Goal: Task Accomplishment & Management: Complete application form

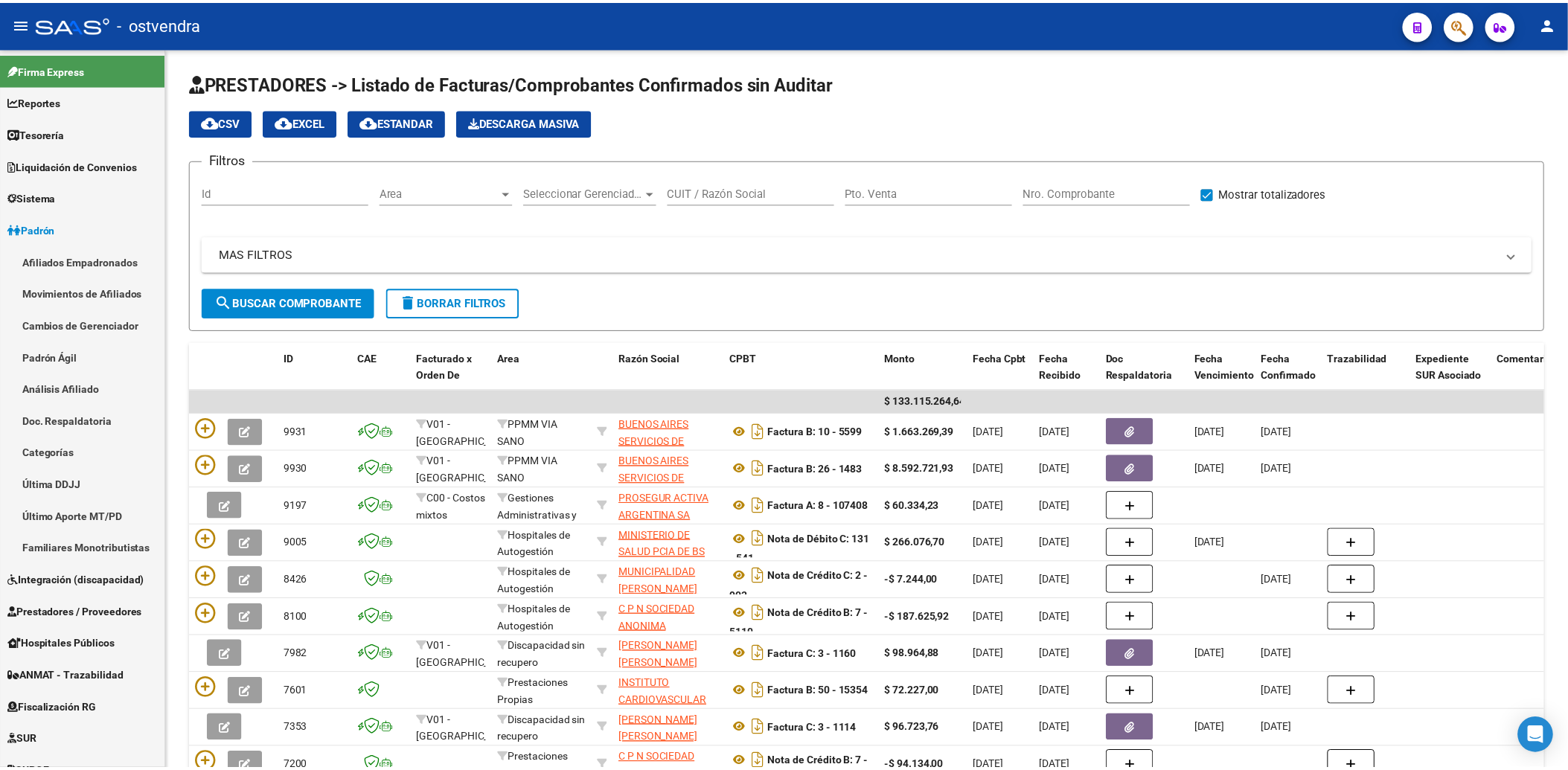
scroll to position [9, 0]
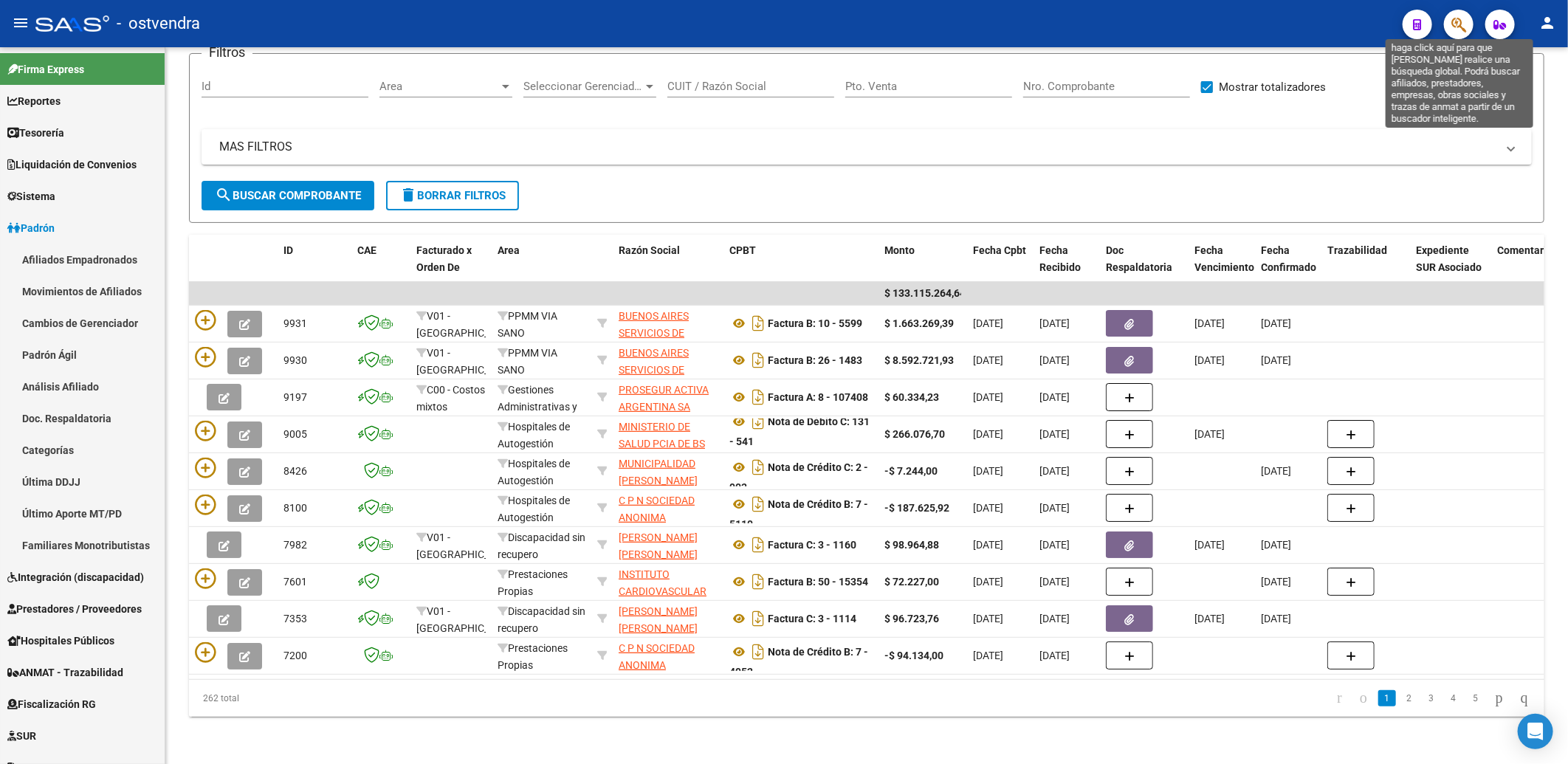
click at [1453, 23] on icon "button" at bounding box center [1459, 24] width 15 height 17
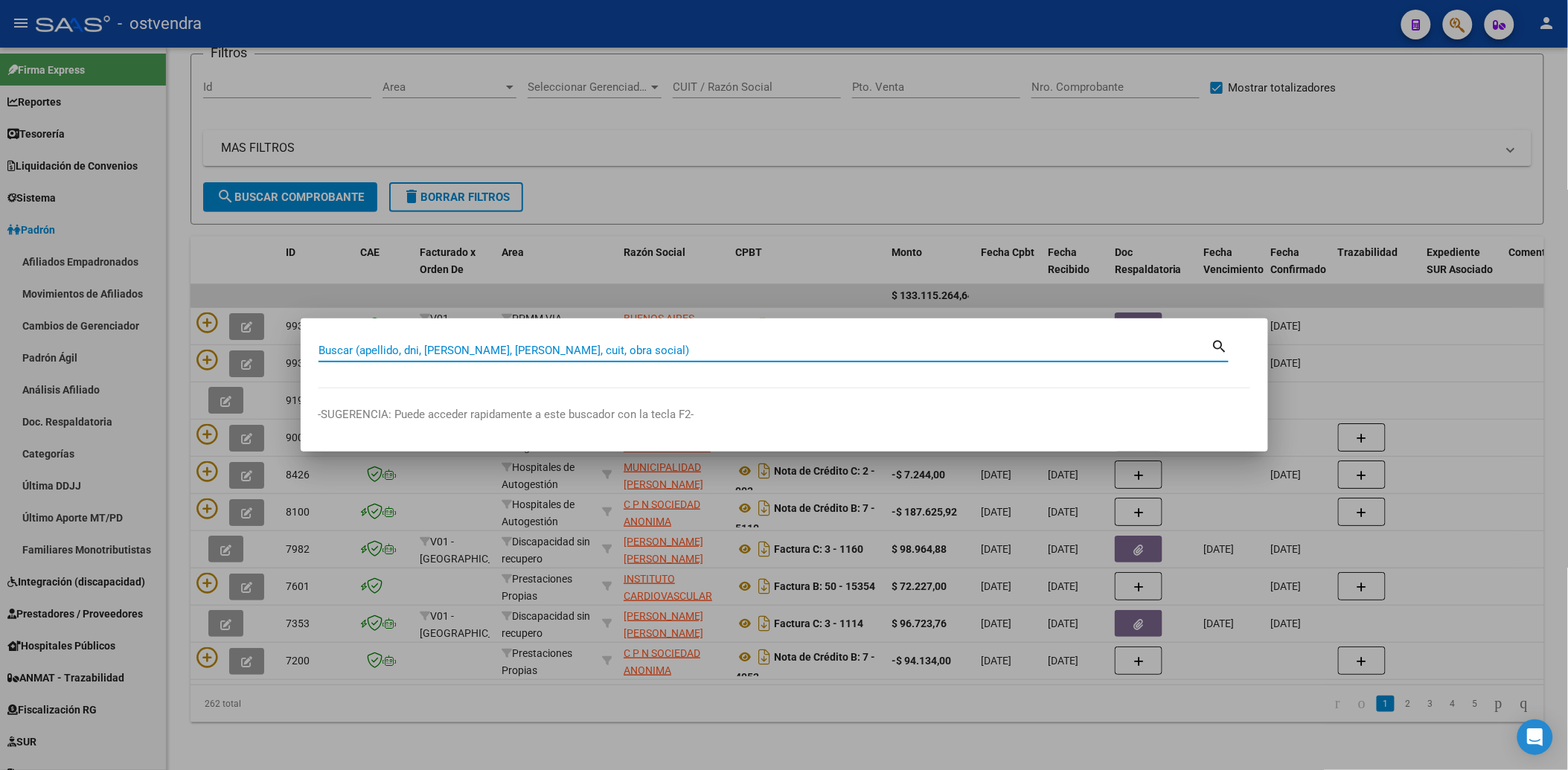
click at [780, 353] on input "Buscar (apellido, dni, cuil, nro traspaso, cuit, obra social)" at bounding box center [764, 350] width 893 height 13
paste input "24587384"
type input "24587384"
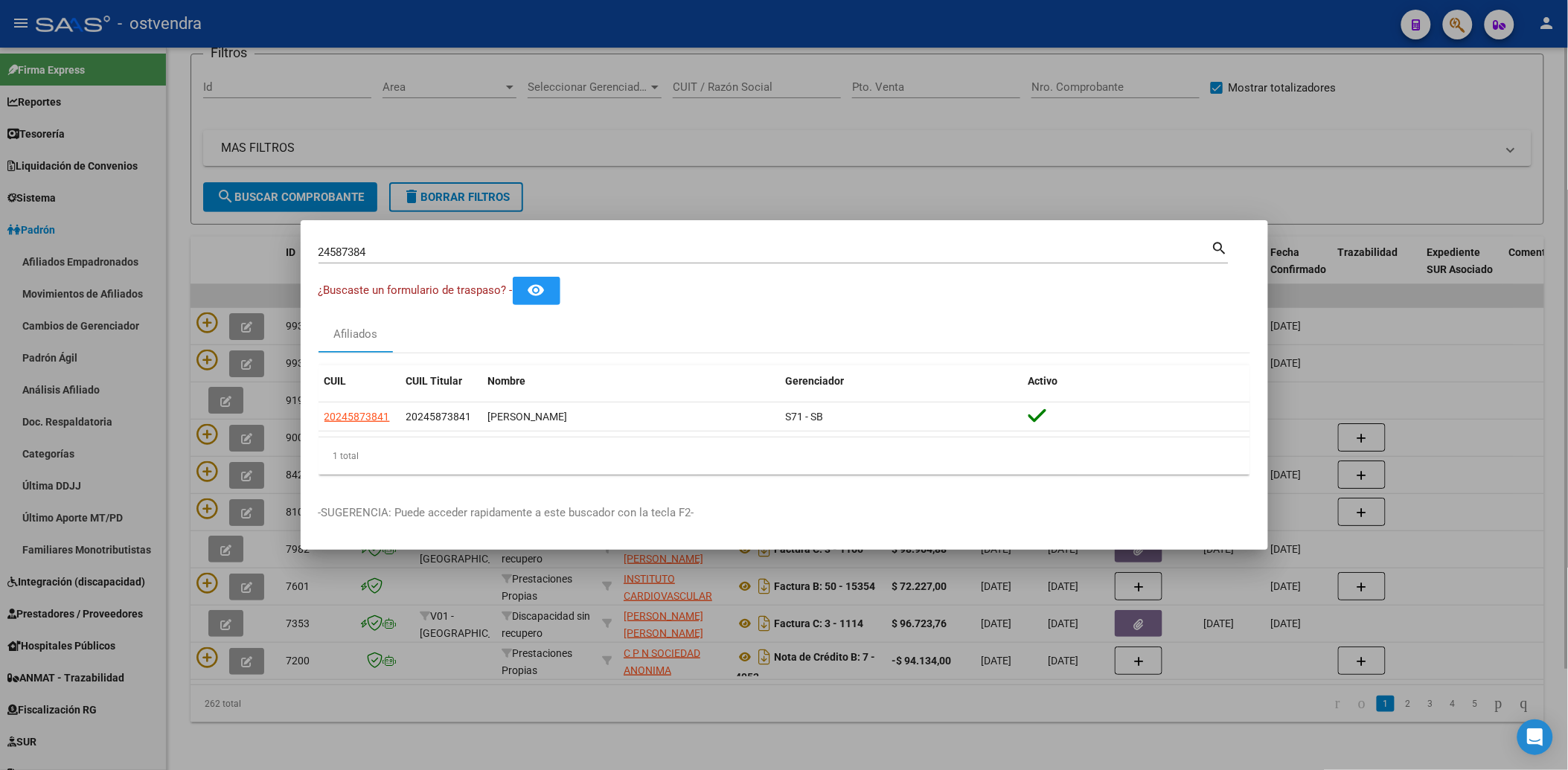
click at [1216, 157] on div at bounding box center [784, 385] width 1568 height 770
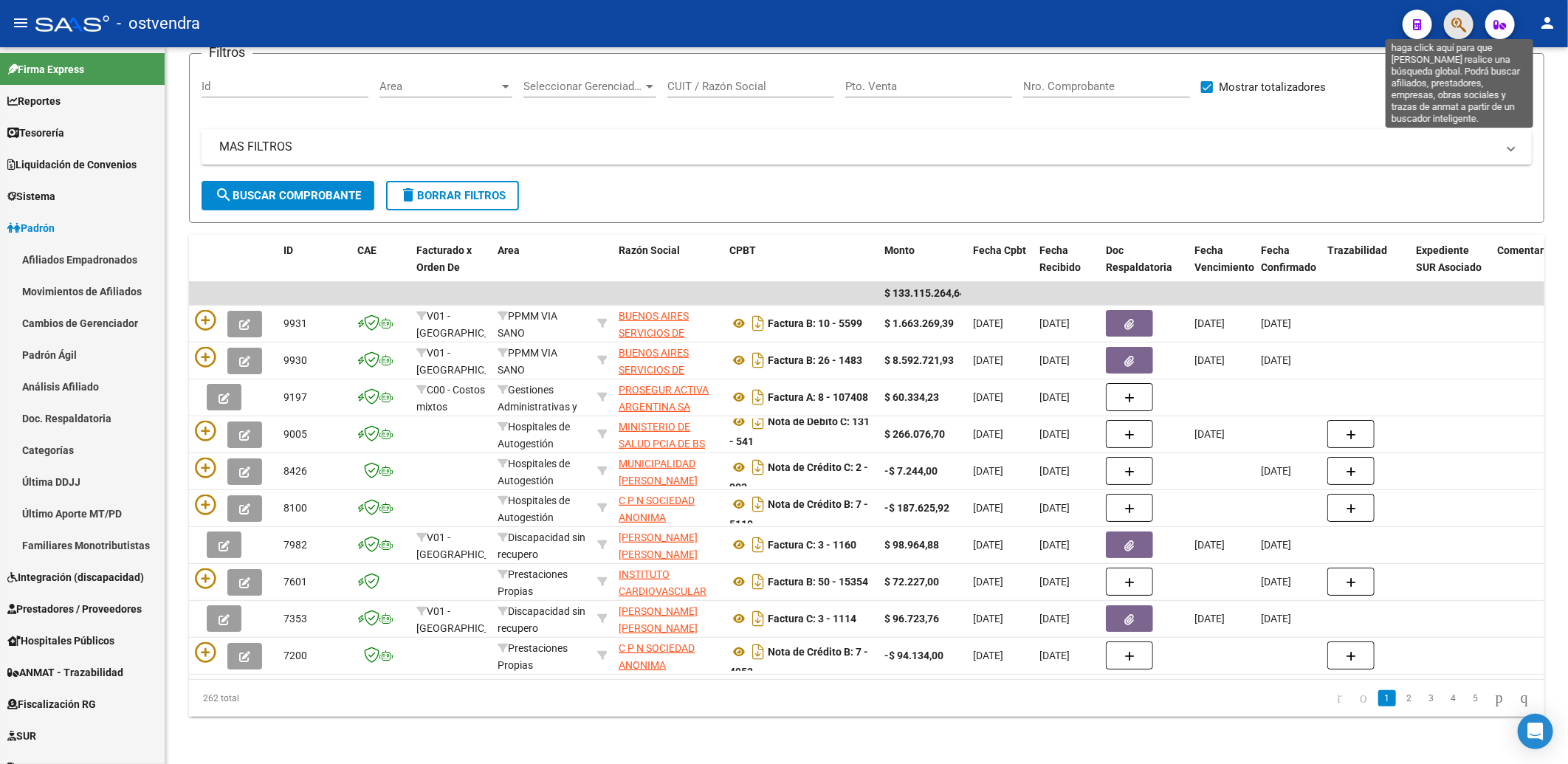
click at [1458, 23] on icon "button" at bounding box center [1459, 24] width 15 height 17
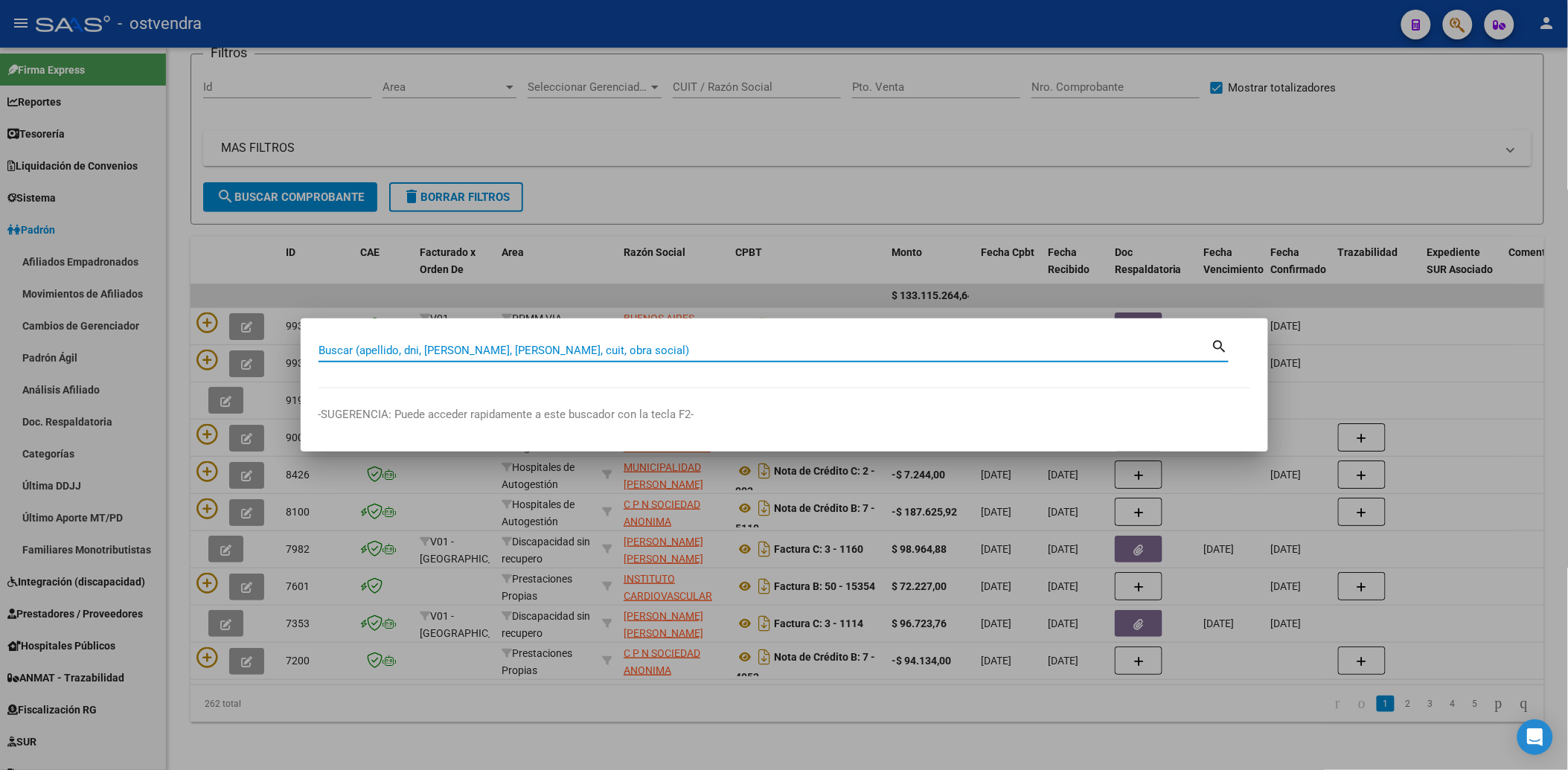
click at [644, 350] on input "Buscar (apellido, dni, cuil, nro traspaso, cuit, obra social)" at bounding box center [764, 350] width 893 height 13
paste input "41928675"
type input "41928675"
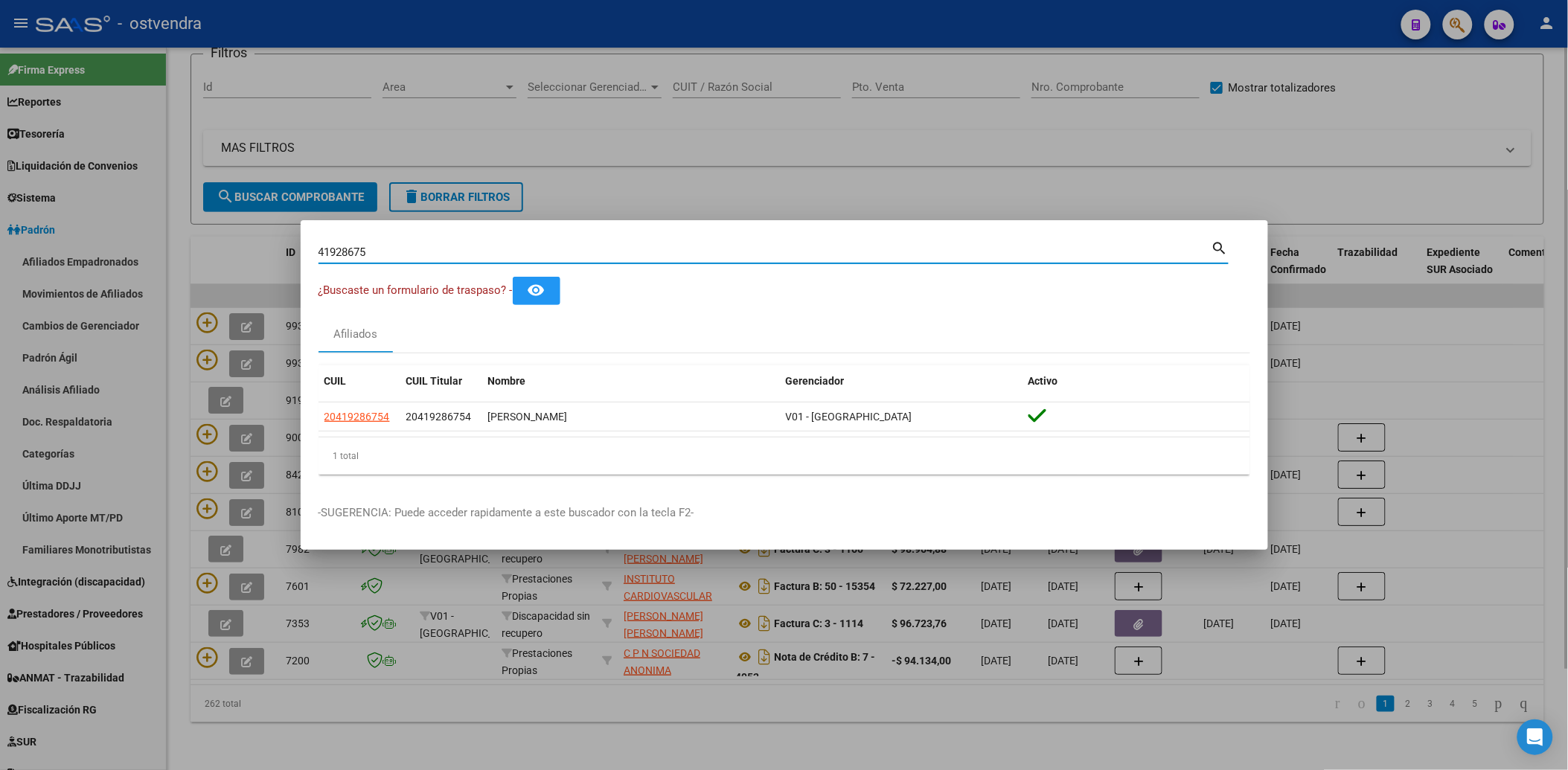
click at [1119, 158] on div at bounding box center [784, 385] width 1568 height 770
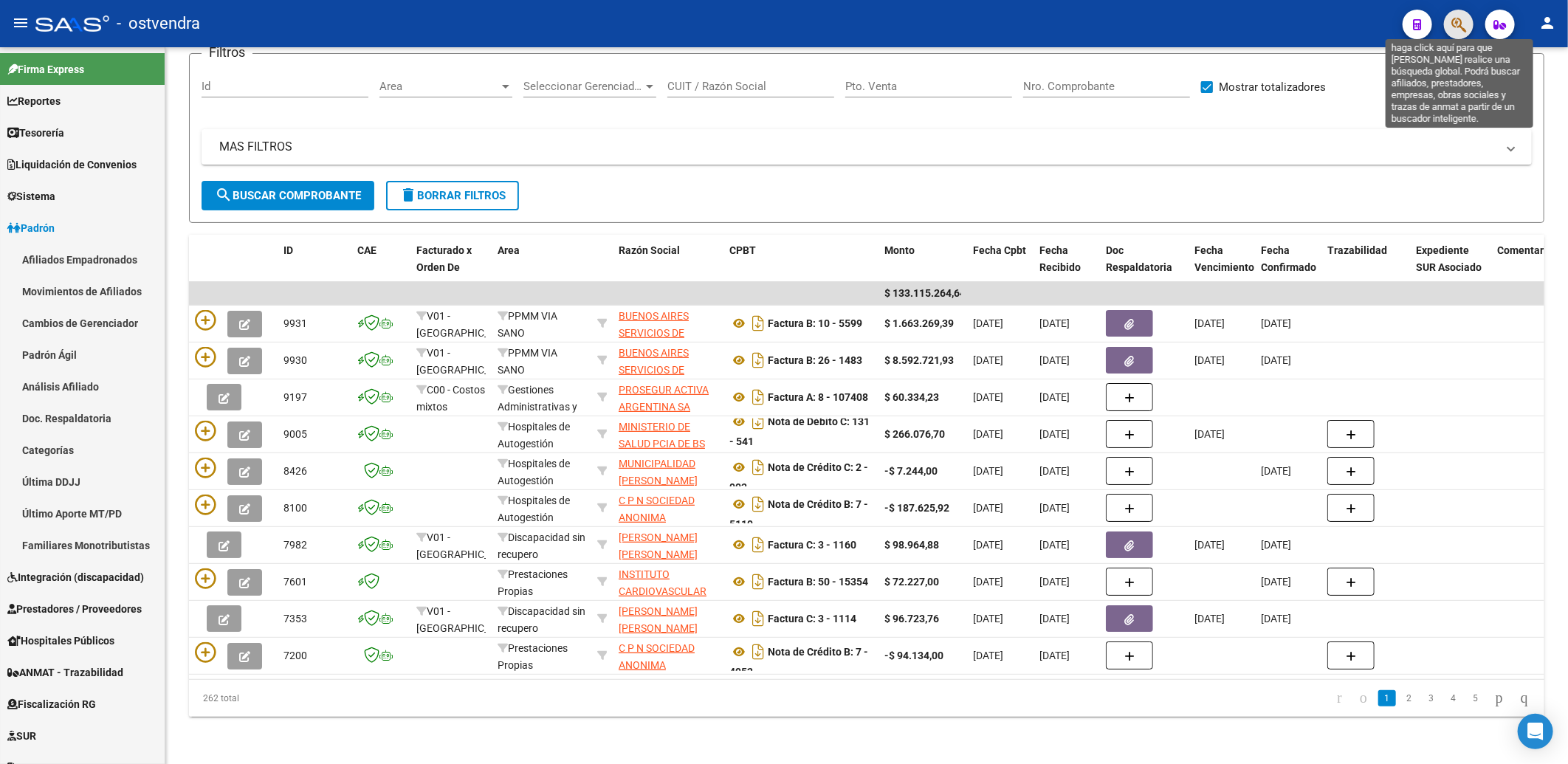
click at [1459, 24] on icon "button" at bounding box center [1459, 24] width 15 height 17
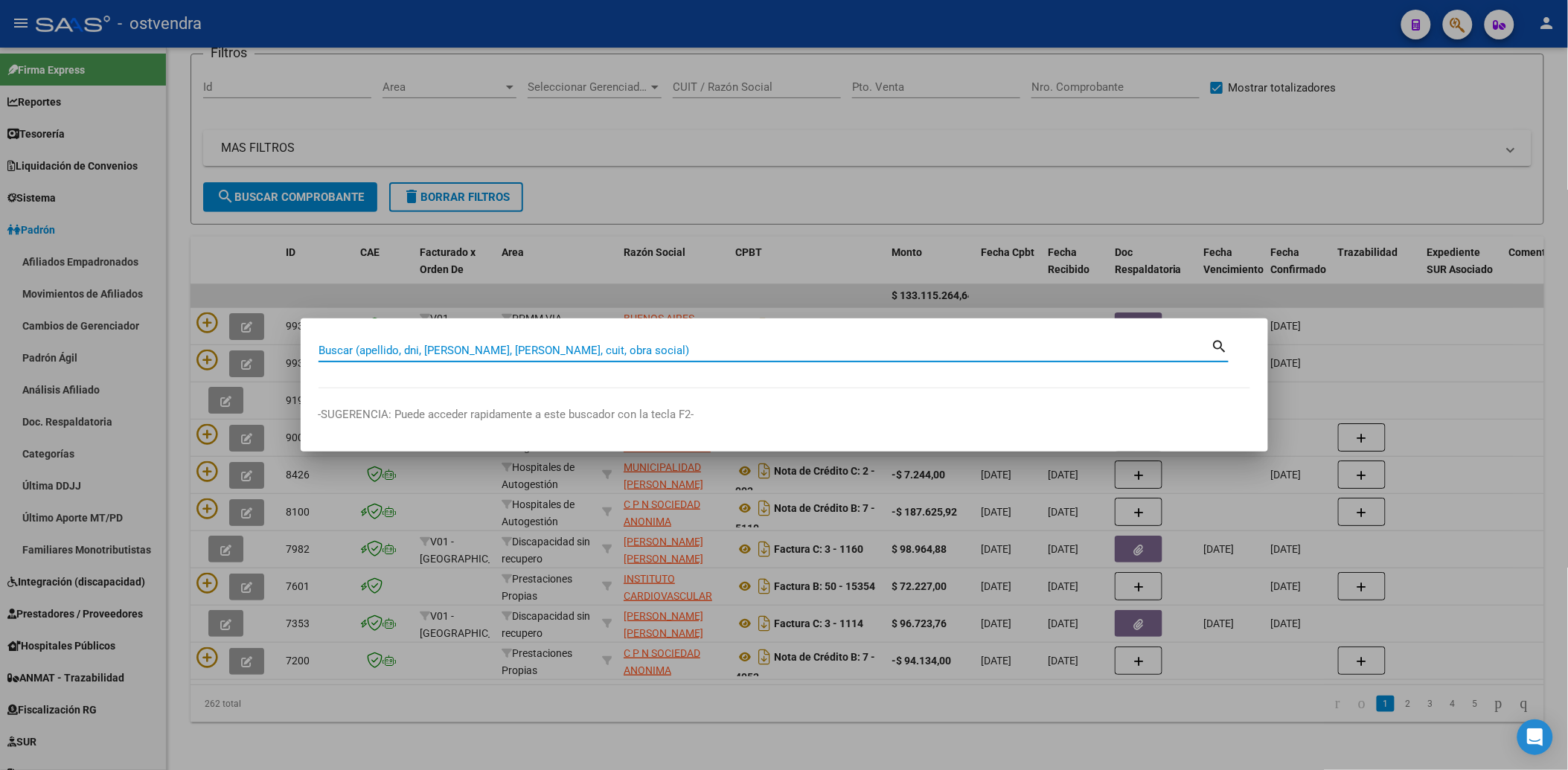
click at [687, 349] on input "Buscar (apellido, dni, cuil, nro traspaso, cuit, obra social)" at bounding box center [764, 350] width 893 height 13
paste input "20513928"
type input "20513928"
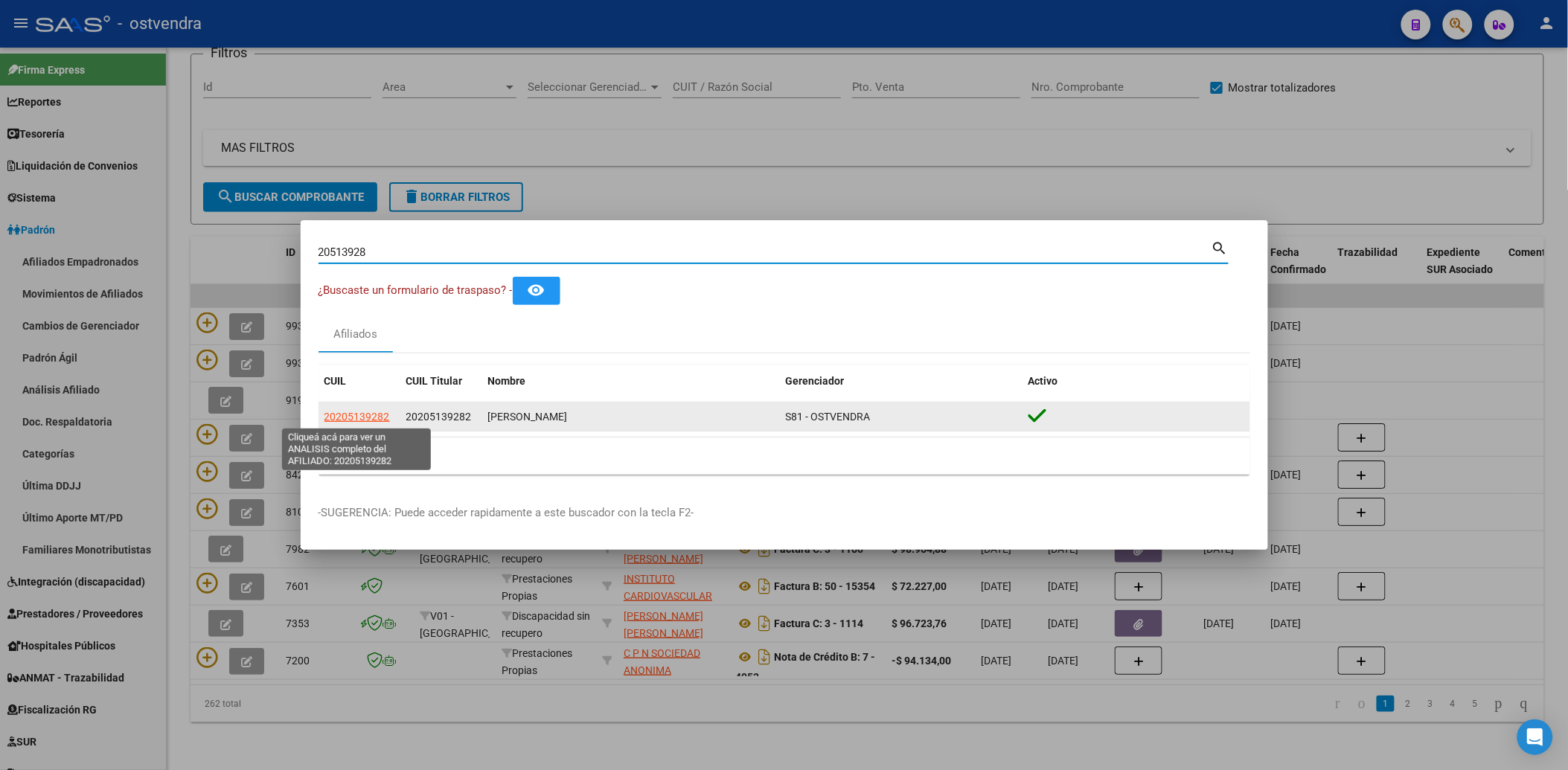
click at [358, 412] on span "20205139282" at bounding box center [357, 417] width 65 height 12
type textarea "20205139282"
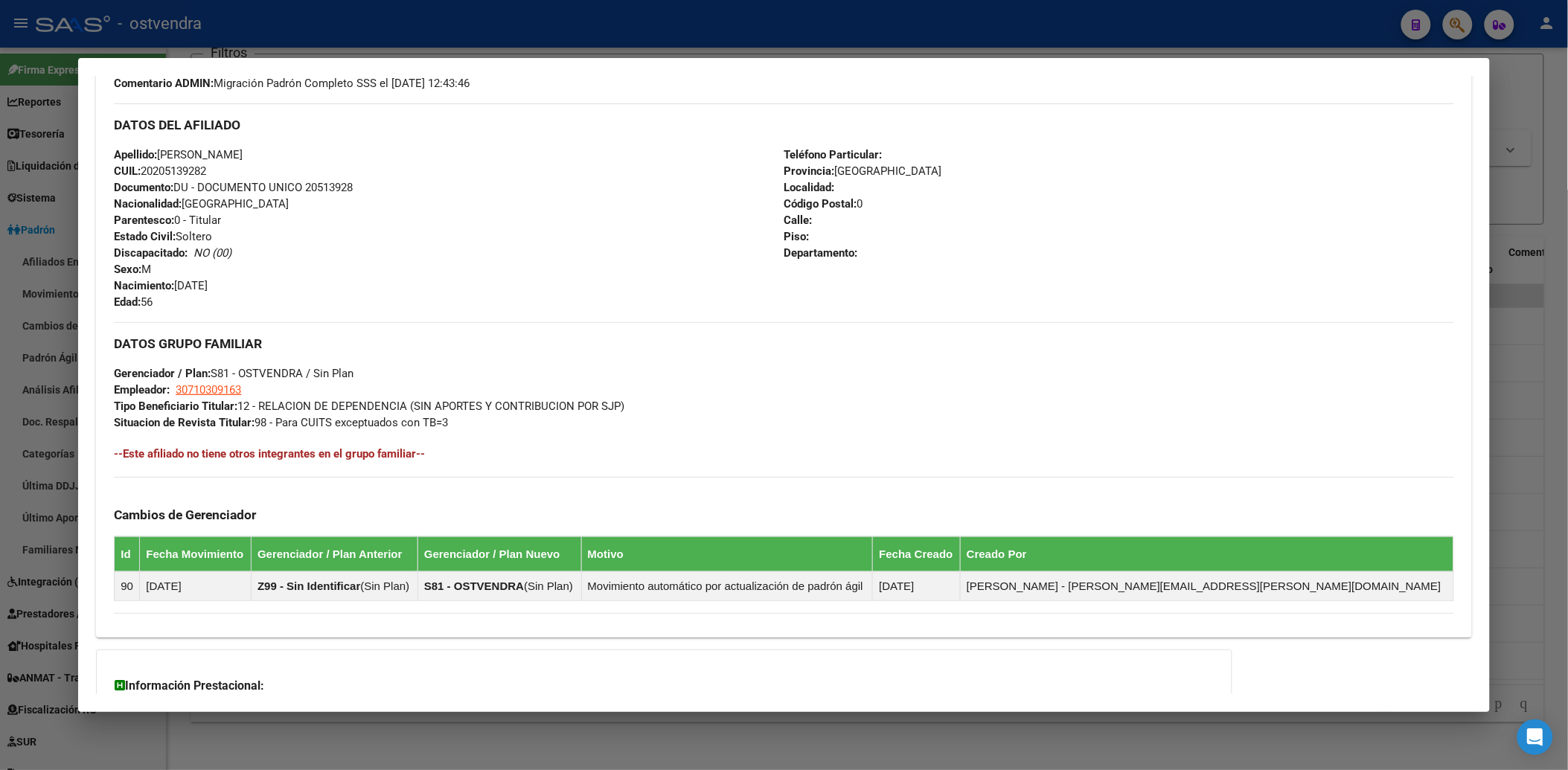
scroll to position [605, 0]
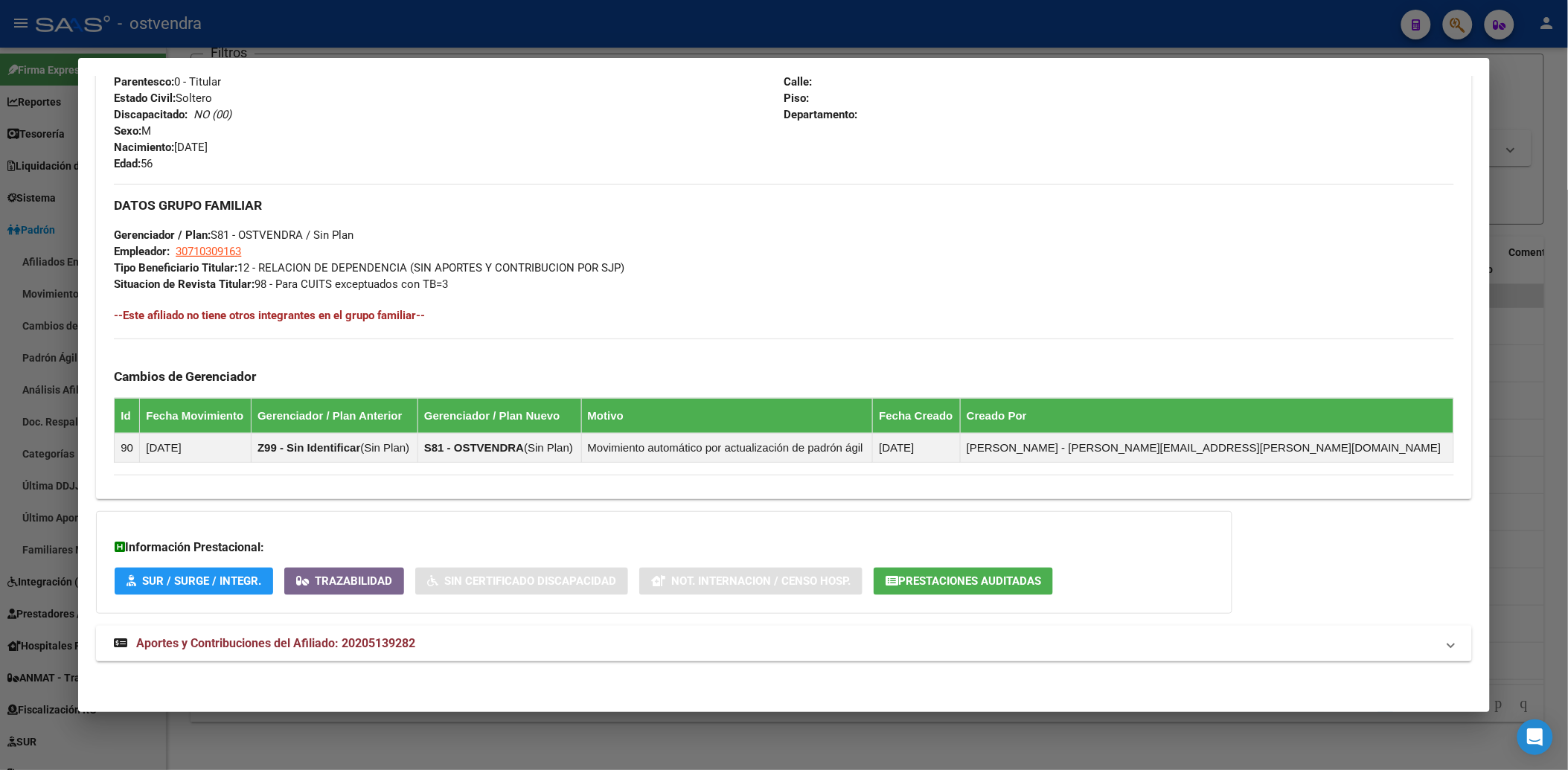
click at [978, 577] on span "Prestaciones Auditadas" at bounding box center [969, 582] width 143 height 13
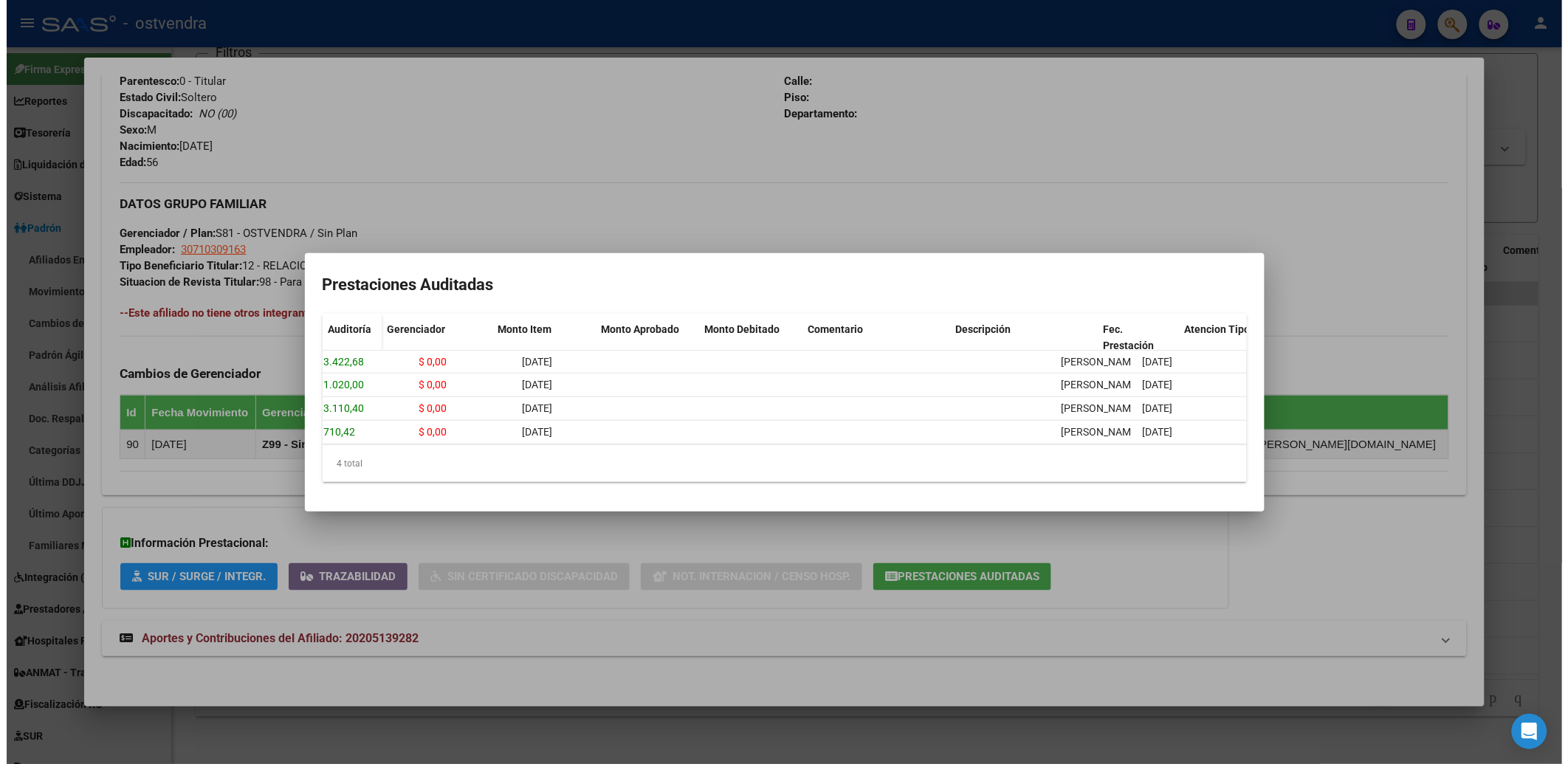
scroll to position [0, 0]
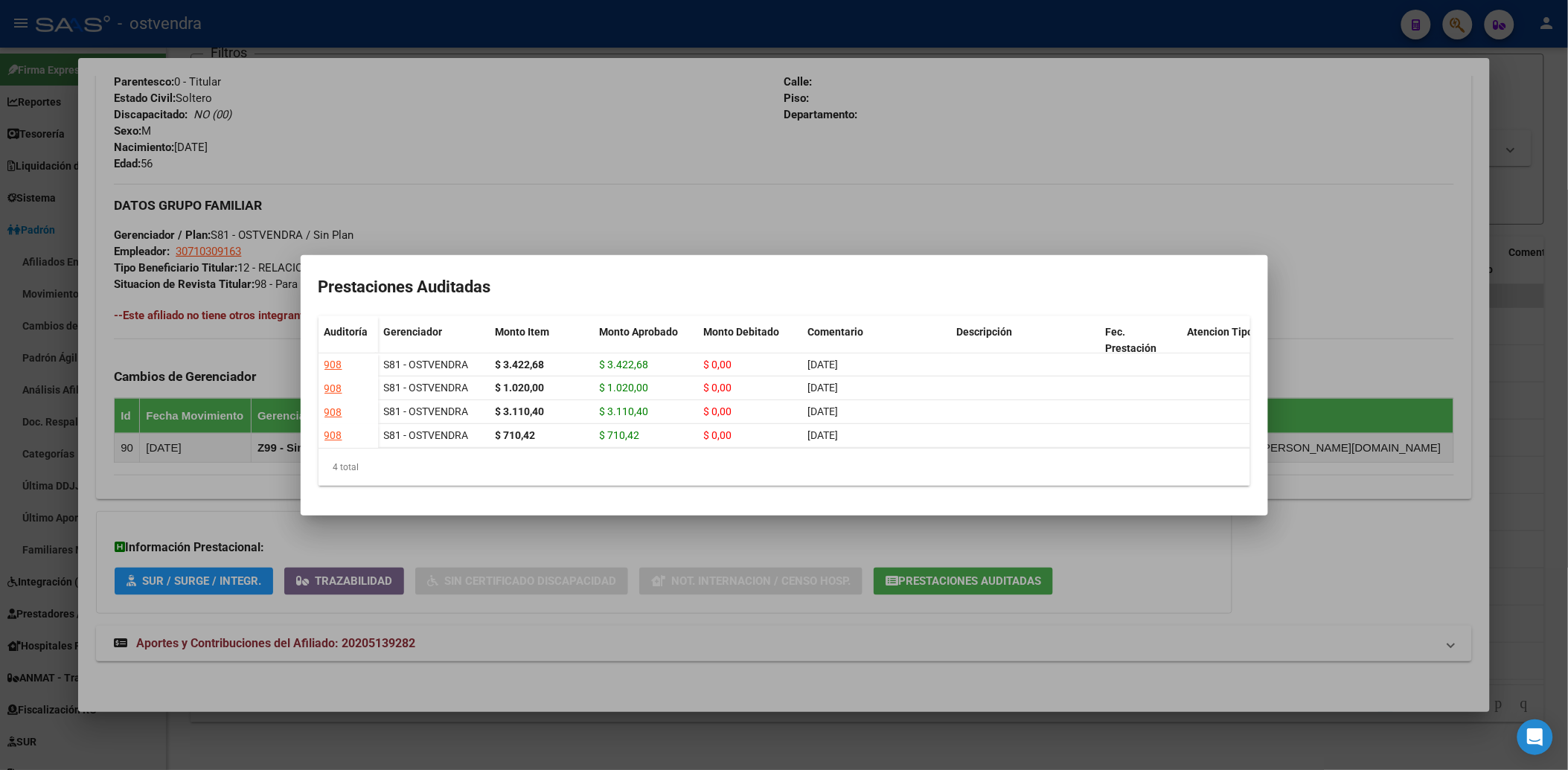
click at [1141, 145] on div at bounding box center [784, 385] width 1568 height 770
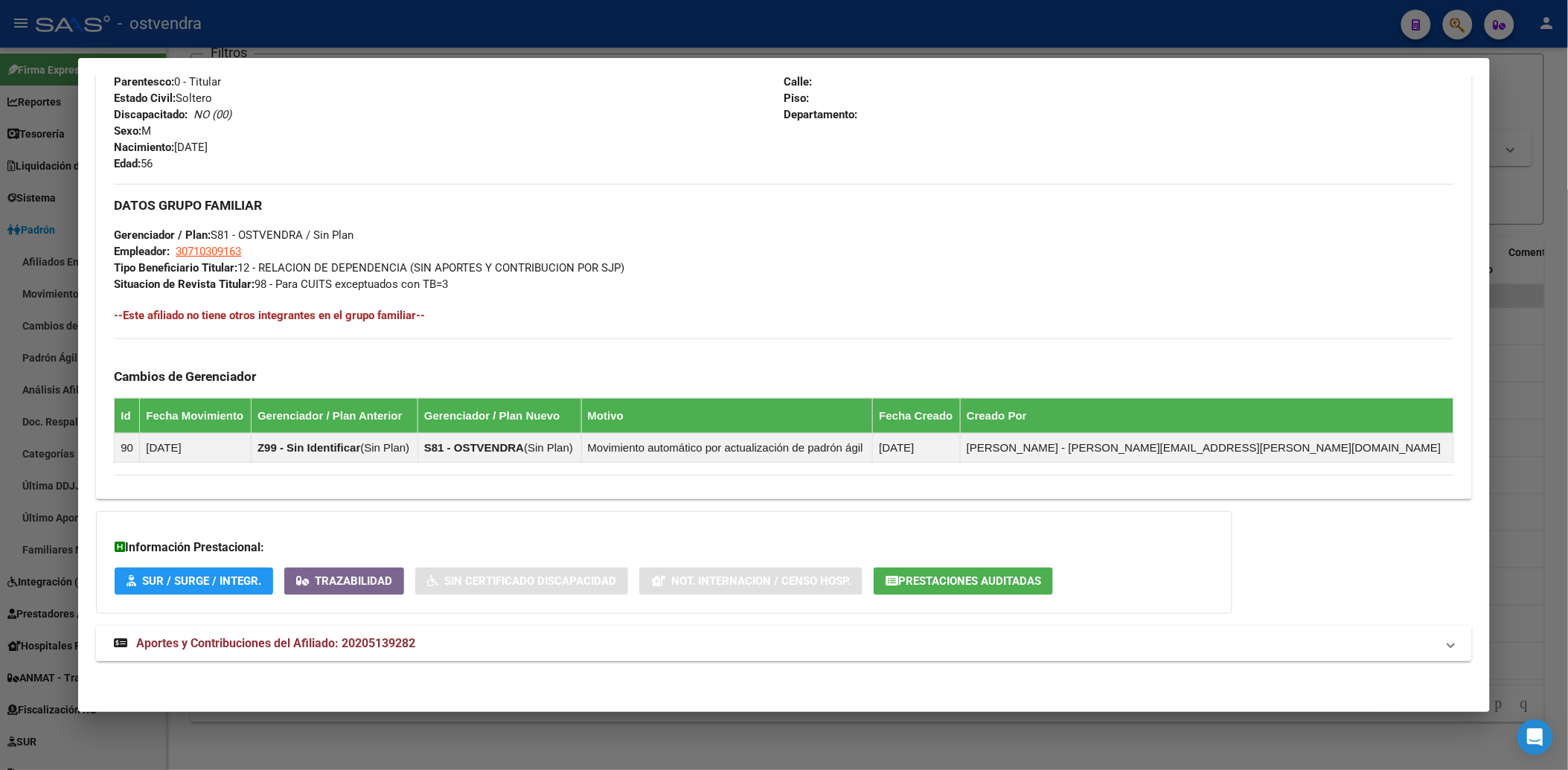
click at [1278, 162] on div "Teléfono Particular: Provincia: Buenos Aires Localidad: Código Postal: 0 Calle:…" at bounding box center [1118, 90] width 669 height 164
click at [1531, 187] on div at bounding box center [784, 385] width 1568 height 770
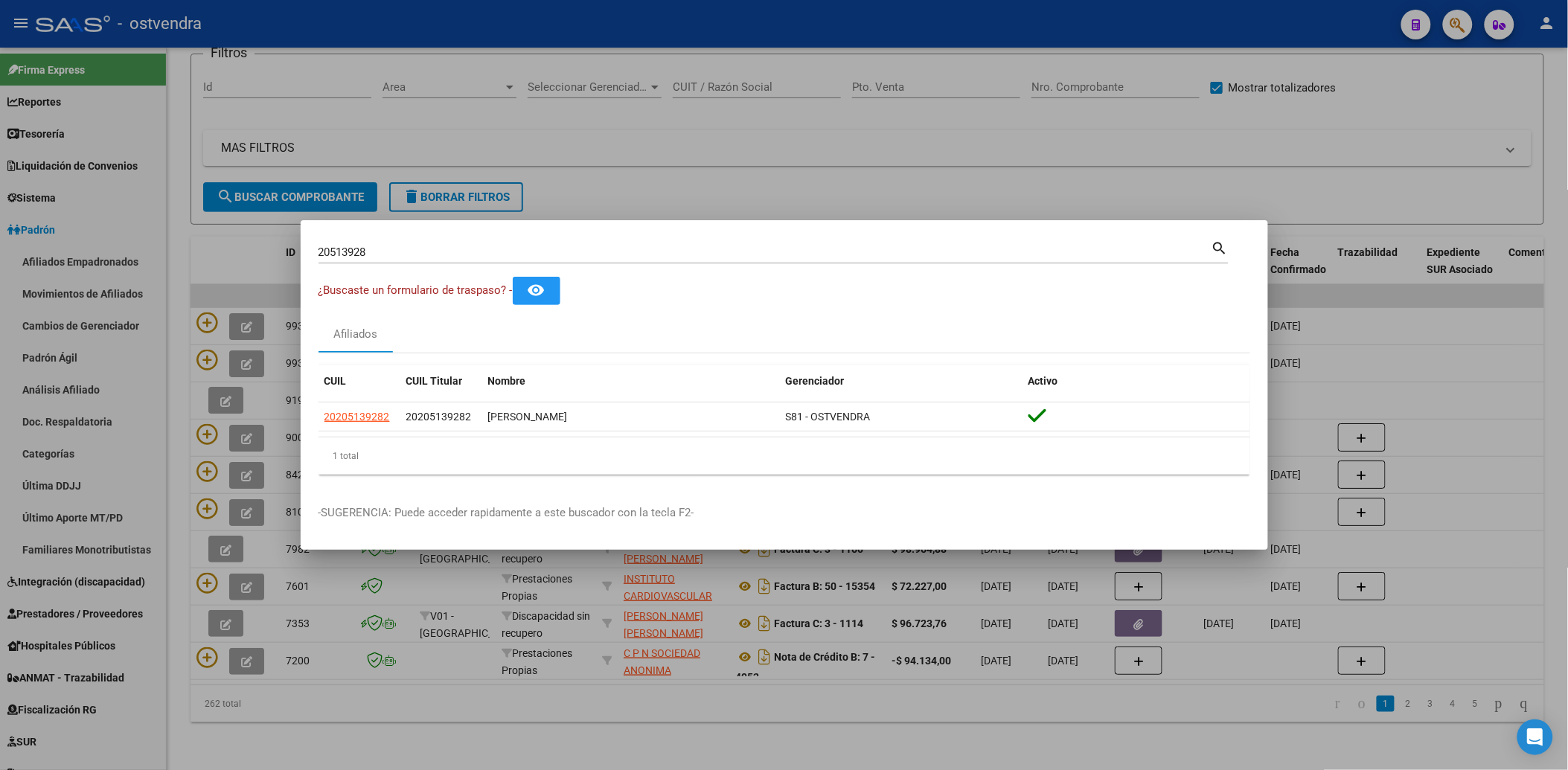
click at [857, 137] on div at bounding box center [784, 385] width 1568 height 770
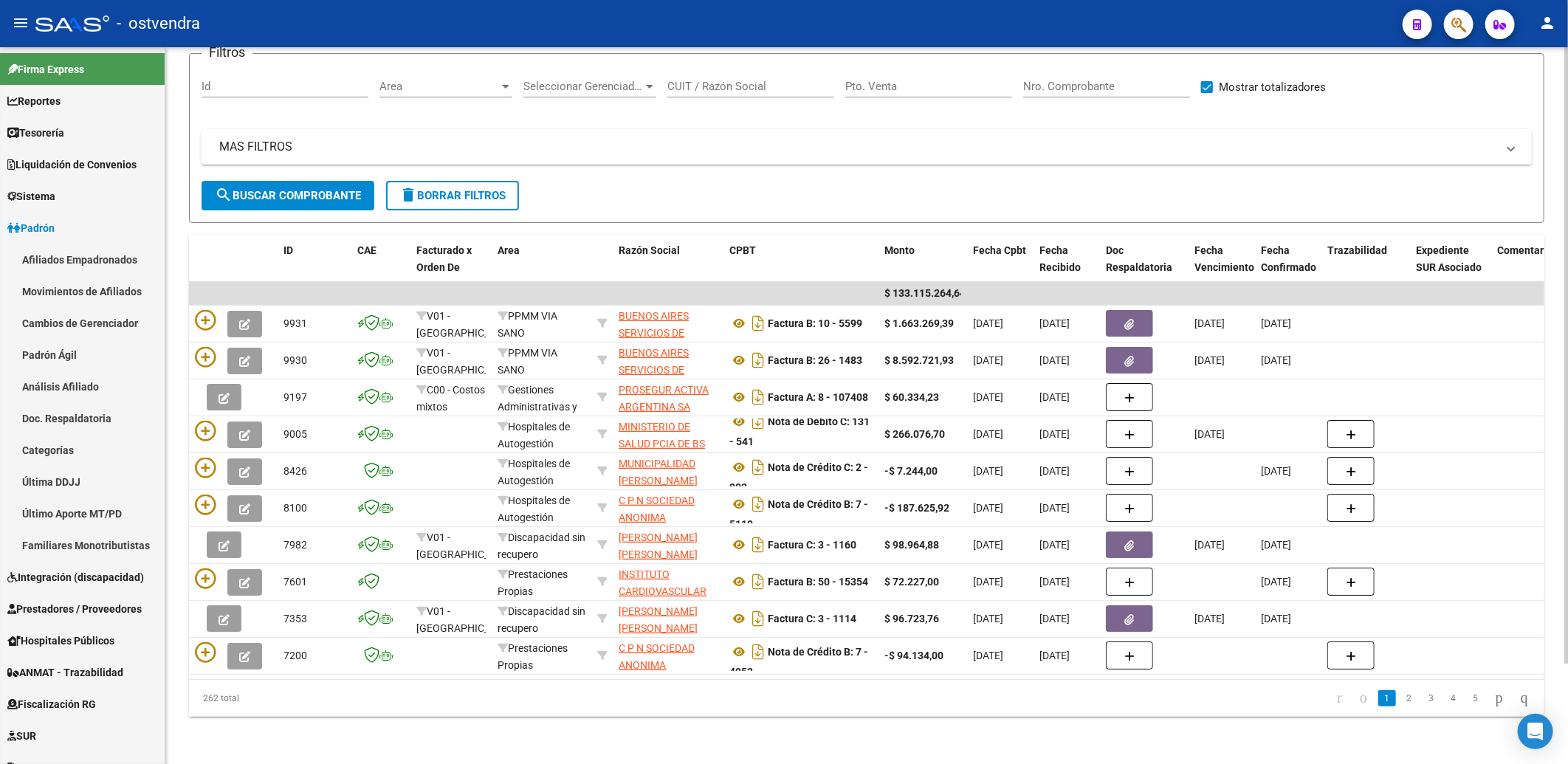
click at [985, 732] on div "PRESTADORES -> Listado de Facturas/Comprobantes Confirmados sin Auditar cloud_d…" at bounding box center [867, 352] width 1403 height 822
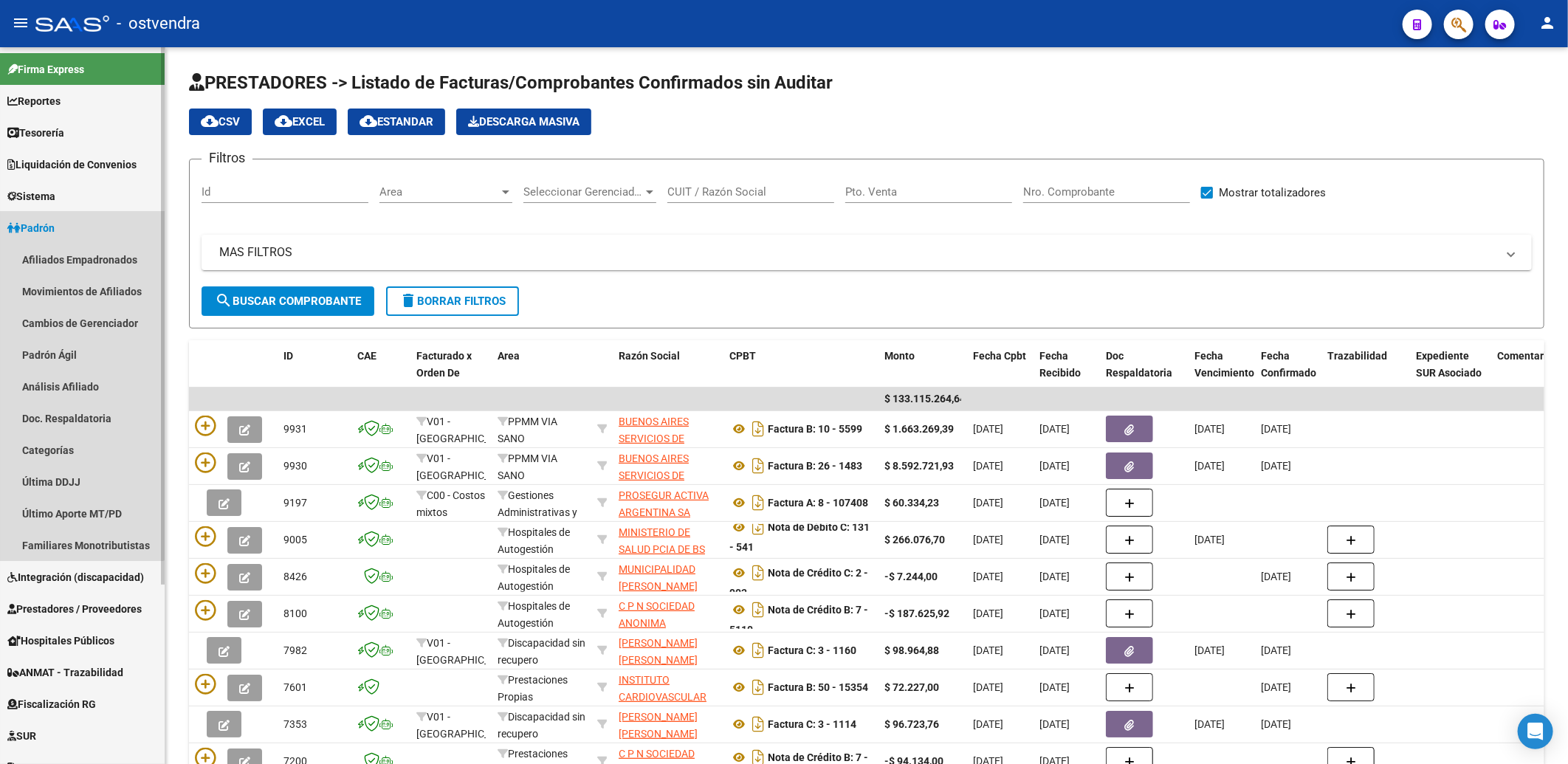
click at [40, 227] on span "Padrón" at bounding box center [31, 228] width 47 height 16
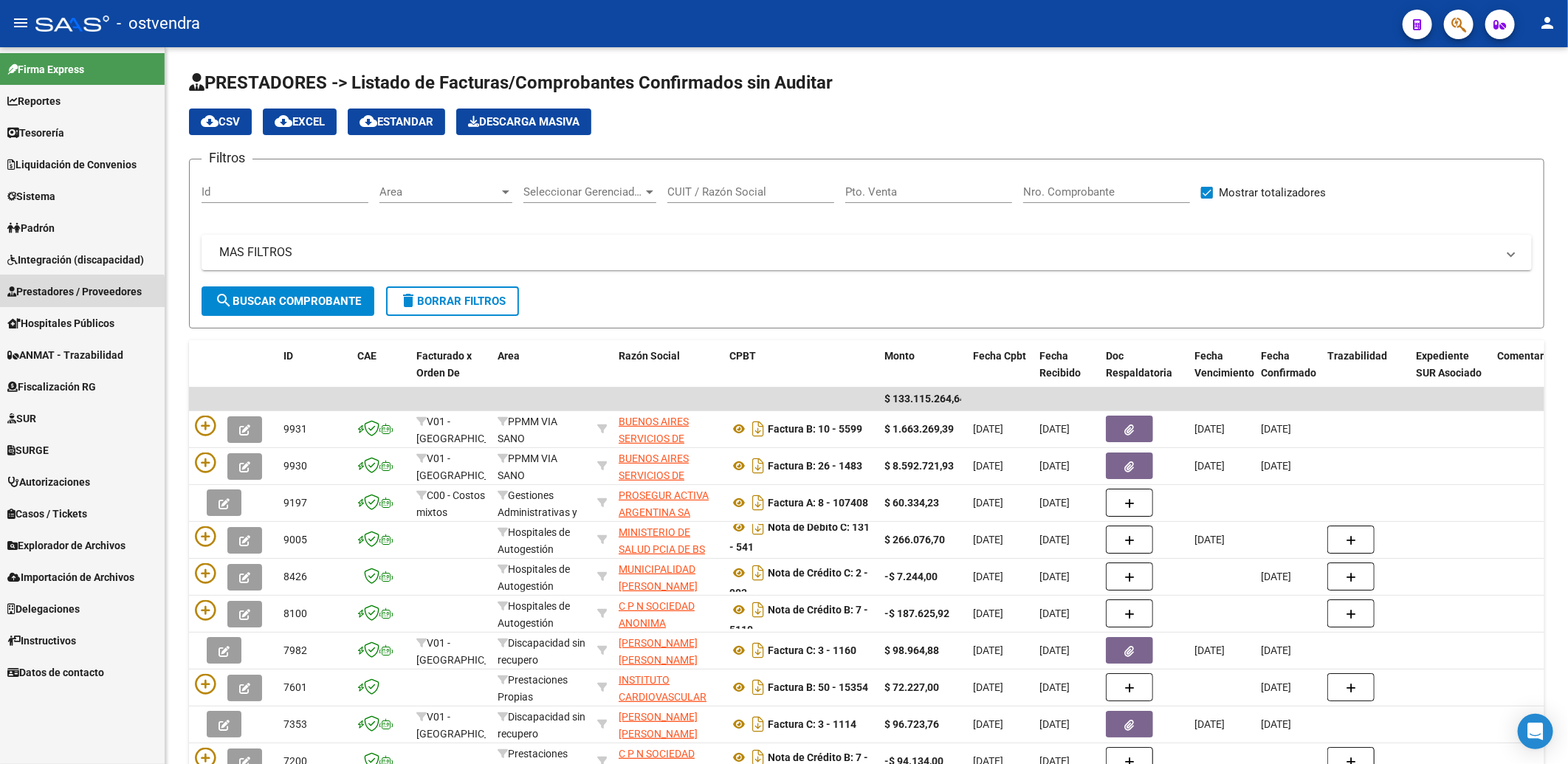
click at [53, 296] on span "Prestadores / Proveedores" at bounding box center [74, 291] width 134 height 16
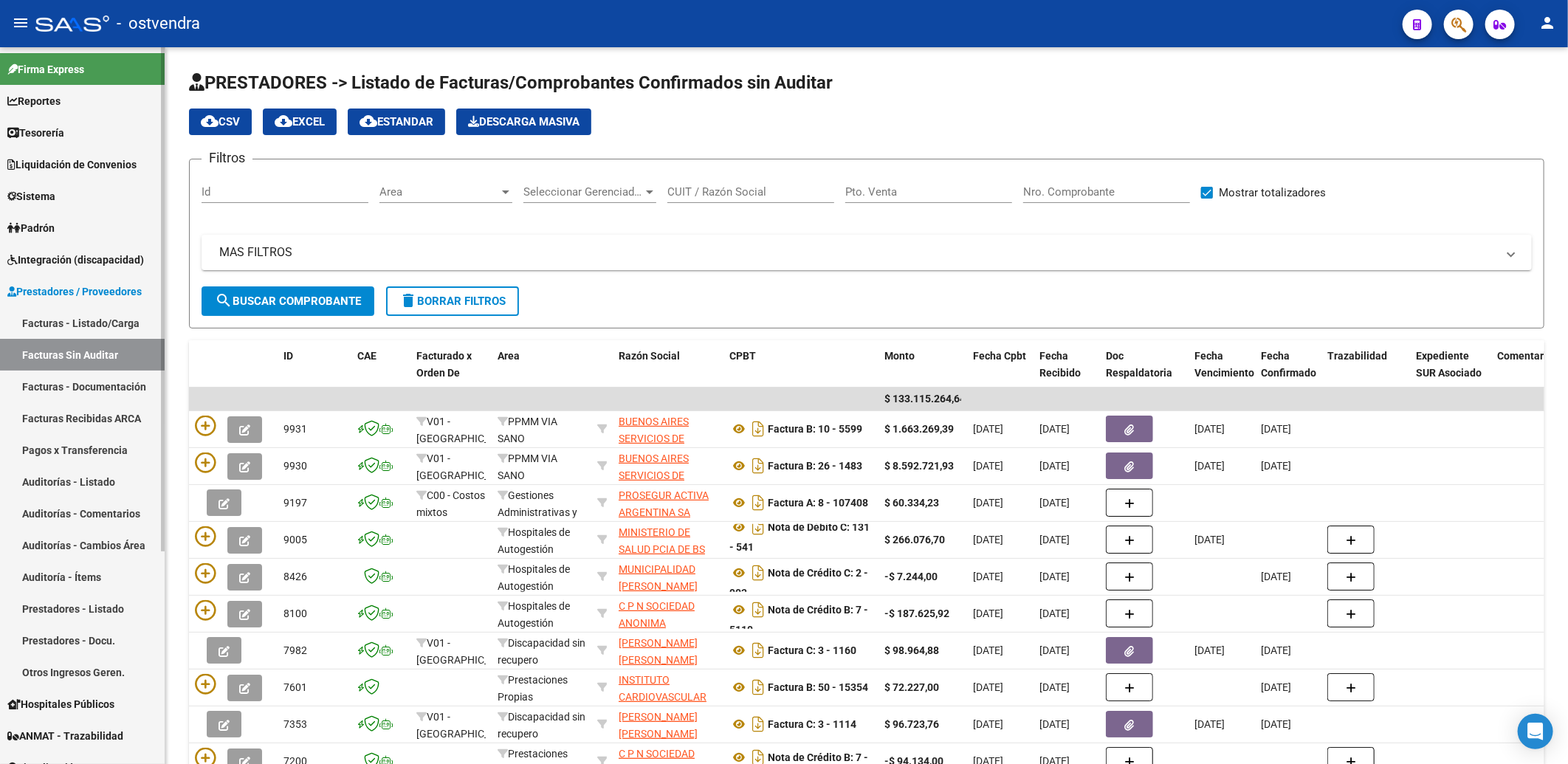
click at [71, 321] on link "Facturas - Listado/Carga" at bounding box center [82, 322] width 165 height 32
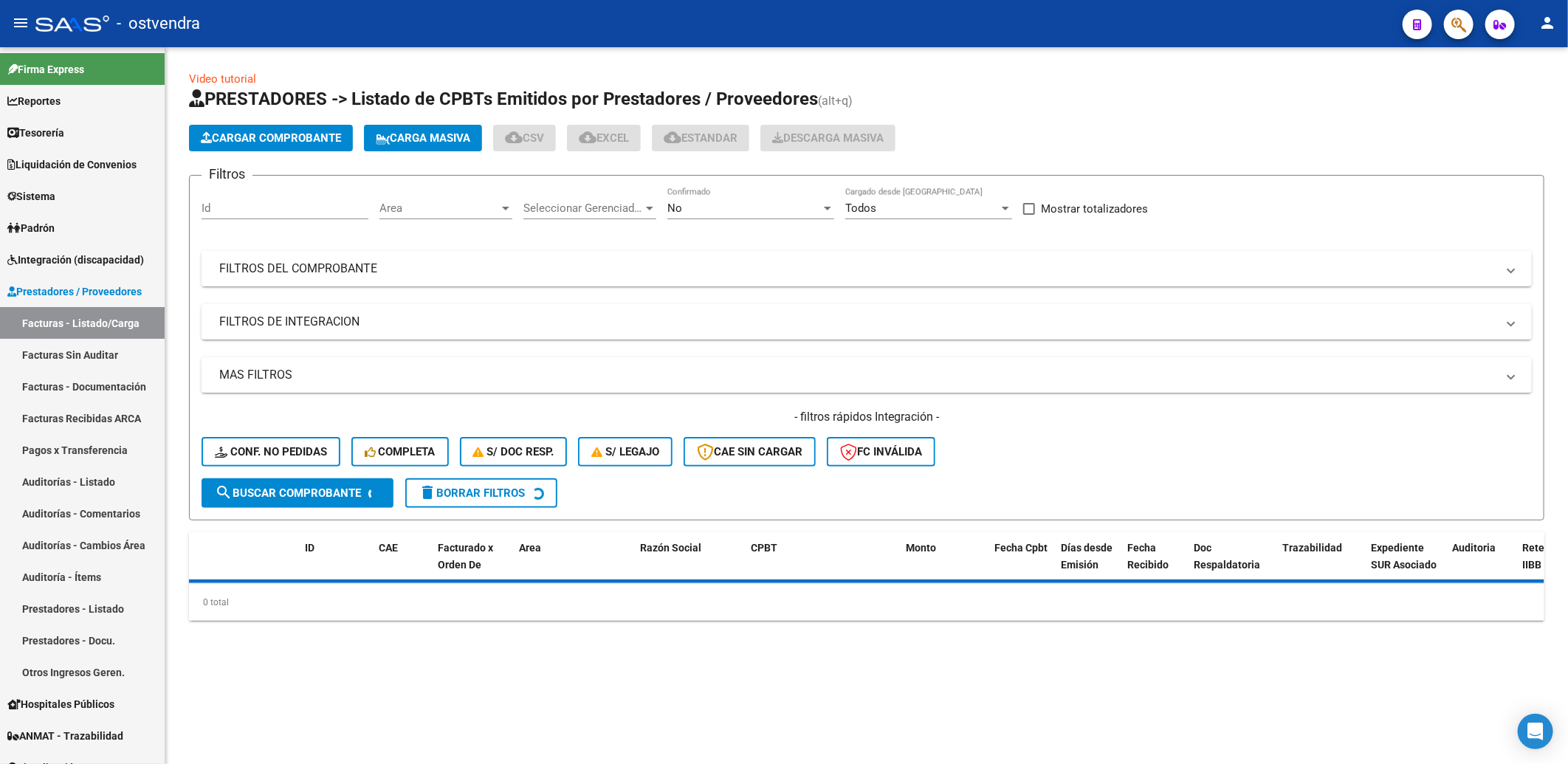
click at [296, 142] on span "Cargar Comprobante" at bounding box center [270, 138] width 140 height 13
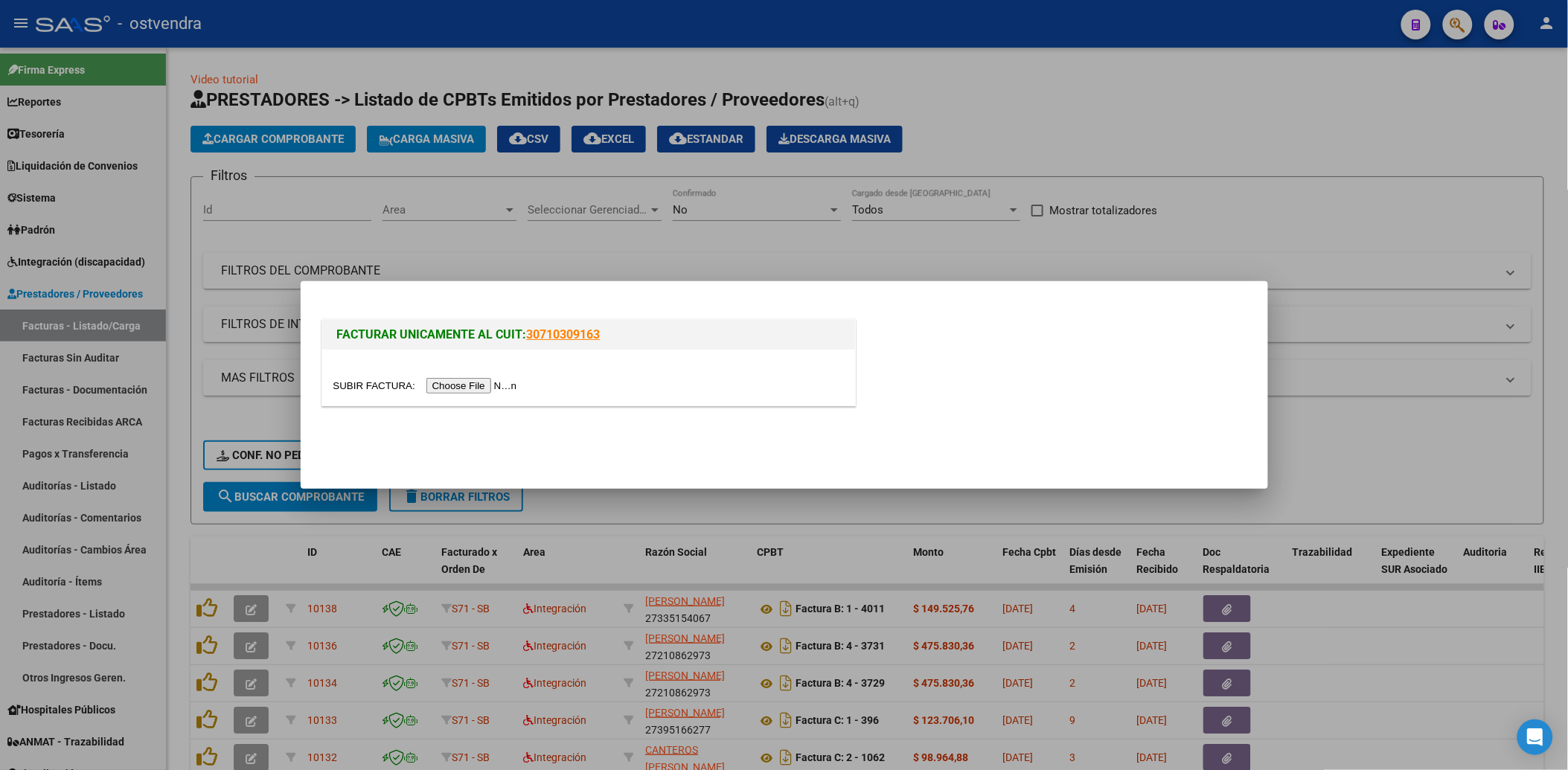
click at [466, 389] on input "file" at bounding box center [427, 385] width 188 height 16
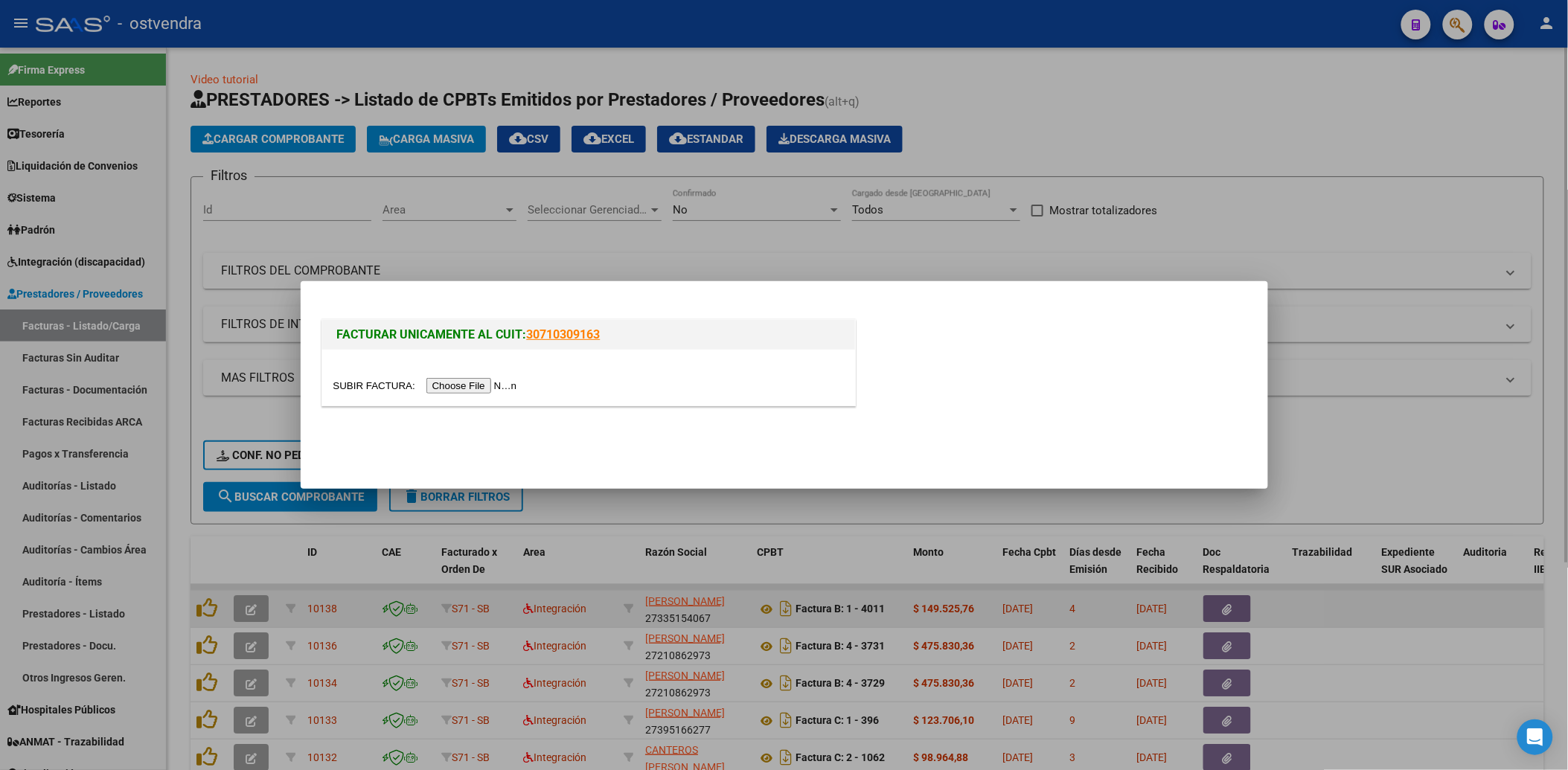
drag, startPoint x: 1393, startPoint y: 209, endPoint x: 1087, endPoint y: 610, distance: 504.4
click at [1393, 210] on div at bounding box center [784, 385] width 1568 height 770
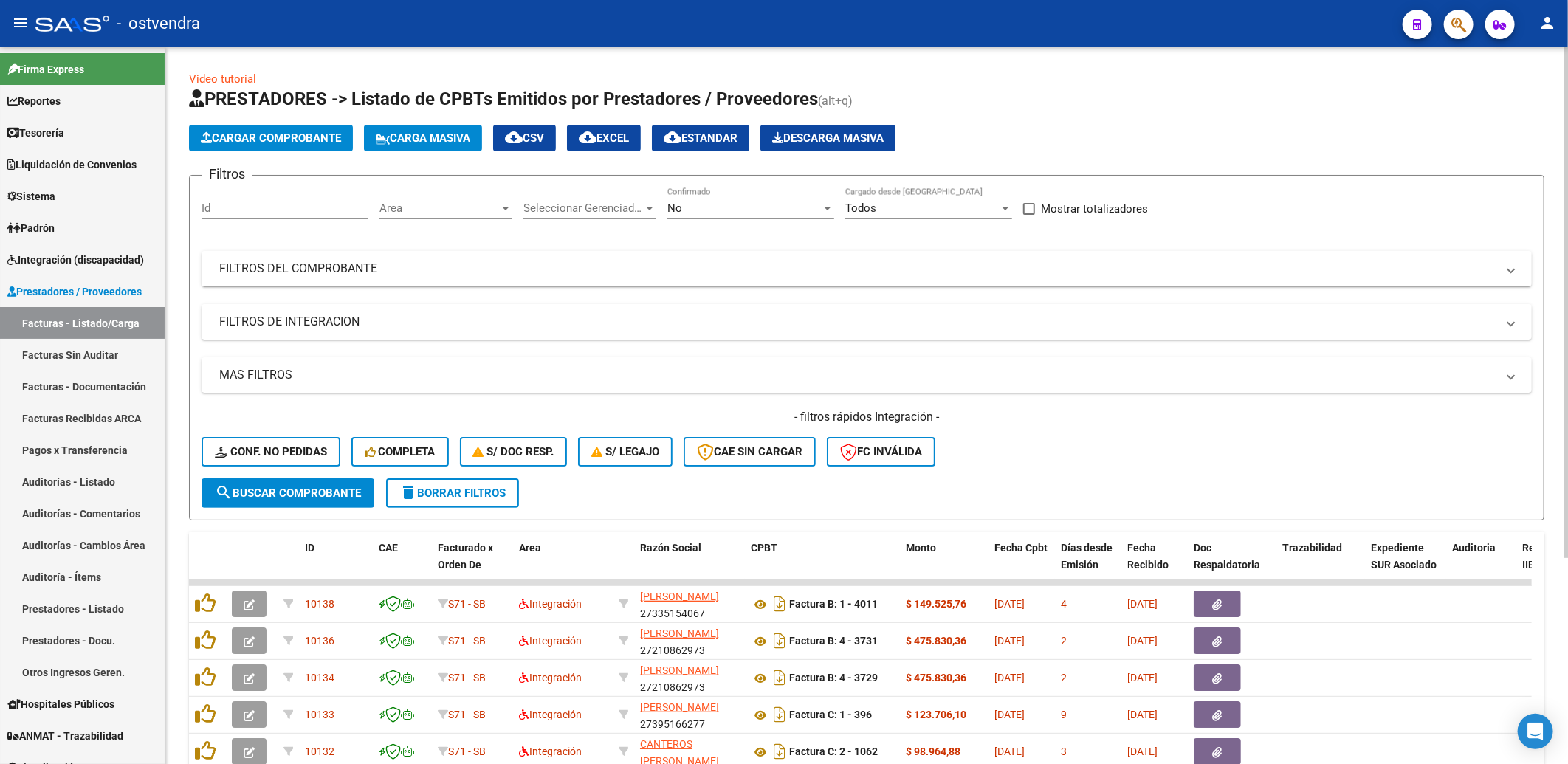
click at [238, 135] on span "Cargar Comprobante" at bounding box center [270, 138] width 140 height 13
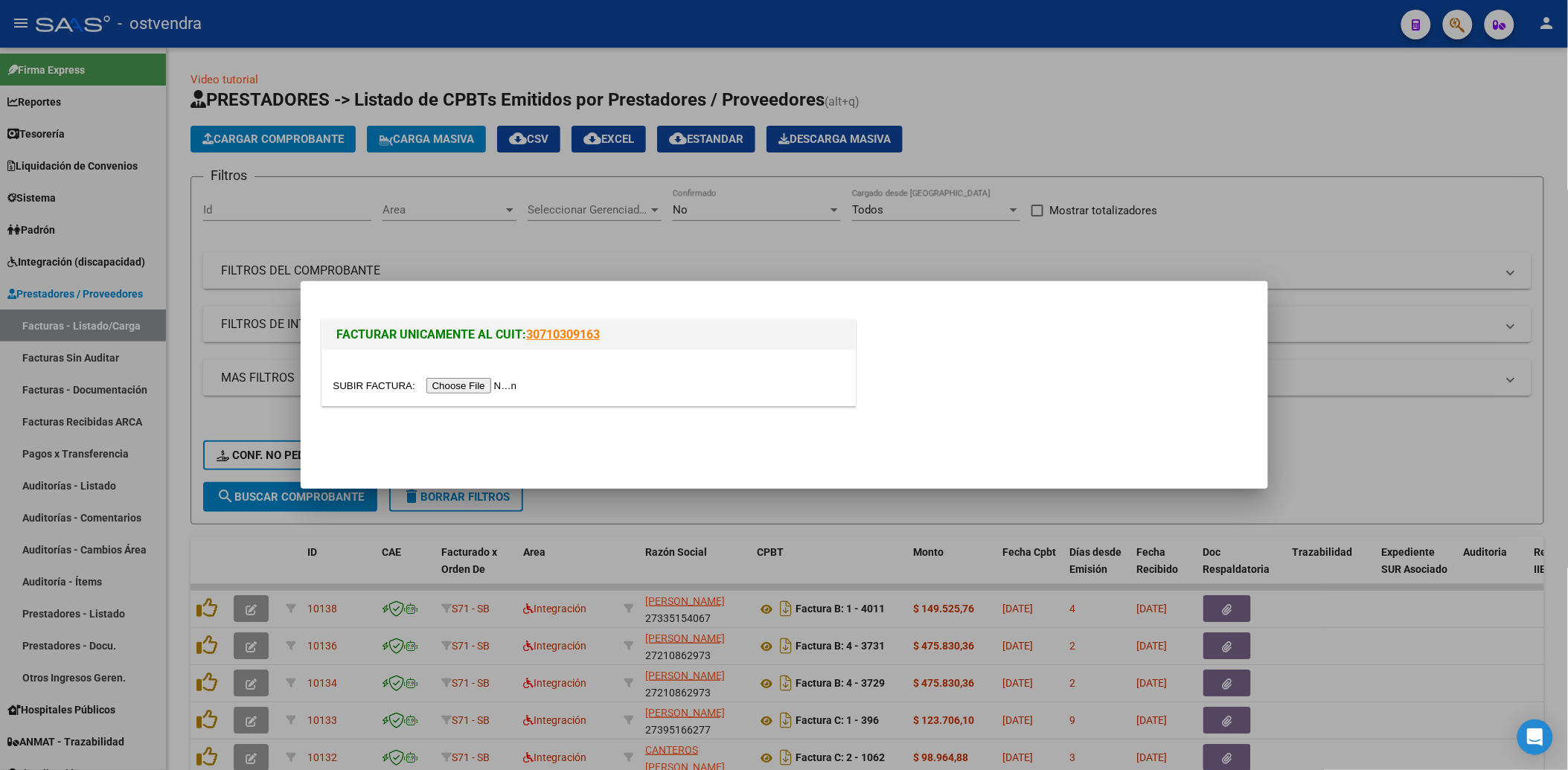
click at [456, 383] on input "file" at bounding box center [427, 385] width 188 height 16
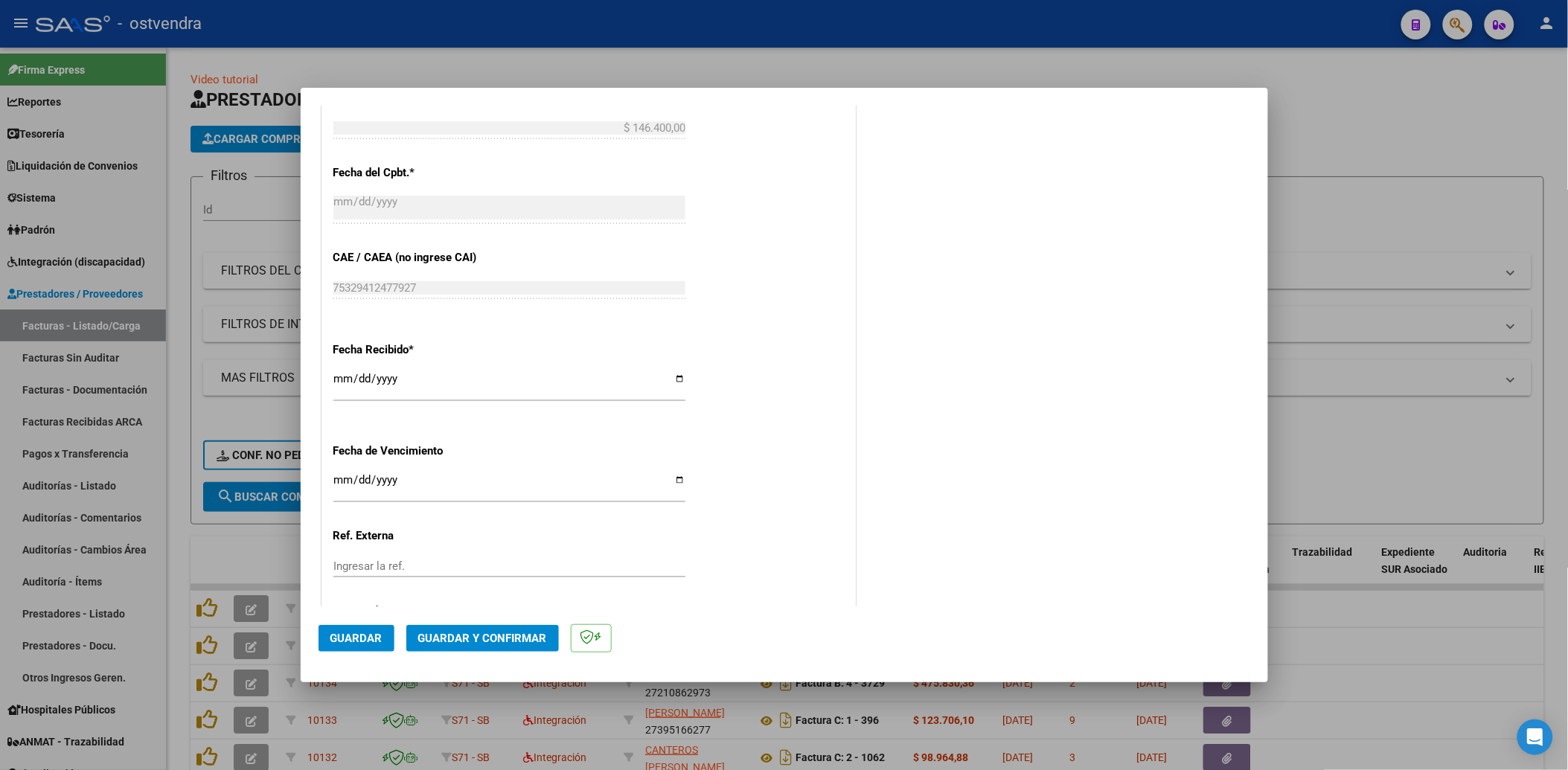
scroll to position [818, 0]
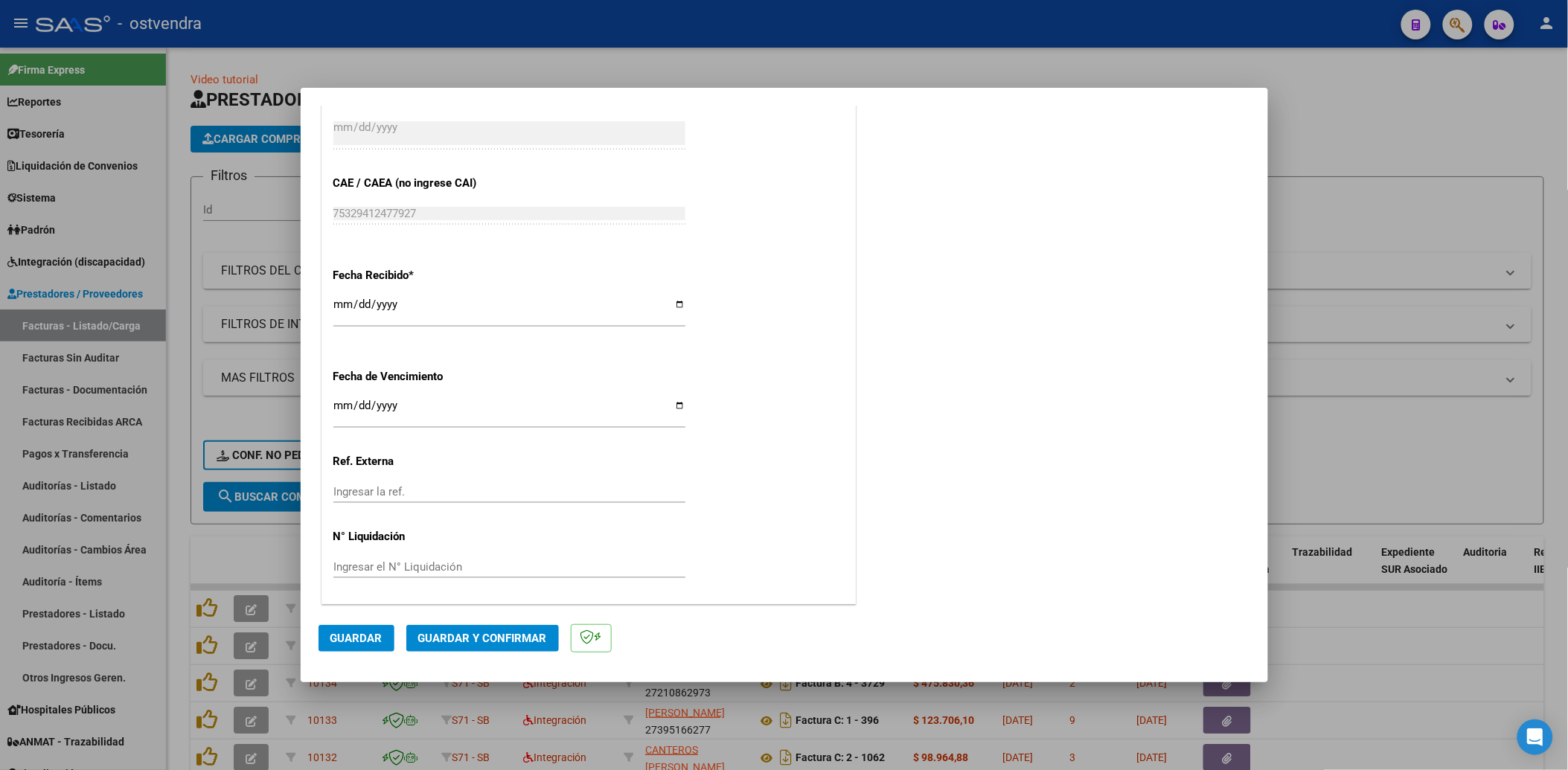
click at [342, 407] on input "Ingresar la fecha" at bounding box center [509, 411] width 352 height 24
type input "[DATE]"
click at [376, 561] on input "Ingresar el N° Liquidación" at bounding box center [509, 567] width 352 height 13
type input "202507"
click at [502, 638] on span "Guardar y Confirmar" at bounding box center [482, 638] width 128 height 13
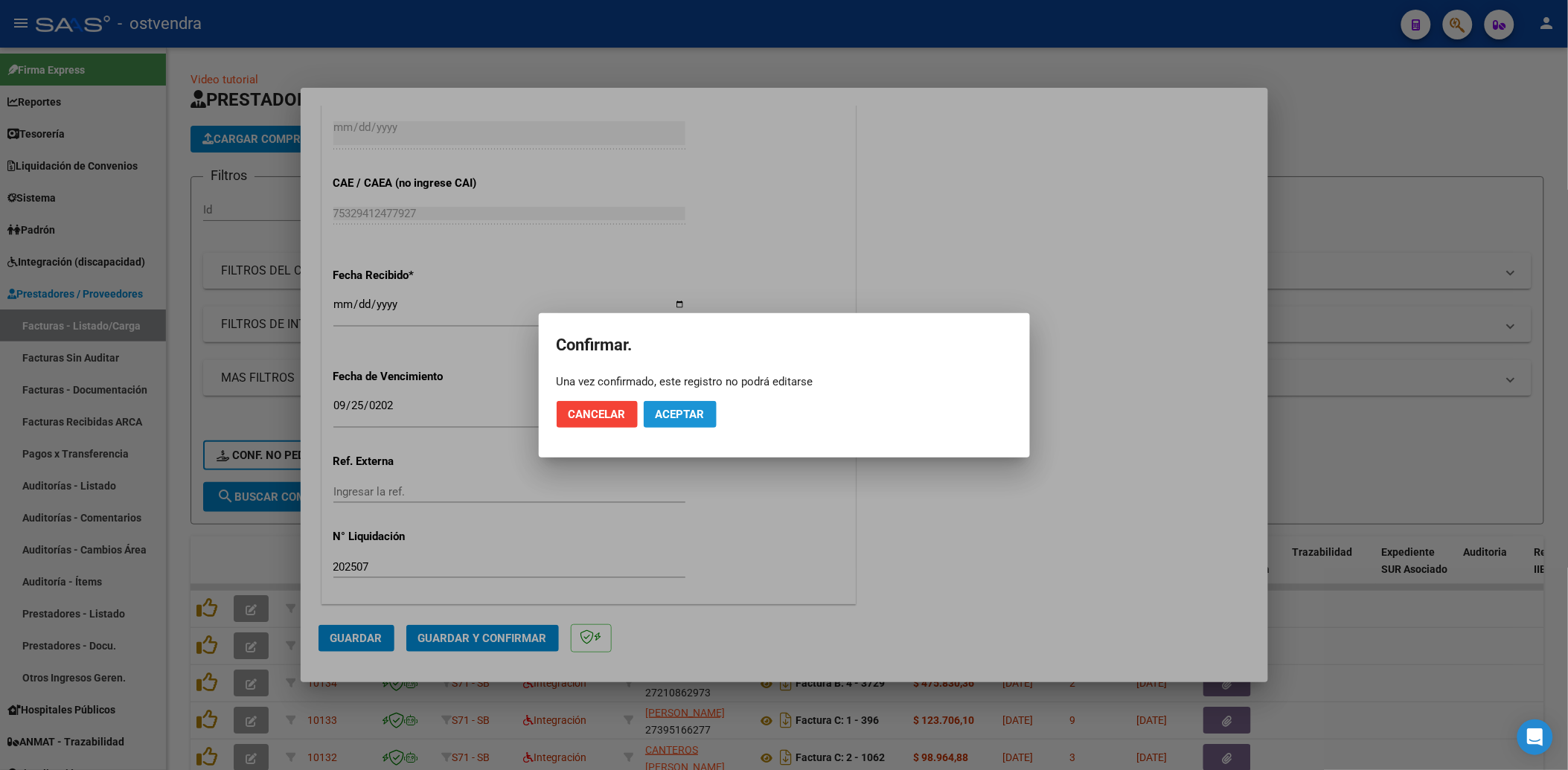
click at [695, 414] on span "Aceptar" at bounding box center [680, 414] width 49 height 13
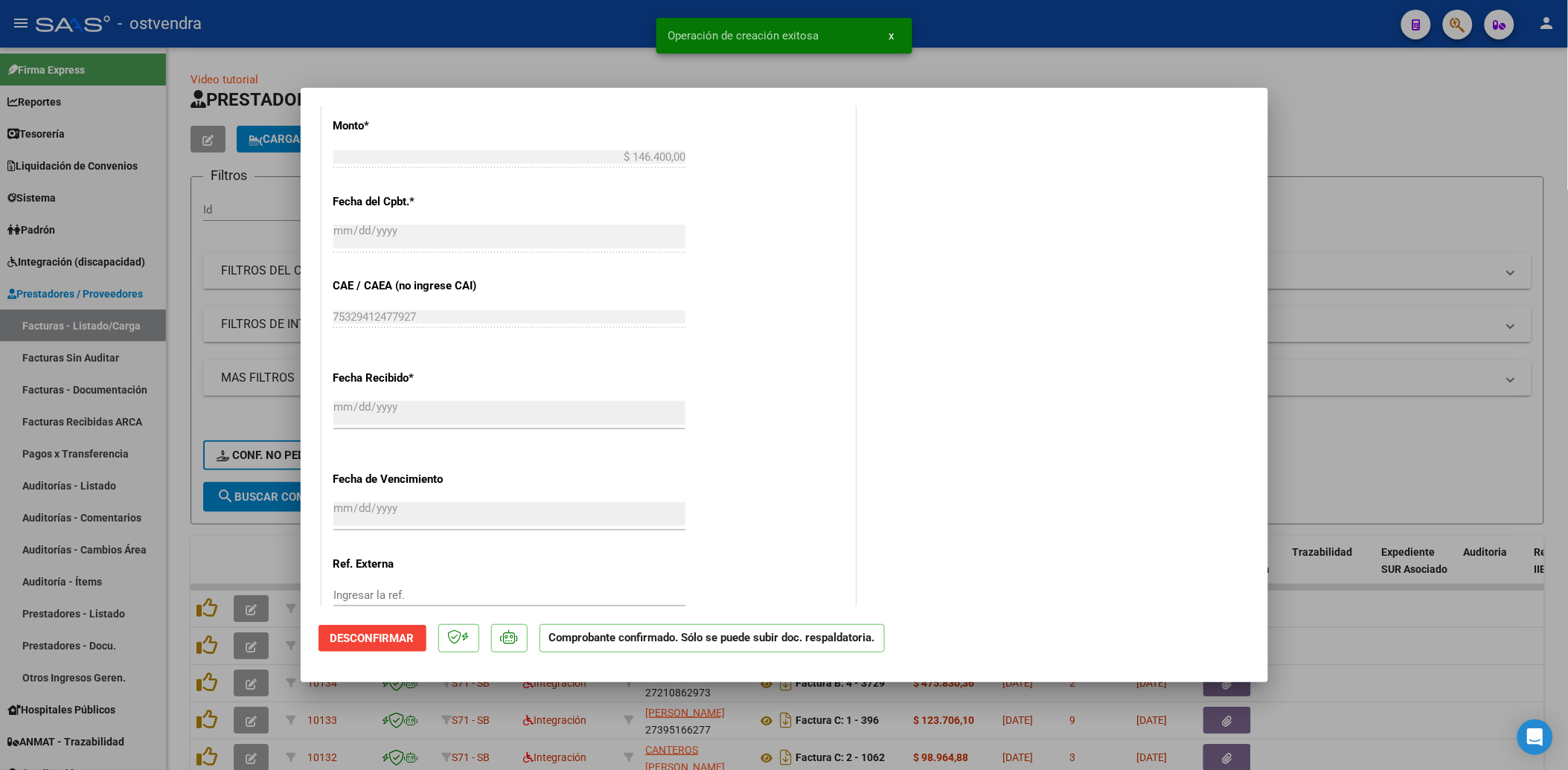
scroll to position [847, 0]
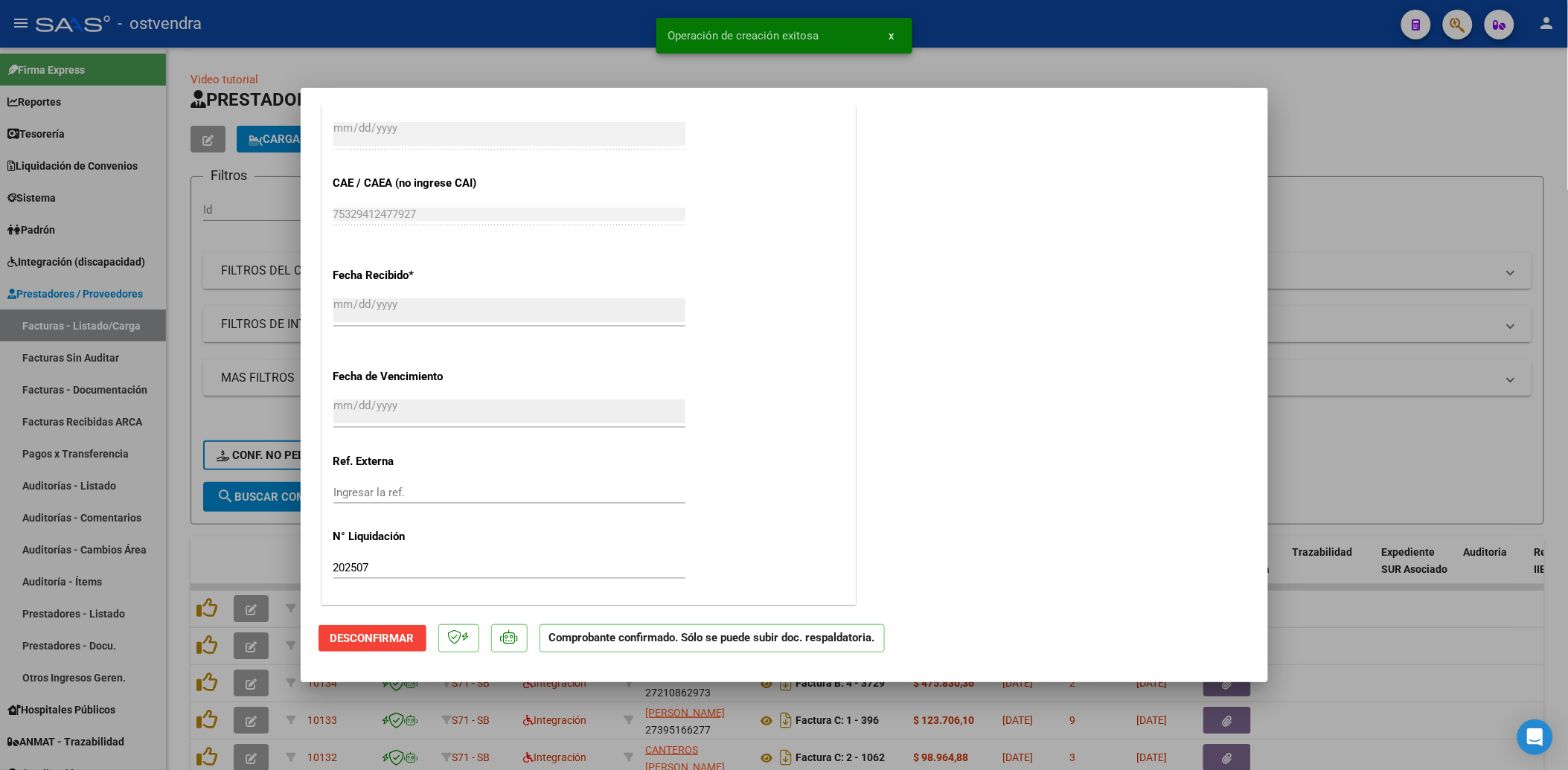
click at [1489, 112] on div at bounding box center [784, 385] width 1568 height 770
type input "$ 0,00"
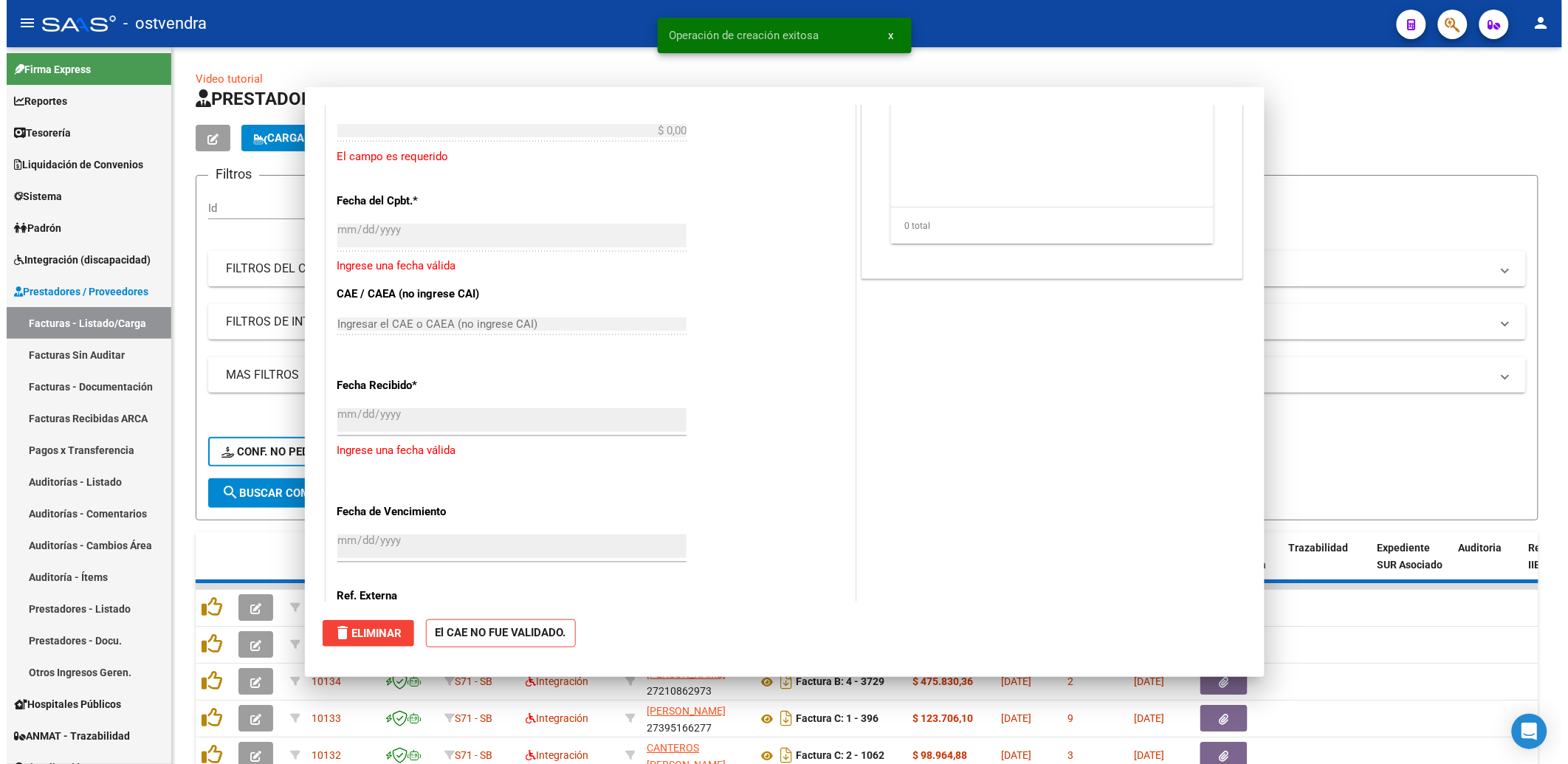
scroll to position [954, 0]
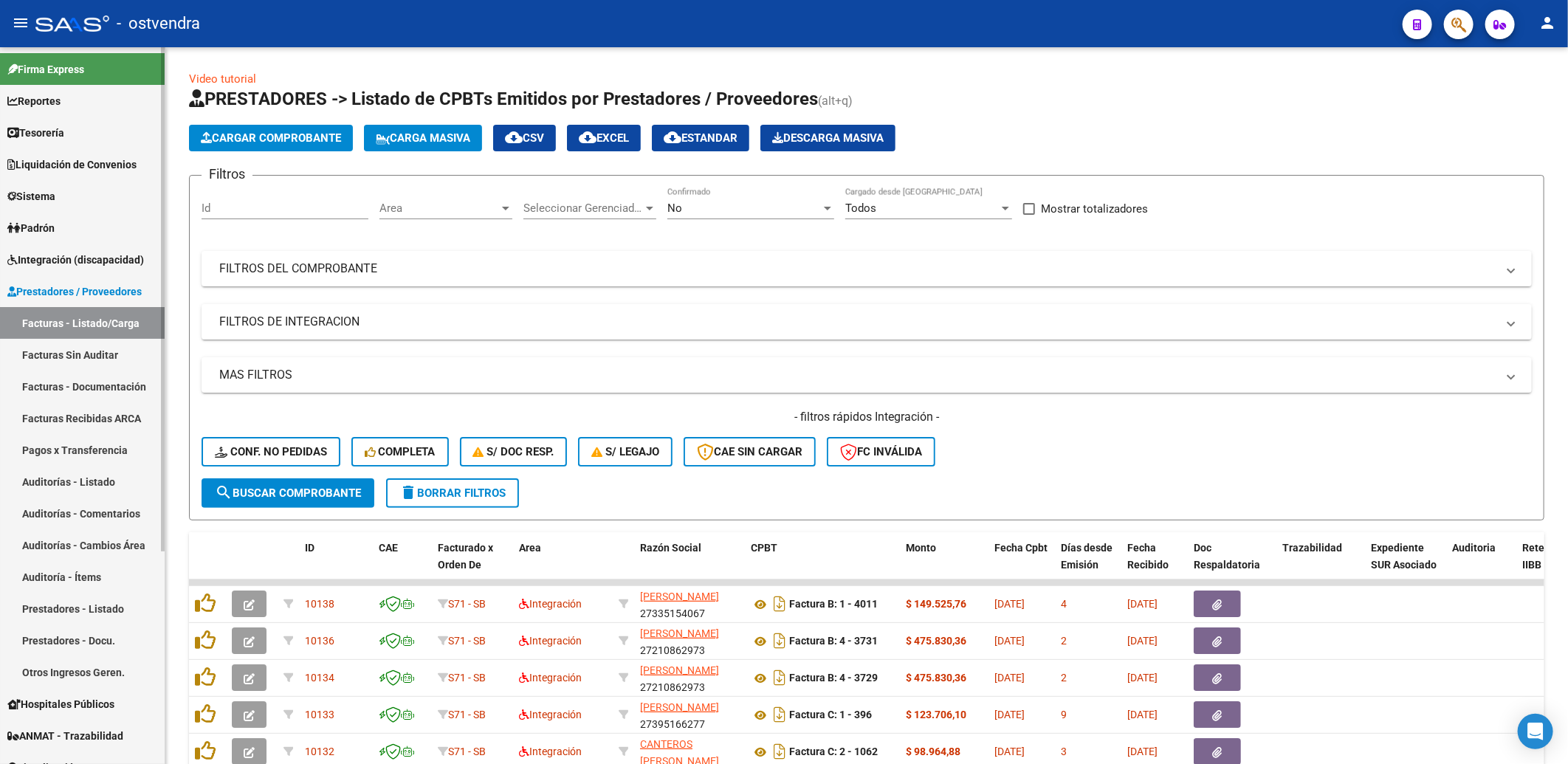
click at [55, 351] on link "Facturas Sin Auditar" at bounding box center [82, 354] width 165 height 32
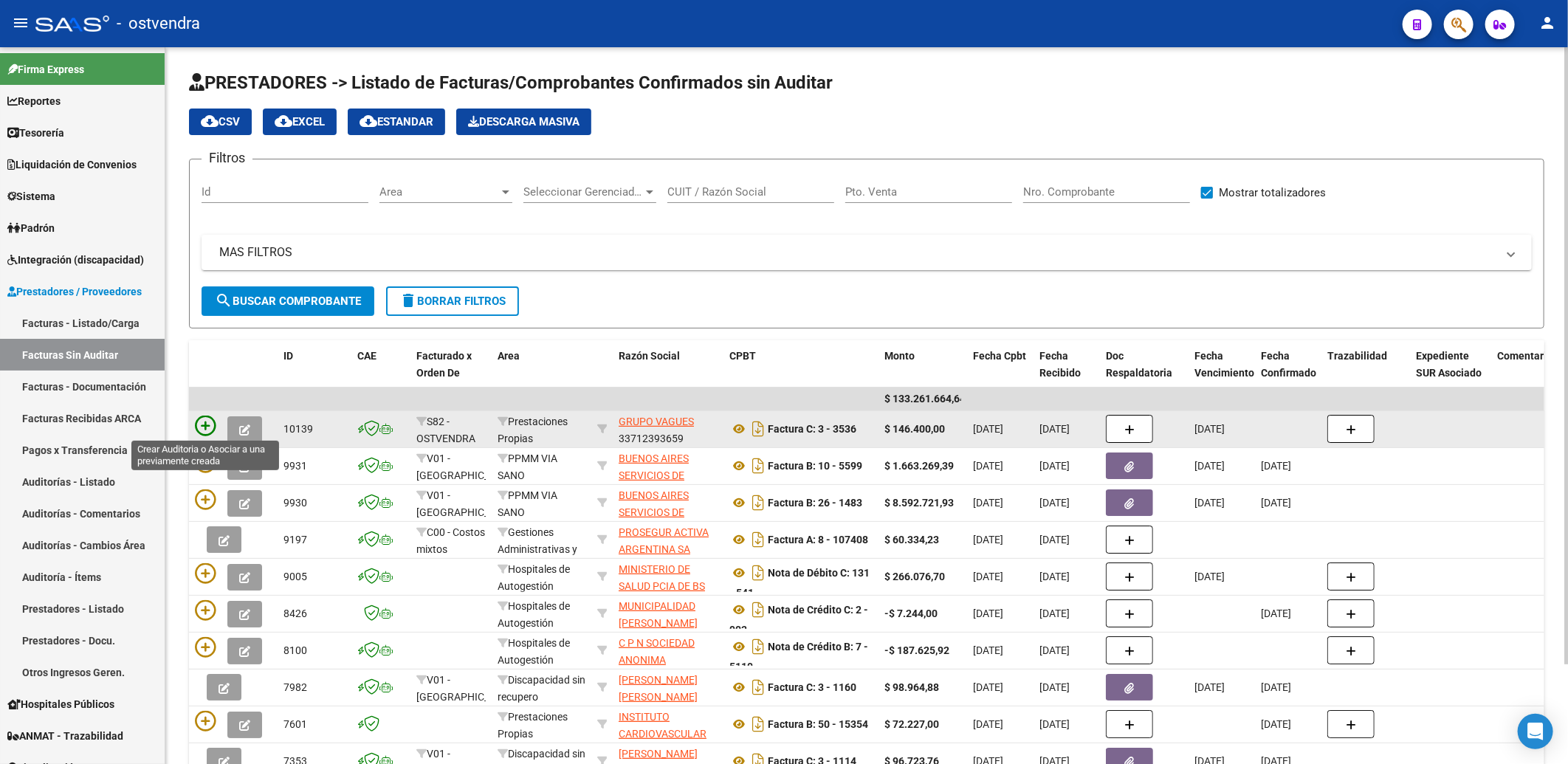
click at [205, 424] on icon at bounding box center [205, 425] width 20 height 20
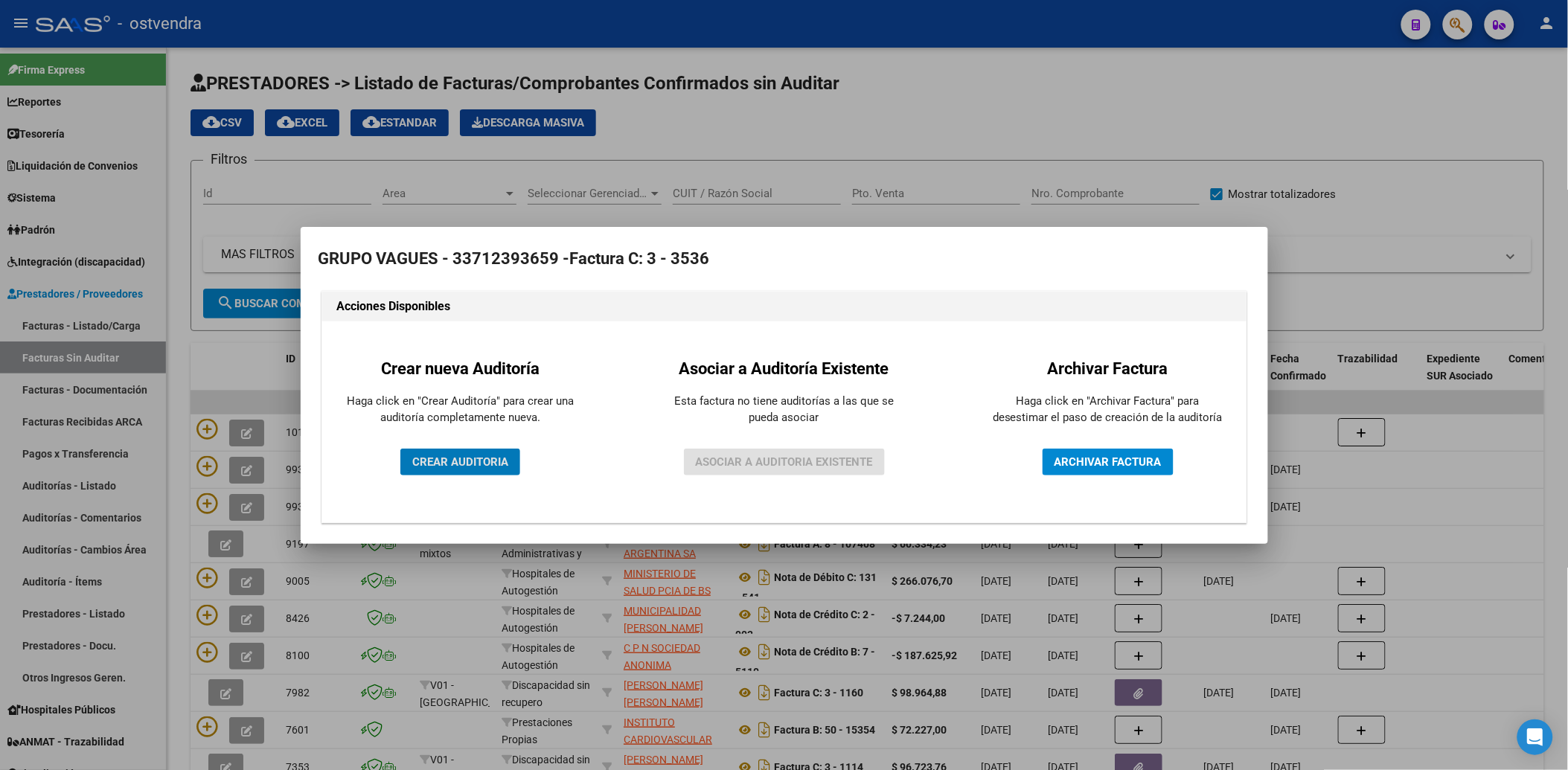
click at [459, 463] on span "CREAR AUDITORIA" at bounding box center [460, 462] width 96 height 13
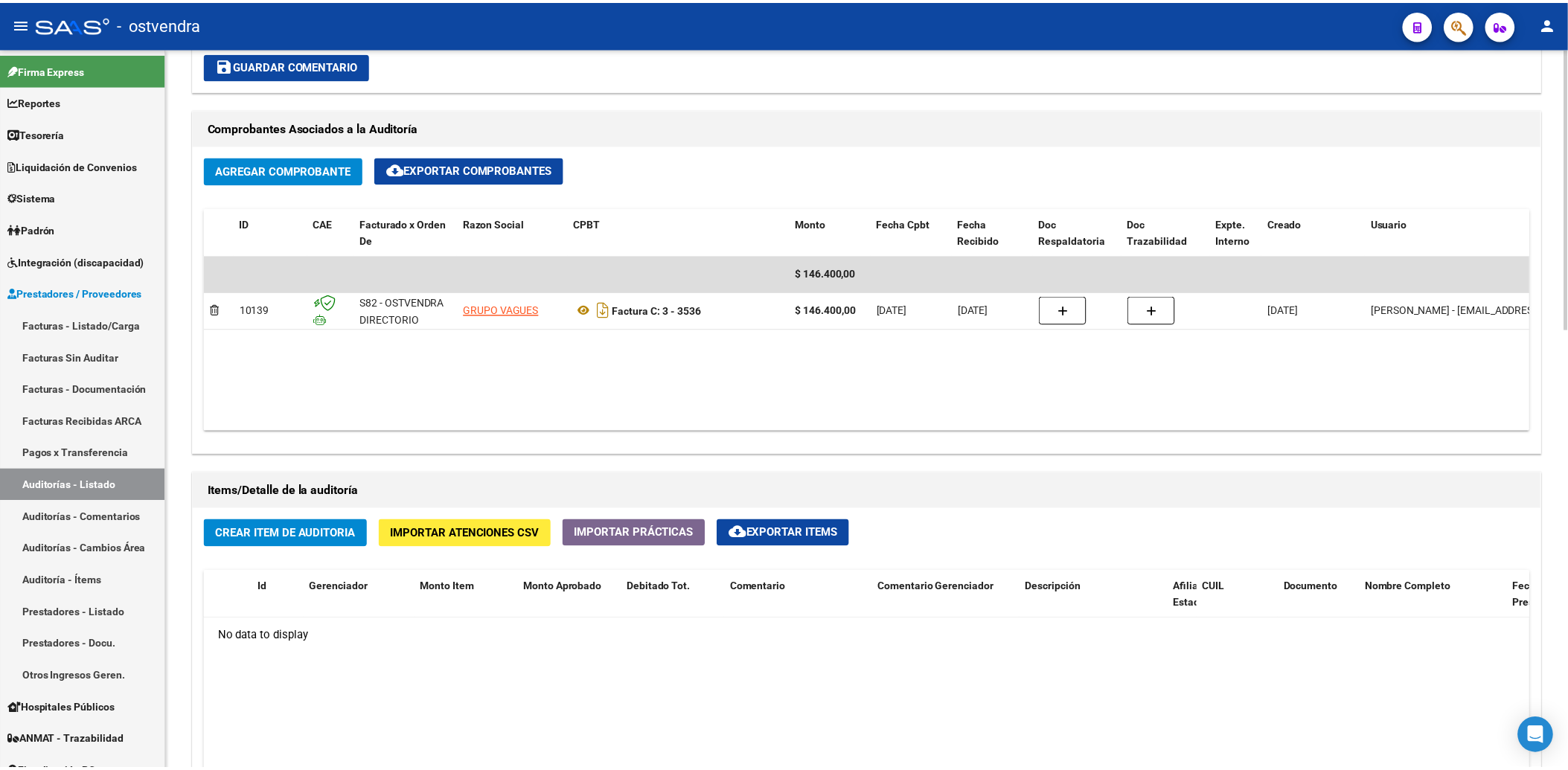
scroll to position [660, 0]
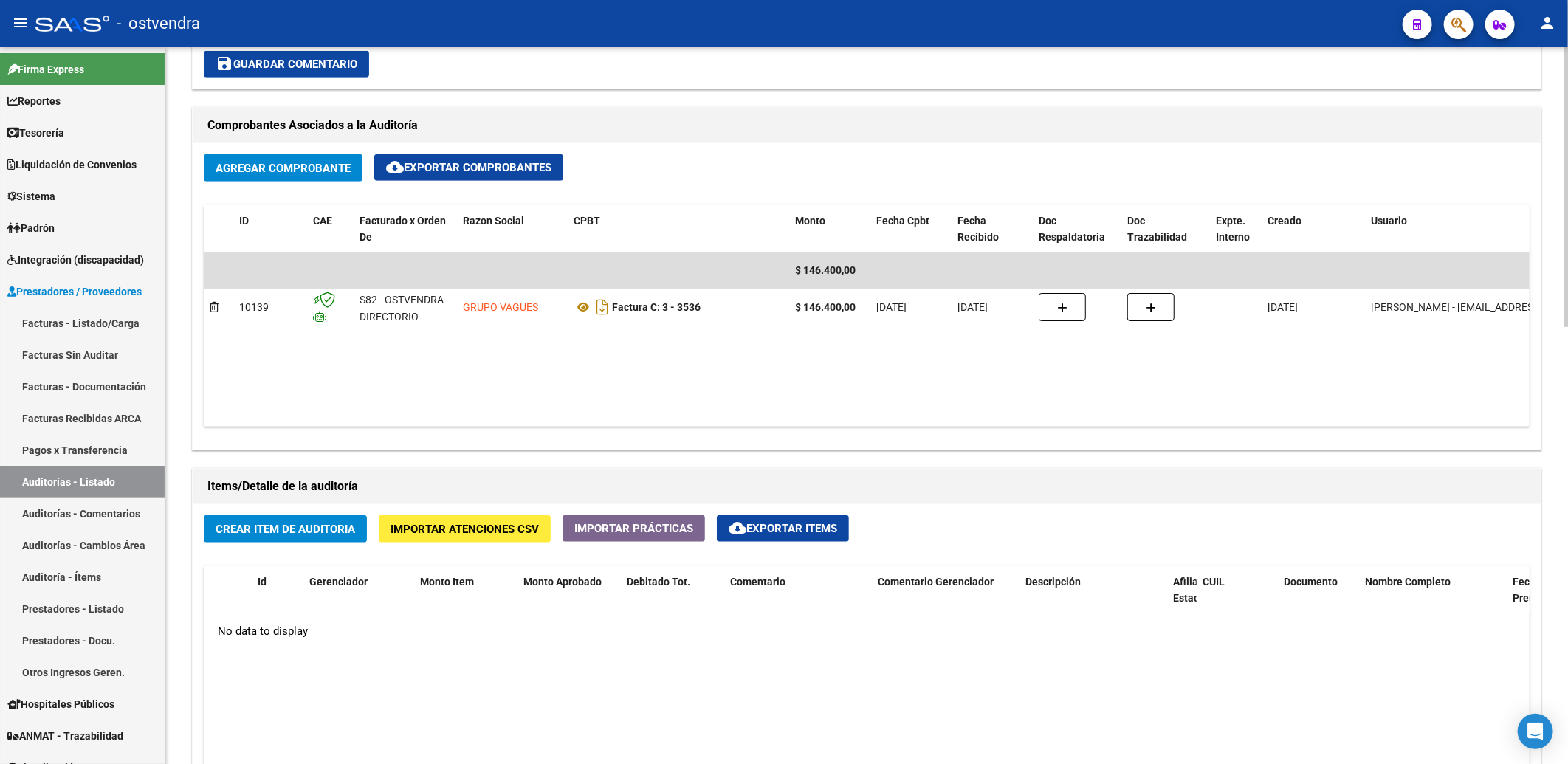
click at [285, 533] on span "Crear Item de Auditoria" at bounding box center [285, 529] width 140 height 13
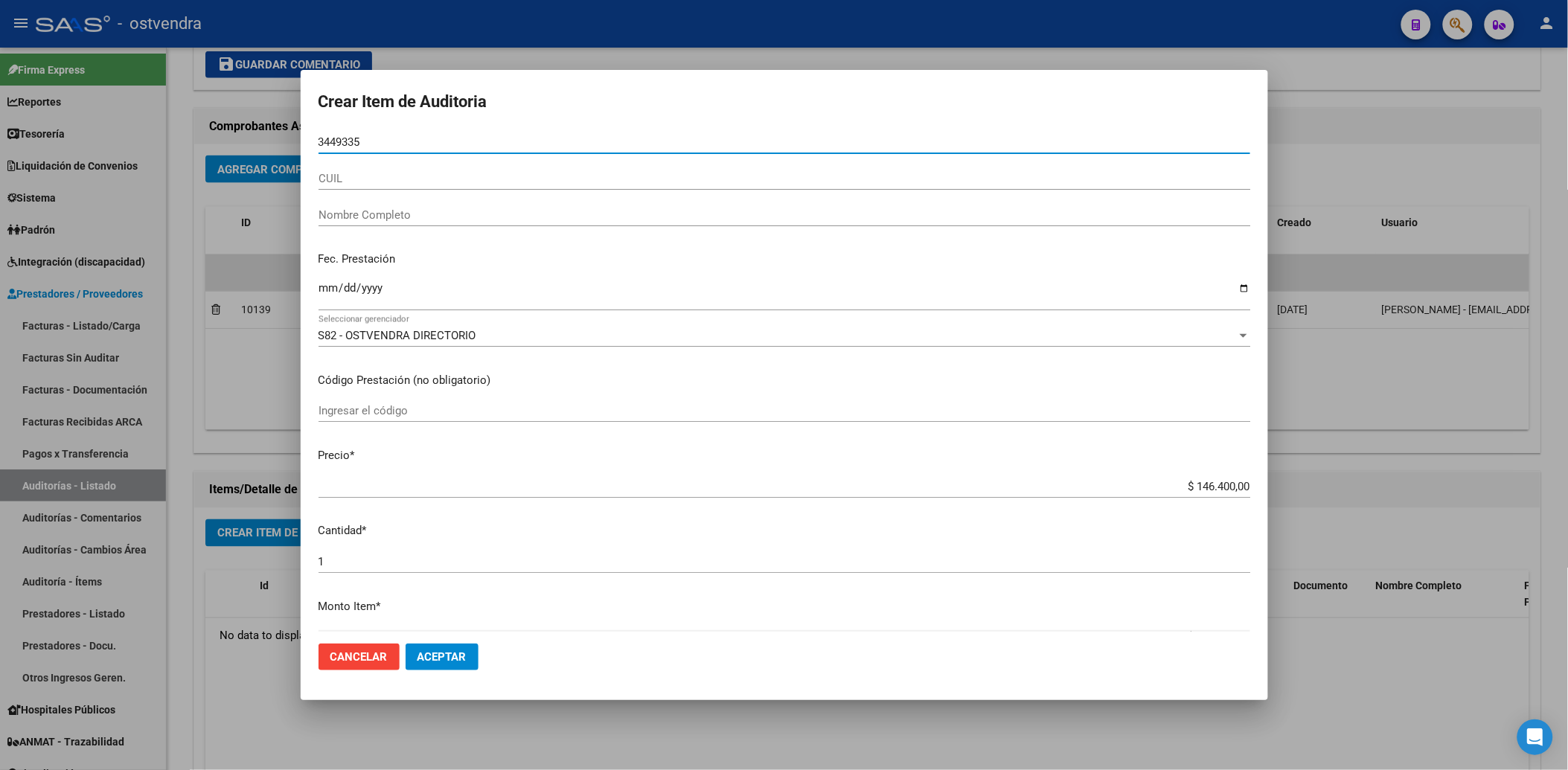
type input "34493357"
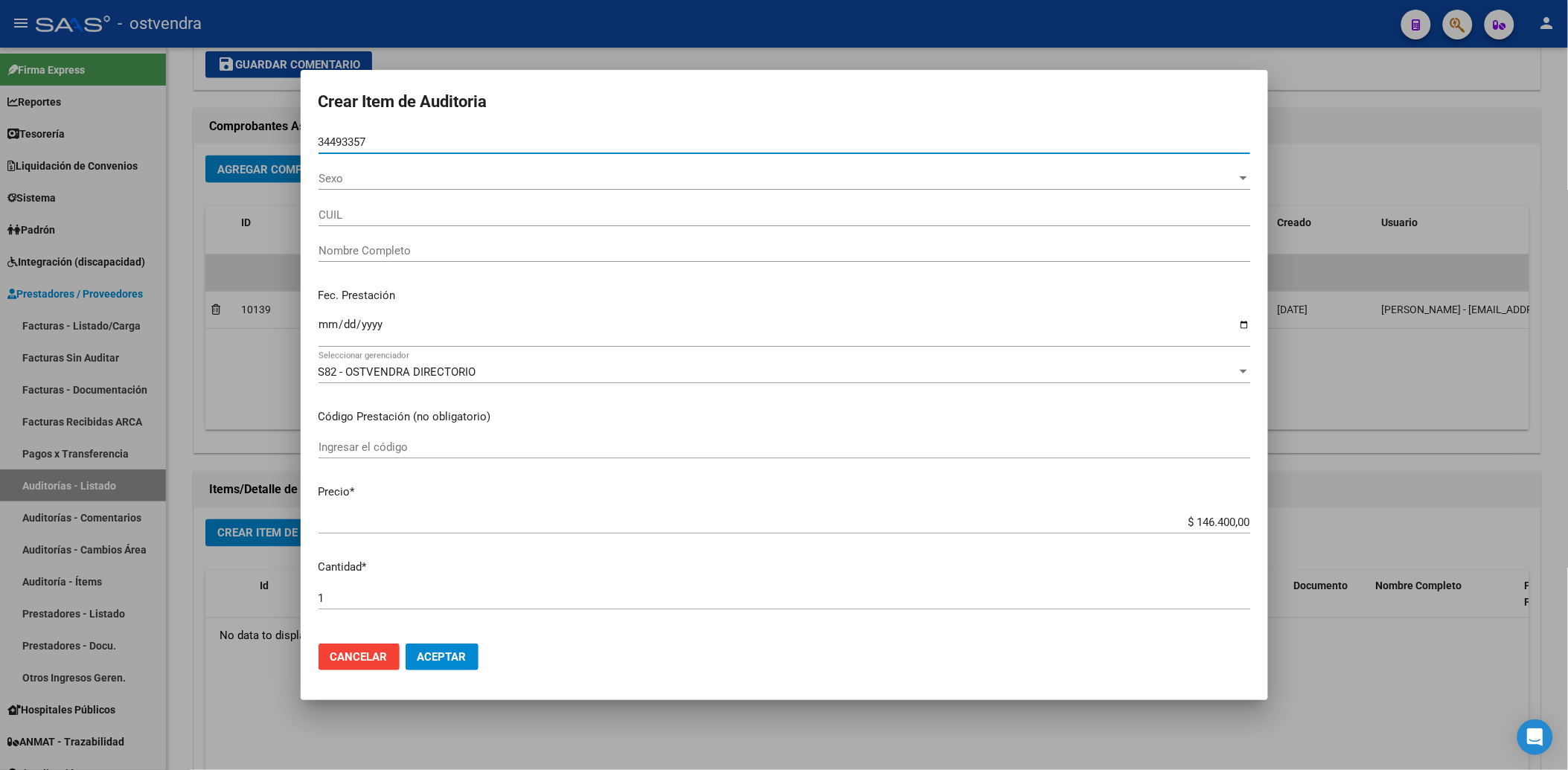
type input "20344933570"
type input "ORLANDO LEANDRO ALAN"
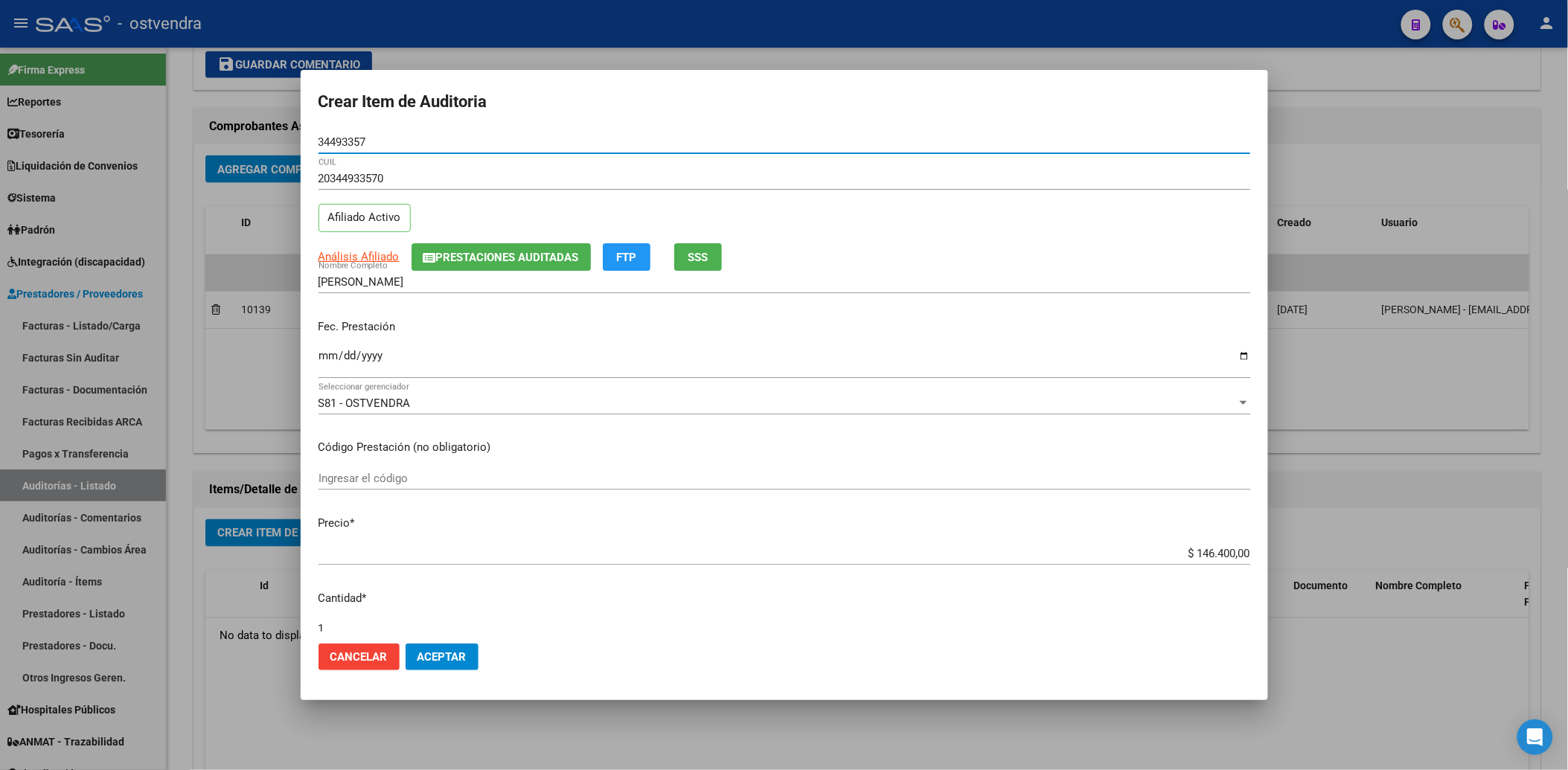
type input "34493357"
click at [323, 357] on input "Ingresar la fecha" at bounding box center [784, 361] width 931 height 24
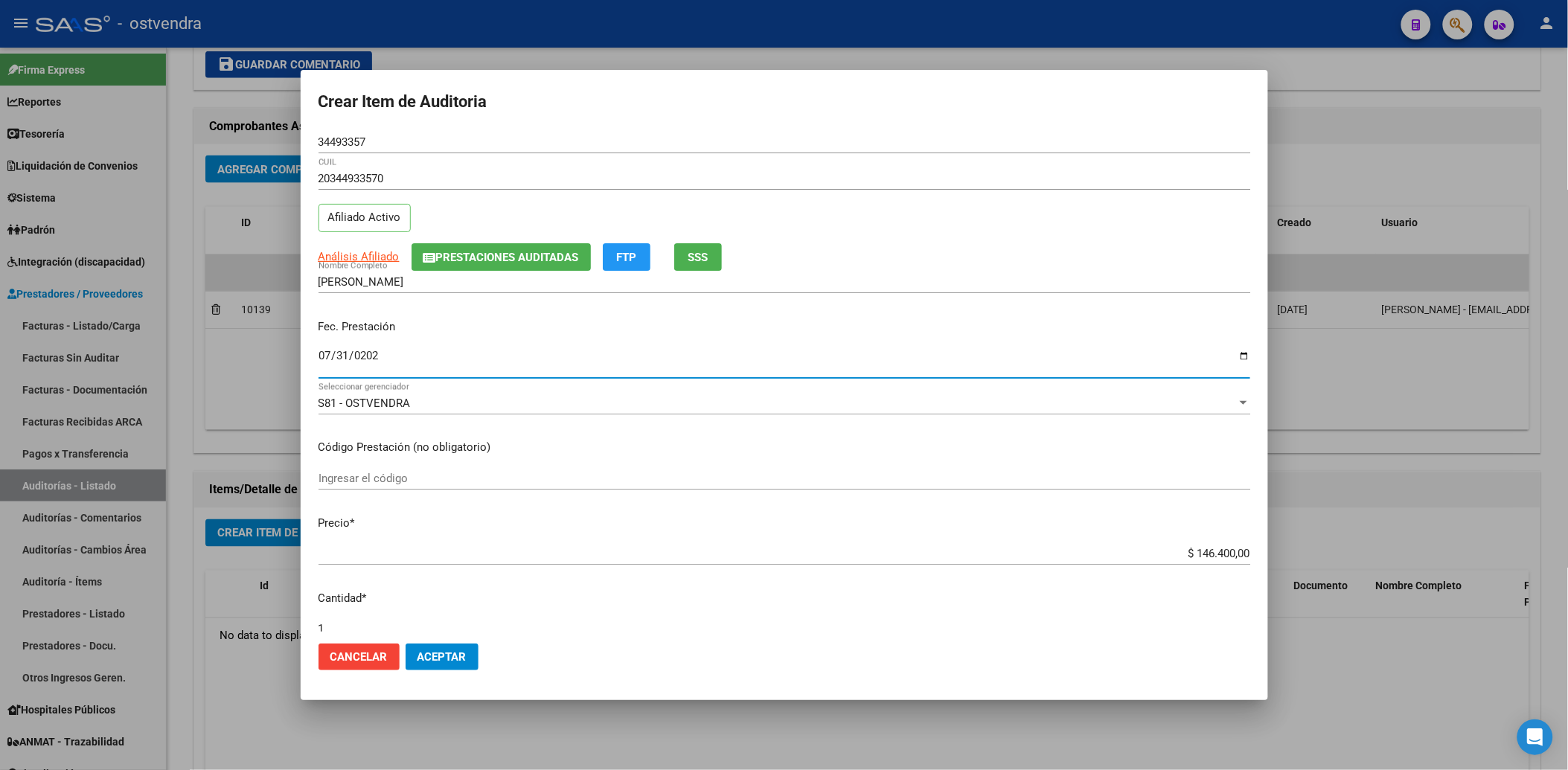
type input "2025-07-31"
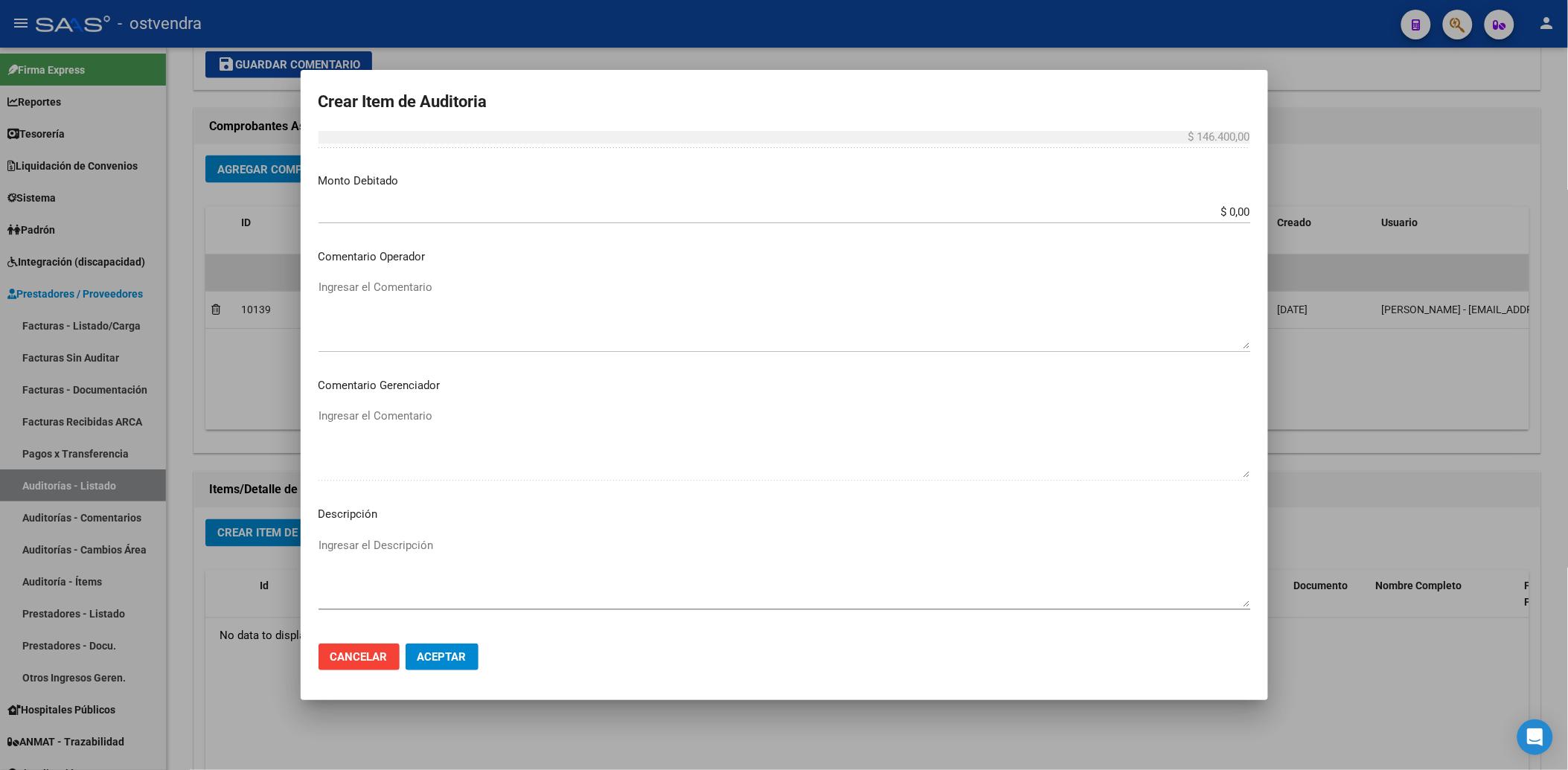
scroll to position [578, 0]
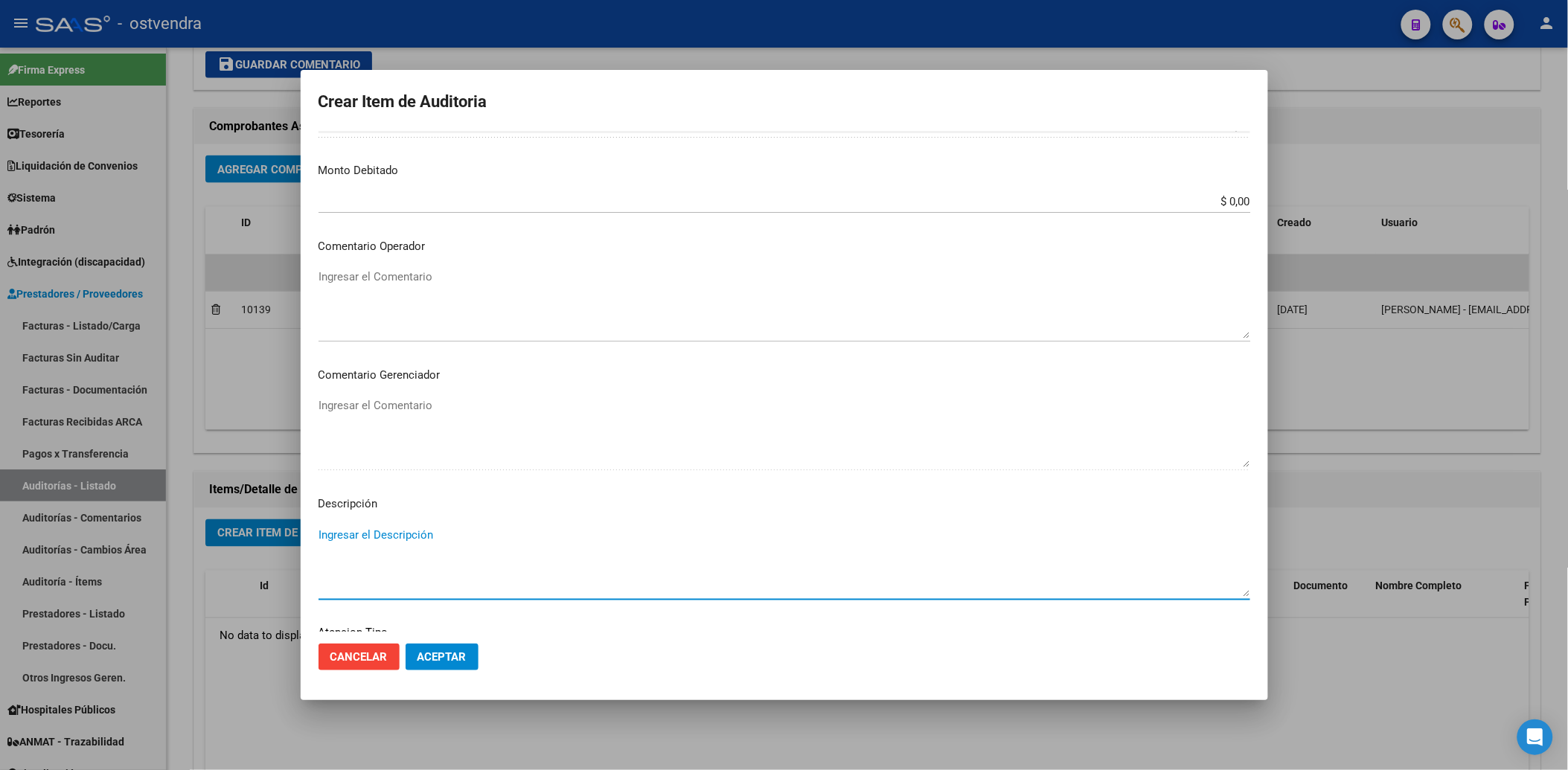
click at [331, 537] on textarea "Ingresar el Descripción" at bounding box center [784, 561] width 931 height 70
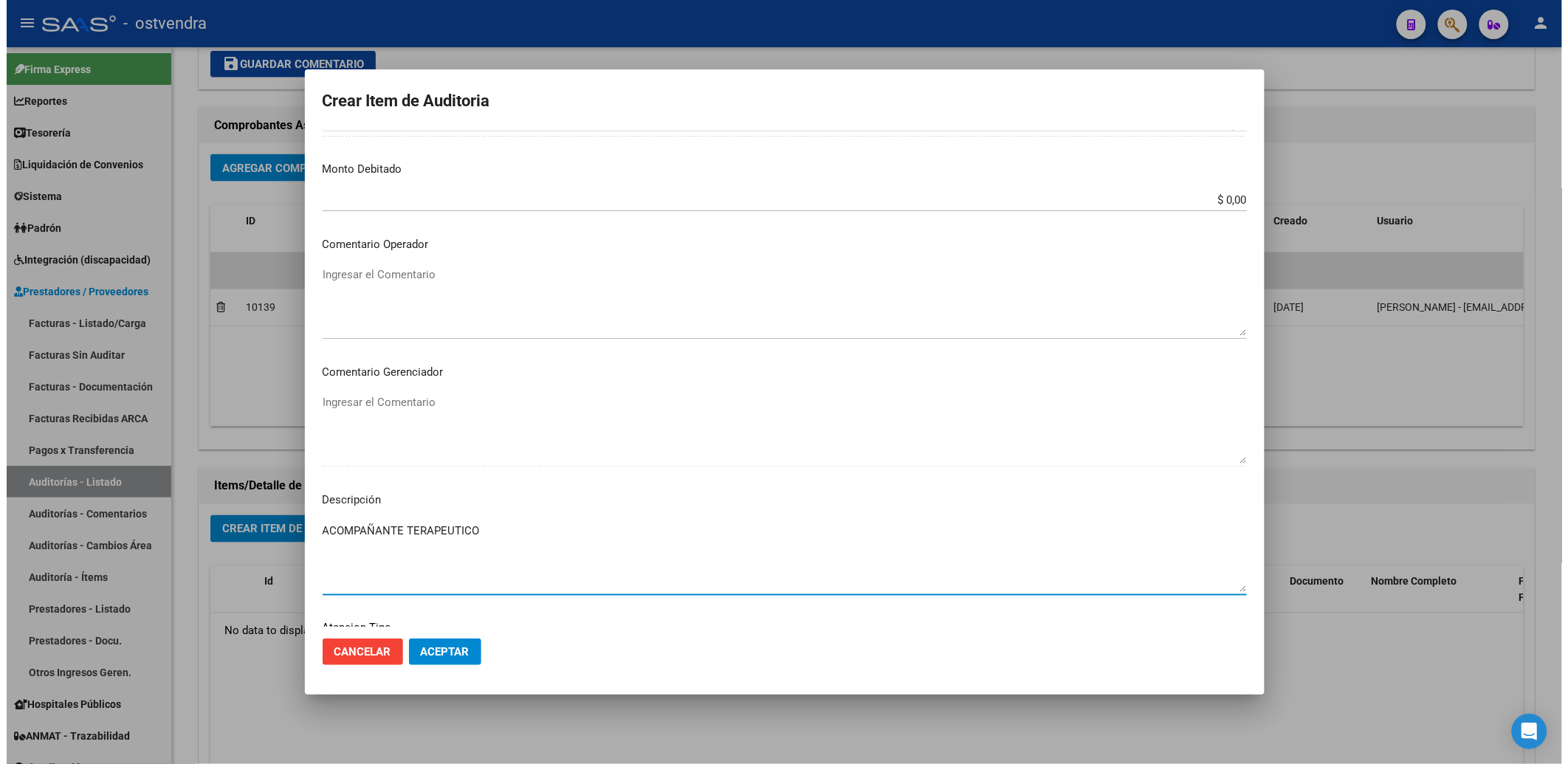
scroll to position [704, 0]
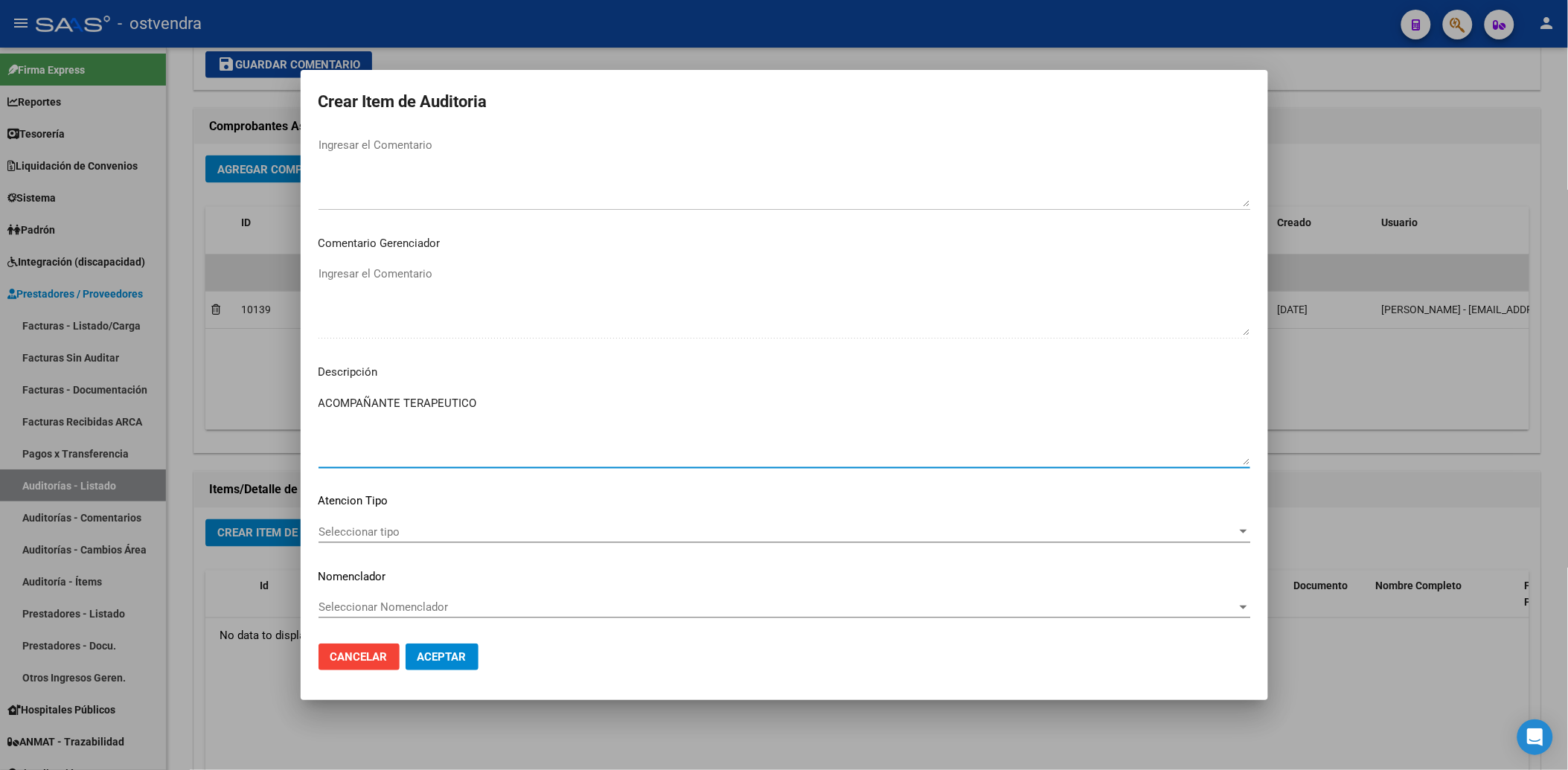
type textarea "ACOMPAÑANTE TERAPEUTICO"
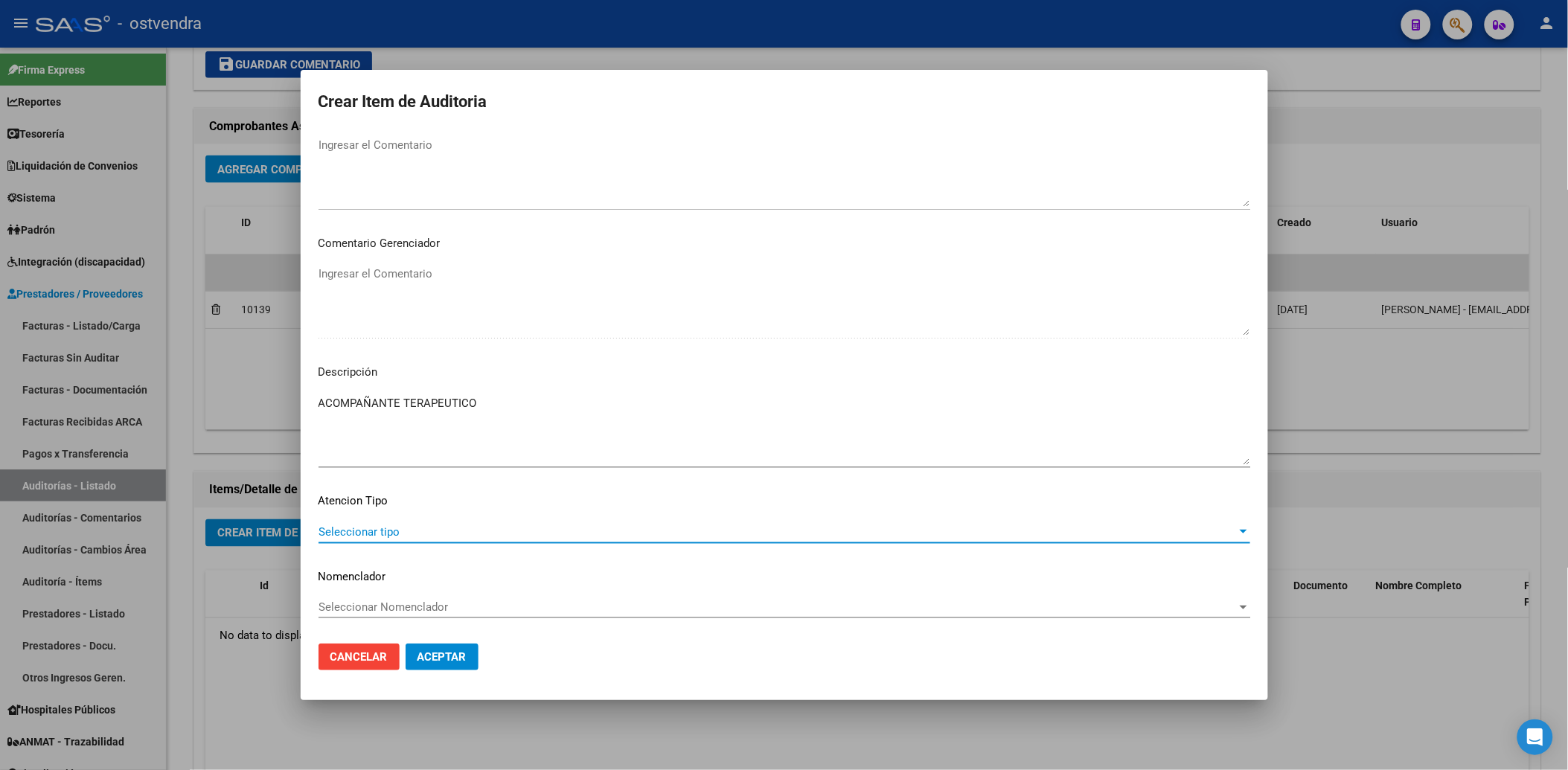
click at [1240, 529] on div at bounding box center [1243, 531] width 7 height 4
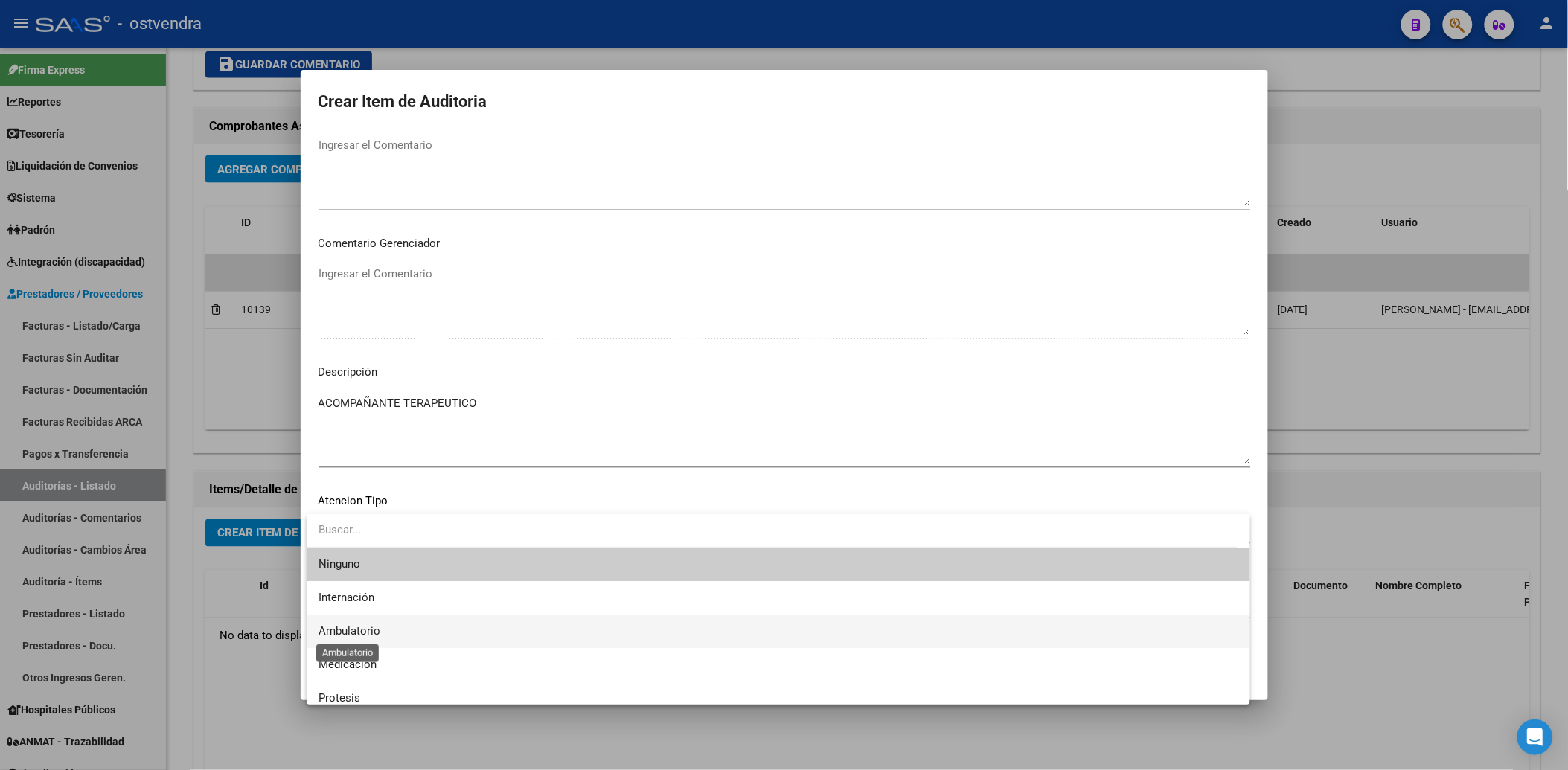
click at [365, 631] on span "Ambulatorio" at bounding box center [349, 631] width 61 height 13
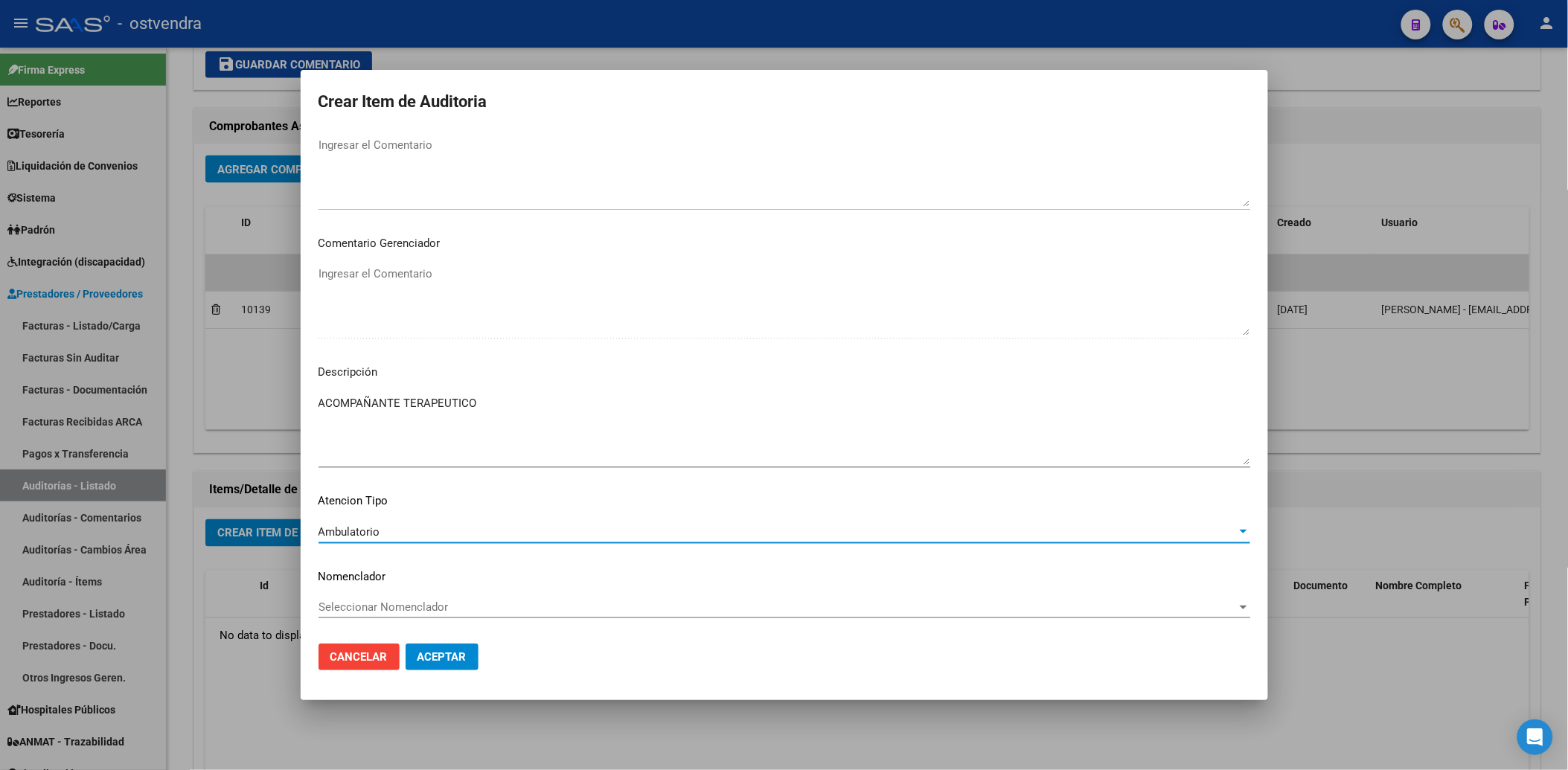
click at [438, 655] on span "Aceptar" at bounding box center [442, 657] width 49 height 13
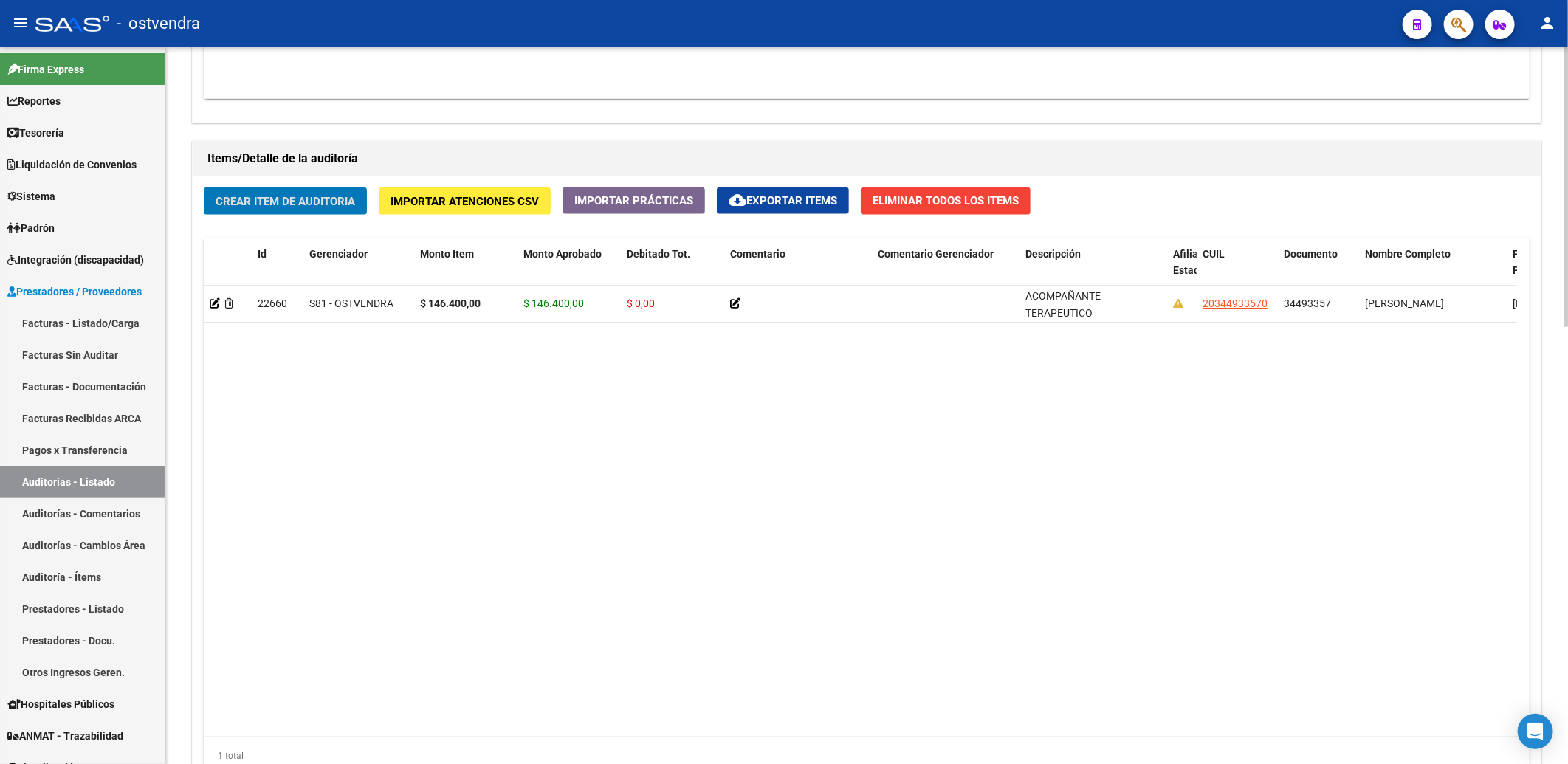
scroll to position [820, 0]
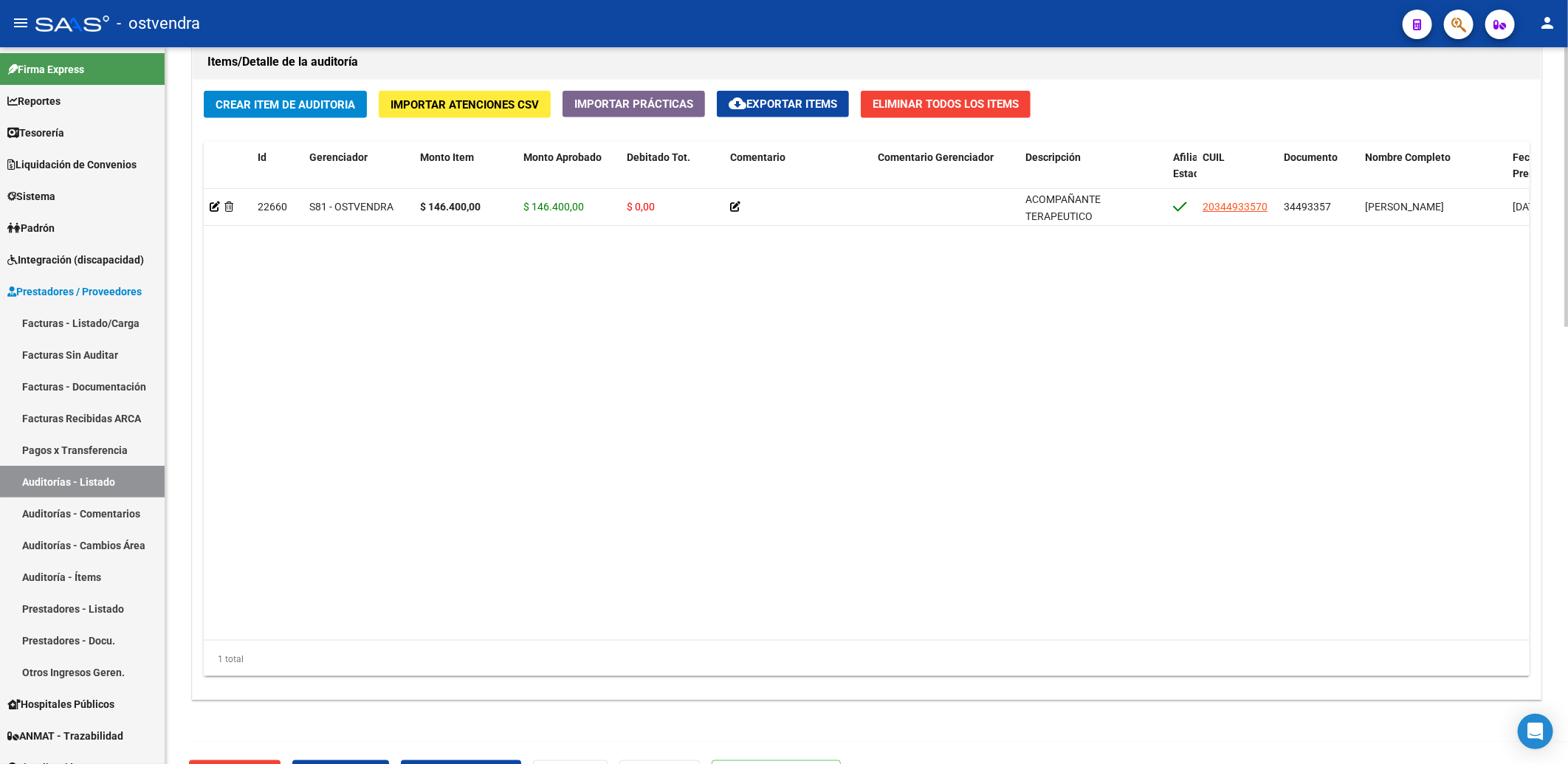
scroll to position [1123, 0]
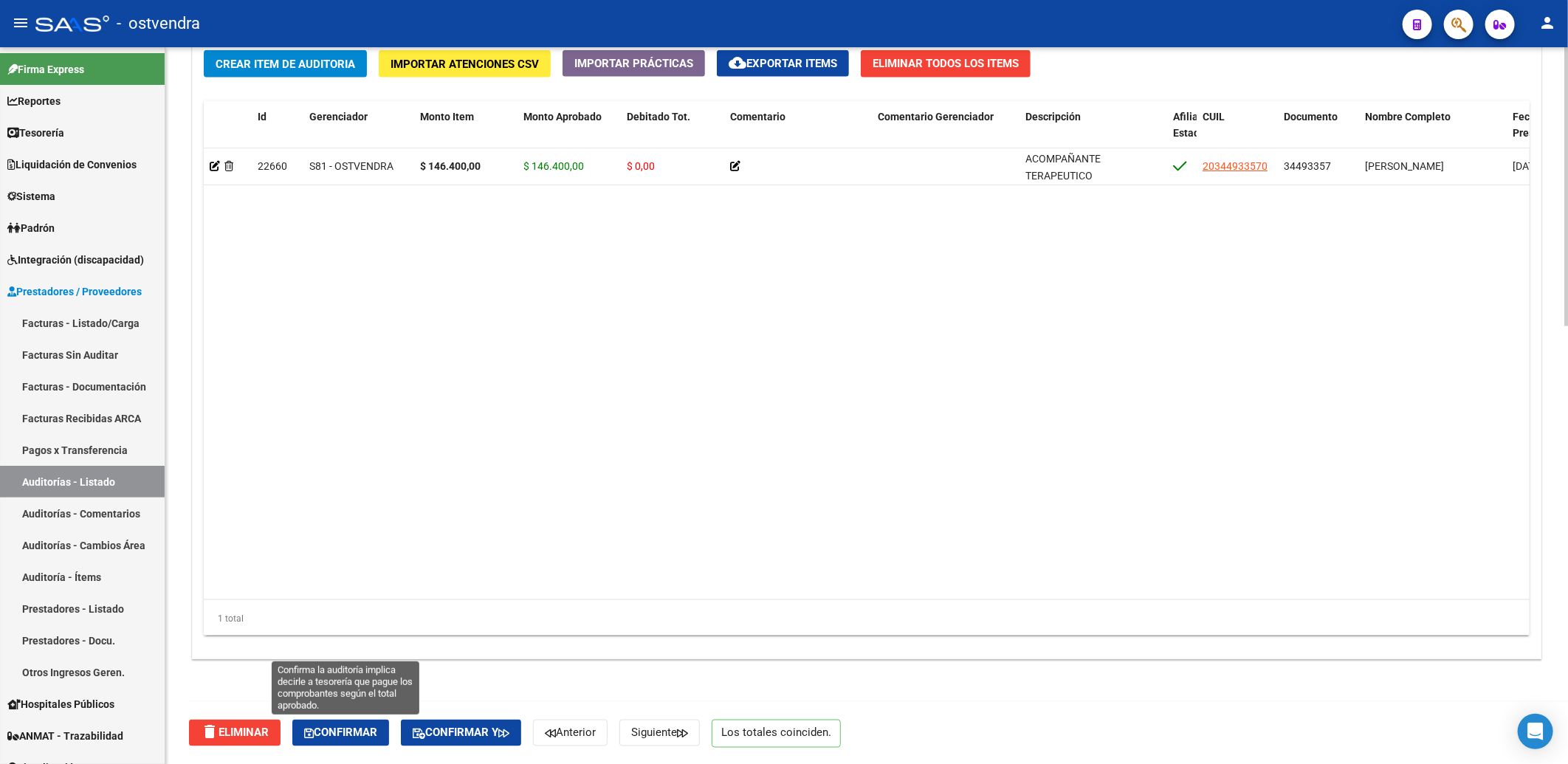
click at [357, 733] on span "Confirmar" at bounding box center [341, 733] width 73 height 13
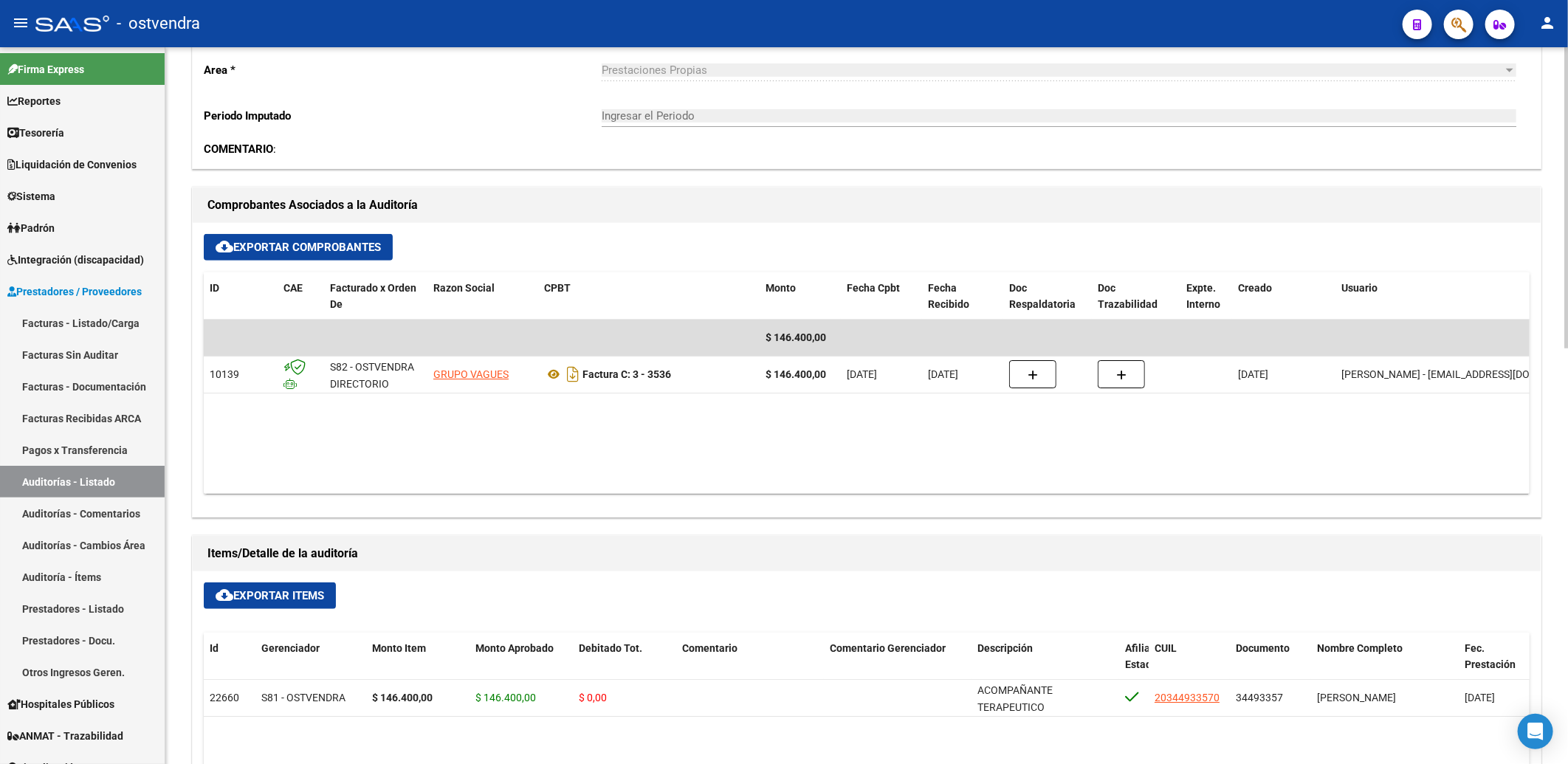
scroll to position [253, 0]
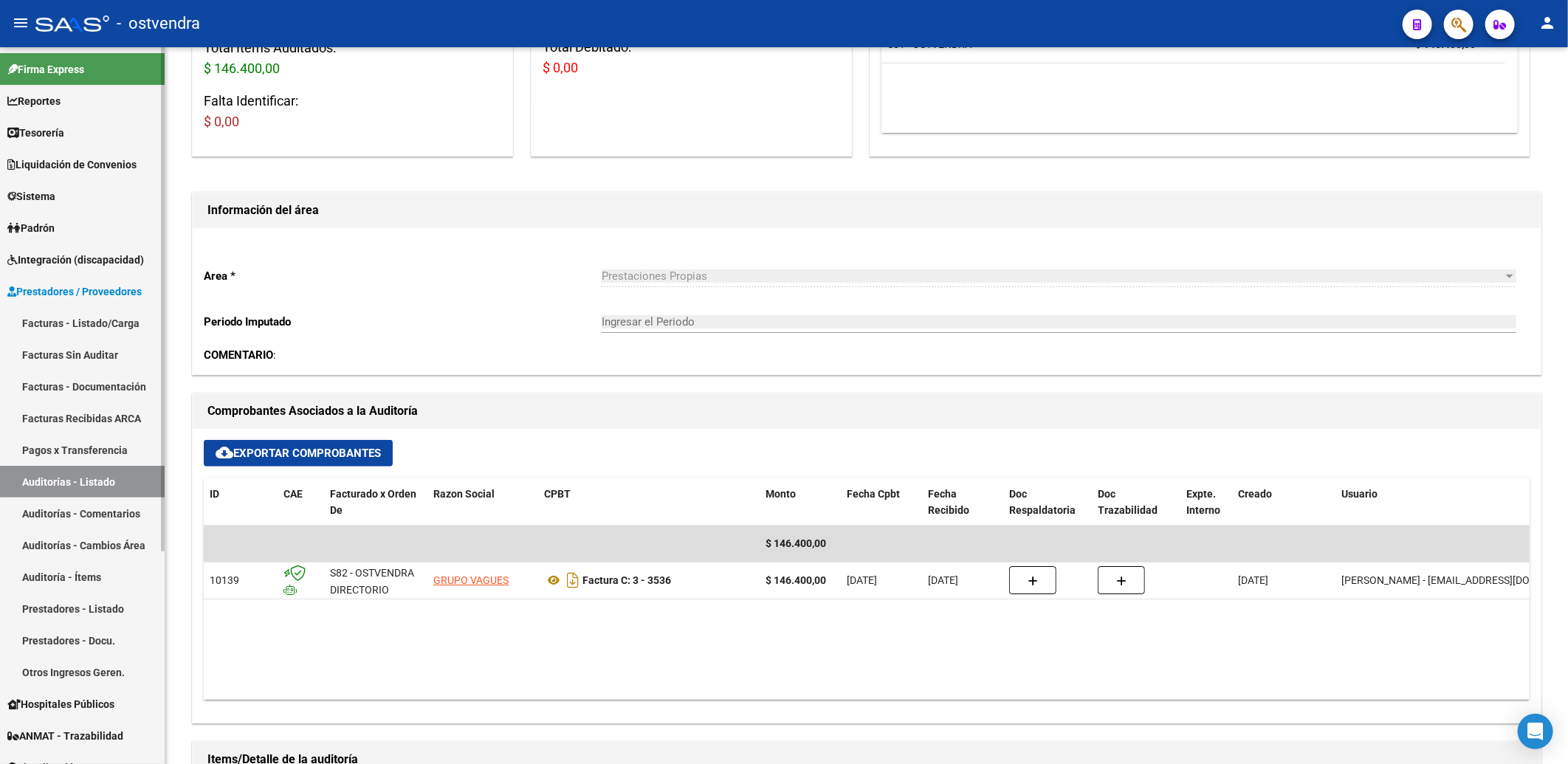
click at [80, 576] on link "Auditoría - Ítems" at bounding box center [82, 576] width 165 height 32
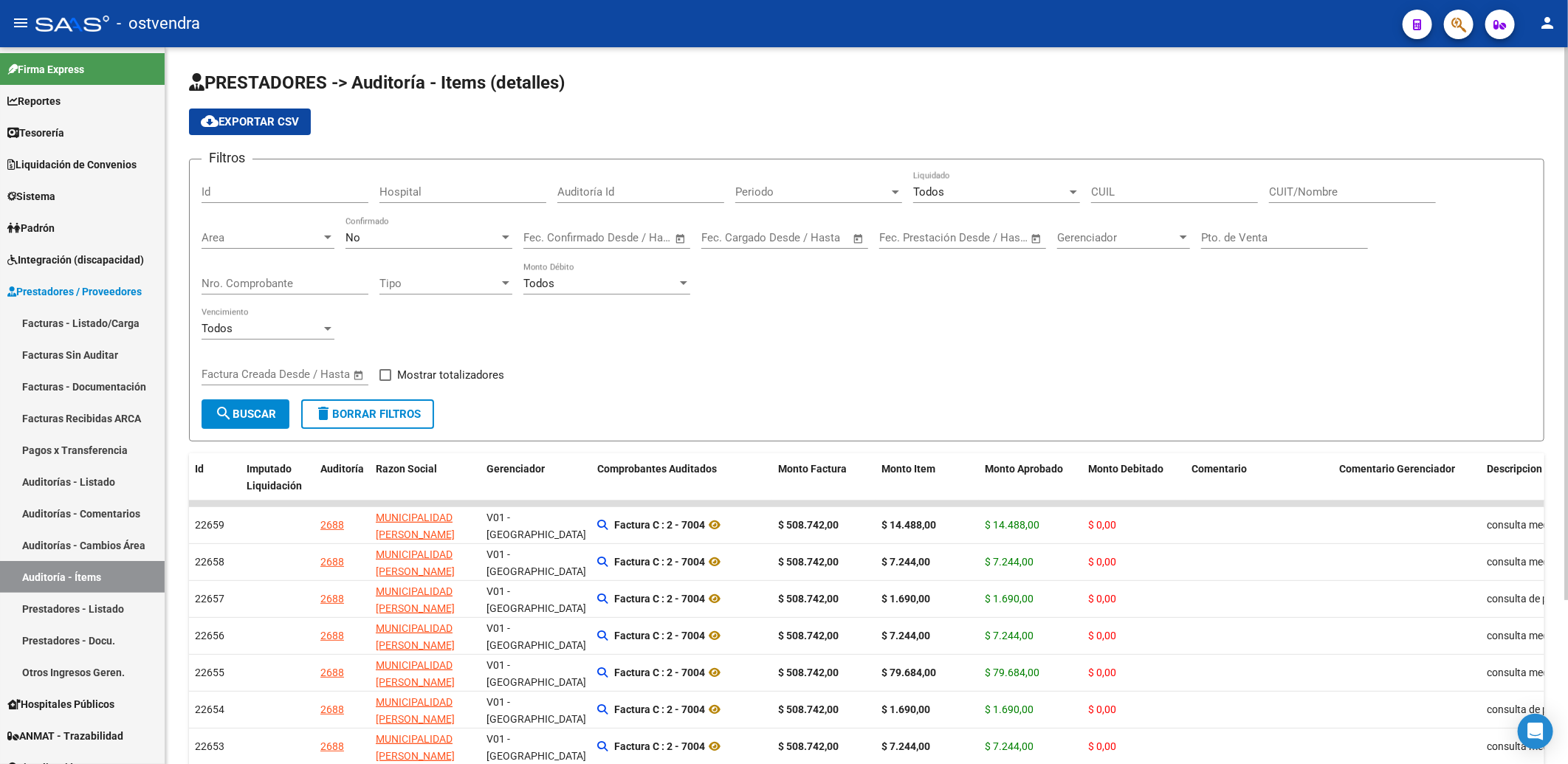
click at [379, 234] on div "No" at bounding box center [422, 238] width 153 height 13
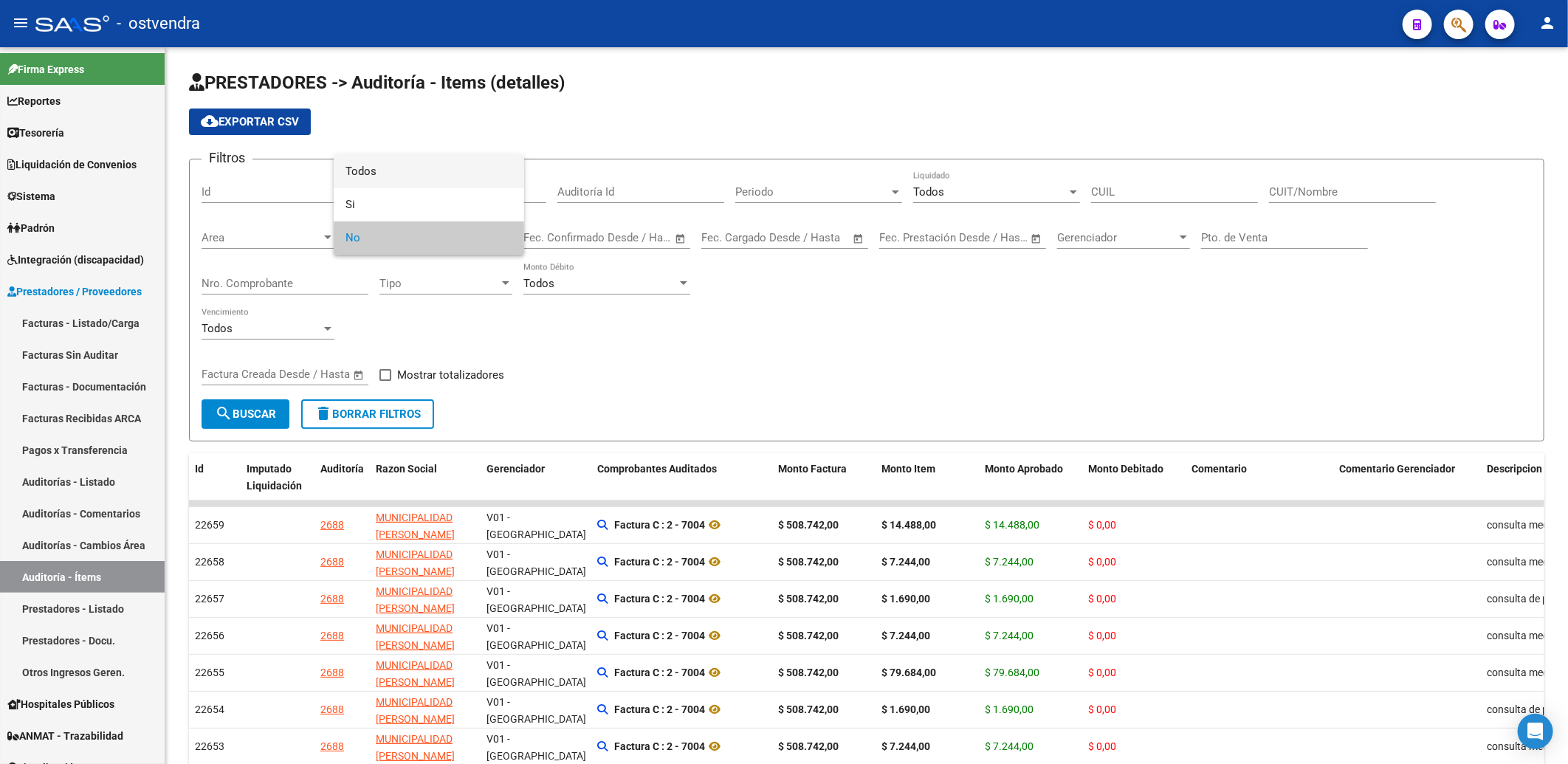
click at [409, 166] on span "Todos" at bounding box center [429, 171] width 166 height 33
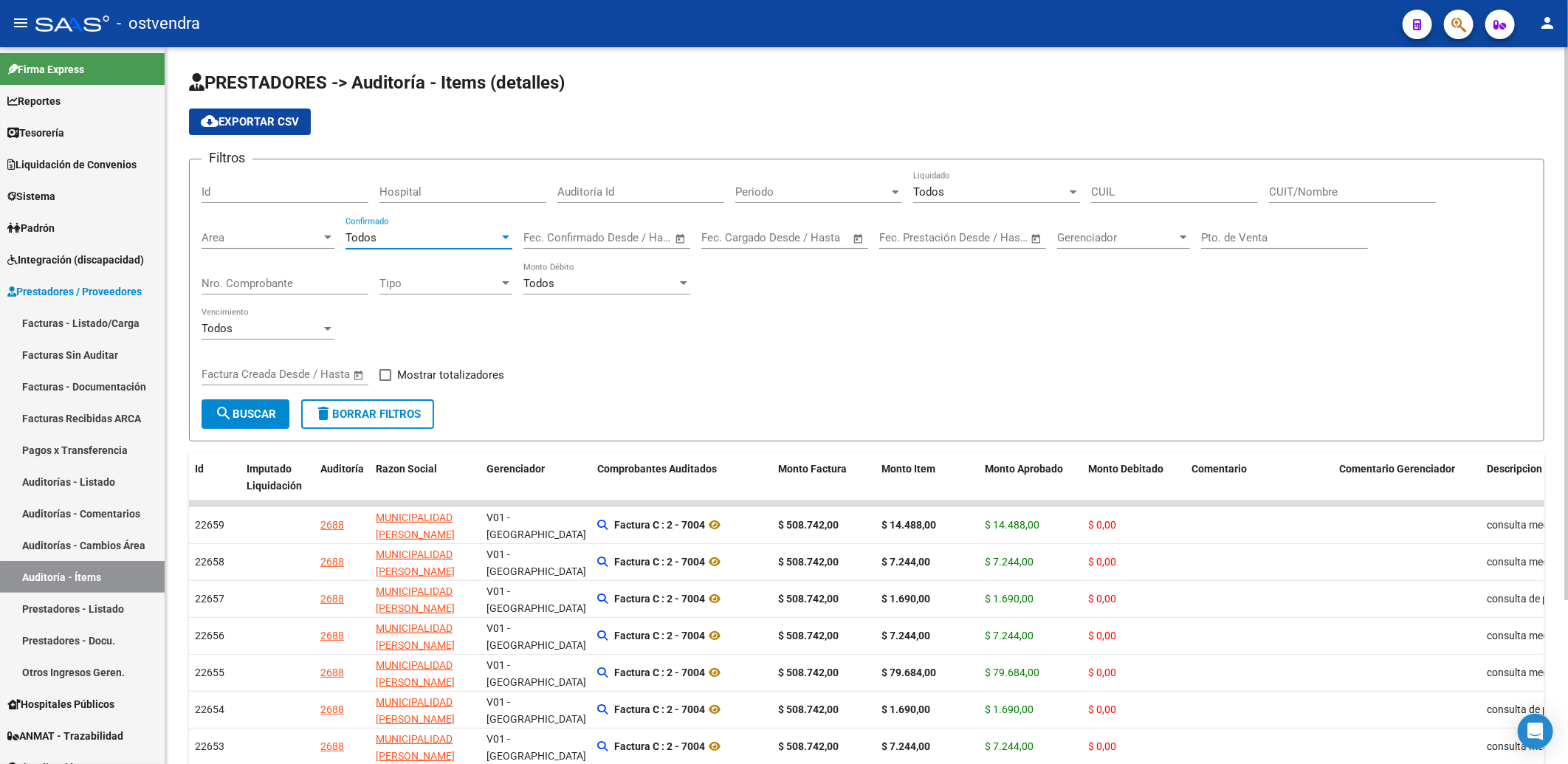
click at [1317, 192] on input "CUIT/Nombre" at bounding box center [1352, 192] width 166 height 13
click at [1181, 196] on input "CUIL" at bounding box center [1174, 192] width 166 height 13
click at [994, 333] on div "Todos Vencimiento" at bounding box center [866, 330] width 1330 height 45
click at [274, 411] on span "search Buscar" at bounding box center [245, 414] width 61 height 13
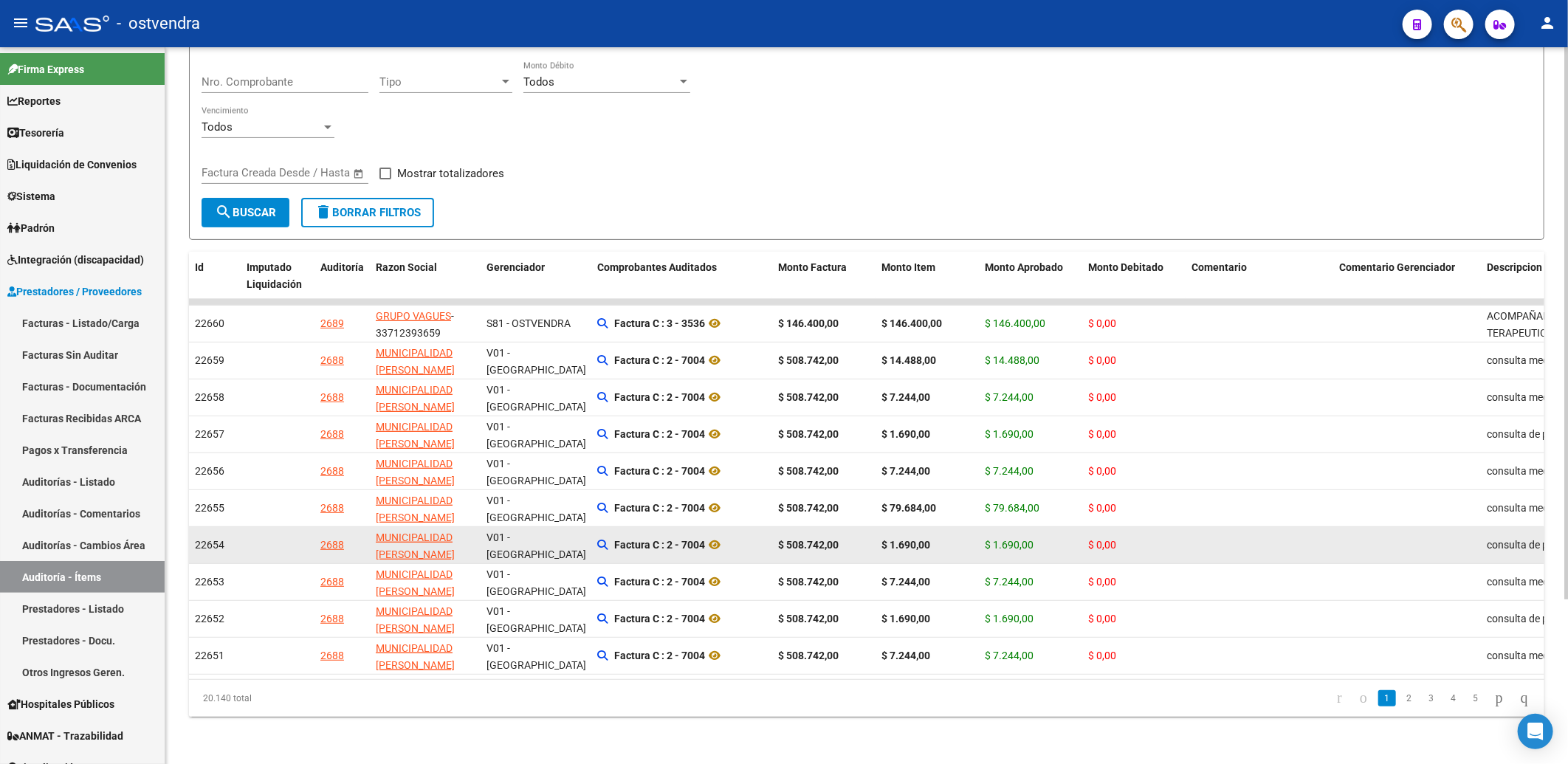
scroll to position [214, 0]
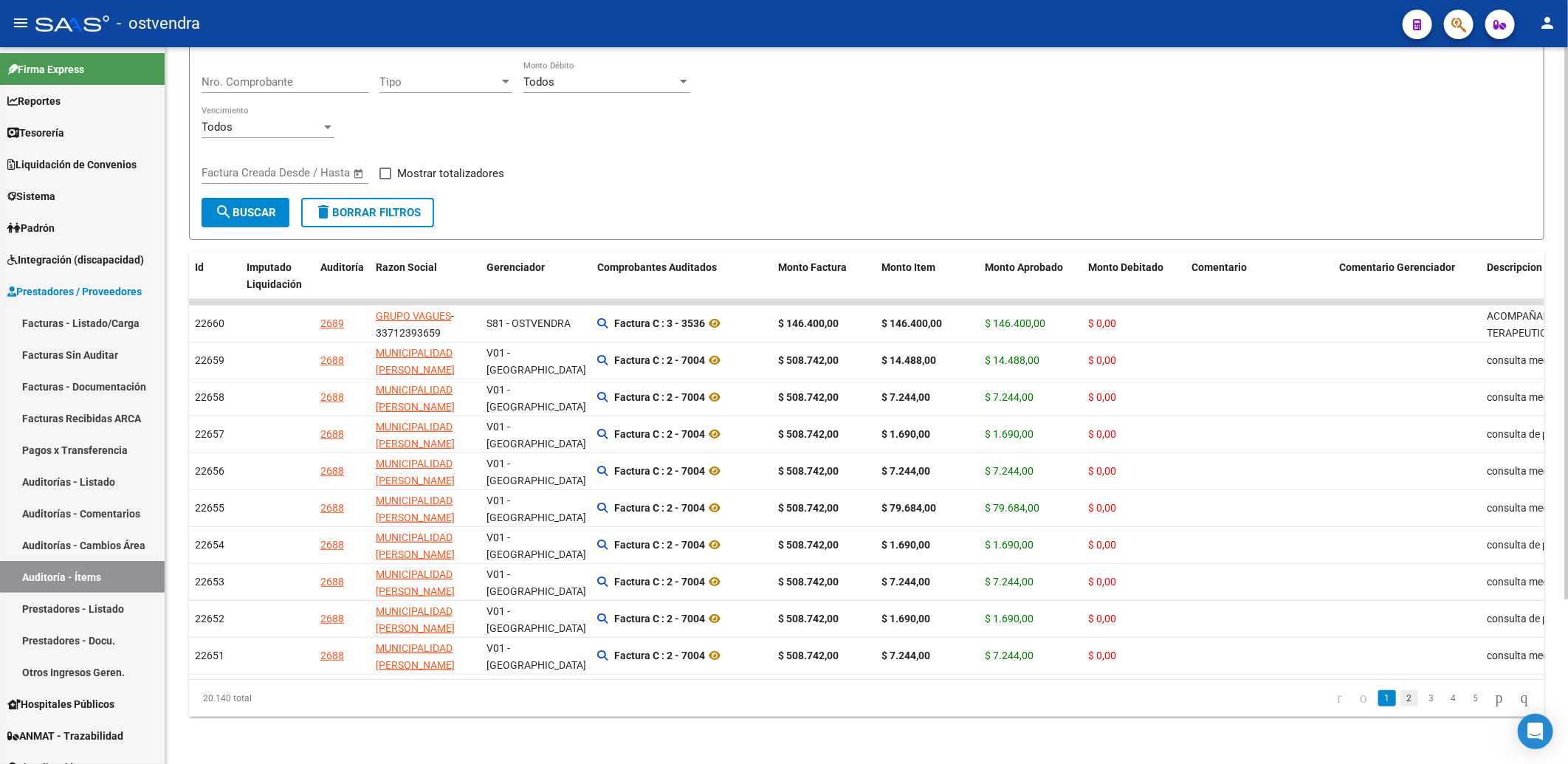
click at [1401, 698] on link "2" at bounding box center [1410, 698] width 18 height 16
click at [1423, 695] on link "3" at bounding box center [1432, 698] width 18 height 16
click at [1445, 697] on link "4" at bounding box center [1454, 698] width 18 height 16
click at [1445, 698] on link "5" at bounding box center [1454, 698] width 18 height 16
click at [1445, 691] on link "6" at bounding box center [1454, 698] width 18 height 16
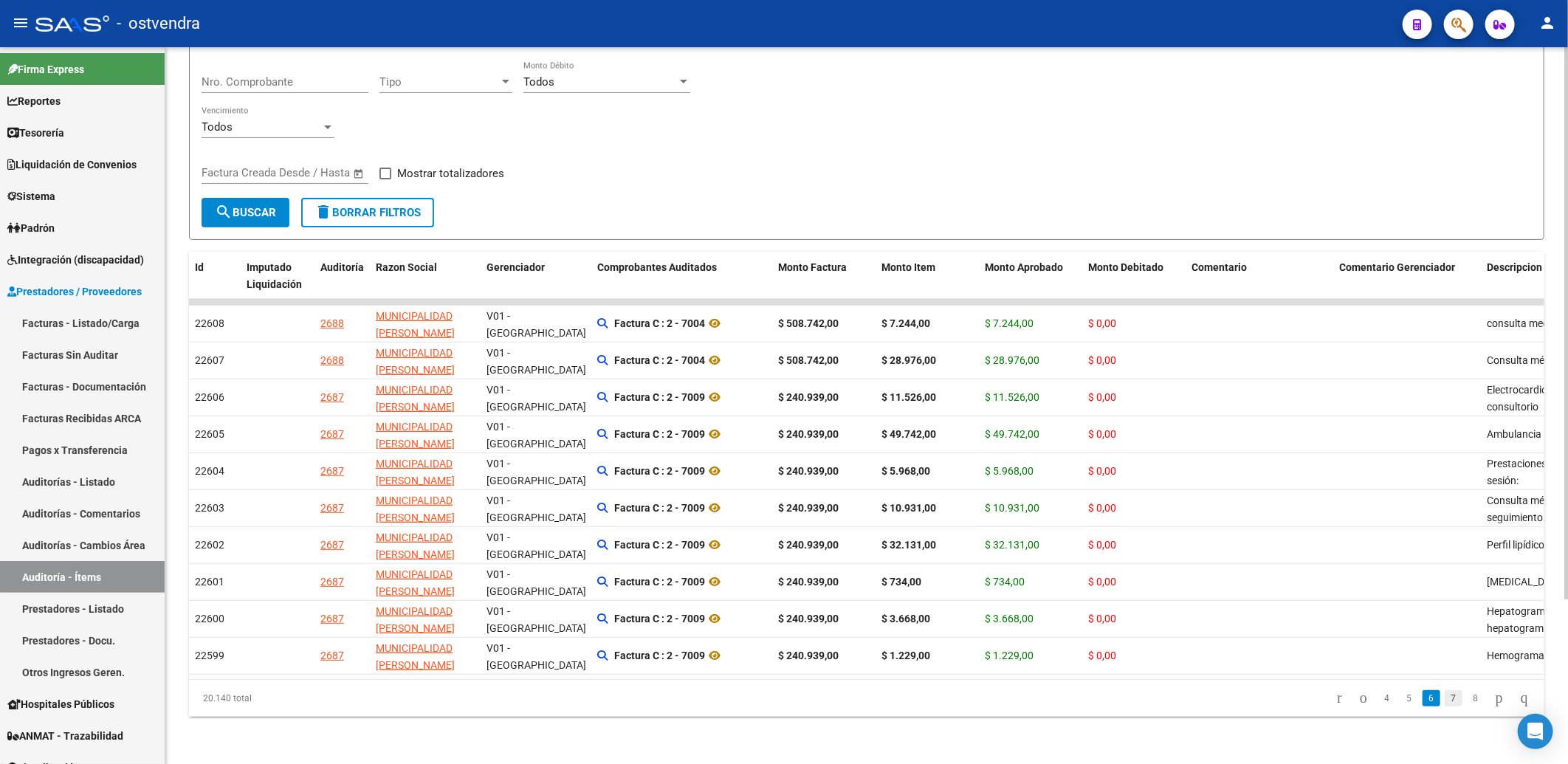
click at [1445, 697] on link "7" at bounding box center [1454, 698] width 18 height 16
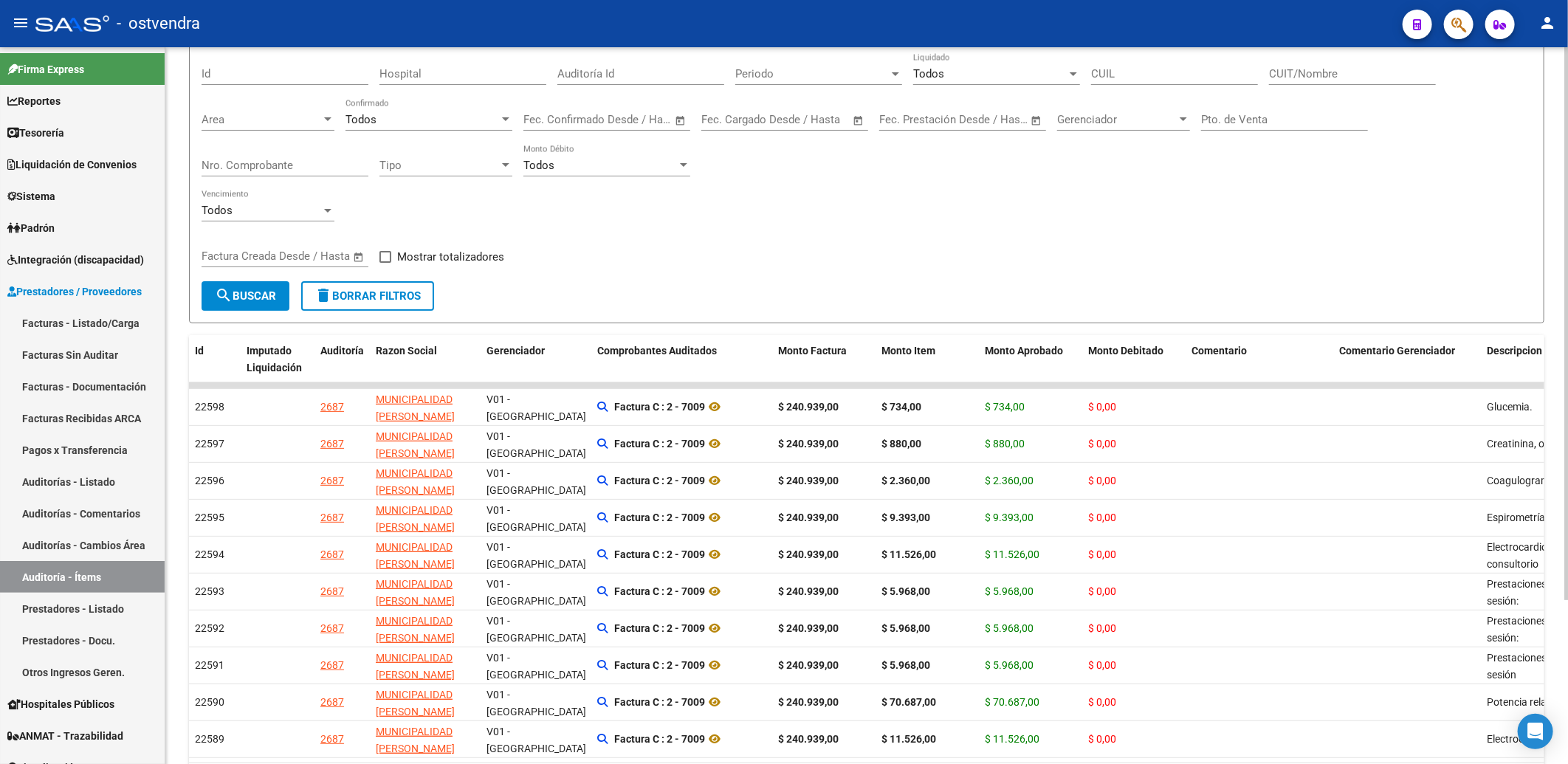
scroll to position [0, 0]
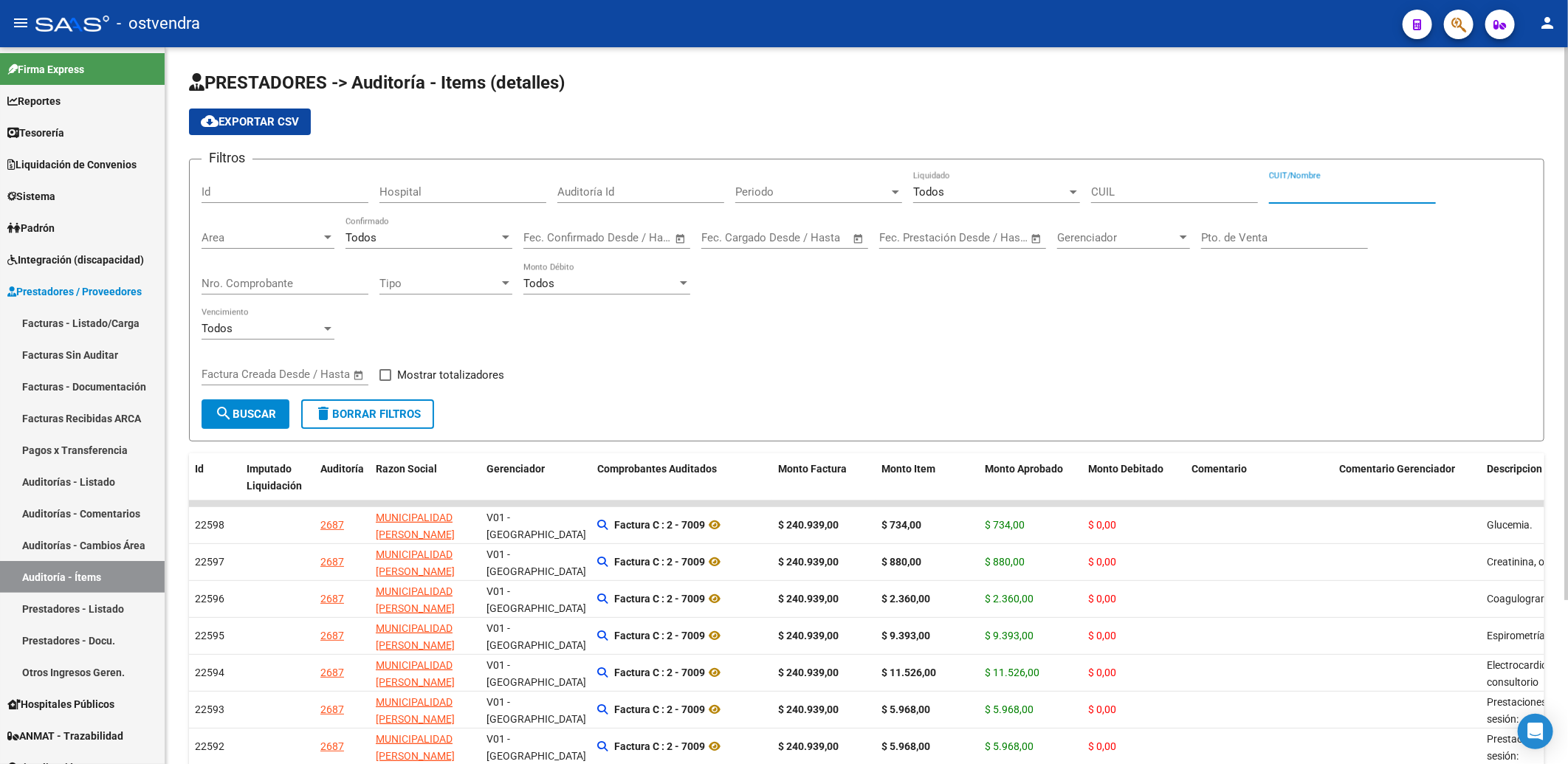
click at [1351, 191] on input "CUIT/Nombre" at bounding box center [1352, 192] width 166 height 13
type input "c p n"
click at [241, 413] on span "search Buscar" at bounding box center [245, 414] width 61 height 13
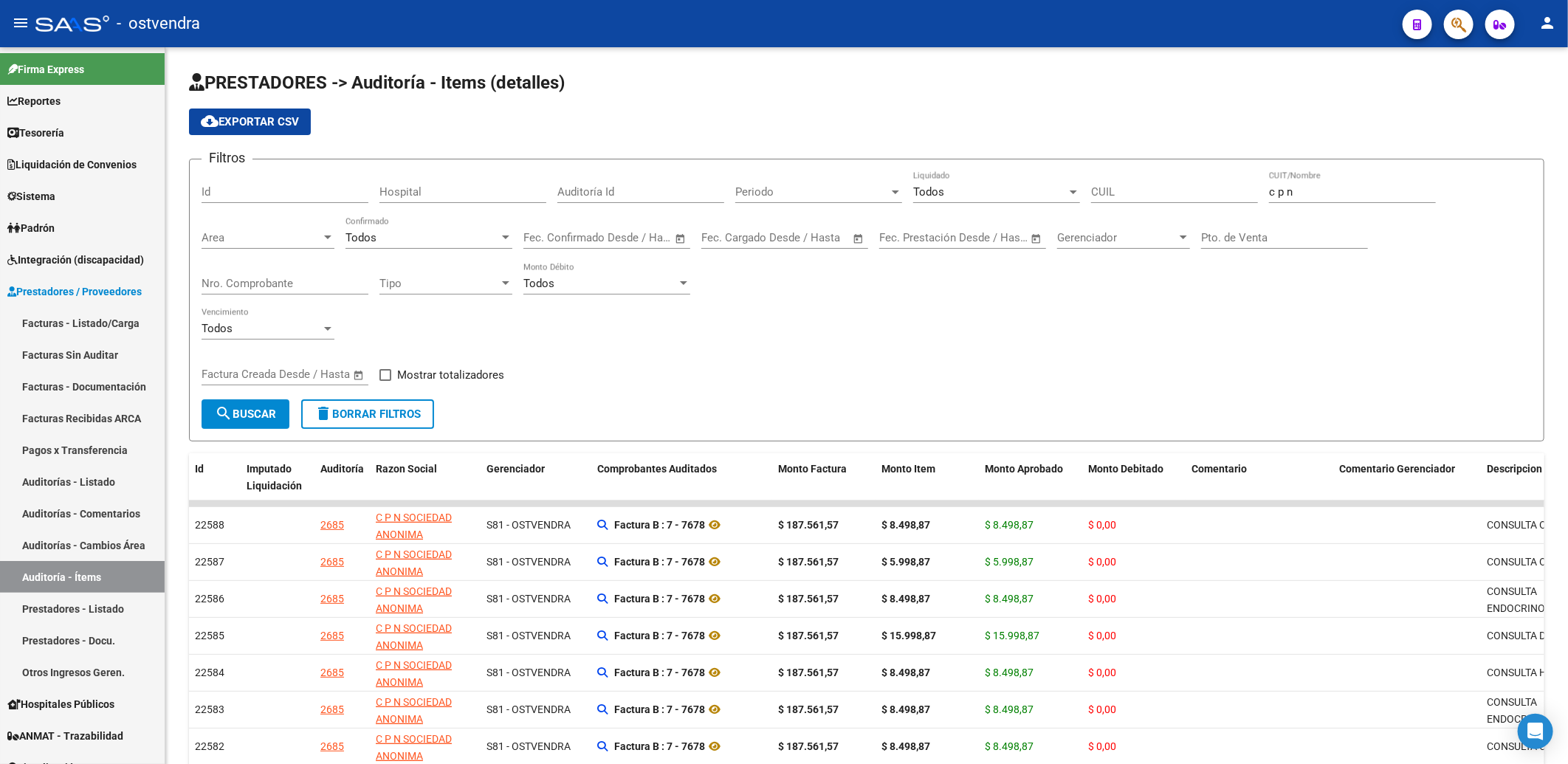
click at [508, 237] on div at bounding box center [505, 237] width 7 height 4
click at [365, 271] on span "Si" at bounding box center [429, 271] width 166 height 33
click at [257, 409] on span "search Buscar" at bounding box center [245, 414] width 61 height 13
click at [996, 303] on div "Filtros Id Hospital Auditoría Id Periodo Periodo Todos Liquidado CUIL c p n CUI…" at bounding box center [866, 285] width 1330 height 228
click at [50, 283] on span "Prestadores / Proveedores" at bounding box center [74, 291] width 134 height 16
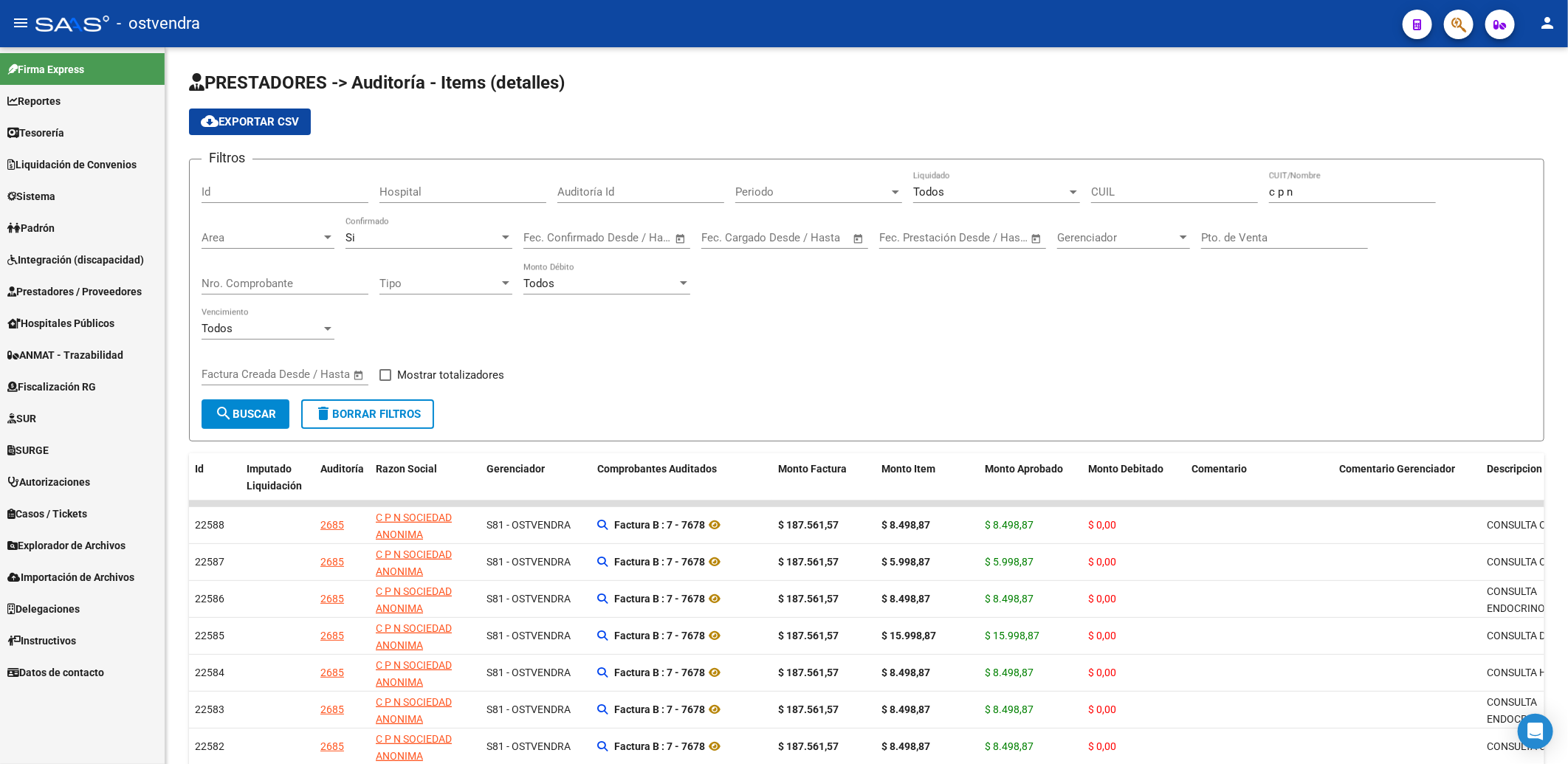
click at [50, 289] on span "Prestadores / Proveedores" at bounding box center [74, 291] width 134 height 16
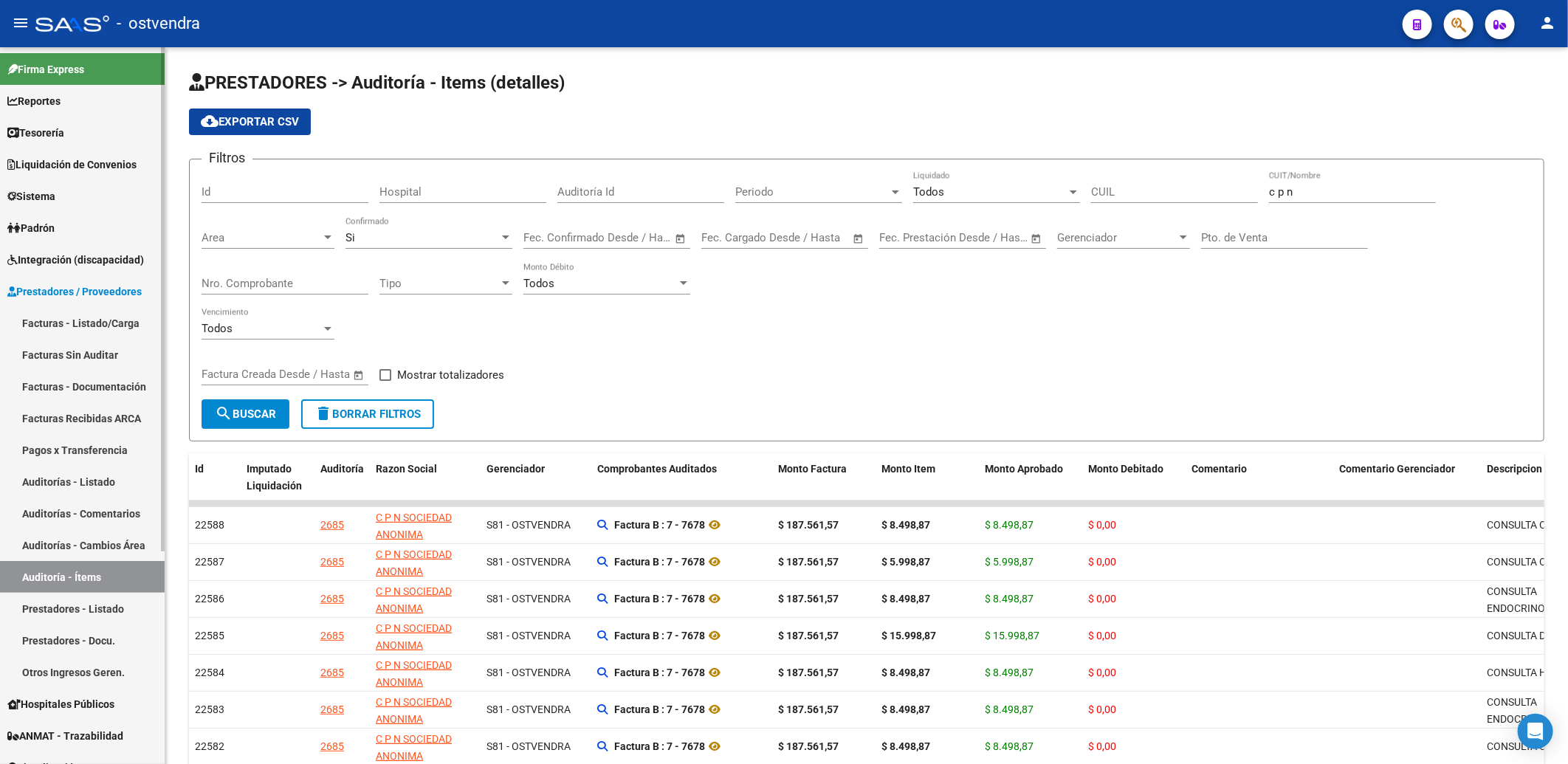
click at [49, 318] on link "Facturas - Listado/Carga" at bounding box center [82, 322] width 165 height 32
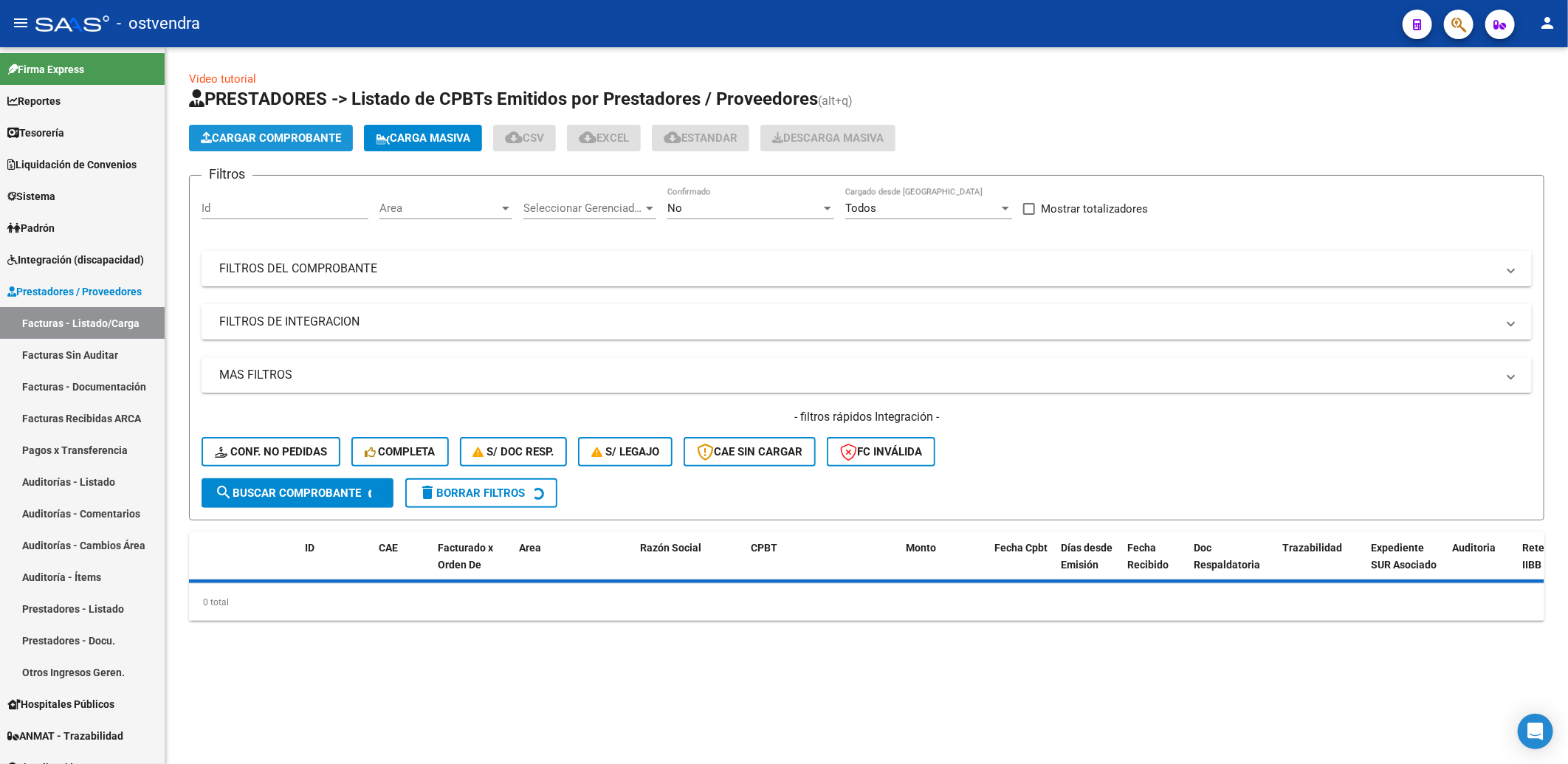
click at [273, 136] on span "Cargar Comprobante" at bounding box center [270, 138] width 140 height 13
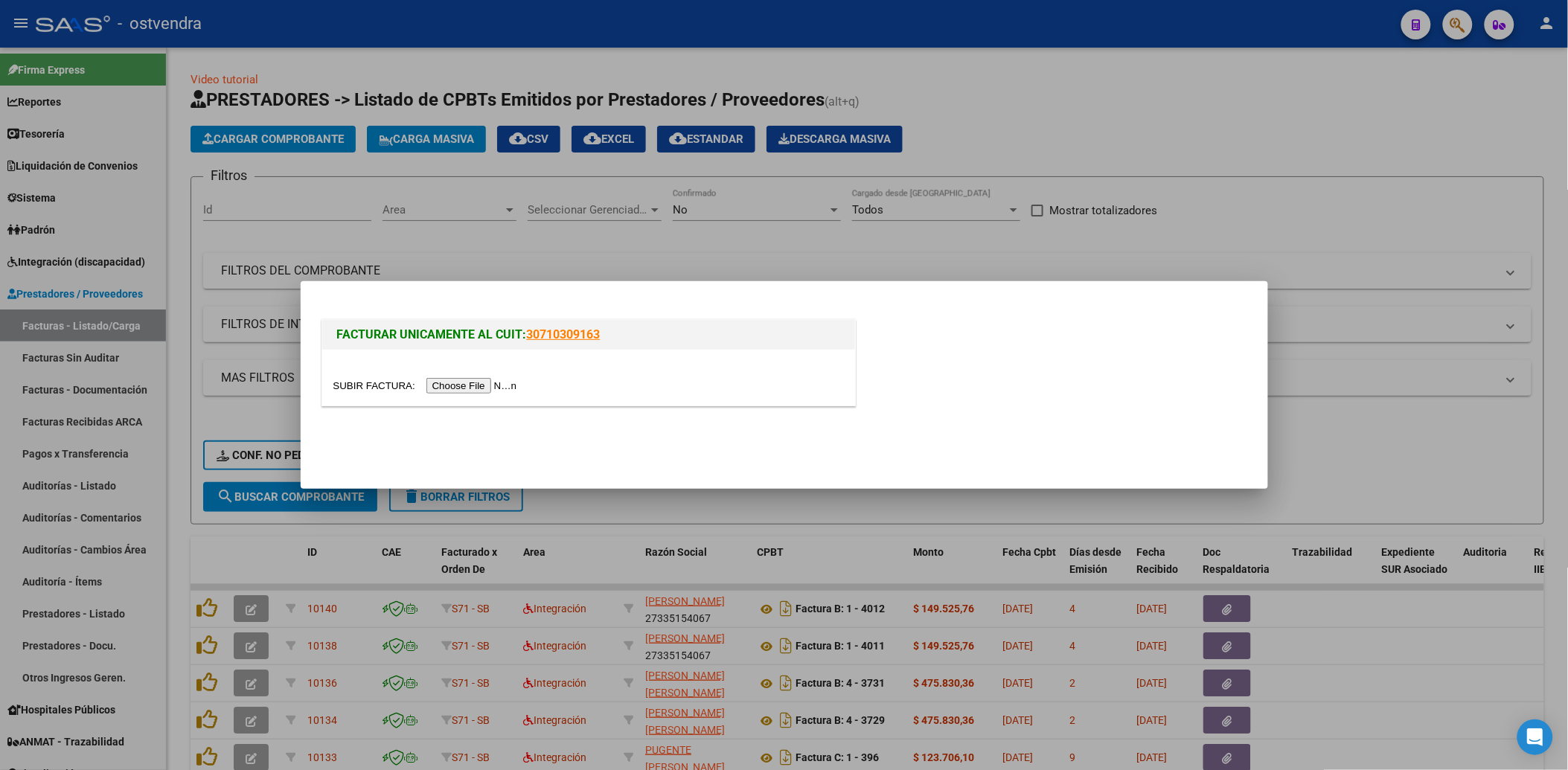
click at [472, 385] on input "file" at bounding box center [427, 385] width 188 height 16
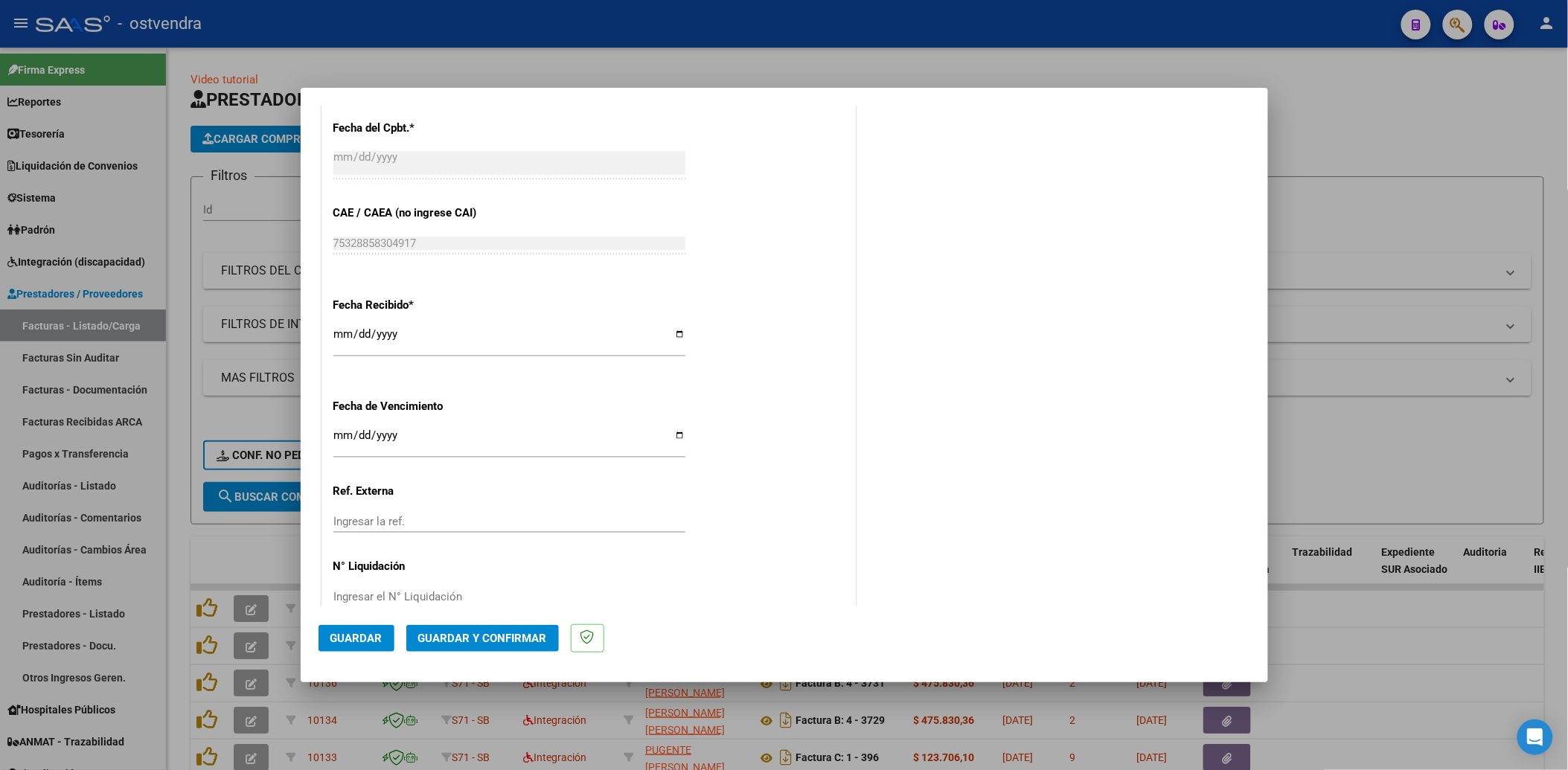
scroll to position [818, 0]
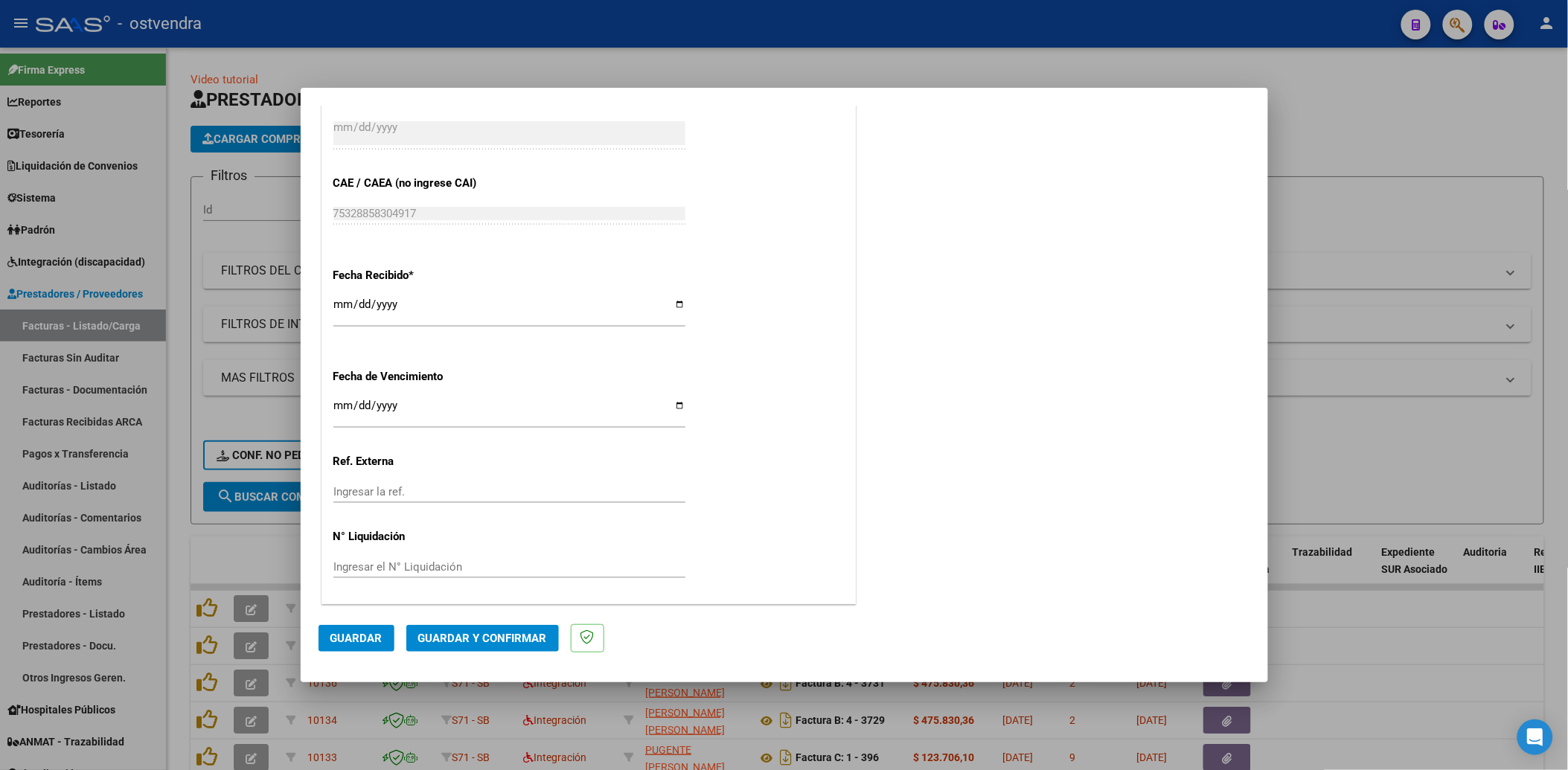
click at [340, 404] on input "Ingresar la fecha" at bounding box center [509, 411] width 352 height 24
type input "[DATE]"
click at [390, 563] on input "Ingresar el N° Liquidación" at bounding box center [509, 567] width 352 height 13
click at [349, 565] on input "Ingresar el N° Liquidación" at bounding box center [509, 567] width 352 height 13
type input "202507"
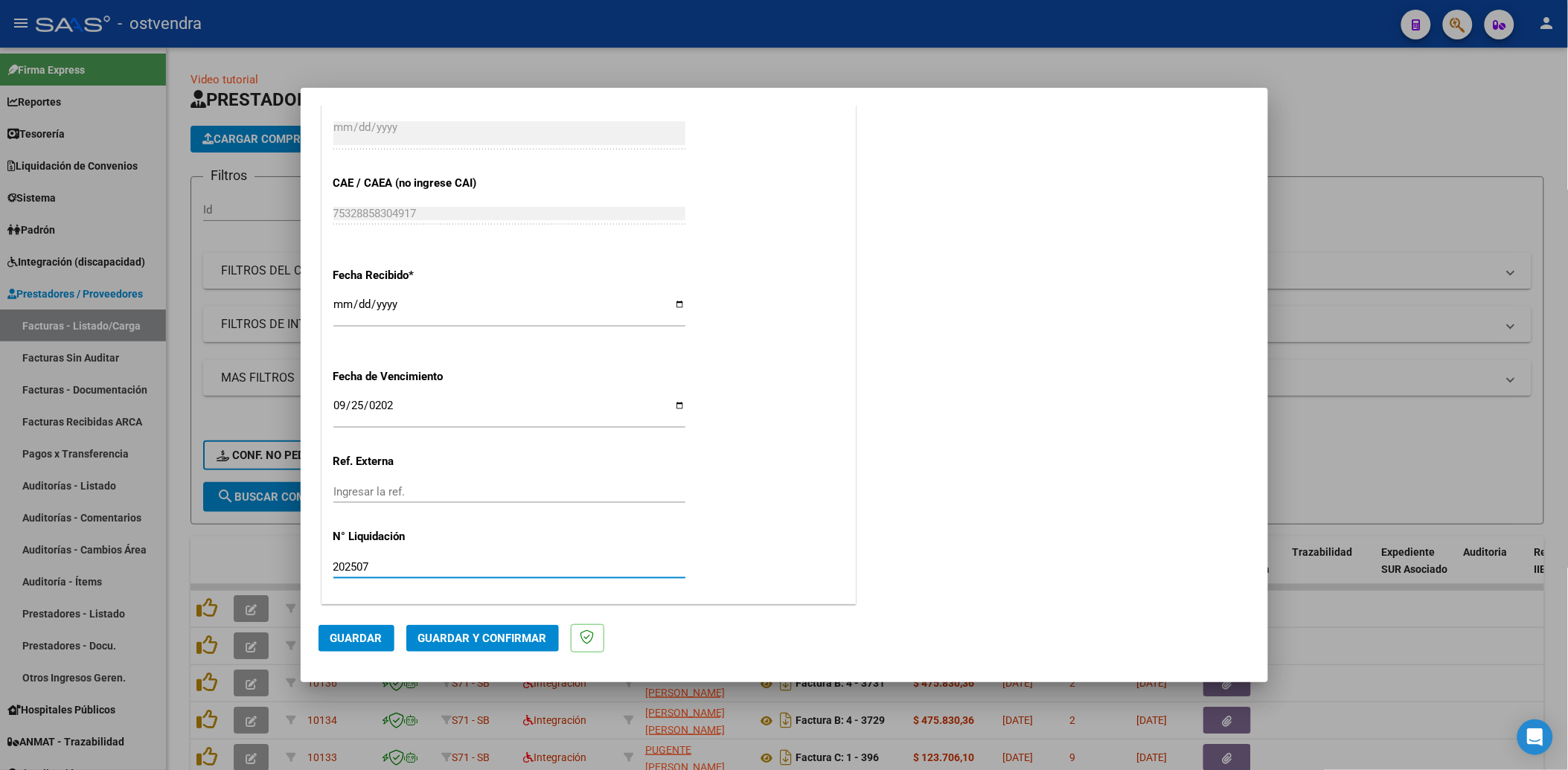
click at [510, 640] on span "Guardar y Confirmar" at bounding box center [482, 638] width 128 height 13
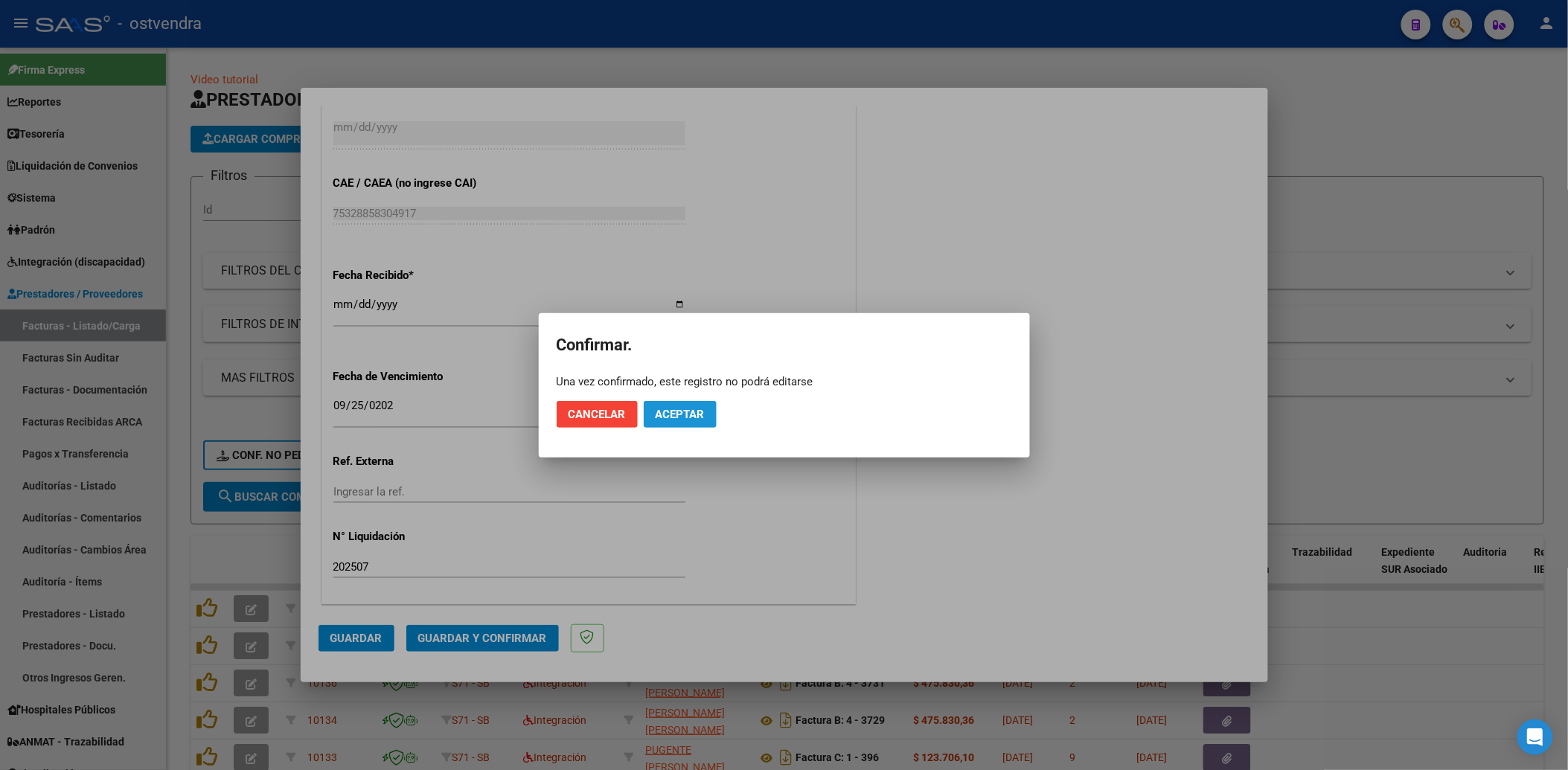
click at [688, 412] on span "Aceptar" at bounding box center [680, 414] width 49 height 13
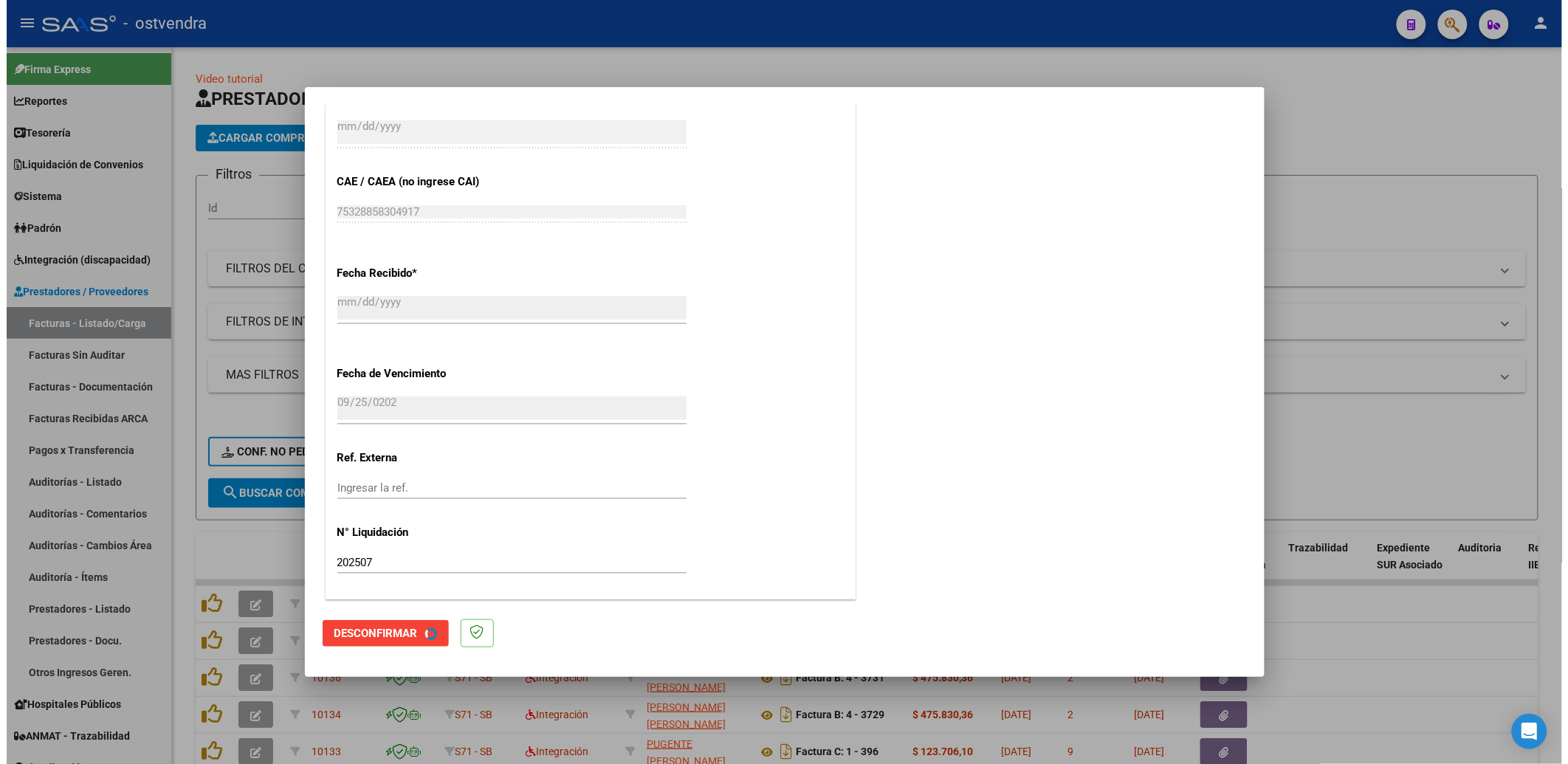
scroll to position [0, 0]
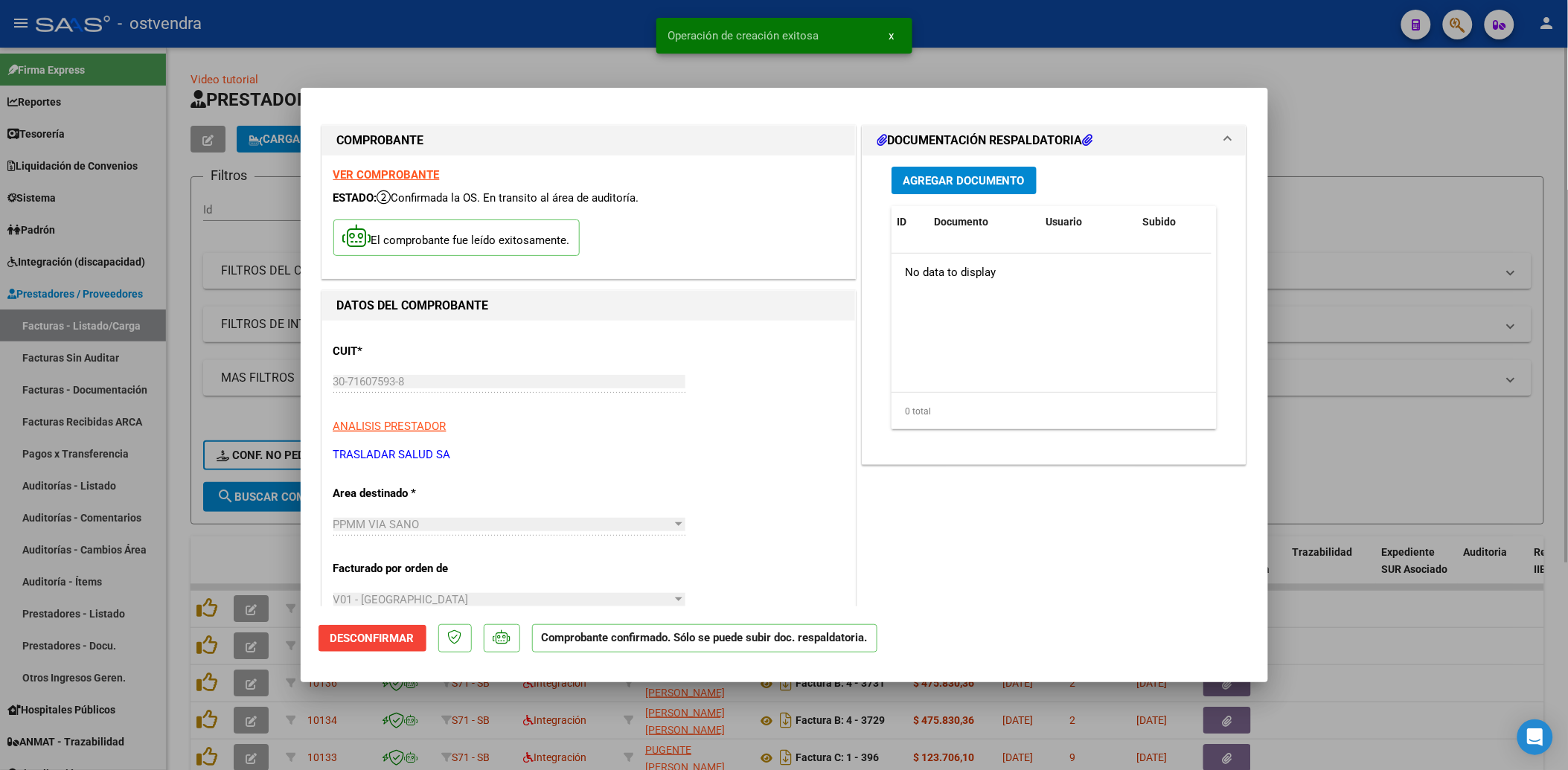
click at [1350, 101] on div at bounding box center [784, 385] width 1568 height 770
type input "$ 0,00"
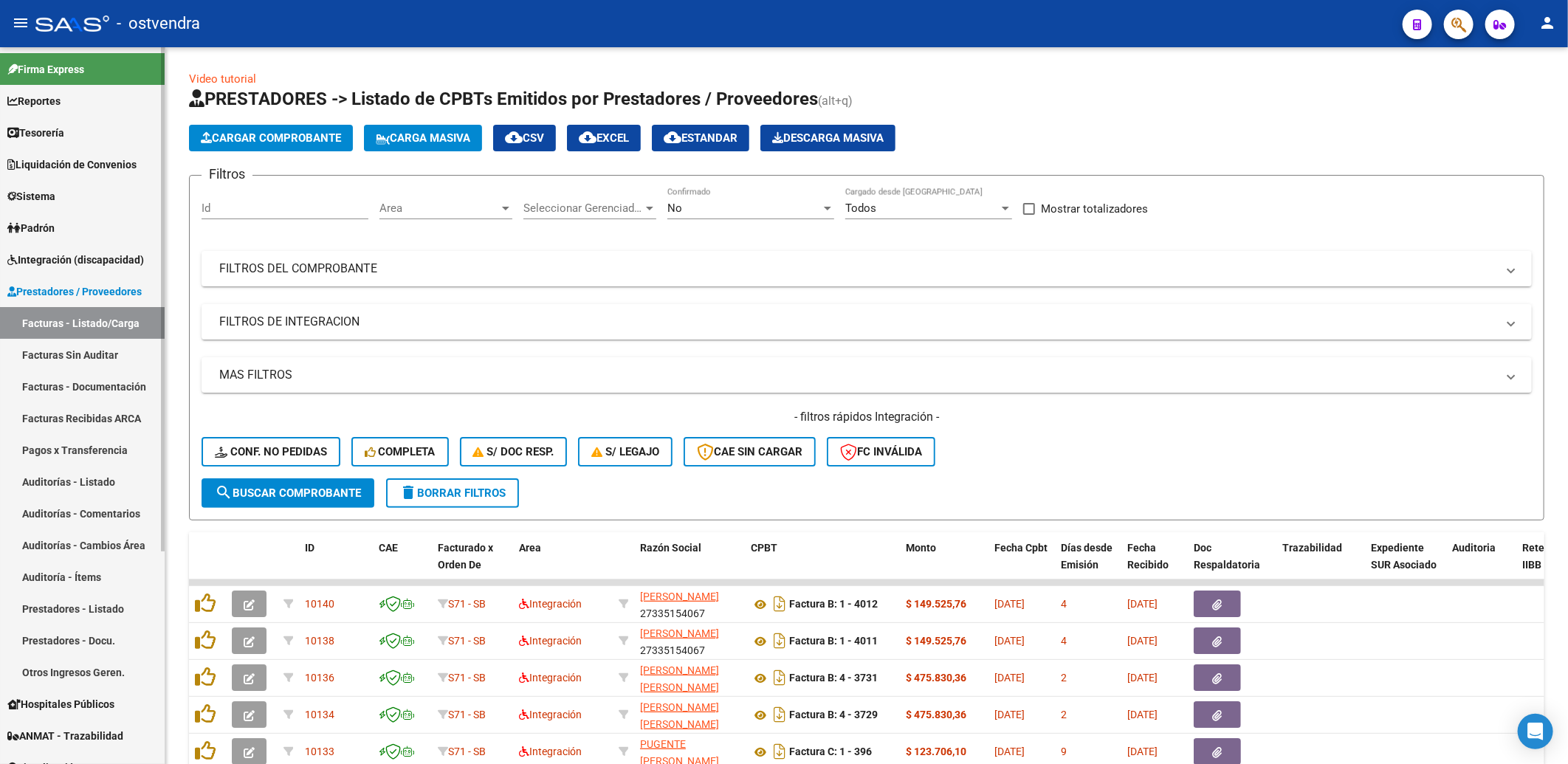
click at [79, 353] on link "Facturas Sin Auditar" at bounding box center [82, 354] width 165 height 32
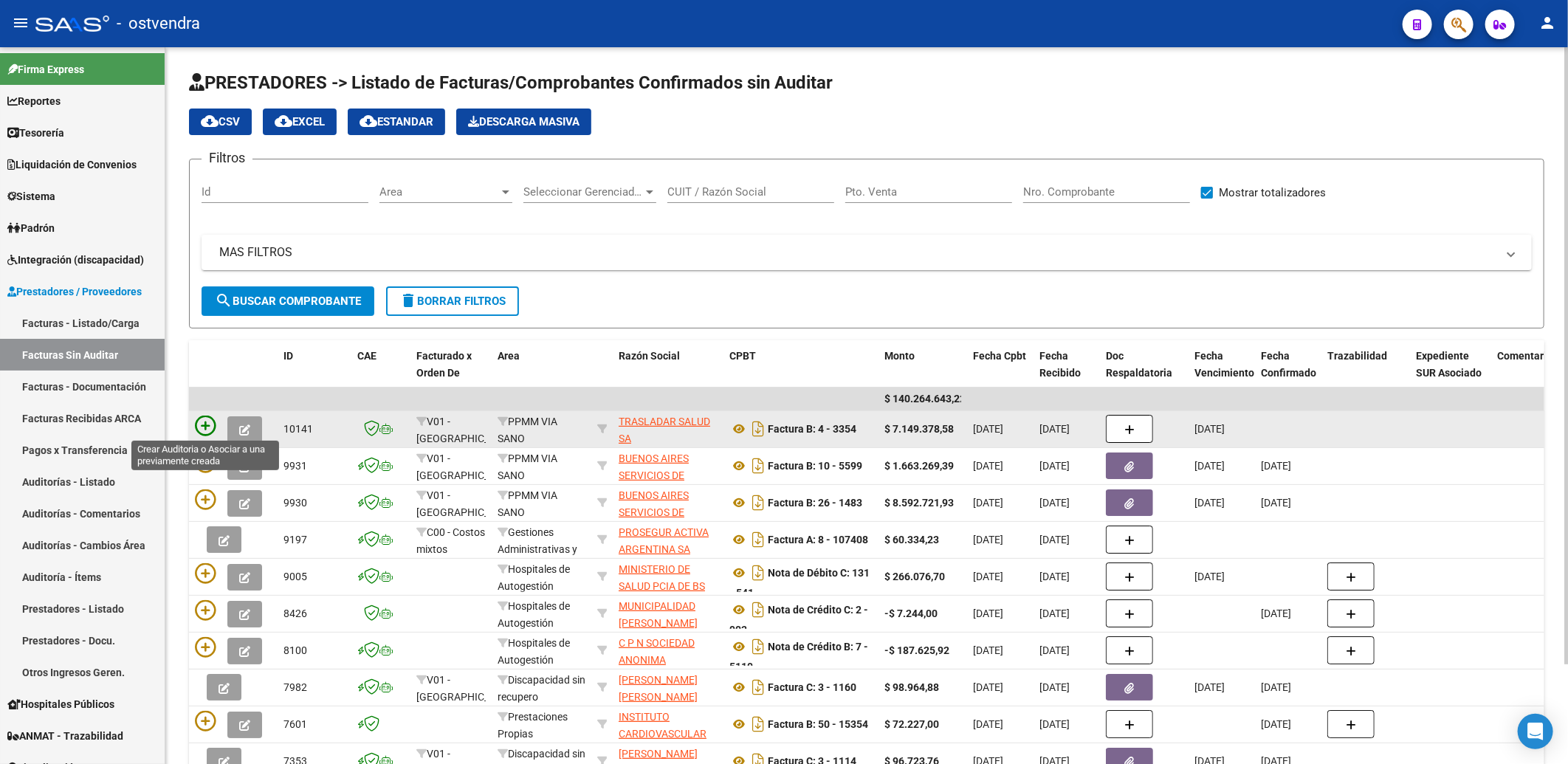
click at [205, 425] on icon at bounding box center [205, 425] width 20 height 20
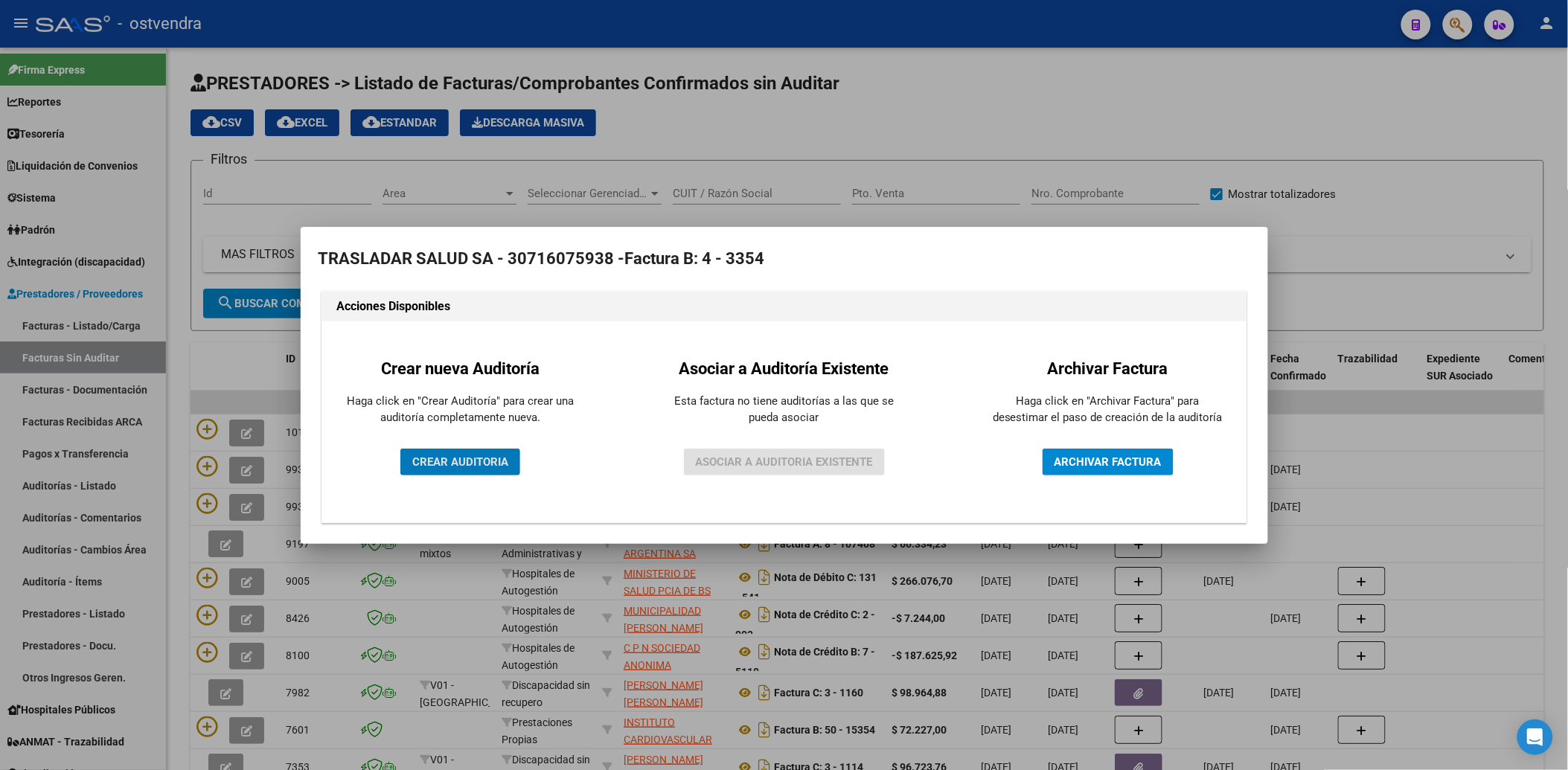
click at [455, 458] on span "CREAR AUDITORIA" at bounding box center [460, 462] width 96 height 13
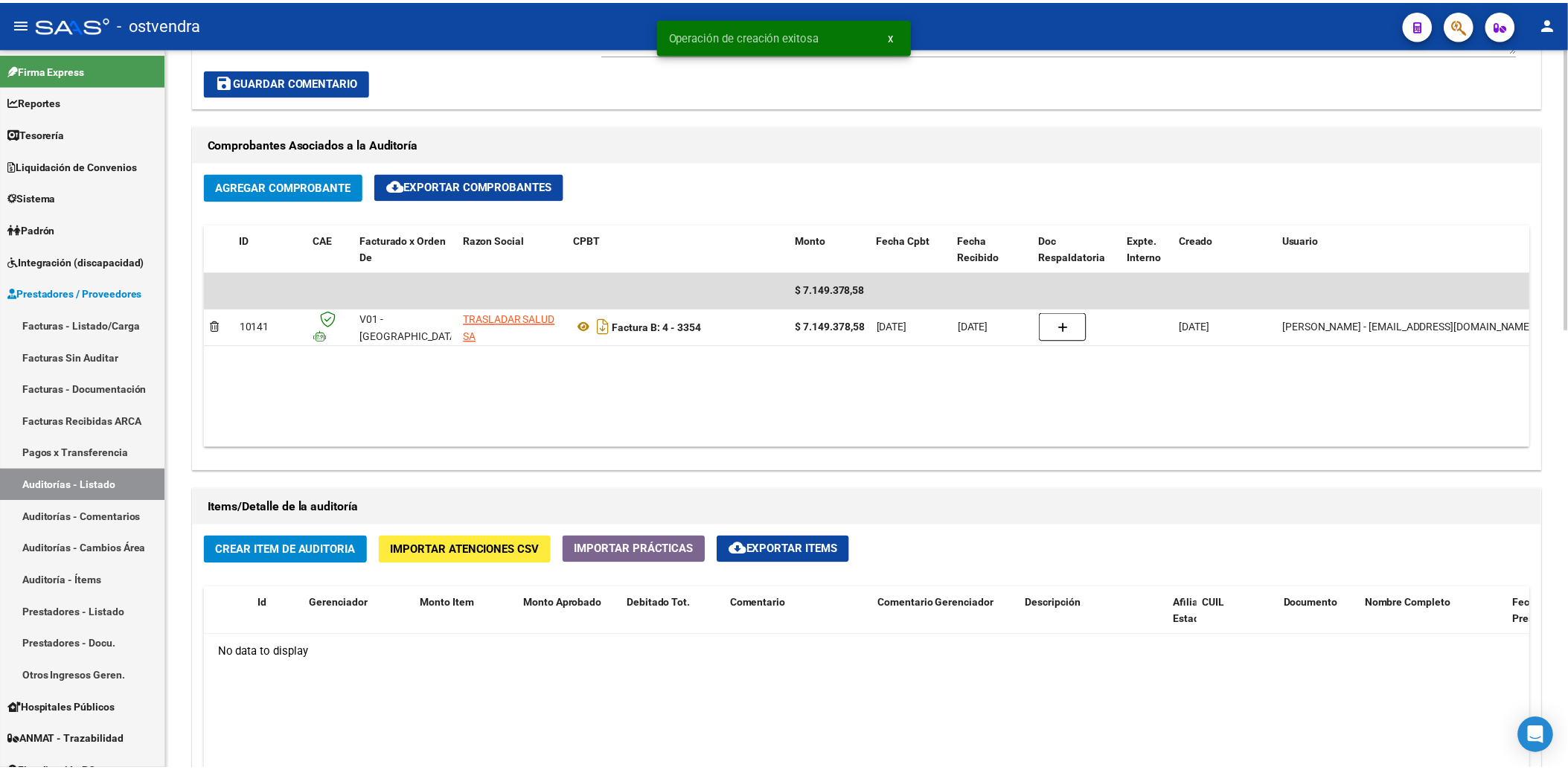
scroll to position [660, 0]
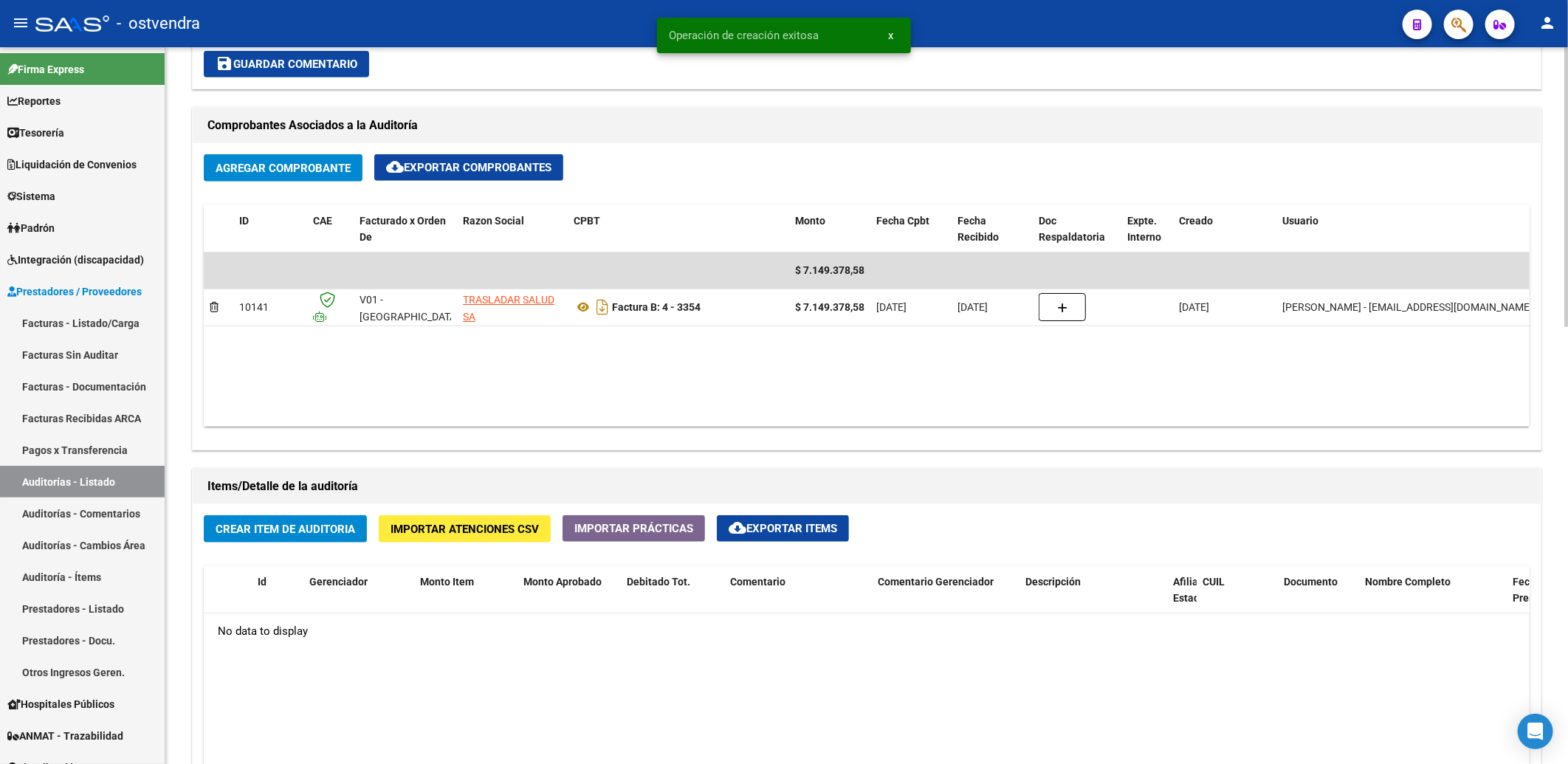
click at [283, 533] on span "Crear Item de Auditoria" at bounding box center [285, 529] width 140 height 13
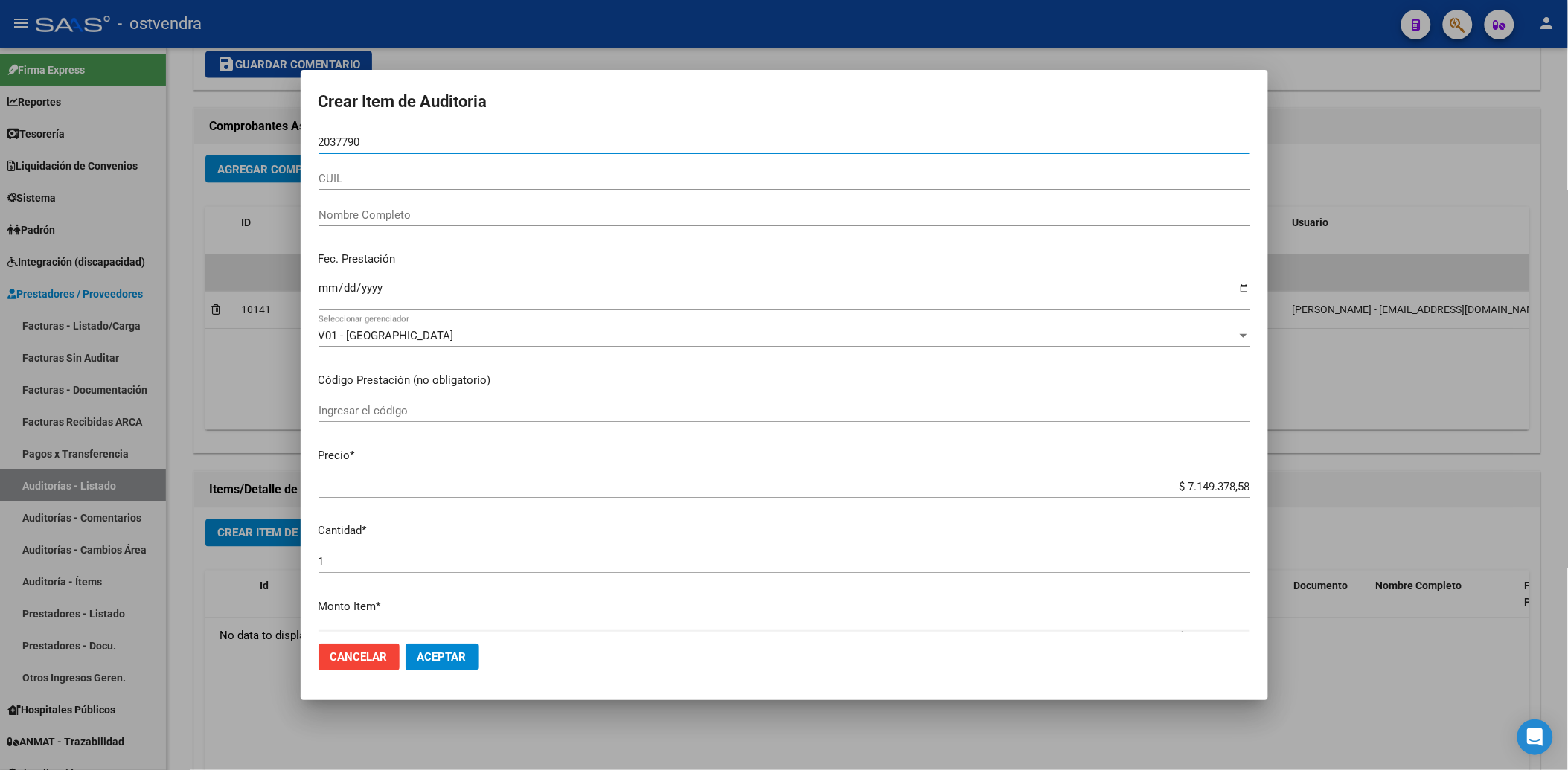
type input "20377906"
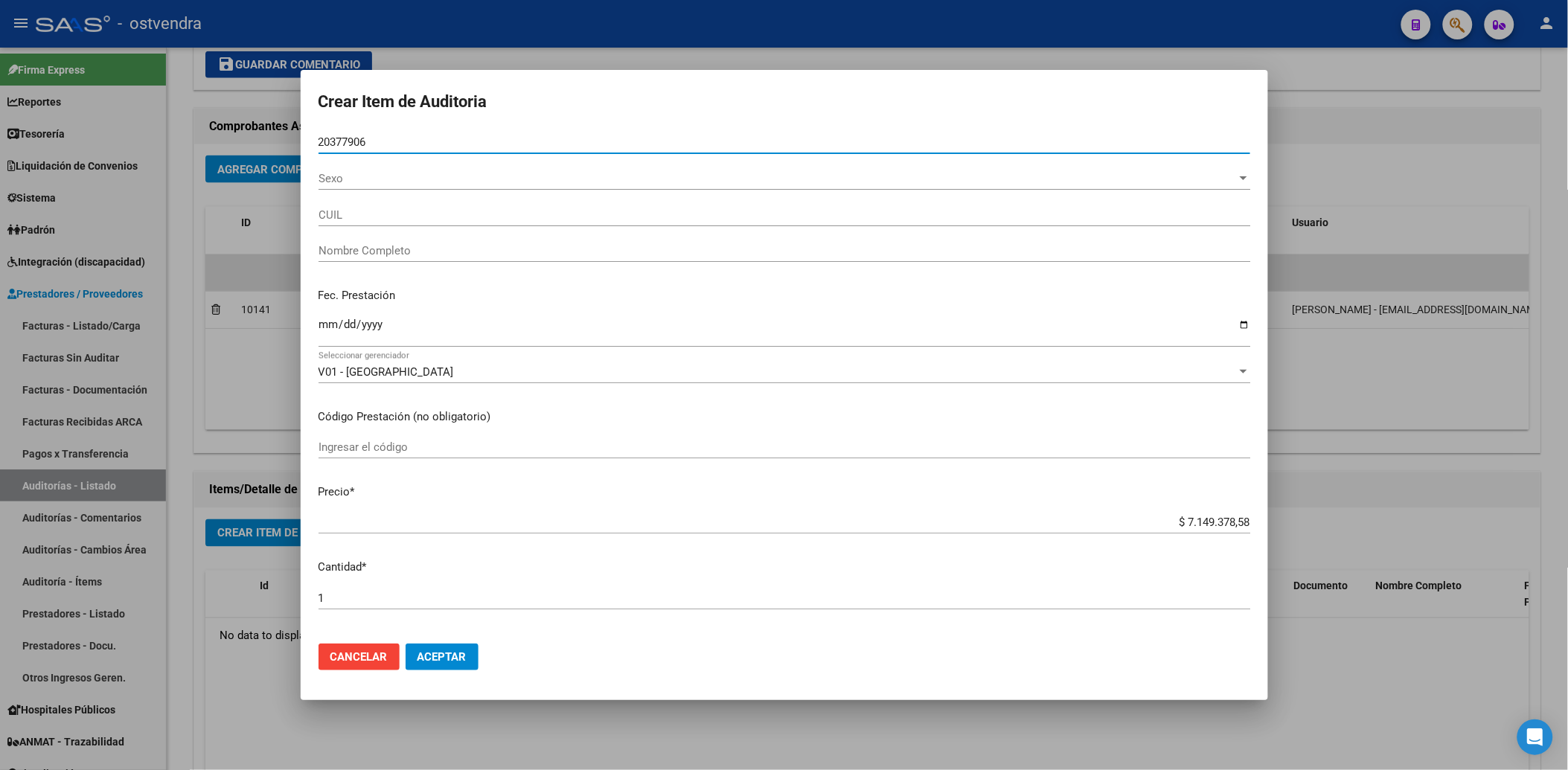
type input "27203779068"
type input "ALBRINKE MARIA ELENA"
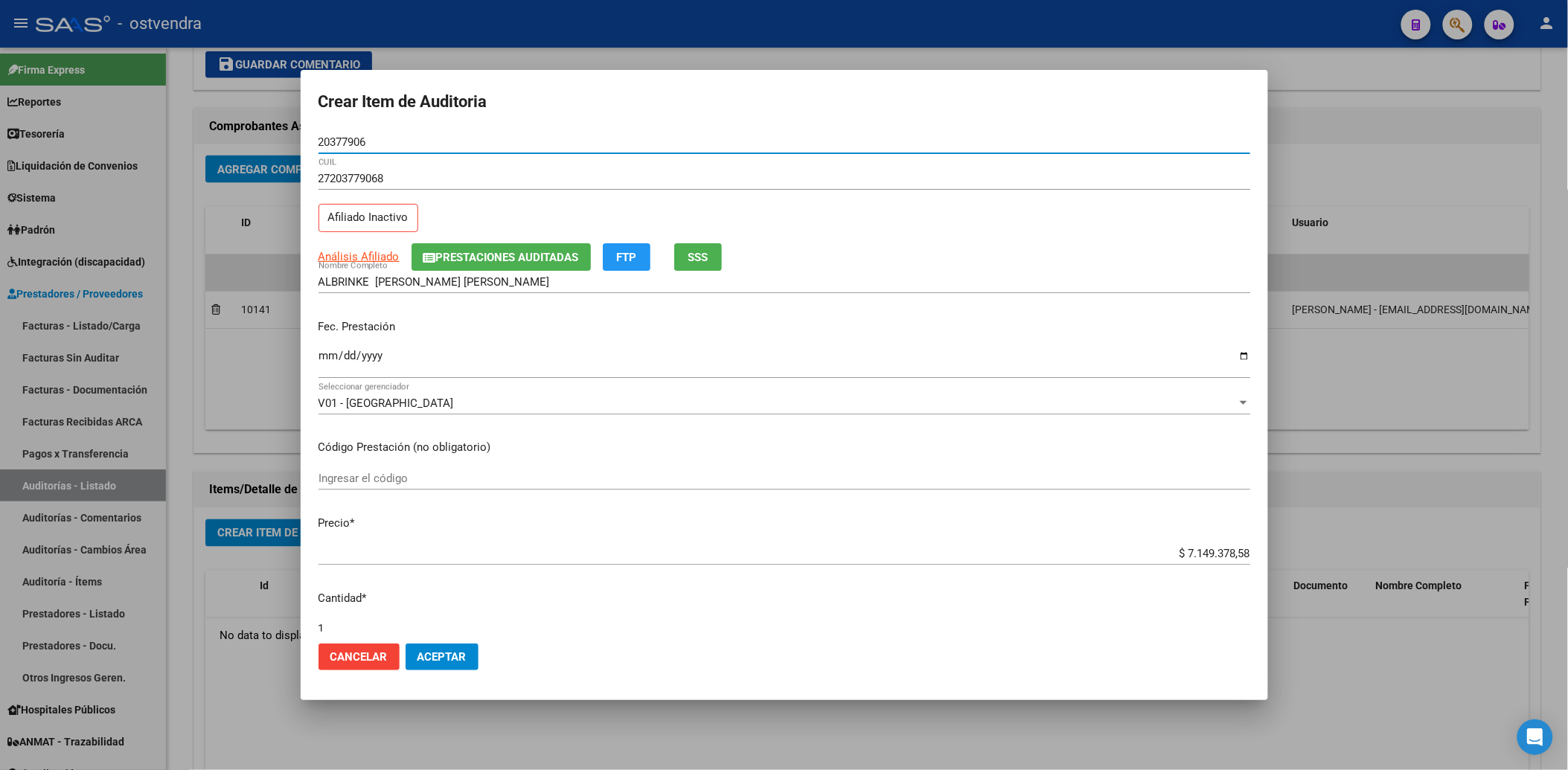
type input "20377906"
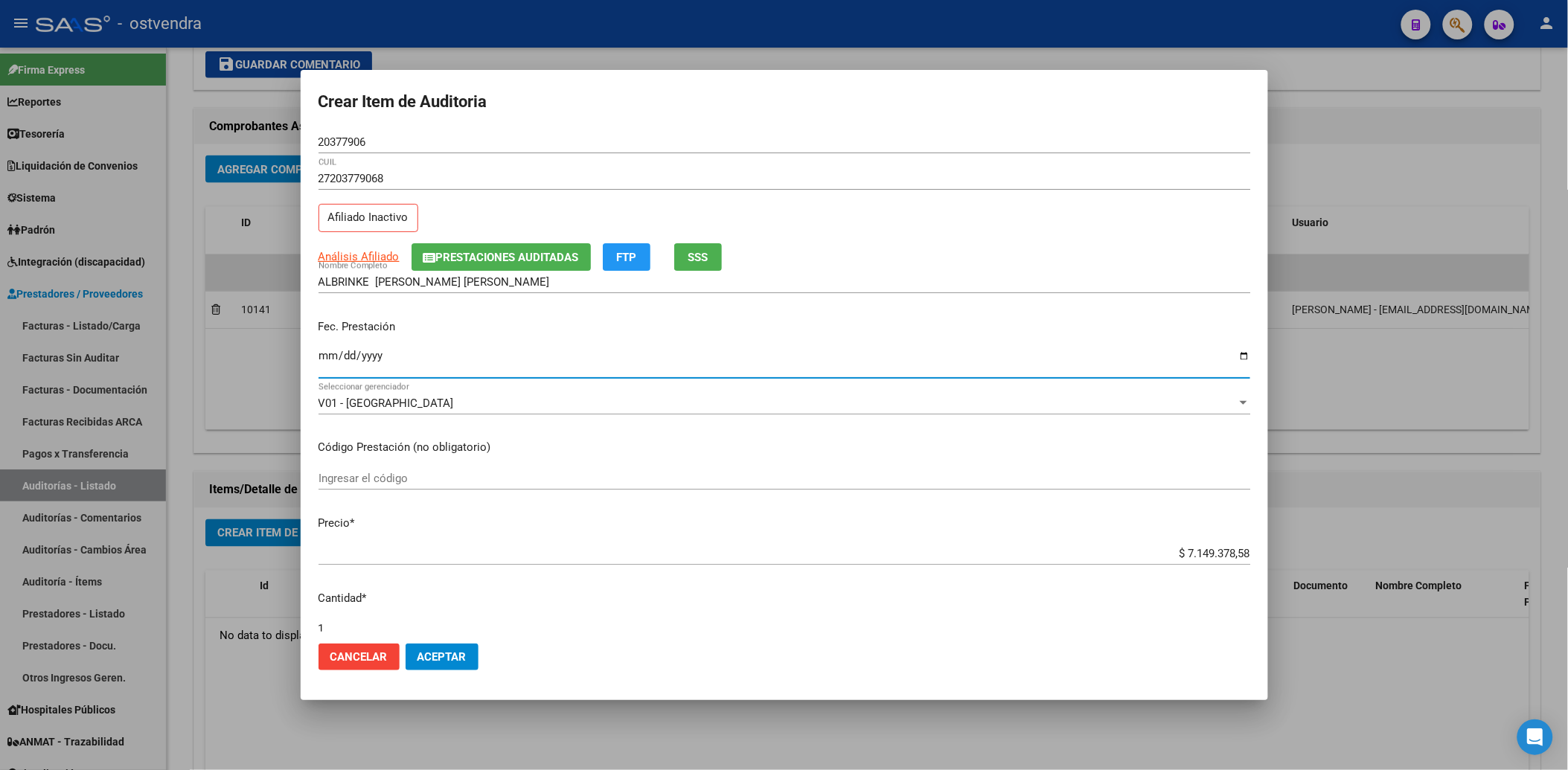
click at [322, 361] on input "Ingresar la fecha" at bounding box center [784, 361] width 931 height 24
type input "2025-07-31"
click at [1174, 551] on input "$ 7.149.378,58" at bounding box center [784, 553] width 931 height 13
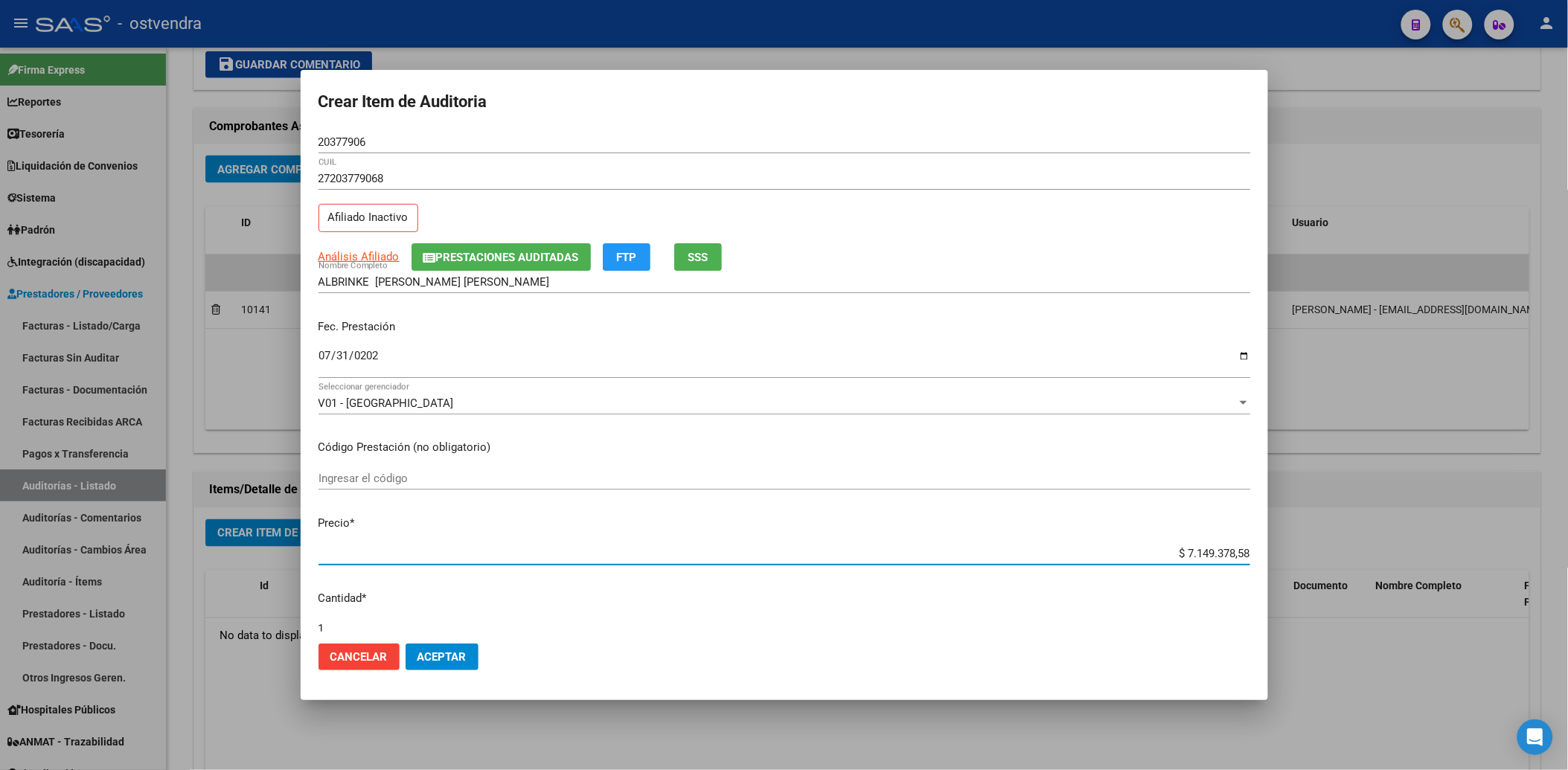
type input "$ 149.378,58"
type input "$ 49.378,58"
type input "$ 9.378,58"
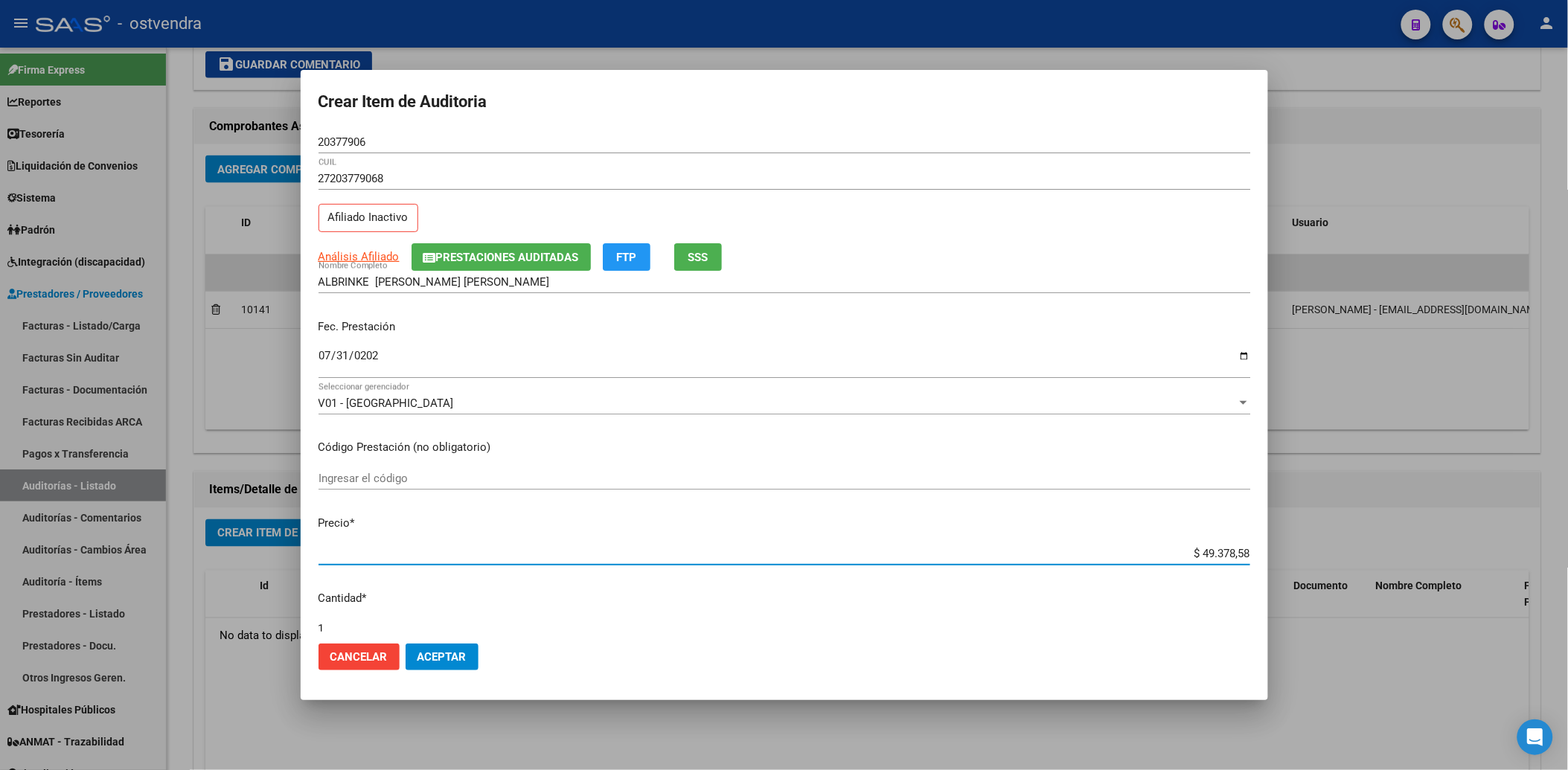
type input "$ 9.378,58"
type input "$ 378,58"
type input "$ 78,58"
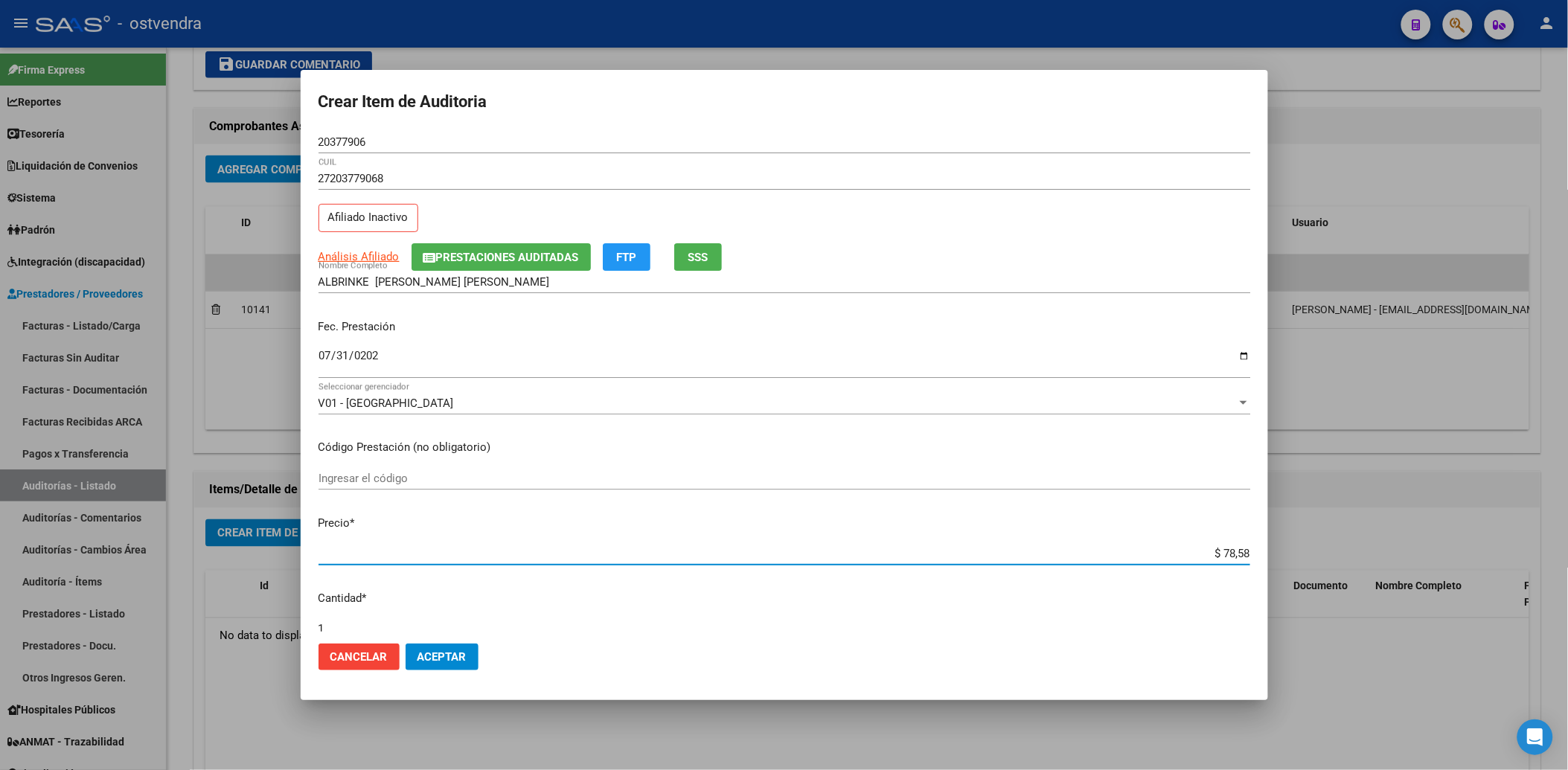
type input "$ 8,58"
type input "$ 0,58"
type input "$ 0,08"
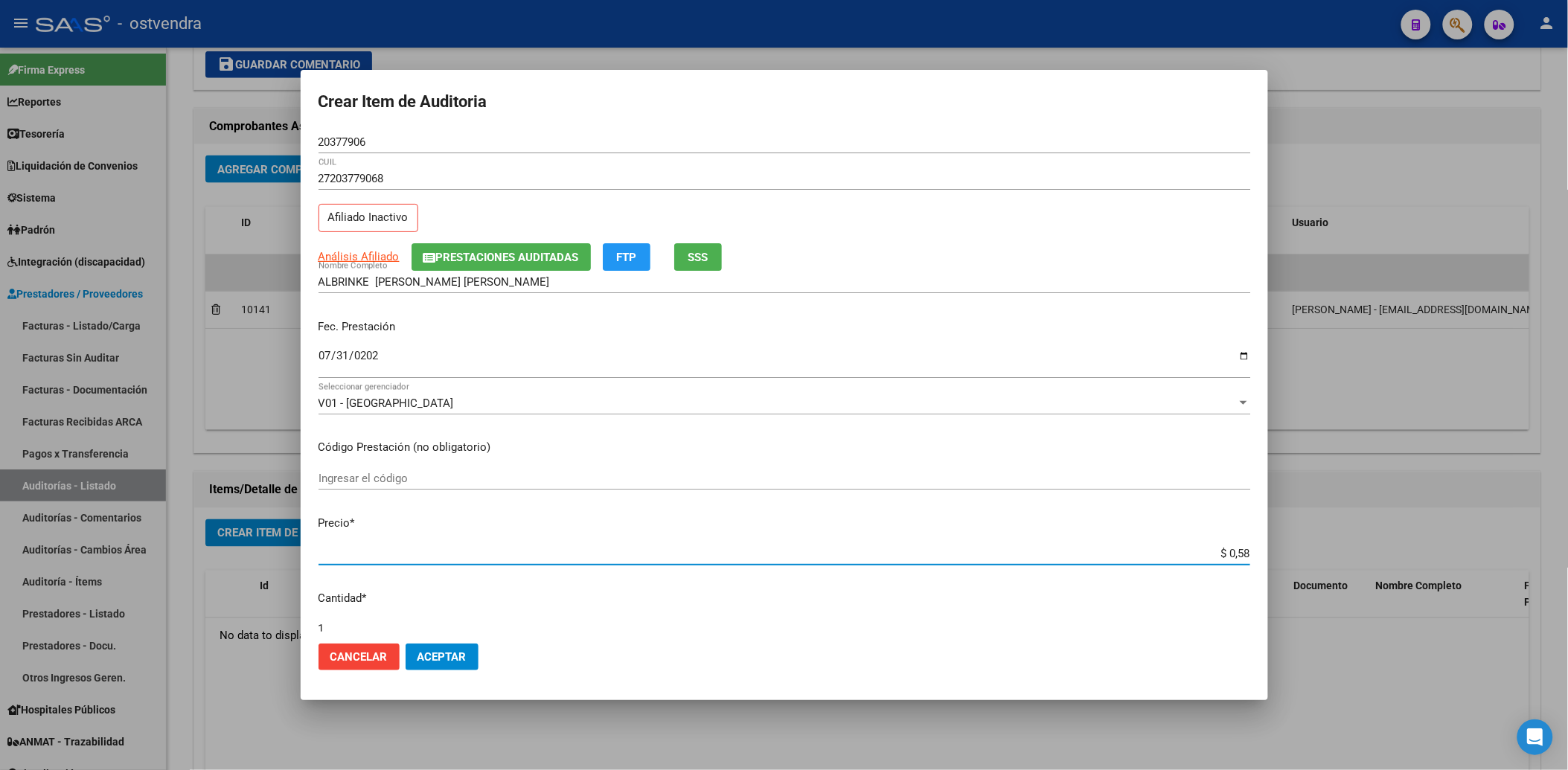
type input "$ 0,08"
type input "$ 0,04"
type input "$ 0,40"
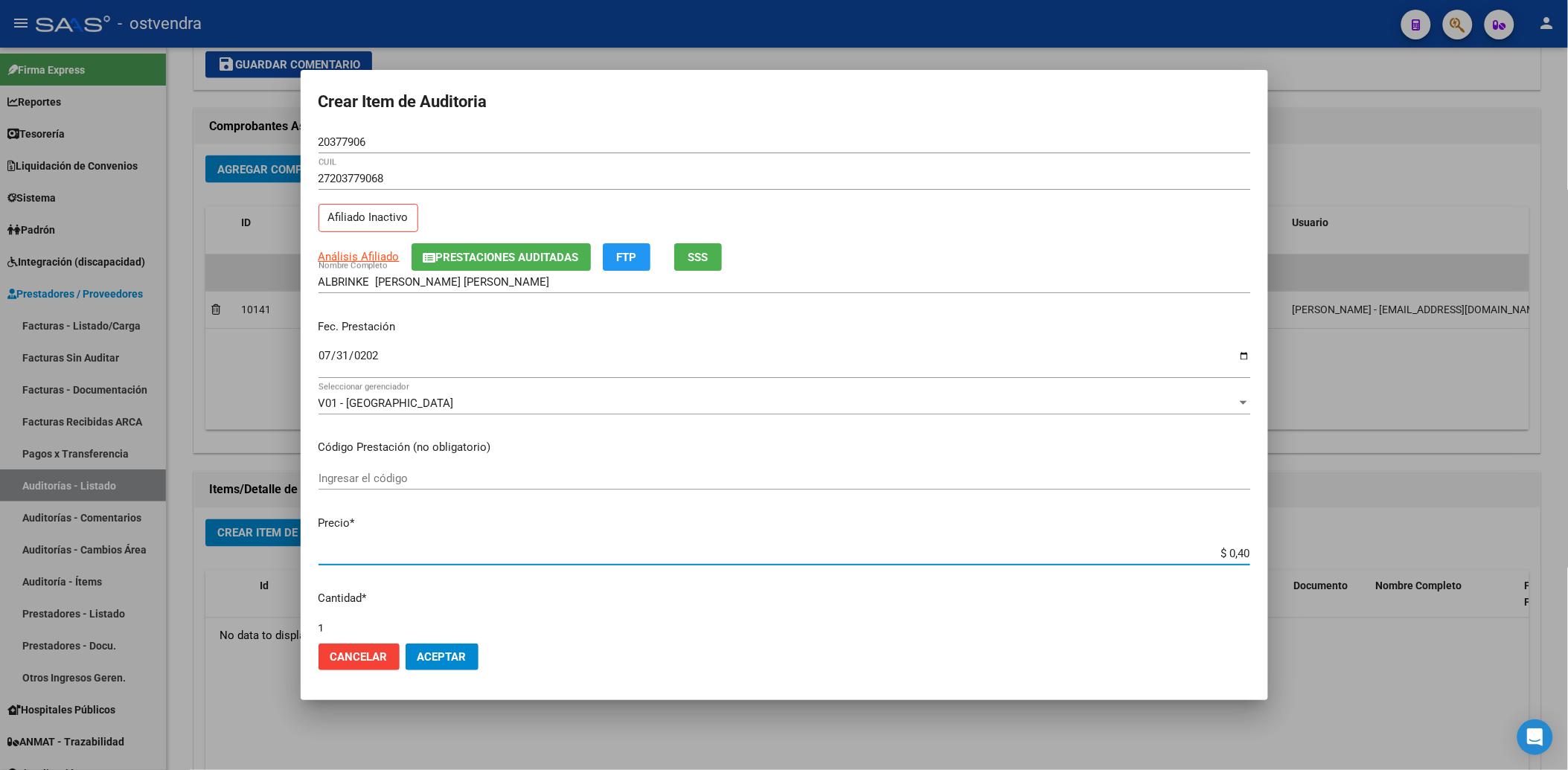
type input "$ 4,01"
type input "$ 40,13"
type input "$ 401,30"
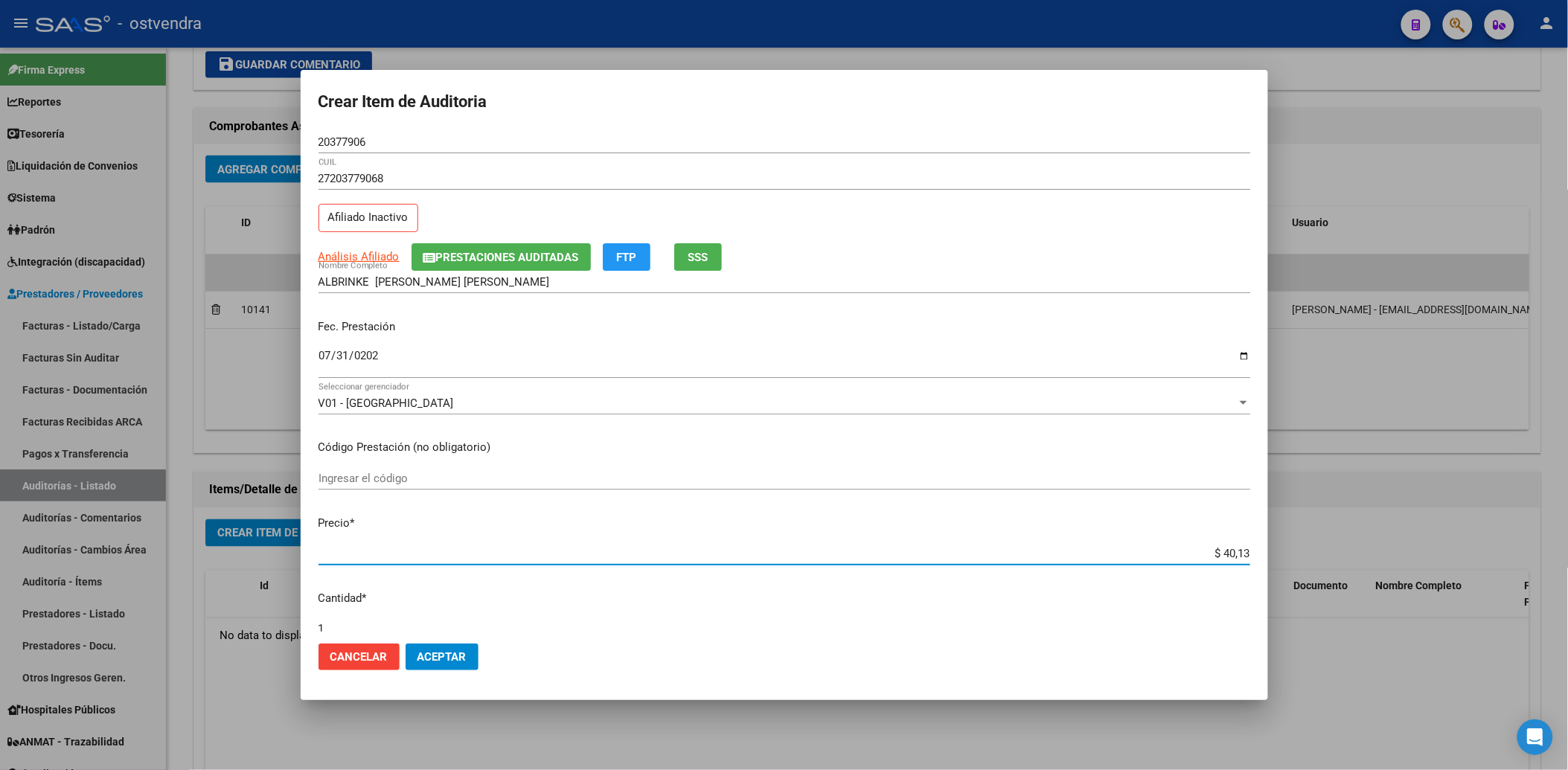
type input "$ 401,30"
type input "$ 4.013,04"
type input "$ 40.130,44"
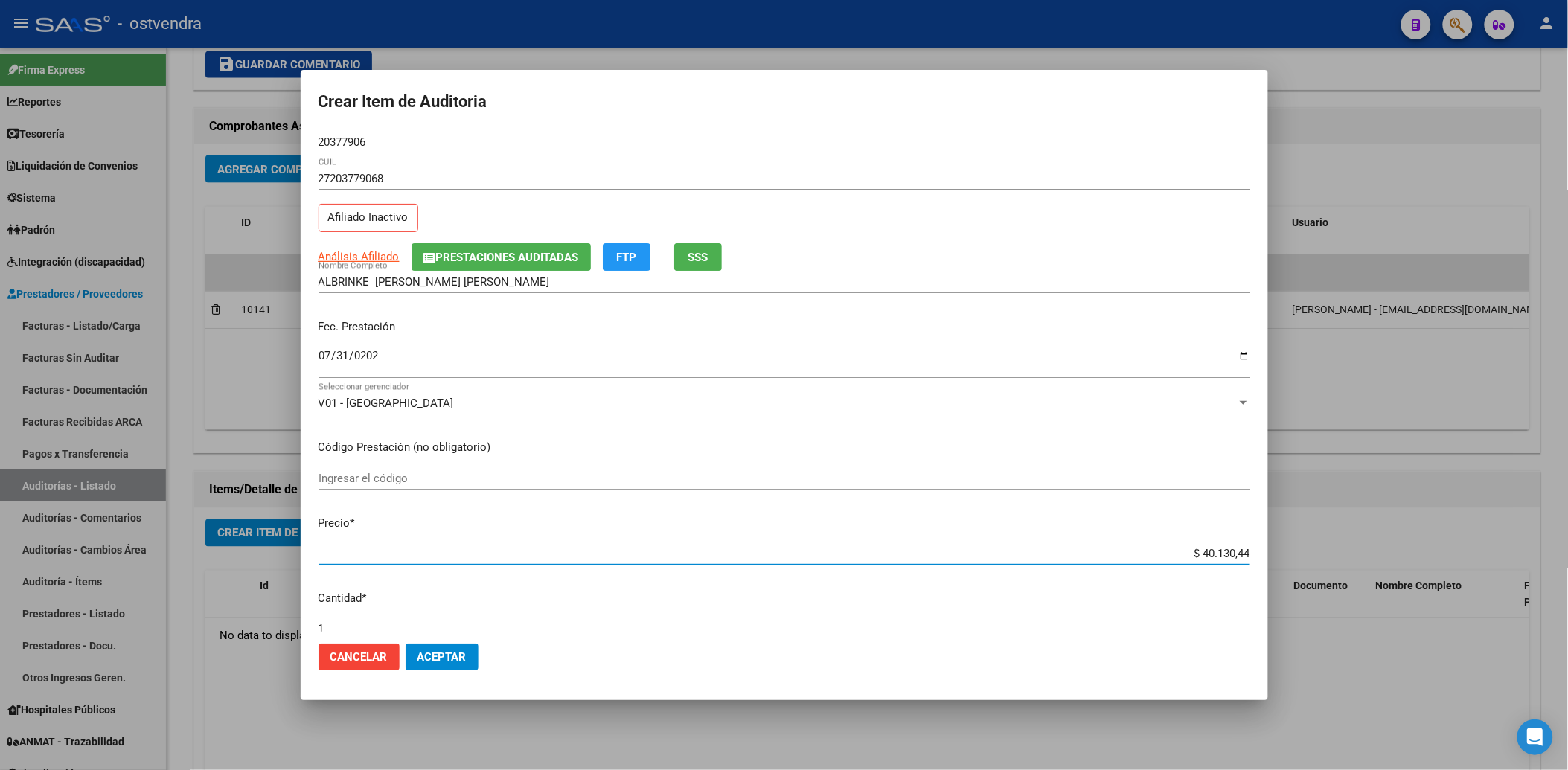
type input "$ 401.304,44"
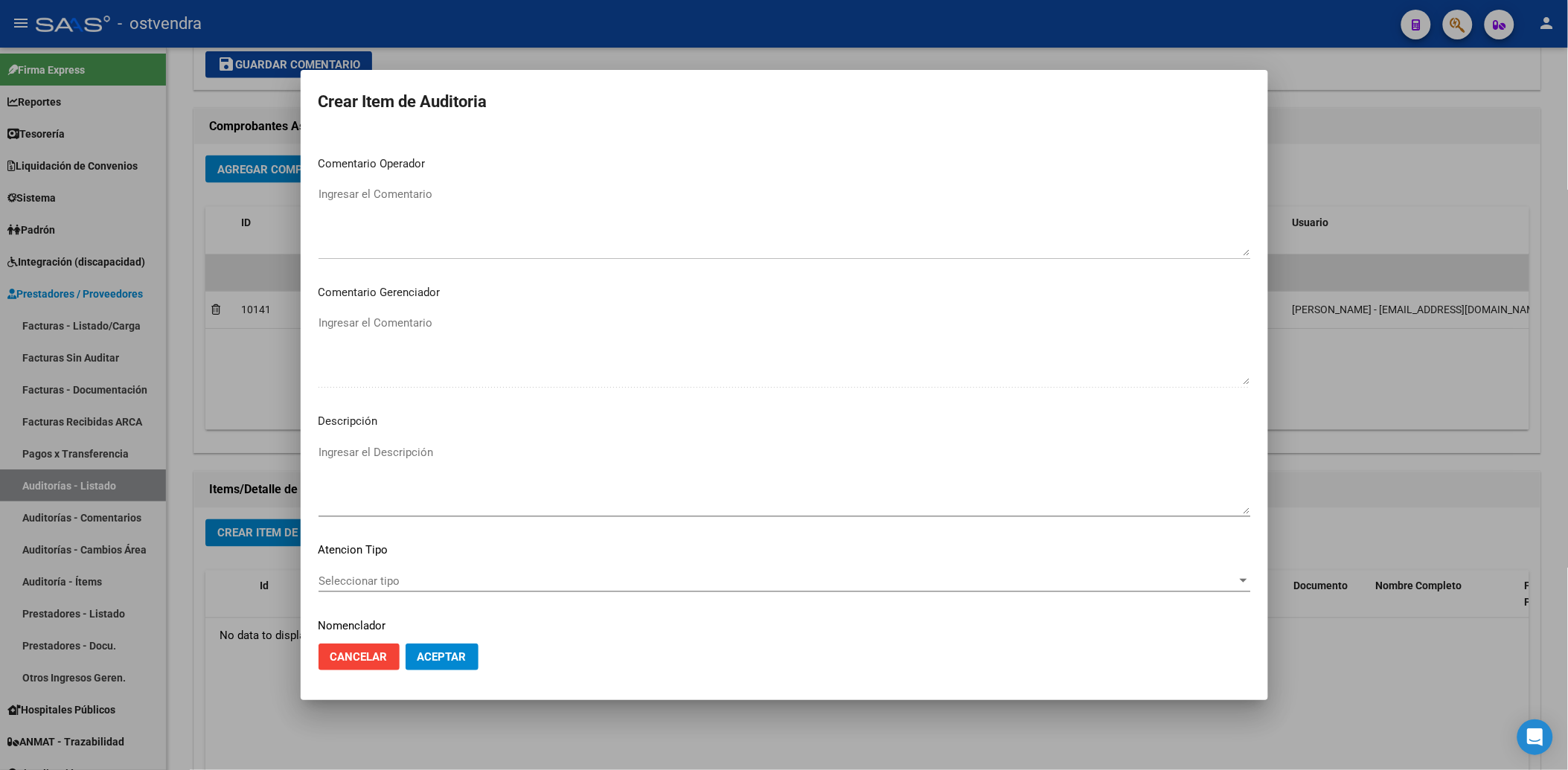
click at [352, 452] on textarea "Ingresar el Descripción" at bounding box center [784, 479] width 931 height 70
type textarea "INT. DOMICILIARIA"
click at [534, 582] on span "Seleccionar tipo" at bounding box center [777, 581] width 918 height 13
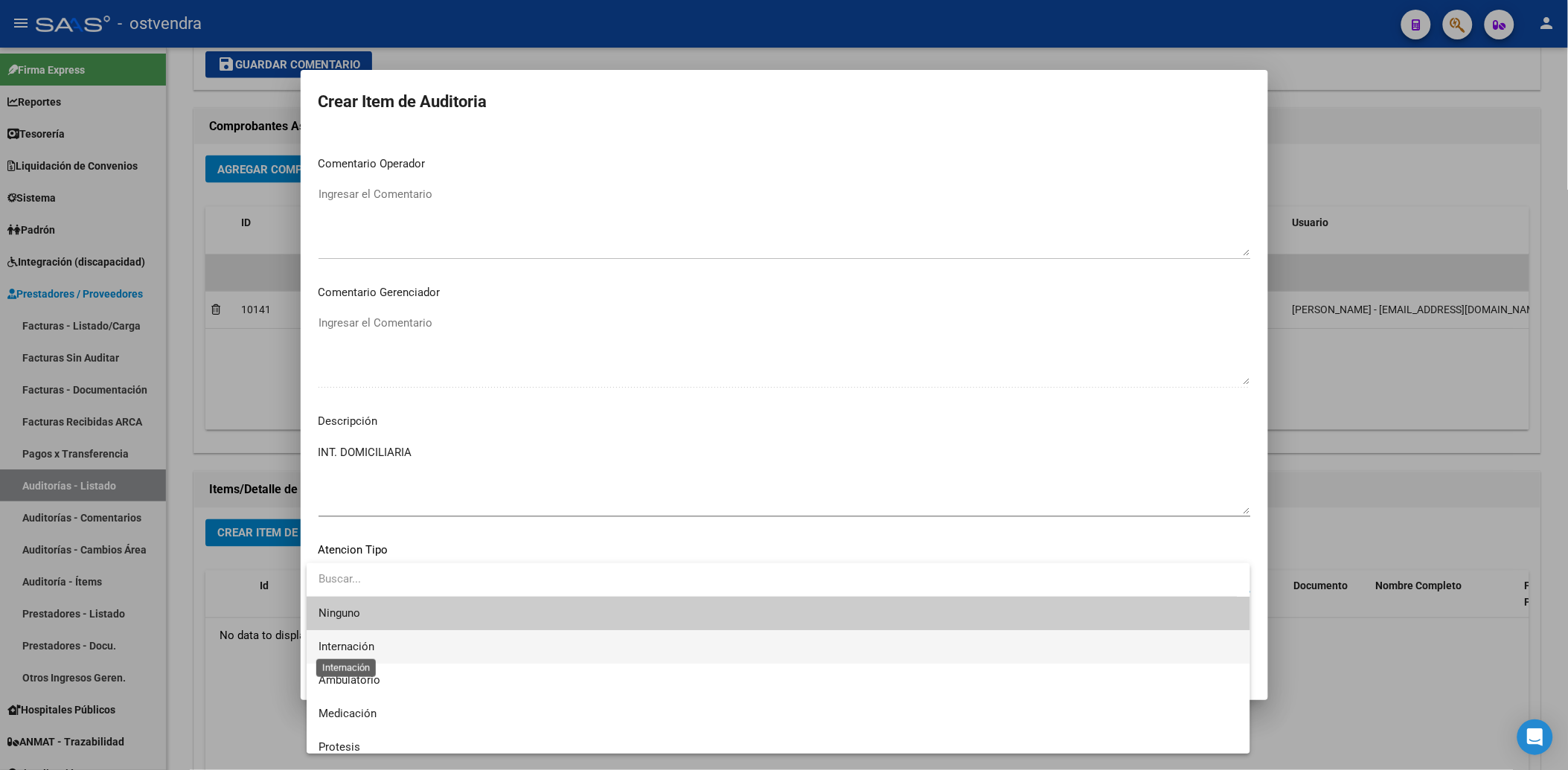
click at [367, 644] on span "Internación" at bounding box center [346, 646] width 56 height 13
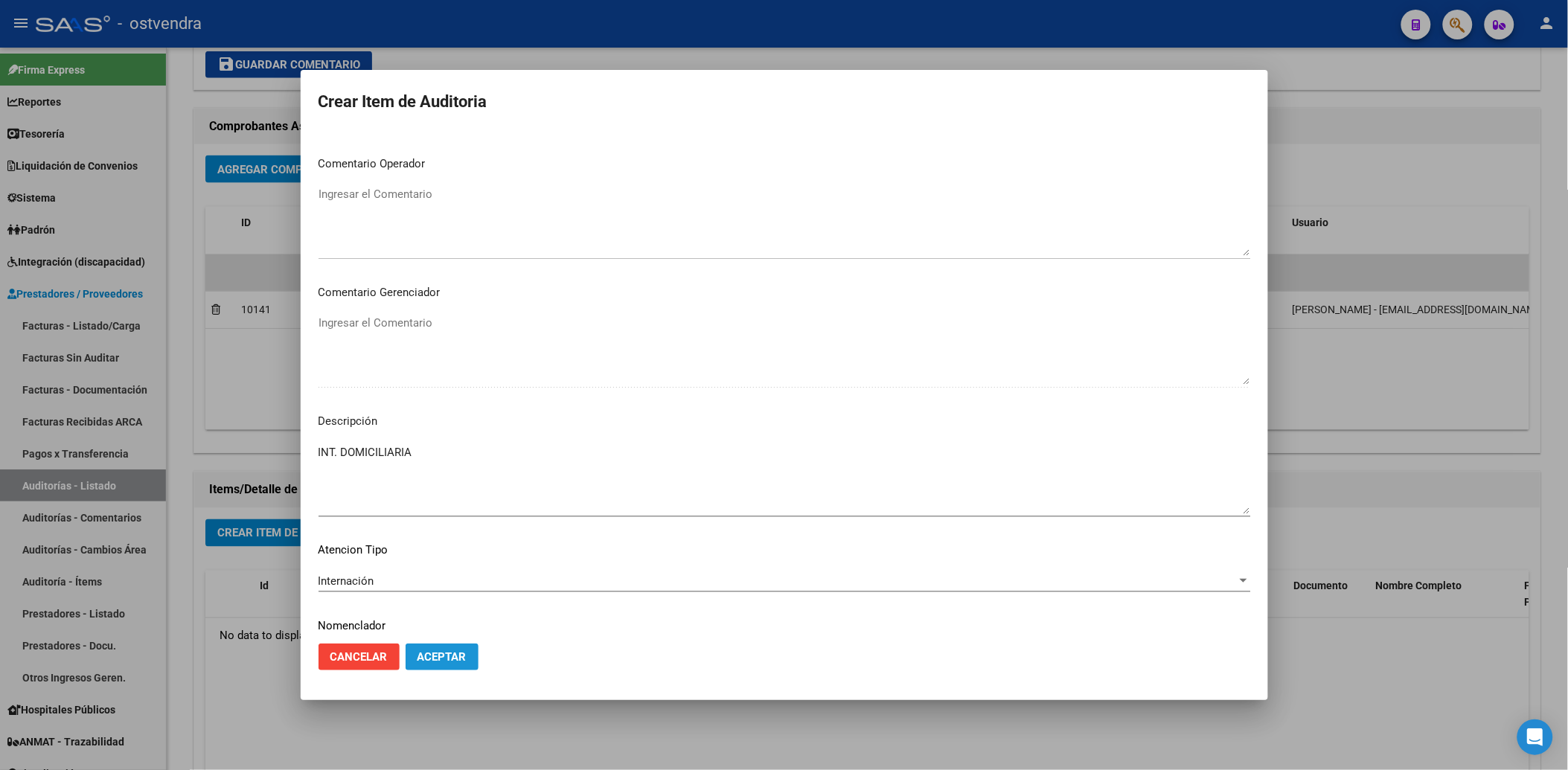
click at [449, 657] on span "Aceptar" at bounding box center [442, 657] width 49 height 13
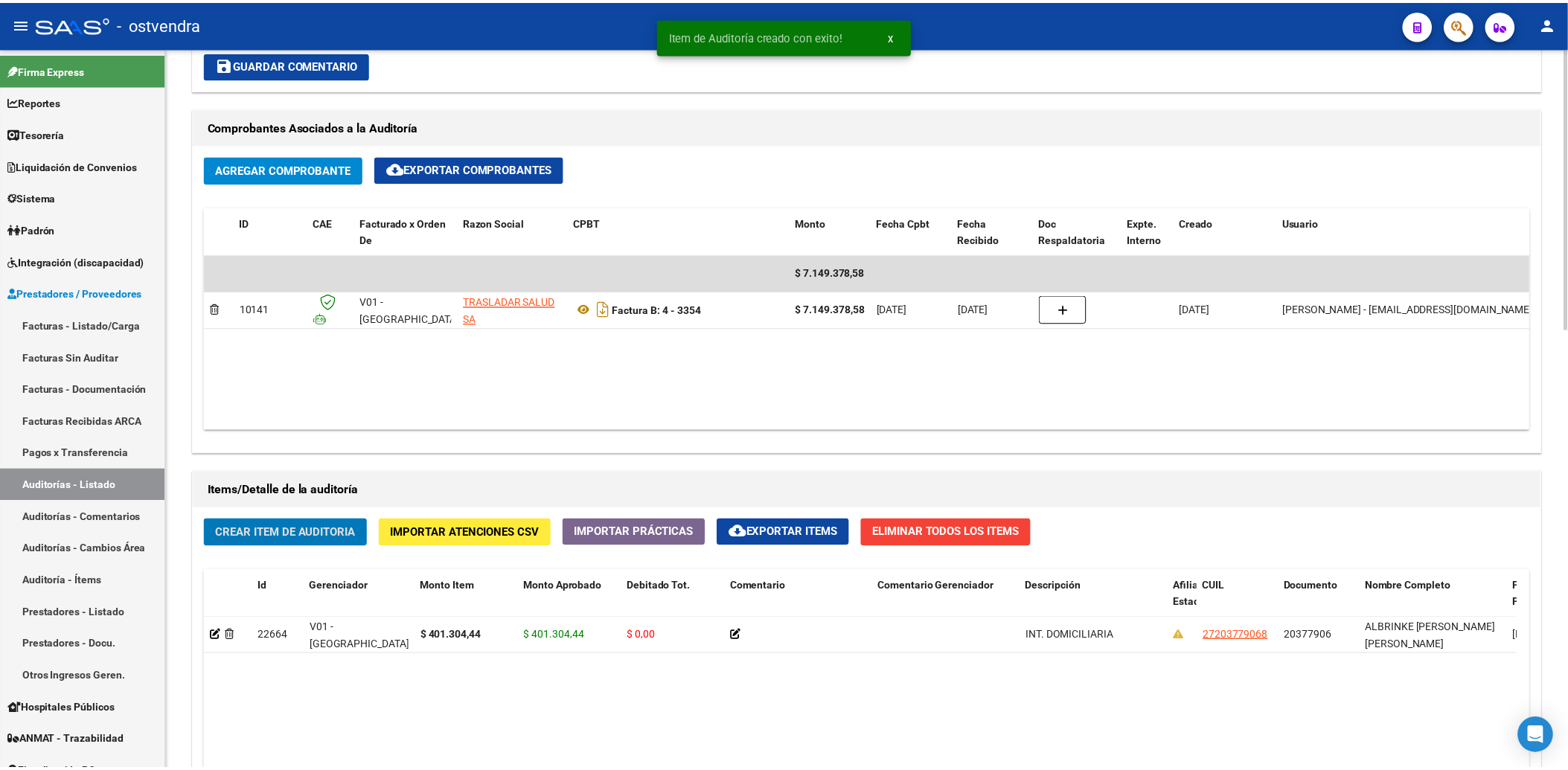
scroll to position [662, 0]
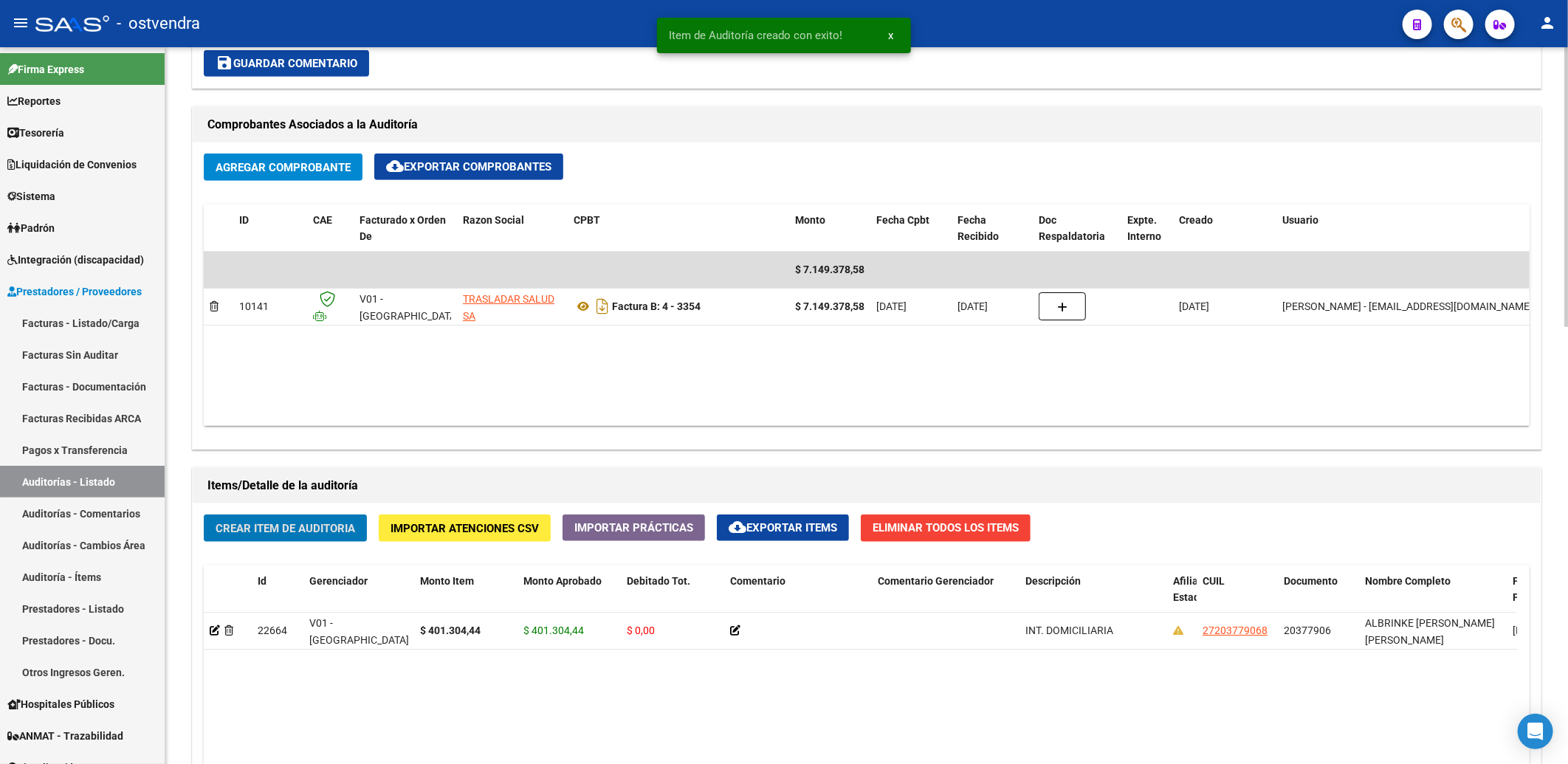
click at [274, 532] on span "Crear Item de Auditoria" at bounding box center [285, 529] width 140 height 13
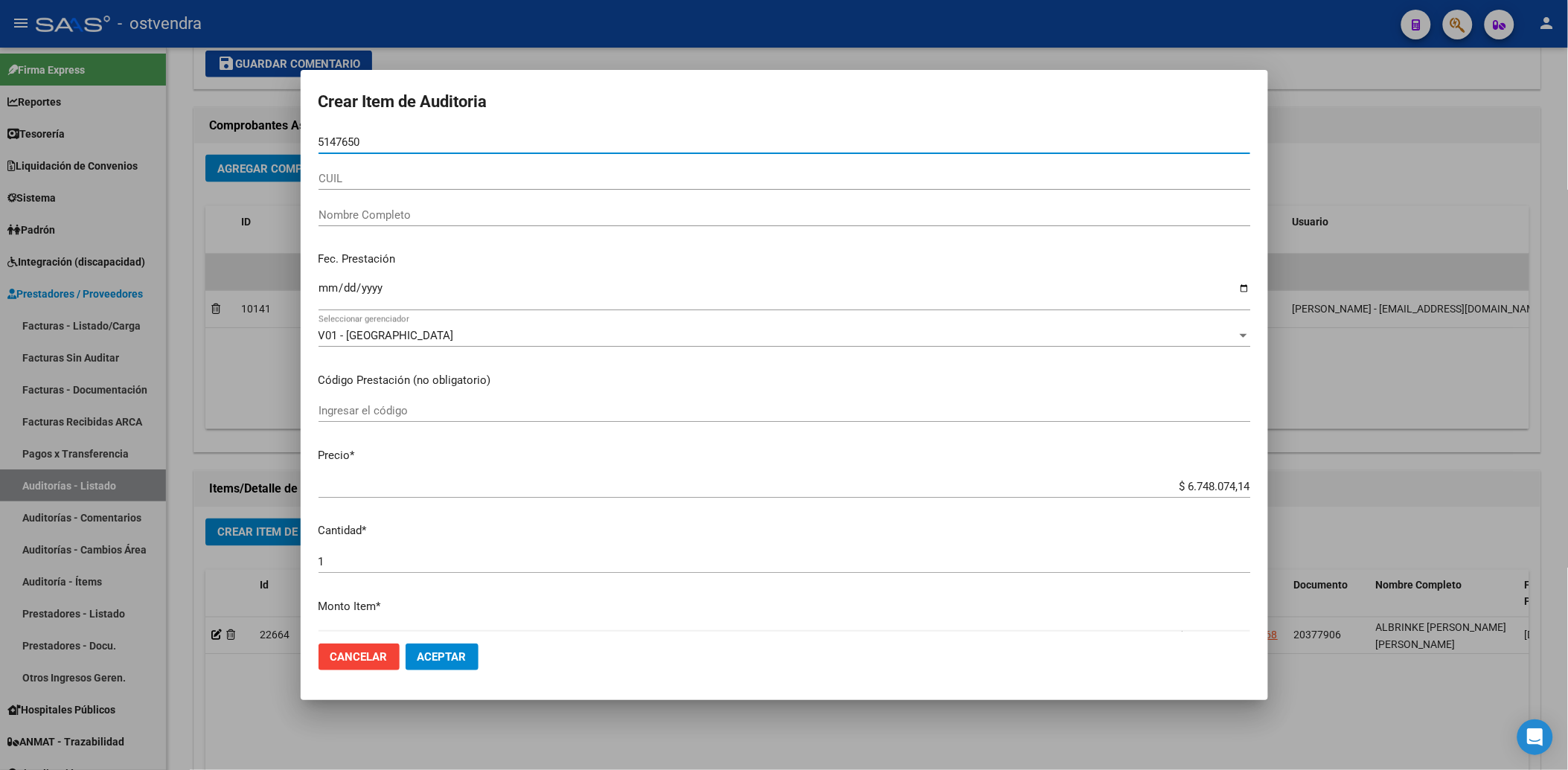
type input "51476507"
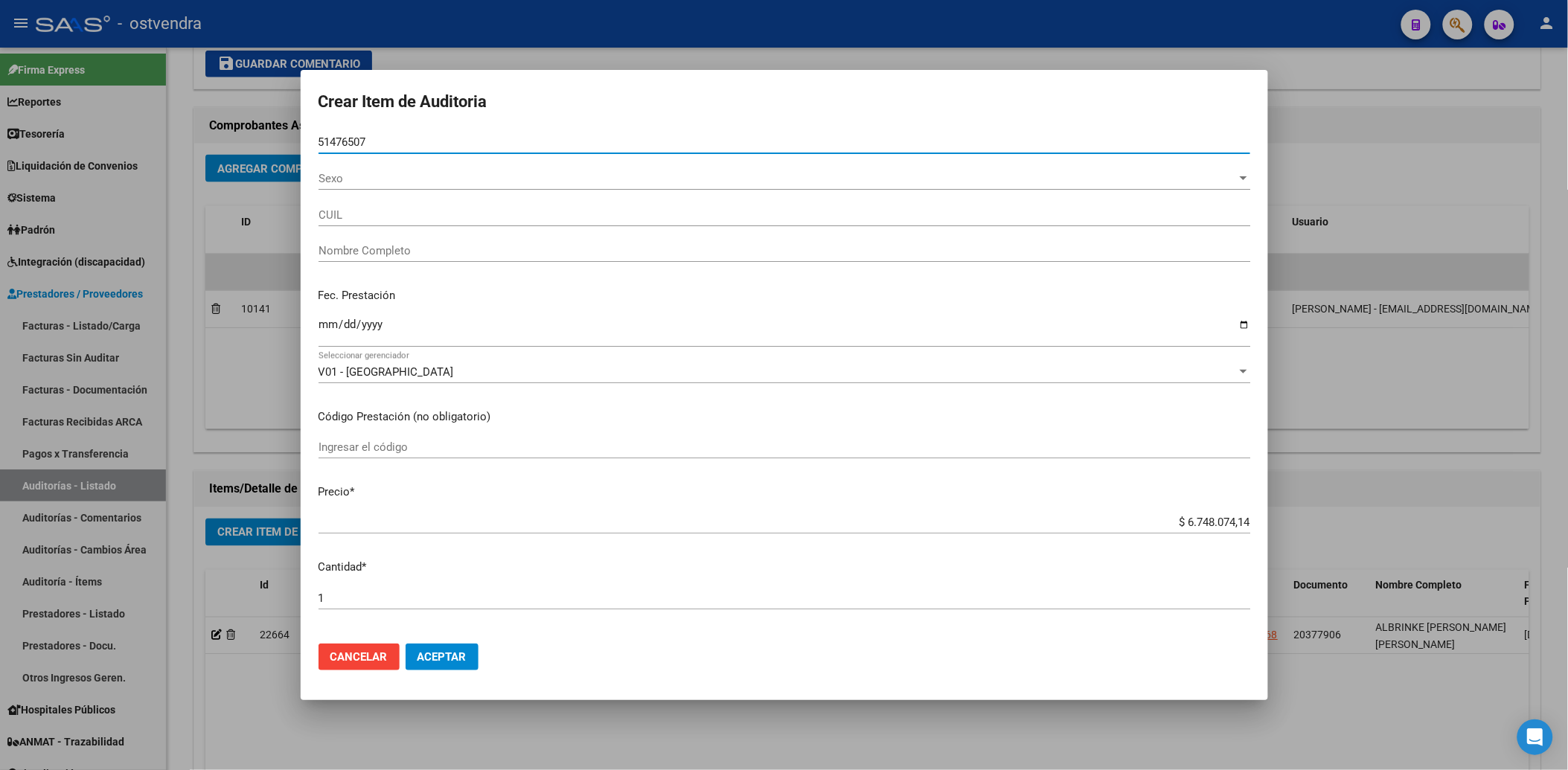
type input "20514765074"
type input "CHAPARRO PONCE SANTINO ISAIAS GABRIEL"
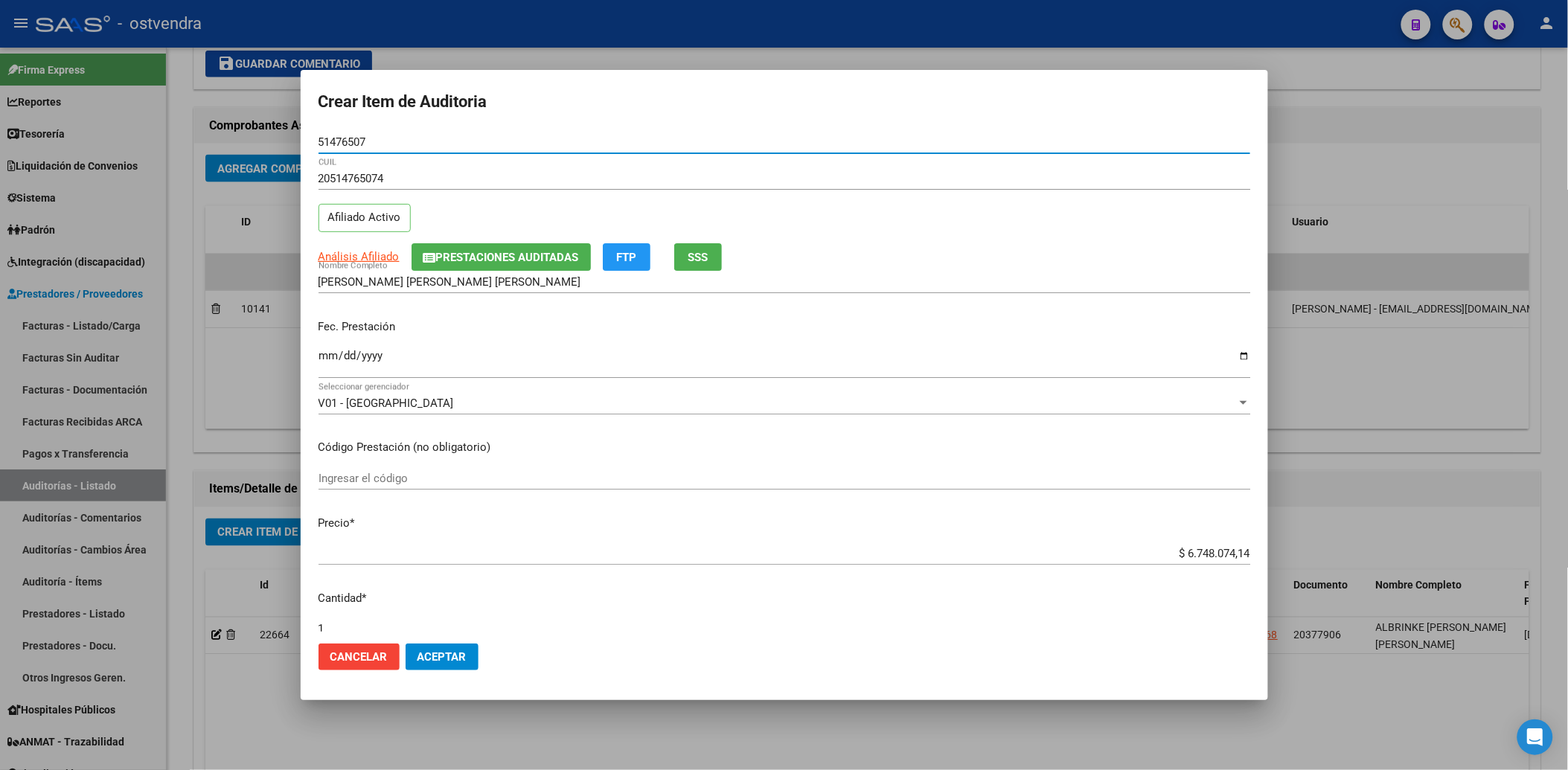
type input "51476507"
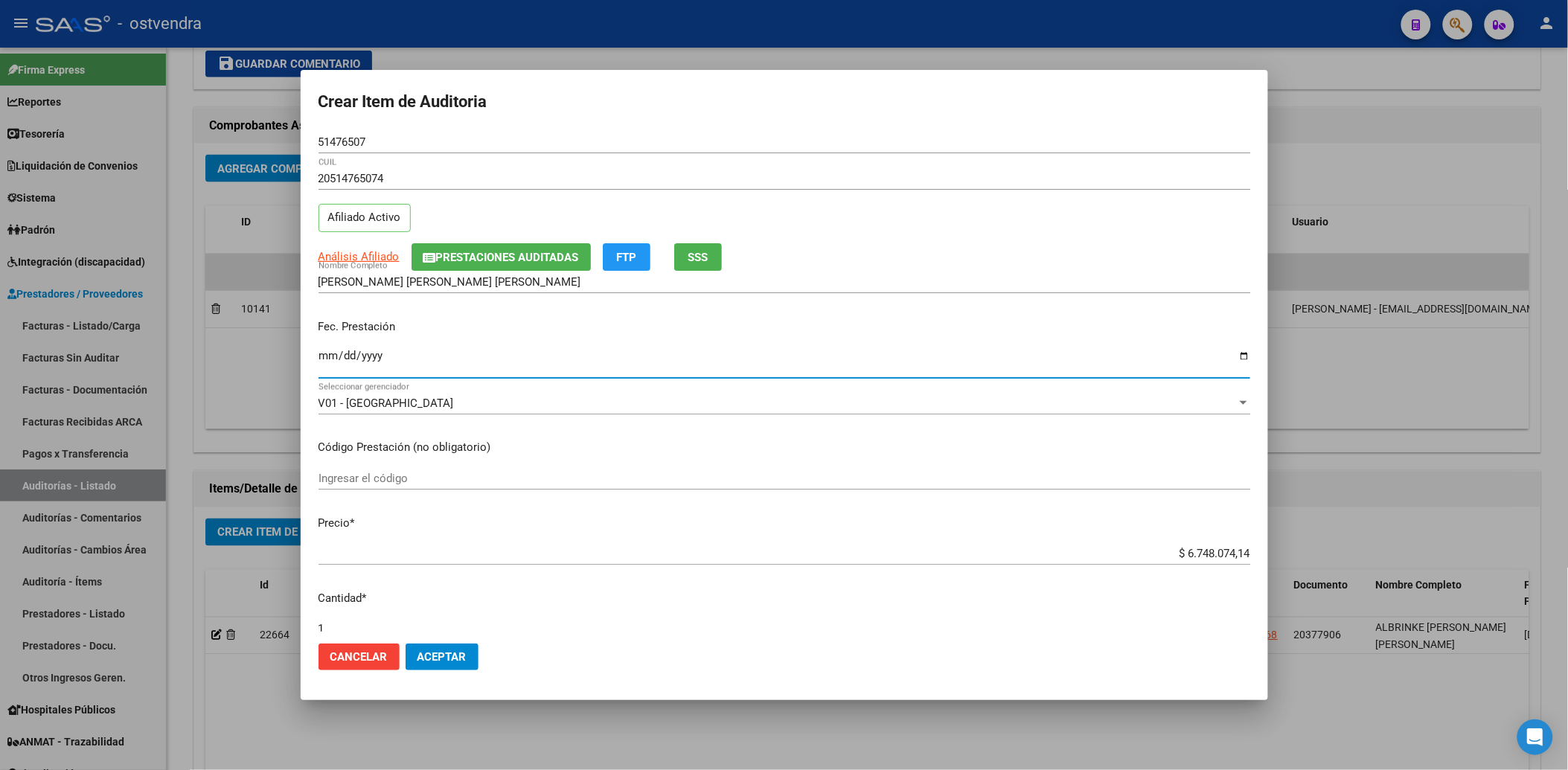
click at [324, 360] on input "Ingresar la fecha" at bounding box center [784, 361] width 931 height 24
type input "2025-07-31"
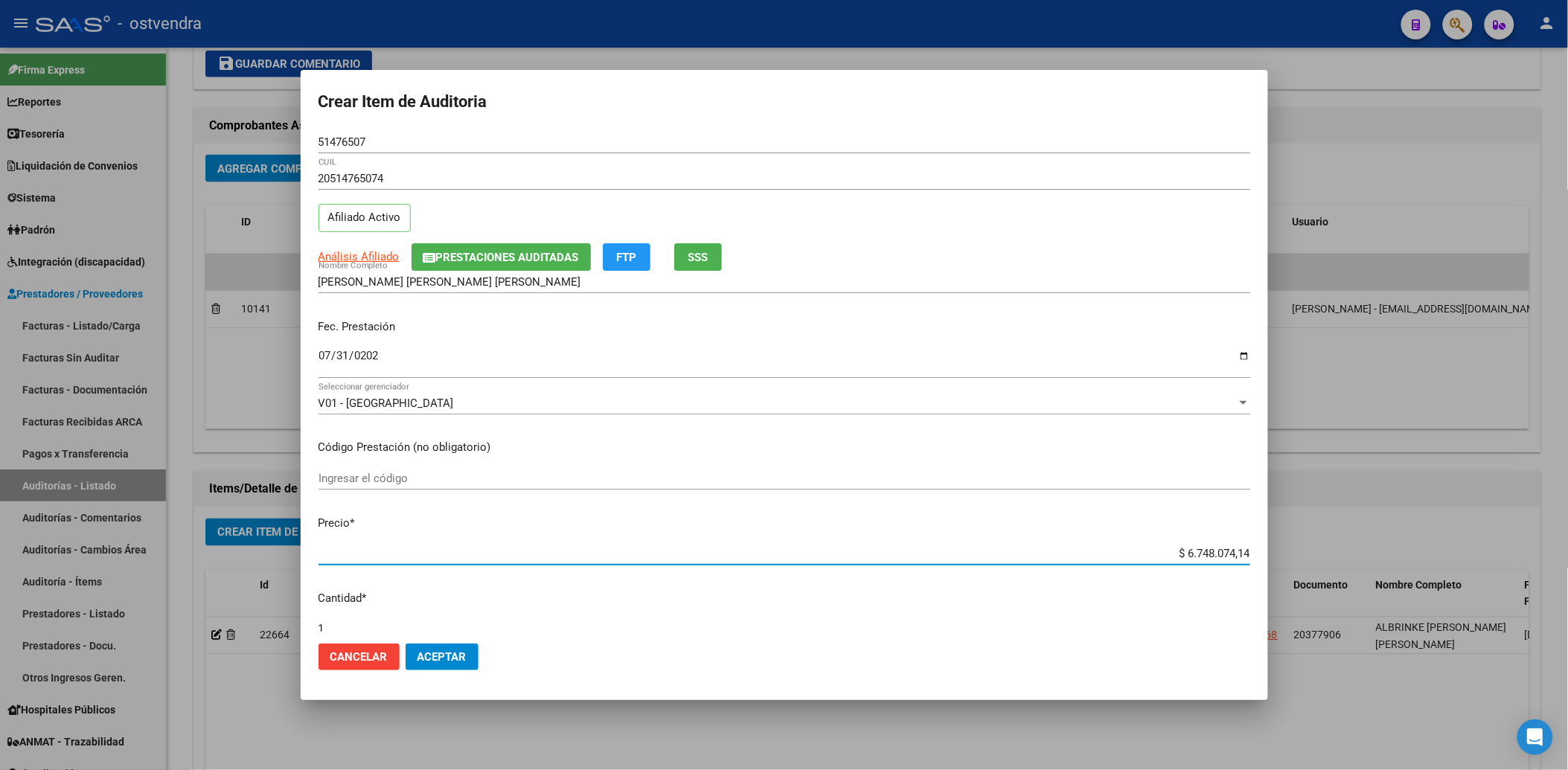
click at [1173, 552] on input "$ 6.748.074,14" at bounding box center [784, 553] width 931 height 13
type input "$ 748.074,14"
type input "$ 48.074,14"
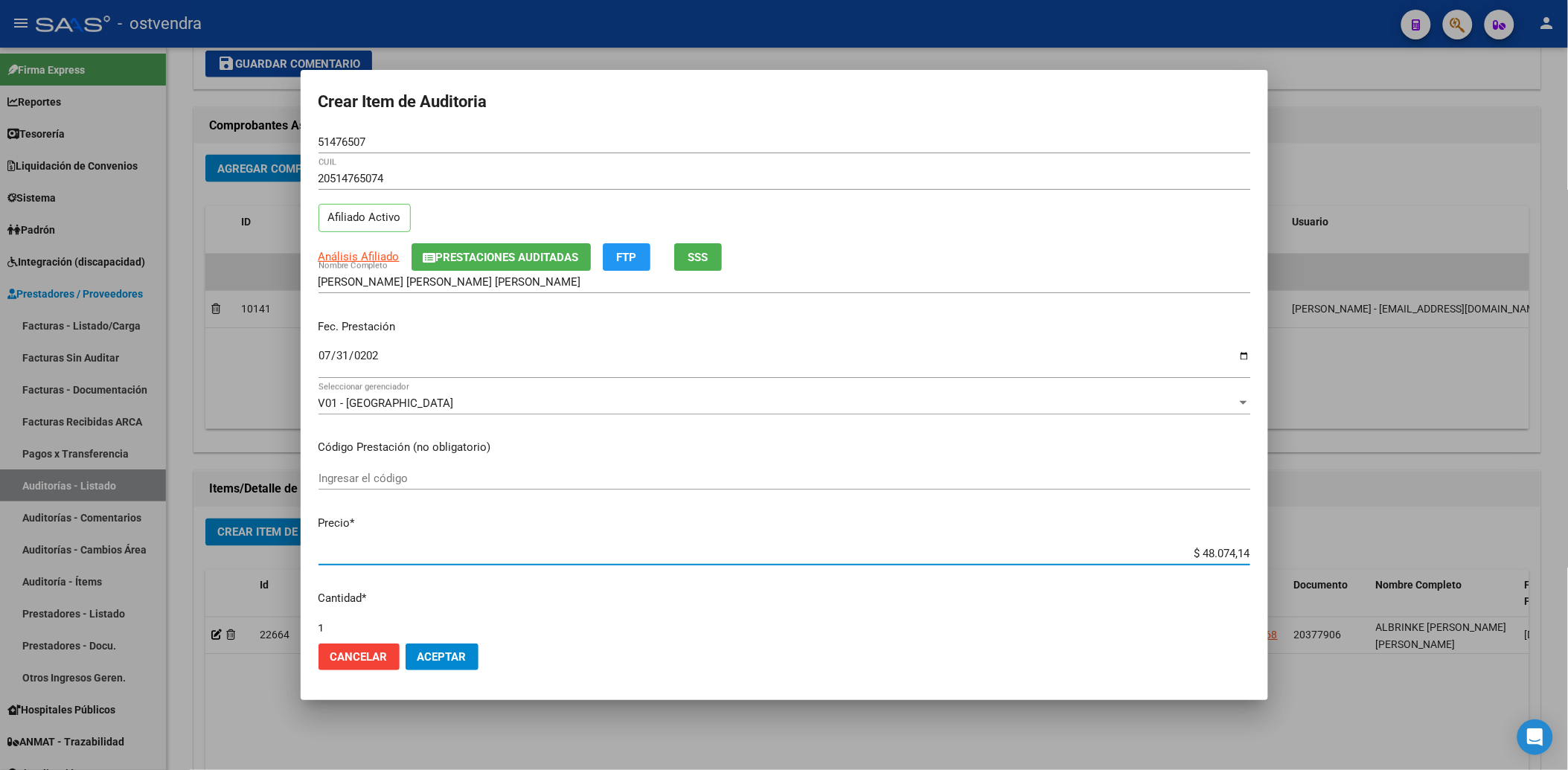
type input "$ 8.074,14"
type input "$ 74,14"
type input "$ 4,14"
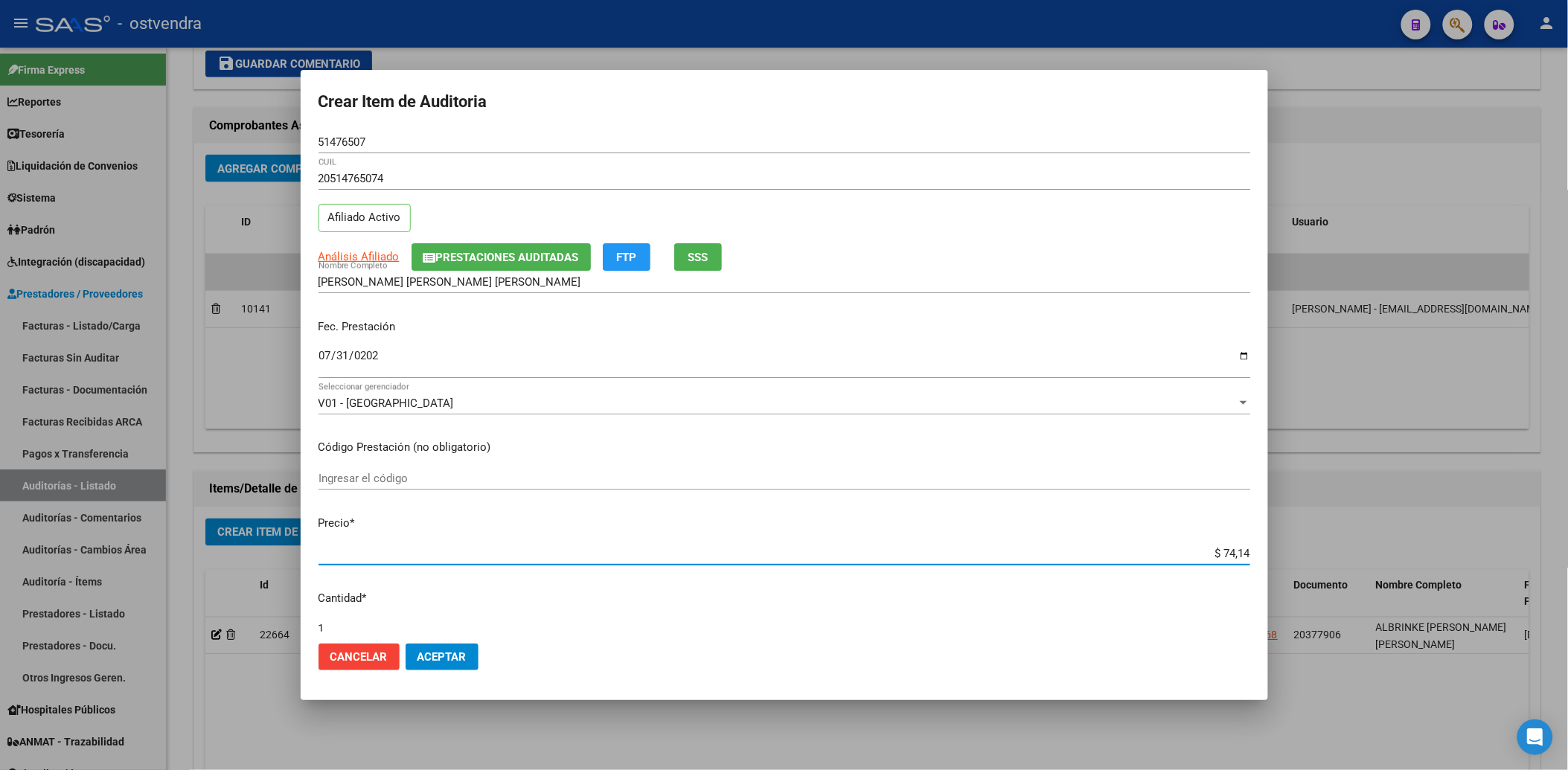
type input "$ 4,14"
type input "$ 0,14"
type input "$ 0,04"
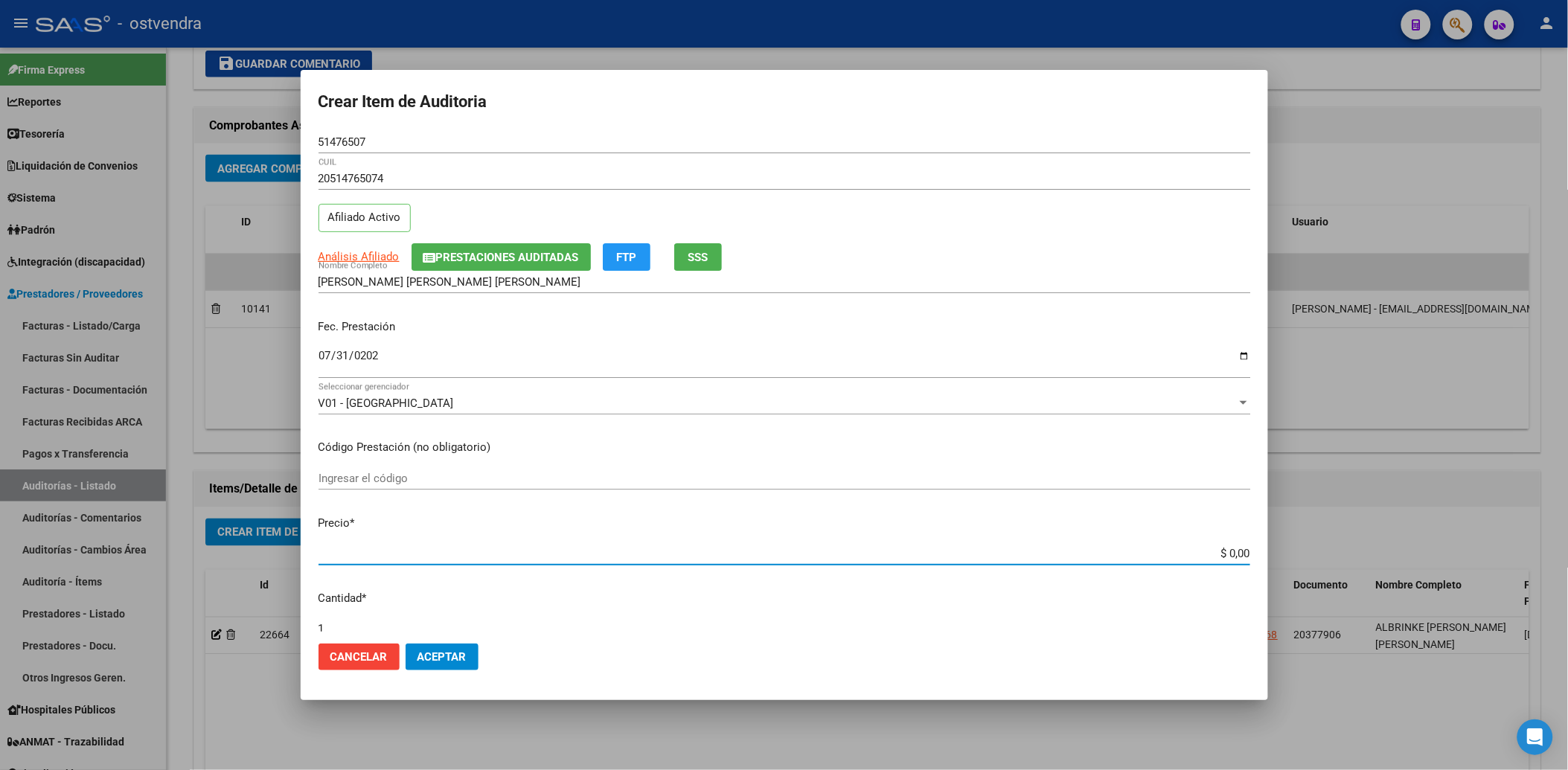
type input "$ 0,08"
type input "$ 0,89"
type input "$ 8,90"
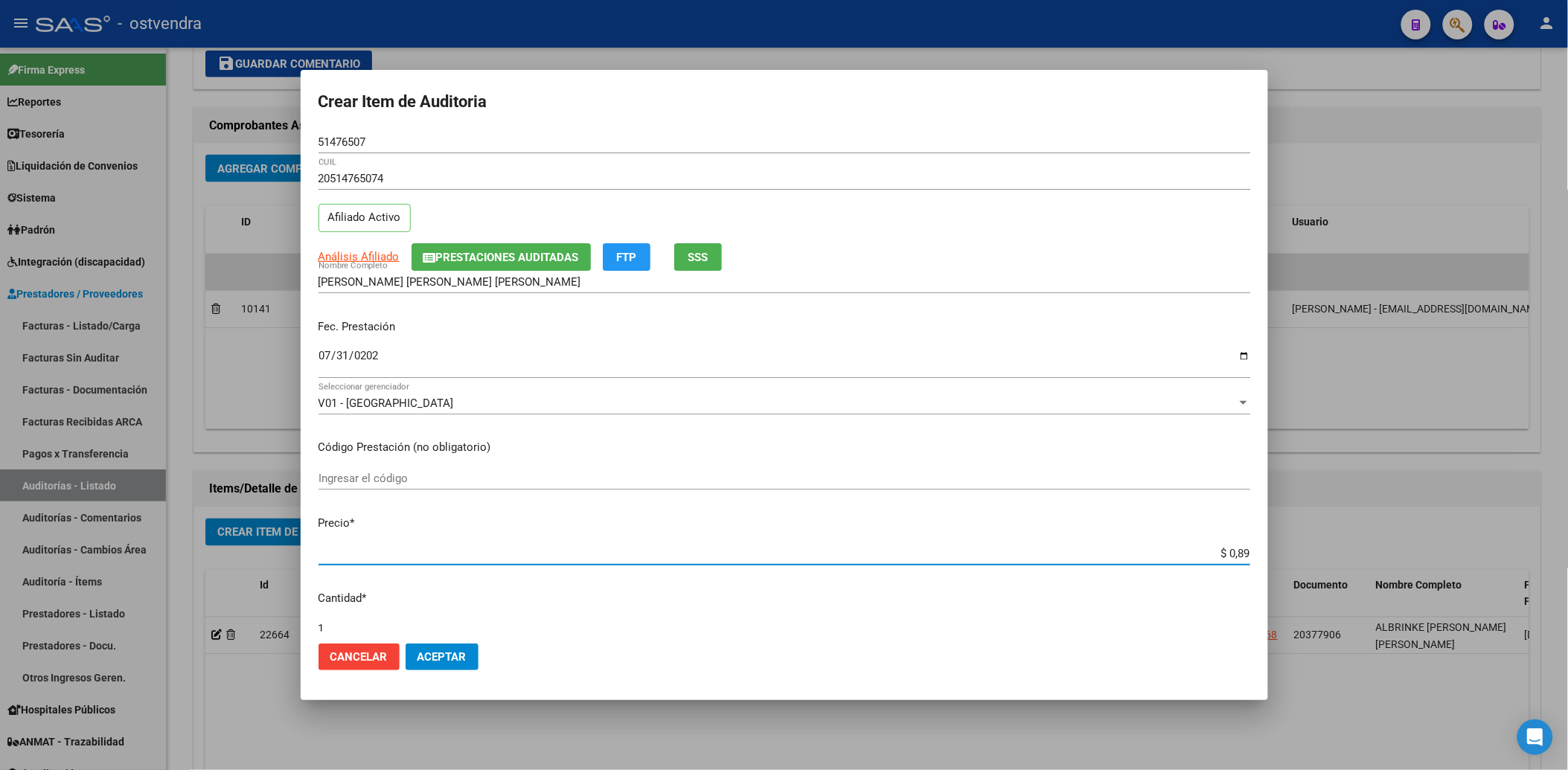
type input "$ 8,90"
type input "$ 89,05"
type input "$ 890,50"
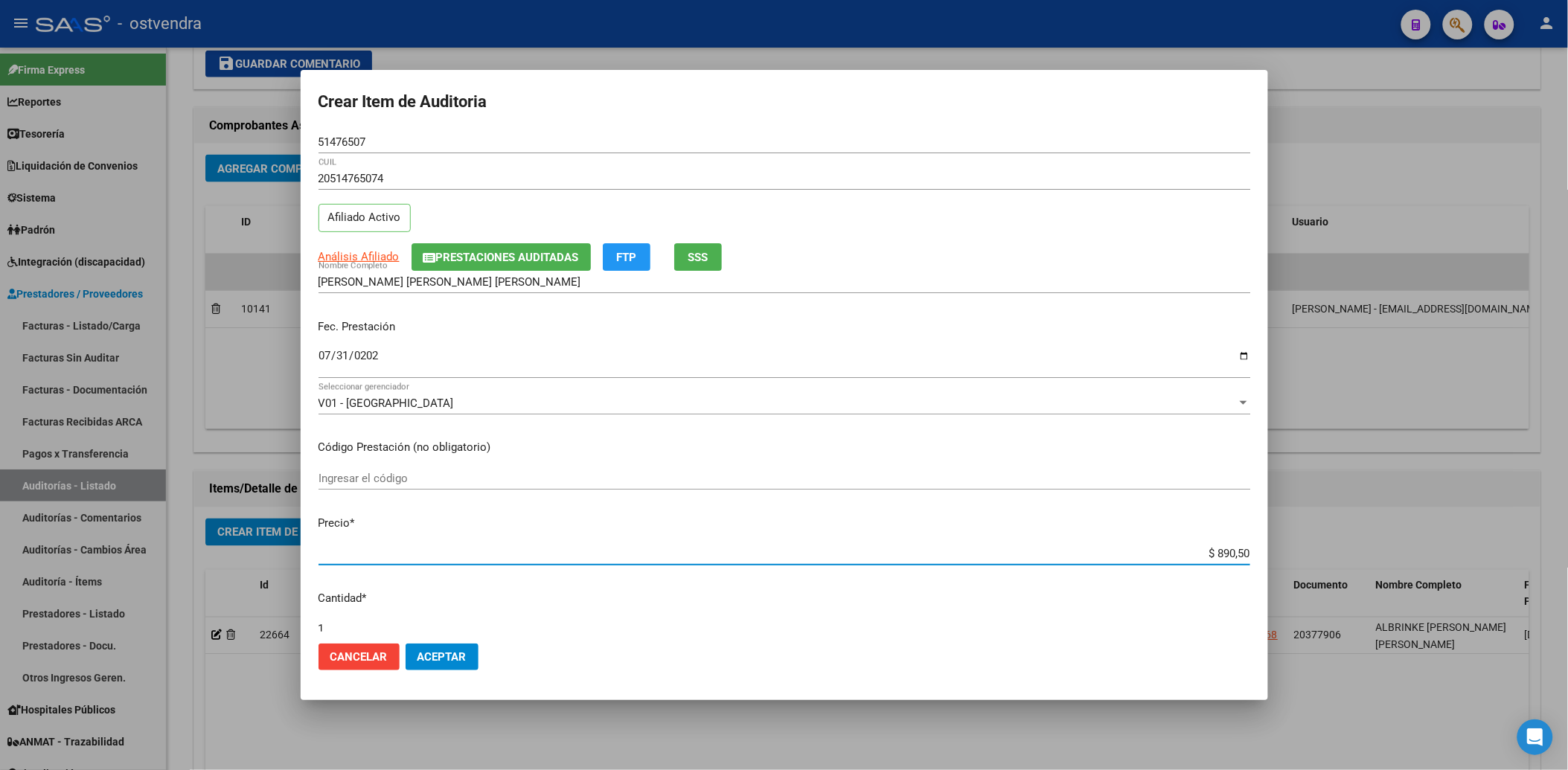
type input "$ 8.905,00"
type input "$ 89.050,00"
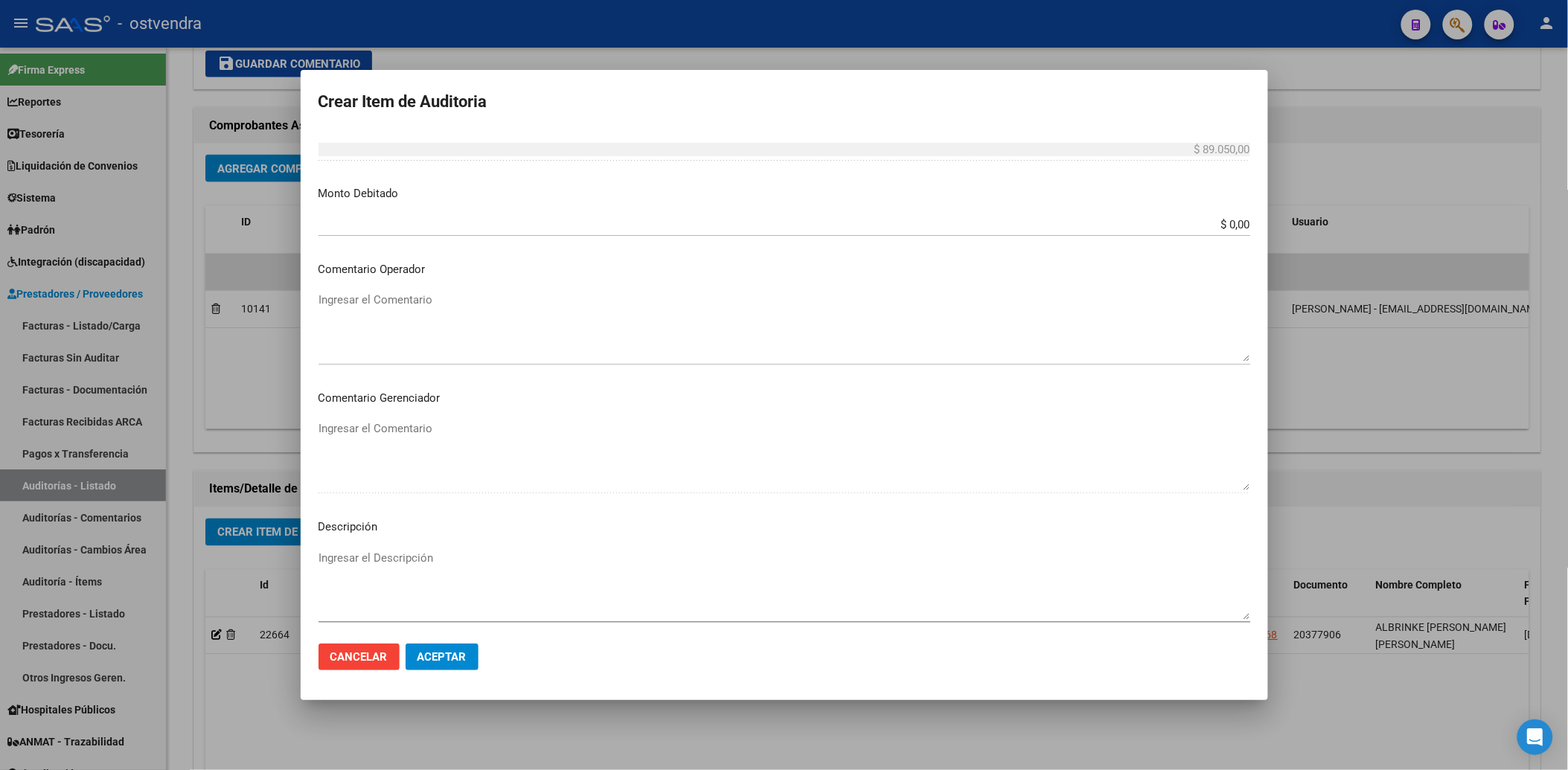
scroll to position [578, 0]
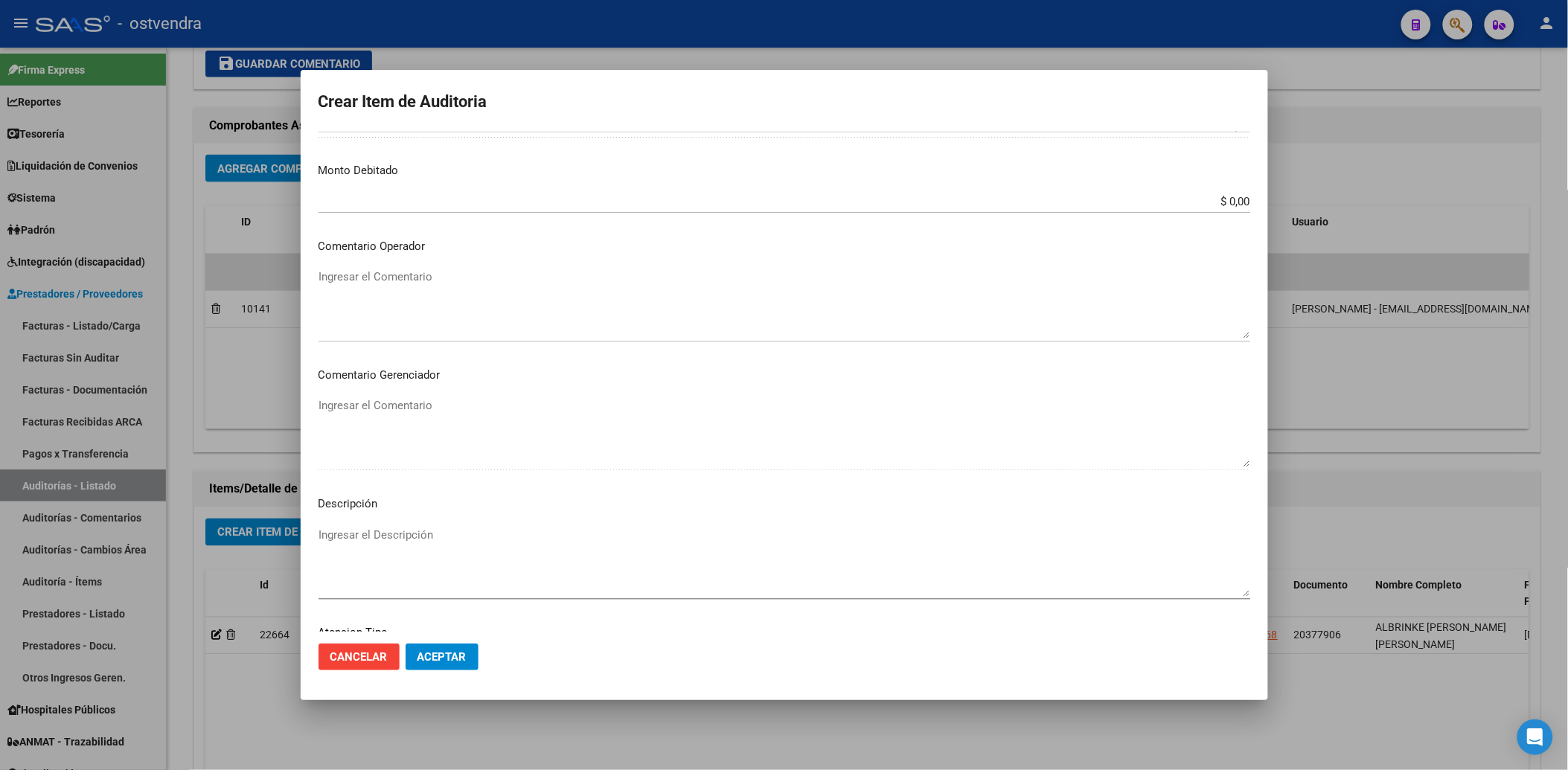
click at [340, 536] on textarea "Ingresar el Descripción" at bounding box center [784, 561] width 931 height 70
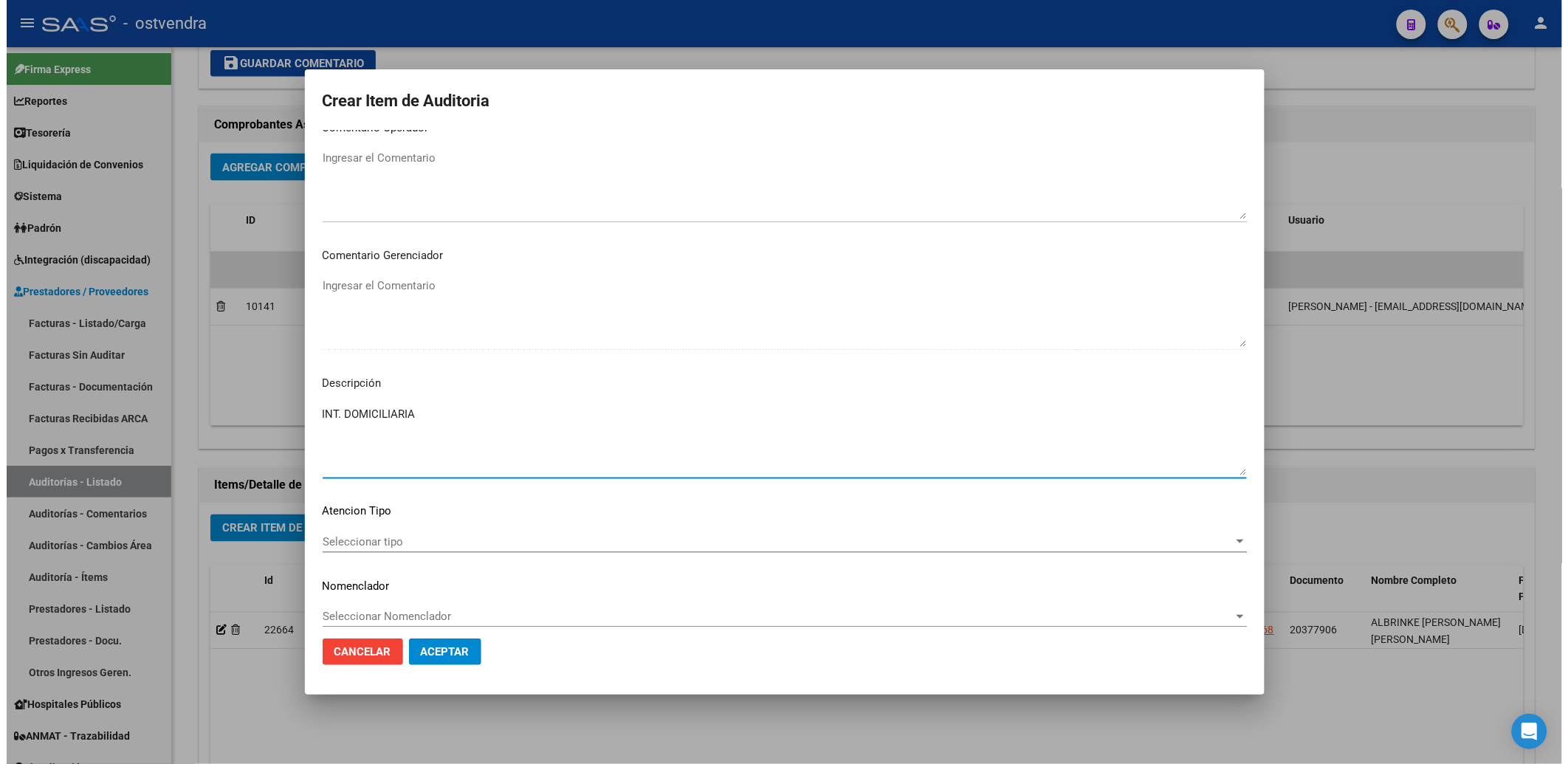
scroll to position [704, 0]
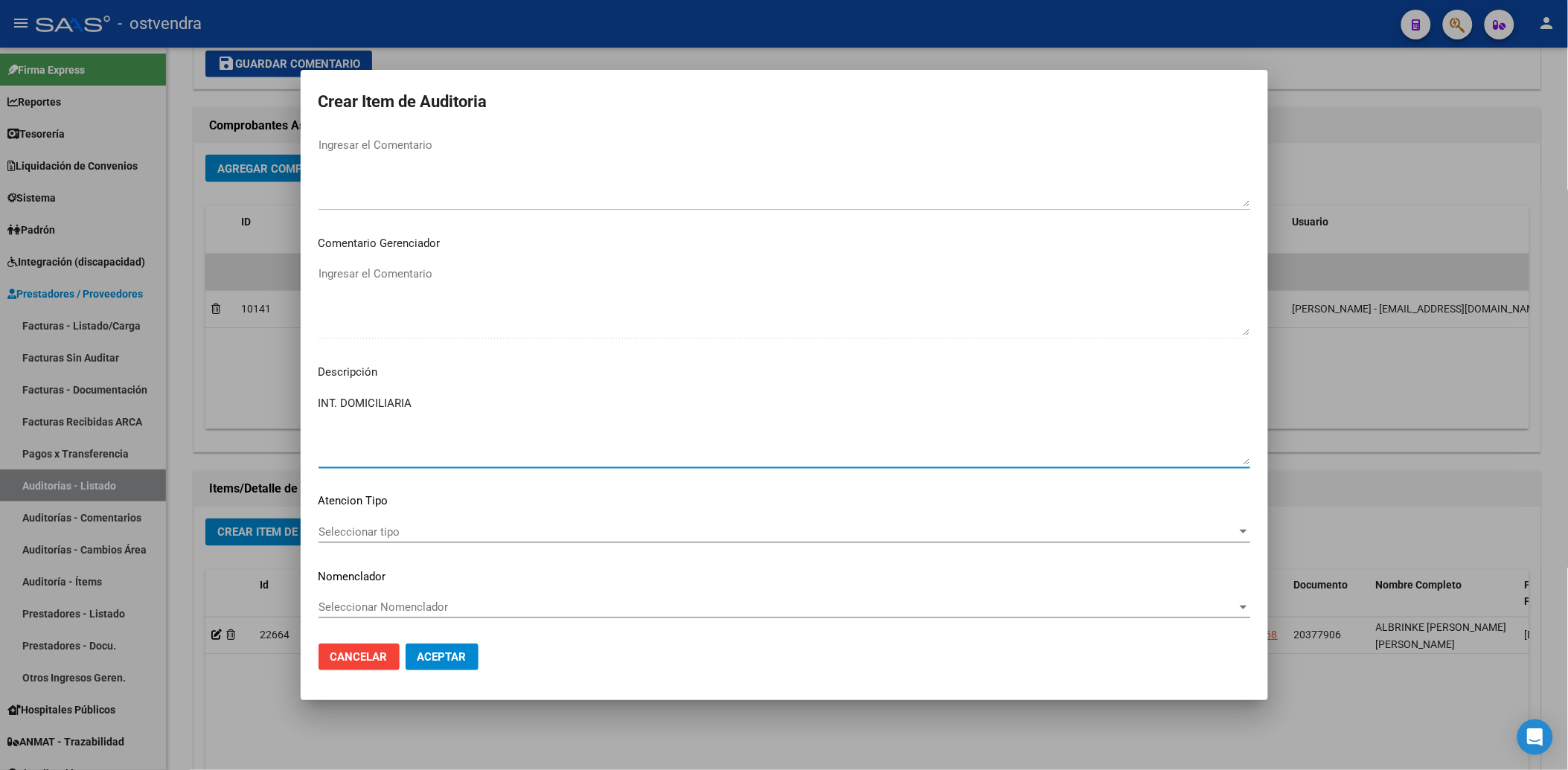
type textarea "INT. DOMICILIARIA"
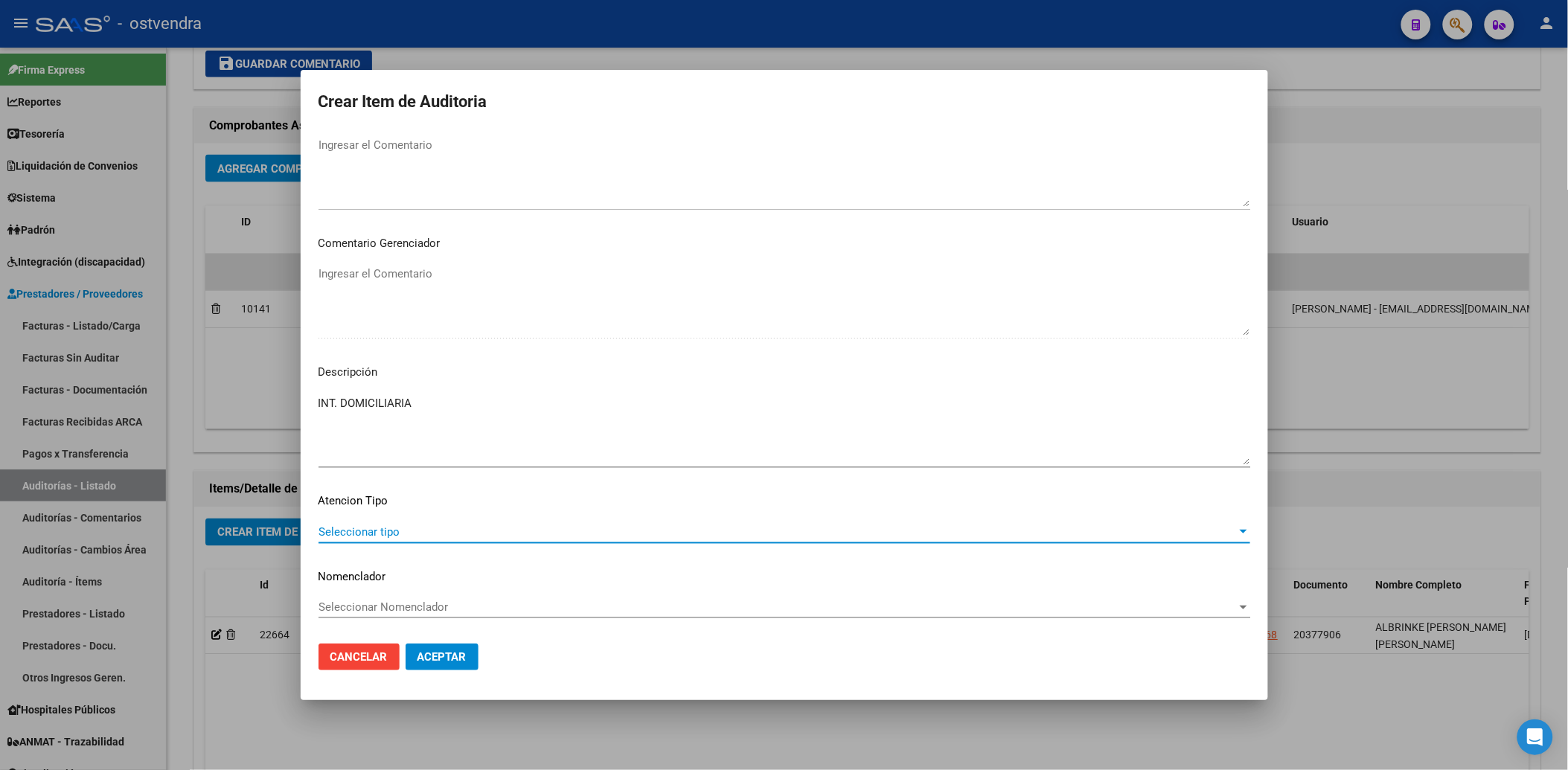
click at [358, 533] on span "Seleccionar tipo" at bounding box center [777, 532] width 918 height 13
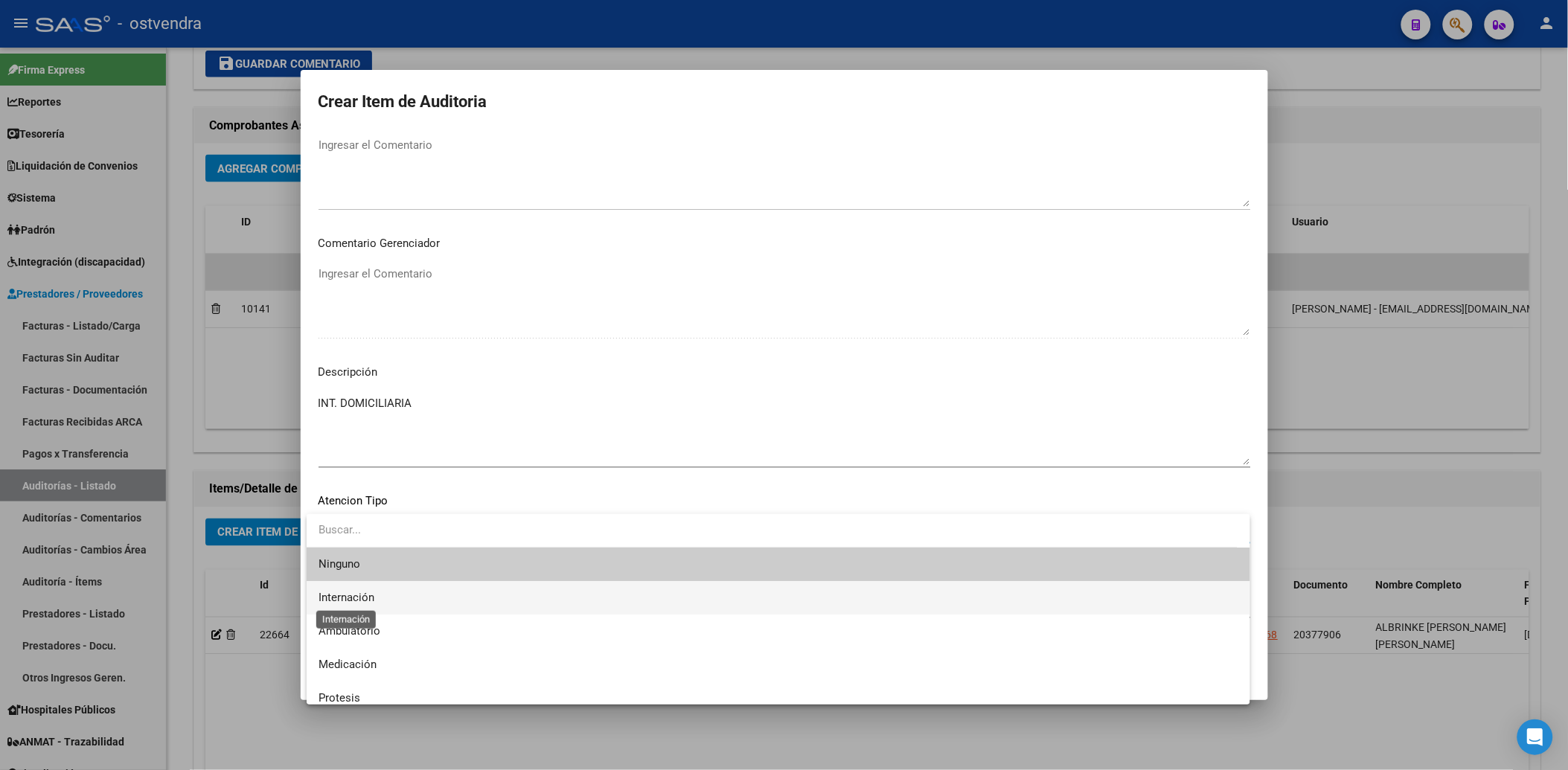
click at [348, 592] on span "Internación" at bounding box center [346, 597] width 56 height 13
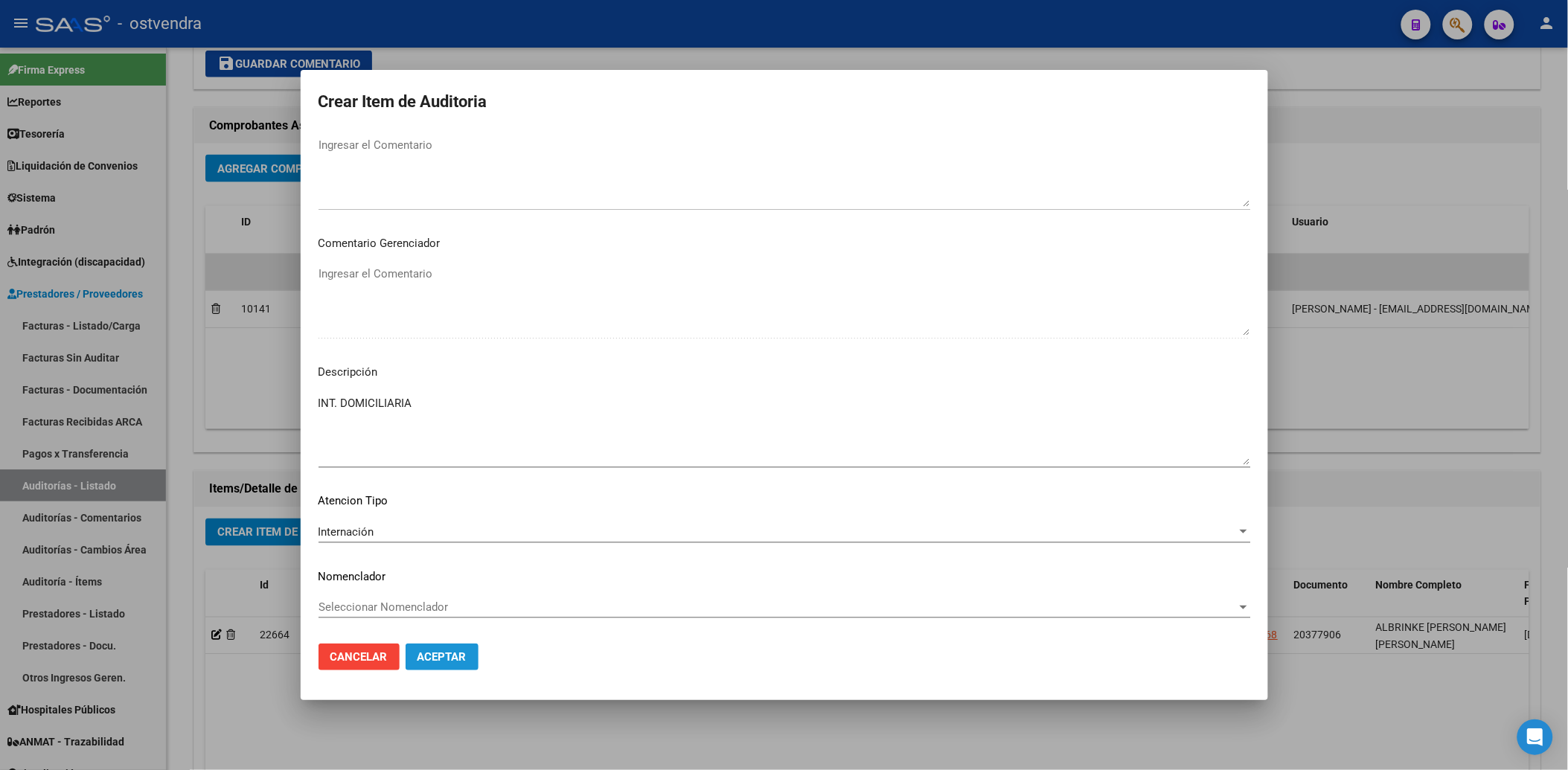
click at [443, 657] on span "Aceptar" at bounding box center [442, 657] width 49 height 13
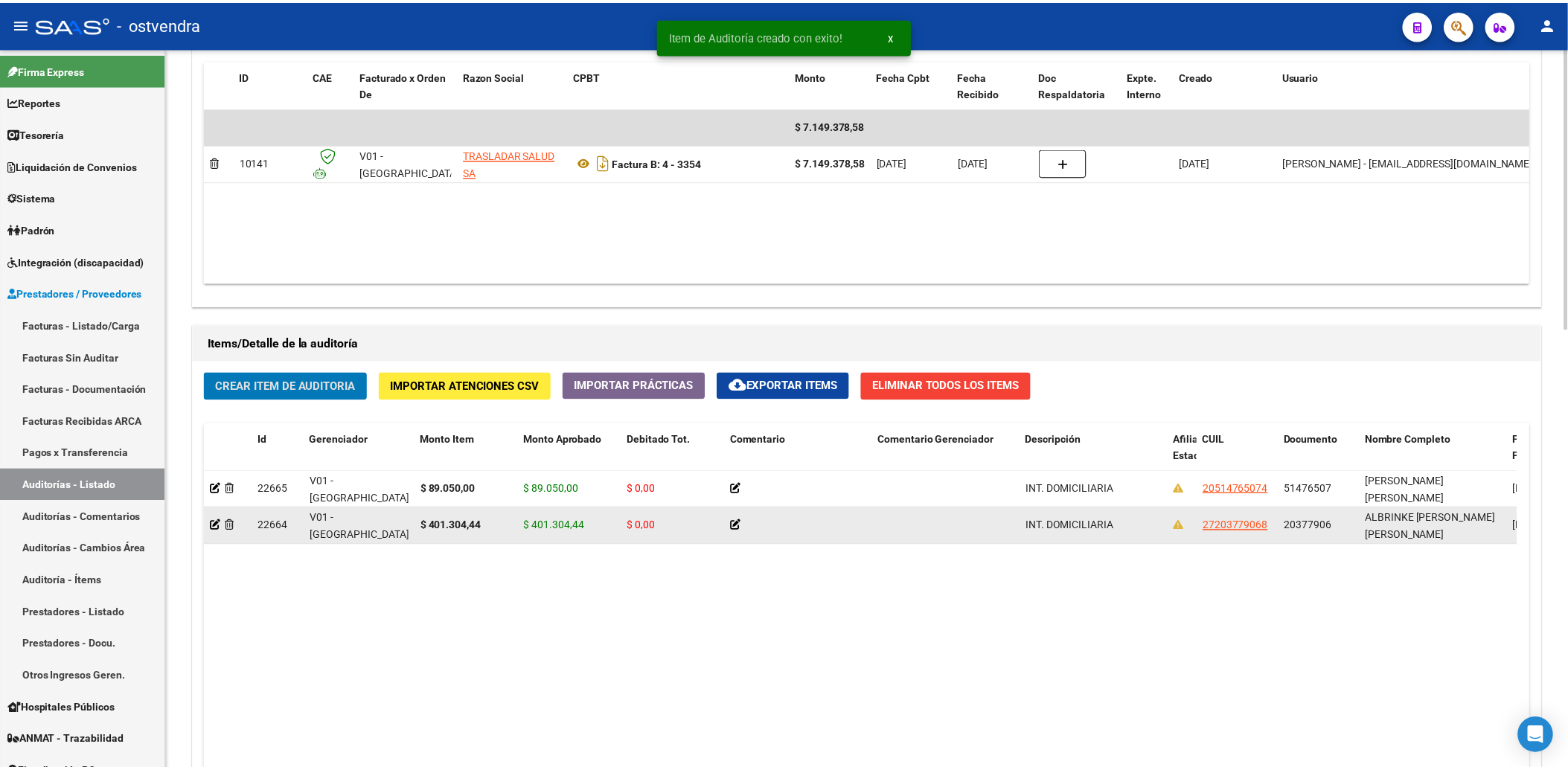
scroll to position [827, 0]
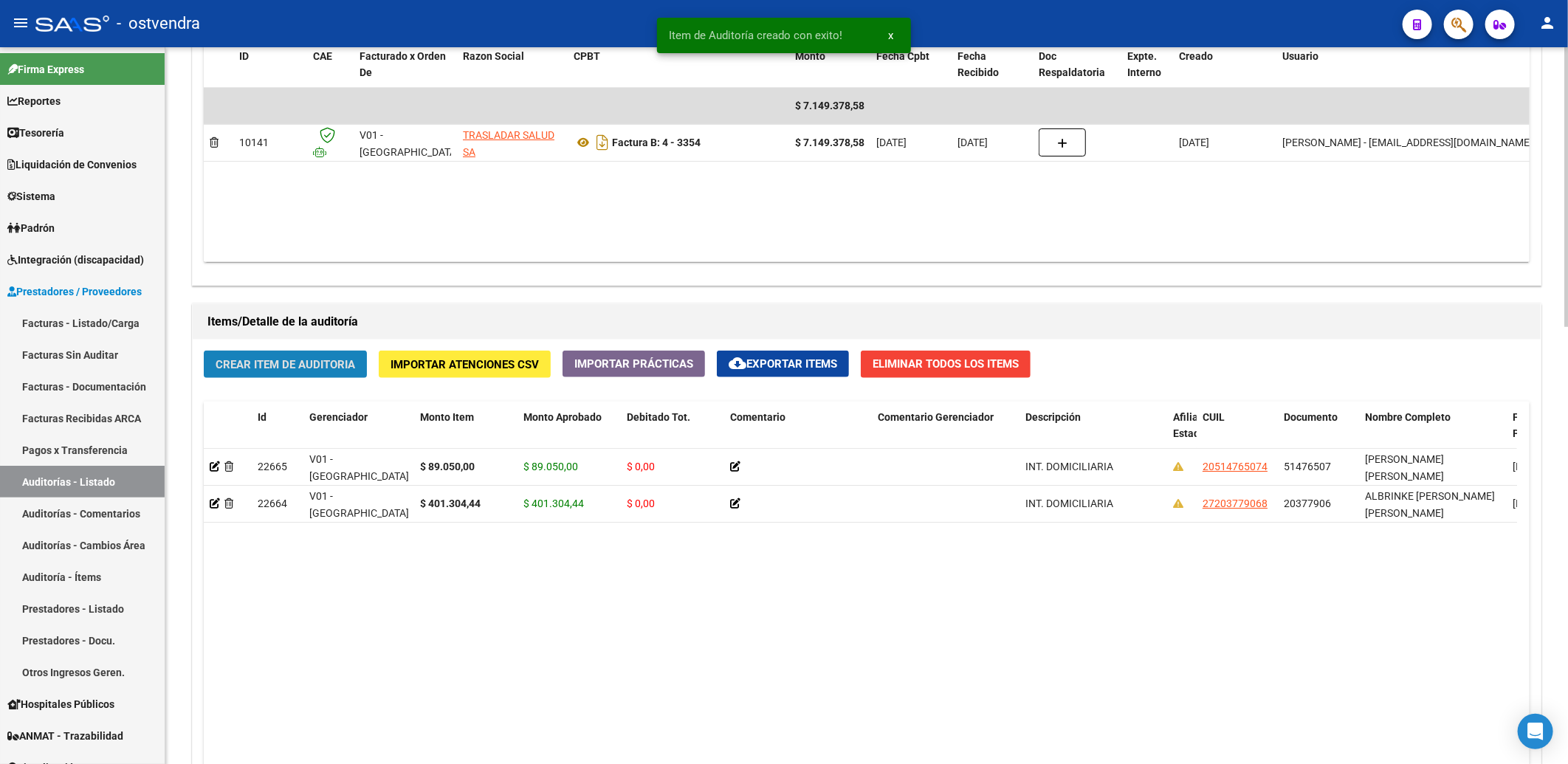
click at [274, 356] on button "Crear Item de Auditoria" at bounding box center [285, 365] width 163 height 28
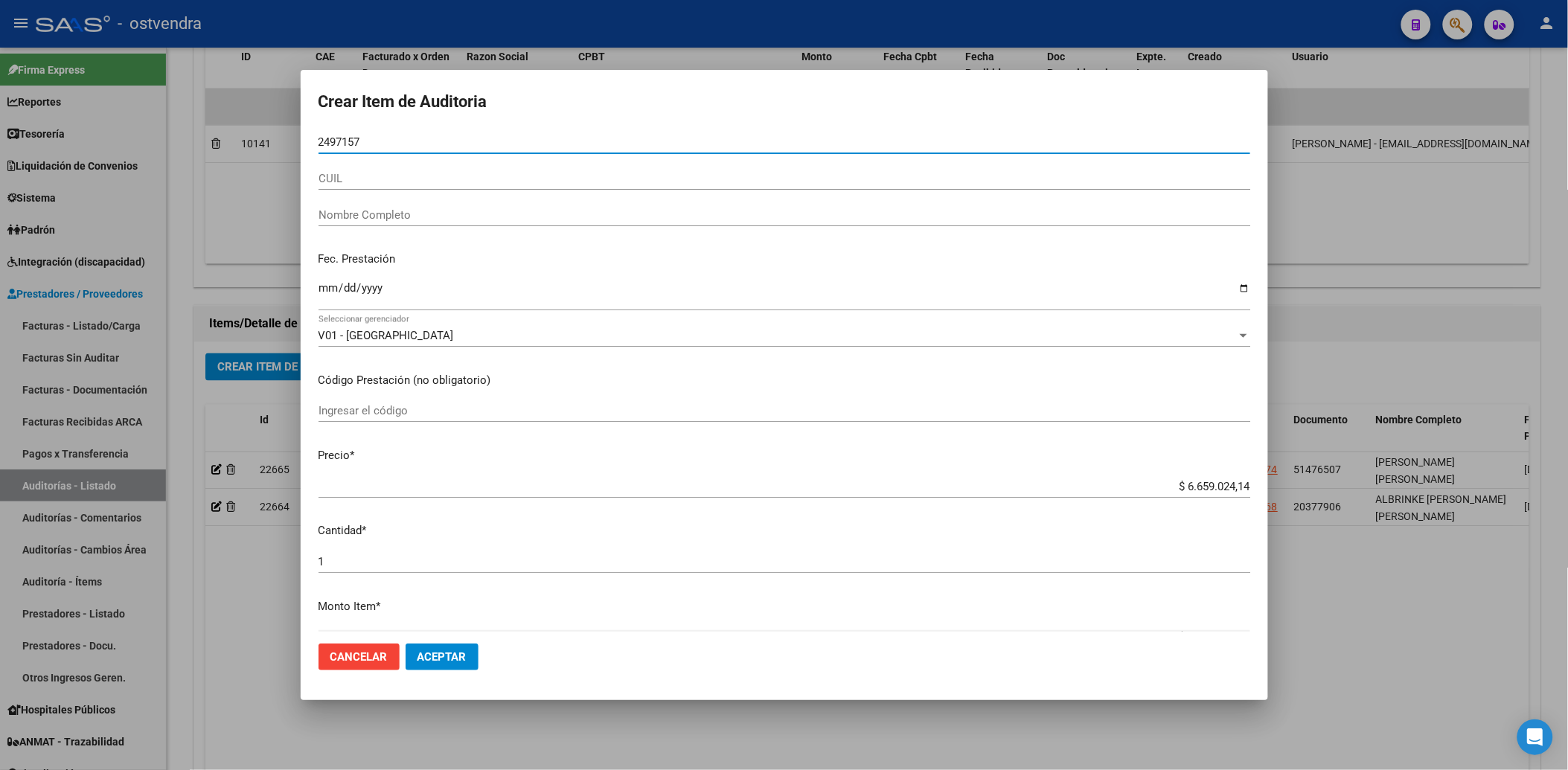
type input "24971572"
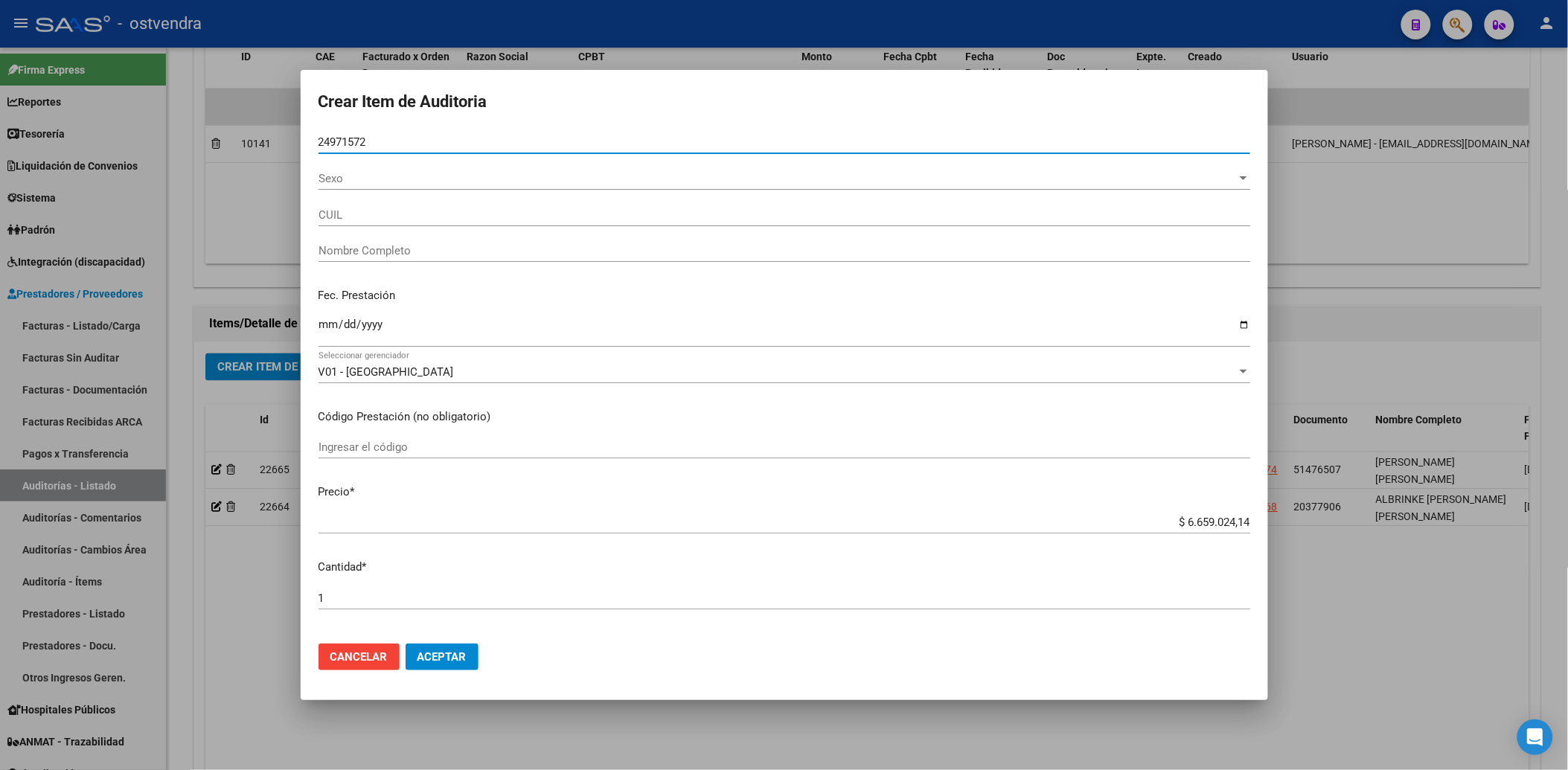
type input "27249715722"
type input "DAVID VANESA YANINA"
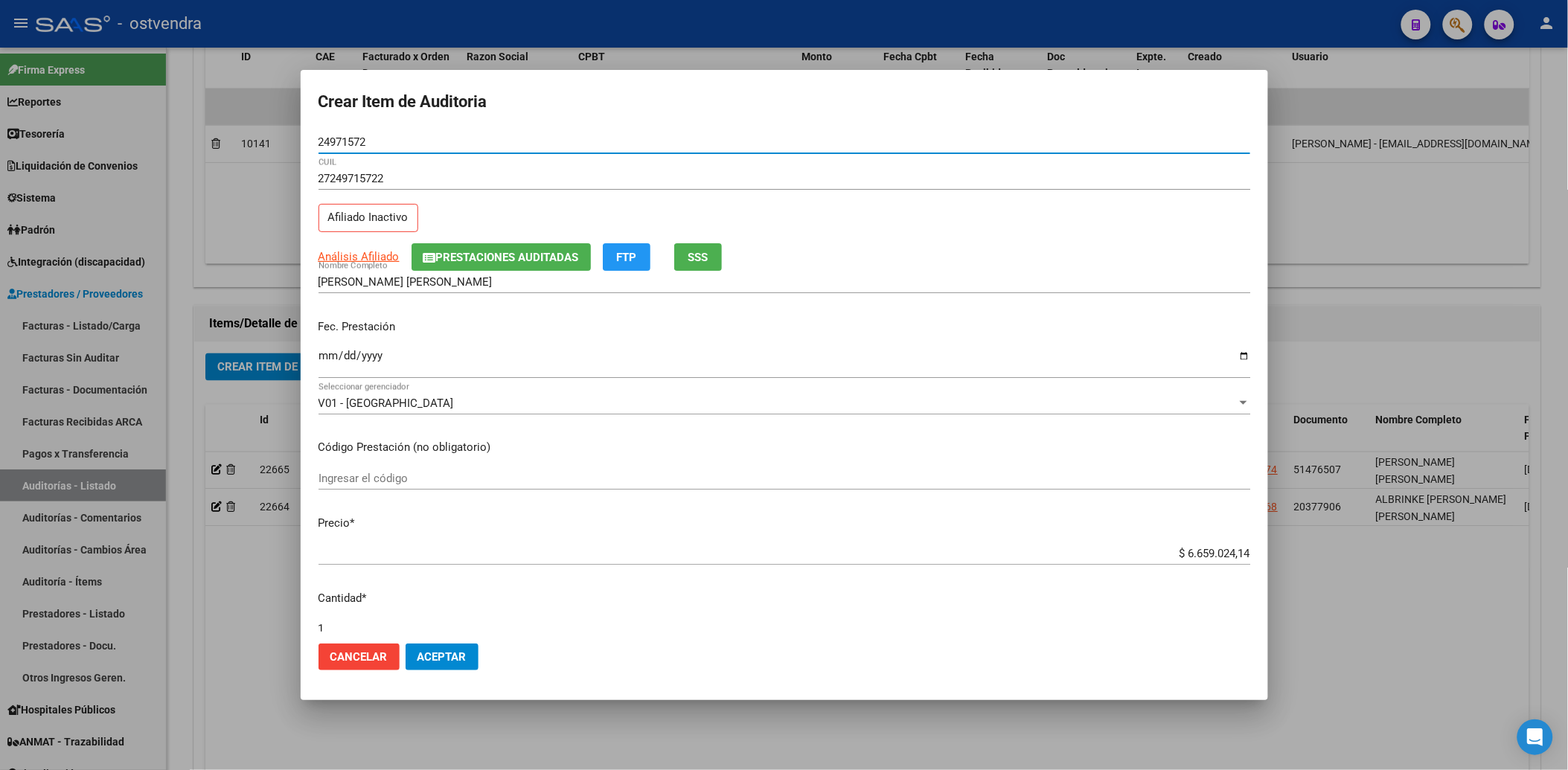
type input "24971572"
click at [322, 363] on input "Ingresar la fecha" at bounding box center [784, 361] width 931 height 24
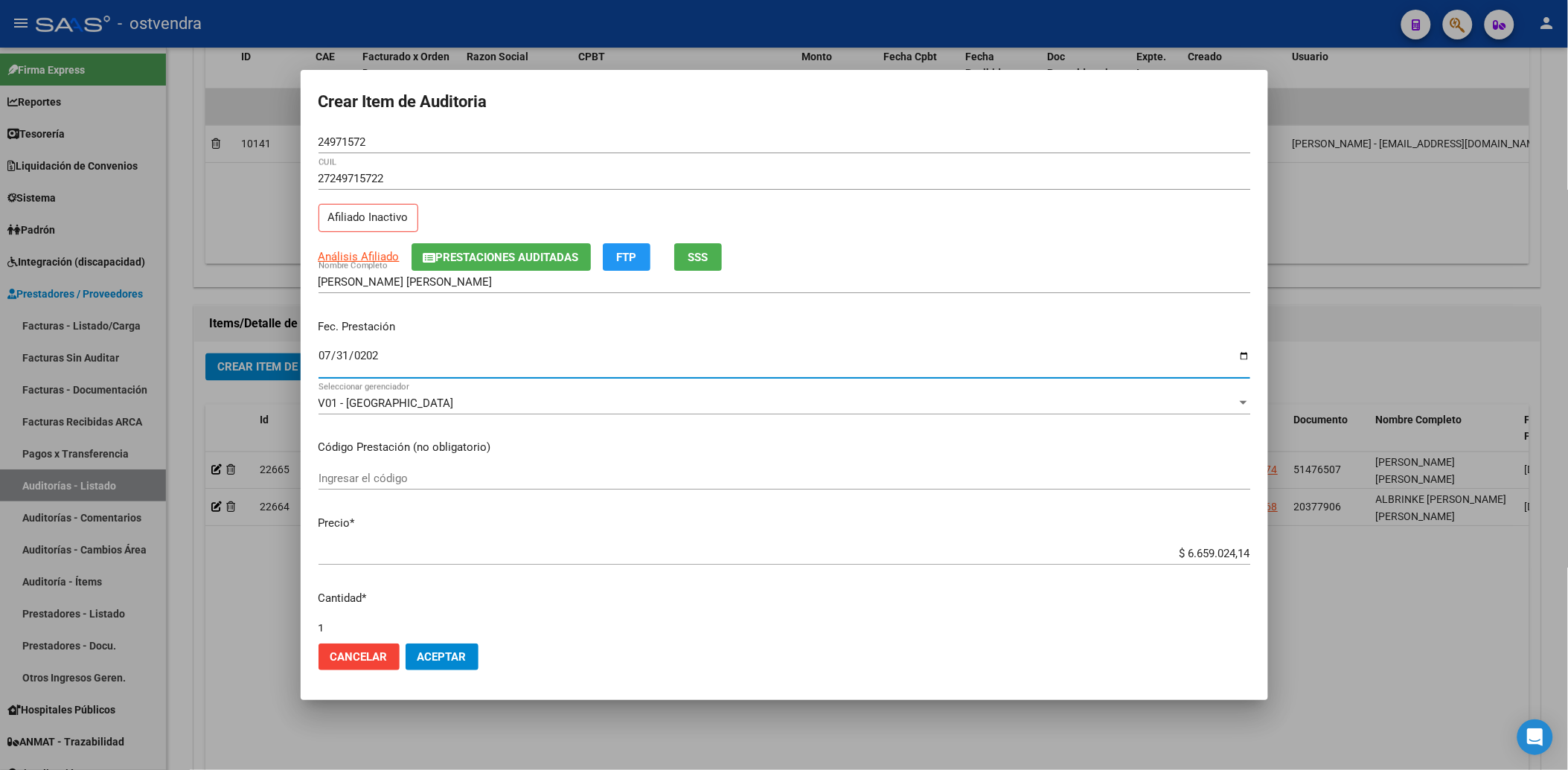
type input "2025-07-31"
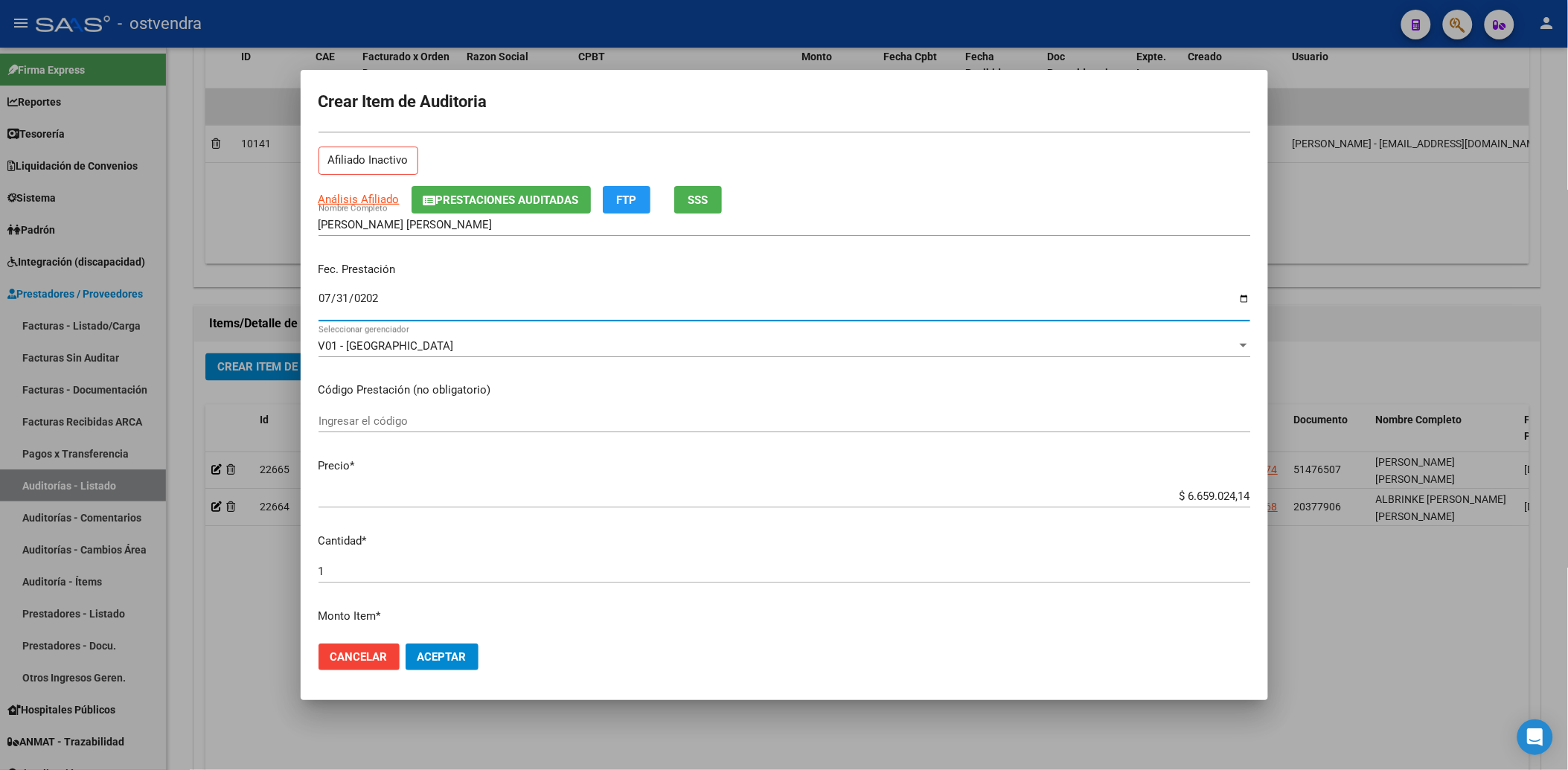
scroll to position [165, 0]
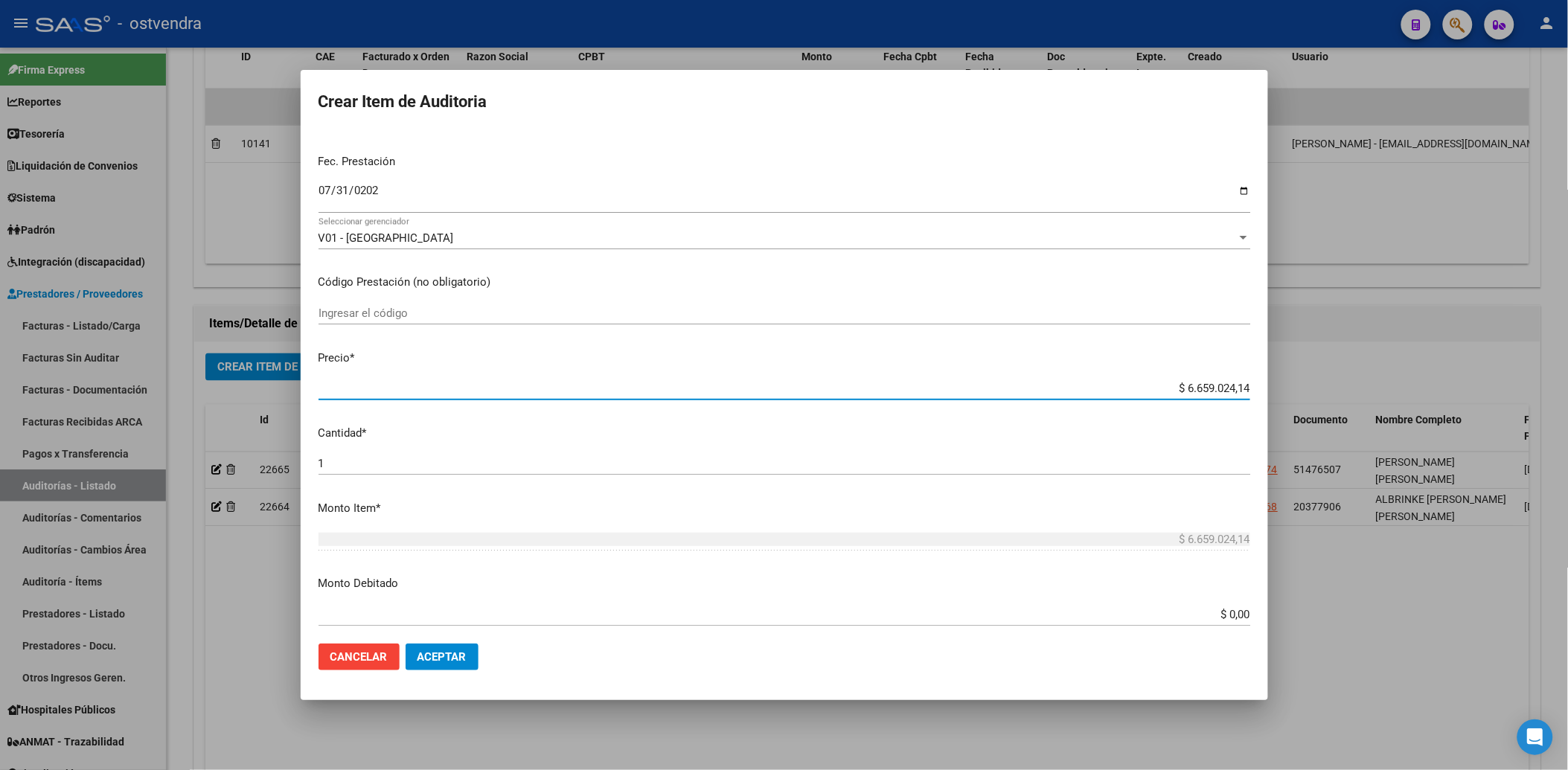
drag, startPoint x: 1176, startPoint y: 390, endPoint x: 1237, endPoint y: 391, distance: 61.0
click at [1237, 391] on input "$ 6.659.024,14" at bounding box center [784, 388] width 931 height 13
type input "$ 0,02"
type input "$ 0,23"
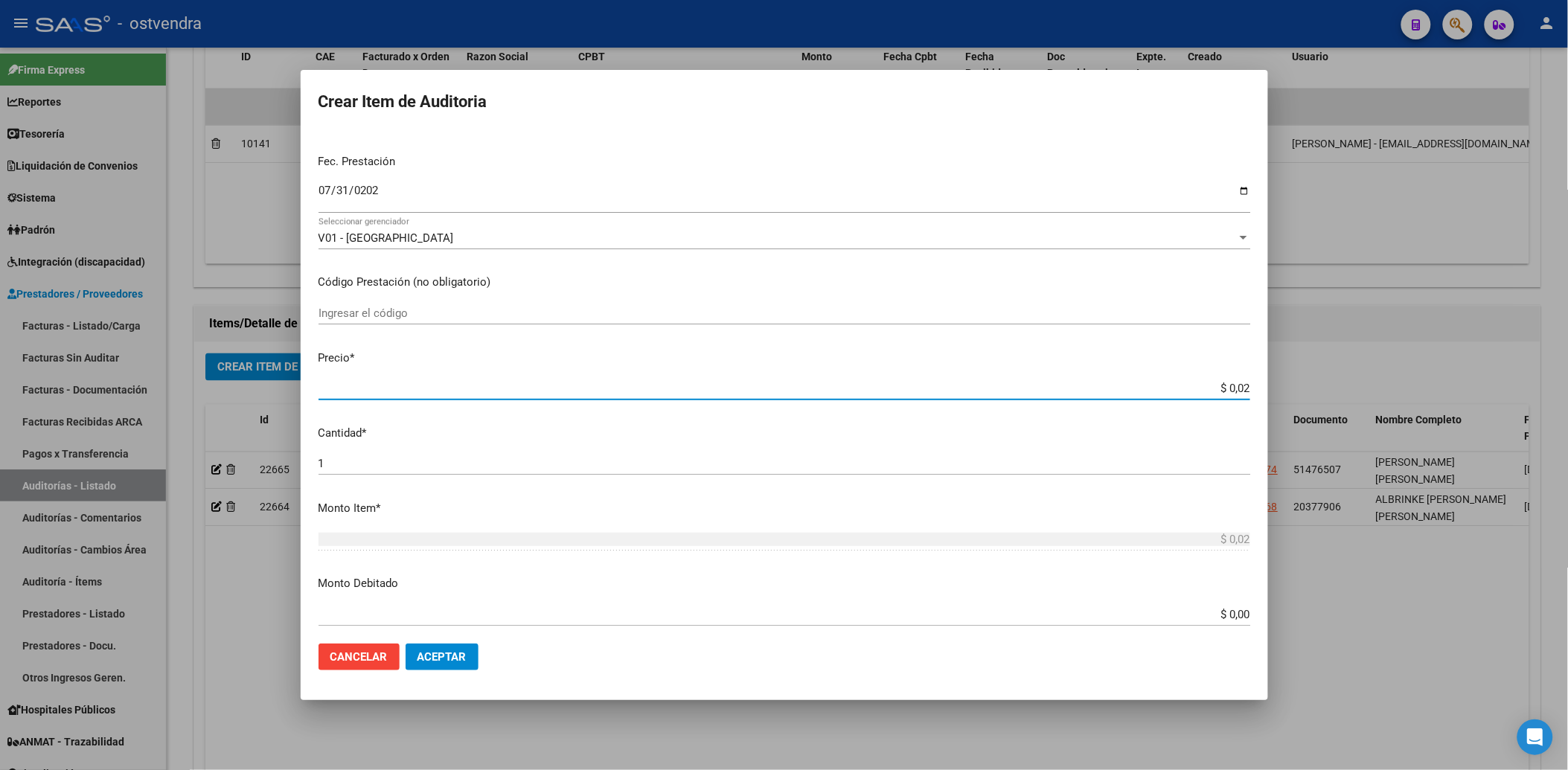
type input "$ 0,23"
type input "$ 2,39"
type input "$ 23,95"
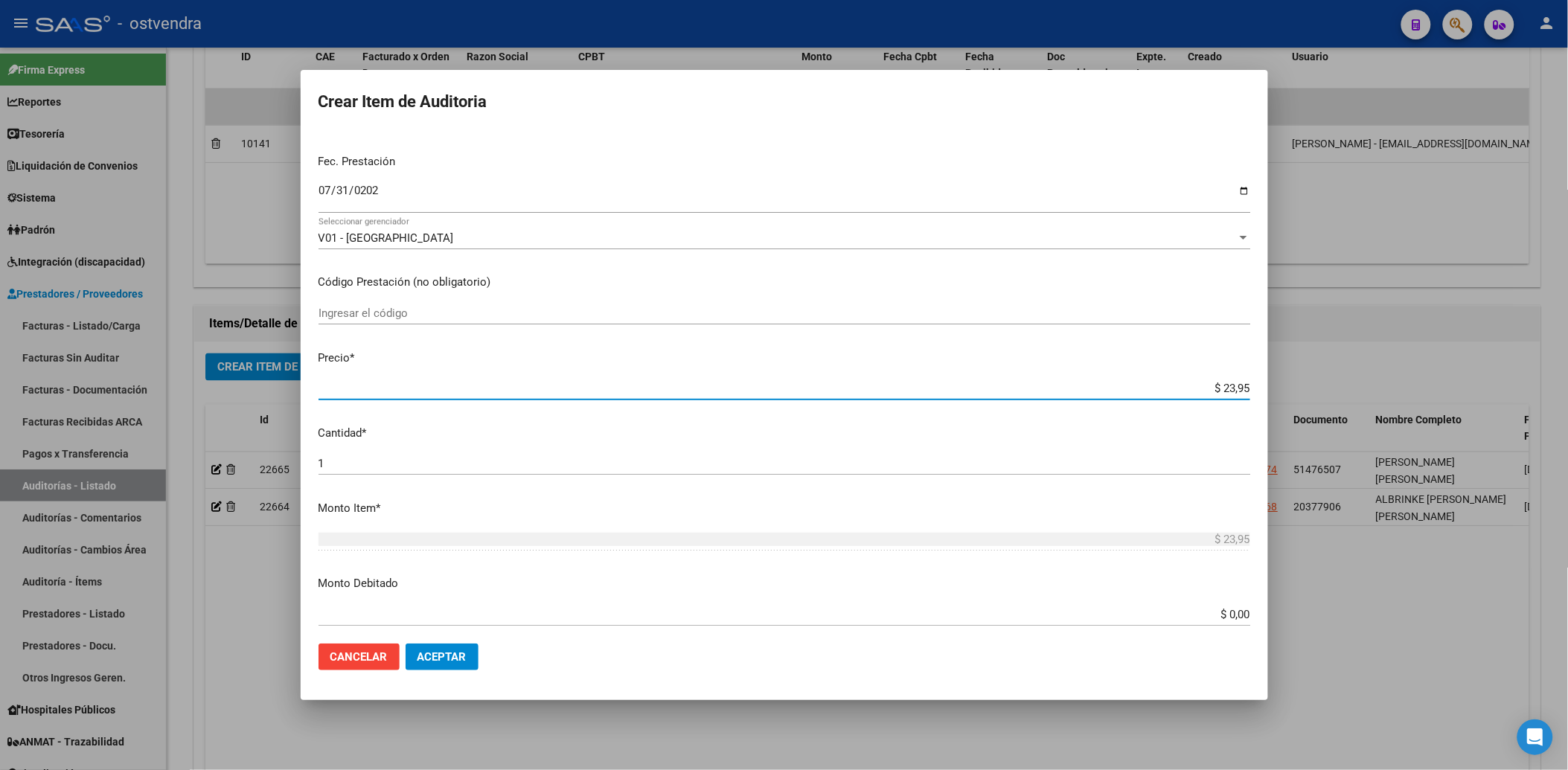
type input "$ 239,55"
type input "$ 2.395,59"
type input "$ 23.955,99"
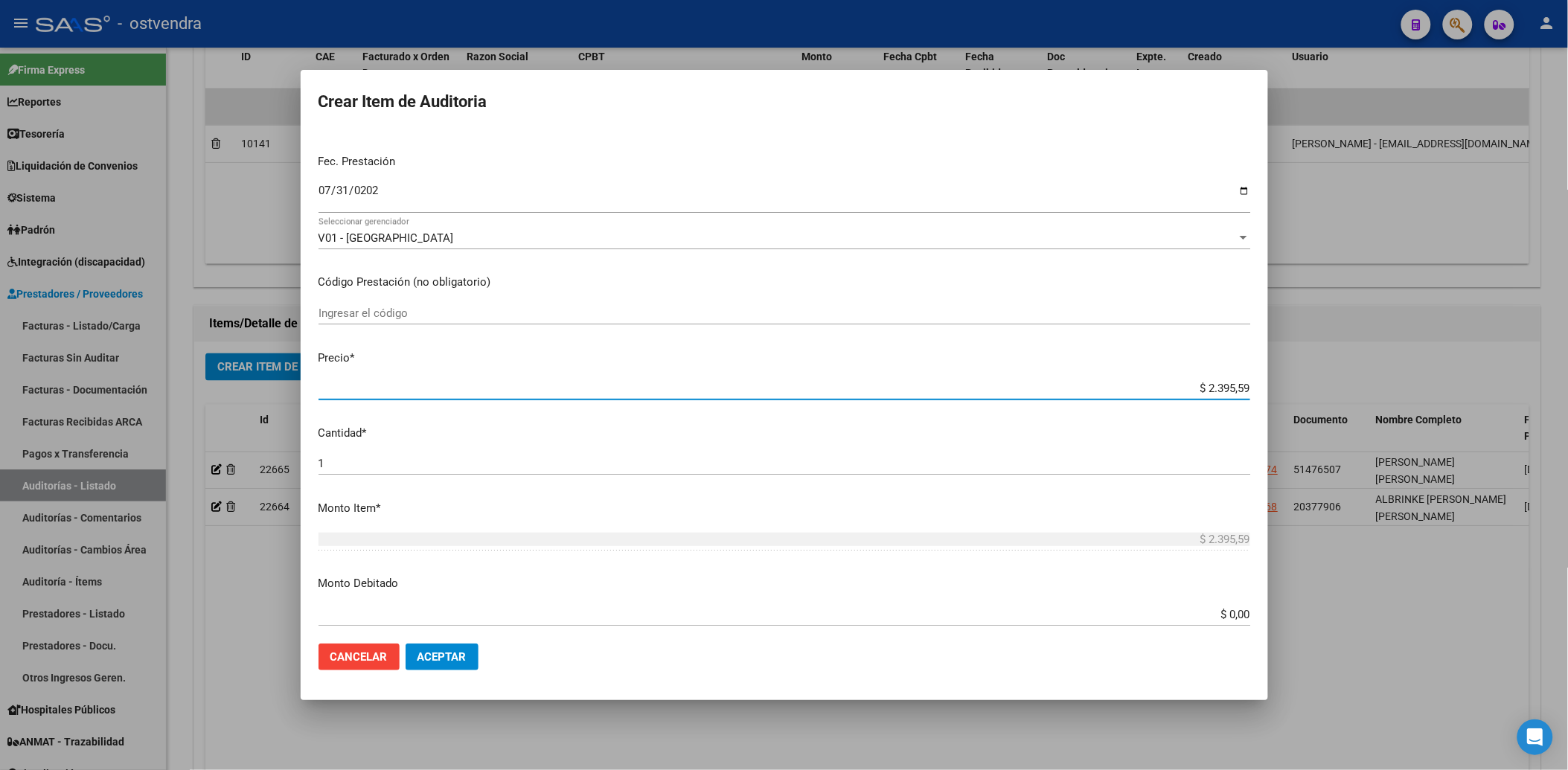
type input "$ 23.955,99"
type input "$ 239.559,90"
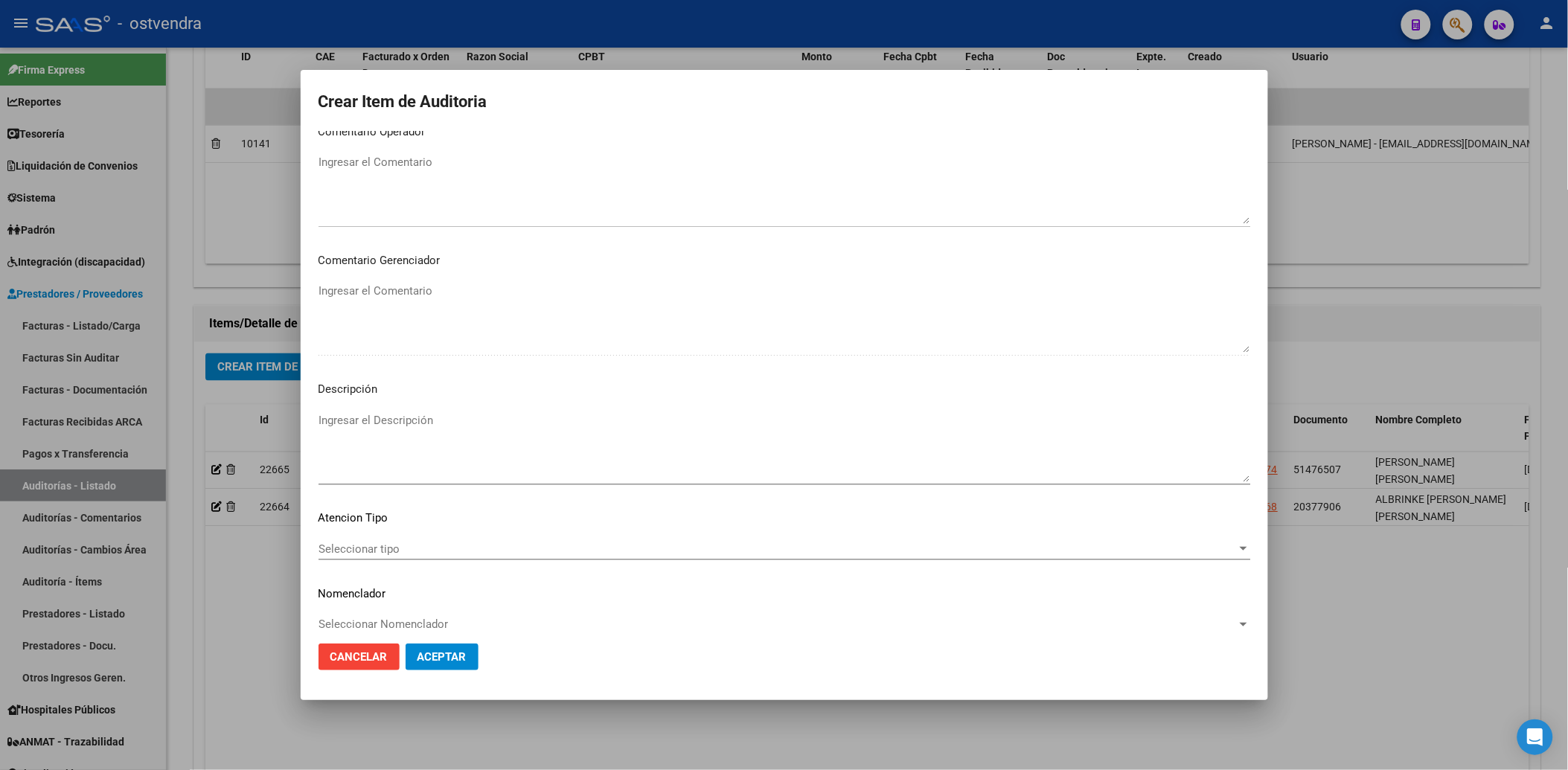
scroll to position [709, 0]
click at [367, 390] on mat-dialog-content "24971572 Nro Documento 27249715722 CUIL Afiliado Inactivo Análisis Afiliado Pre…" at bounding box center [784, 381] width 967 height 501
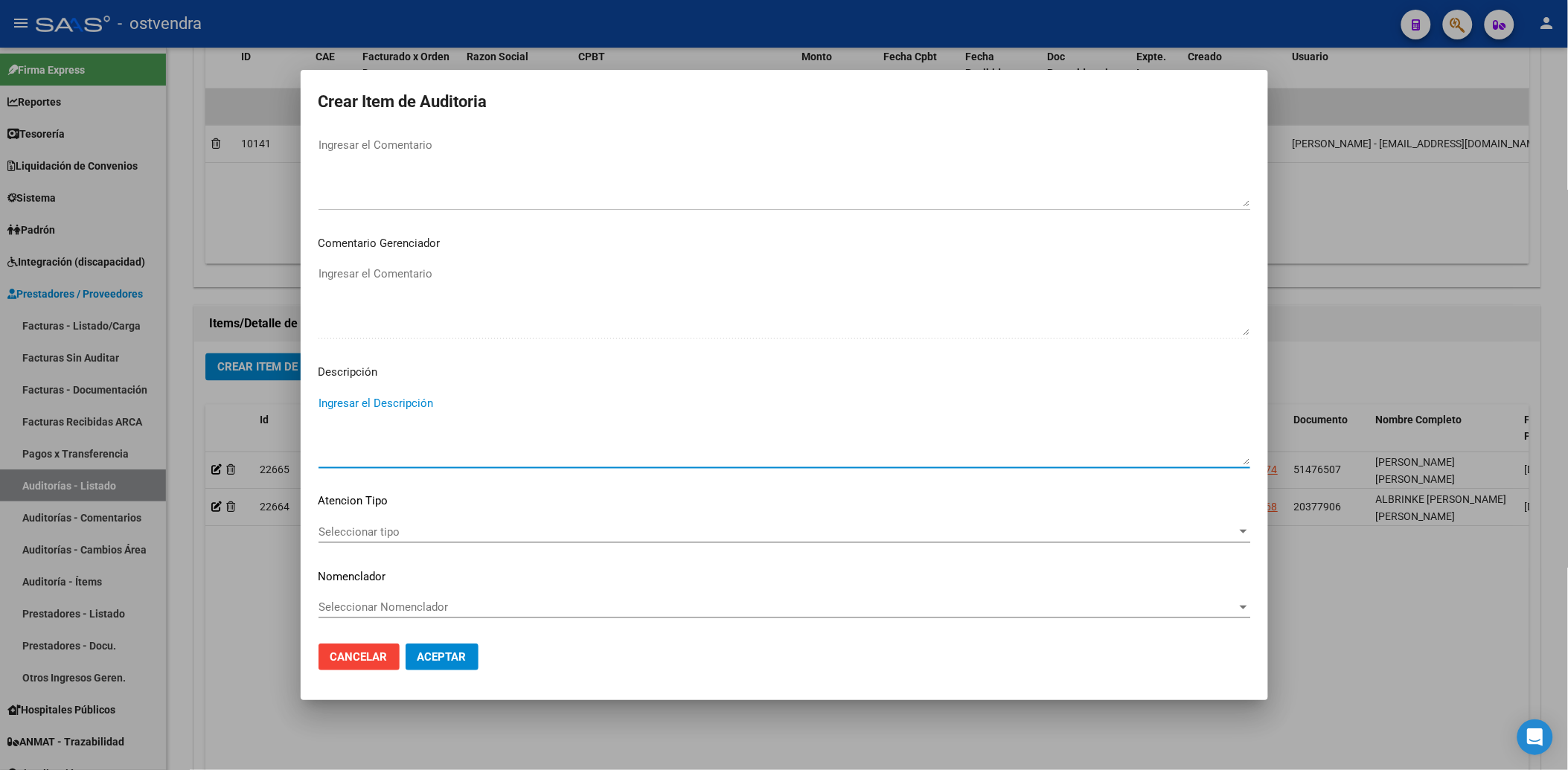
click at [373, 399] on textarea "Ingresar el Descripción" at bounding box center [784, 430] width 931 height 70
type textarea "INT. DOMICILIARIA"
click at [354, 525] on span "Seleccionar tipo" at bounding box center [777, 532] width 918 height 13
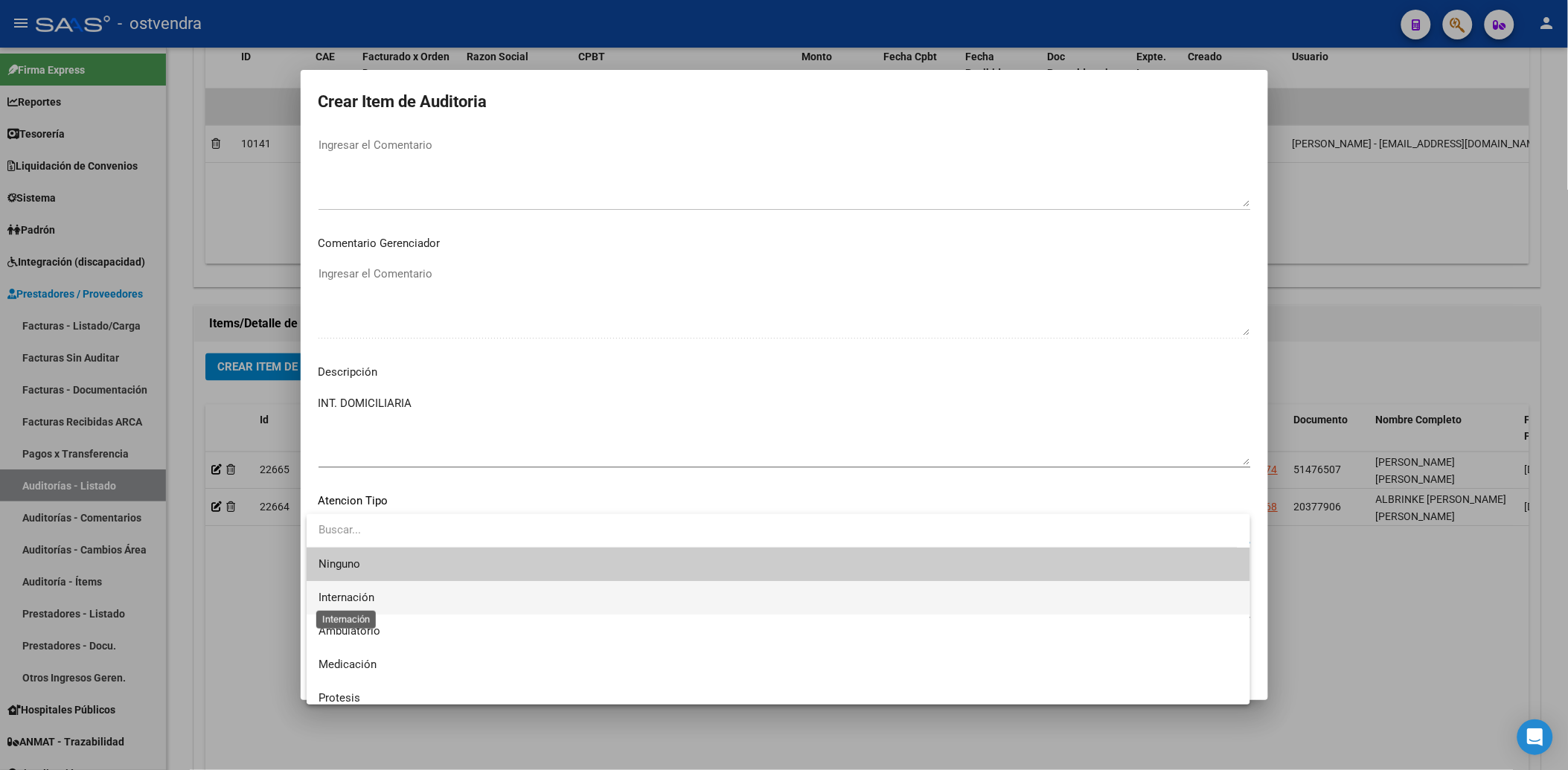
click at [349, 594] on span "Internación" at bounding box center [346, 597] width 56 height 13
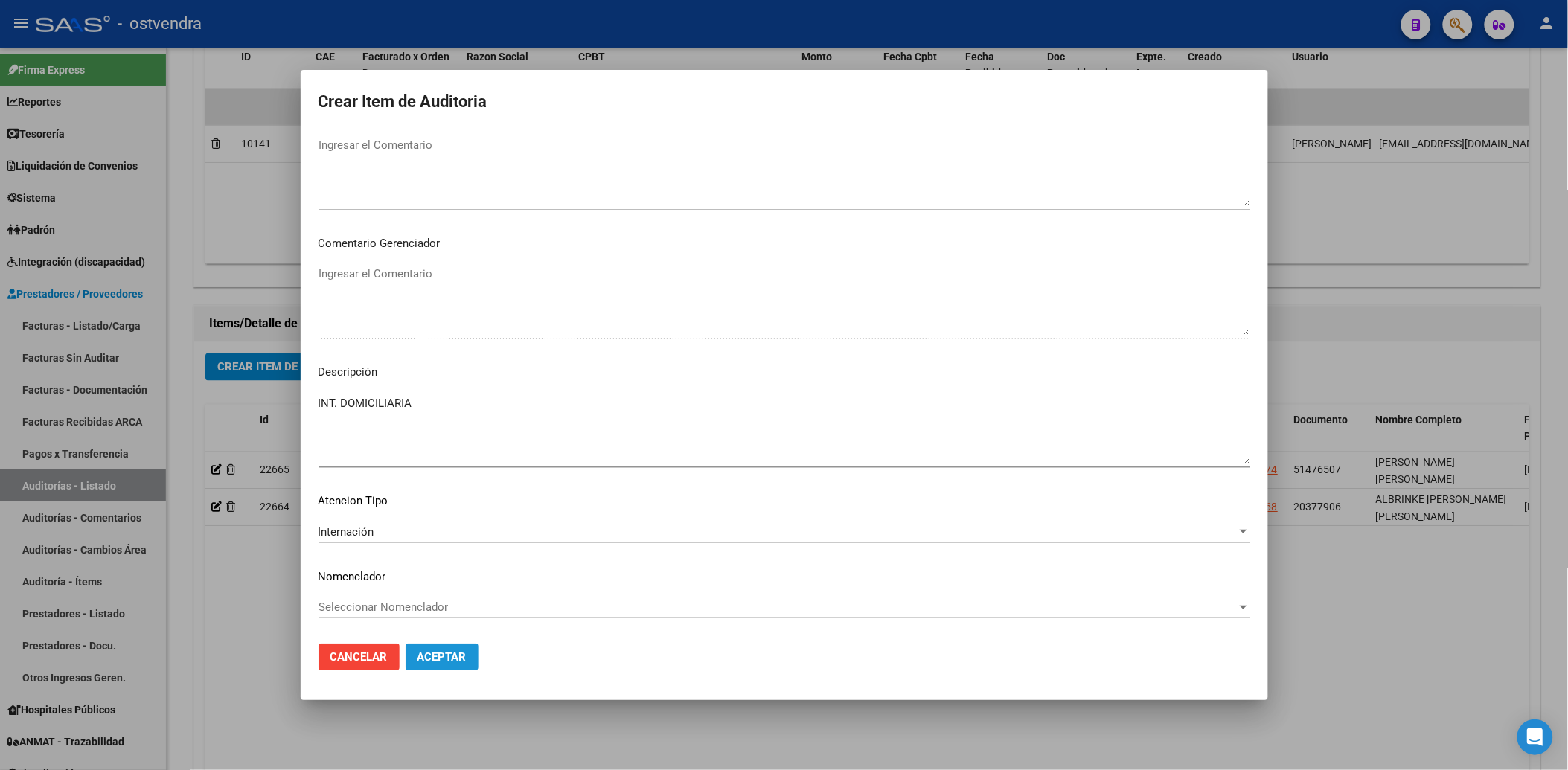
click at [441, 655] on span "Aceptar" at bounding box center [442, 657] width 49 height 13
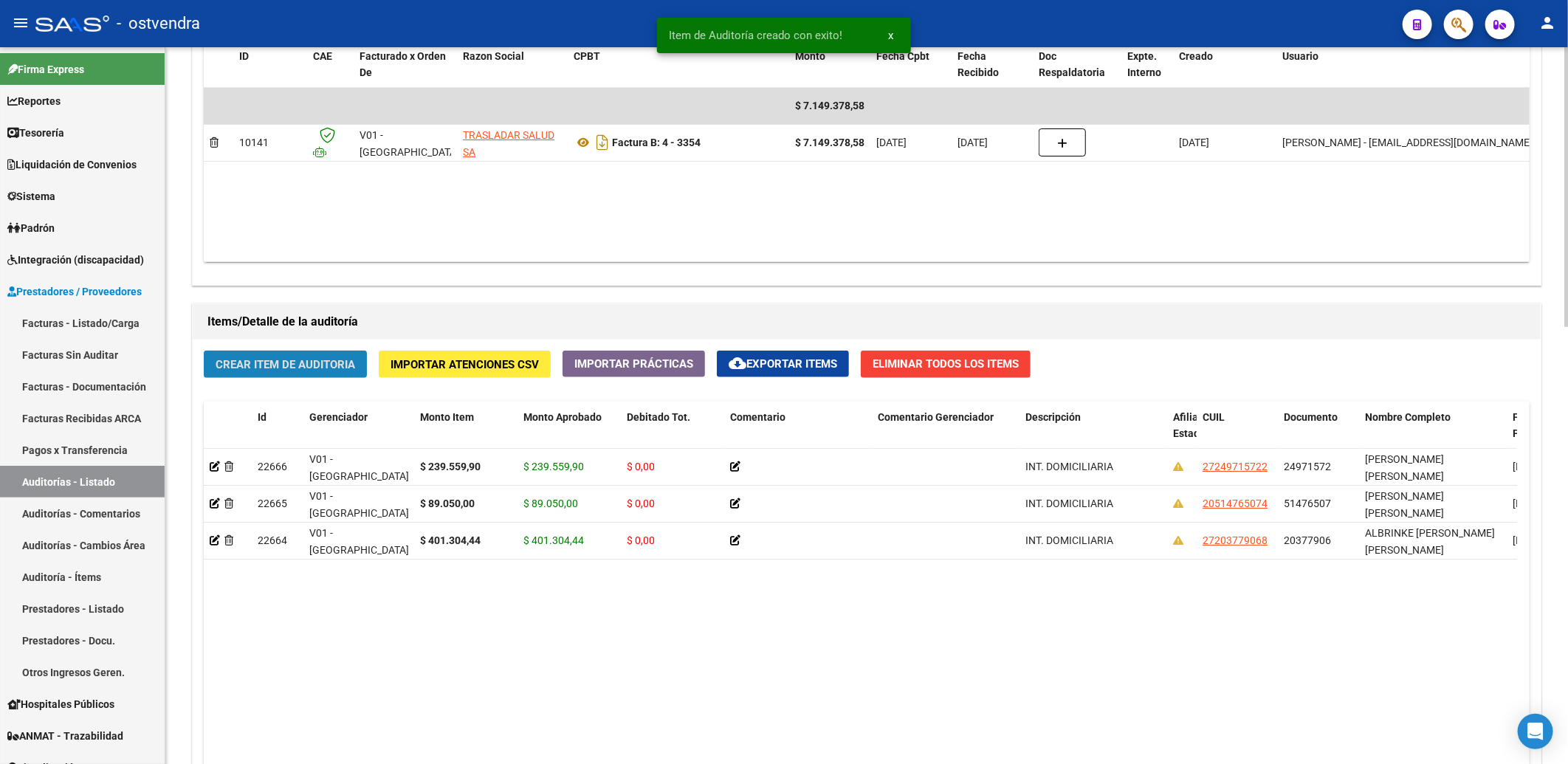
click at [260, 359] on span "Crear Item de Auditoria" at bounding box center [285, 365] width 140 height 13
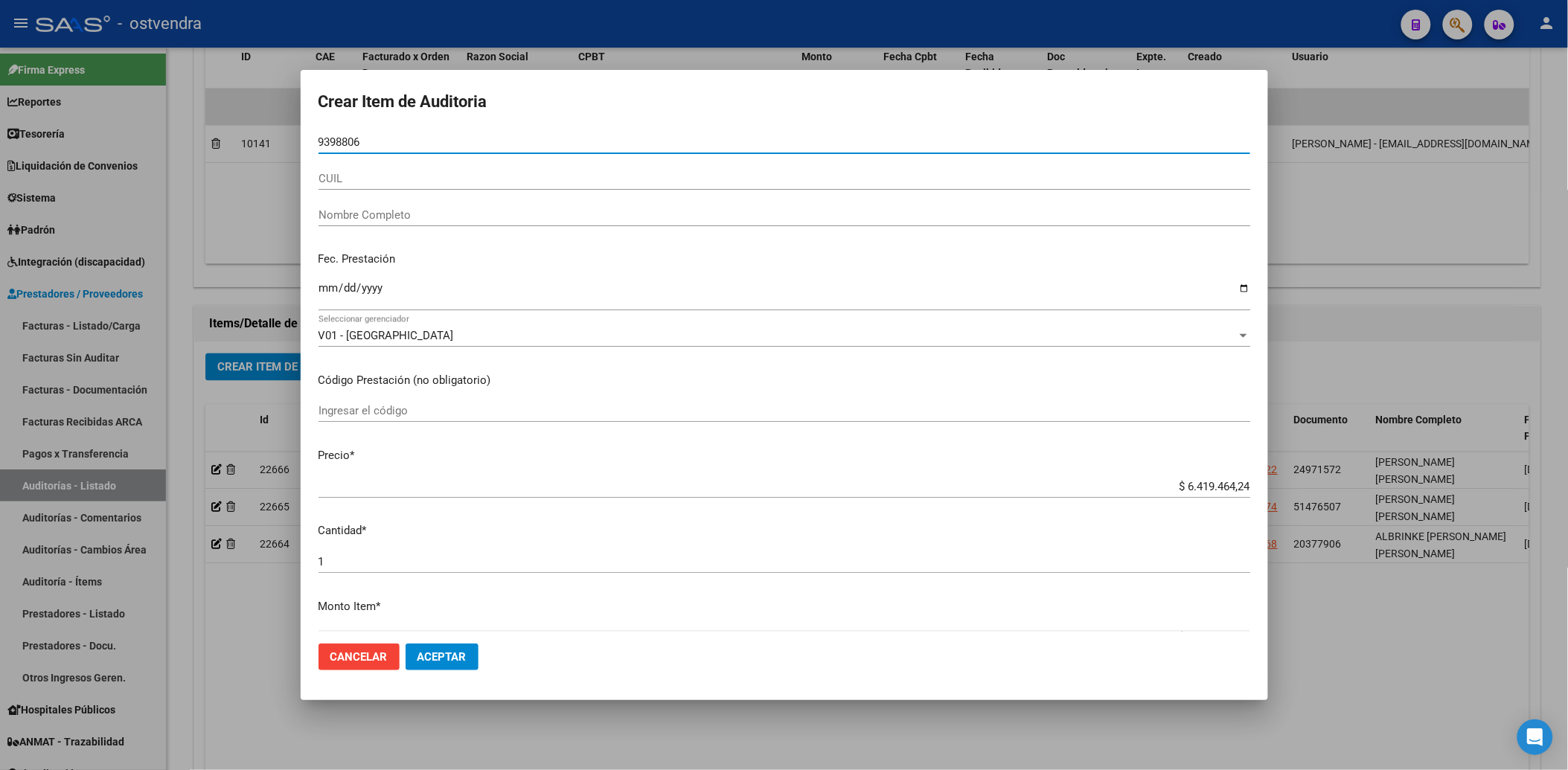
type input "93988060"
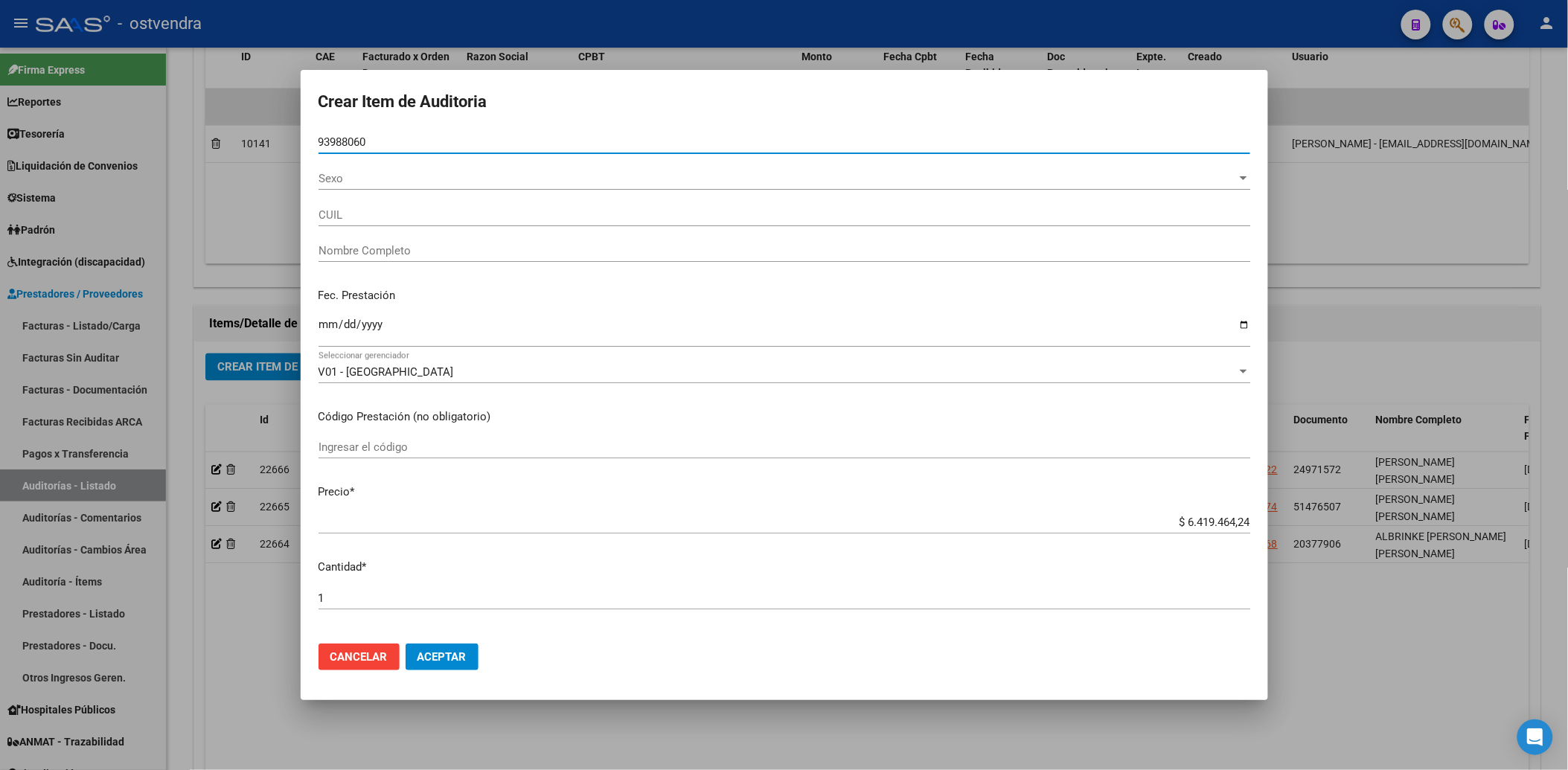
type input "27939880602"
type input "GARCIA MARIA"
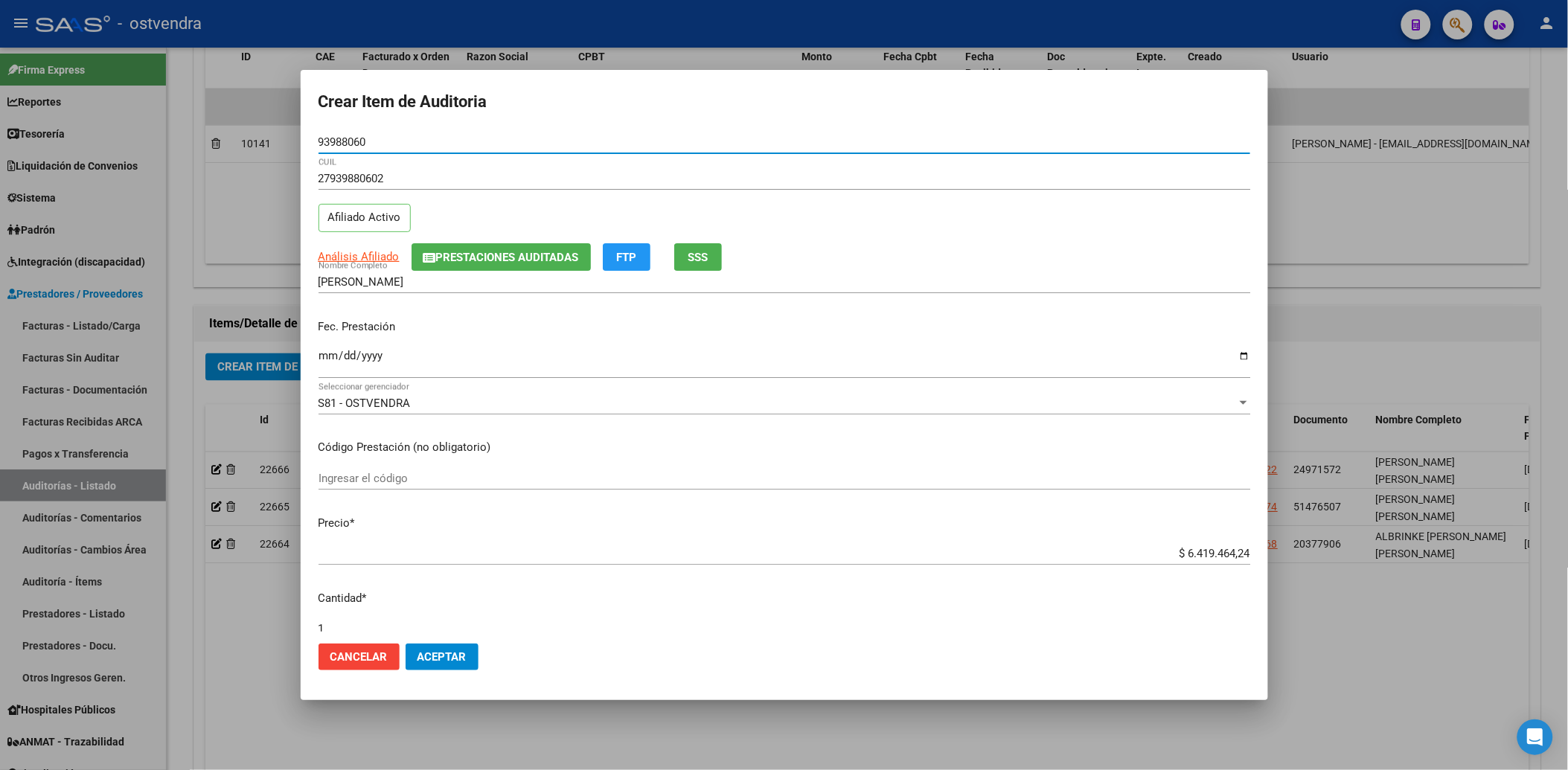
type input "93988060"
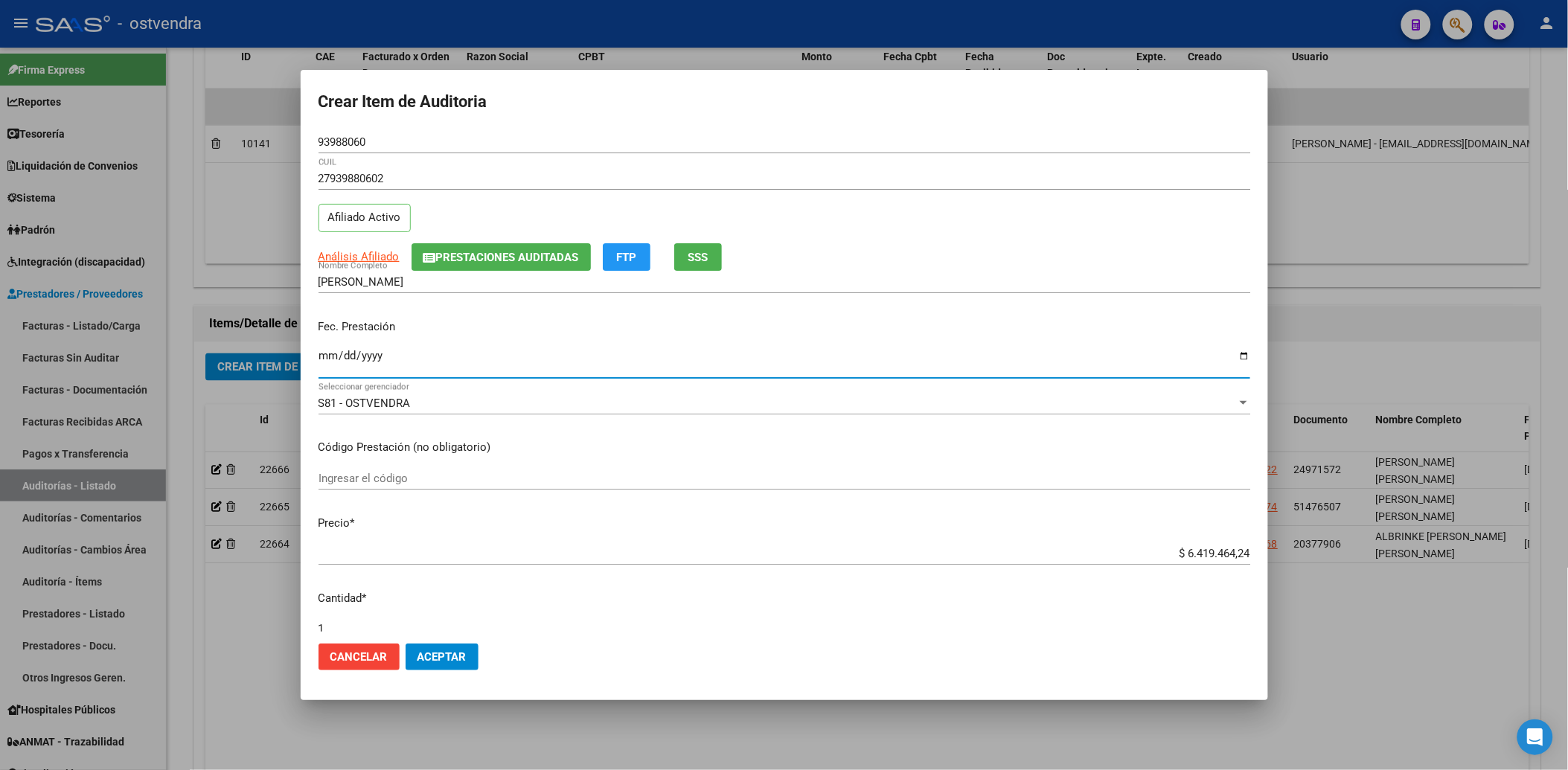
click at [322, 355] on input "Ingresar la fecha" at bounding box center [784, 361] width 931 height 24
type input "2025-07-31"
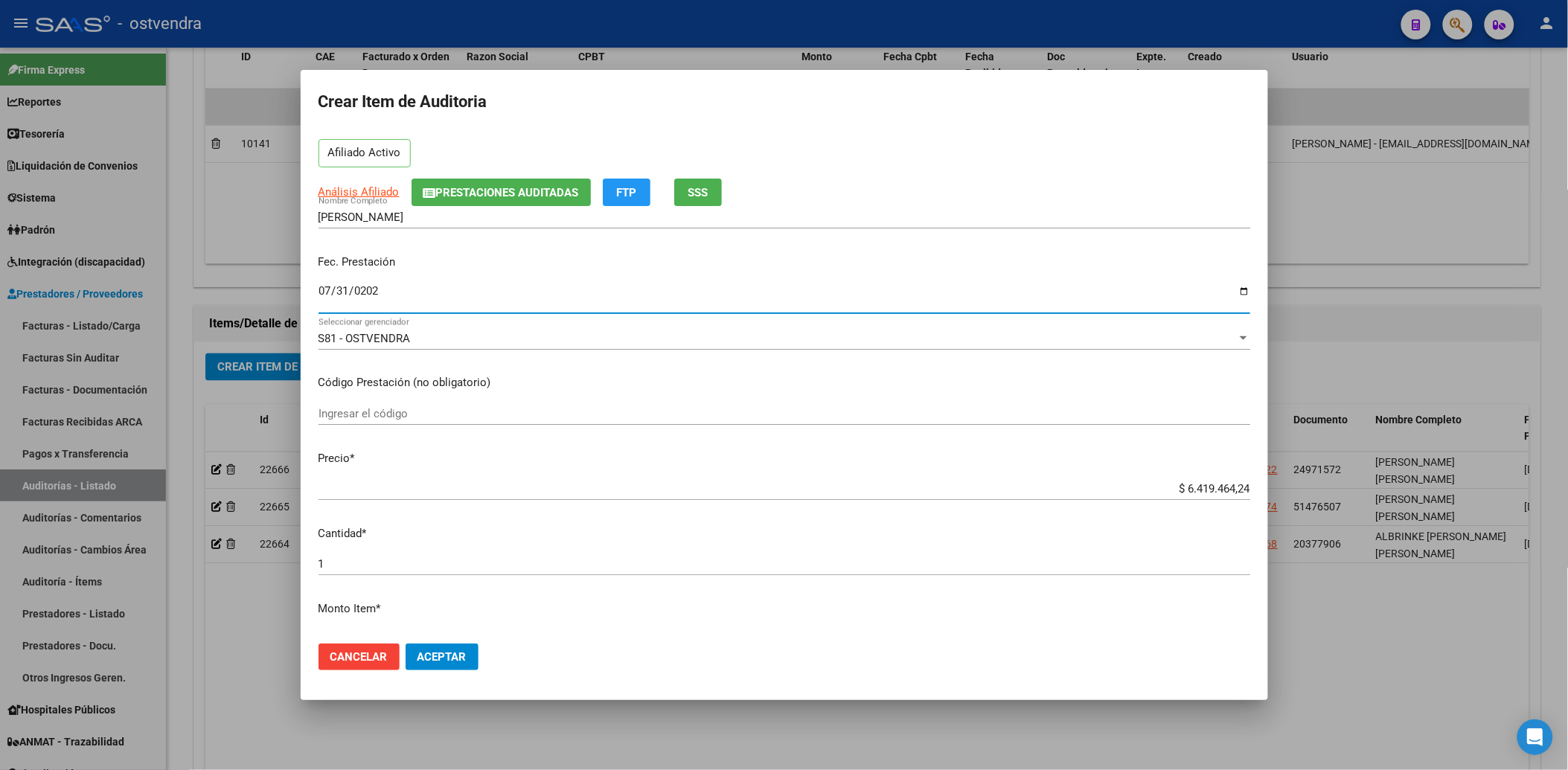
scroll to position [165, 0]
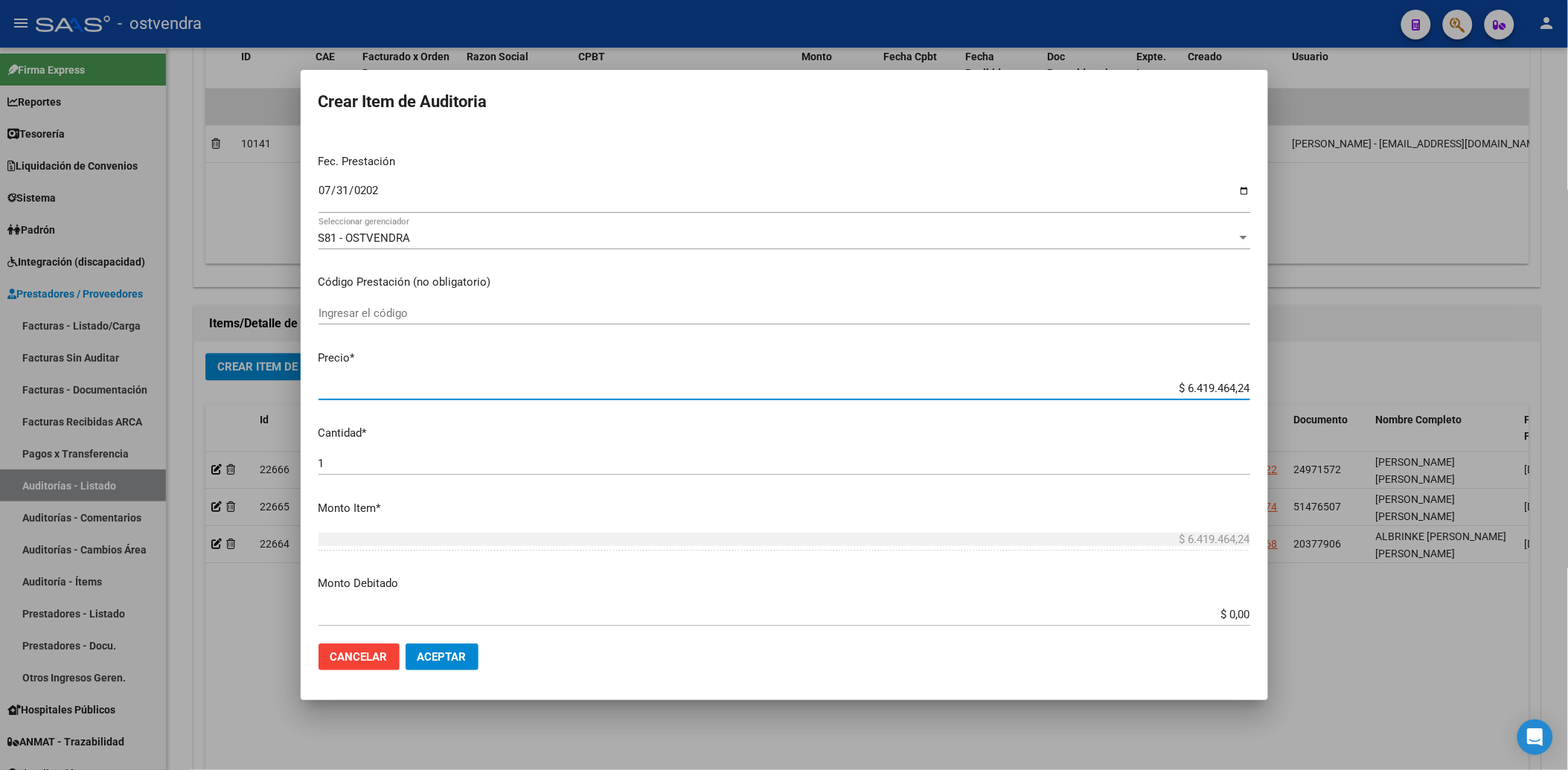
drag, startPoint x: 1176, startPoint y: 389, endPoint x: 1217, endPoint y: 393, distance: 41.2
click at [1245, 390] on app-form-text-field "Precio * $ 6.419.464,24 Ingresar el precio" at bounding box center [790, 372] width 944 height 46
type input "$ 0,01"
type input "$ 0,16"
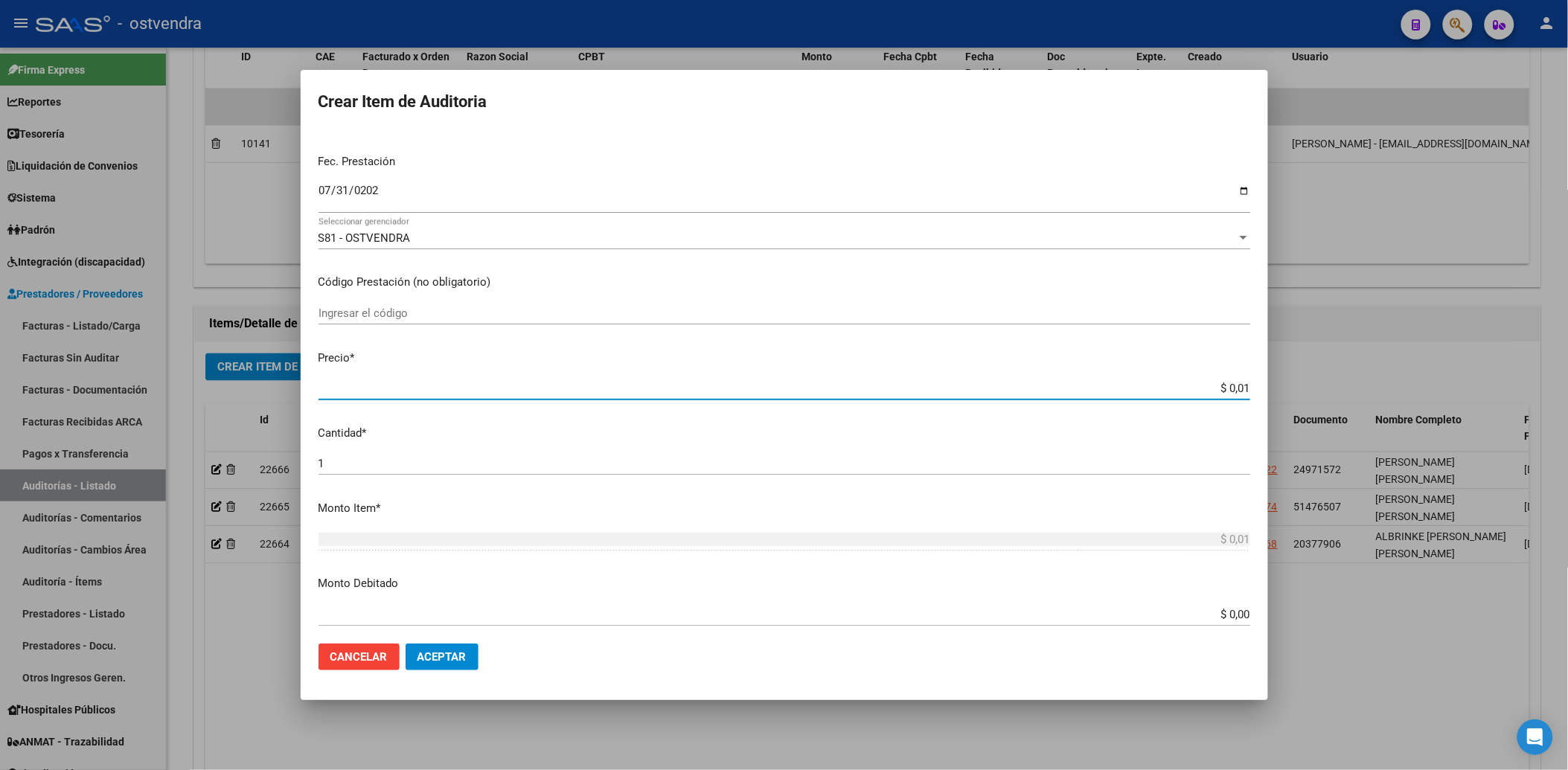
type input "$ 0,16"
type input "$ 1,60"
type input "$ 16,01"
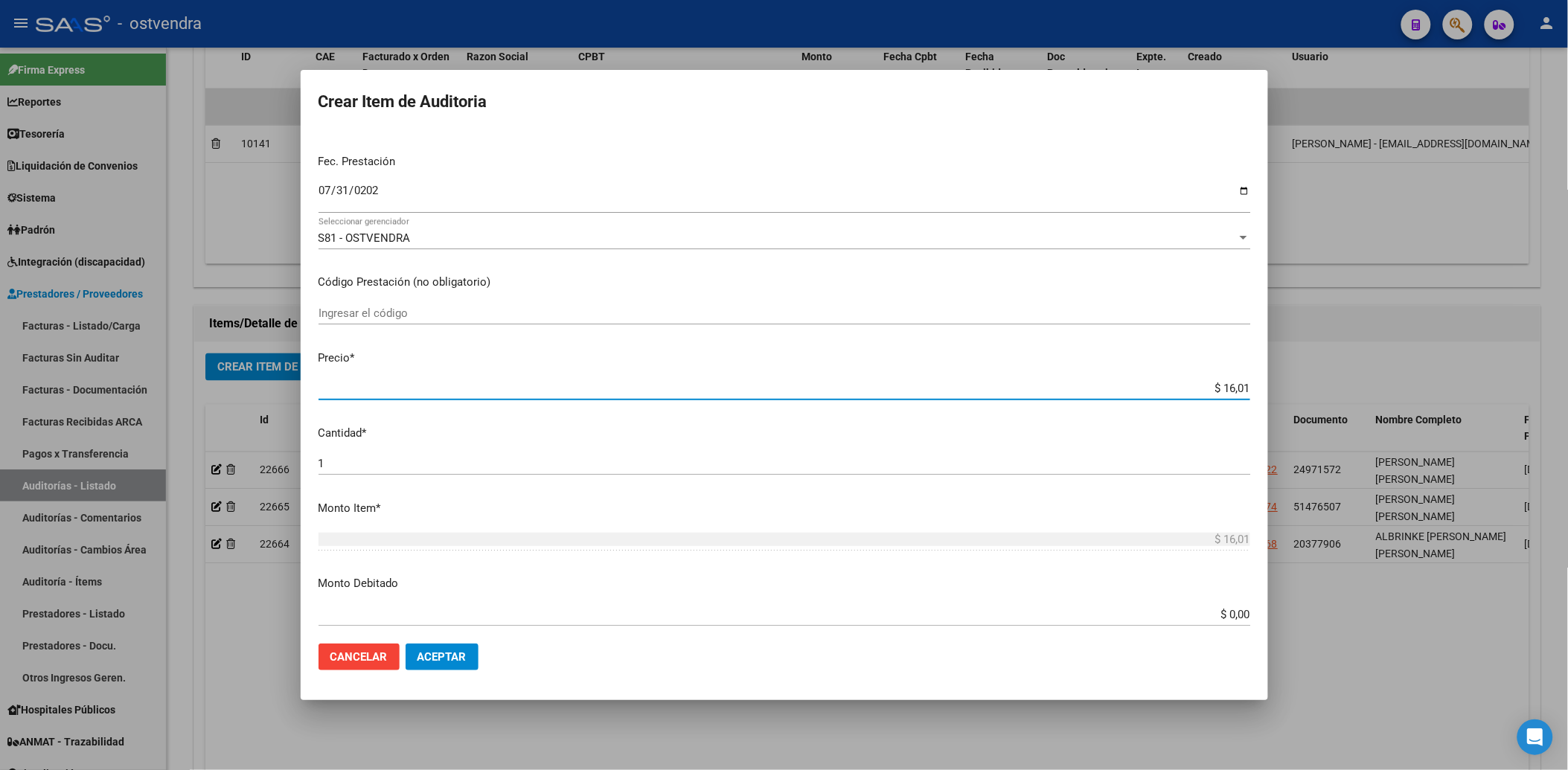
type input "$ 160,10"
type input "$ 1.601,03"
type input "$ 16.010,36"
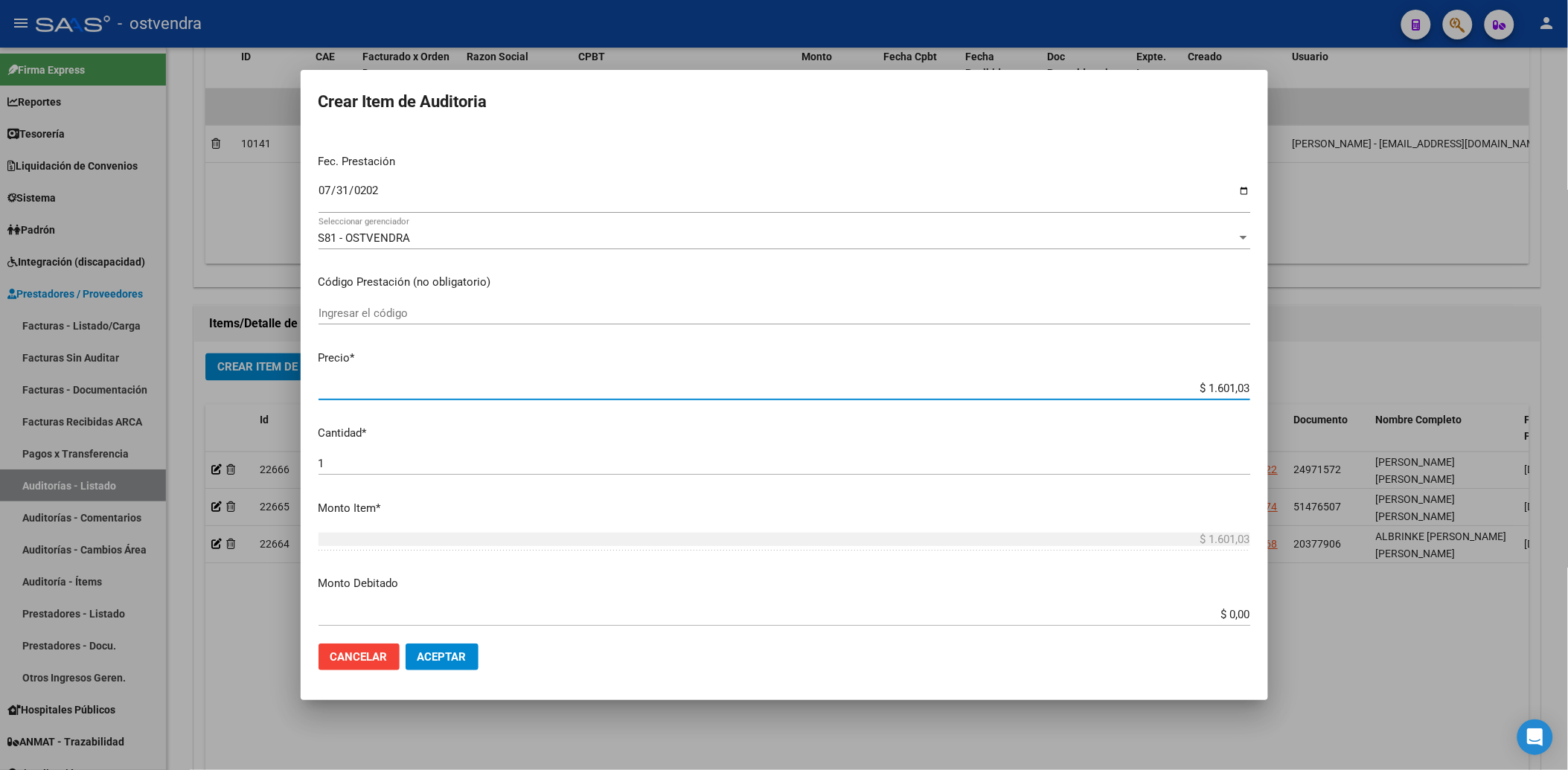
type input "$ 16.010,36"
type input "$ 160.103,66"
type input "$ 1.601.036,64"
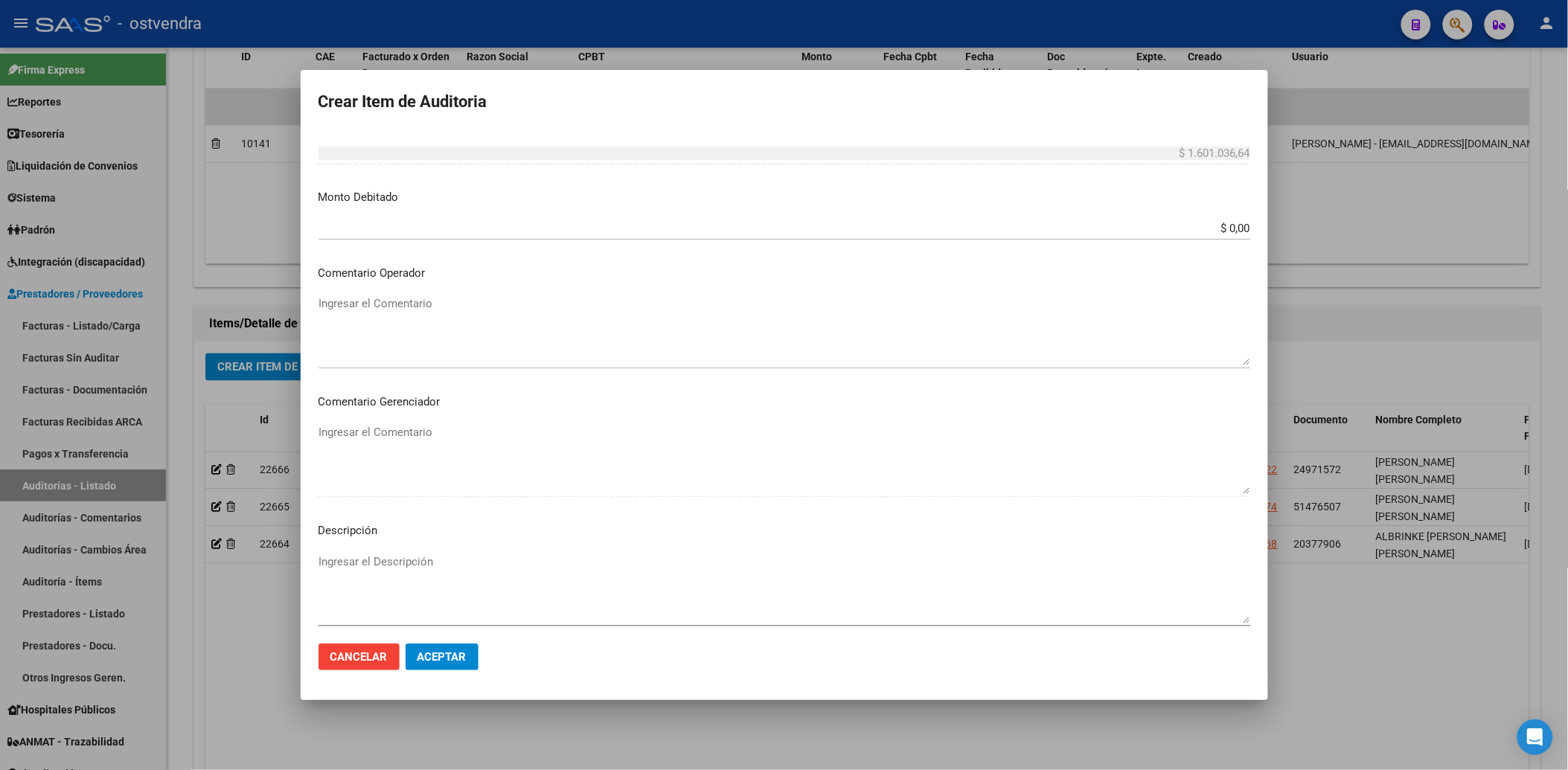
scroll to position [578, 0]
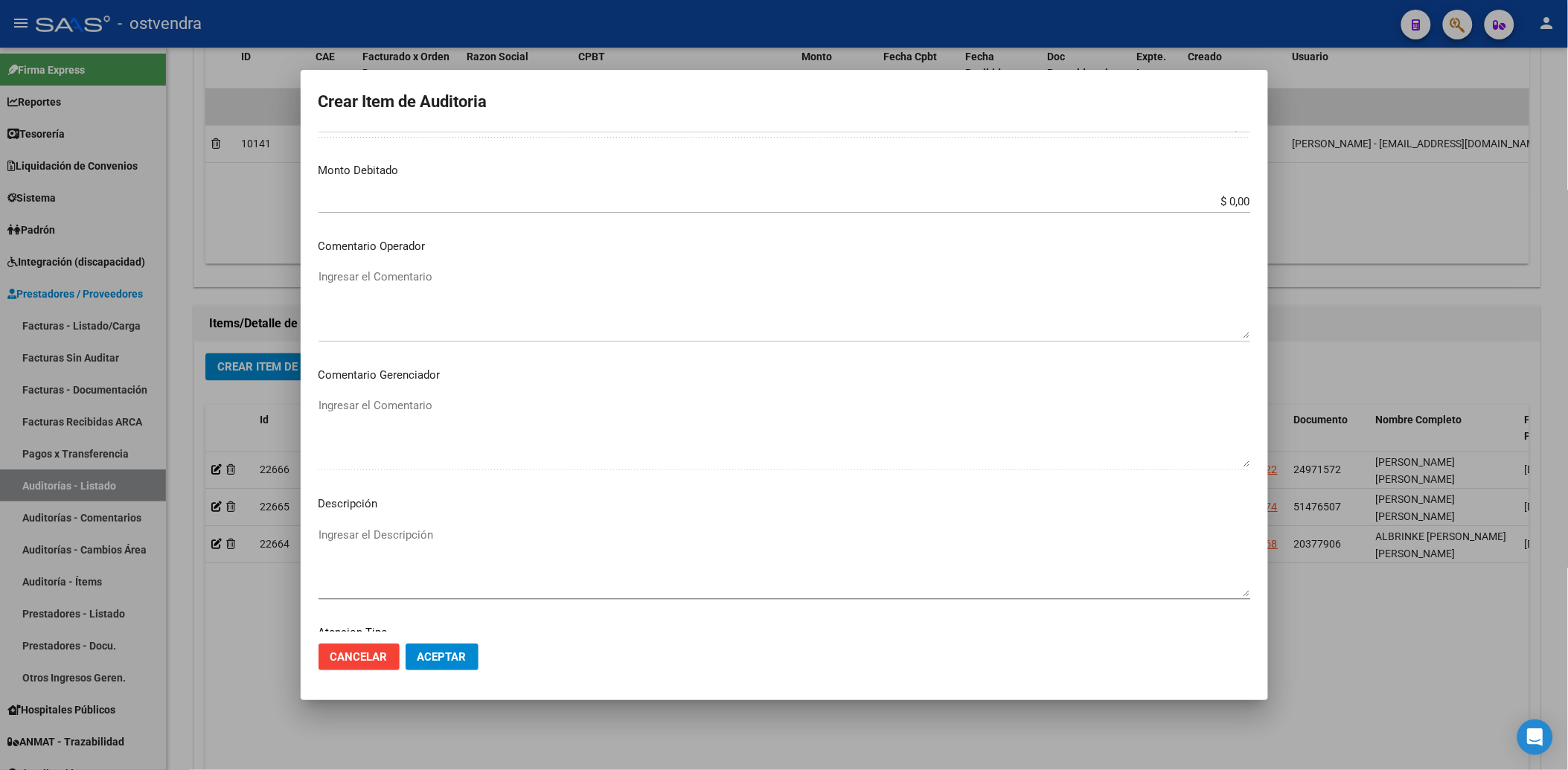
click at [332, 530] on textarea "Ingresar el Descripción" at bounding box center [784, 561] width 931 height 70
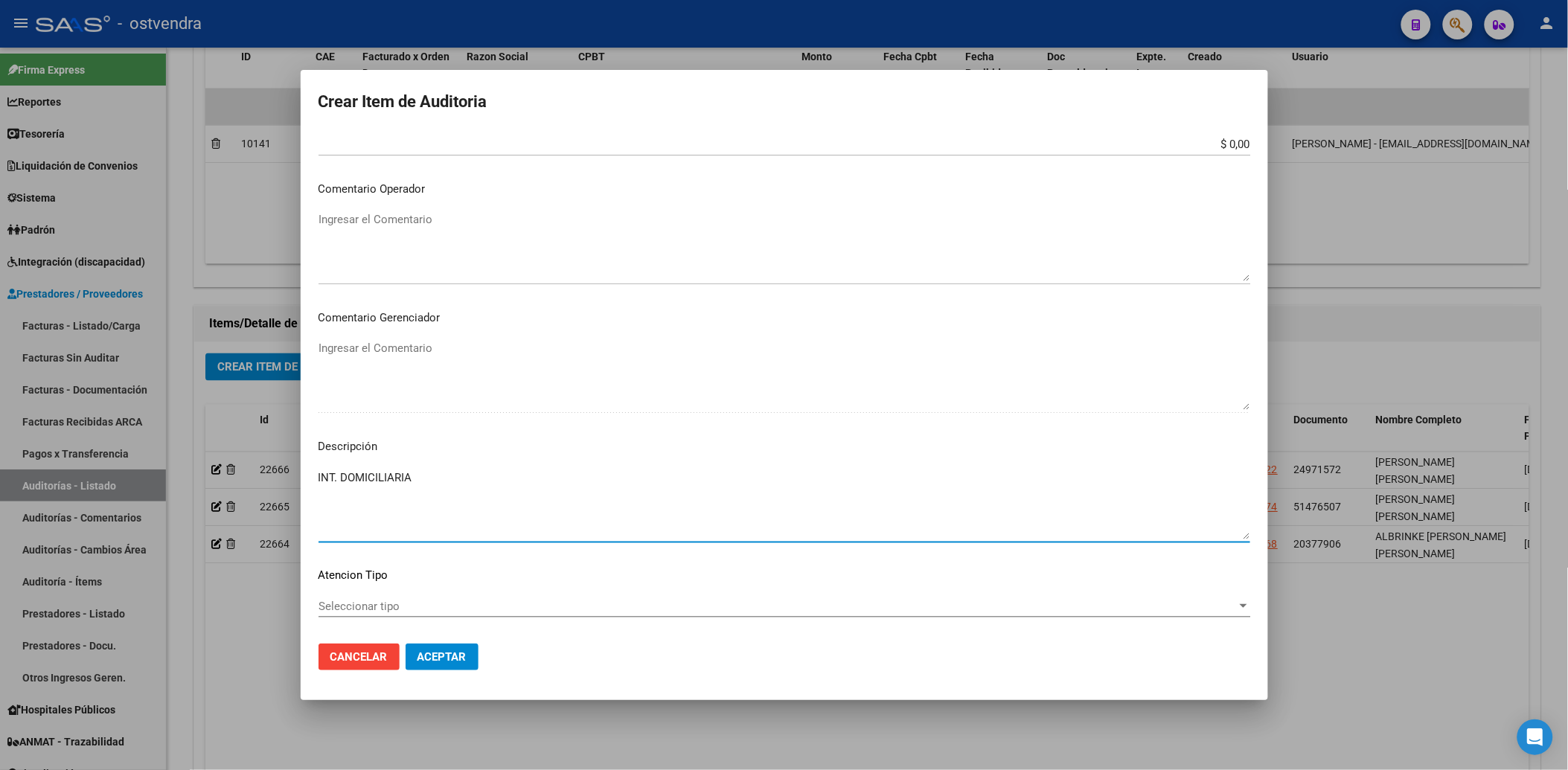
scroll to position [709, 0]
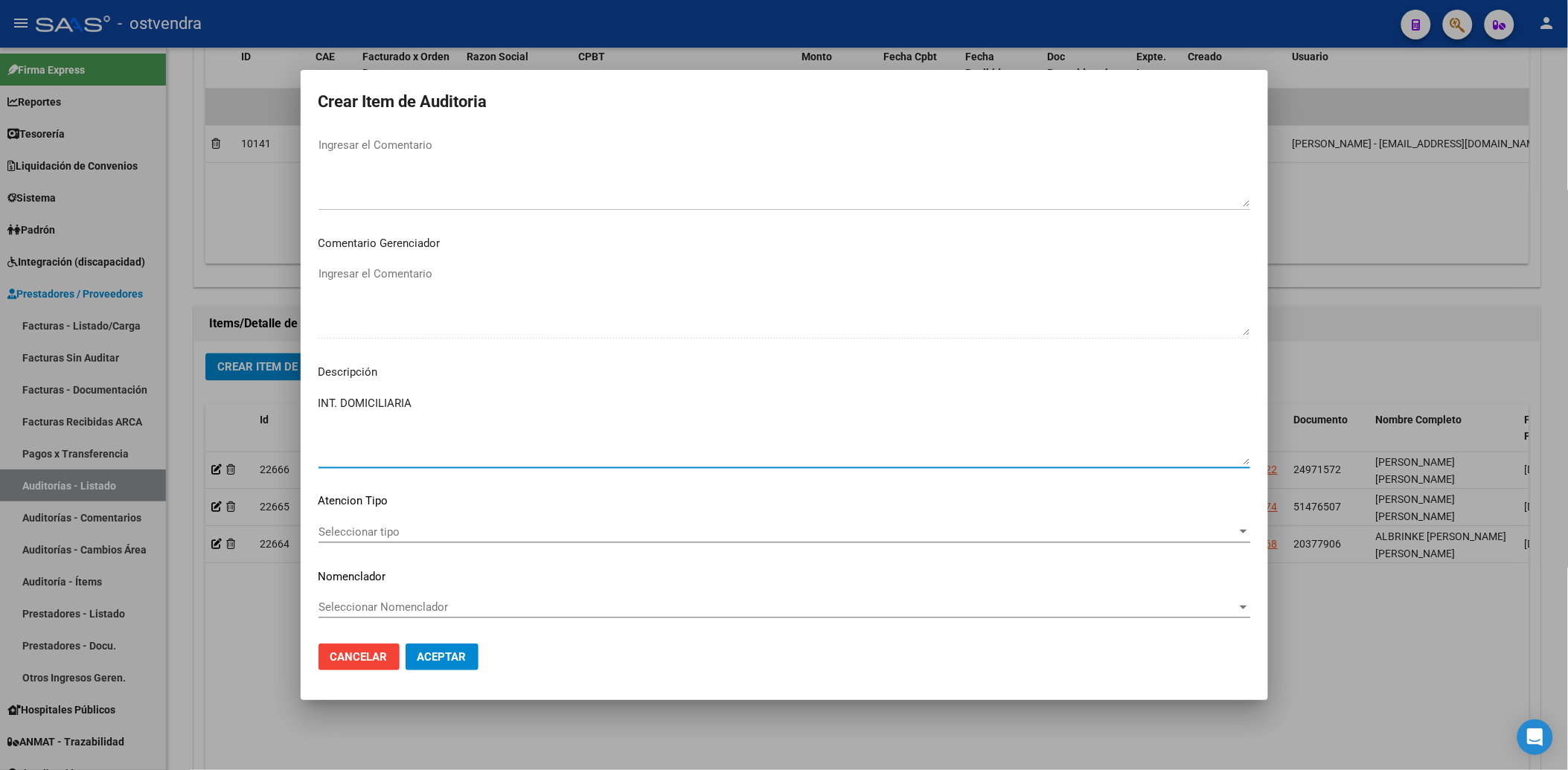
type textarea "INT. DOMICILIARIA"
click at [390, 534] on span "Seleccionar tipo" at bounding box center [777, 532] width 918 height 13
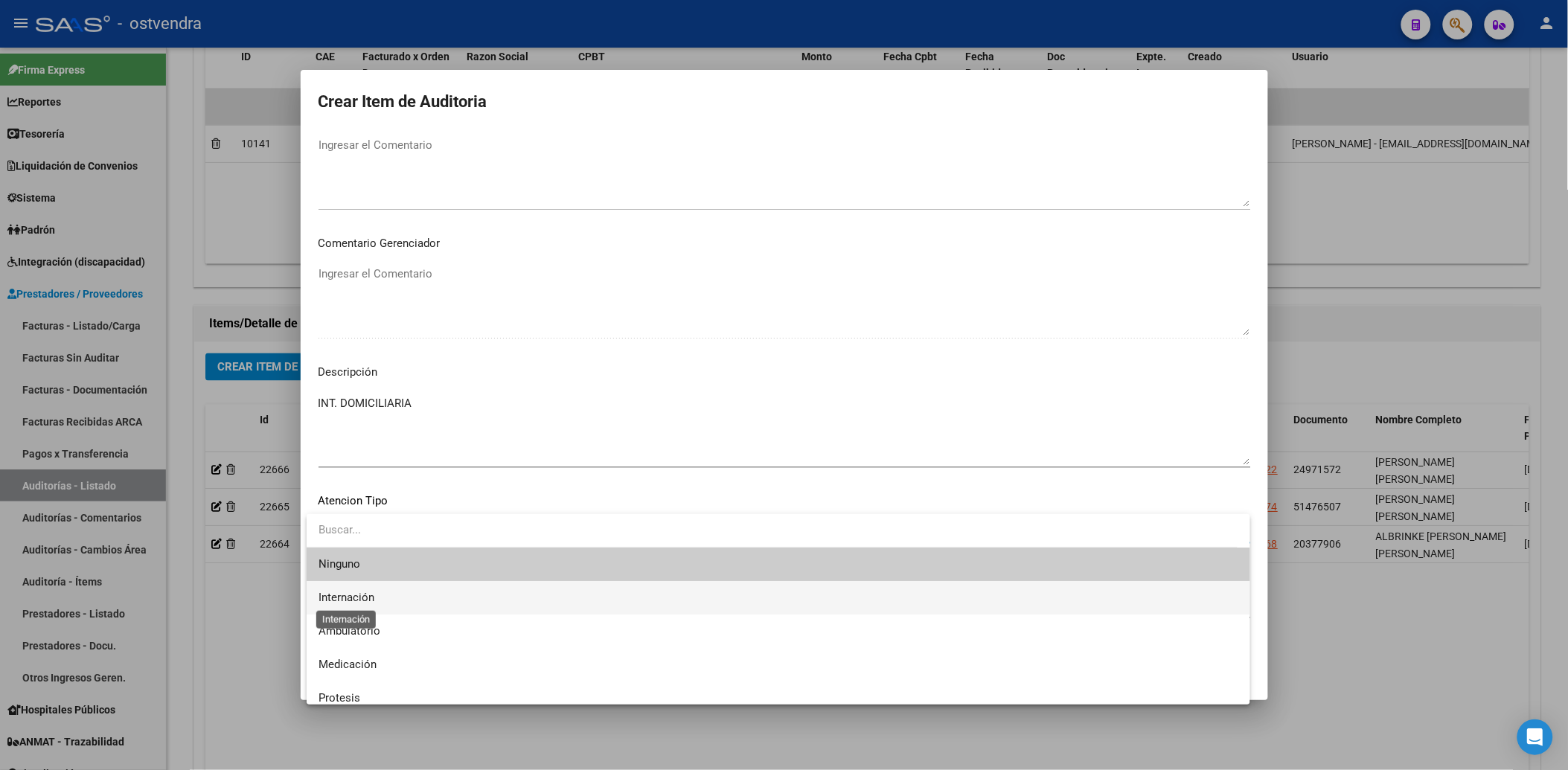
click at [363, 597] on span "Internación" at bounding box center [346, 597] width 56 height 13
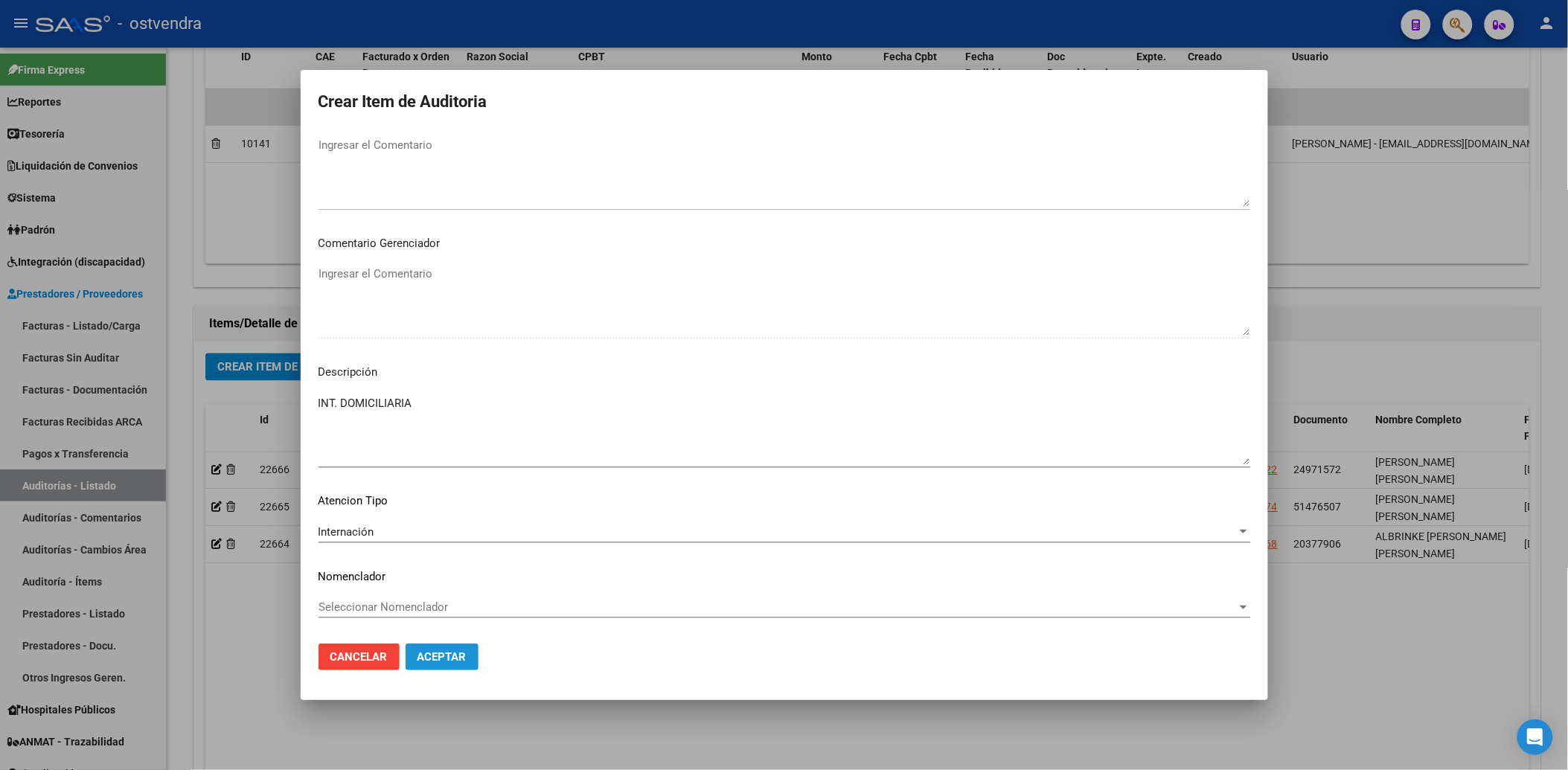
click at [430, 652] on span "Aceptar" at bounding box center [442, 657] width 49 height 13
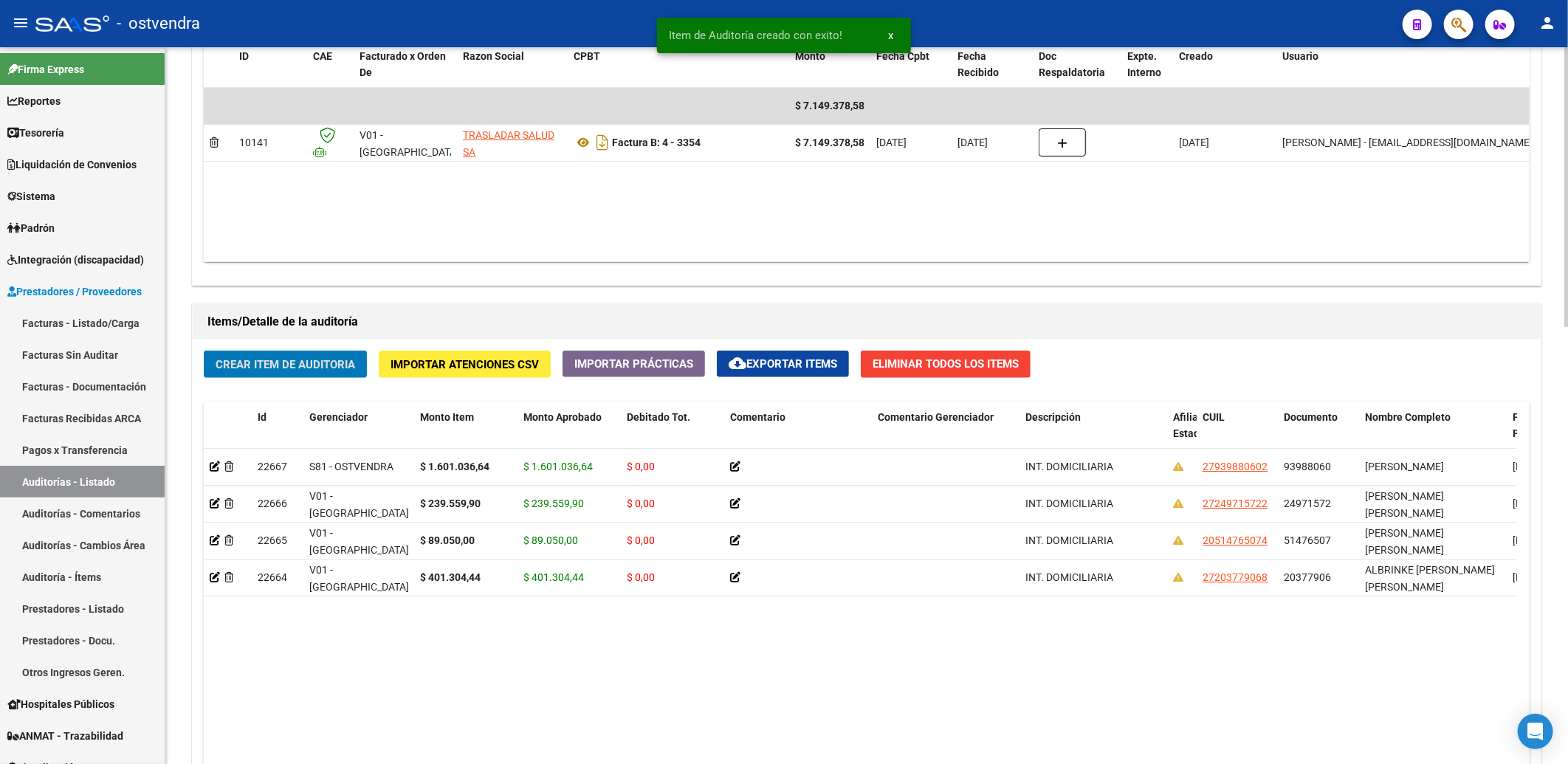
click at [278, 362] on span "Crear Item de Auditoria" at bounding box center [285, 365] width 140 height 13
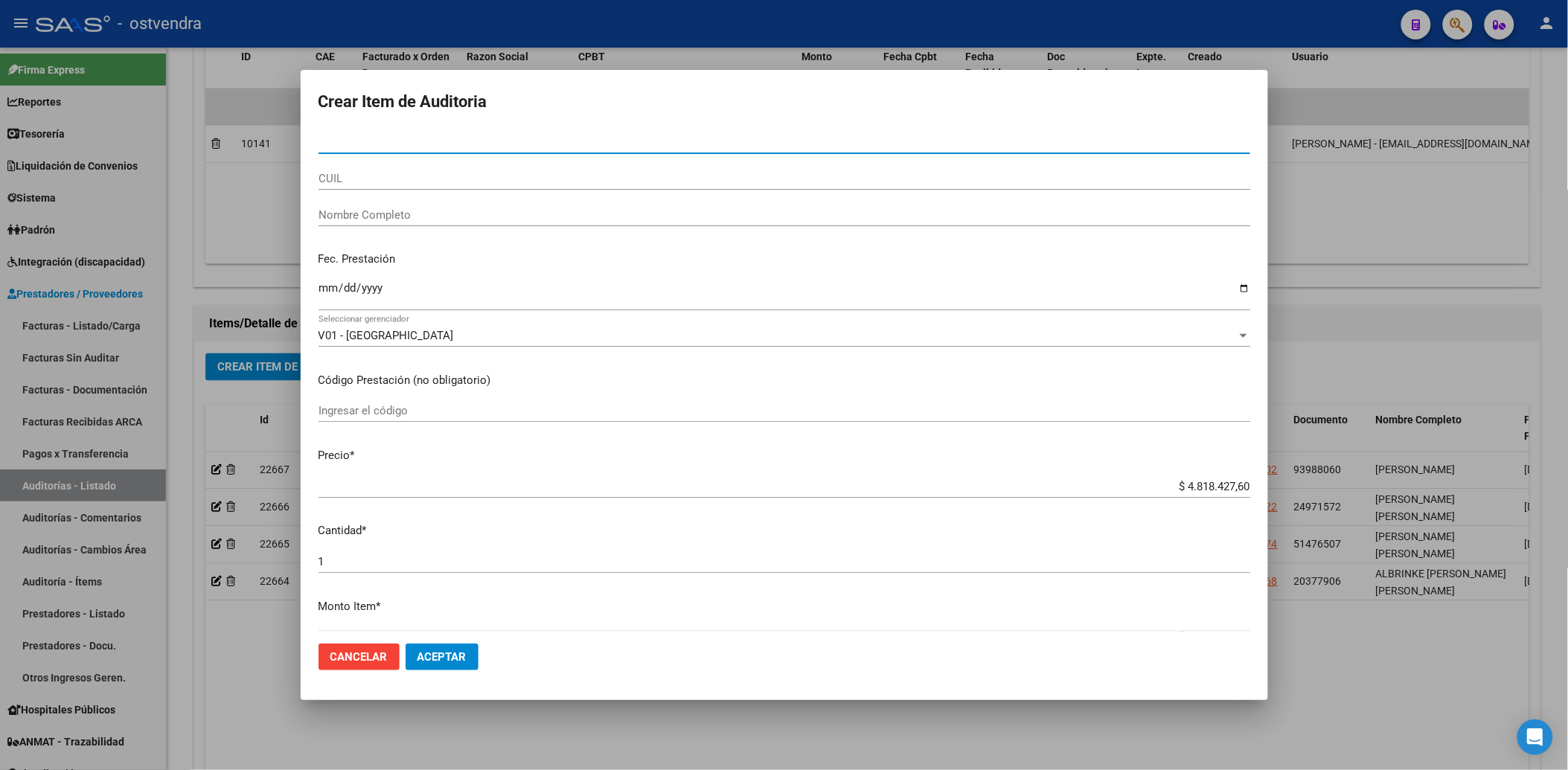
click at [354, 140] on input "Nro Documento" at bounding box center [784, 142] width 931 height 13
type input "26260561"
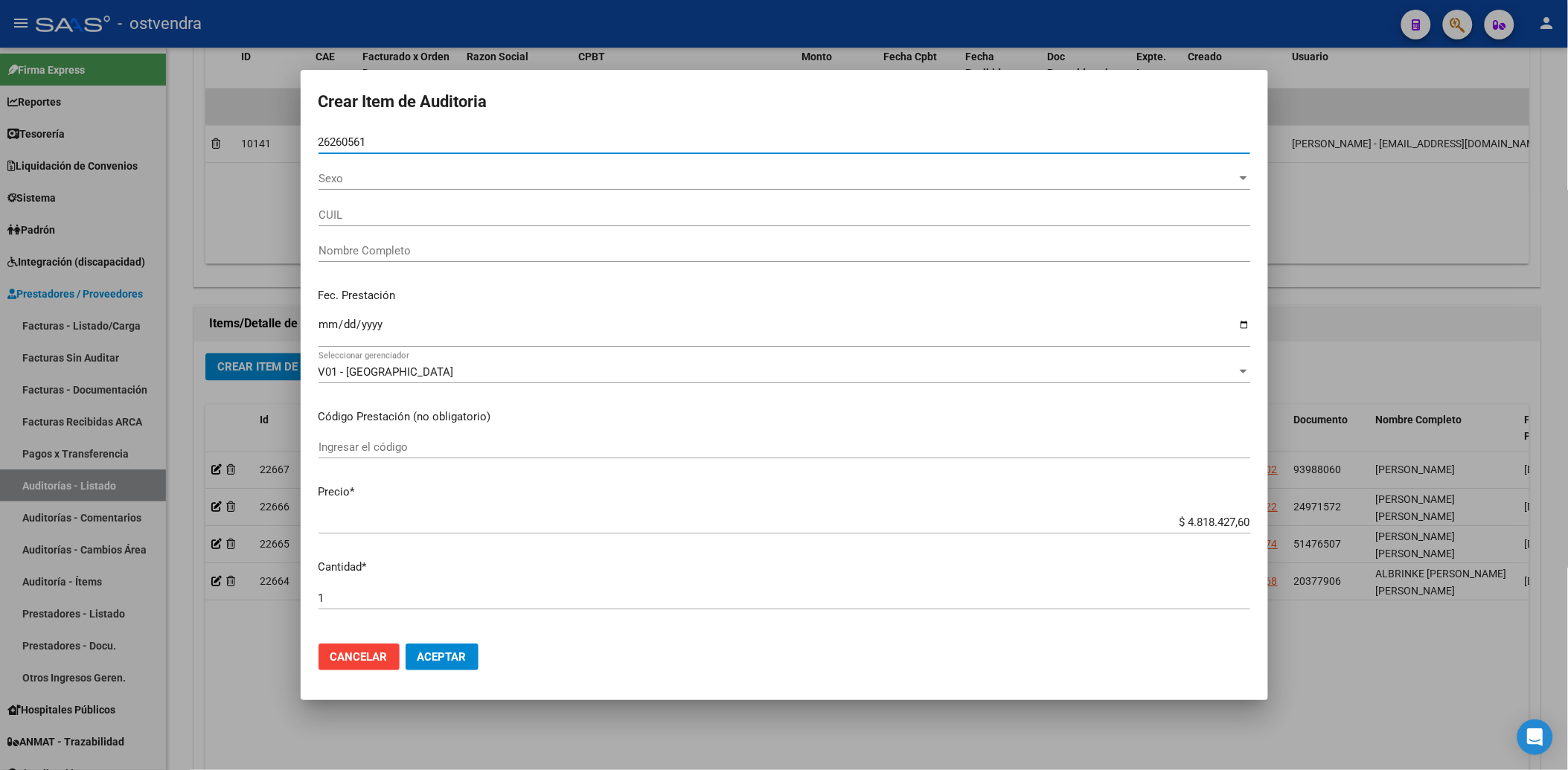
type input "27262605618"
type input "PELOSO MARCELA ELIZABETH"
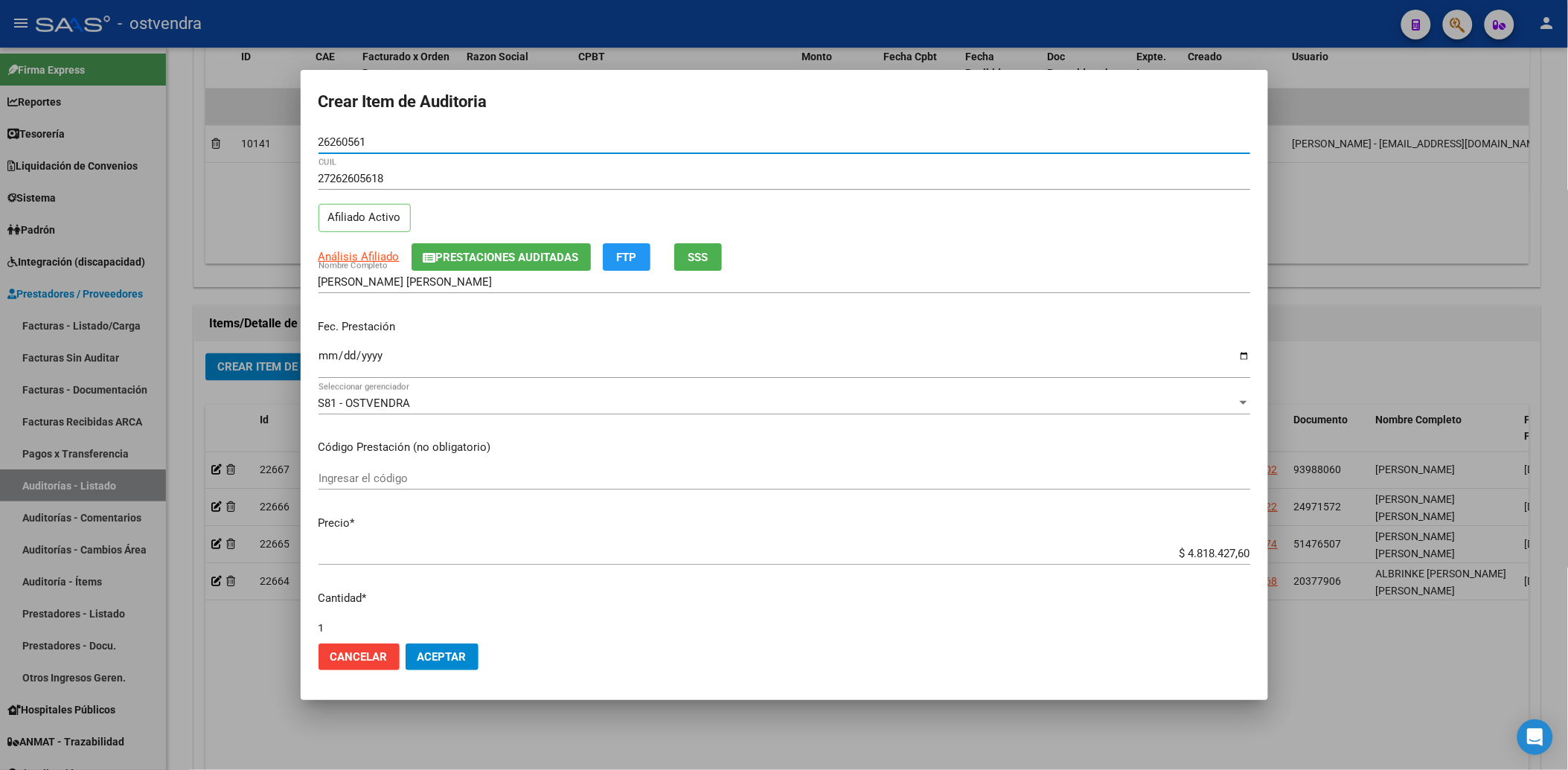
type input "26260561"
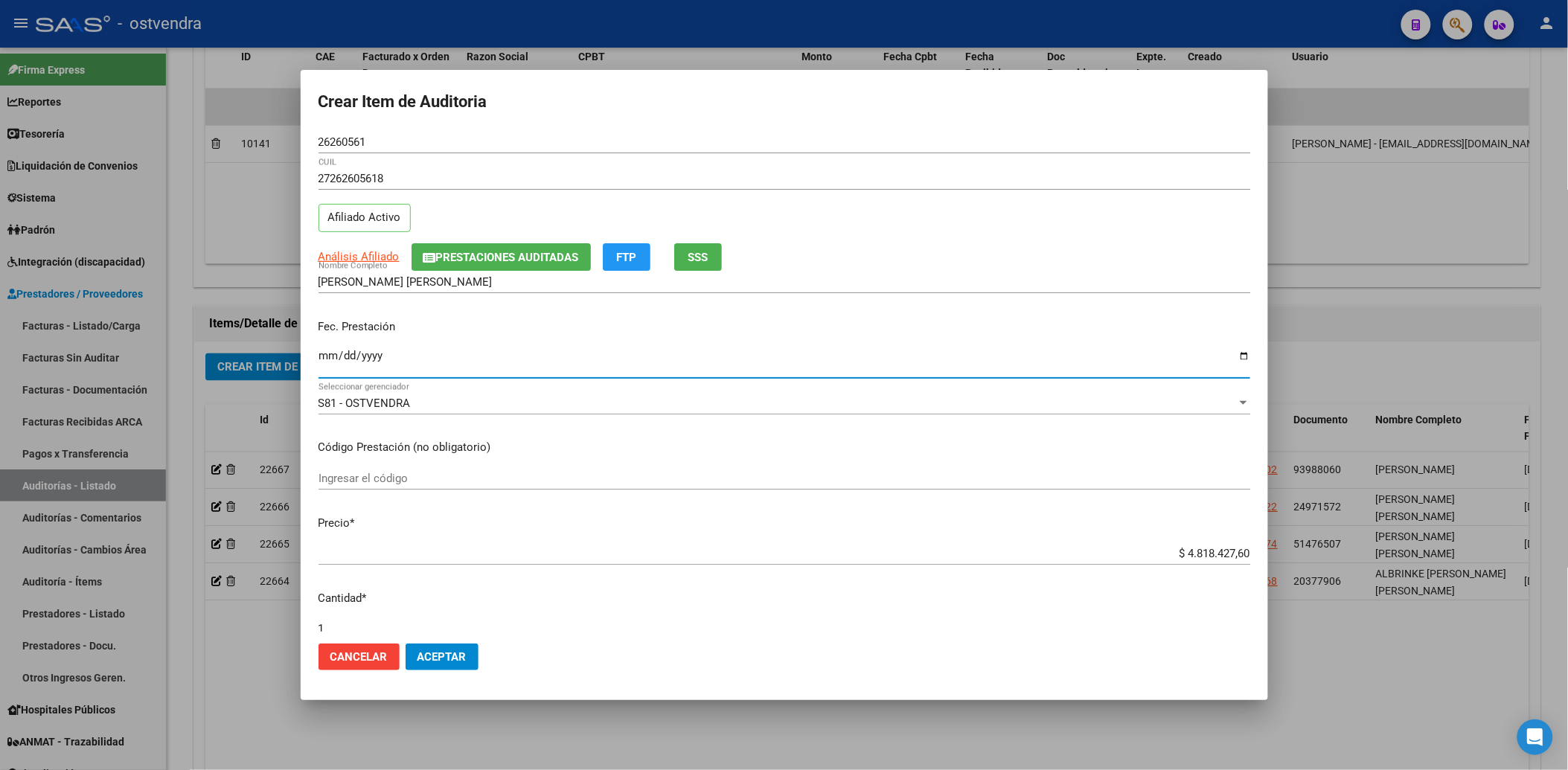
click at [325, 356] on input "Ingresar la fecha" at bounding box center [784, 361] width 931 height 24
type input "2025-07-31"
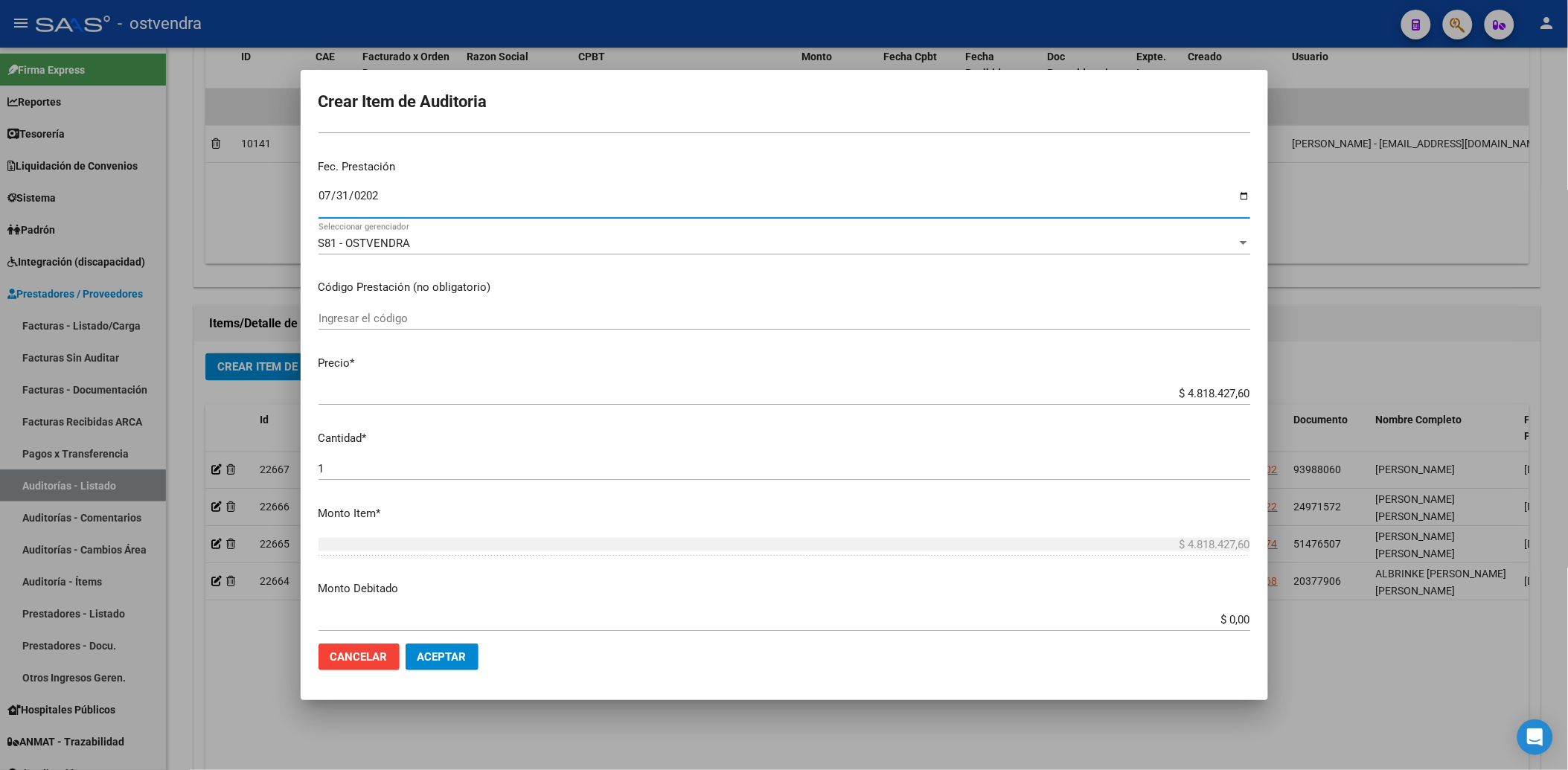
scroll to position [165, 0]
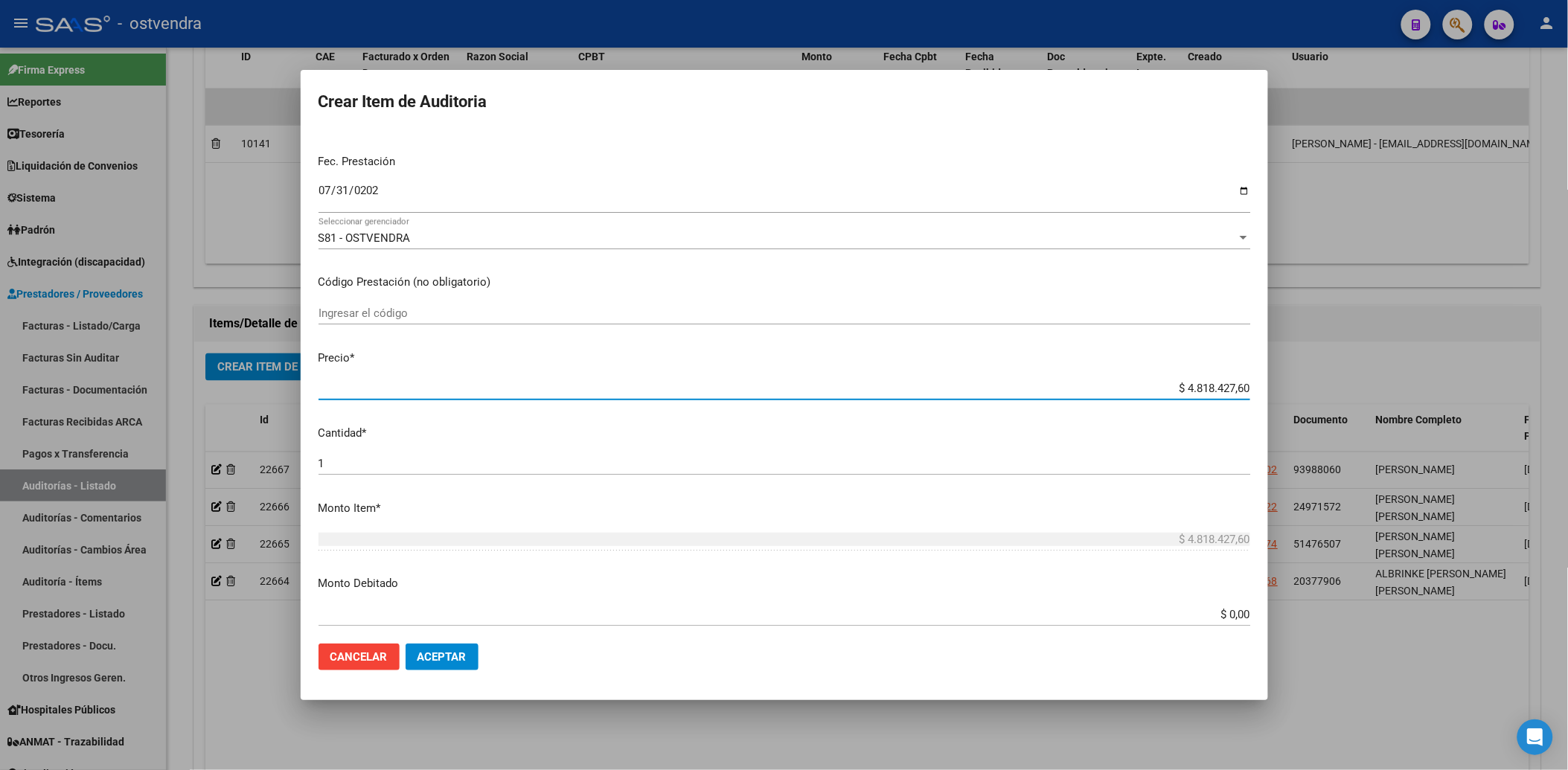
click at [1171, 385] on input "$ 4.818.427,60" at bounding box center [784, 388] width 931 height 13
type input "$ 818.427,60"
type input "$ 18.427,60"
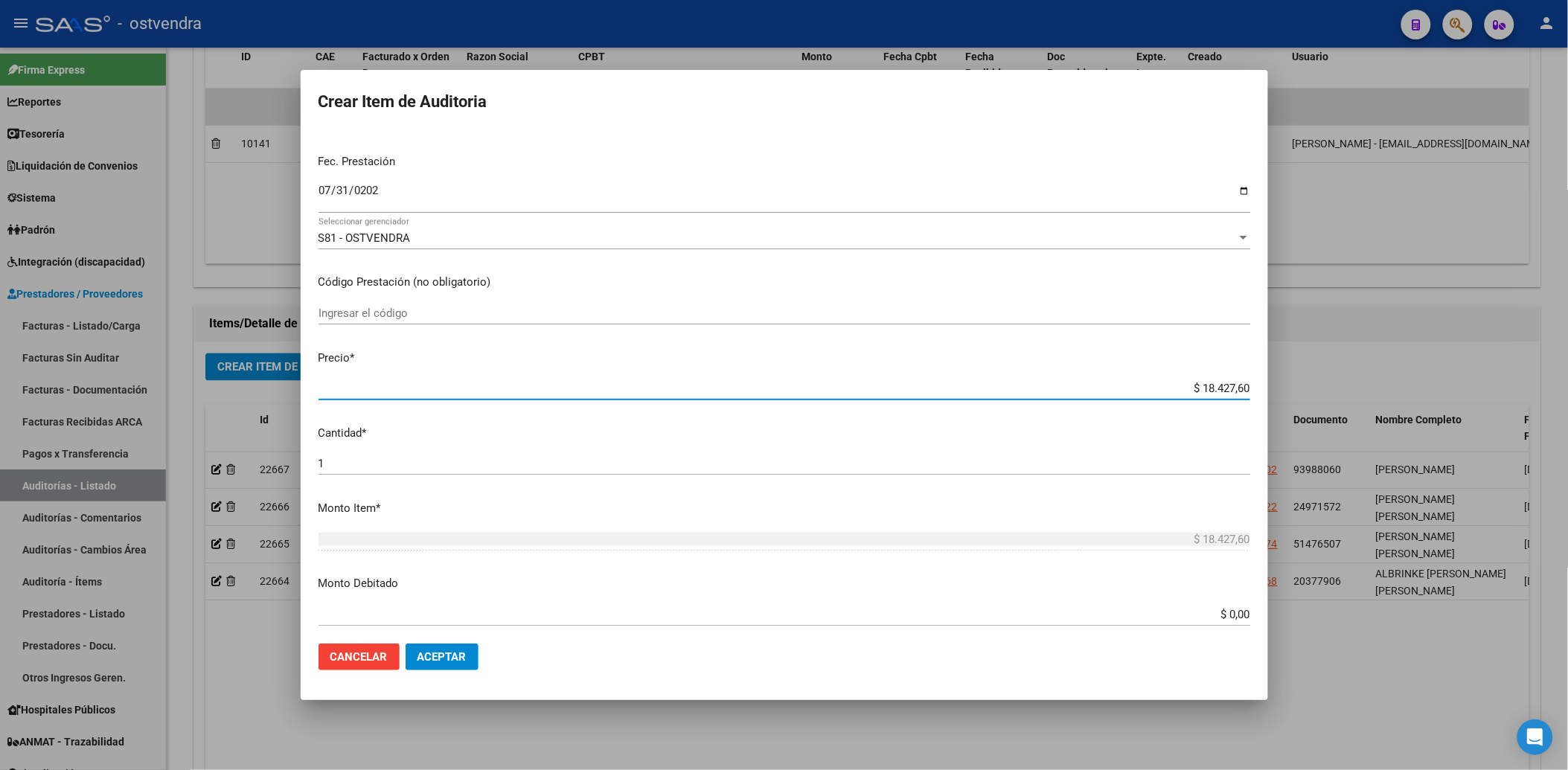
type input "$ 8.427,60"
type input "$ 427,60"
type input "$ 27,60"
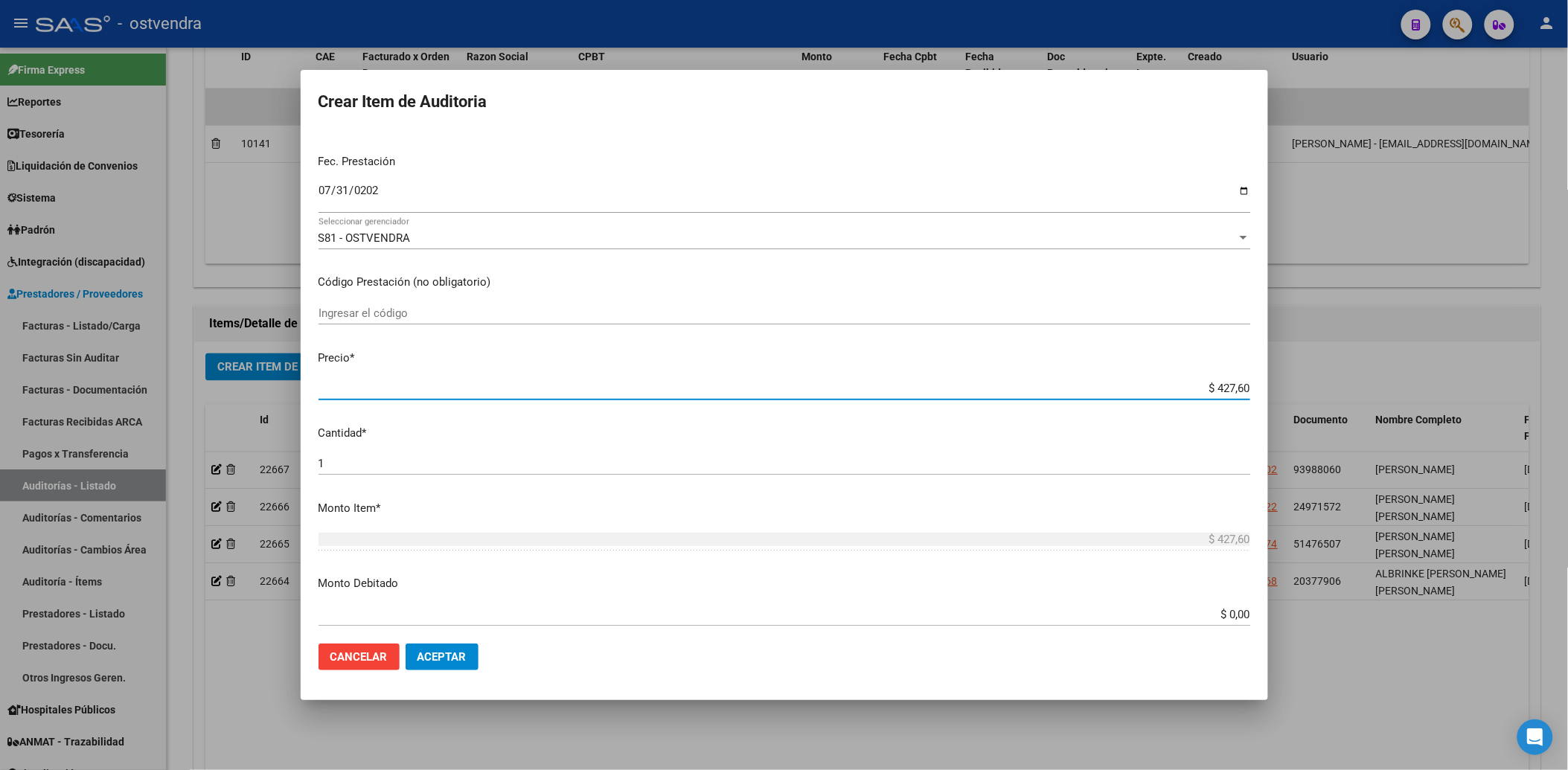
type input "$ 27,60"
type input "$ 7,60"
type input "$ 0,60"
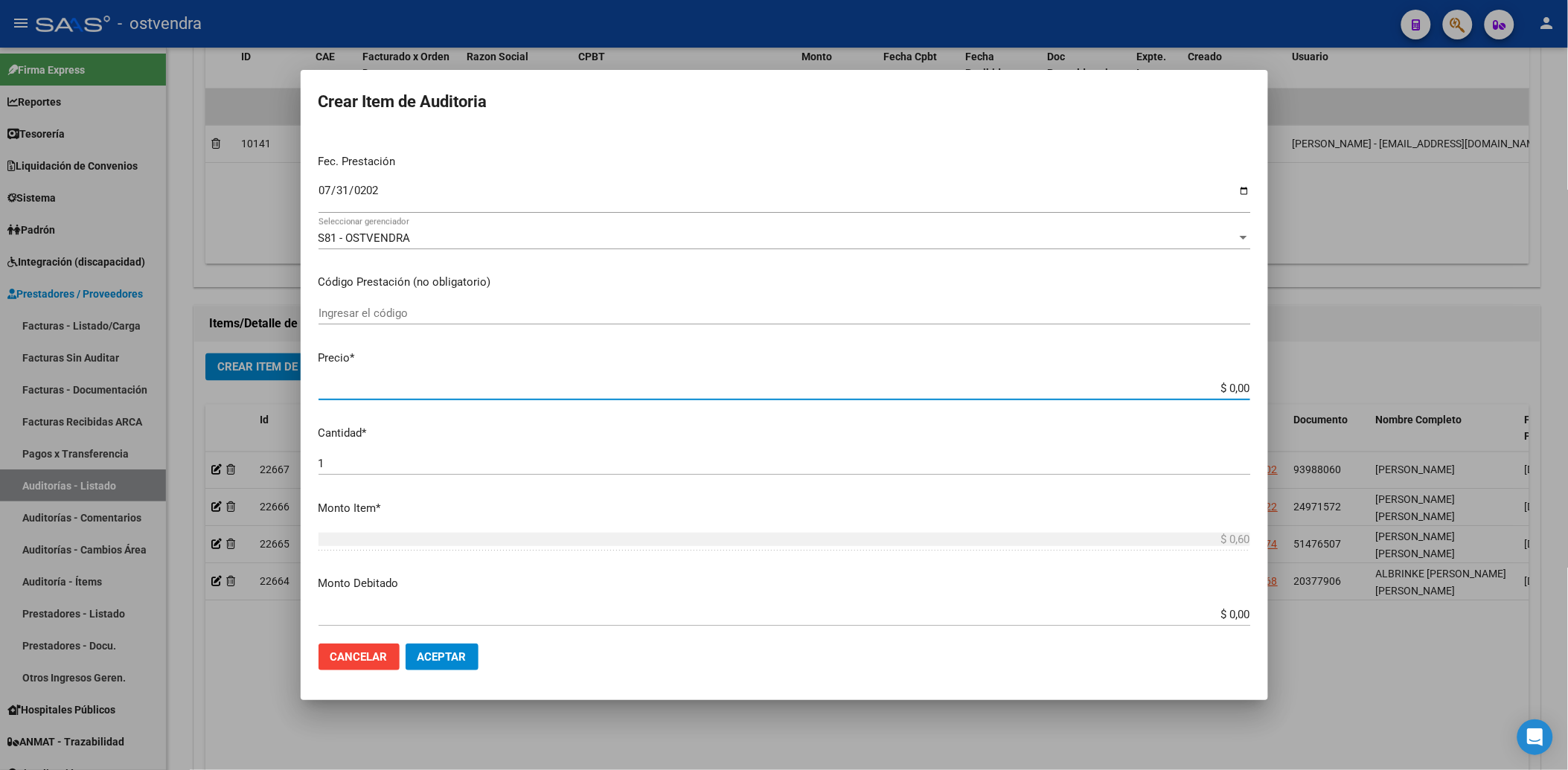
type input "$ 0,03"
type input "$ 0,37"
type input "$ 3,74"
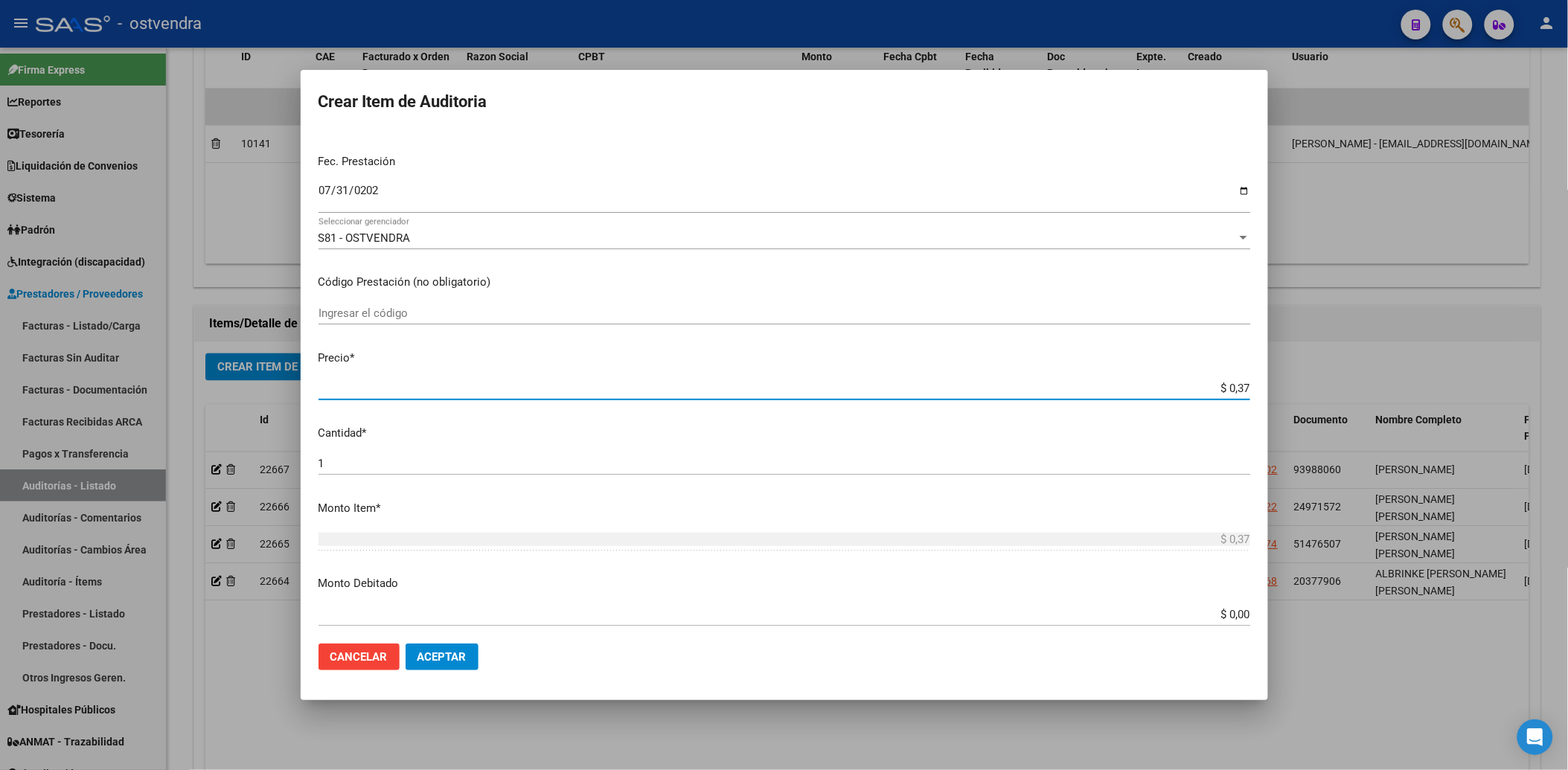
type input "$ 3,74"
type input "$ 37,45"
type input "$ 374,58"
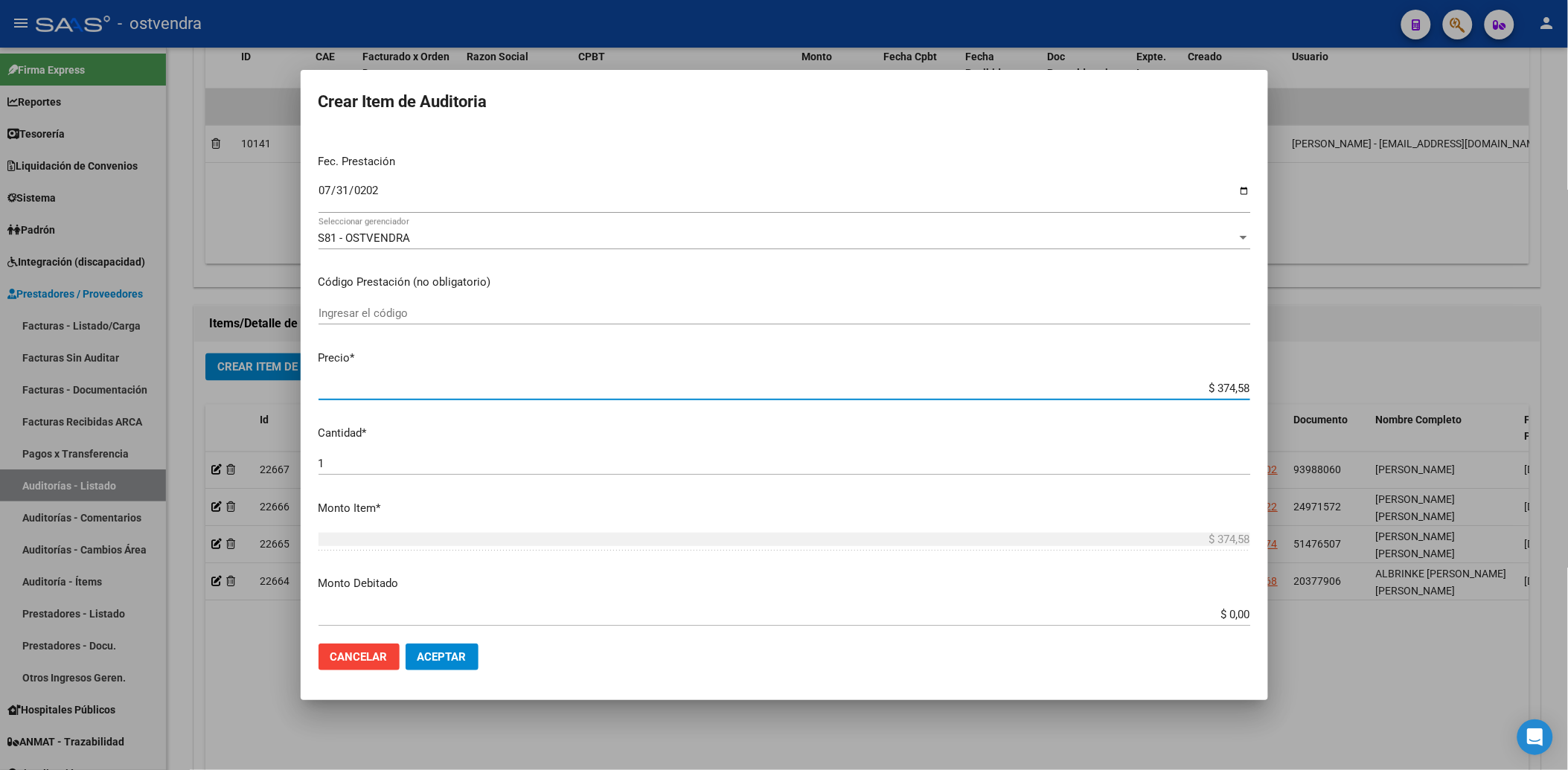
type input "$ 3.745,81"
type input "$ 37.458,17"
type input "$ 374.581,71"
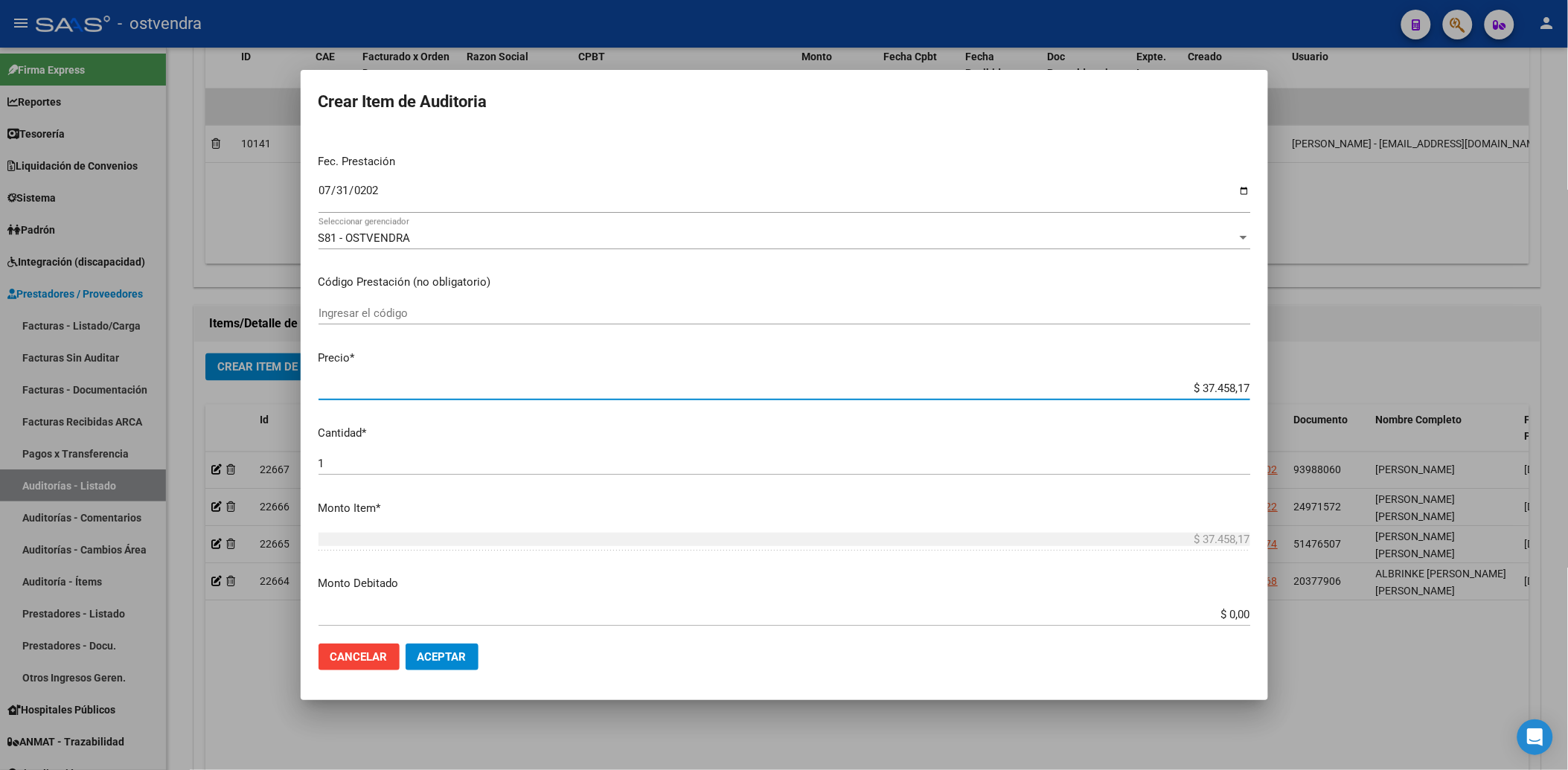
type input "$ 374.581,71"
click at [539, 471] on input "1" at bounding box center [784, 463] width 931 height 13
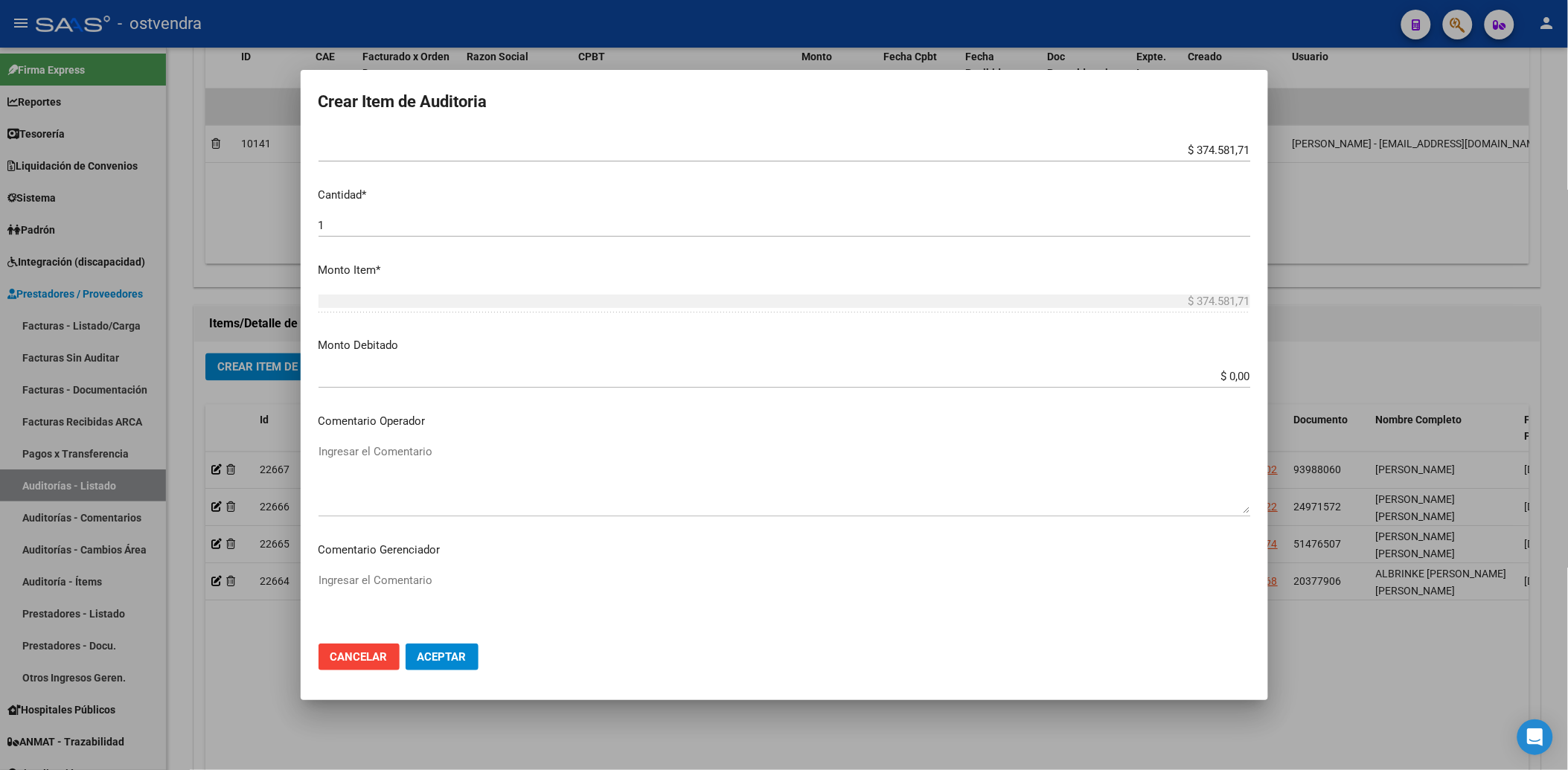
scroll to position [496, 0]
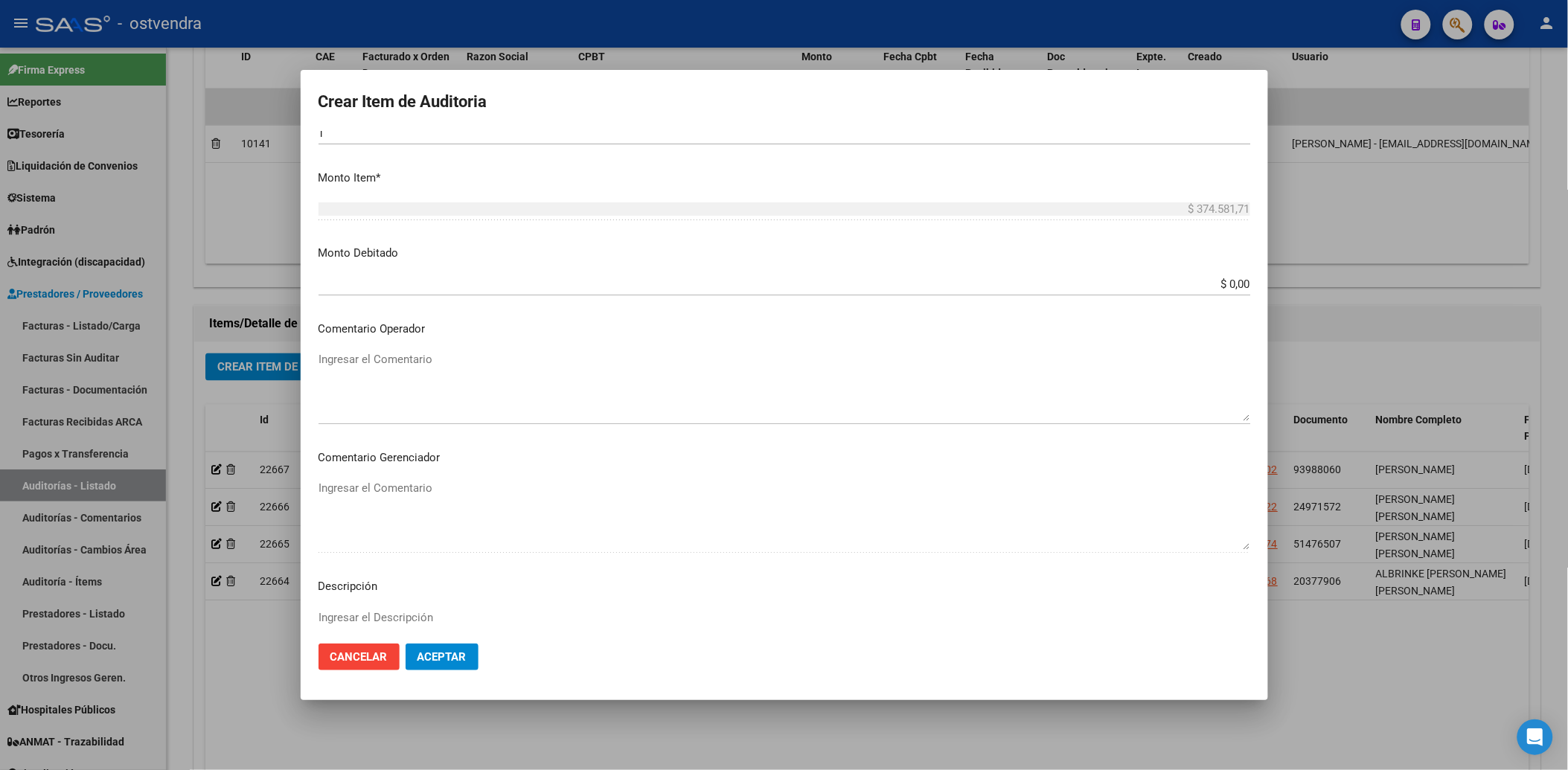
click at [377, 359] on textarea "Ingresar el Comentario" at bounding box center [784, 385] width 931 height 70
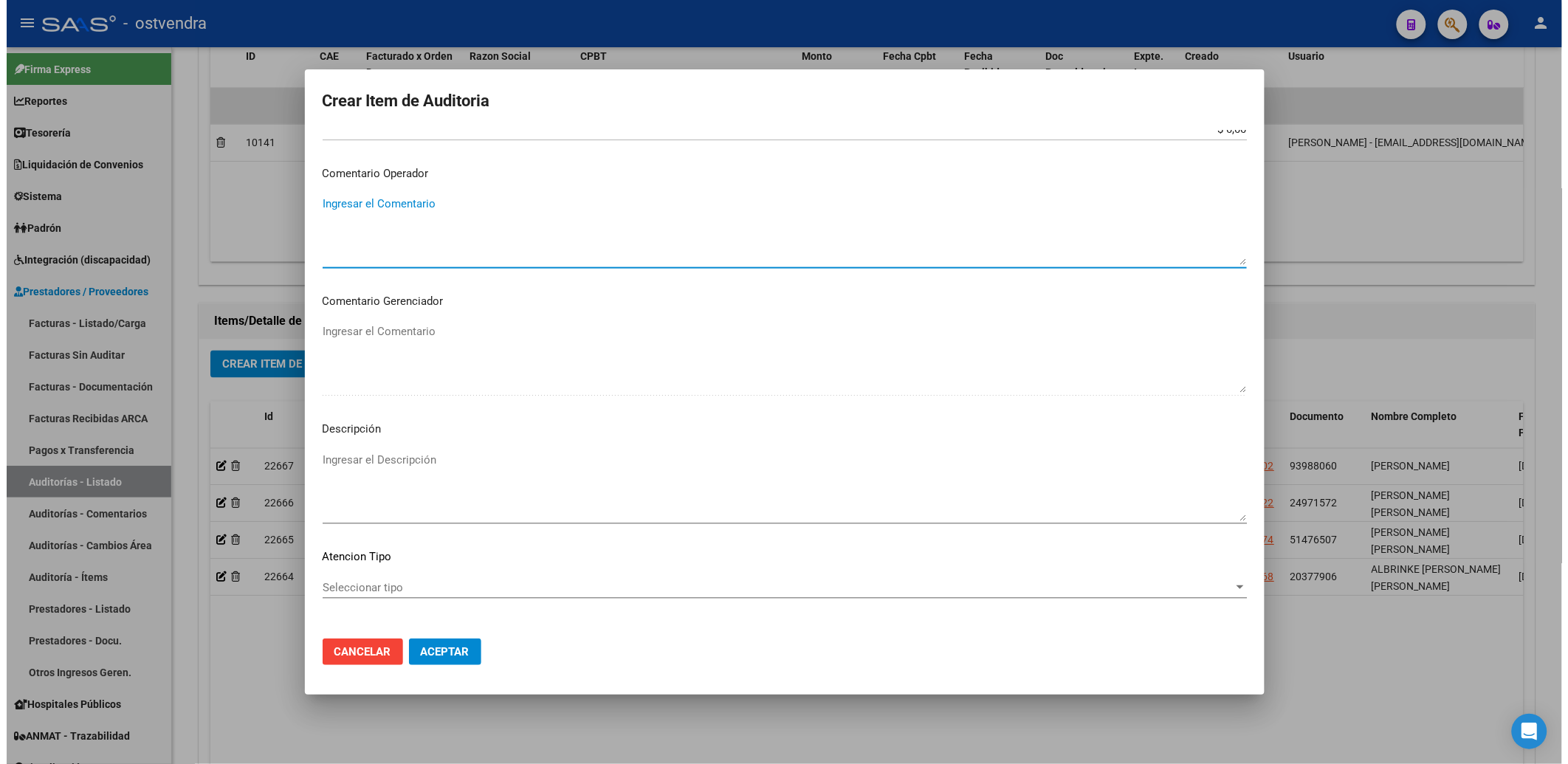
scroll to position [655, 0]
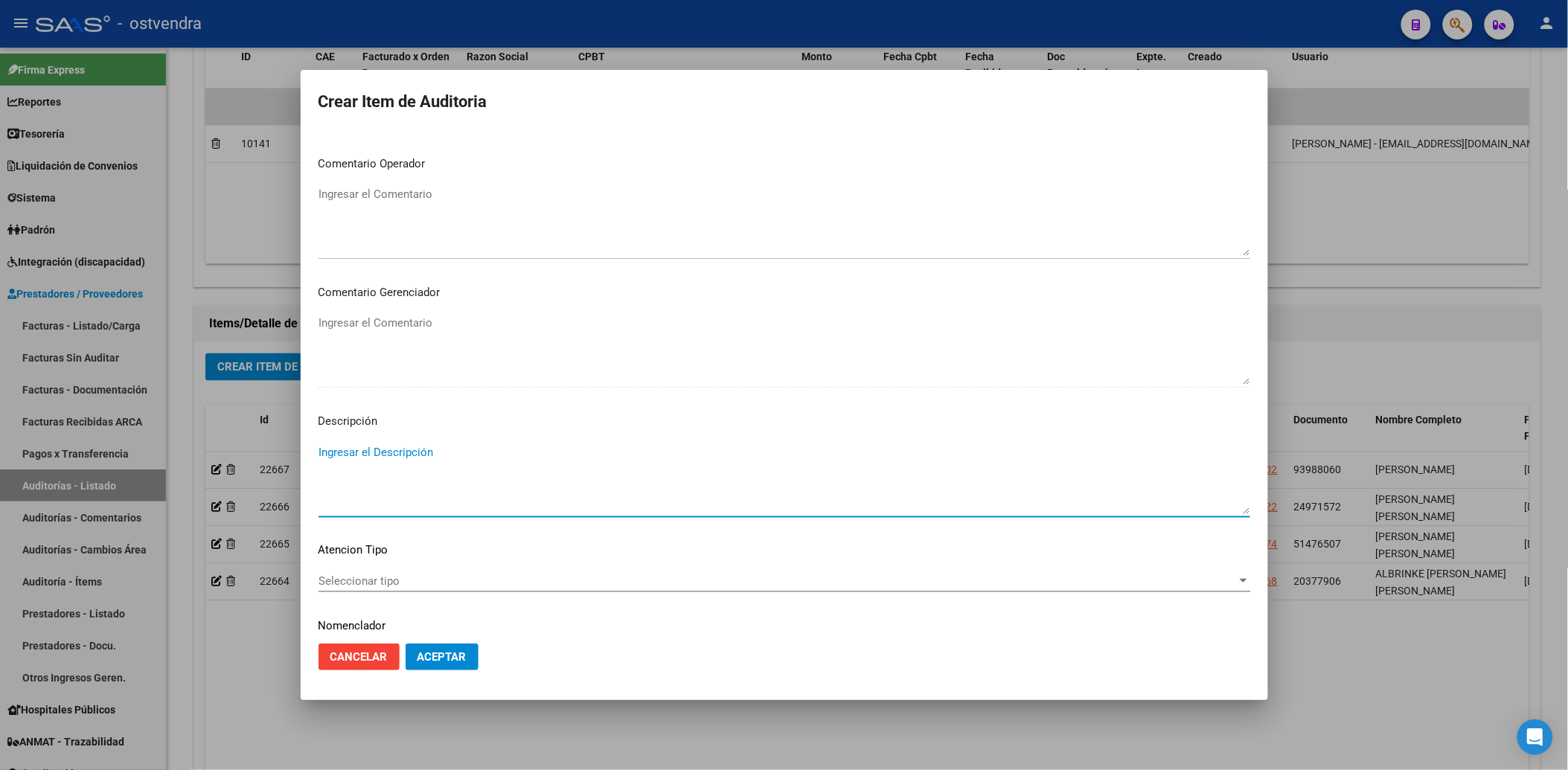
click at [354, 448] on textarea "Ingresar el Descripción" at bounding box center [784, 479] width 931 height 70
type textarea "INT. DOMICILIARIA"
click at [338, 582] on span "Seleccionar tipo" at bounding box center [777, 581] width 918 height 13
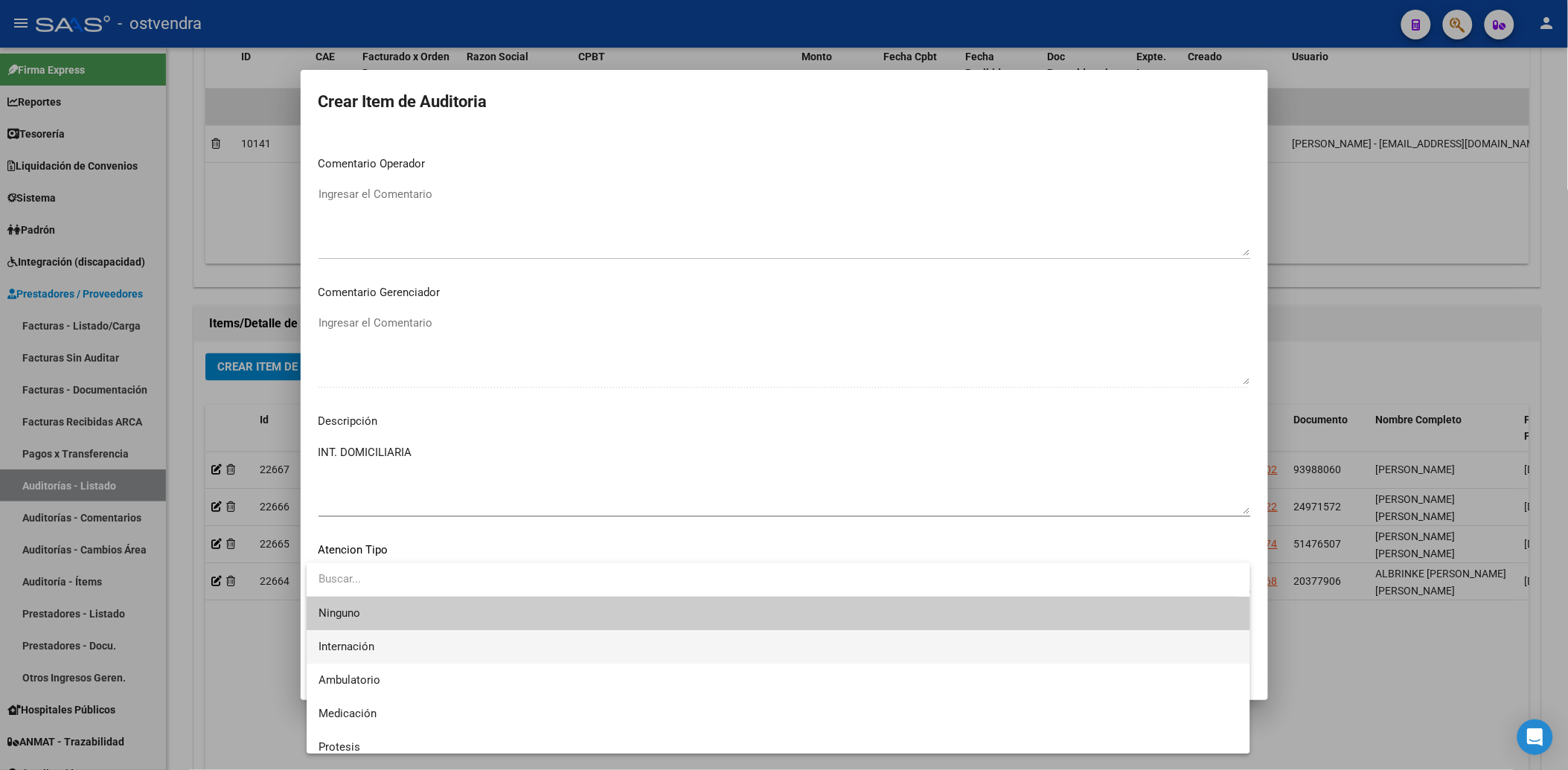
click at [381, 640] on span "Internación" at bounding box center [778, 646] width 920 height 34
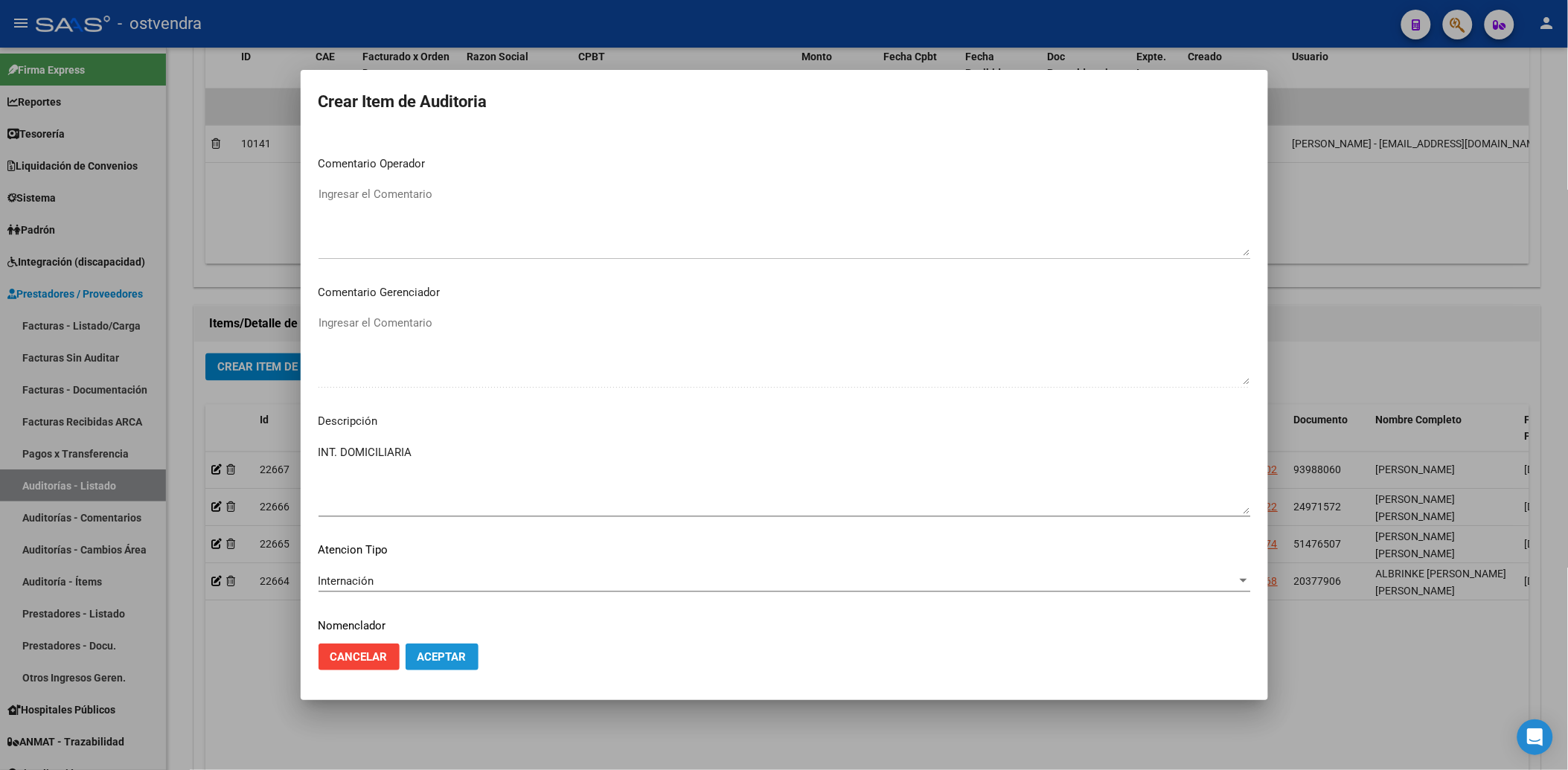
click at [451, 652] on span "Aceptar" at bounding box center [442, 657] width 49 height 13
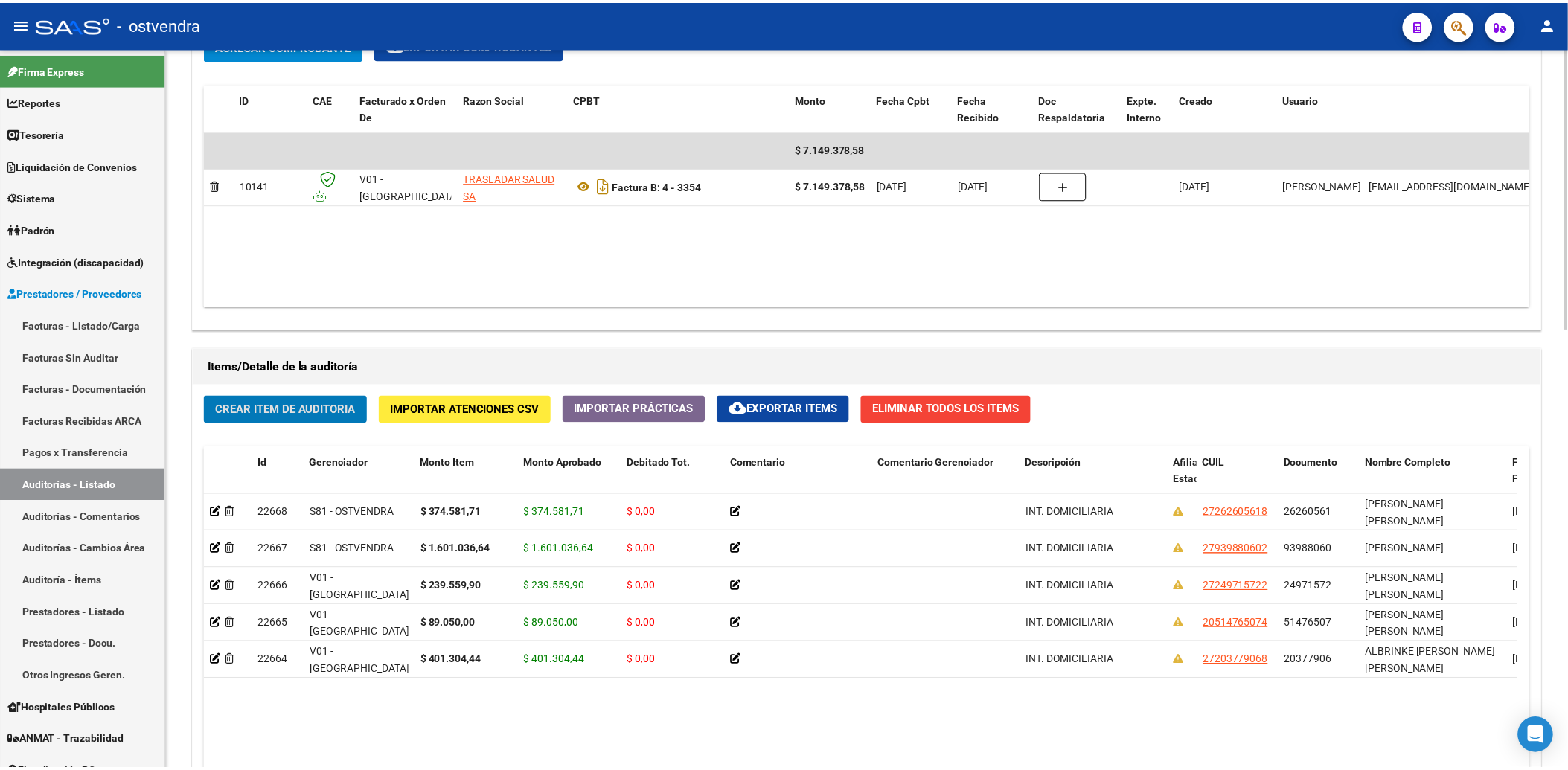
scroll to position [745, 0]
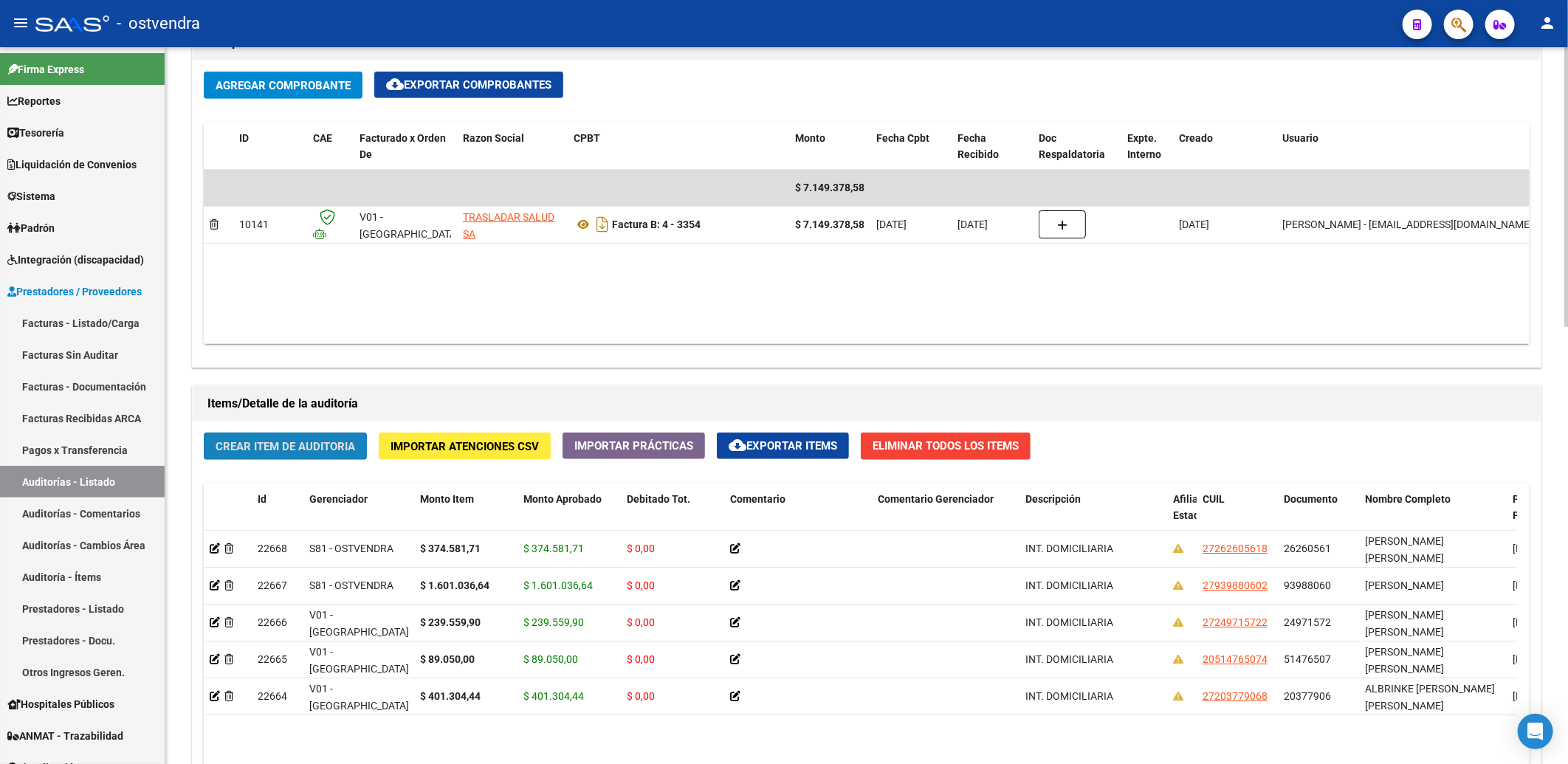
click at [256, 446] on span "Crear Item de Auditoria" at bounding box center [285, 447] width 140 height 13
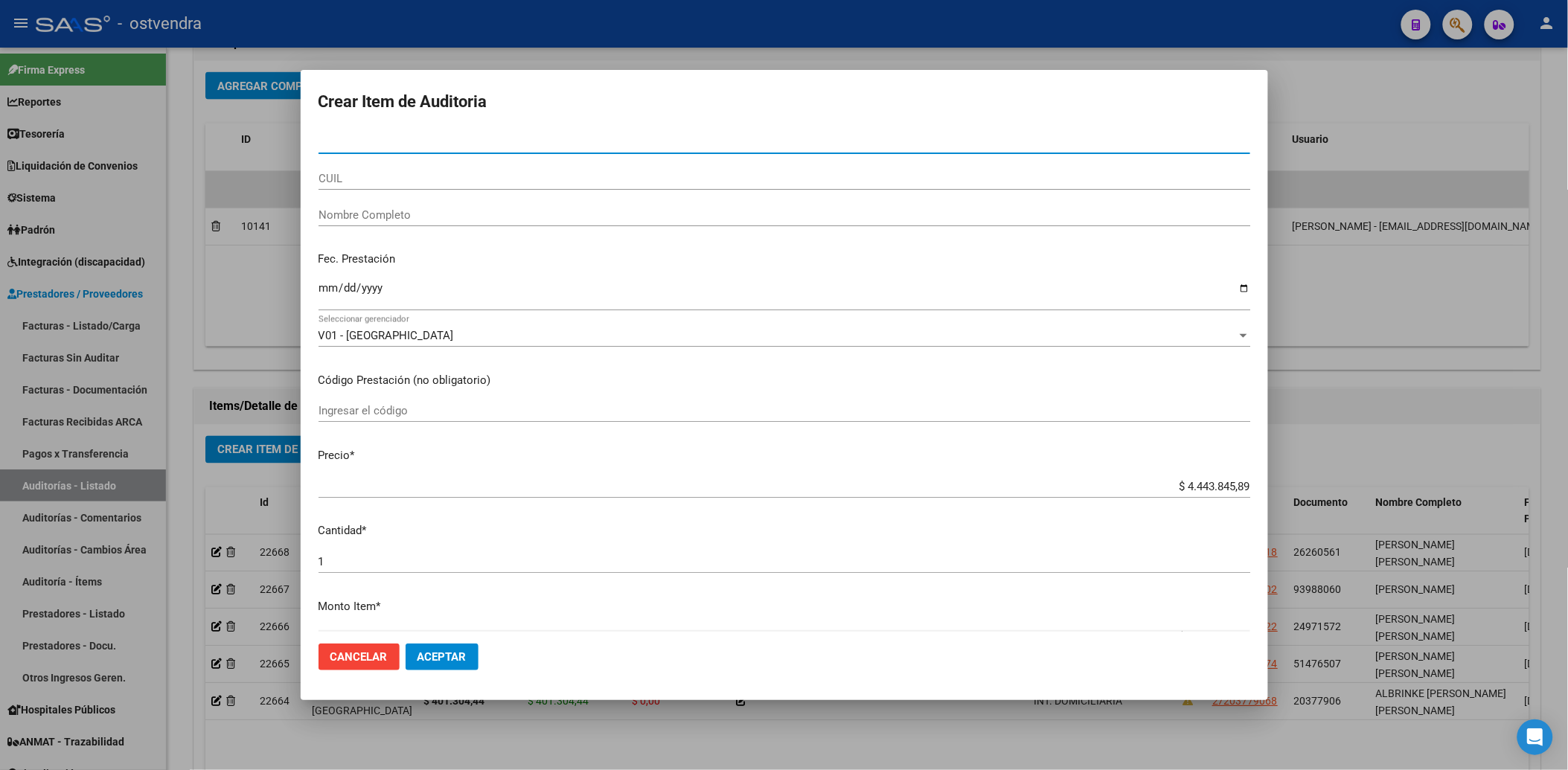
click at [371, 140] on input "Nro Documento" at bounding box center [784, 142] width 931 height 13
type input "39061395"
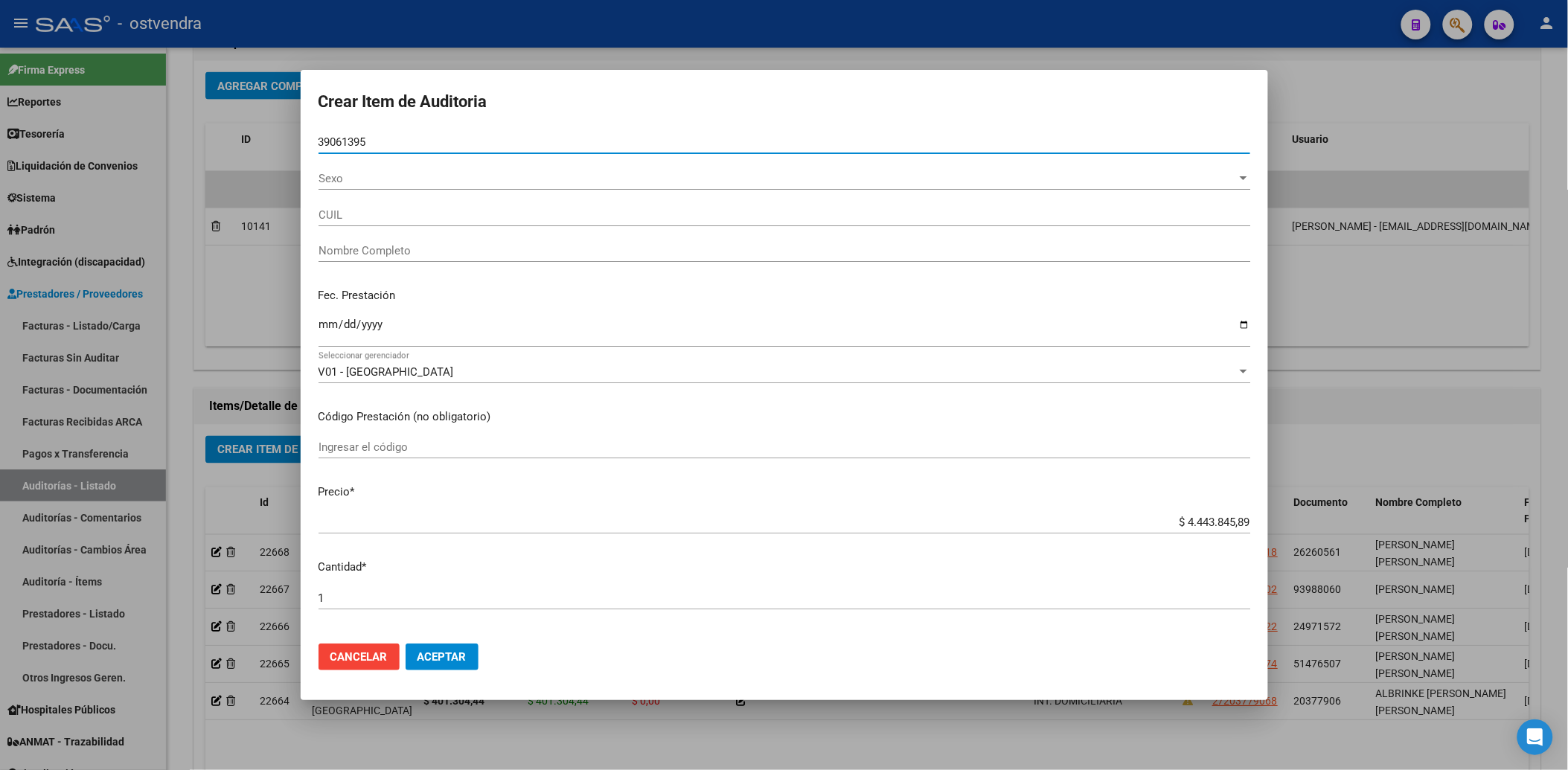
type input "20390613955"
type input "ROMANO ENZO GIOVANNI"
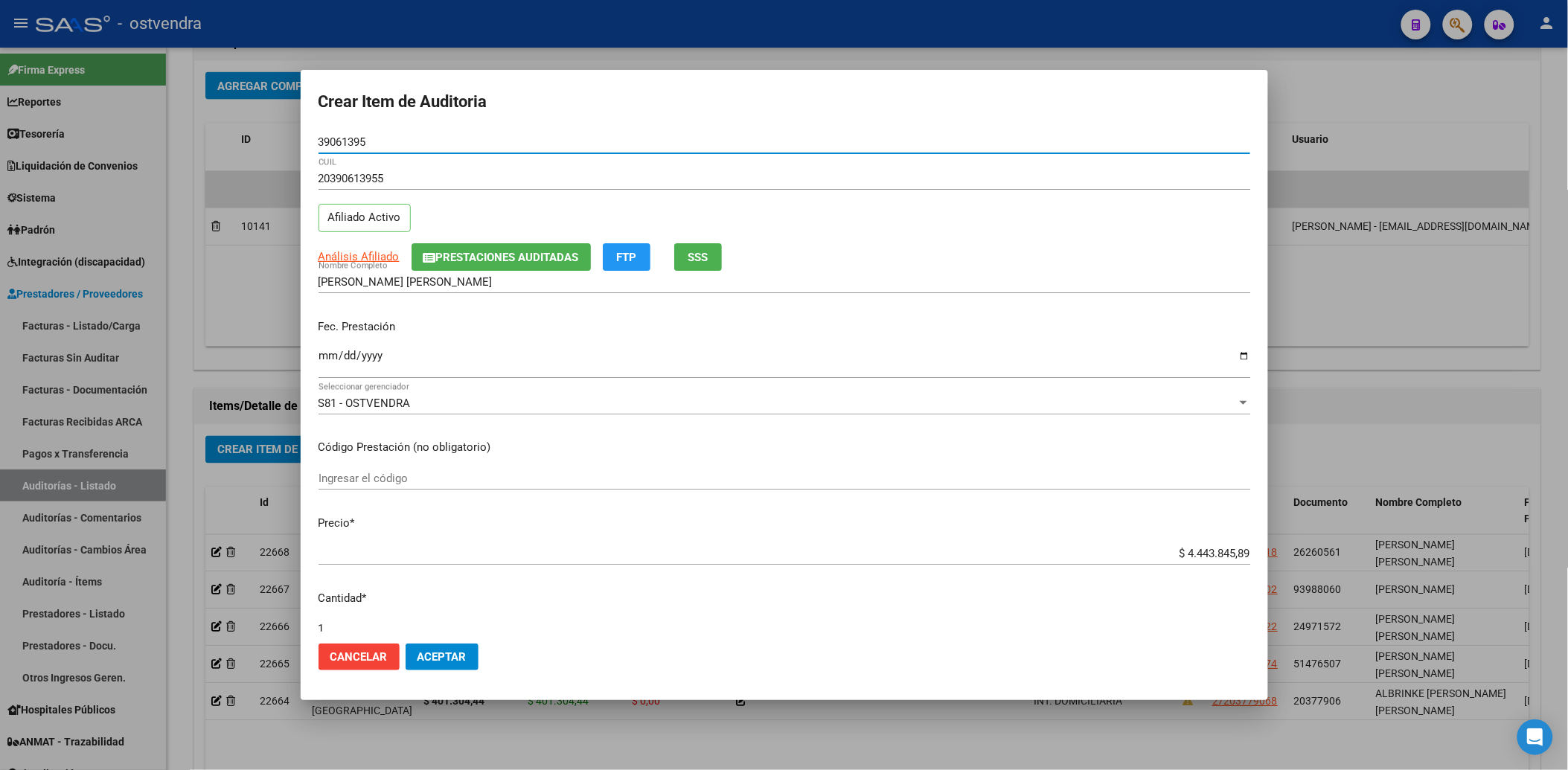
type input "39061395"
click at [327, 356] on input "Ingresar la fecha" at bounding box center [784, 361] width 931 height 24
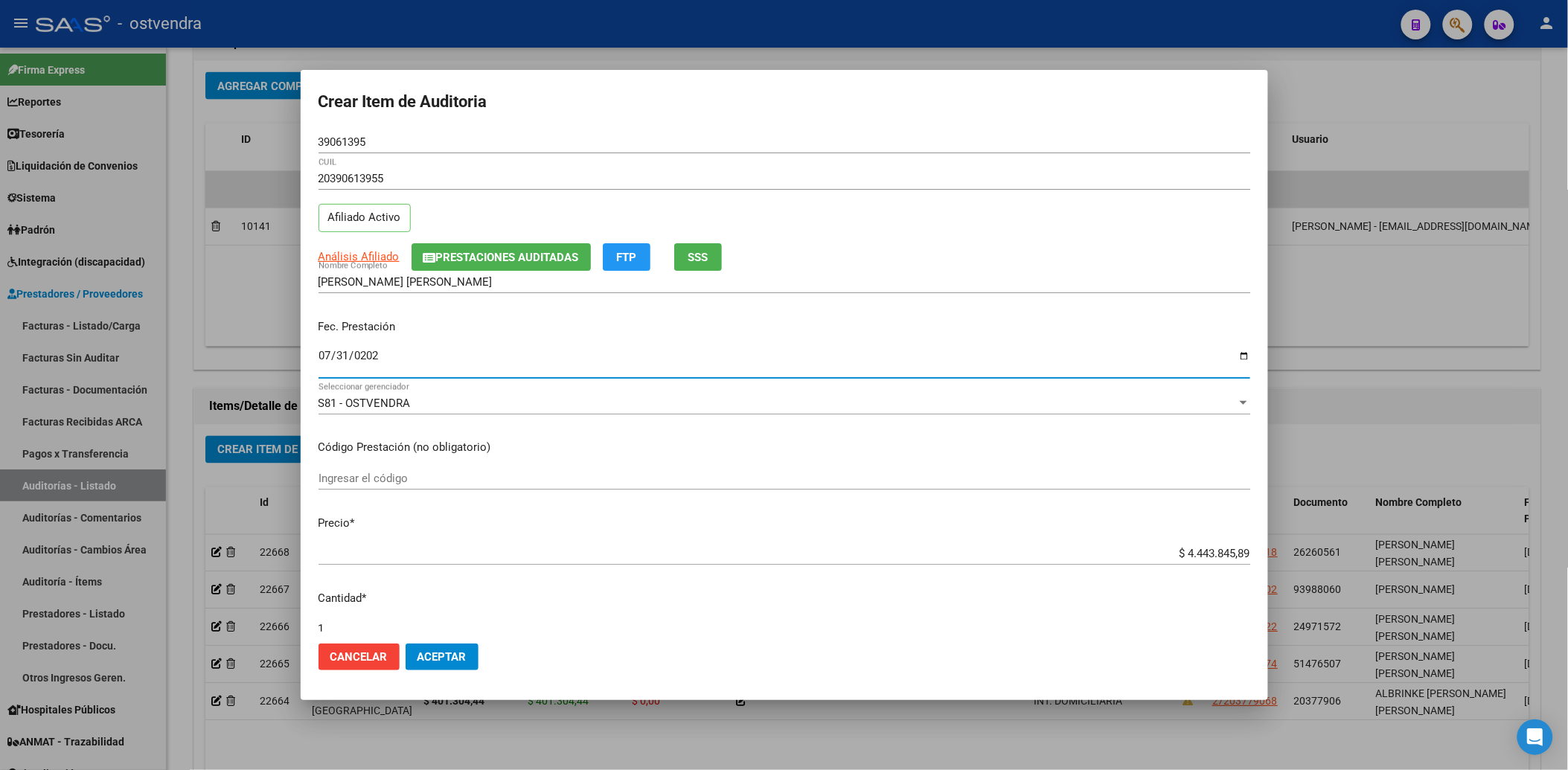
type input "2025-07-31"
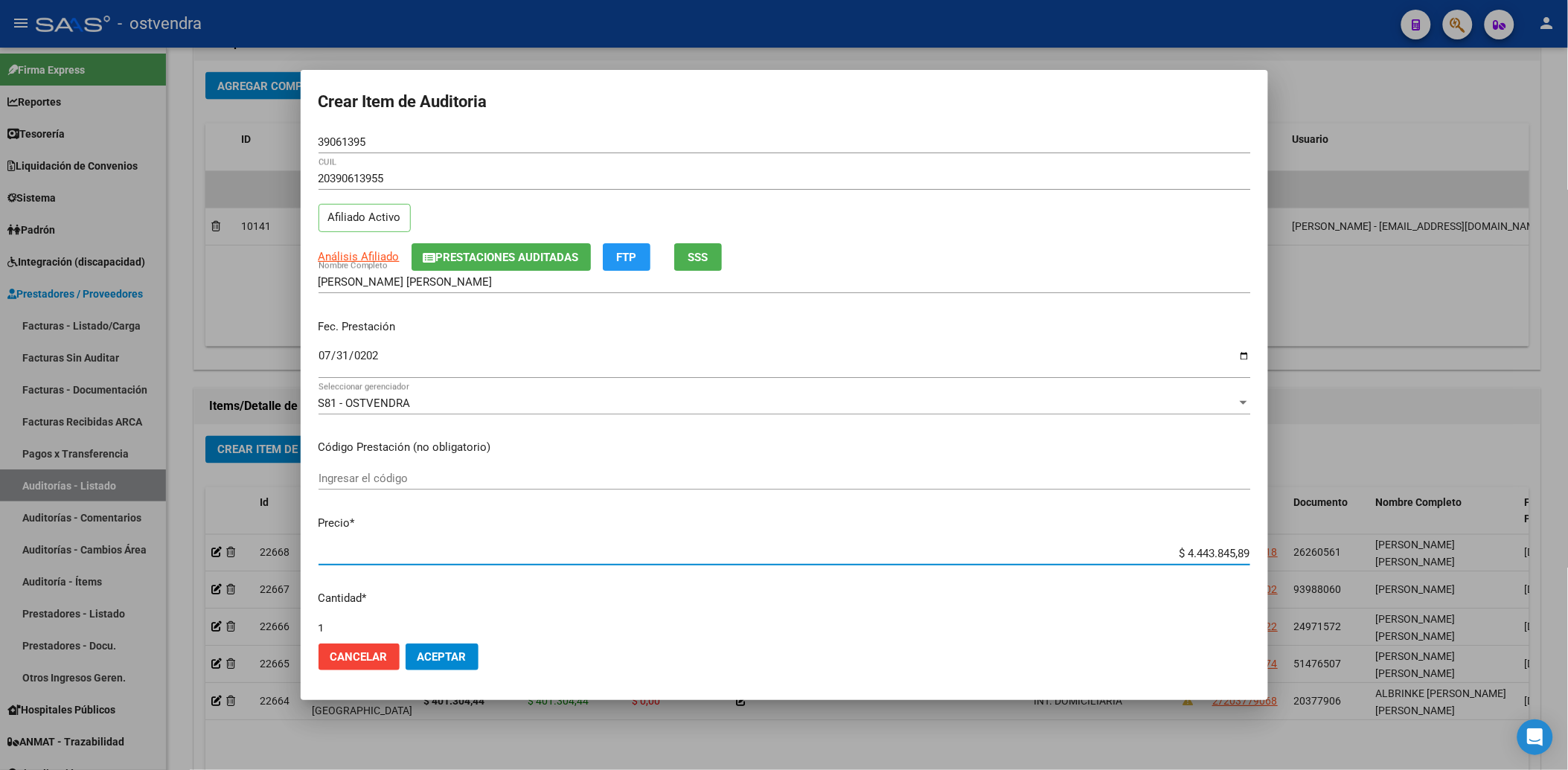
click at [1174, 552] on input "$ 4.443.845,89" at bounding box center [784, 553] width 931 height 13
type input "$ 443.845,89"
type input "$ 43.845,89"
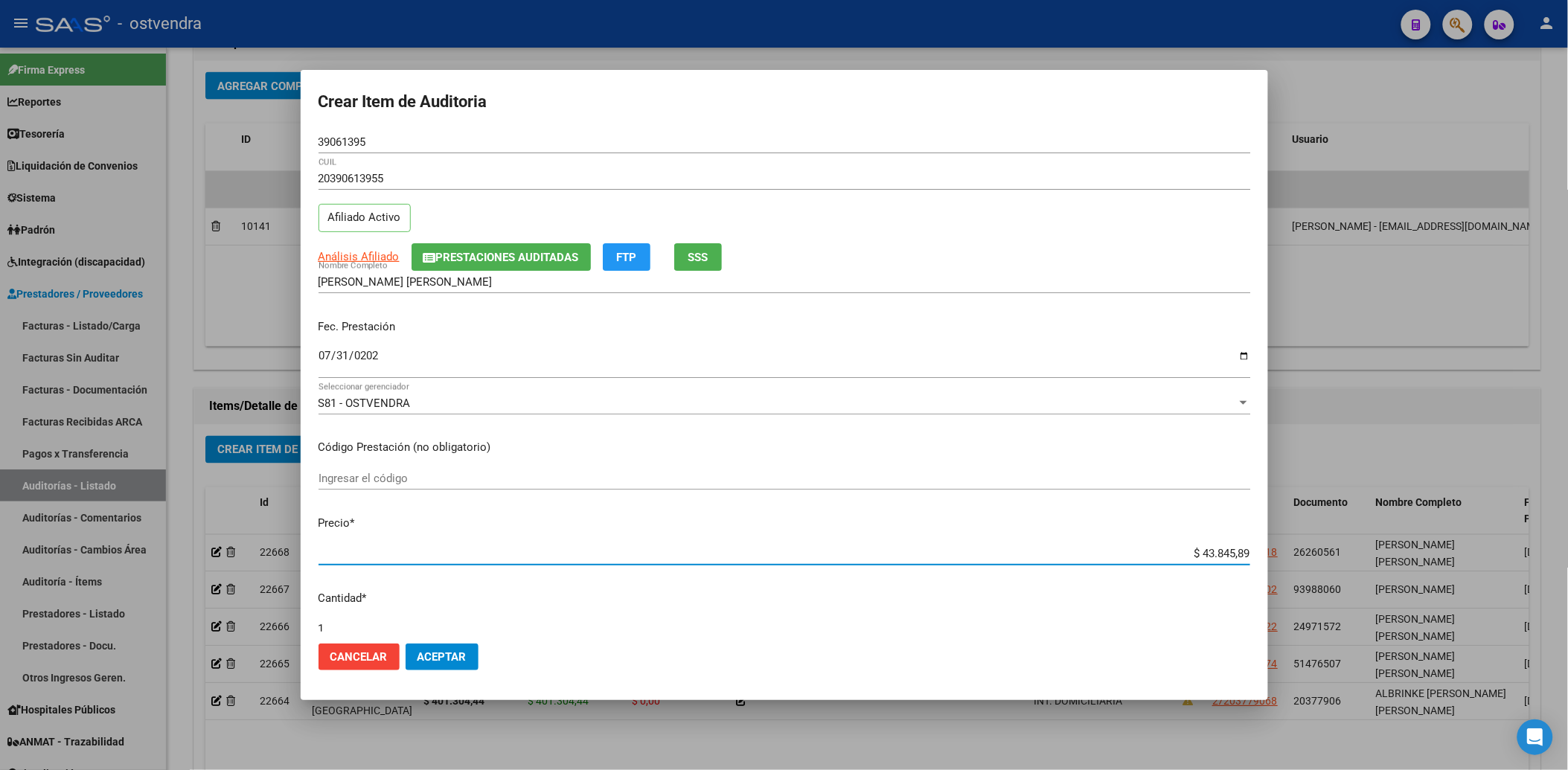
type input "$ 3.845,89"
type input "$ 845,89"
type input "$ 45,89"
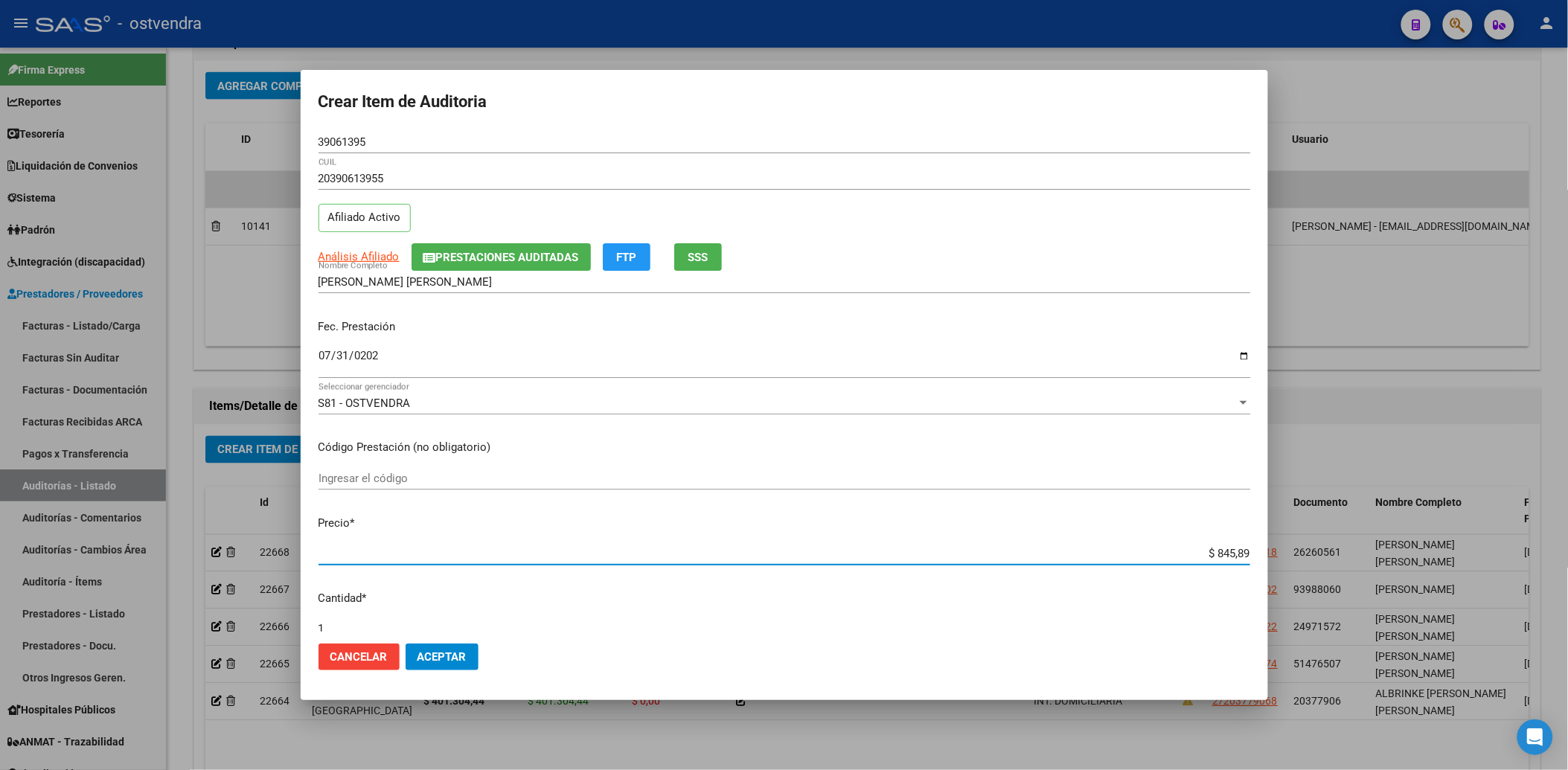
type input "$ 45,89"
type input "$ 5,89"
type input "$ 0,89"
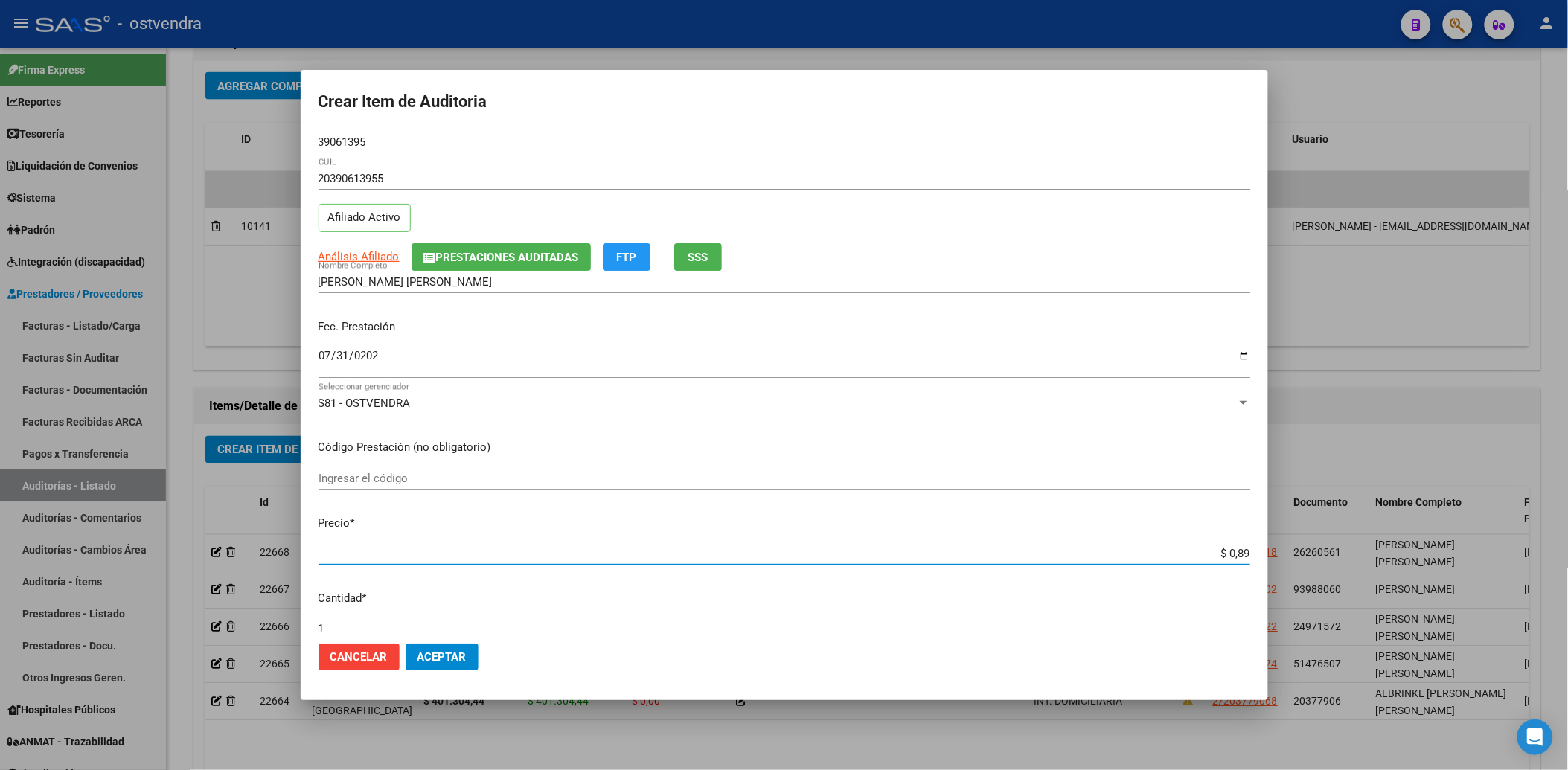
type input "$ 0,09"
type input "$ 0,03"
type input "$ 0,38"
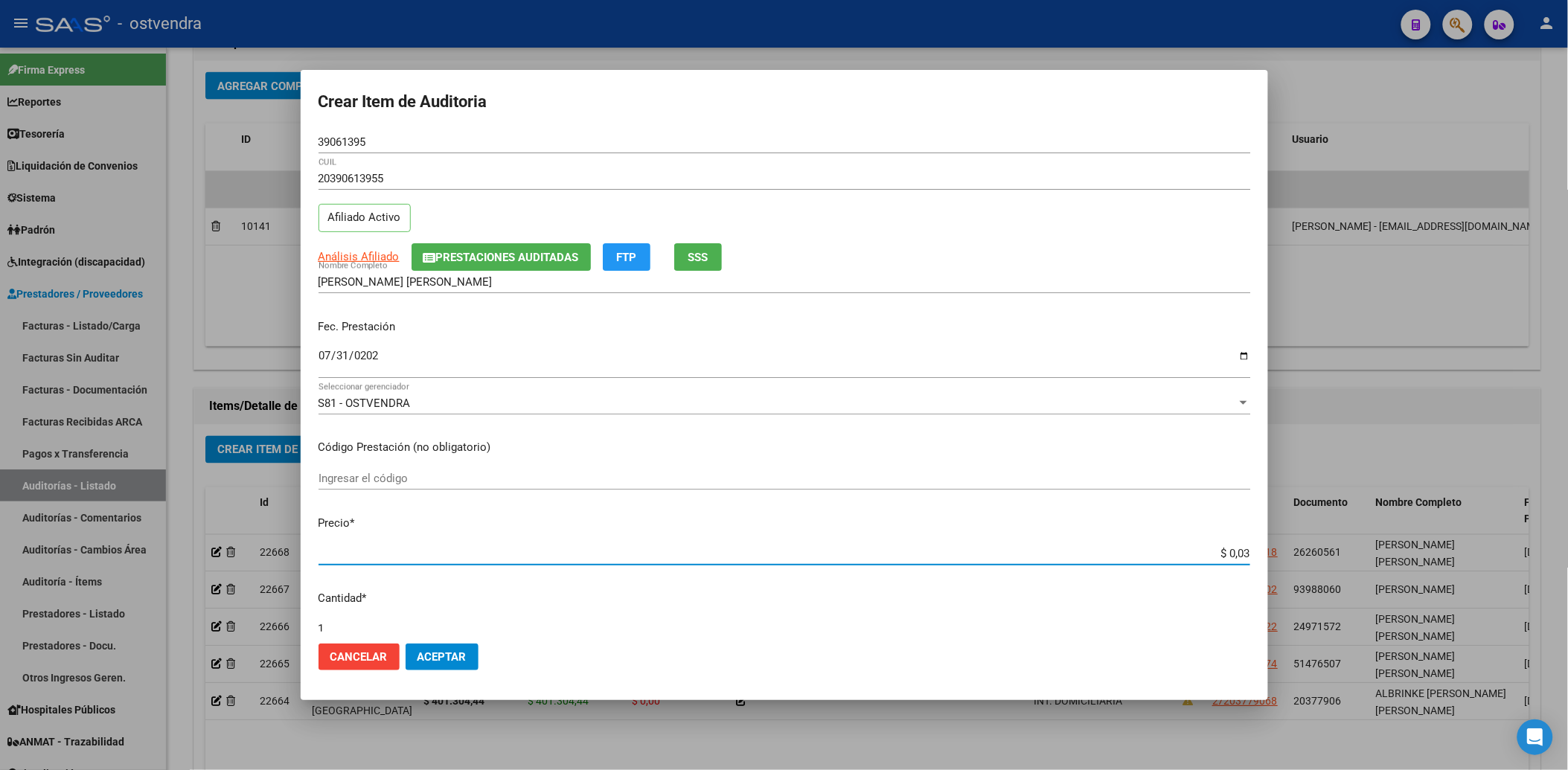
type input "$ 0,38"
type input "$ 3,89"
type input "$ 38,93"
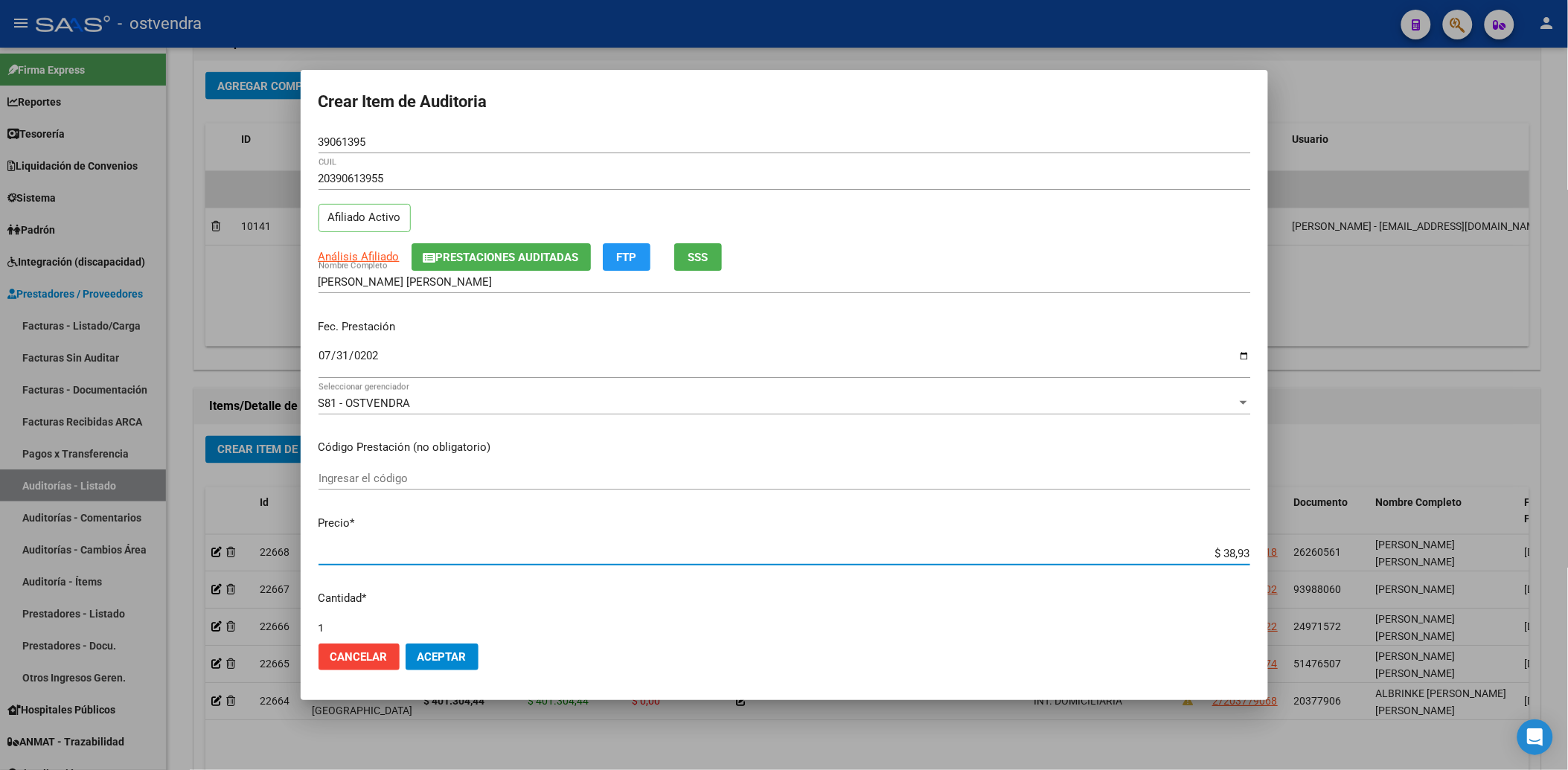
type input "$ 389,30"
type input "$ 3.893,07"
type input "$ 38.930,73"
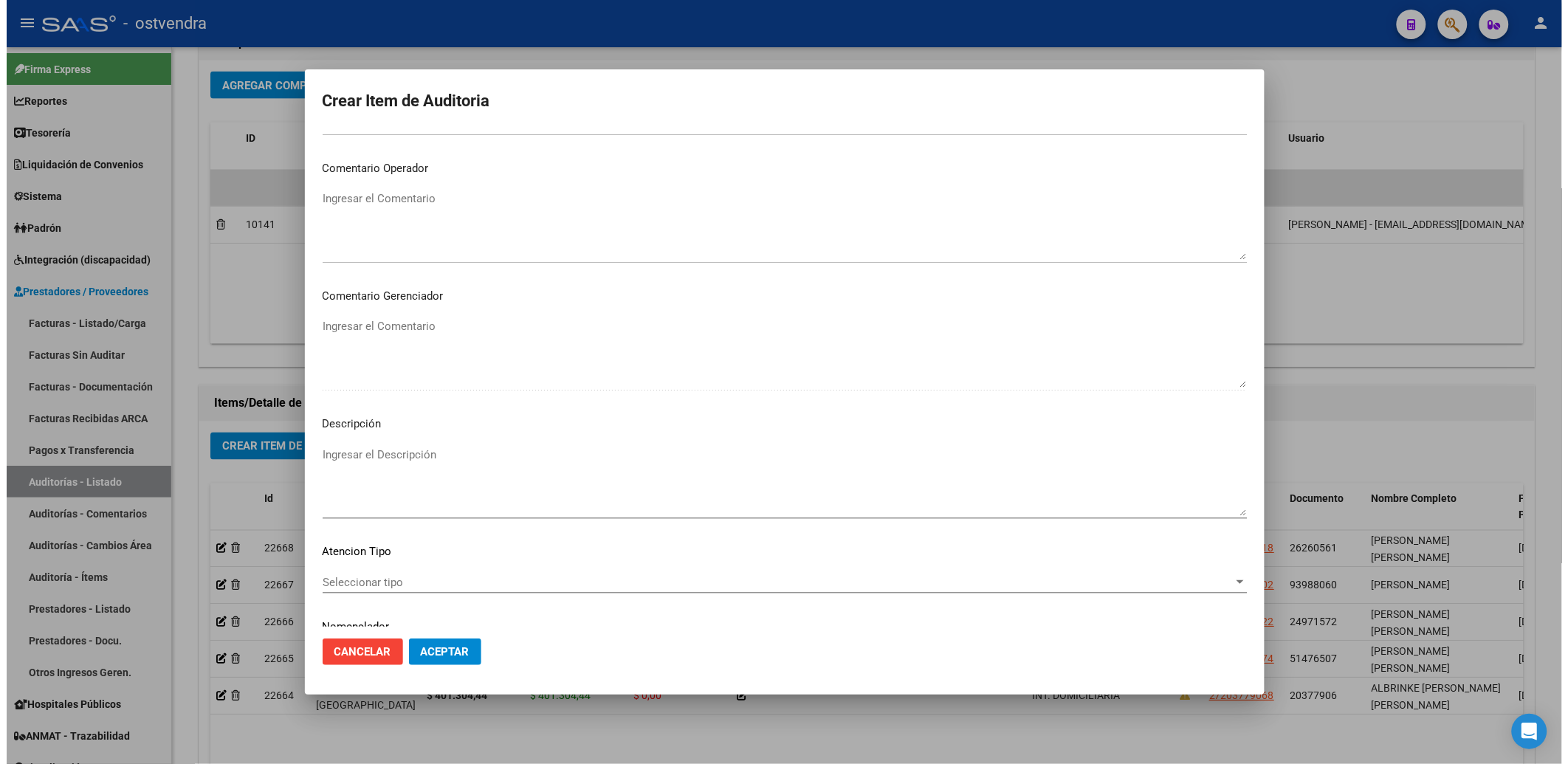
scroll to position [655, 0]
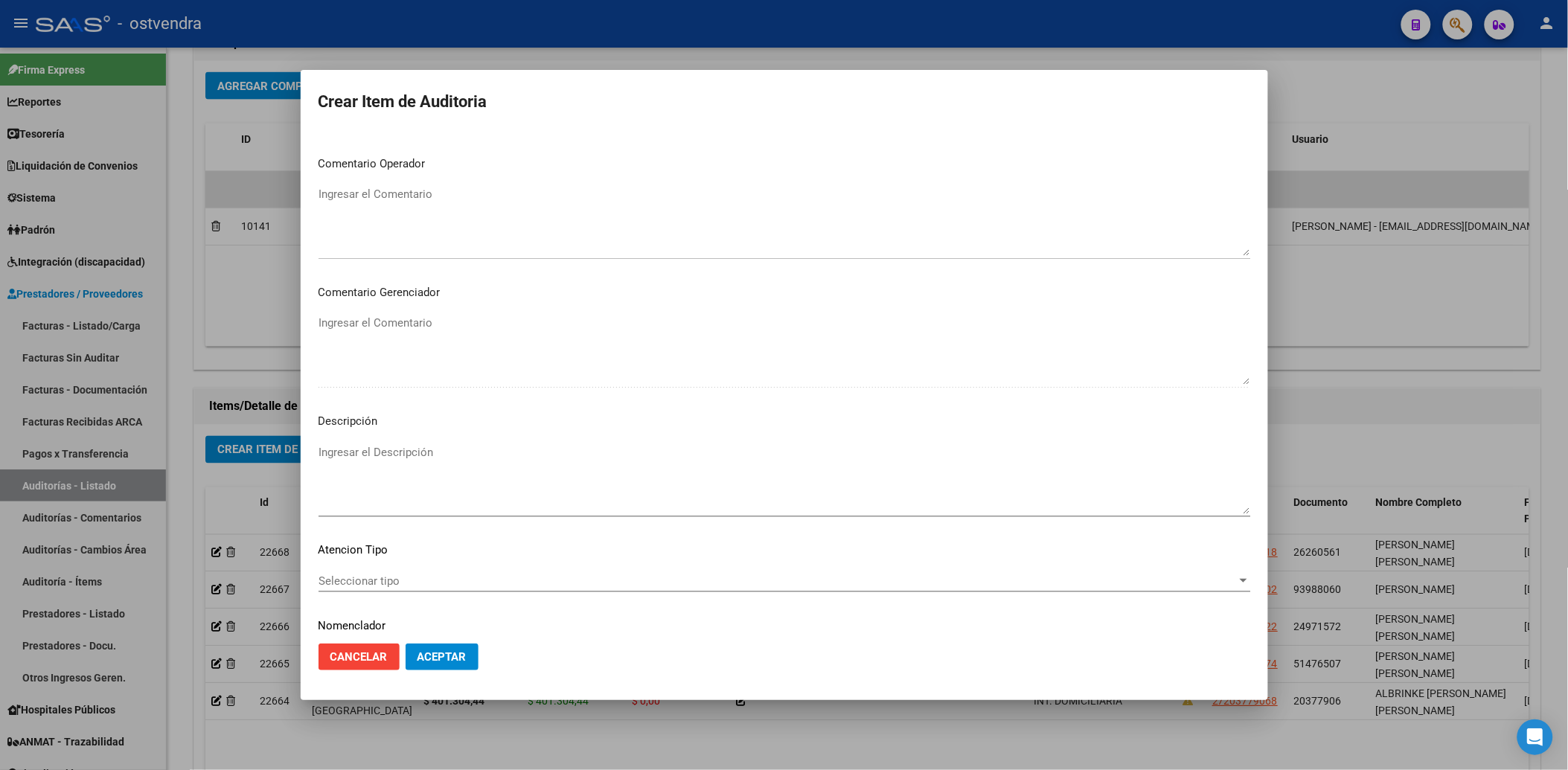
click at [340, 452] on textarea "Ingresar el Descripción" at bounding box center [784, 479] width 931 height 70
click at [356, 579] on span "Seleccionar tipo" at bounding box center [777, 581] width 918 height 13
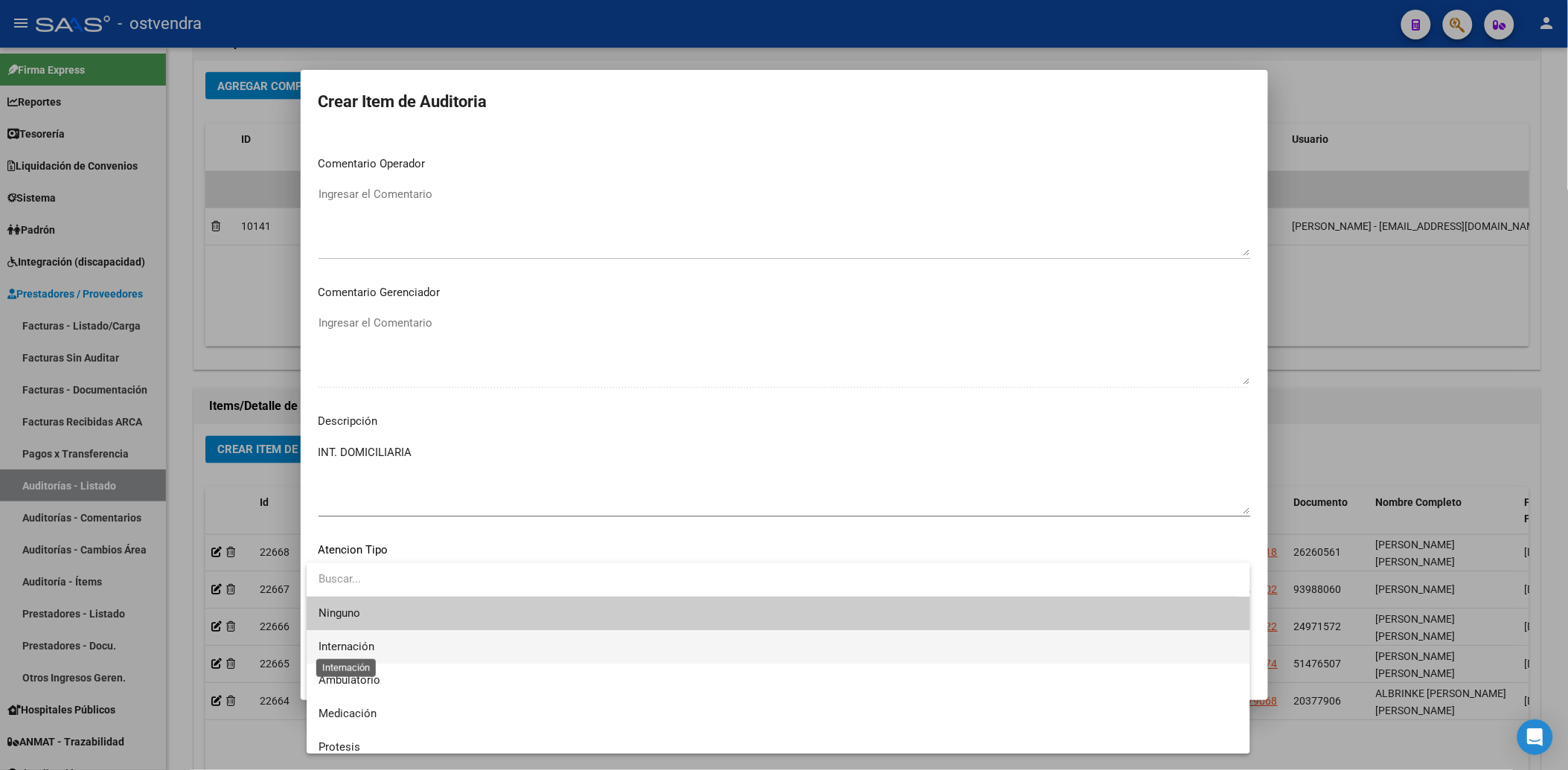
click at [344, 643] on span "Internación" at bounding box center [346, 646] width 56 height 13
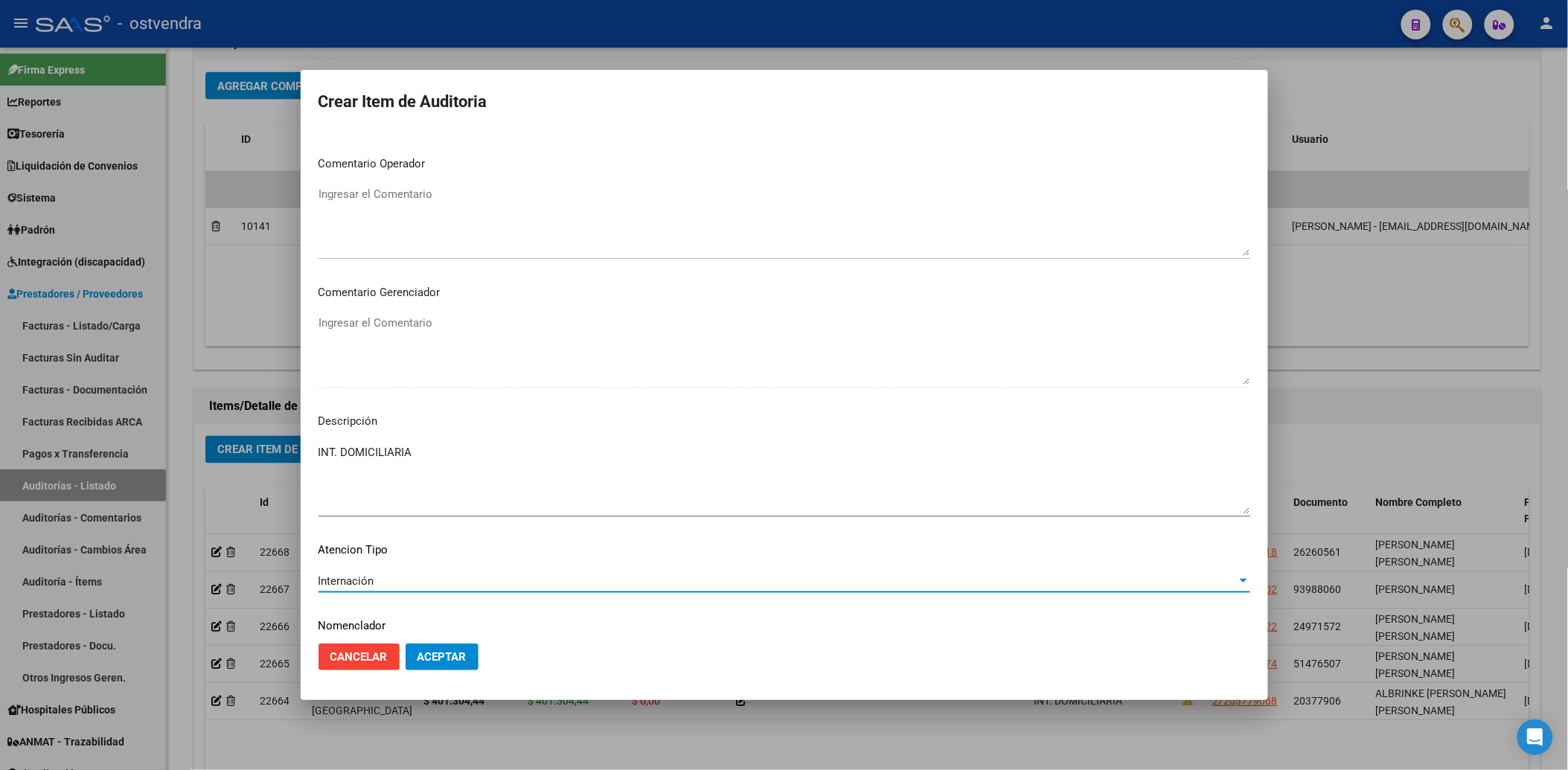
click at [436, 652] on span "Aceptar" at bounding box center [442, 657] width 49 height 13
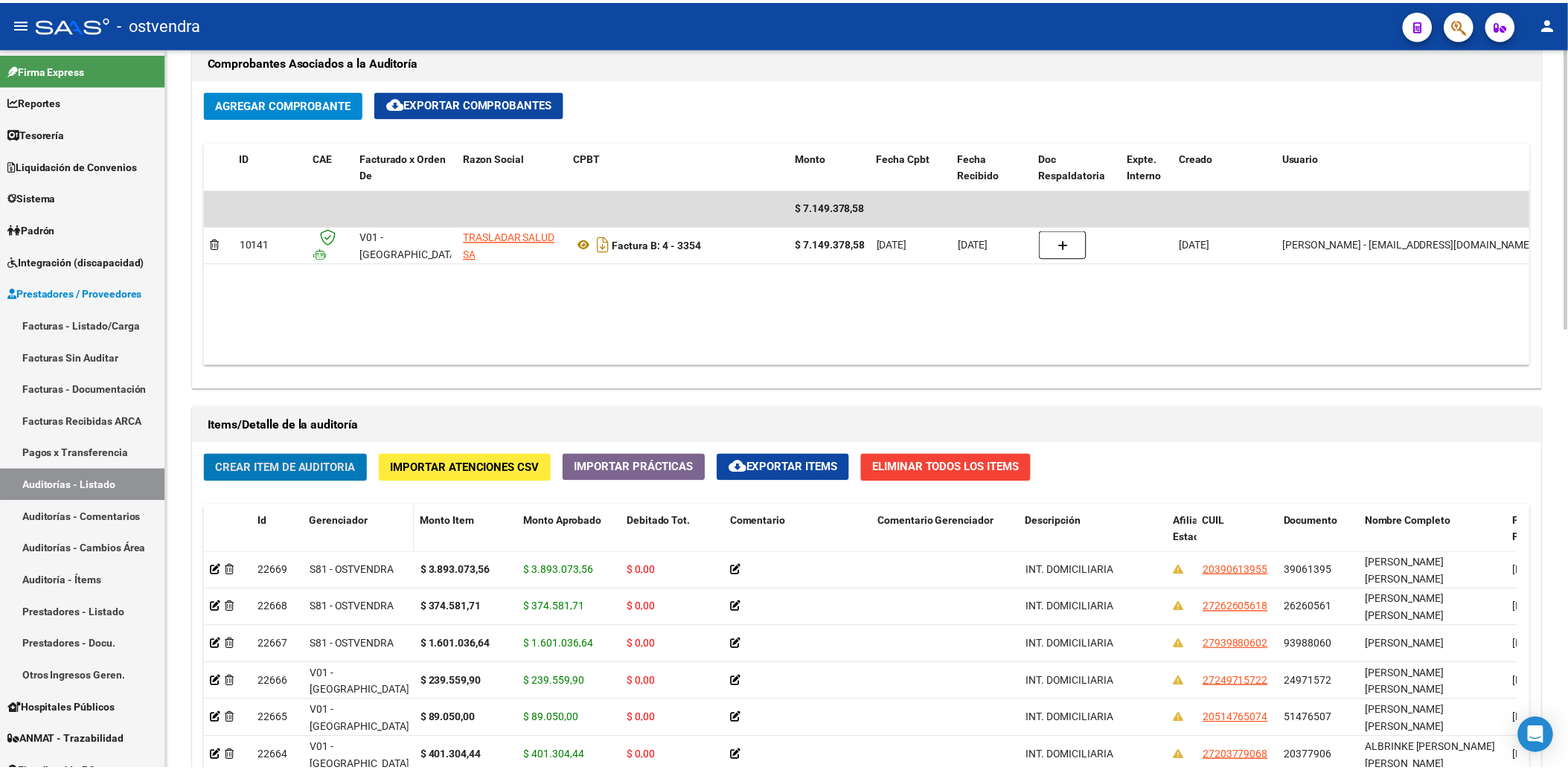
scroll to position [745, 0]
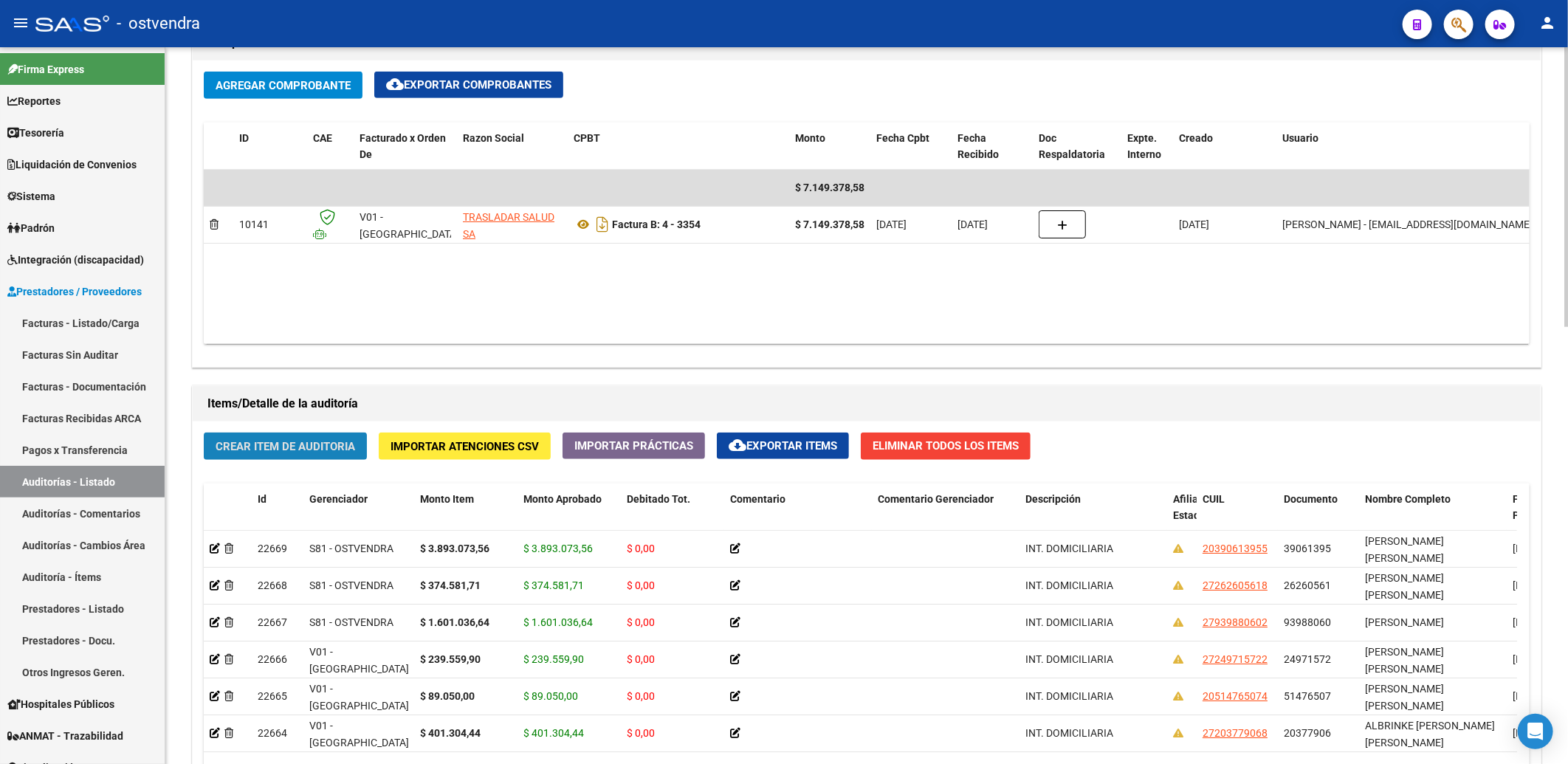
click at [274, 448] on span "Crear Item de Auditoria" at bounding box center [285, 447] width 140 height 13
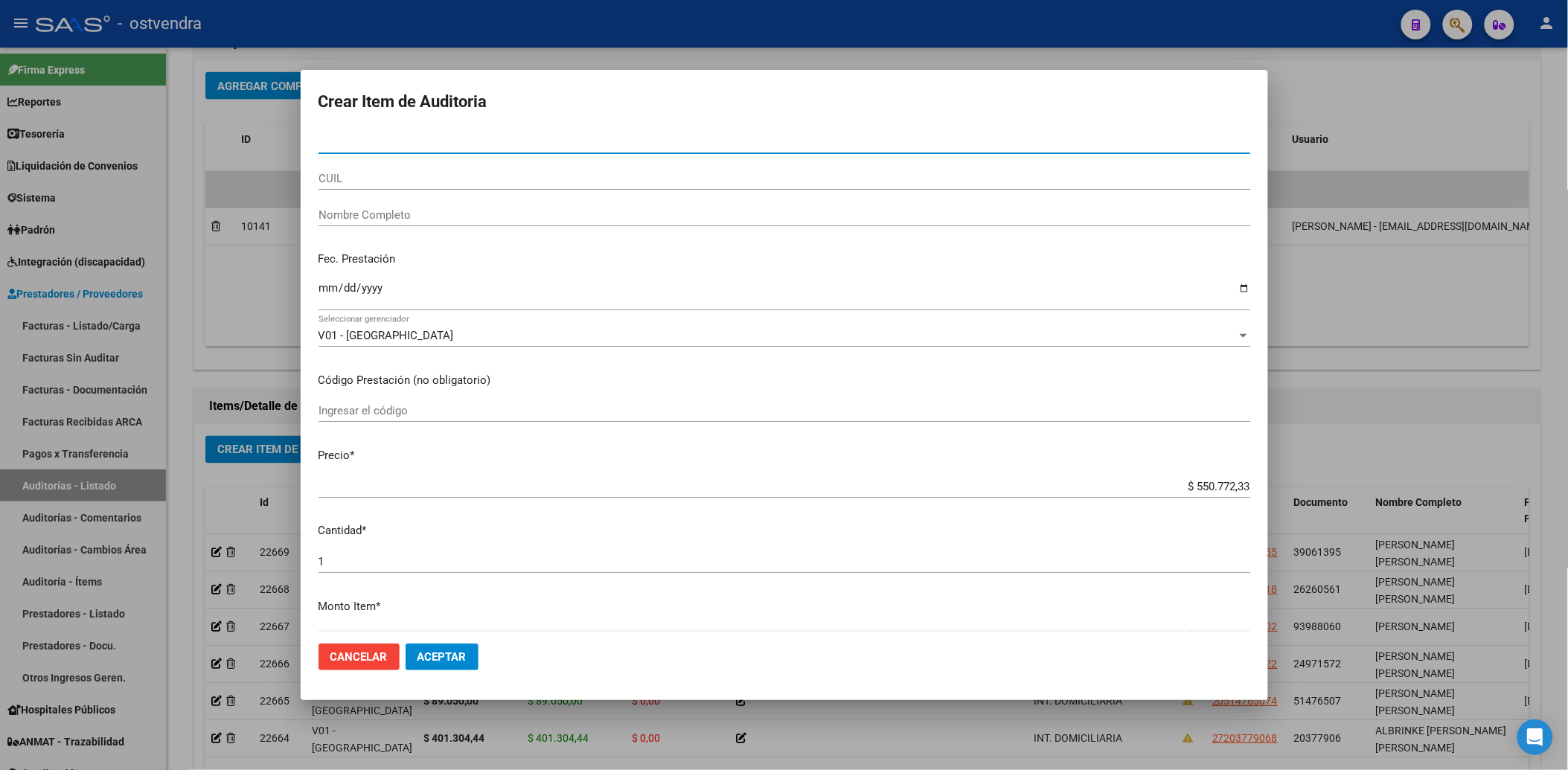
click at [377, 142] on input "Nro Documento" at bounding box center [784, 142] width 931 height 13
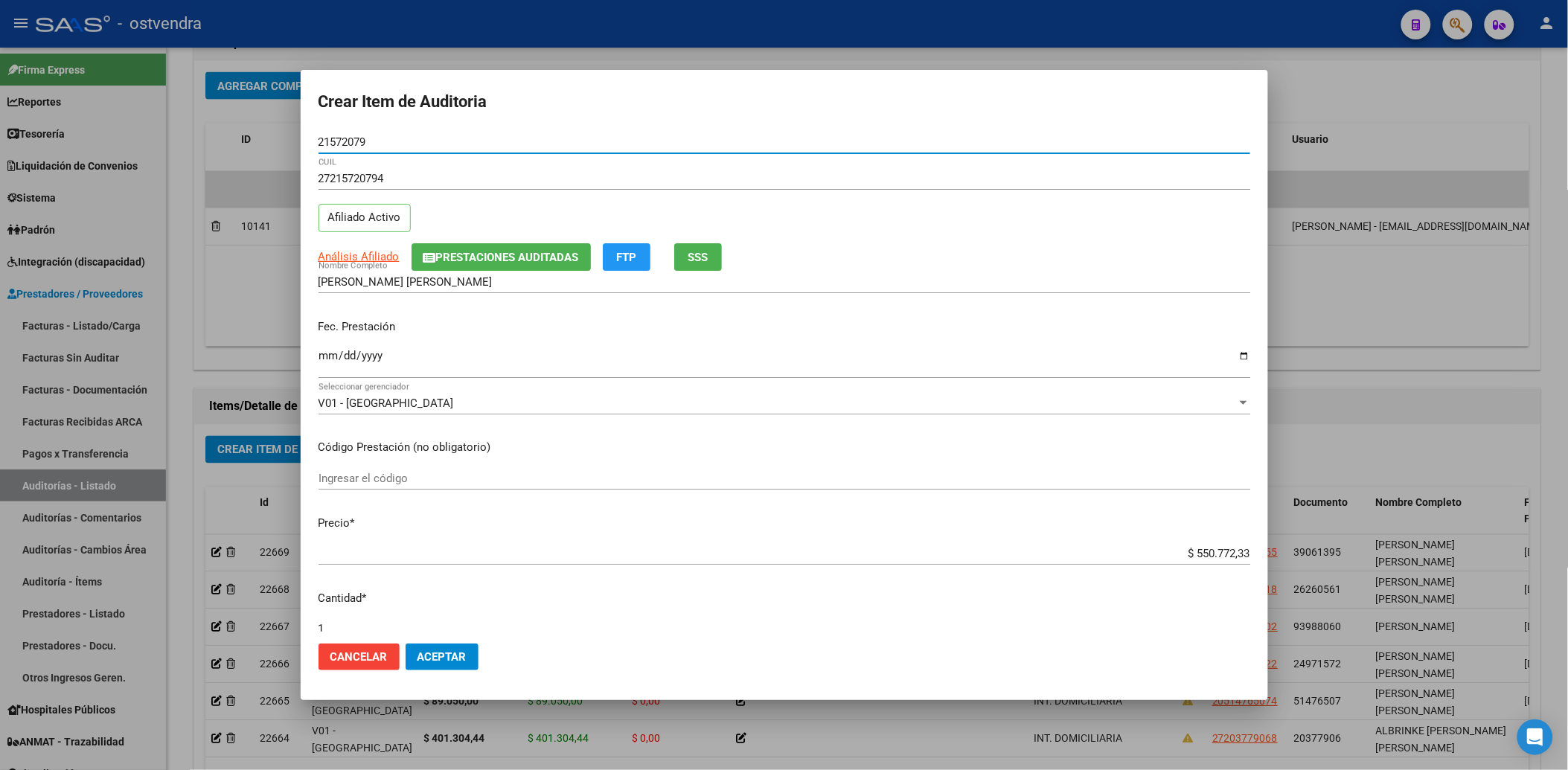
click at [331, 361] on input "Ingresar la fecha" at bounding box center [784, 361] width 931 height 24
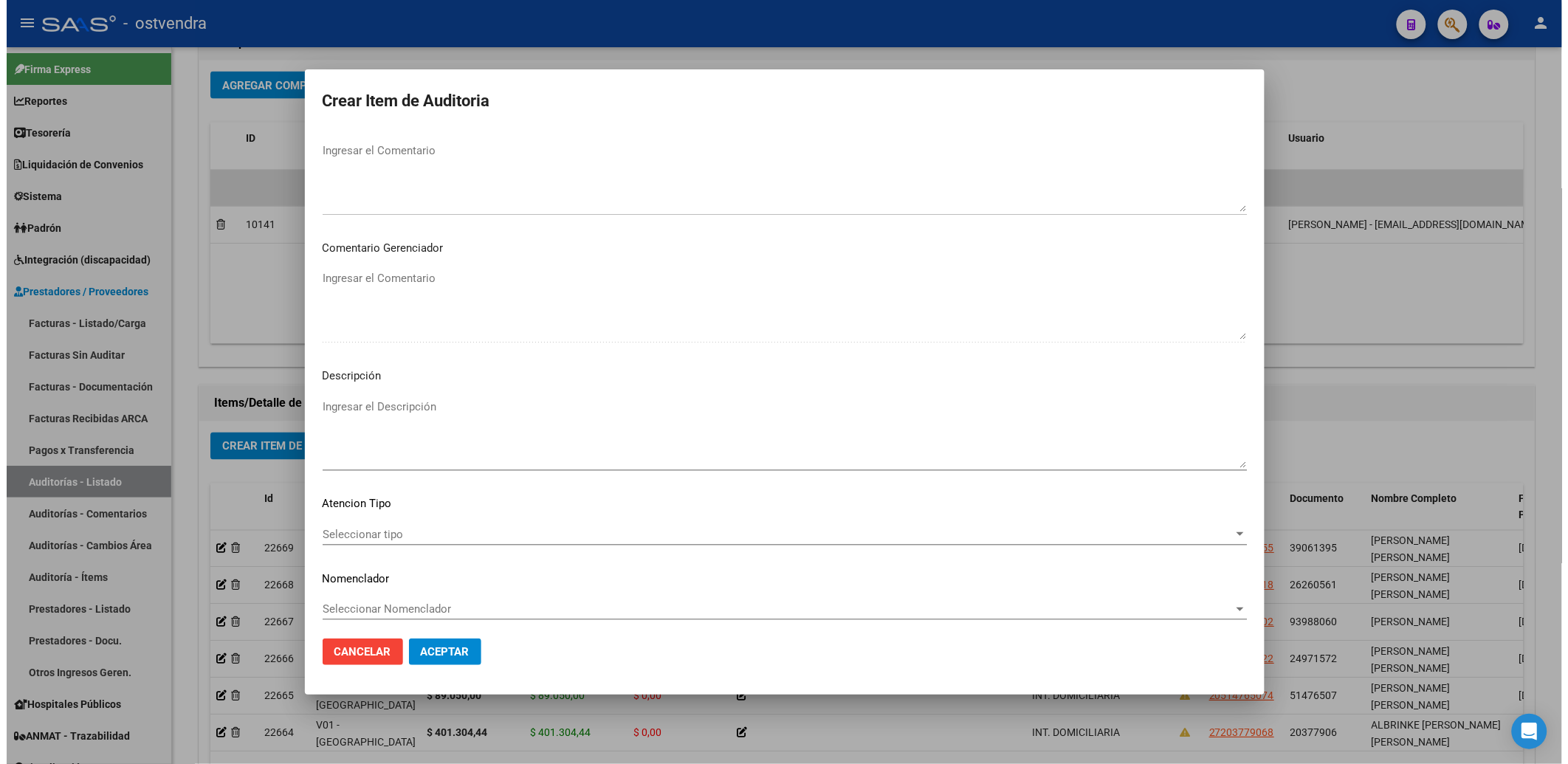
scroll to position [704, 0]
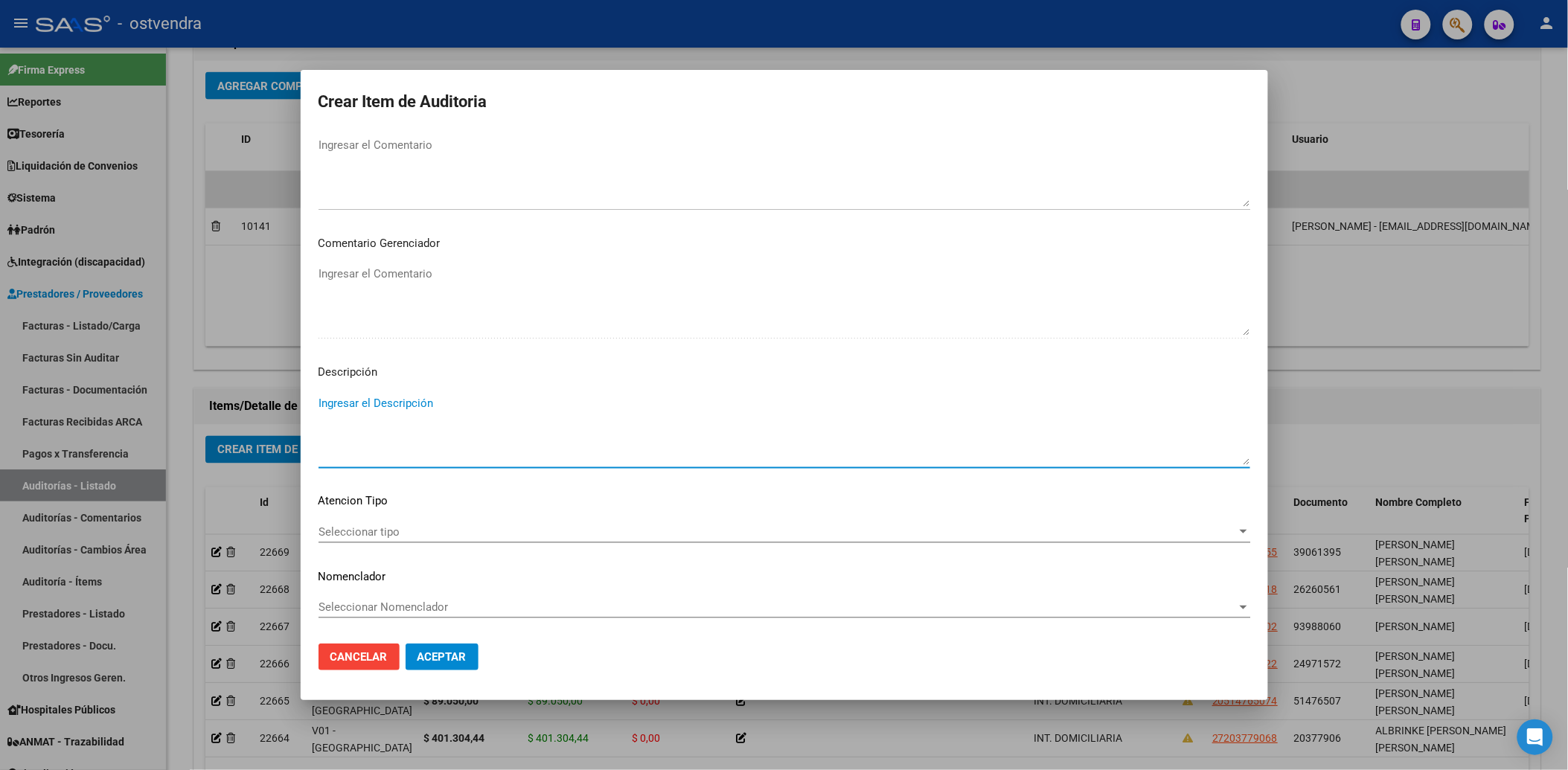
click at [361, 395] on textarea "Ingresar el Descripción" at bounding box center [784, 430] width 931 height 70
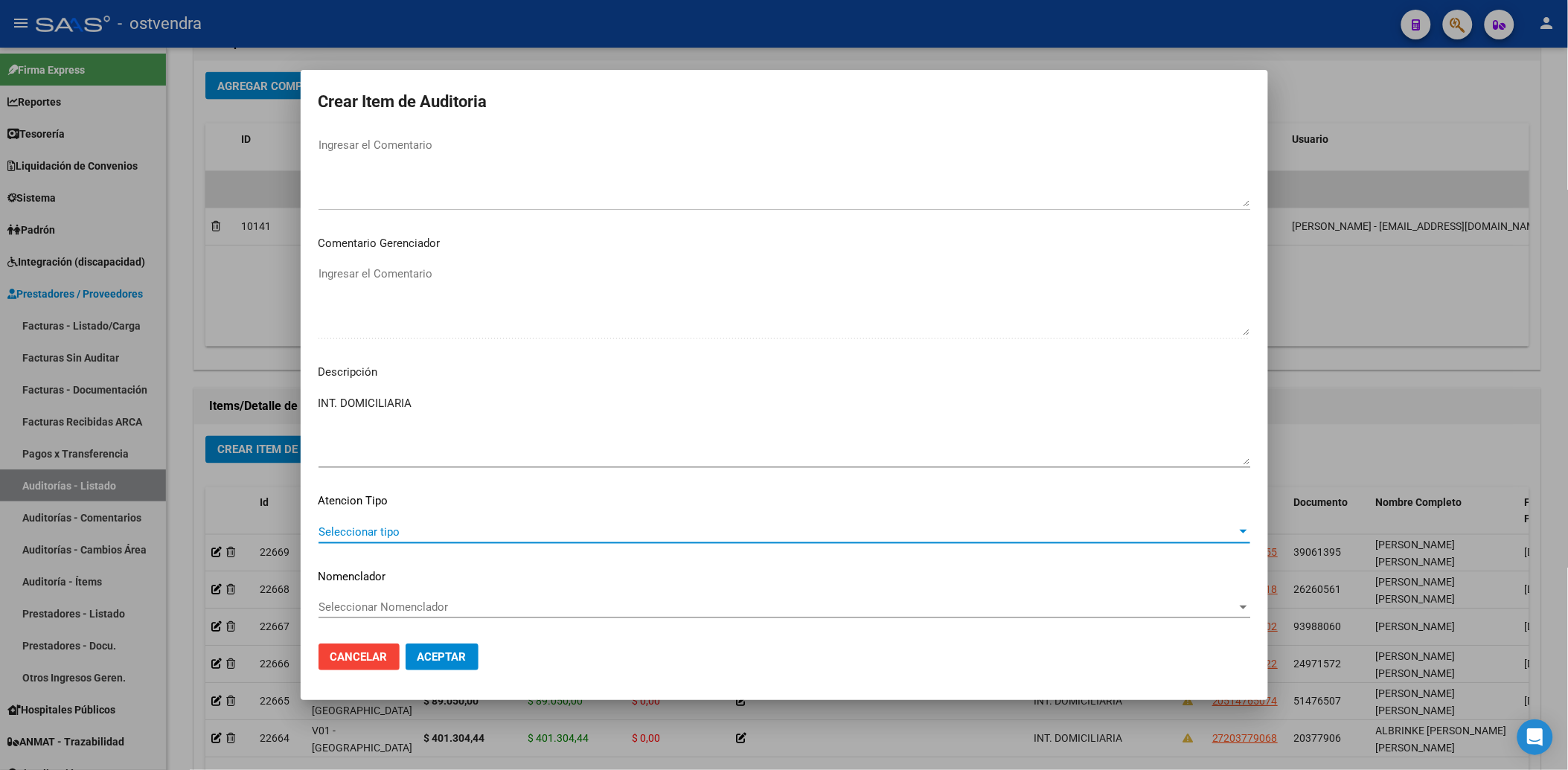
click at [376, 533] on span "Seleccionar tipo" at bounding box center [777, 532] width 918 height 13
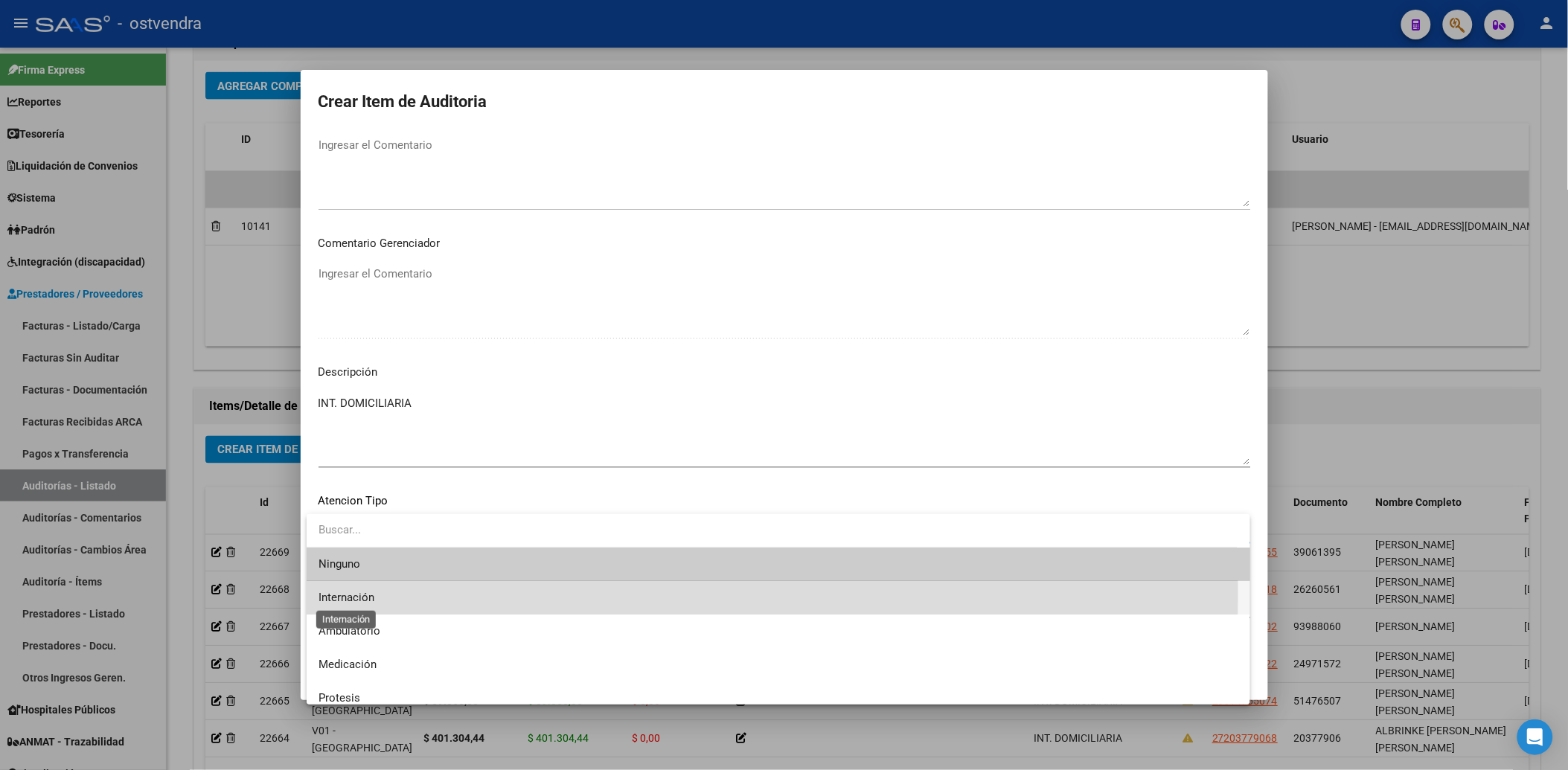
click at [370, 592] on span "Internación" at bounding box center [346, 597] width 56 height 13
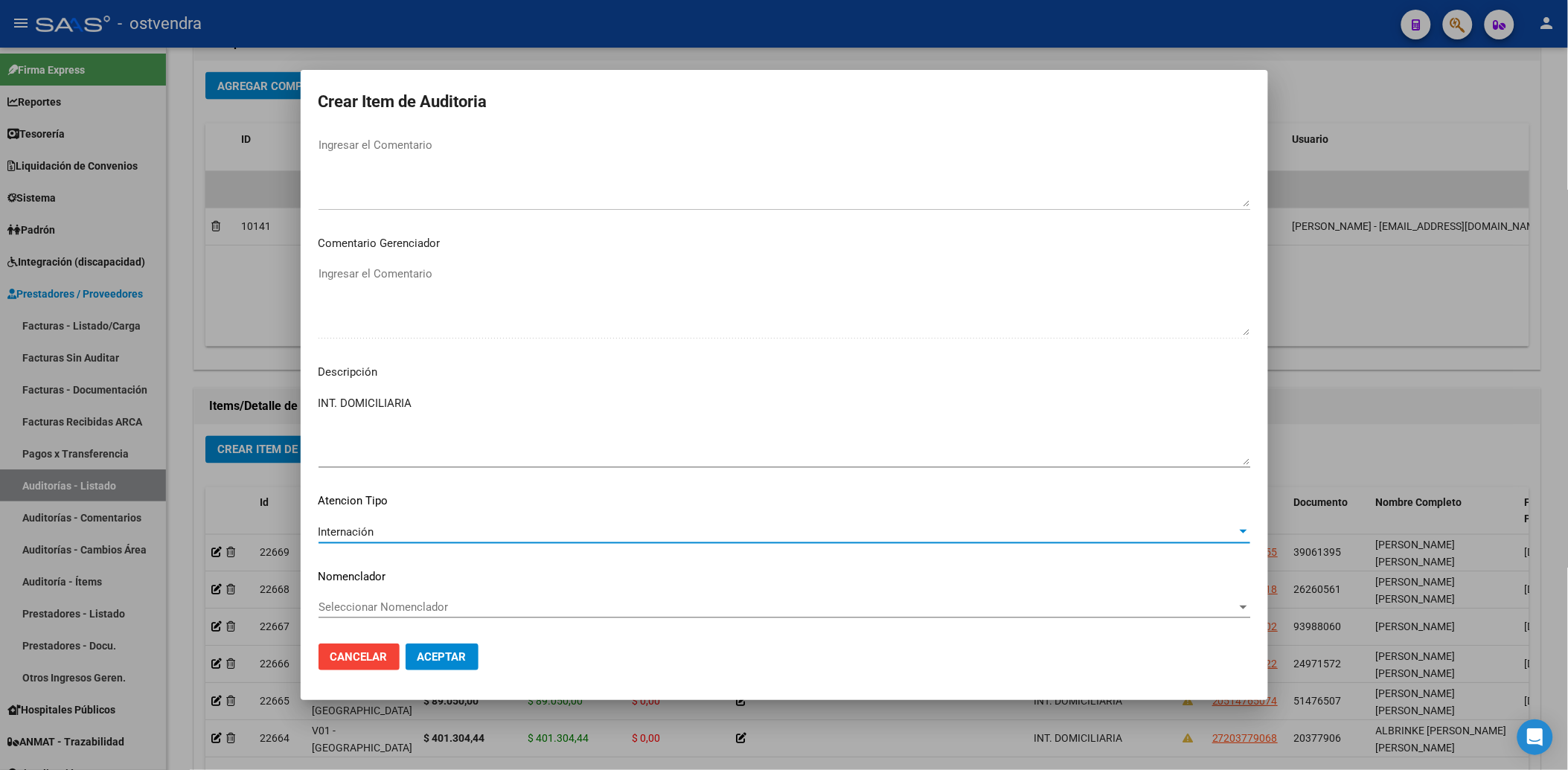
click at [440, 655] on span "Aceptar" at bounding box center [442, 657] width 49 height 13
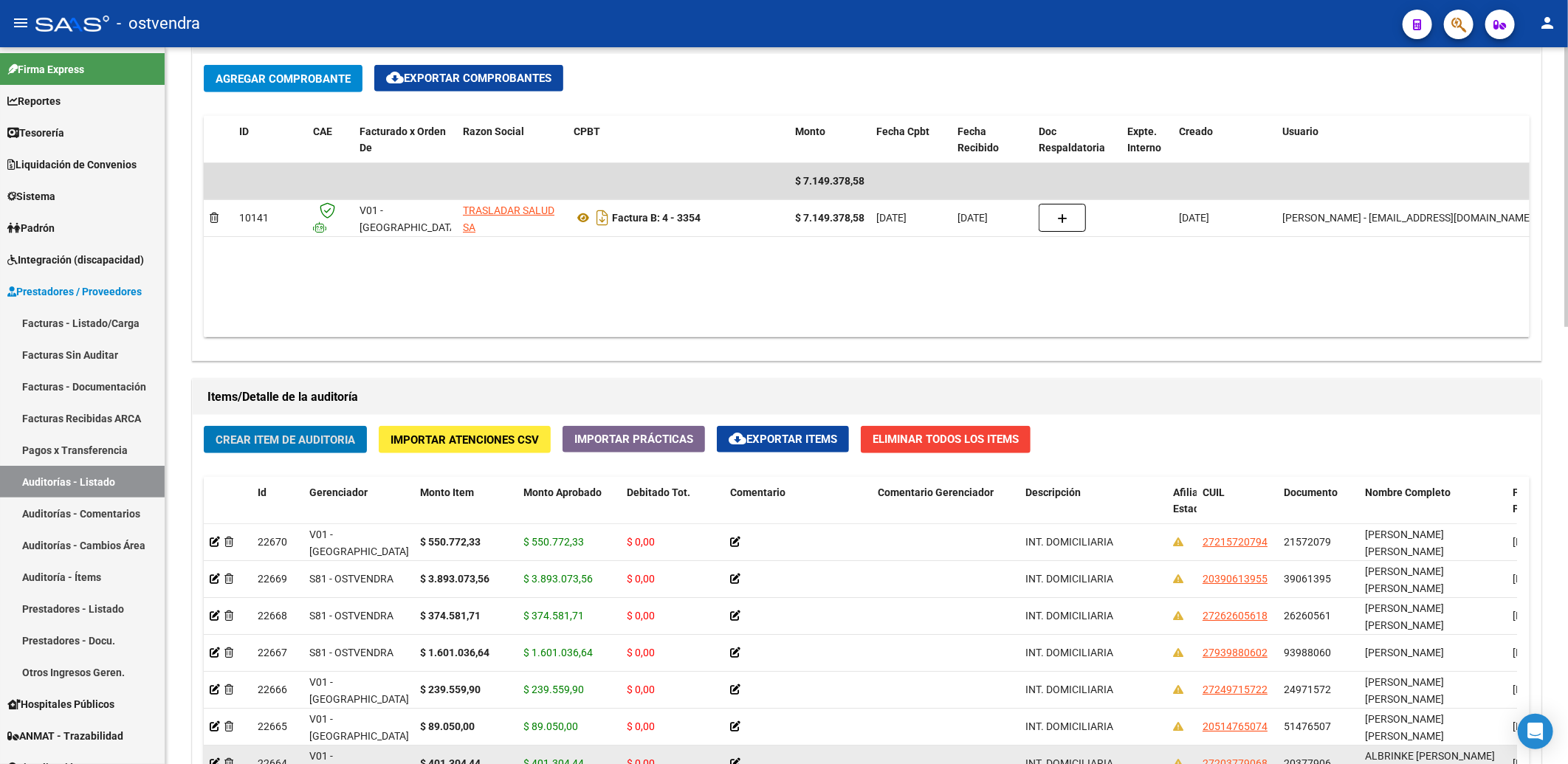
scroll to position [902, 0]
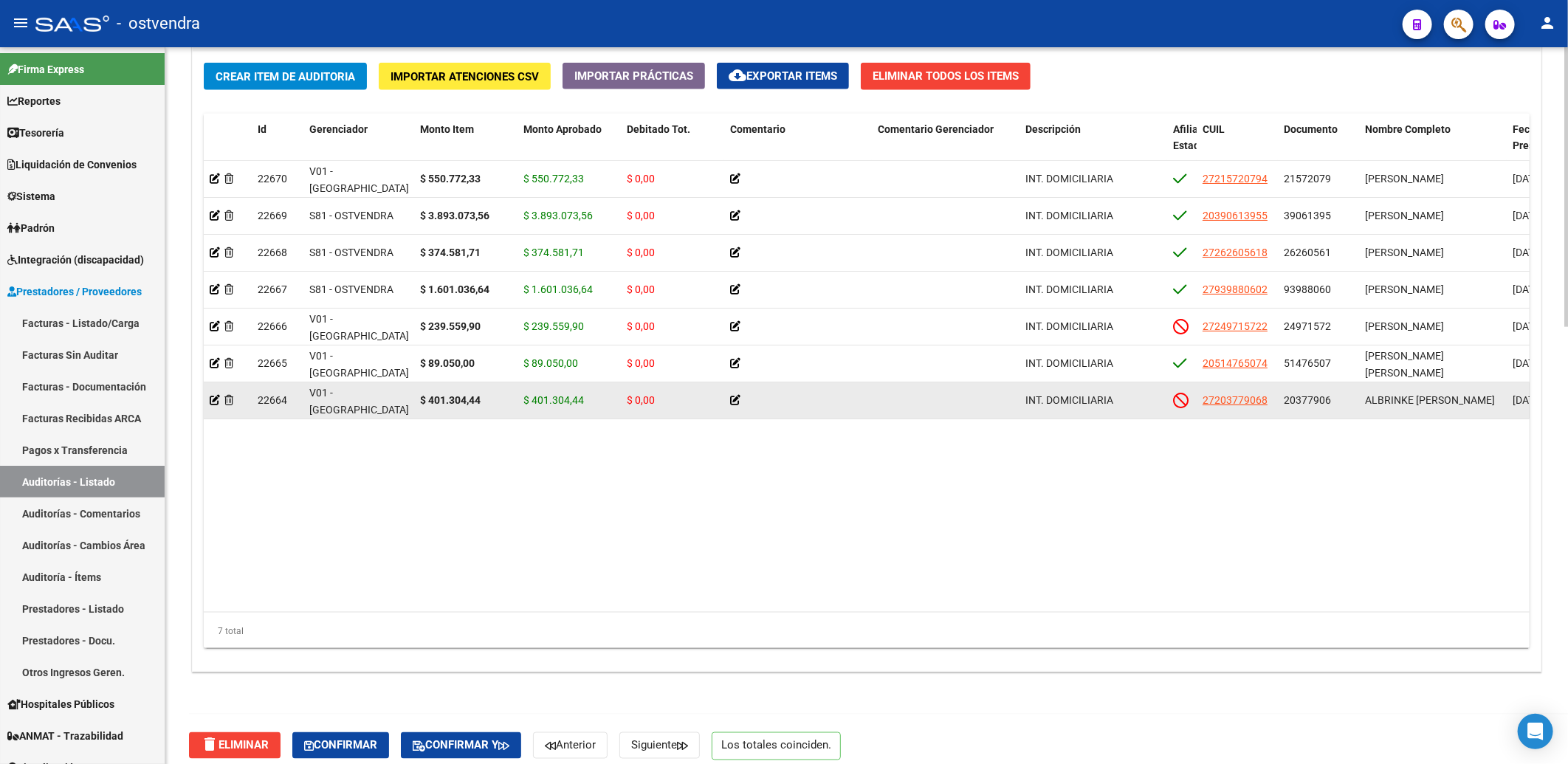
scroll to position [1123, 0]
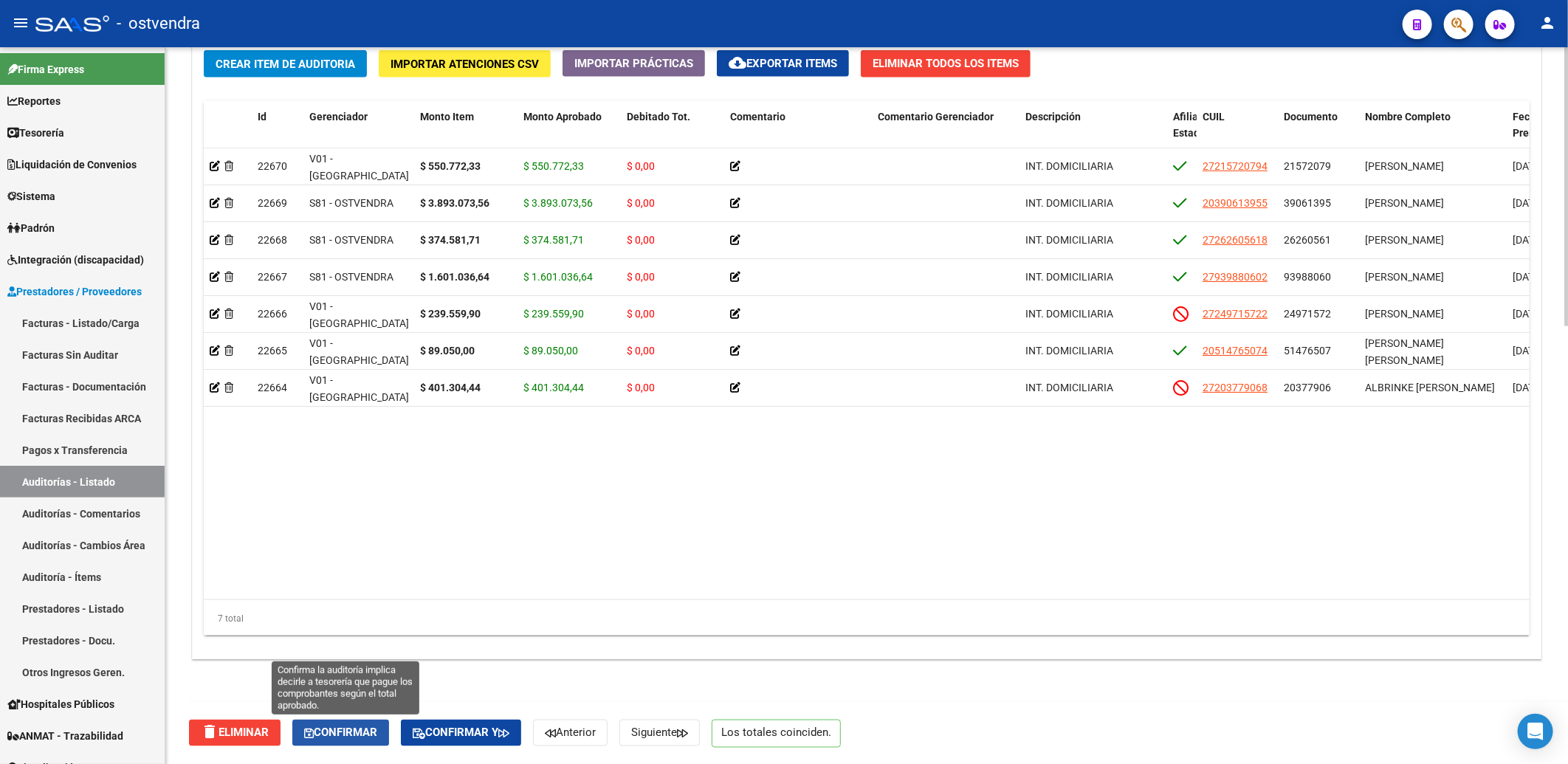
click at [356, 736] on span "Confirmar" at bounding box center [341, 733] width 73 height 13
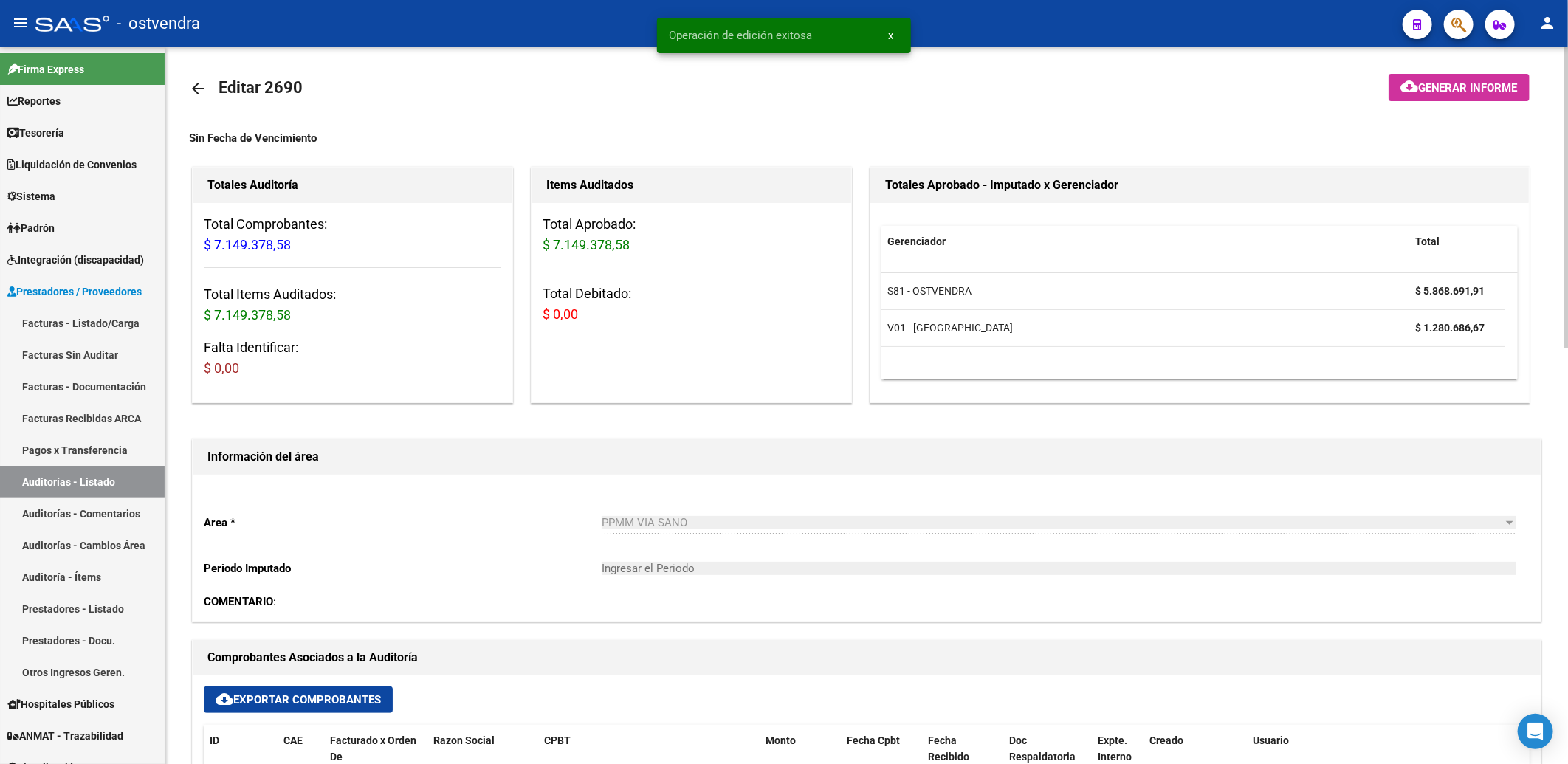
scroll to position [0, 0]
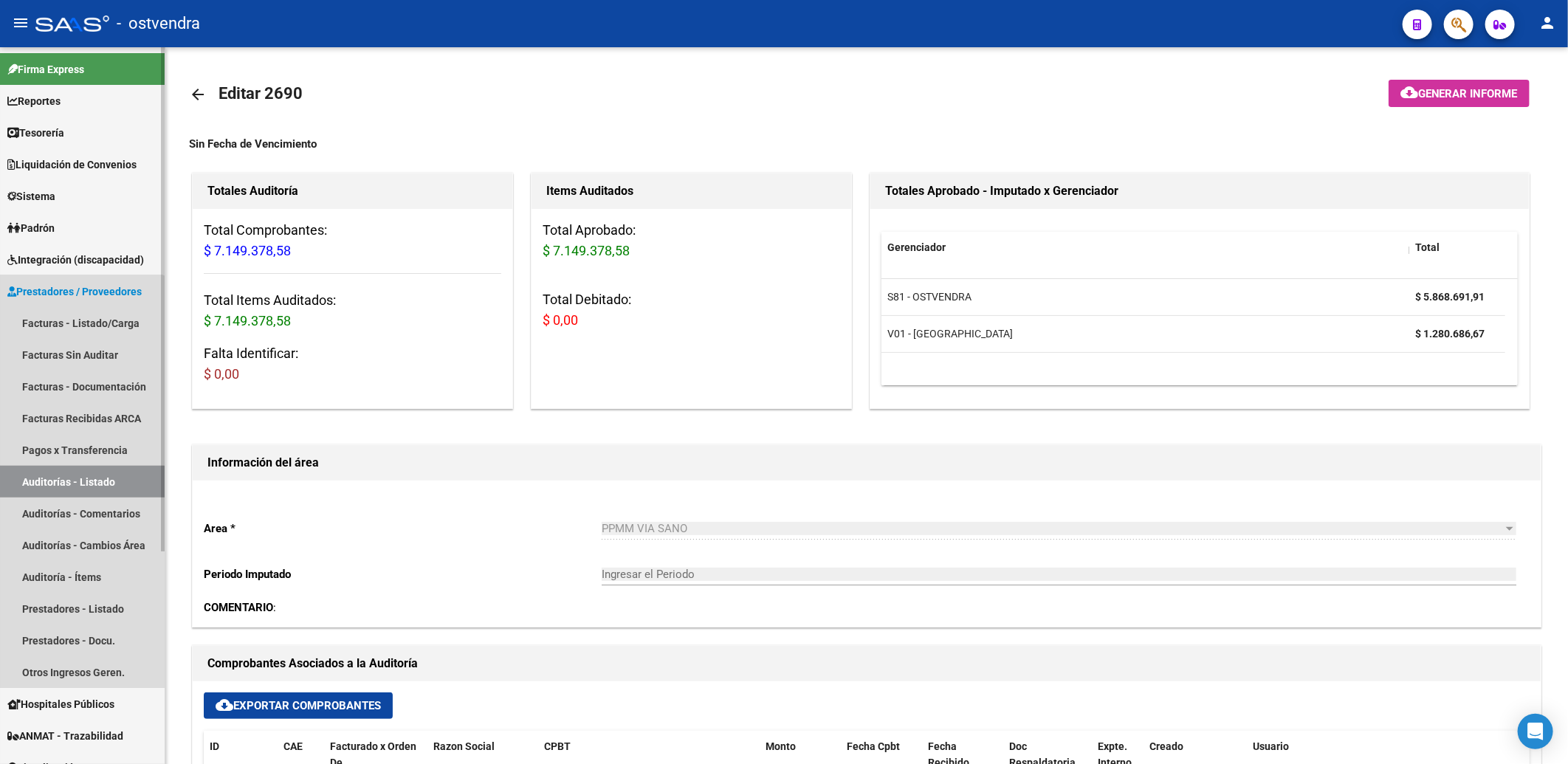
click at [75, 483] on link "Auditorías - Listado" at bounding box center [82, 481] width 165 height 32
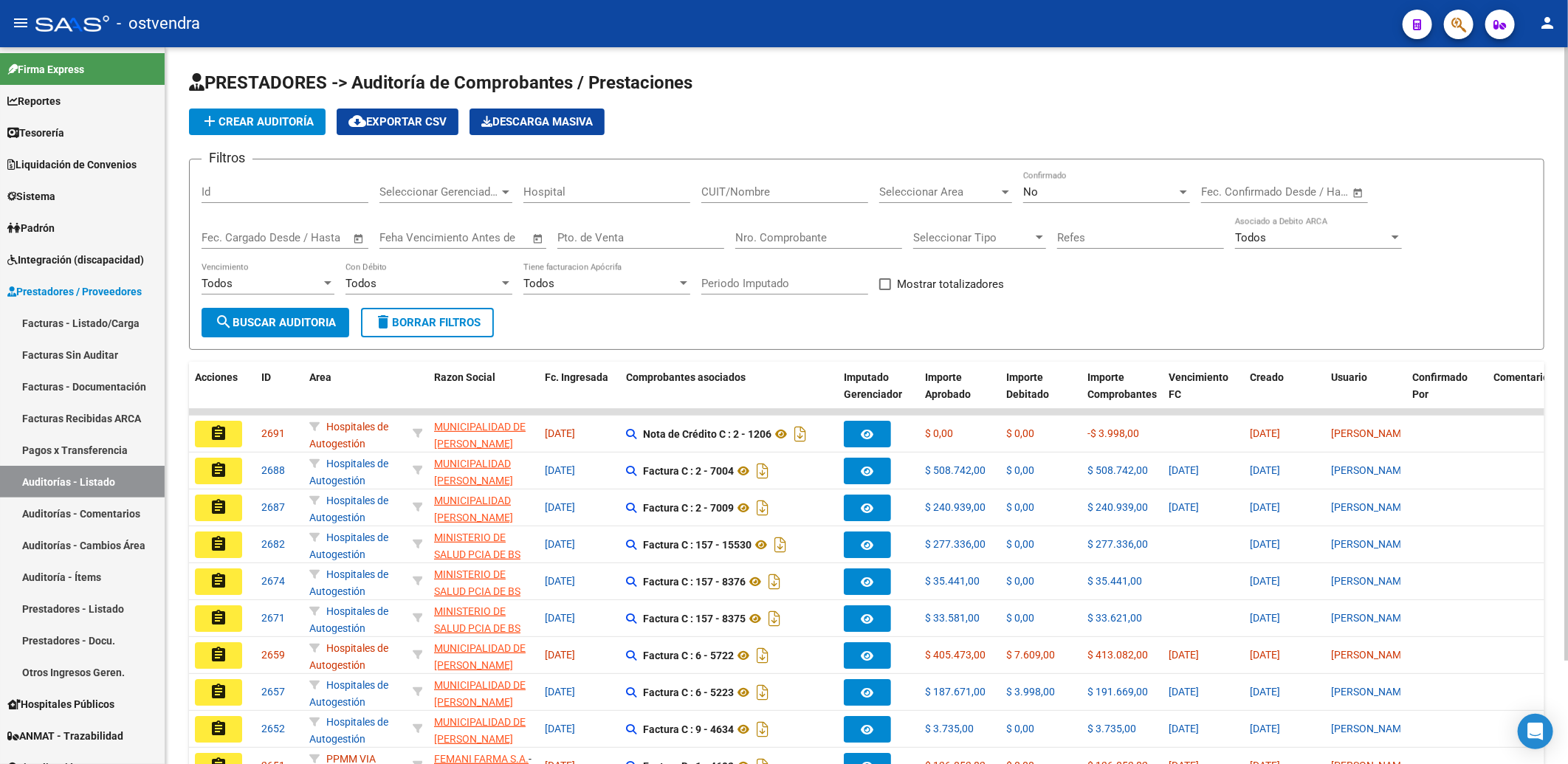
click at [1082, 192] on div "No" at bounding box center [1099, 192] width 153 height 13
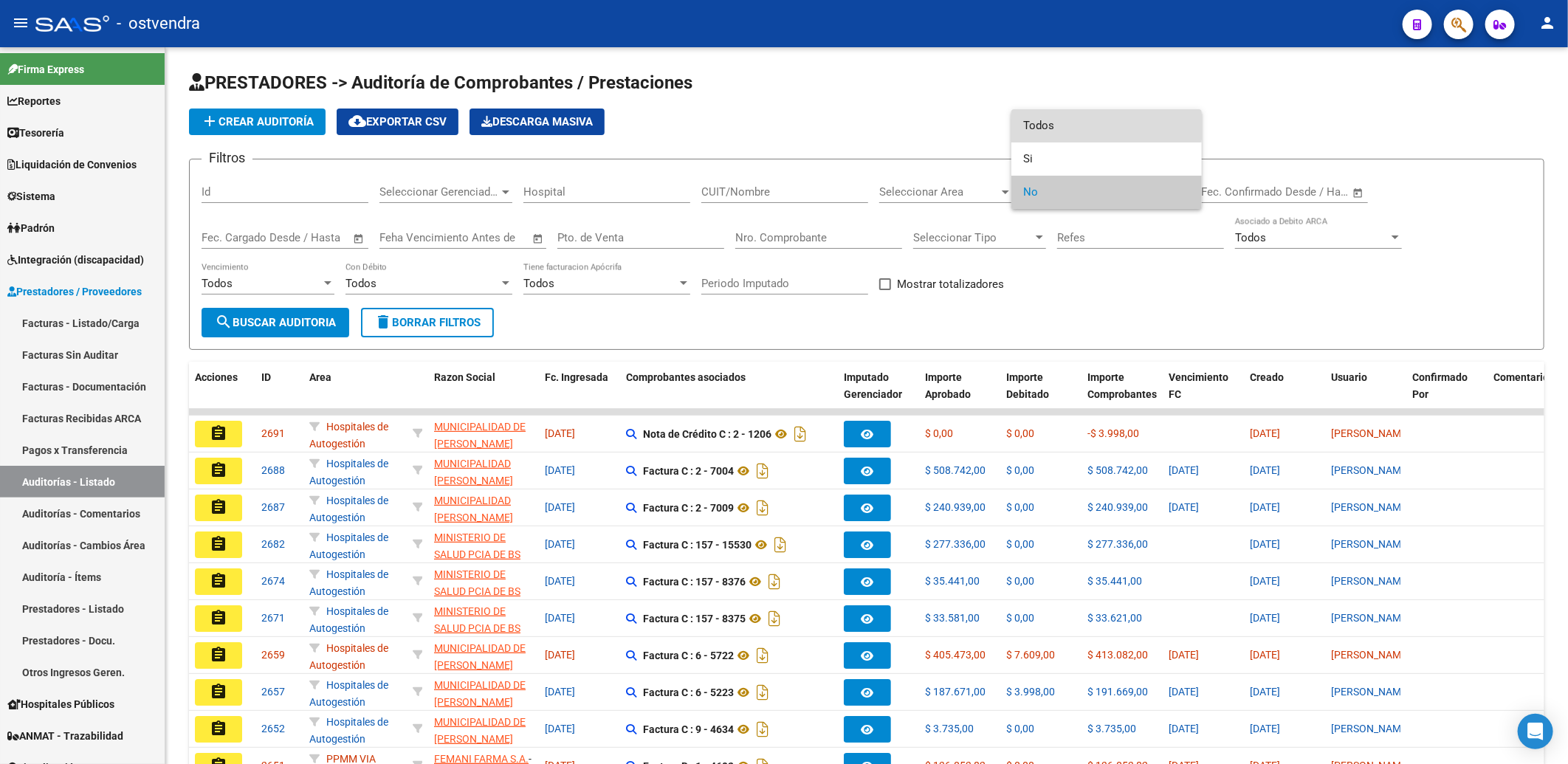
click at [1081, 122] on span "Todos" at bounding box center [1106, 126] width 166 height 33
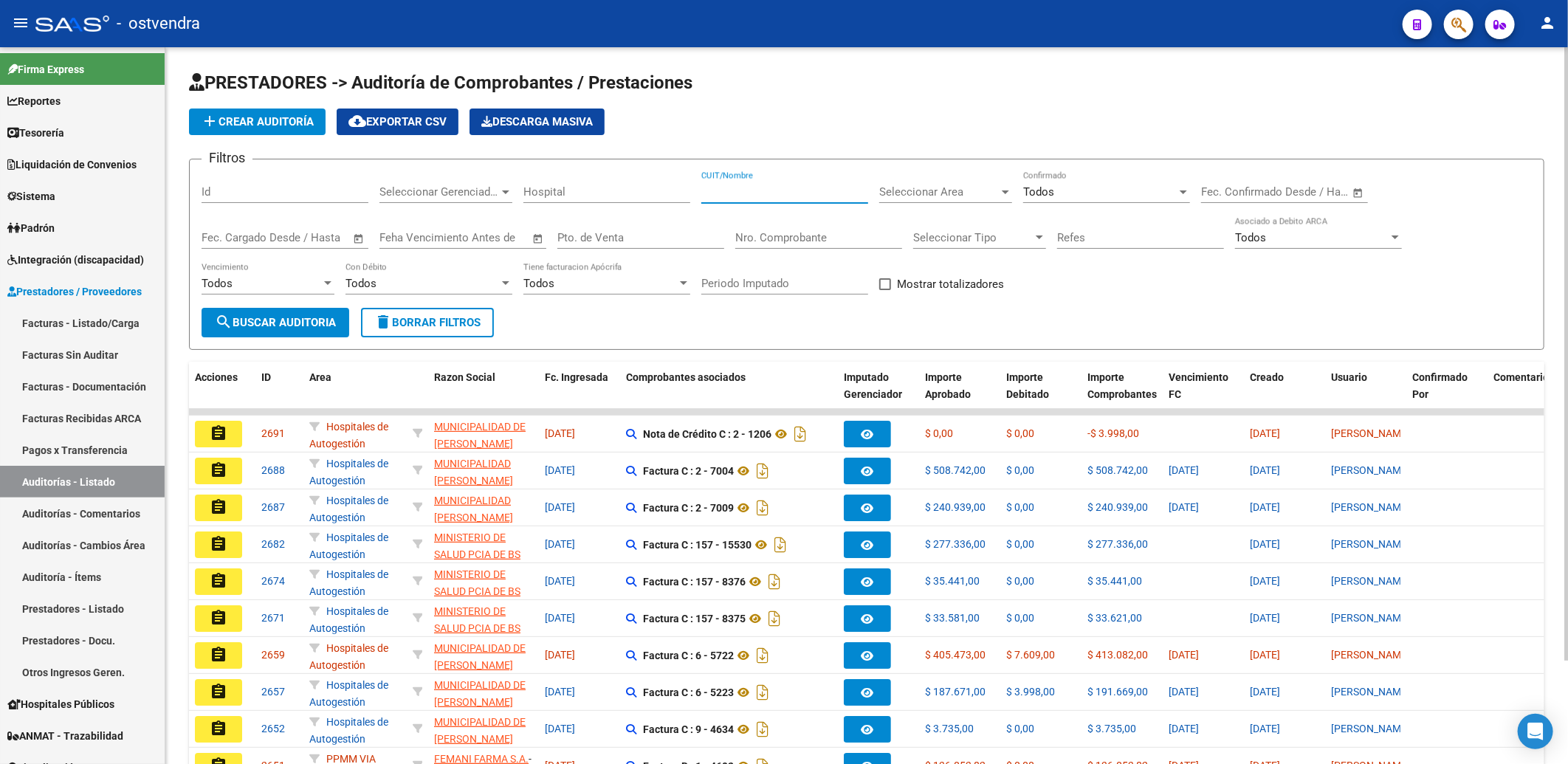
click at [770, 186] on input "CUIT/Nombre" at bounding box center [784, 192] width 166 height 13
type input "trasladar"
click at [279, 325] on span "search Buscar Auditoria" at bounding box center [275, 322] width 121 height 13
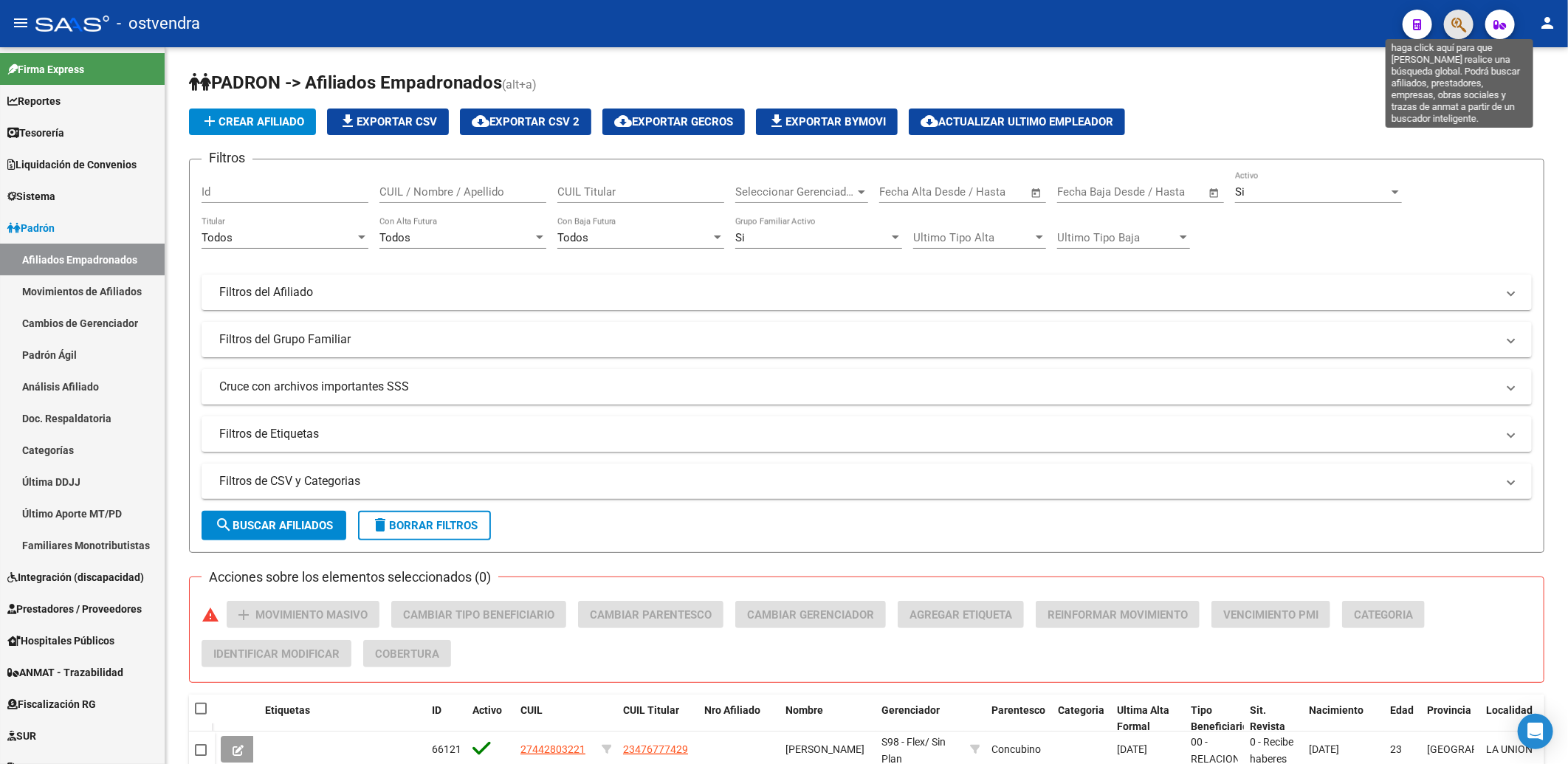
click at [1455, 17] on icon "button" at bounding box center [1459, 24] width 15 height 17
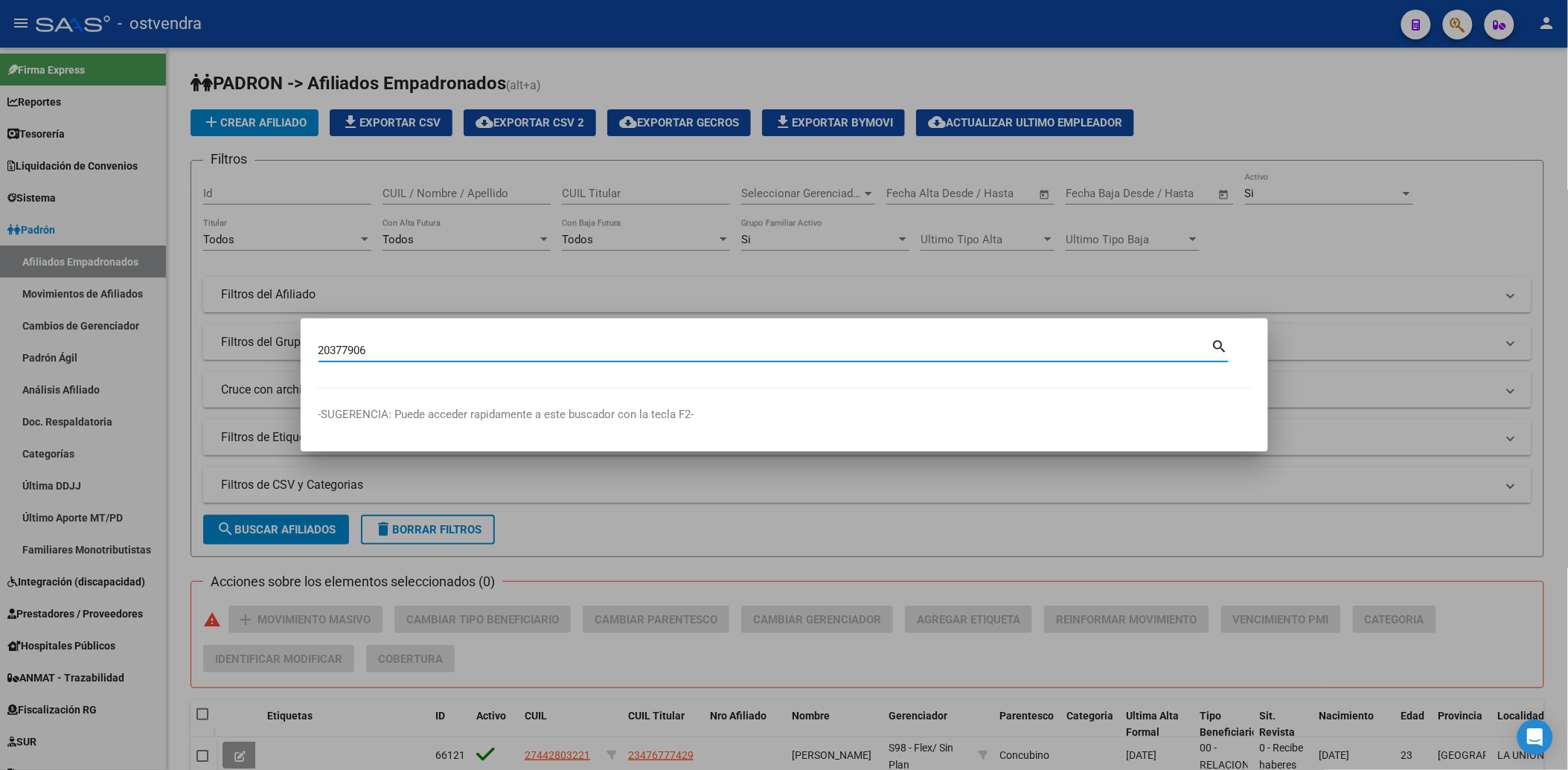
type input "20377906"
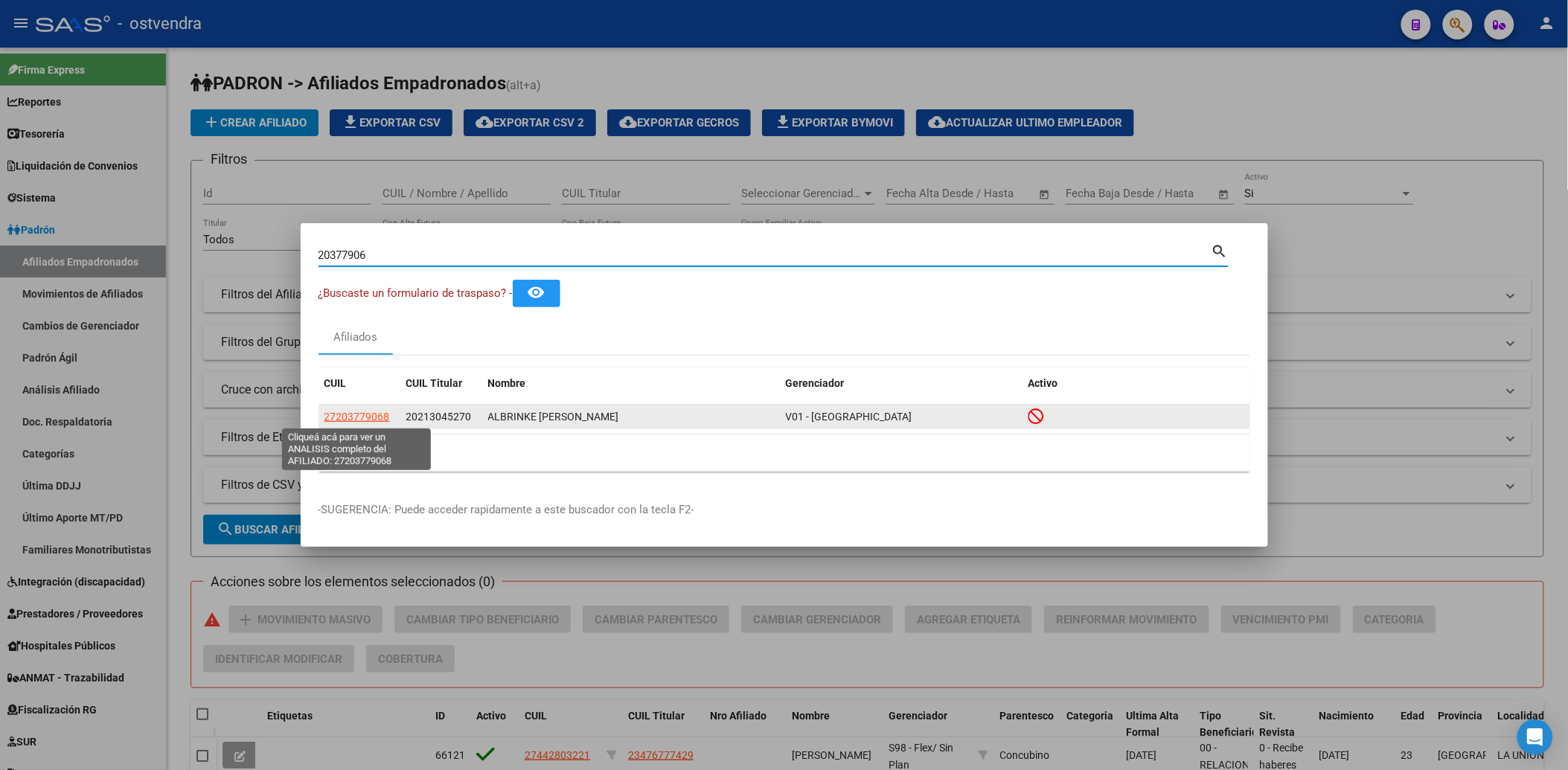
click at [370, 414] on span "27203779068" at bounding box center [357, 417] width 65 height 12
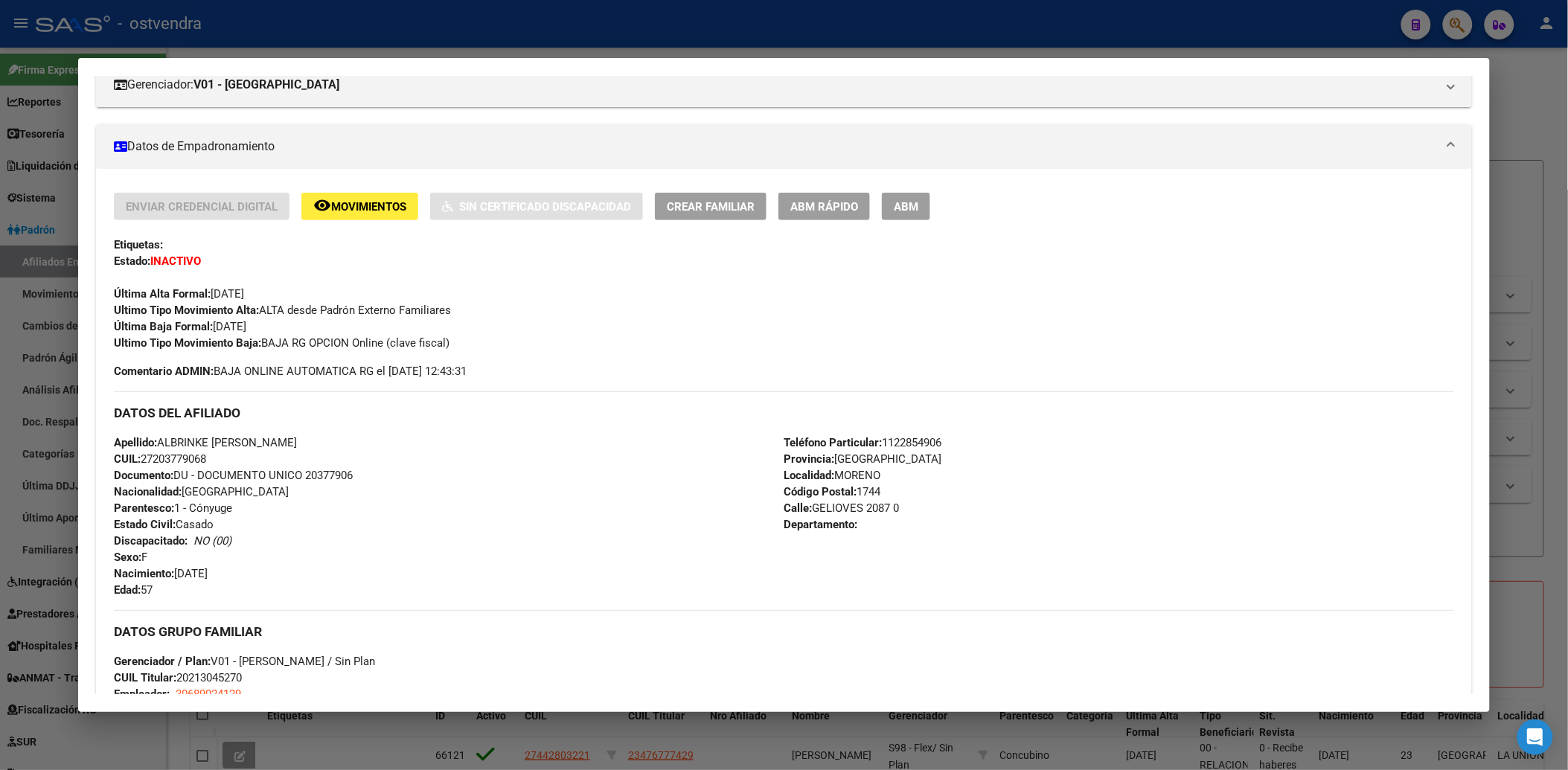
scroll to position [248, 0]
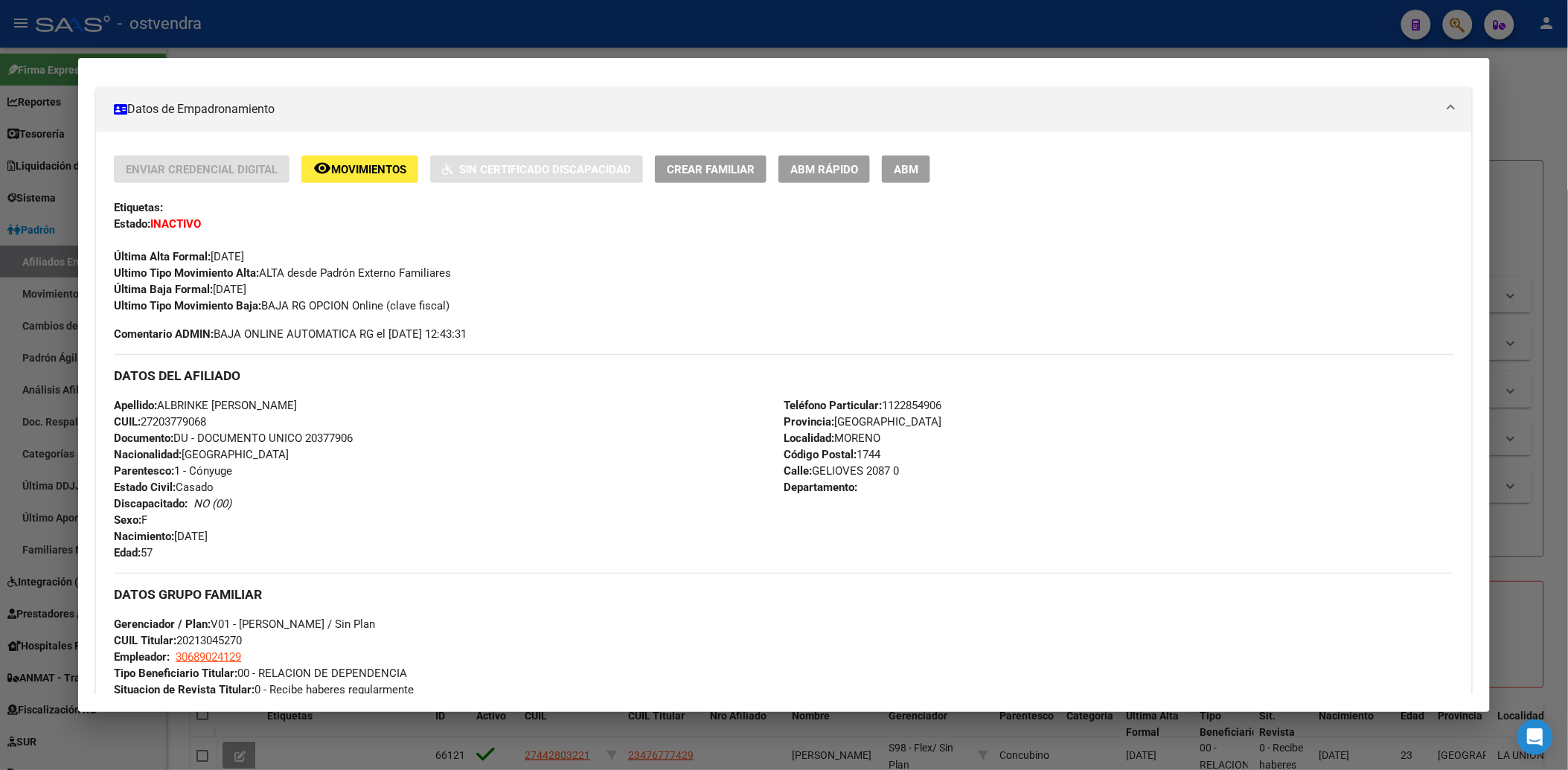
click at [1550, 184] on div at bounding box center [784, 385] width 1568 height 770
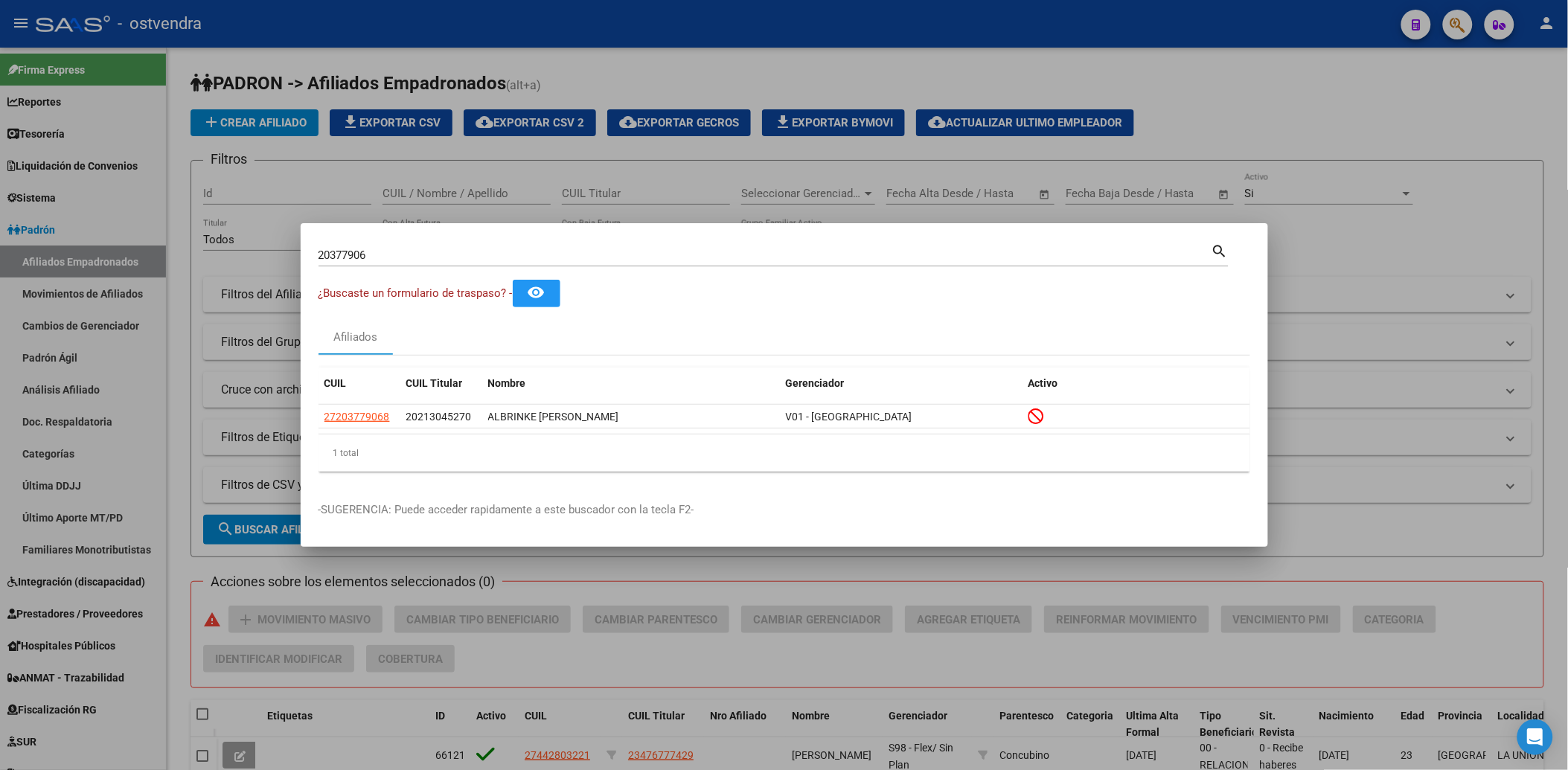
click at [1404, 108] on div at bounding box center [784, 385] width 1568 height 770
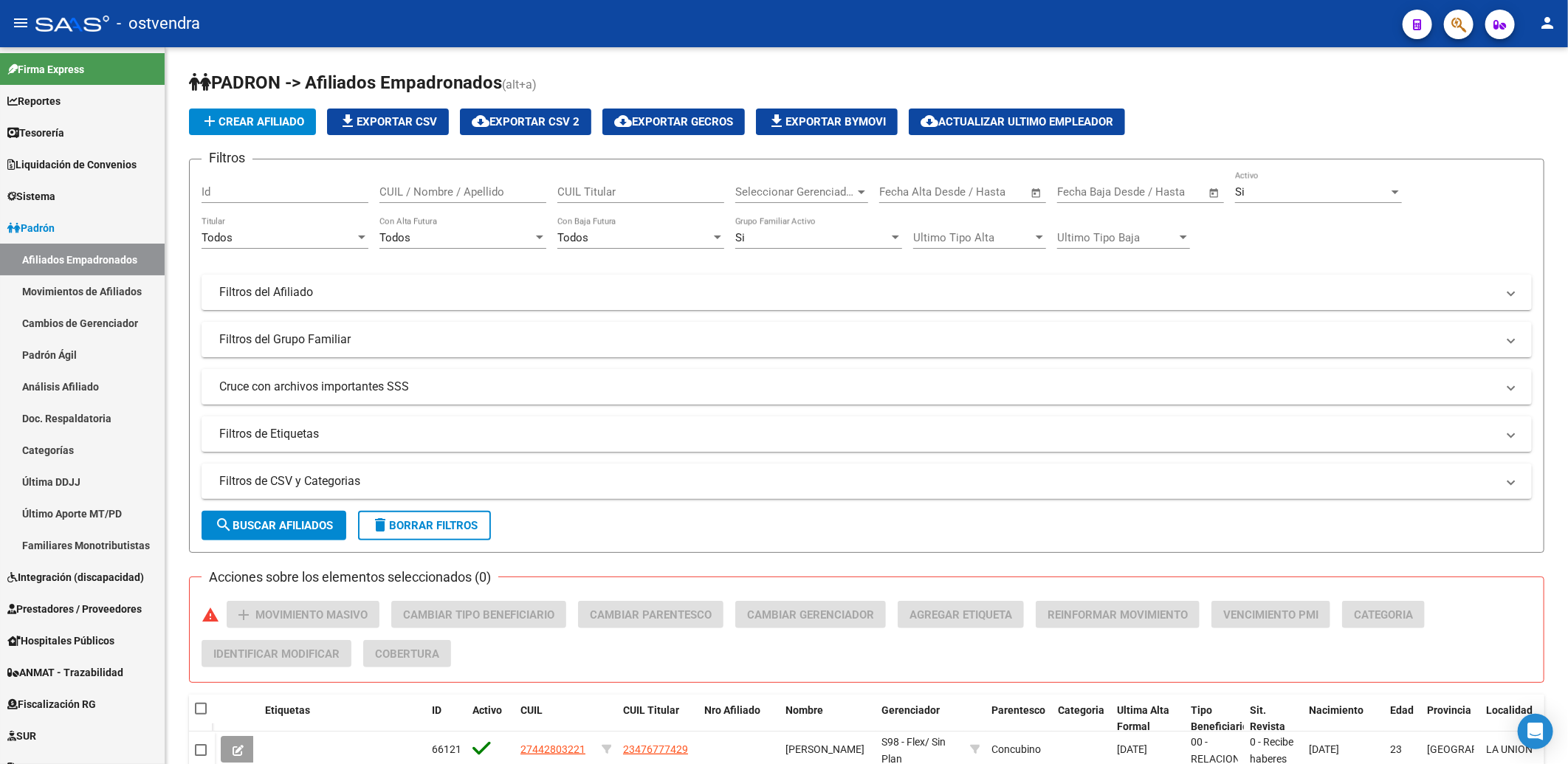
click at [1465, 24] on icon "button" at bounding box center [1459, 24] width 15 height 17
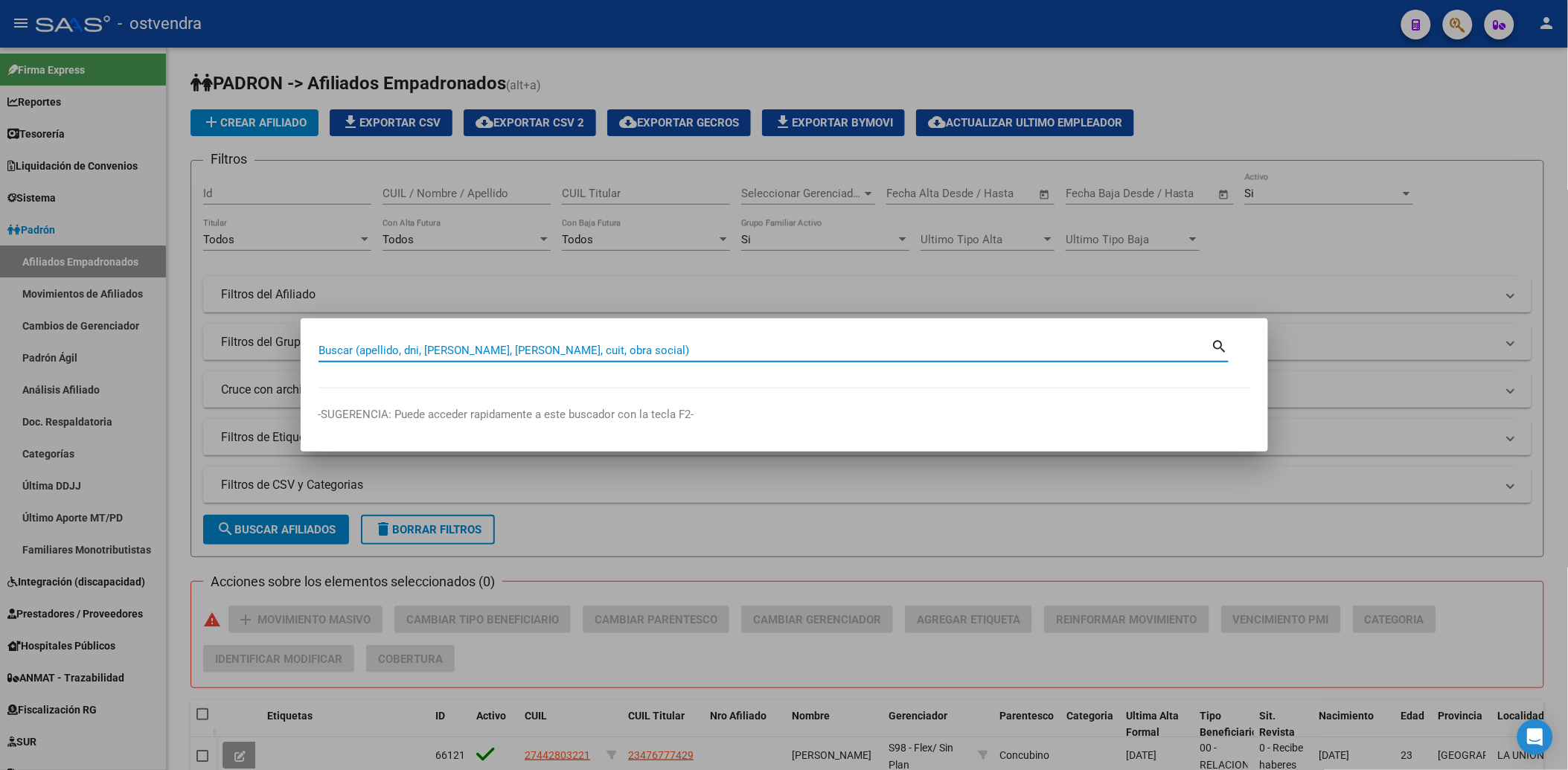
click at [866, 349] on input "Buscar (apellido, dni, cuil, nro traspaso, cuit, obra social)" at bounding box center [764, 350] width 893 height 13
type input "24971572"
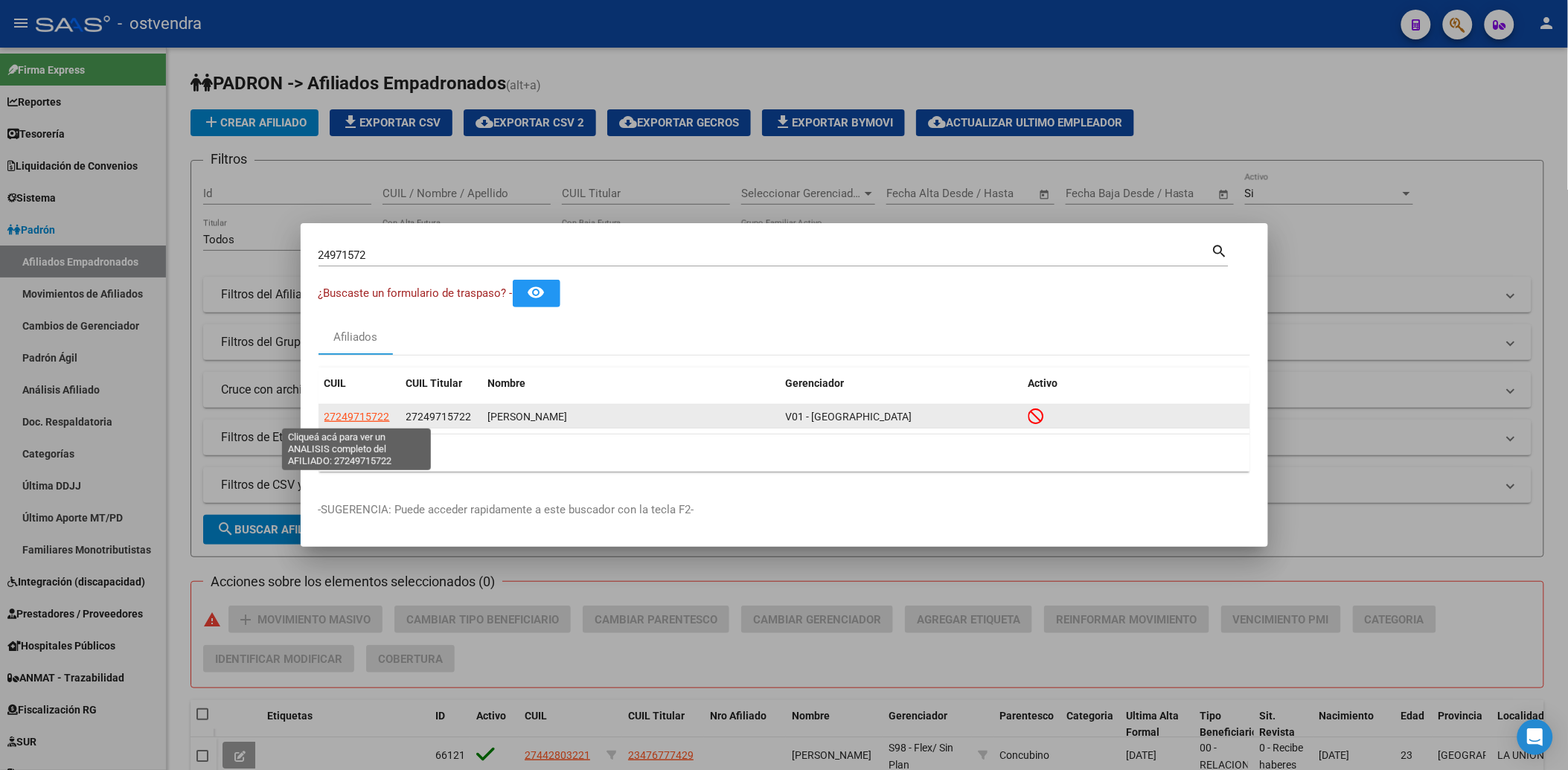
click at [338, 412] on span "27249715722" at bounding box center [357, 417] width 65 height 12
type textarea "27249715722"
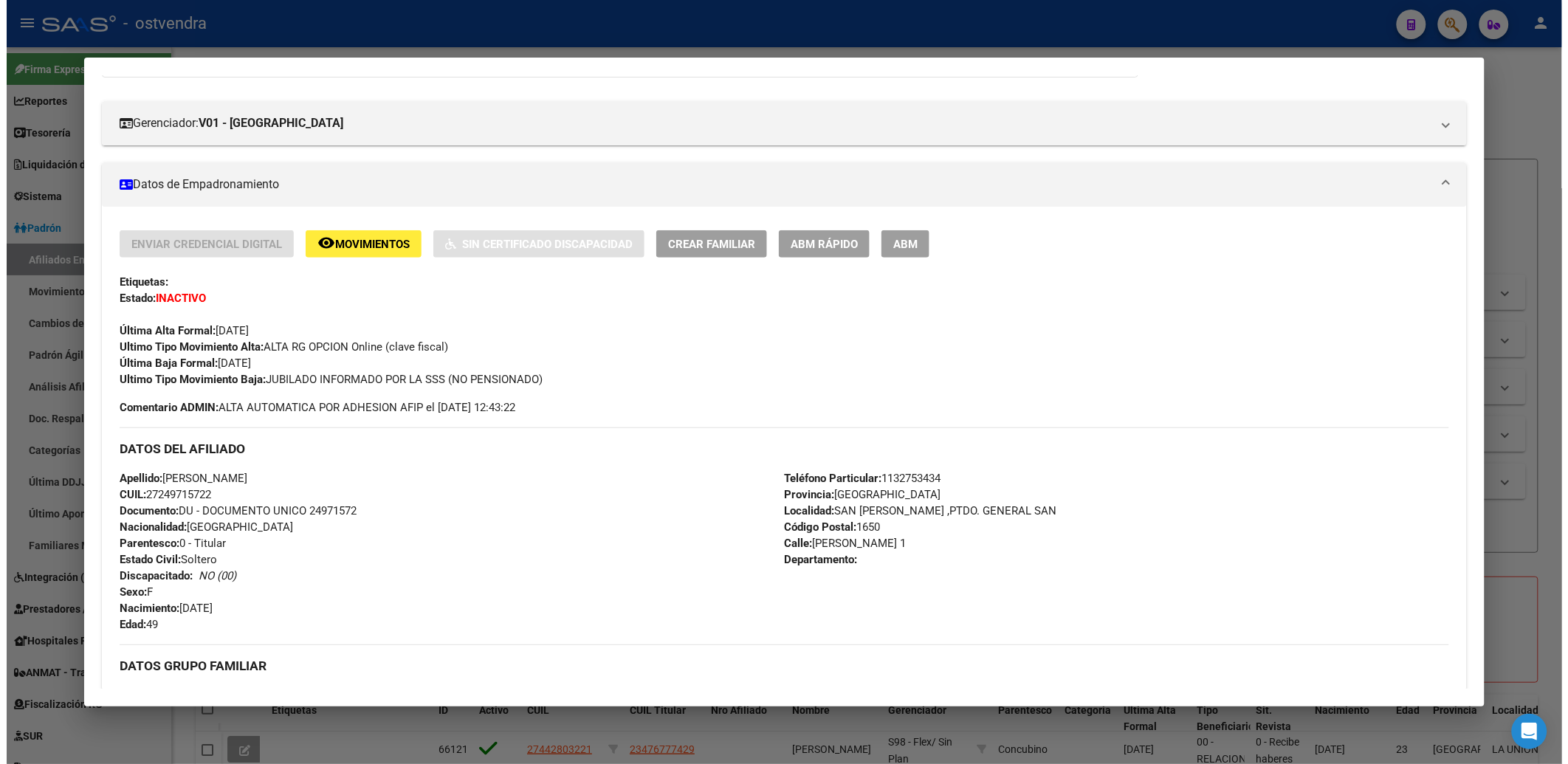
scroll to position [0, 0]
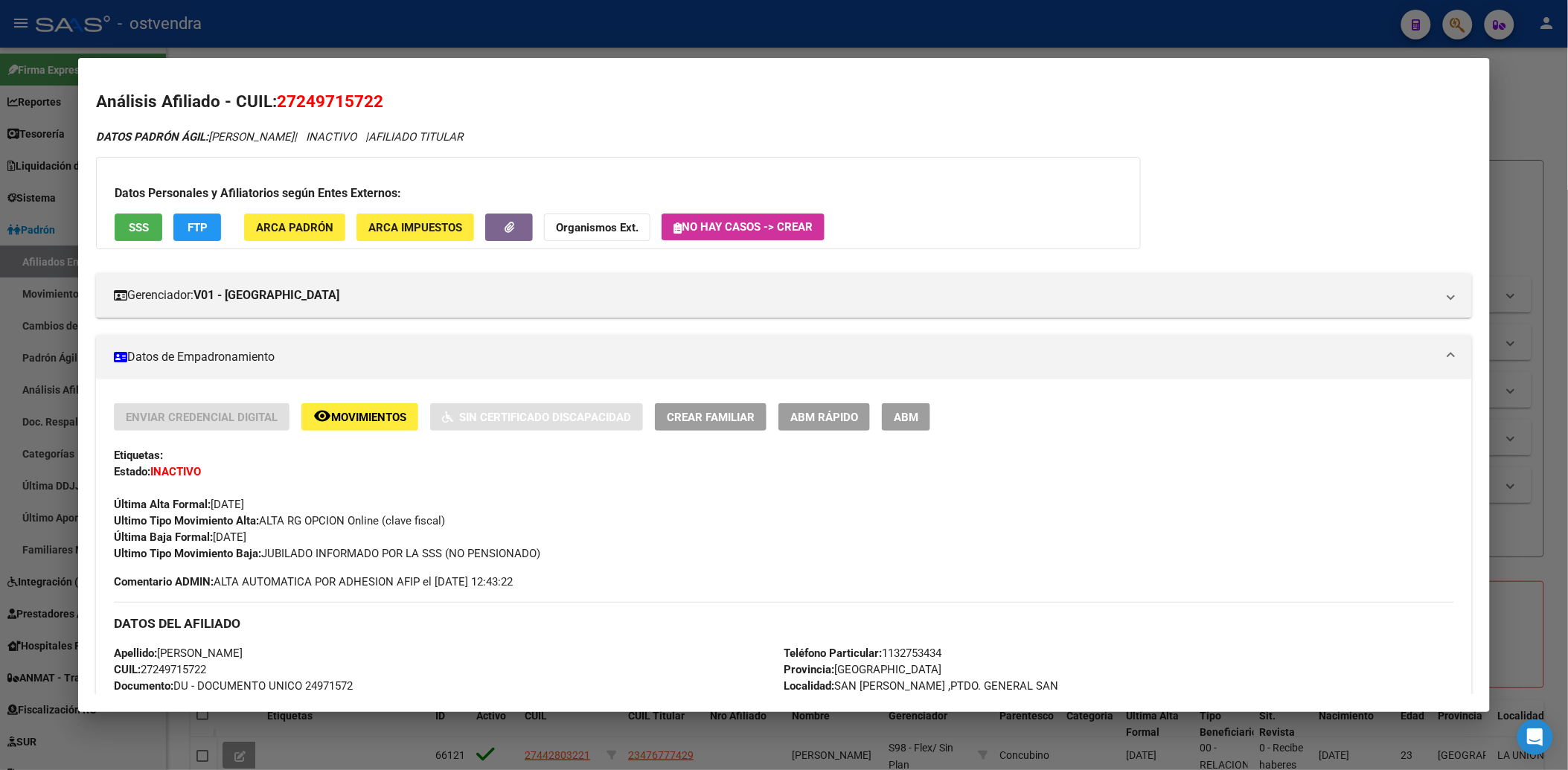
click at [1549, 70] on div at bounding box center [784, 385] width 1568 height 770
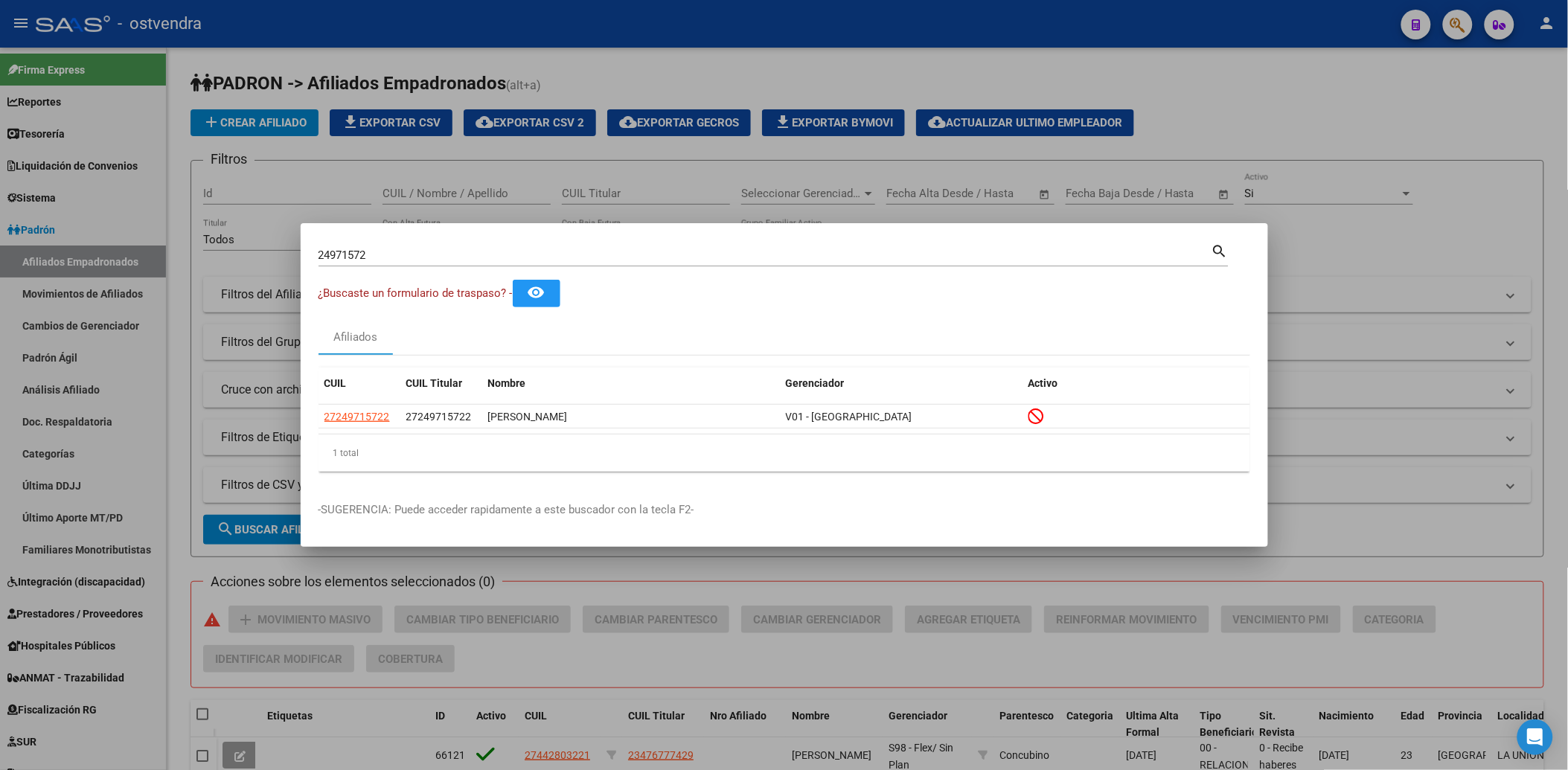
click at [1323, 105] on div at bounding box center [784, 385] width 1568 height 770
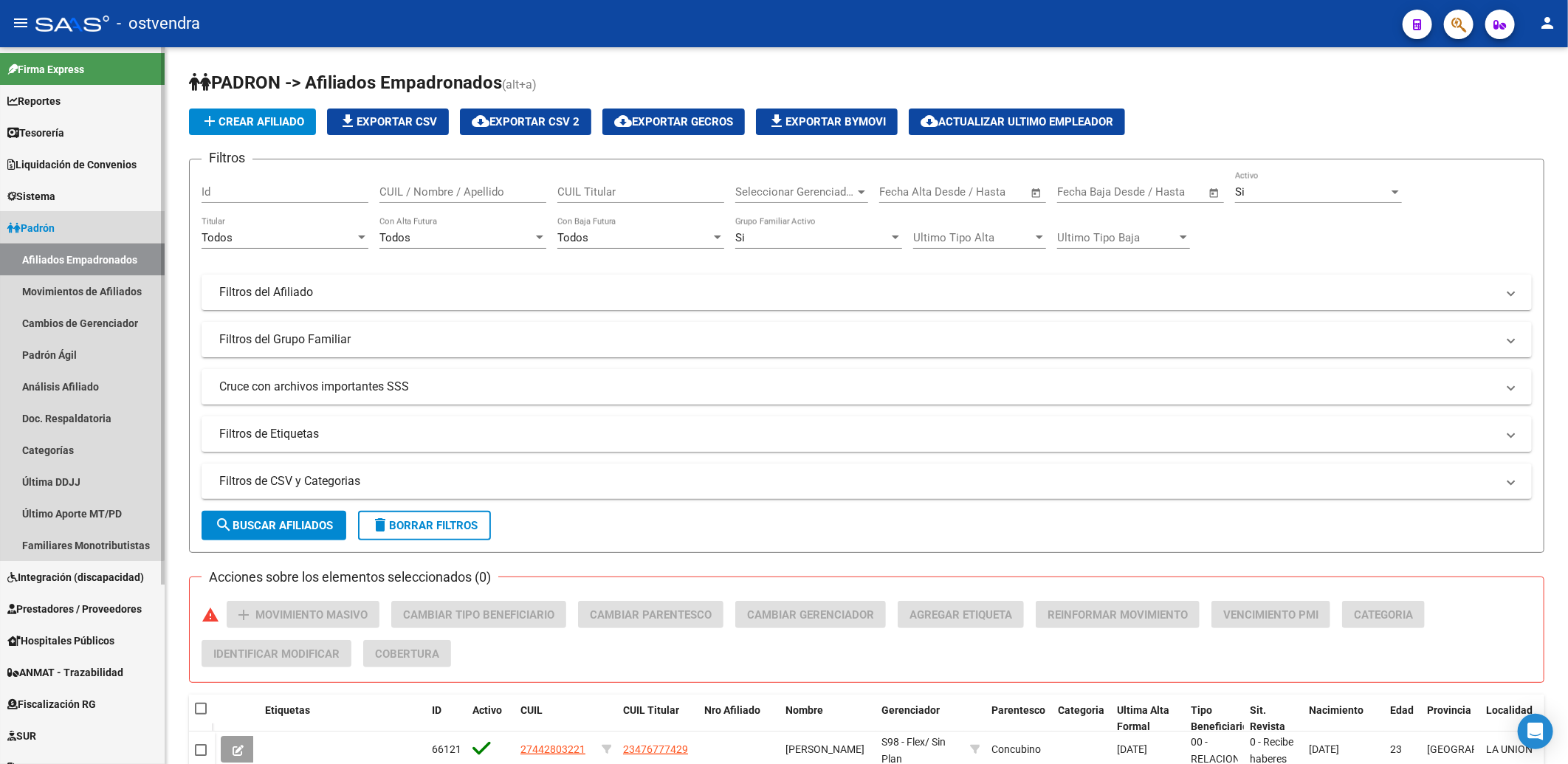
click at [48, 261] on link "Afiliados Empadronados" at bounding box center [82, 259] width 165 height 32
click at [49, 227] on span "Padrón" at bounding box center [31, 228] width 47 height 16
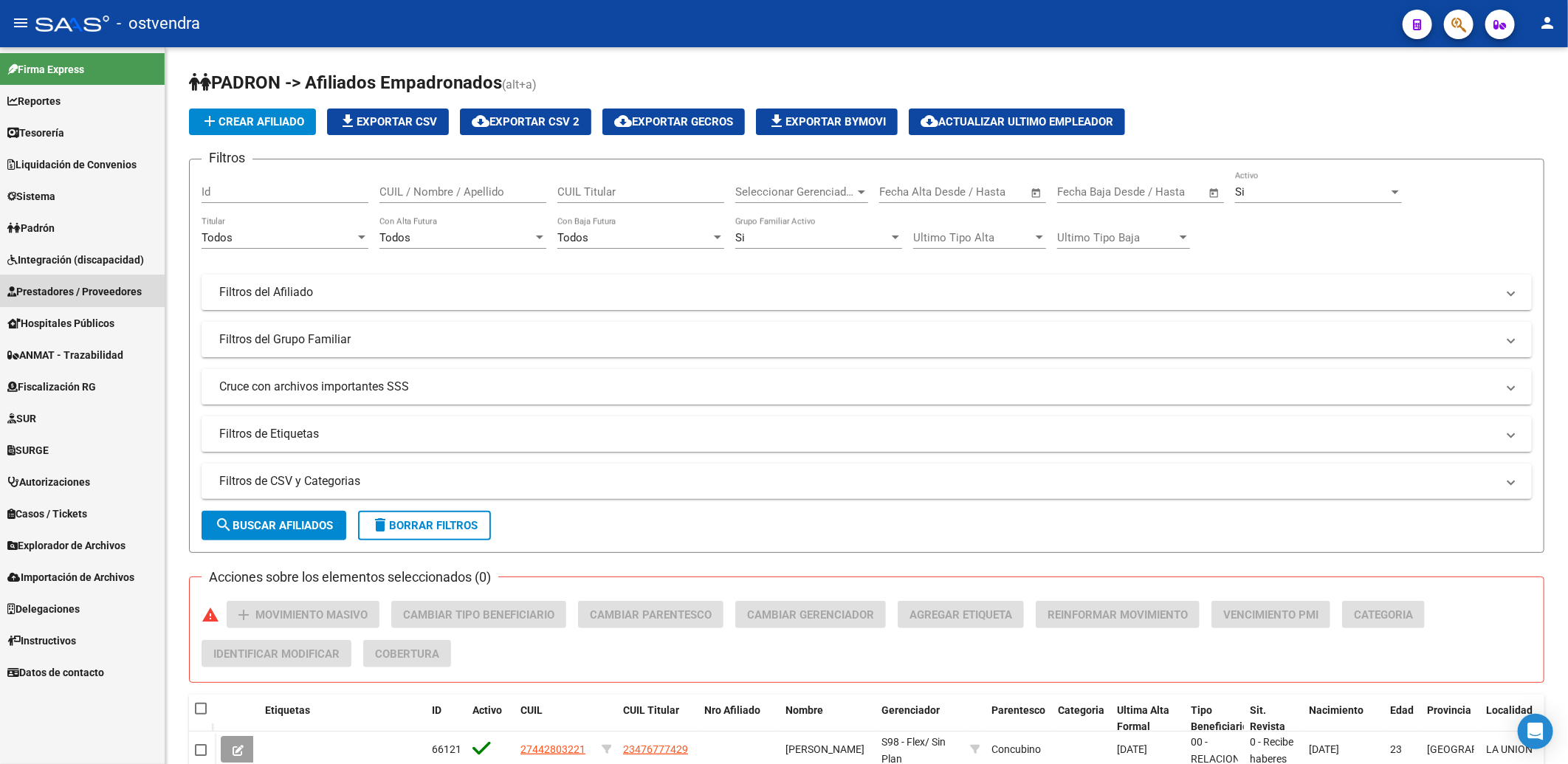
click at [76, 290] on span "Prestadores / Proveedores" at bounding box center [74, 291] width 134 height 16
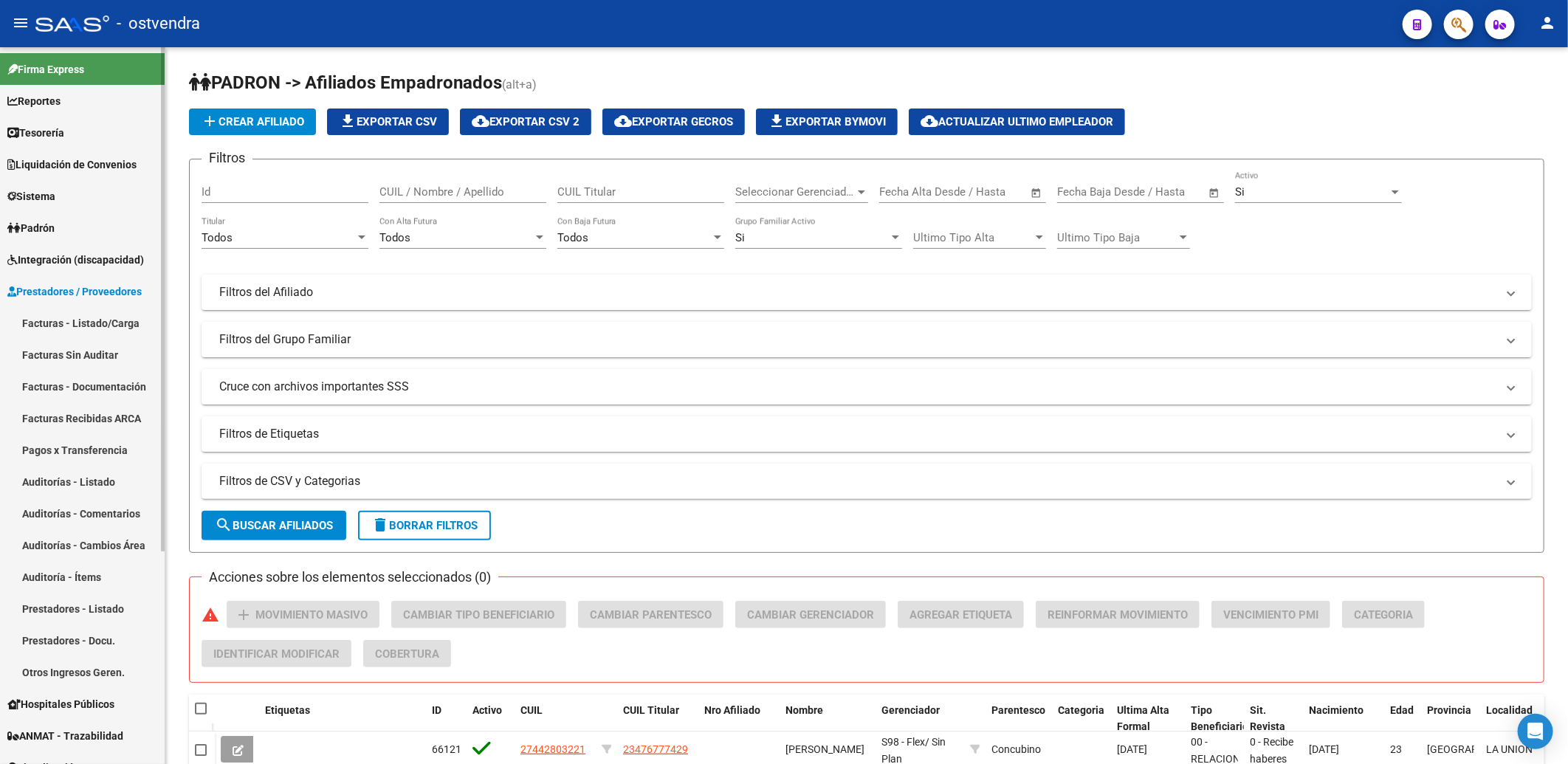
click at [108, 291] on span "Prestadores / Proveedores" at bounding box center [74, 291] width 134 height 16
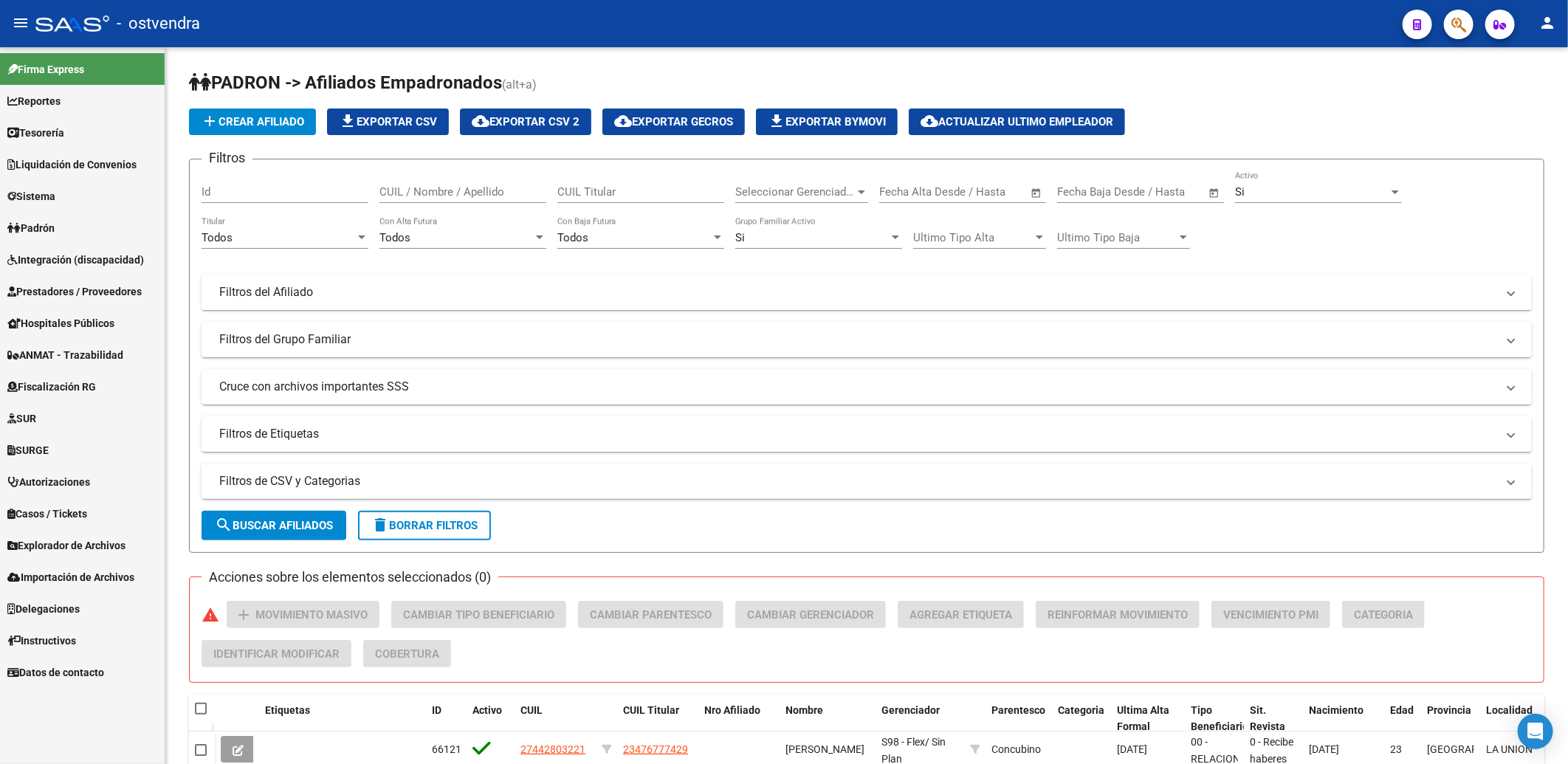
click at [111, 289] on span "Prestadores / Proveedores" at bounding box center [74, 291] width 134 height 16
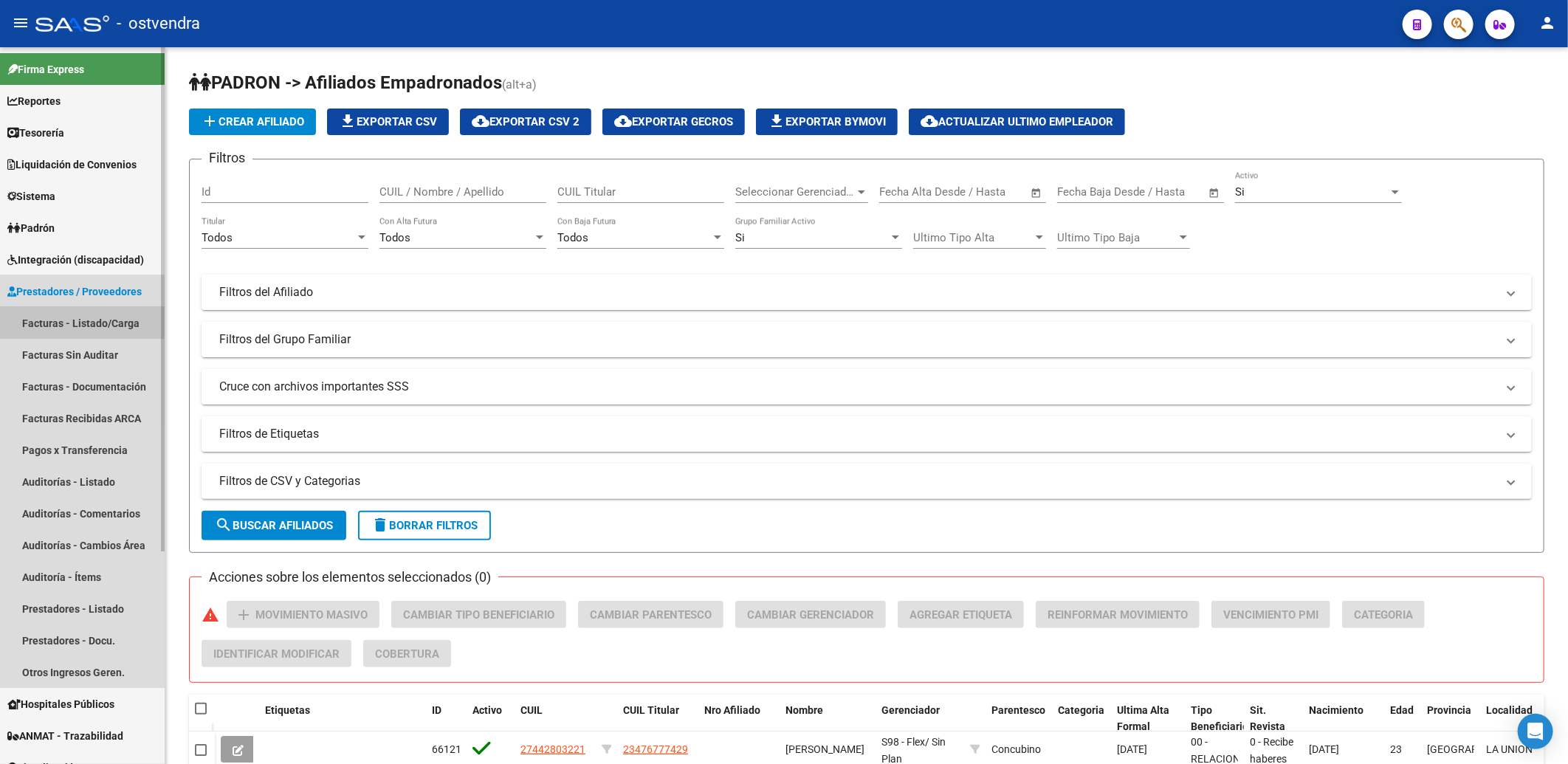
click at [52, 318] on link "Facturas - Listado/Carga" at bounding box center [82, 322] width 165 height 32
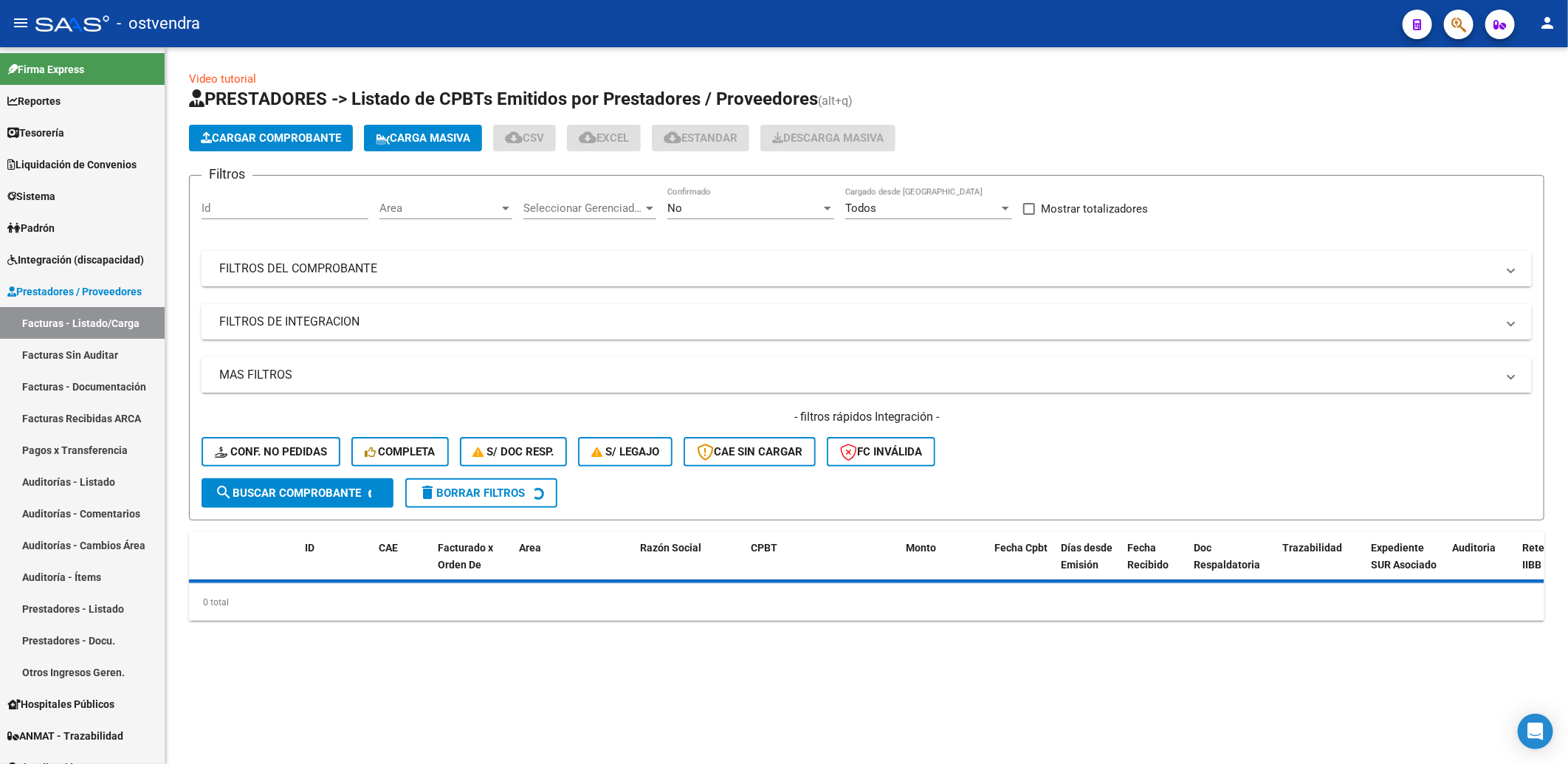
click at [278, 142] on span "Cargar Comprobante" at bounding box center [270, 138] width 140 height 13
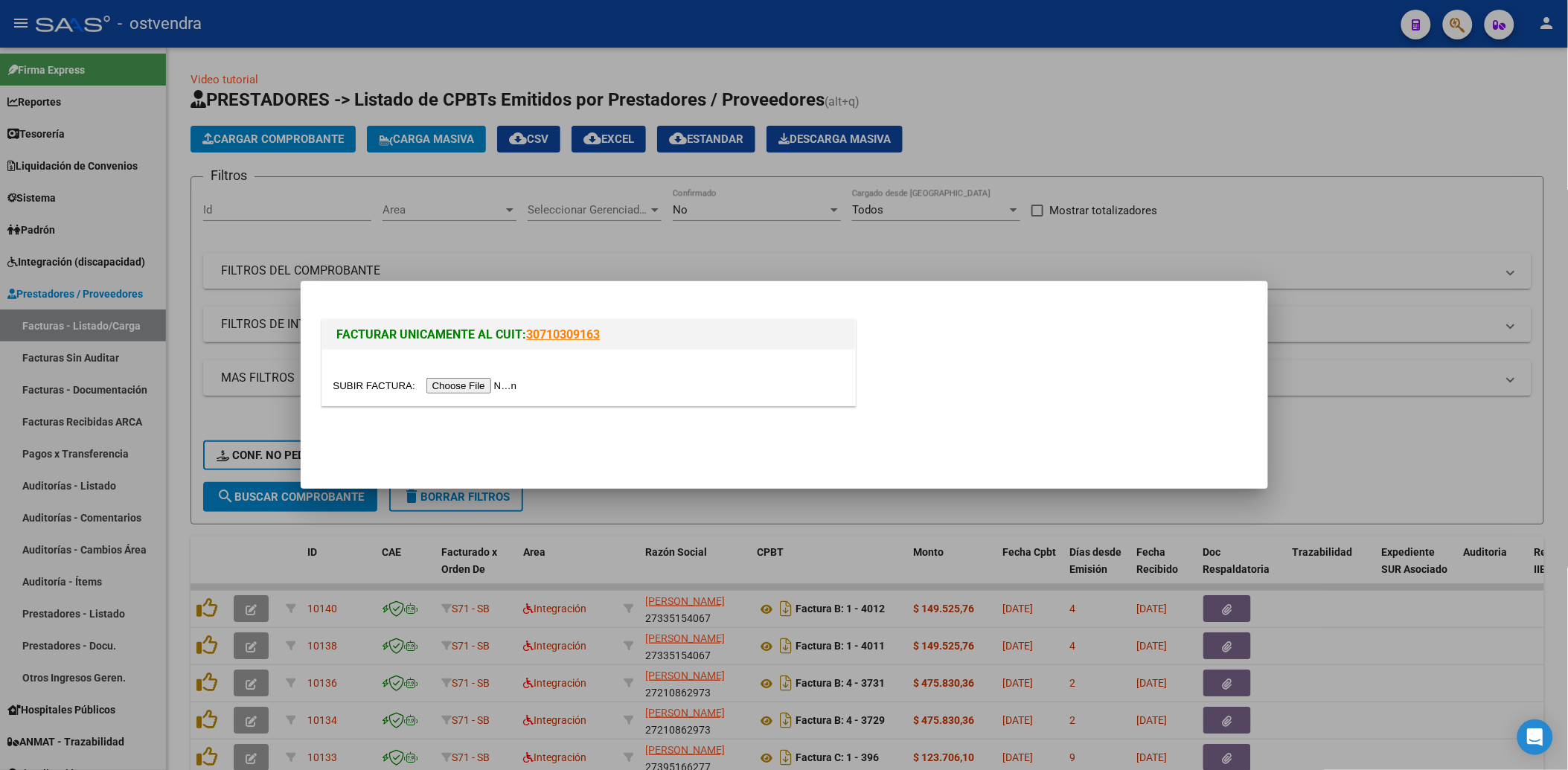
click at [466, 385] on input "file" at bounding box center [427, 385] width 188 height 16
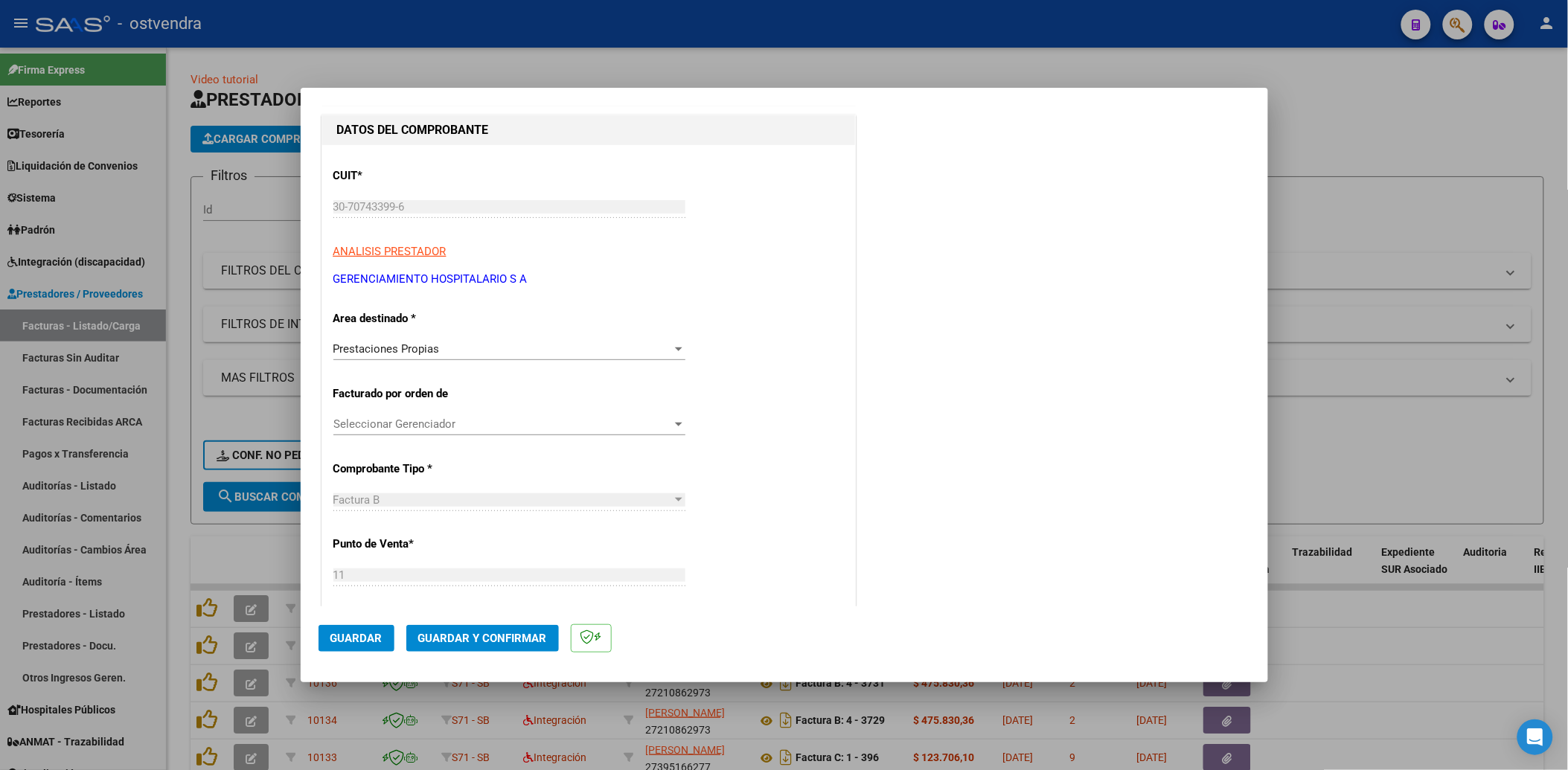
scroll to position [248, 0]
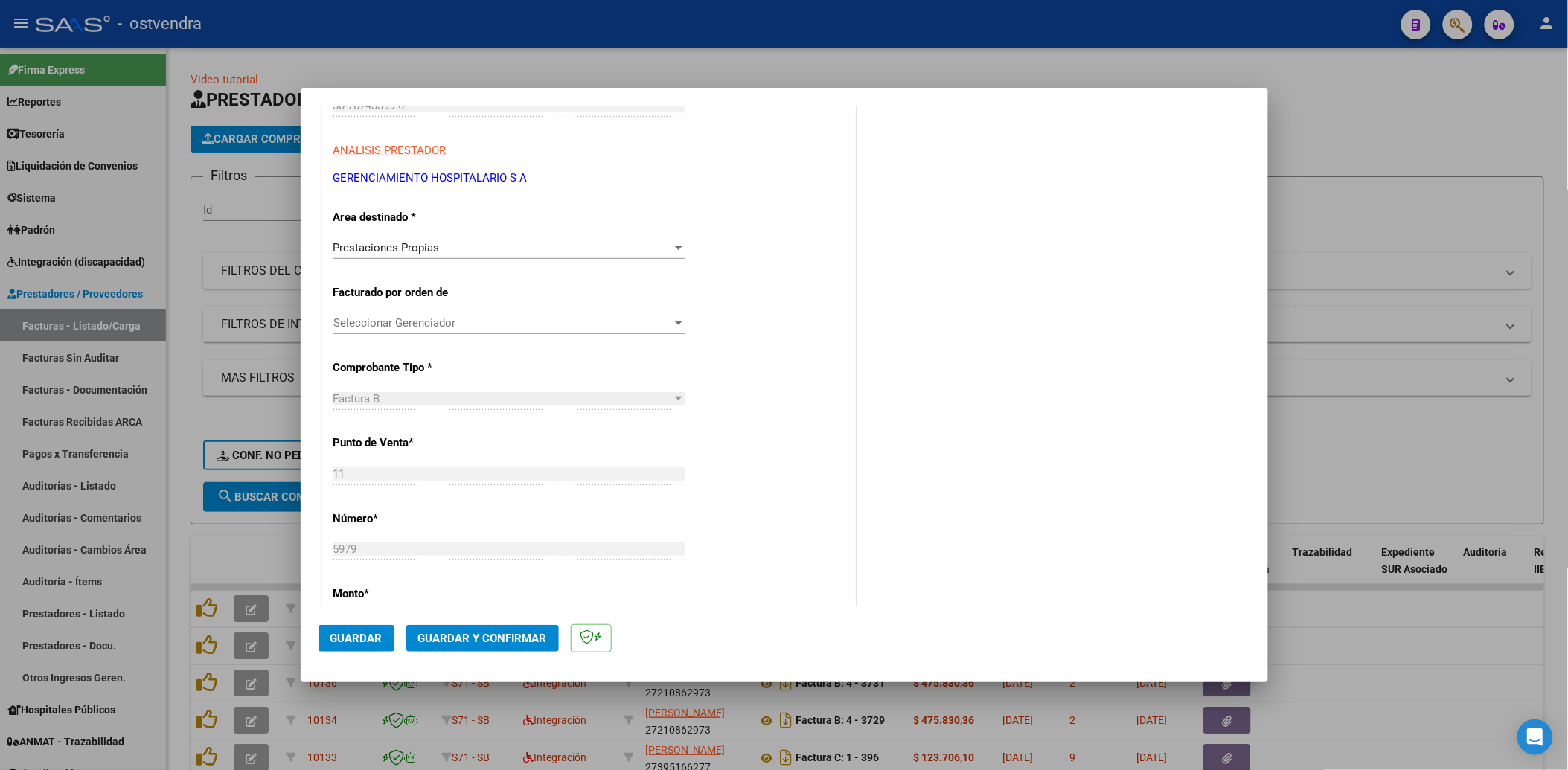
click at [675, 318] on div at bounding box center [678, 322] width 13 height 12
click at [411, 408] on span "S81 - OSTVENDRA" at bounding box center [379, 406] width 92 height 13
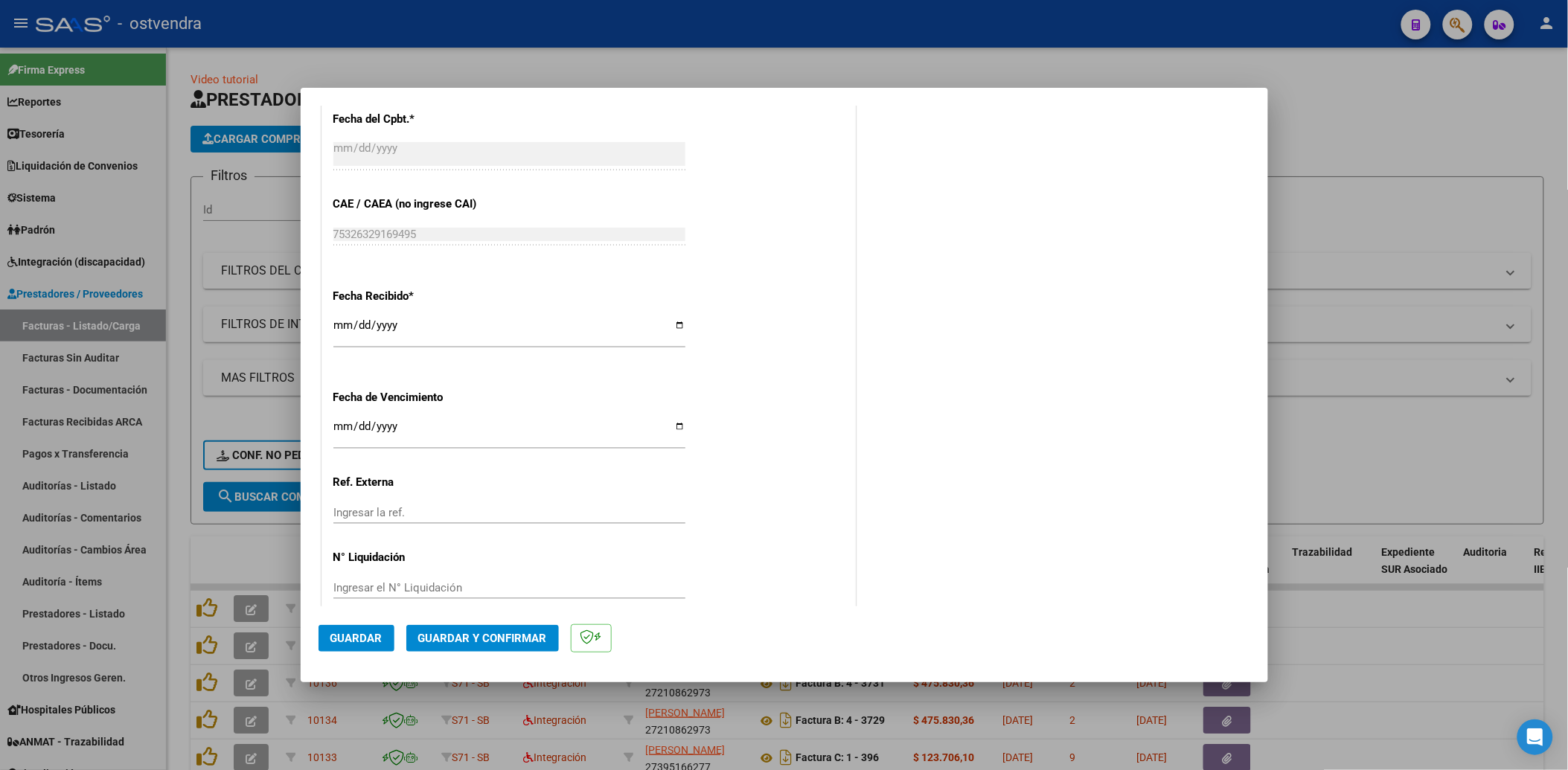
scroll to position [818, 0]
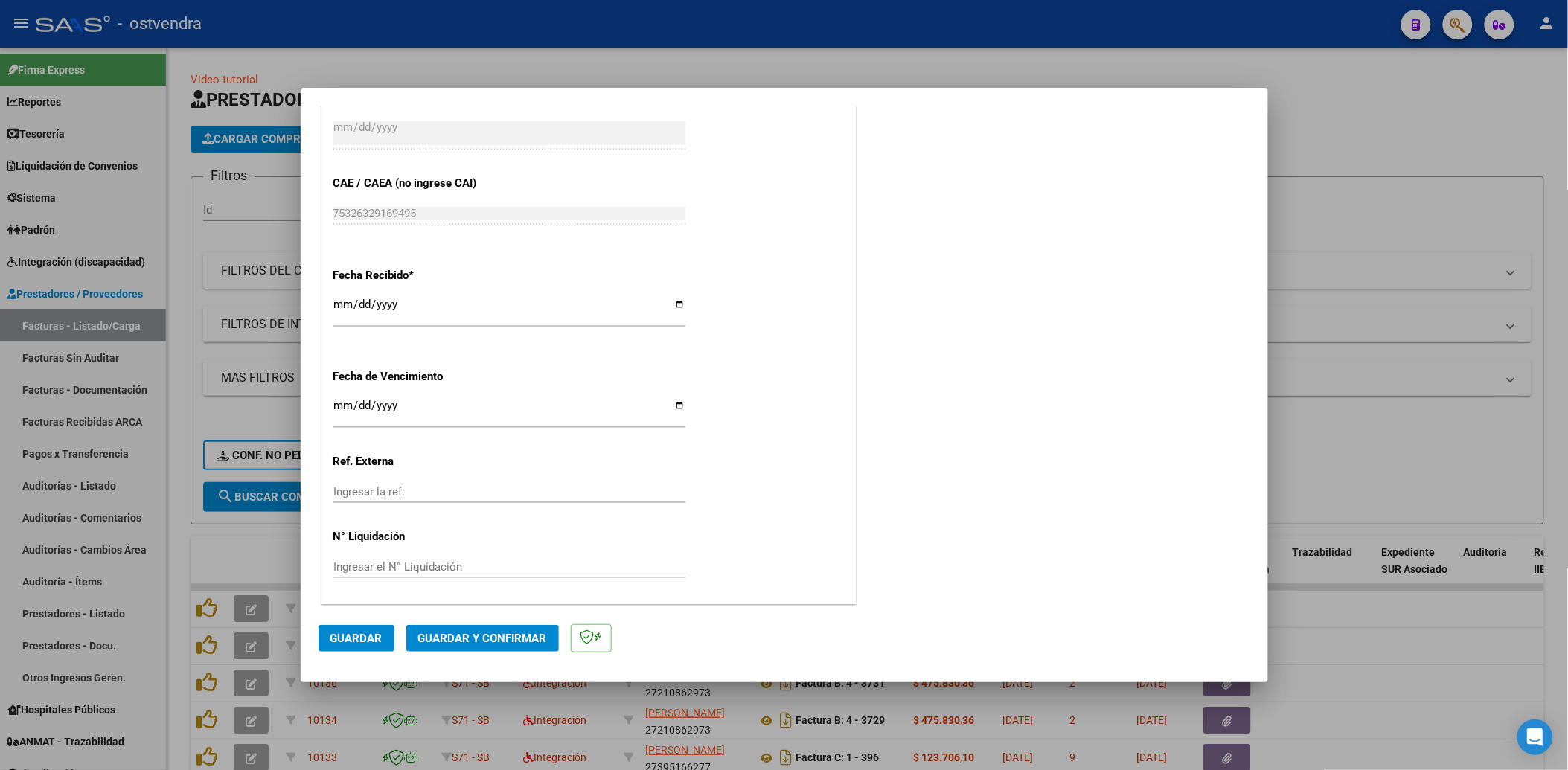
click at [340, 406] on input "Ingresar la fecha" at bounding box center [509, 411] width 352 height 24
type input "[DATE]"
click at [369, 562] on input "Ingresar el N° Liquidación" at bounding box center [509, 567] width 352 height 13
type input "202507"
click at [488, 638] on span "Guardar y Confirmar" at bounding box center [482, 638] width 128 height 13
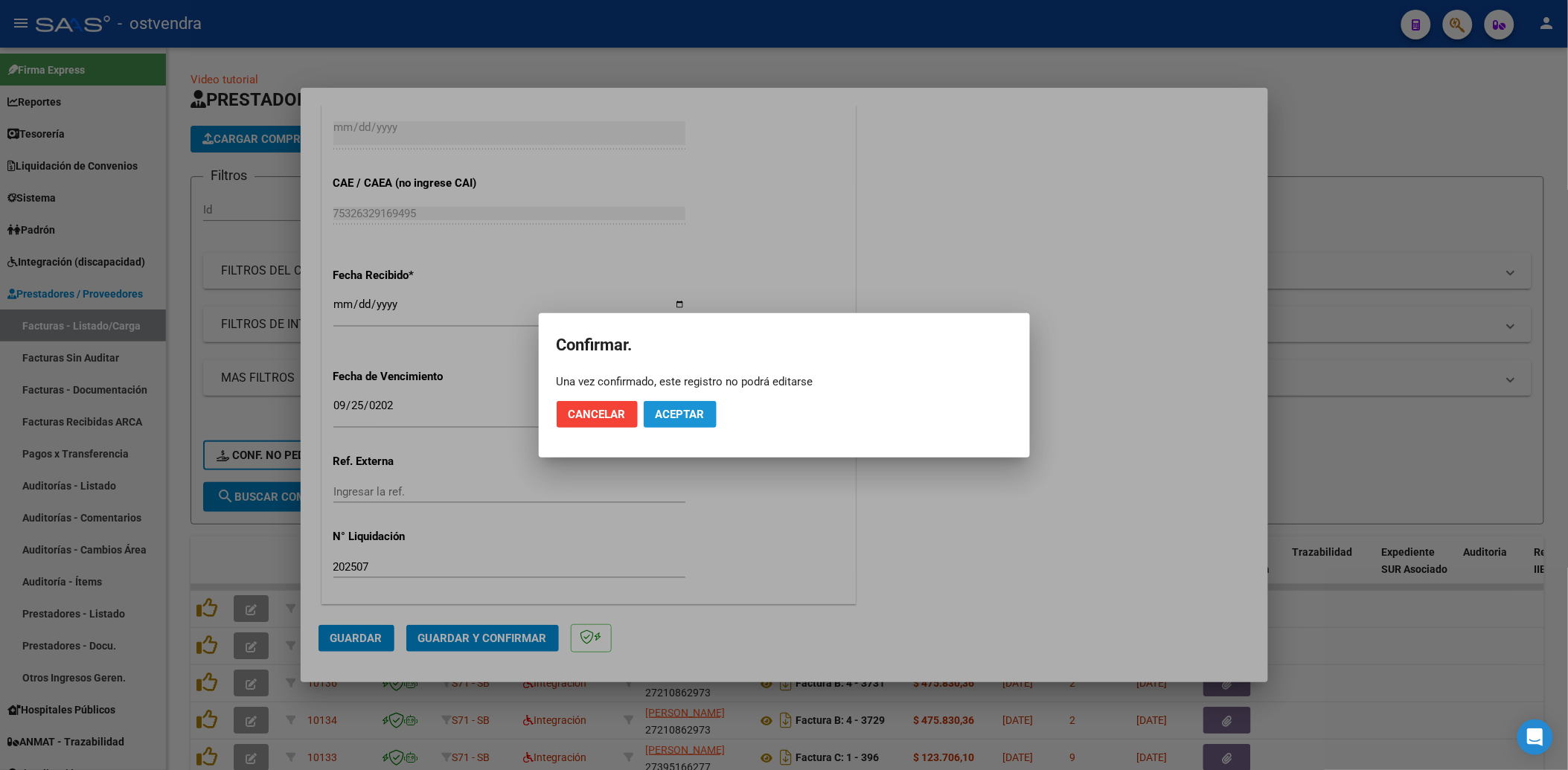
click at [700, 413] on span "Aceptar" at bounding box center [680, 414] width 49 height 13
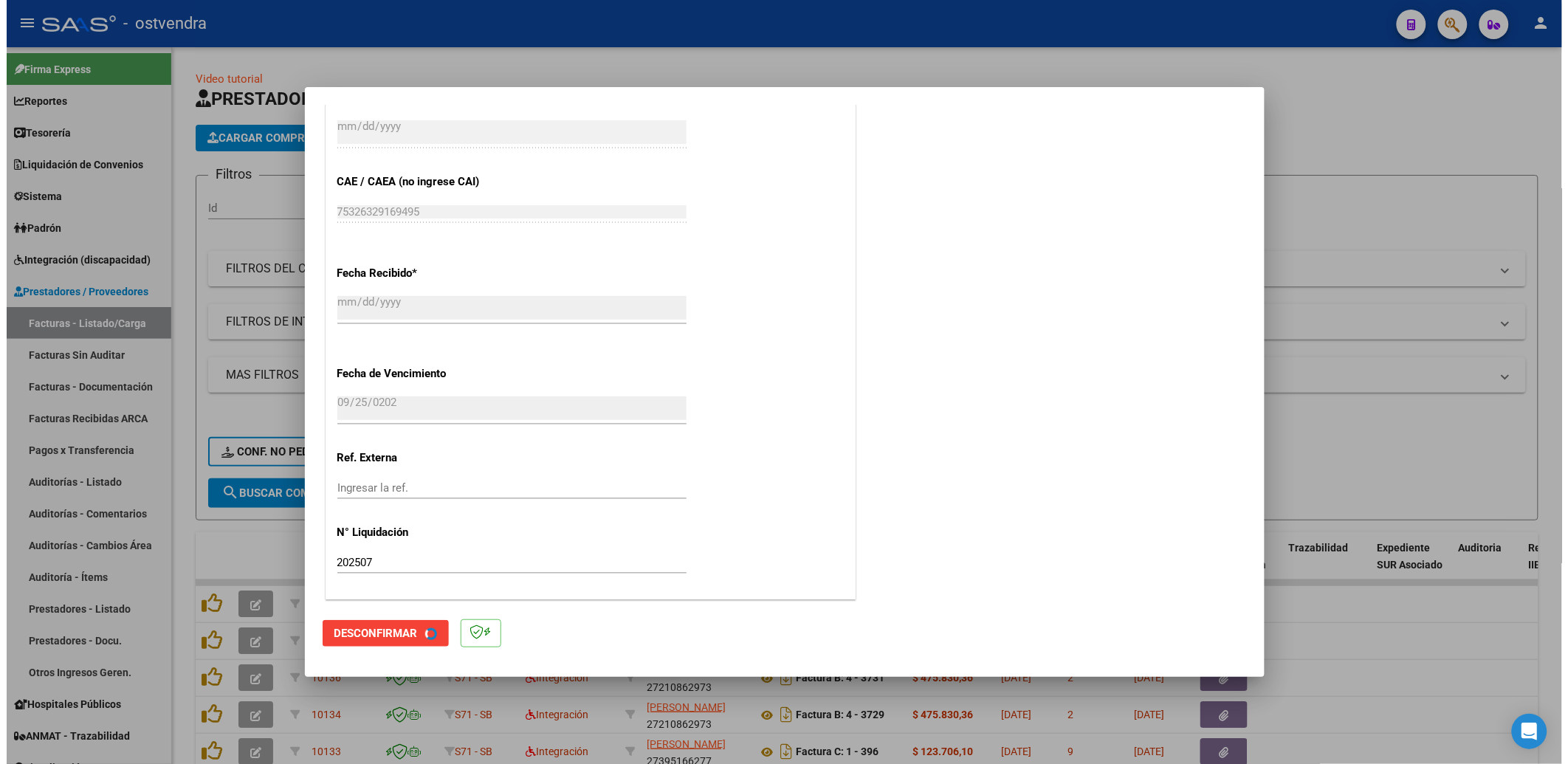
scroll to position [0, 0]
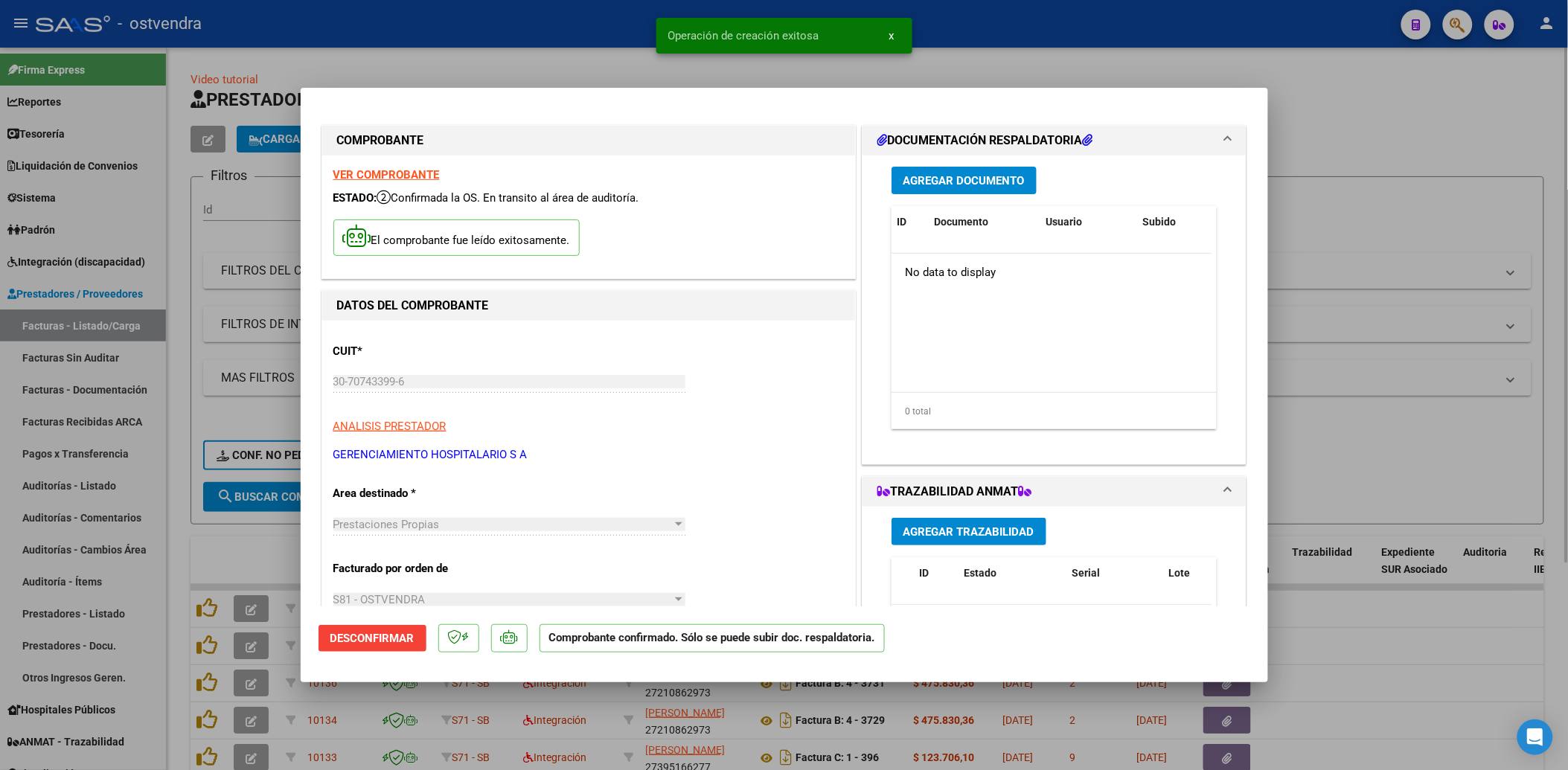
click at [1356, 111] on div at bounding box center [784, 385] width 1568 height 770
type input "$ 0,00"
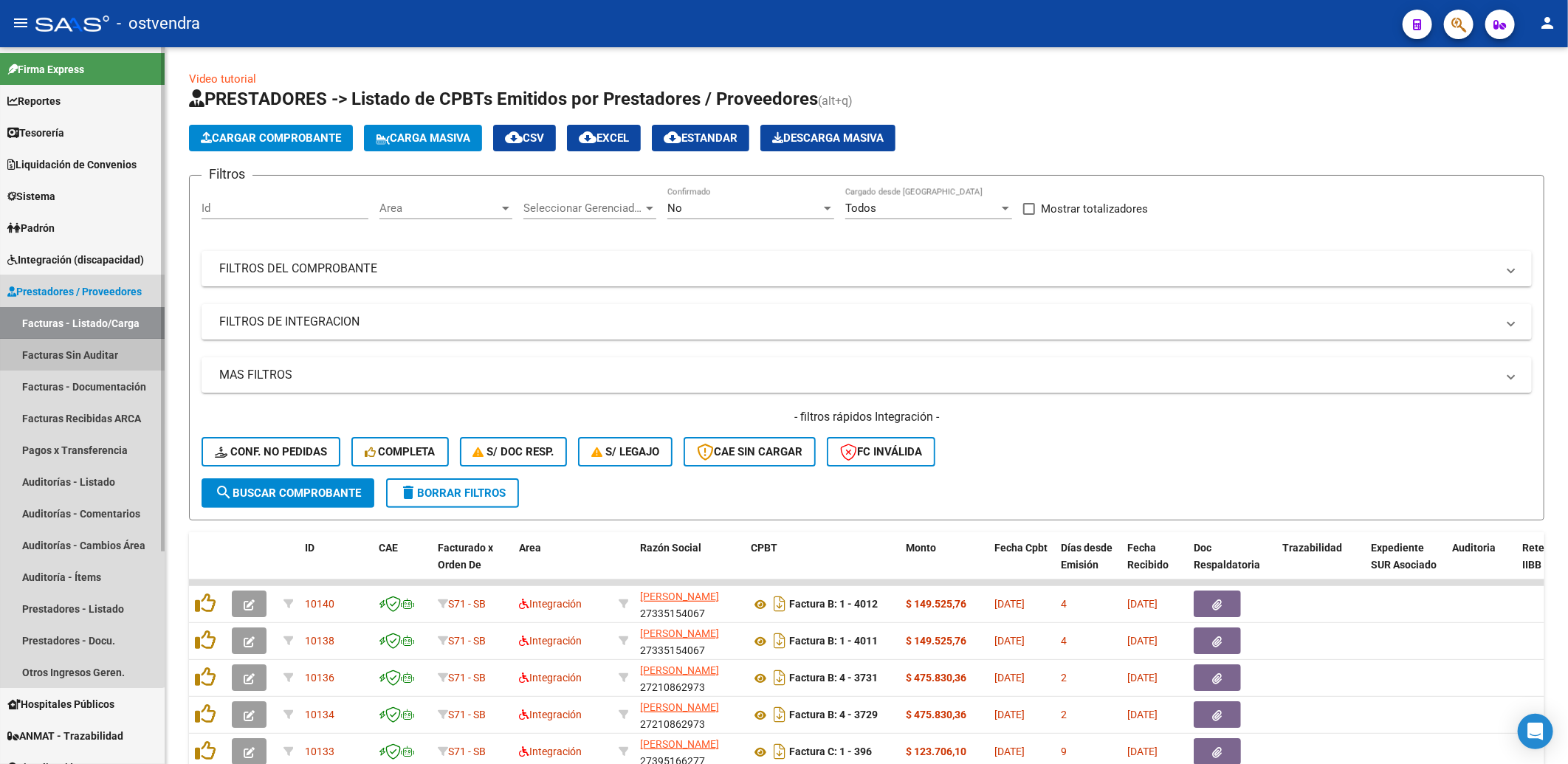
click at [70, 351] on link "Facturas Sin Auditar" at bounding box center [82, 354] width 165 height 32
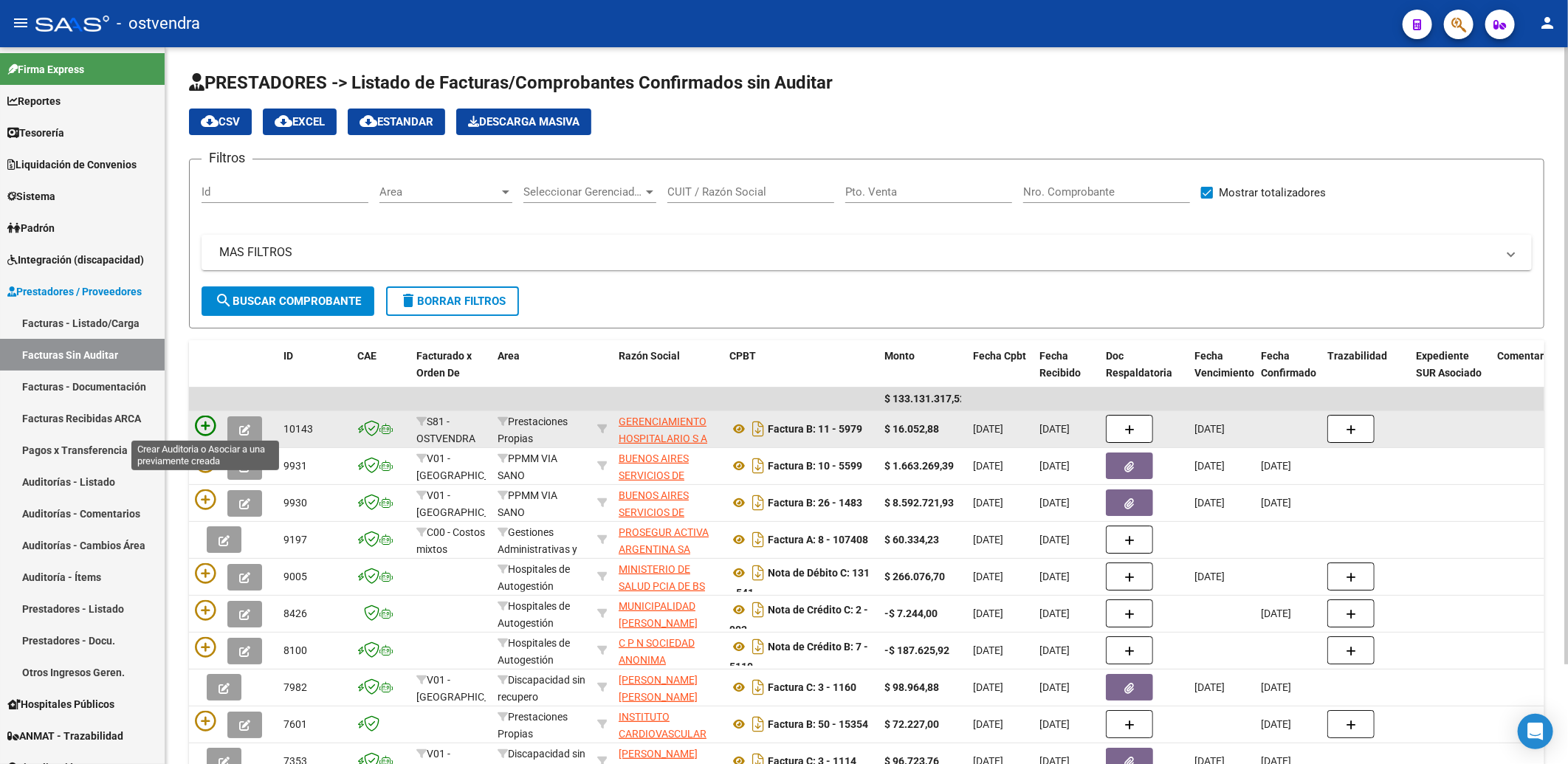
click at [207, 425] on icon at bounding box center [205, 425] width 20 height 20
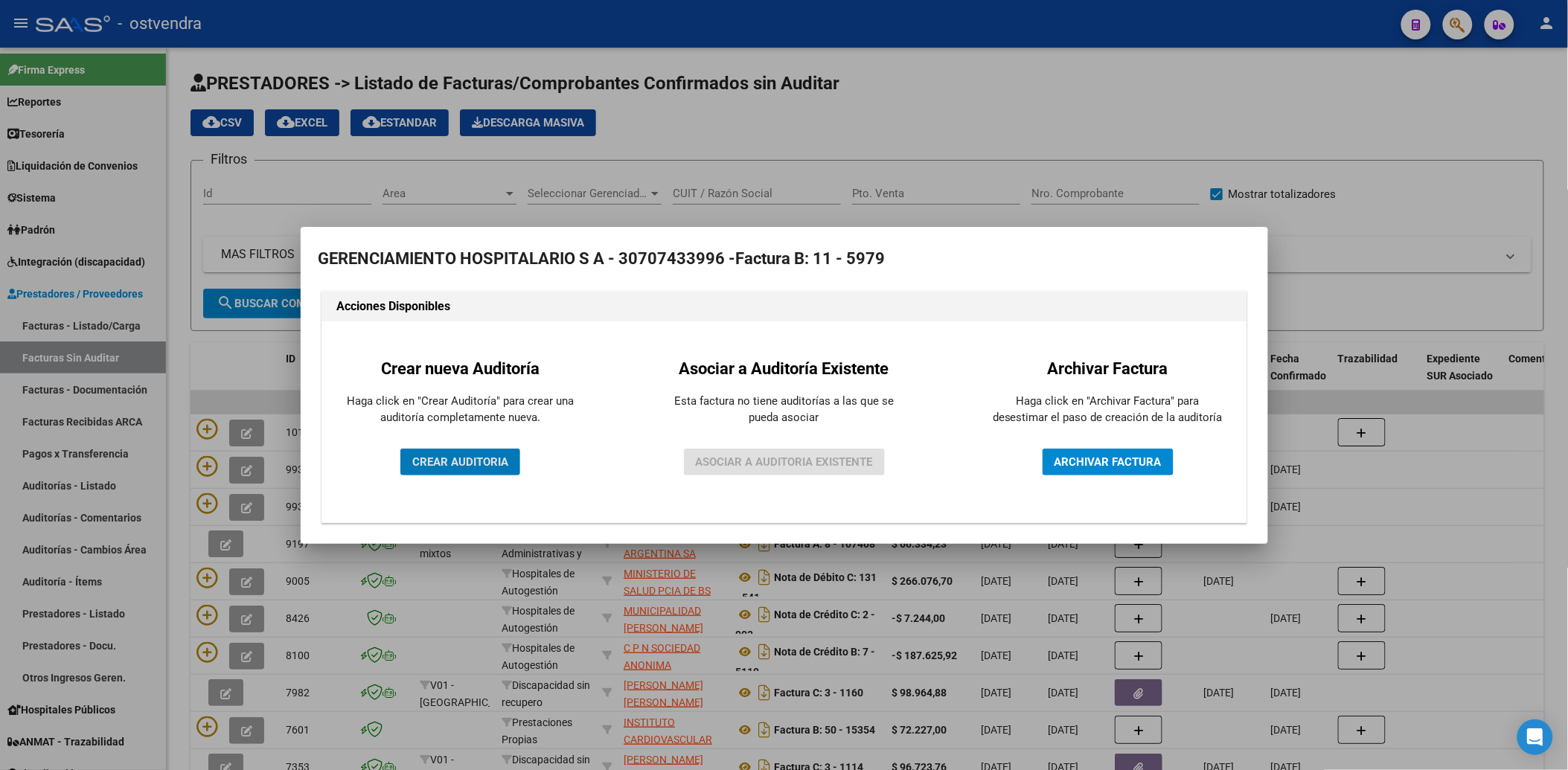
click at [466, 458] on span "CREAR AUDITORIA" at bounding box center [460, 462] width 96 height 13
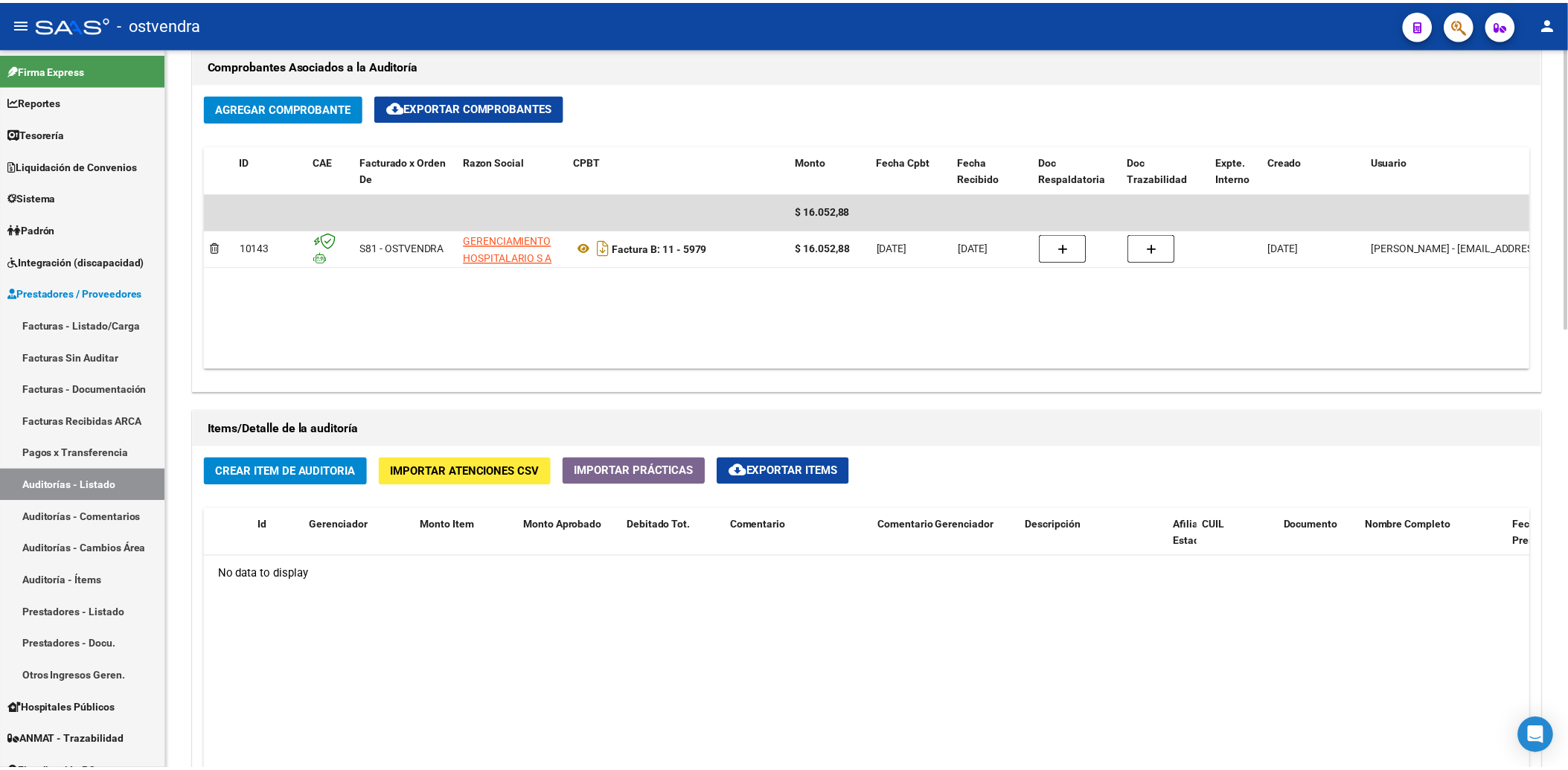
scroll to position [744, 0]
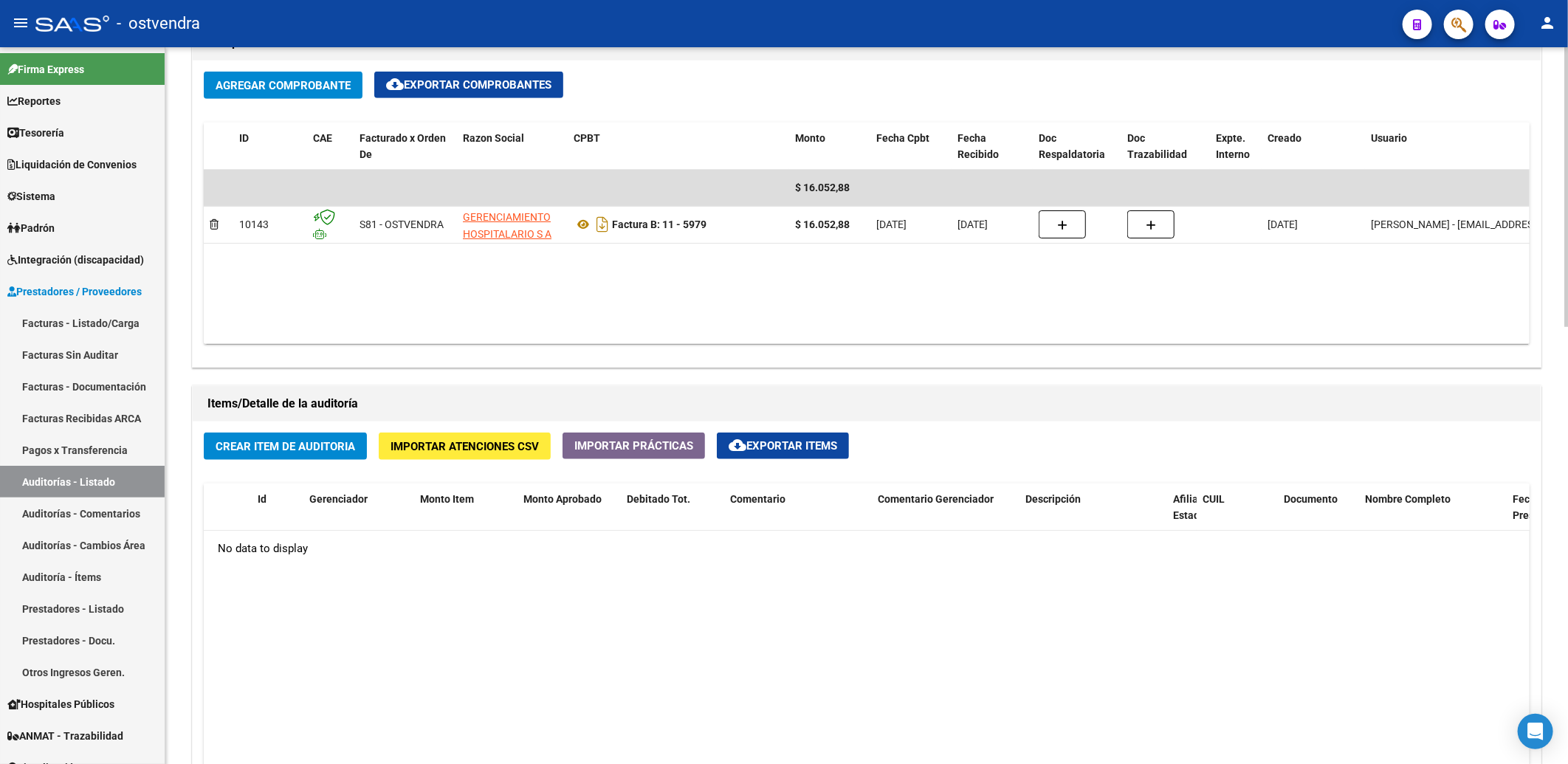
click at [294, 445] on span "Crear Item de Auditoria" at bounding box center [285, 447] width 140 height 13
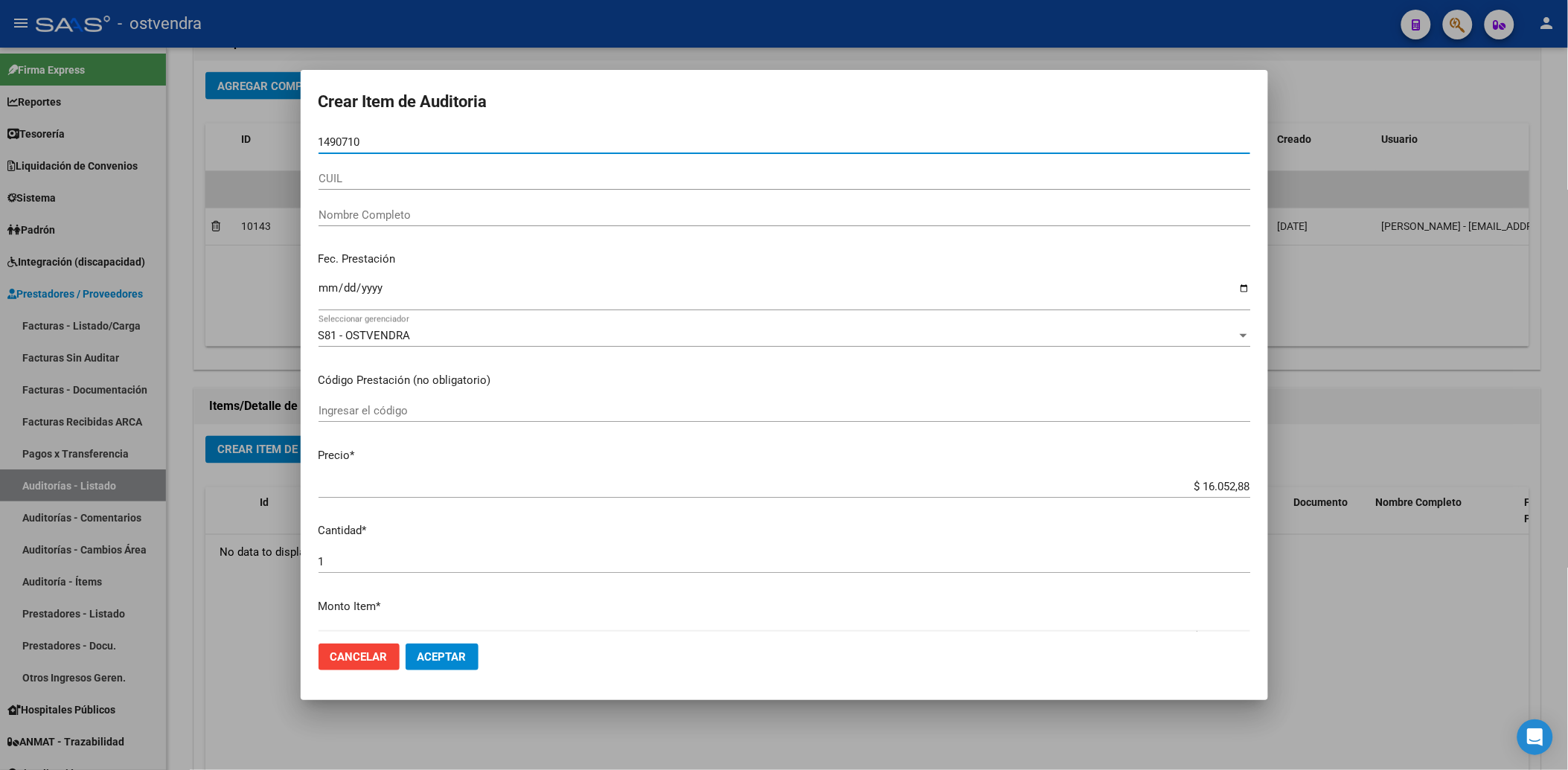
type input "14907107"
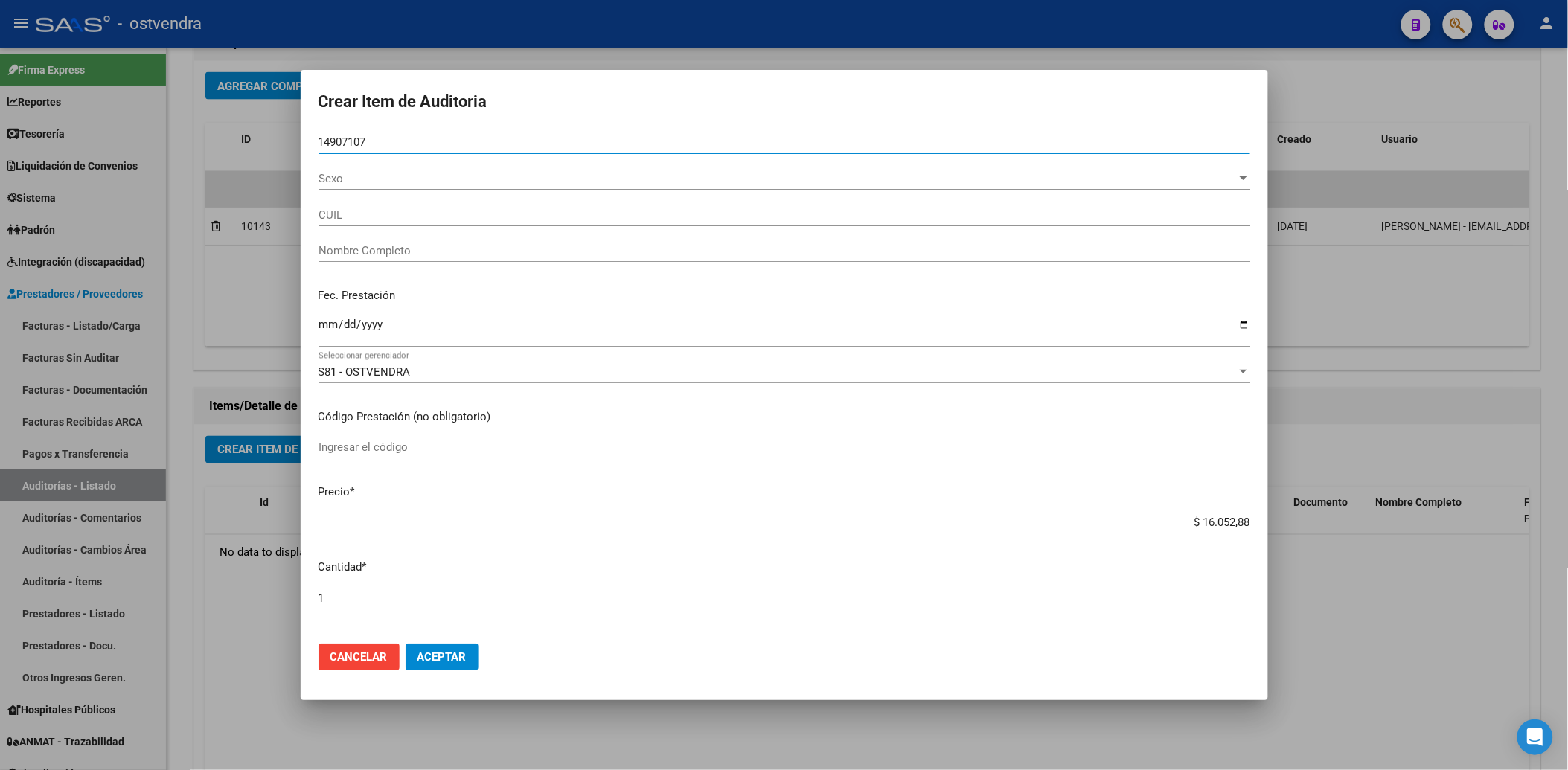
type input "27149071070"
type input "TAHUIL [PERSON_NAME]"
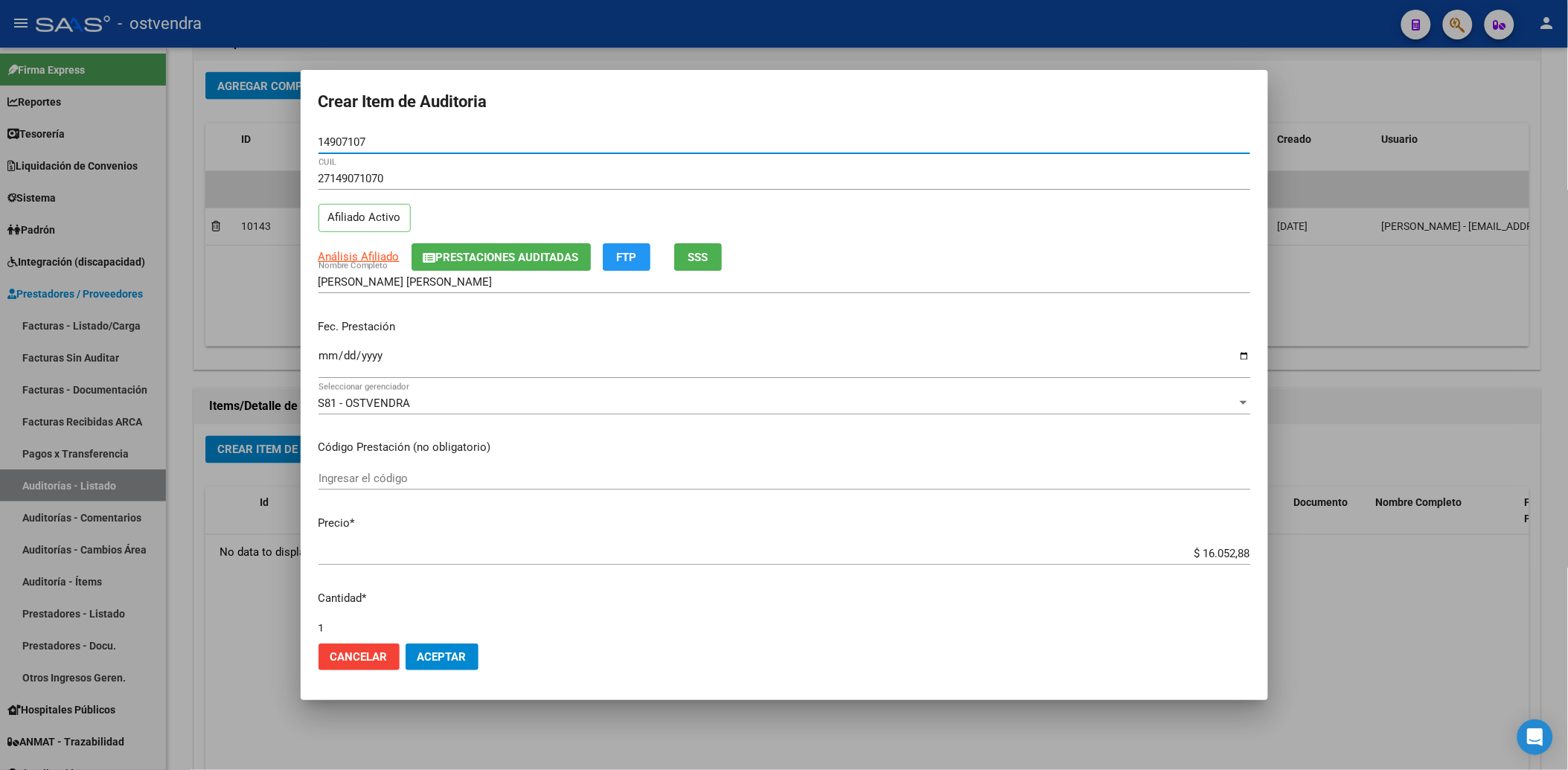
type input "14907107"
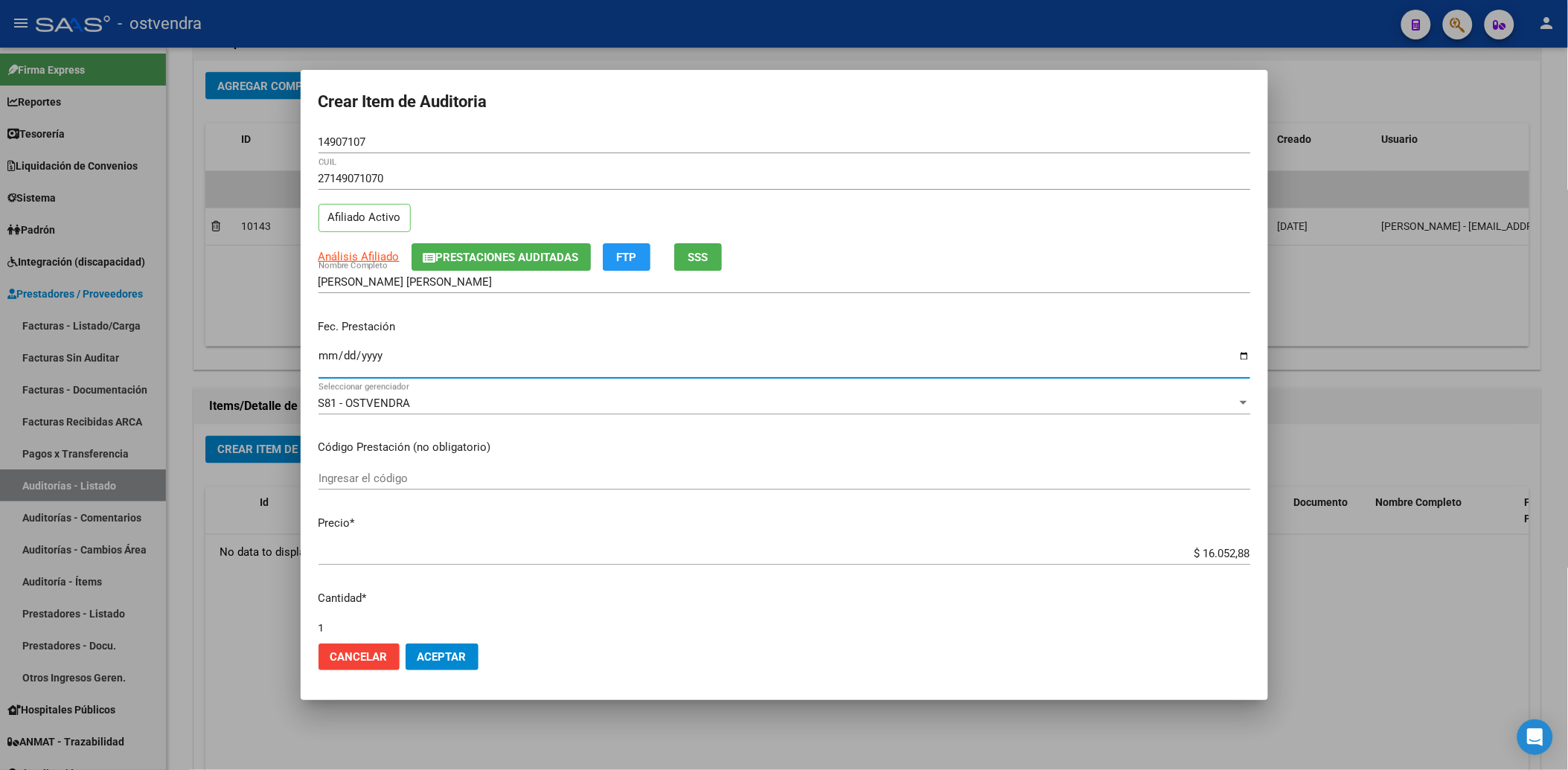
click at [328, 359] on input "Ingresar la fecha" at bounding box center [784, 361] width 931 height 24
type input "2025-07-11"
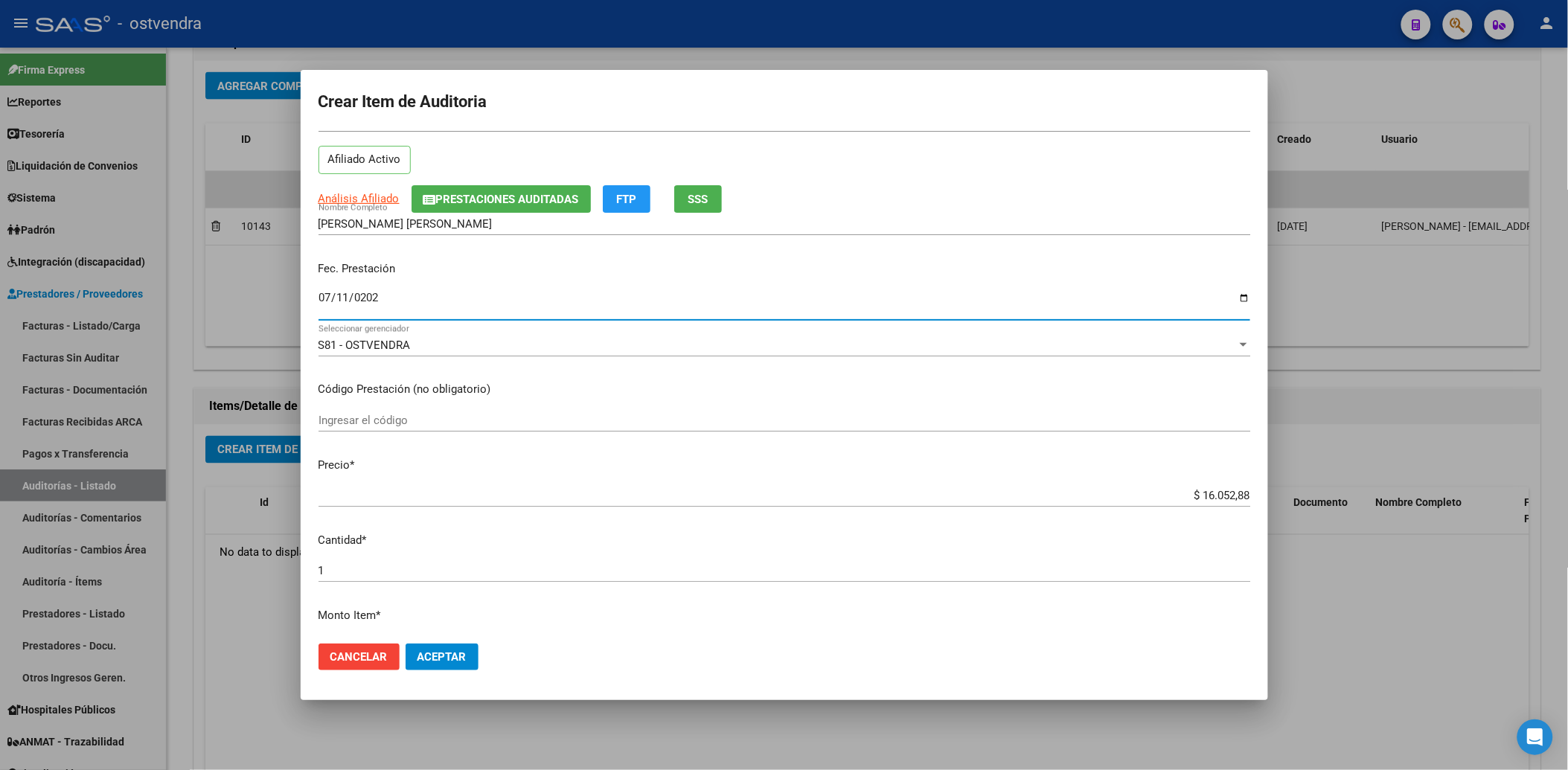
scroll to position [83, 0]
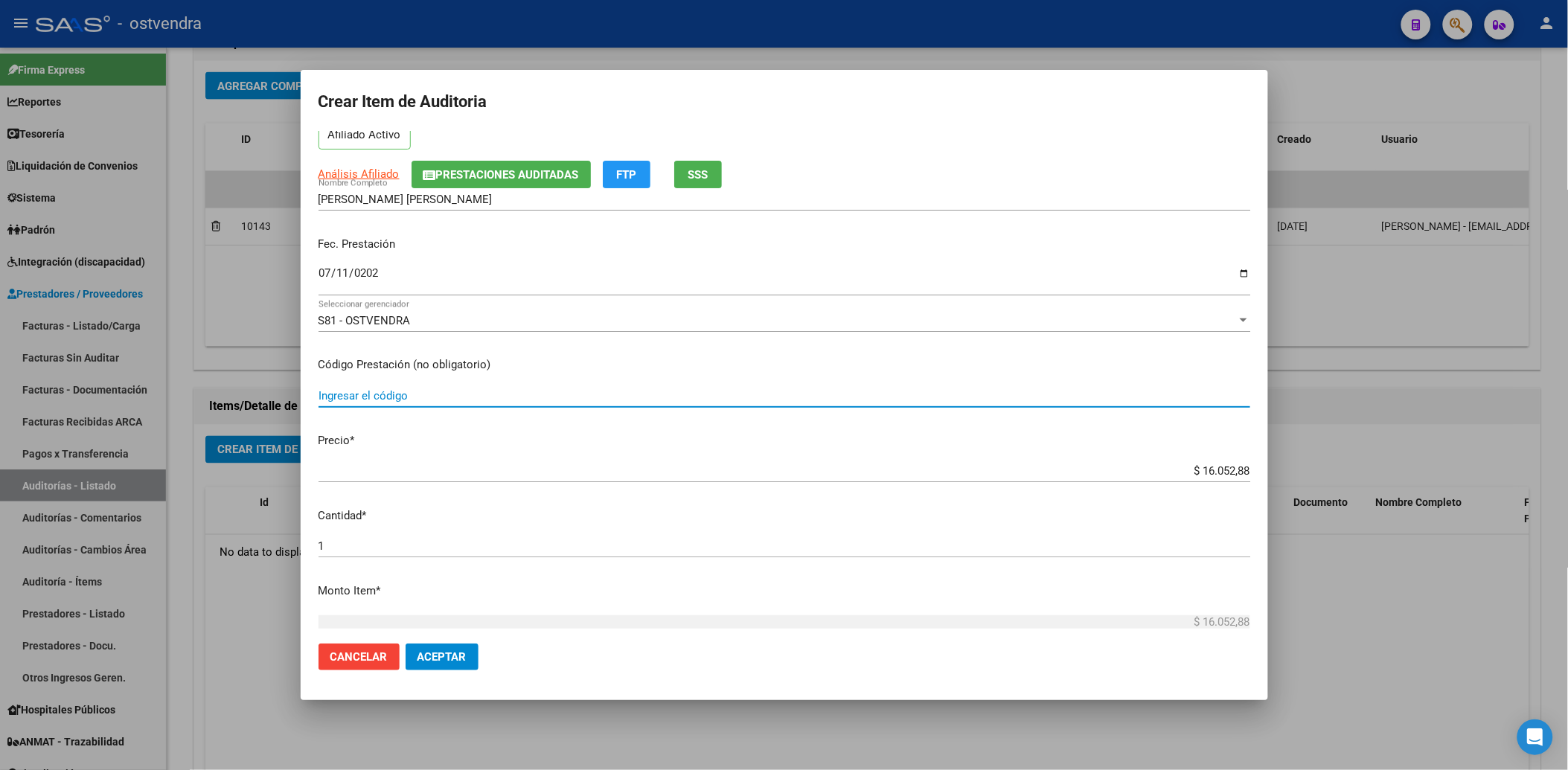
click at [420, 396] on input "Ingresar el código" at bounding box center [784, 396] width 931 height 13
type input "420101"
click at [406, 643] on button "Aceptar" at bounding box center [442, 656] width 73 height 27
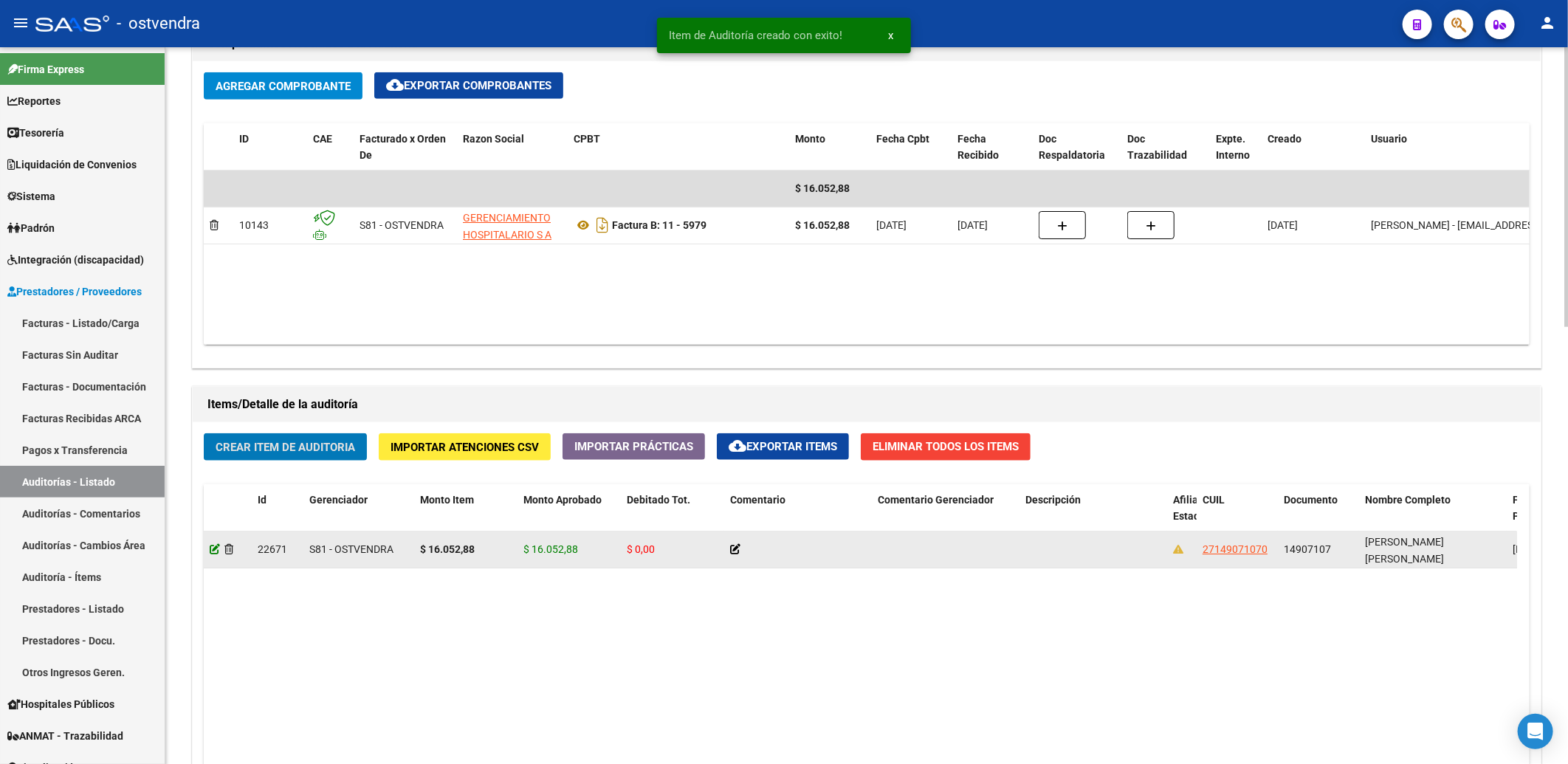
click at [215, 551] on icon at bounding box center [214, 549] width 11 height 11
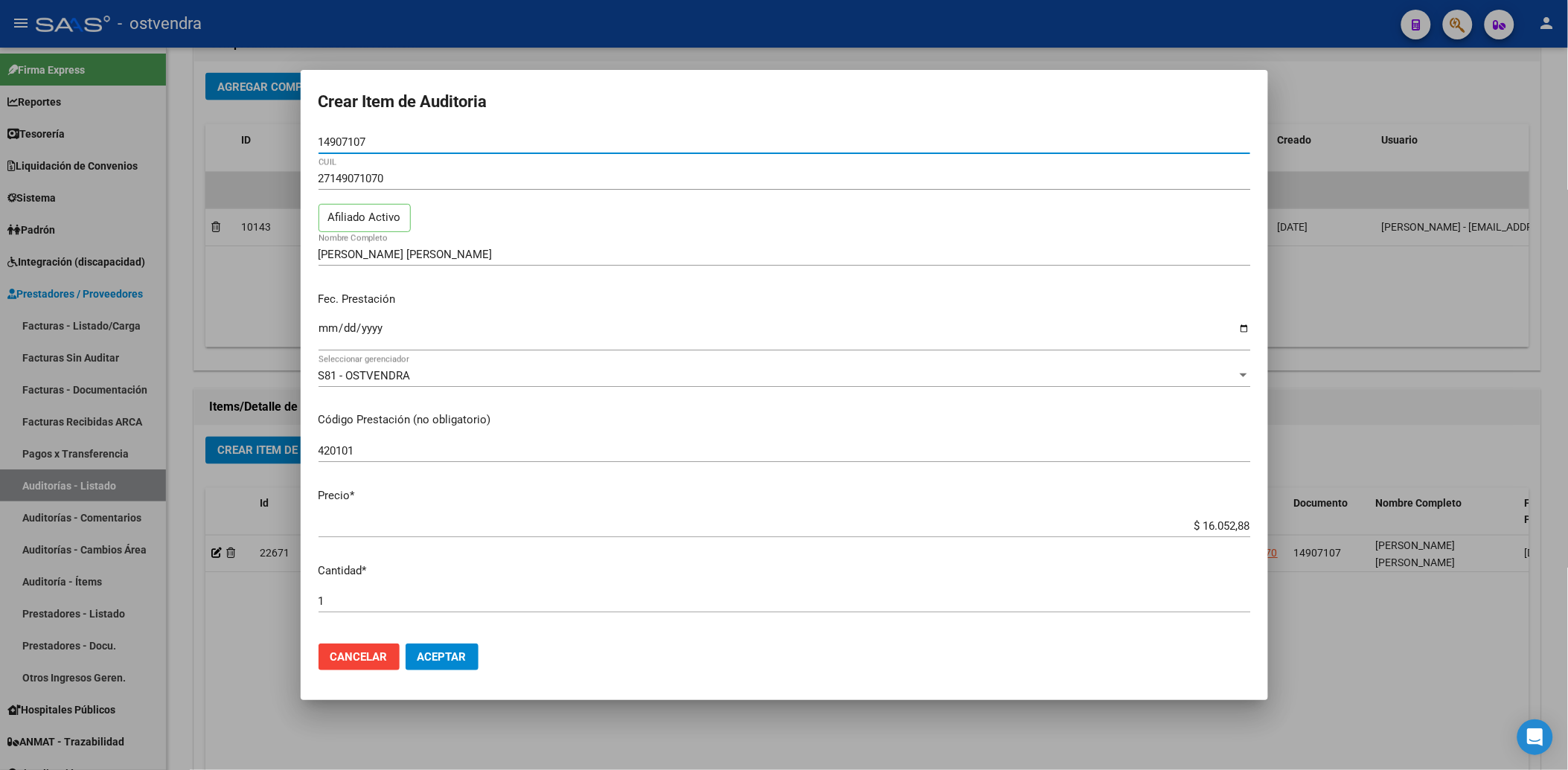
click at [1195, 524] on input "$ 16.052,88" at bounding box center [784, 526] width 931 height 13
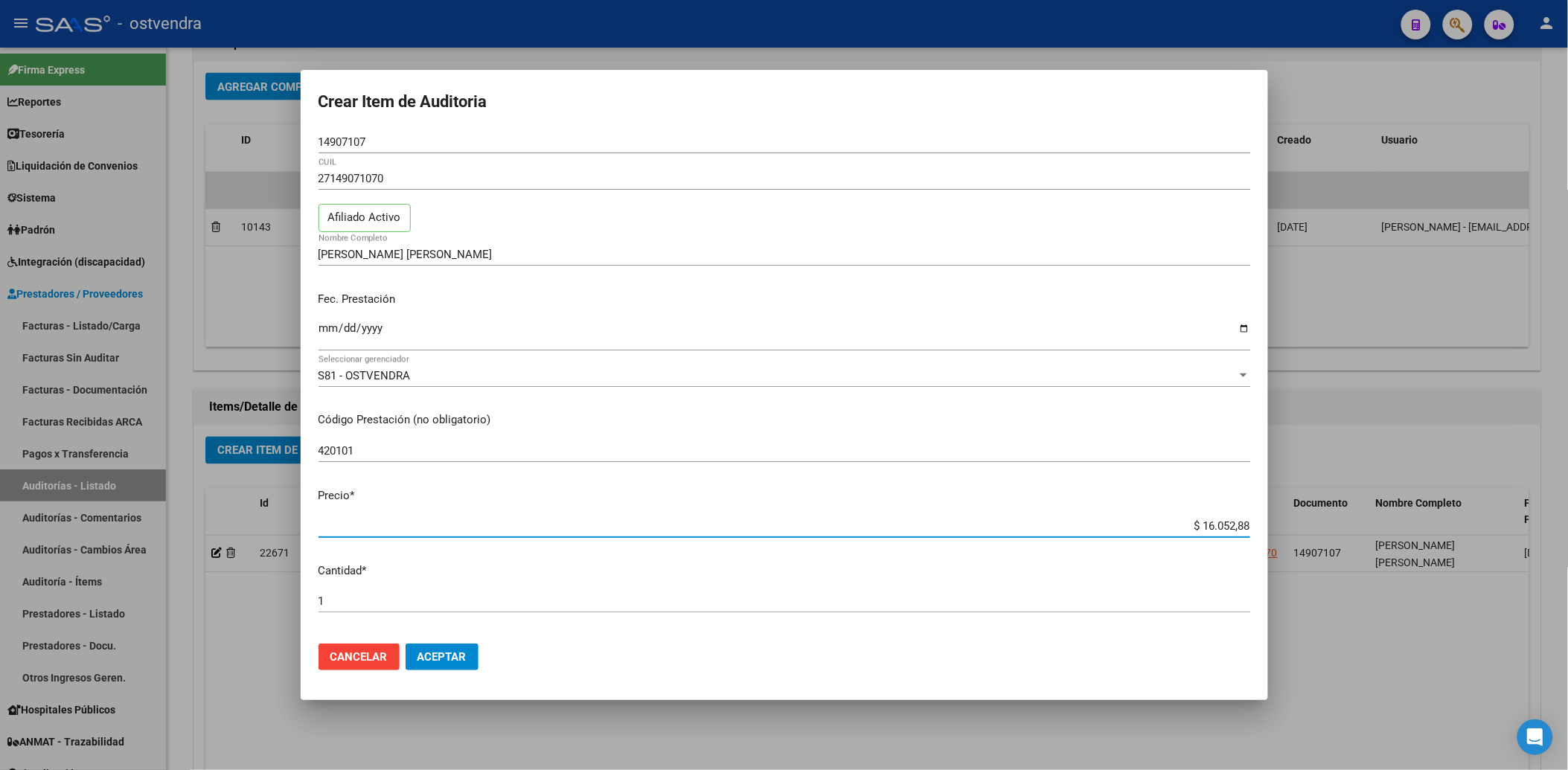
type input "$ 1.052,88"
type input "$ 152,88"
type input "$ 12,88"
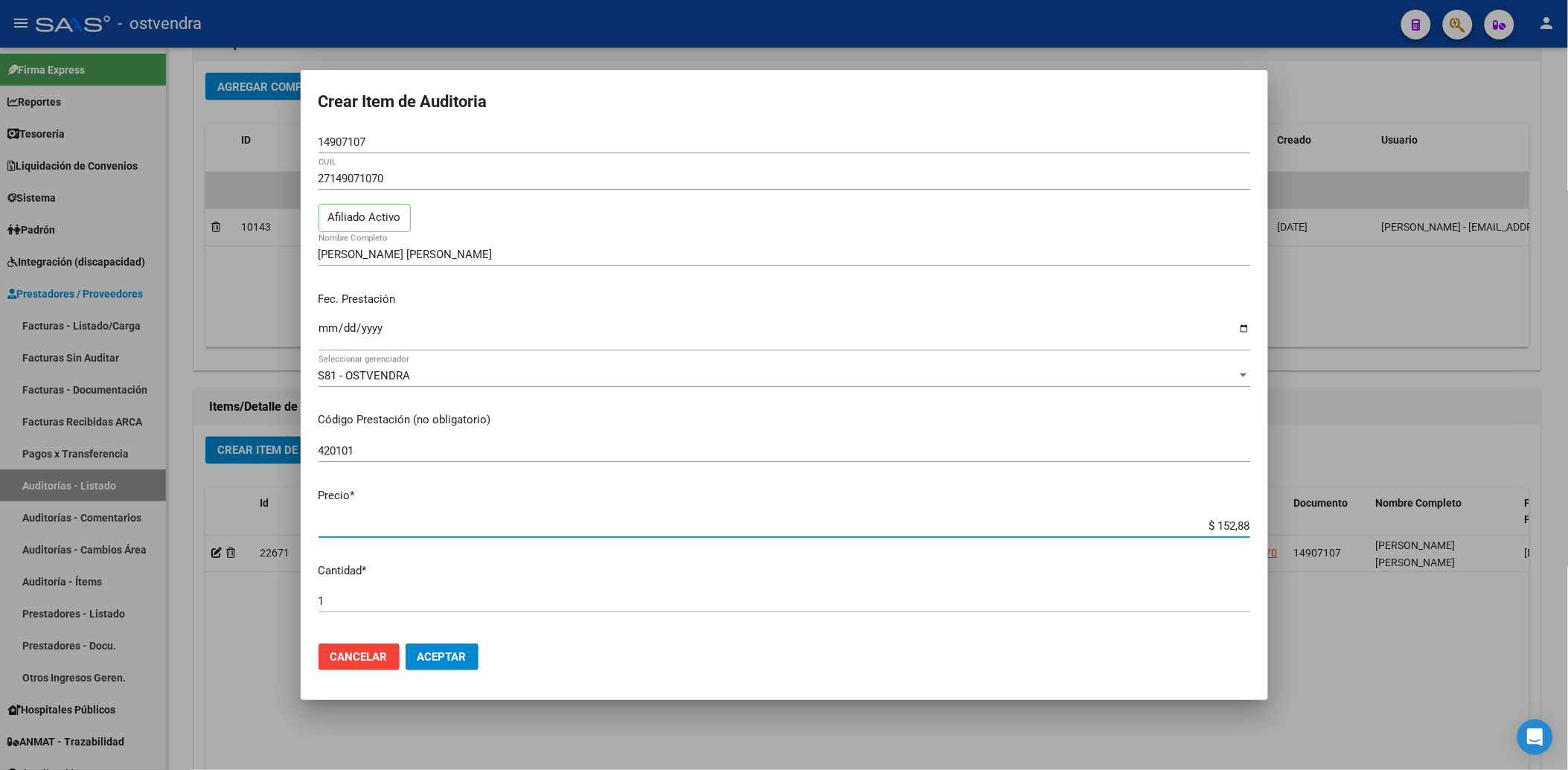
type input "$ 12,88"
type input "$ 1,88"
type input "$ 0,18"
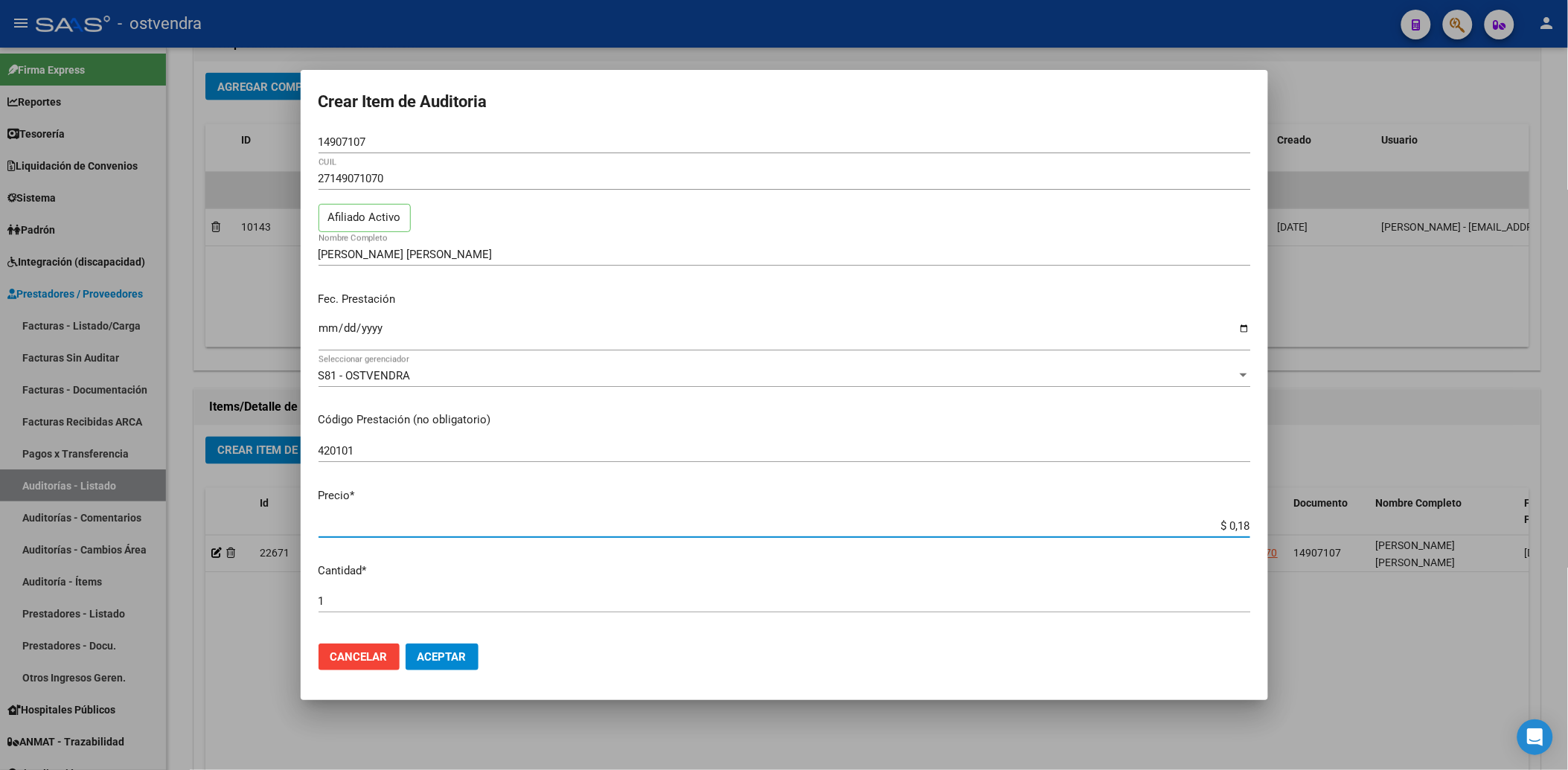
type input "$ 0,01"
type input "$ 0,11"
type input "$ 1,12"
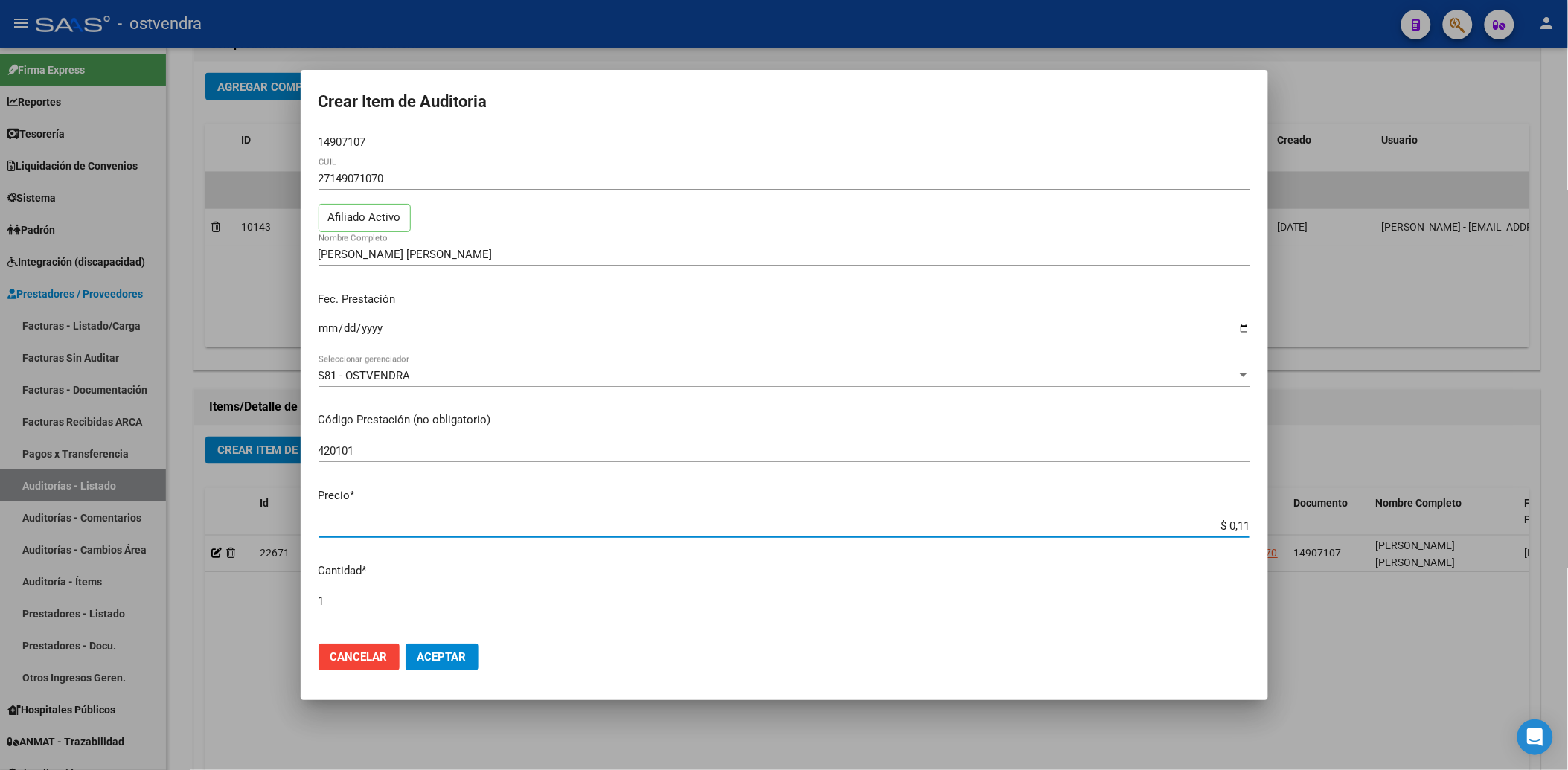
type input "$ 1,12"
type input "$ 11,20"
type input "$ 112,00"
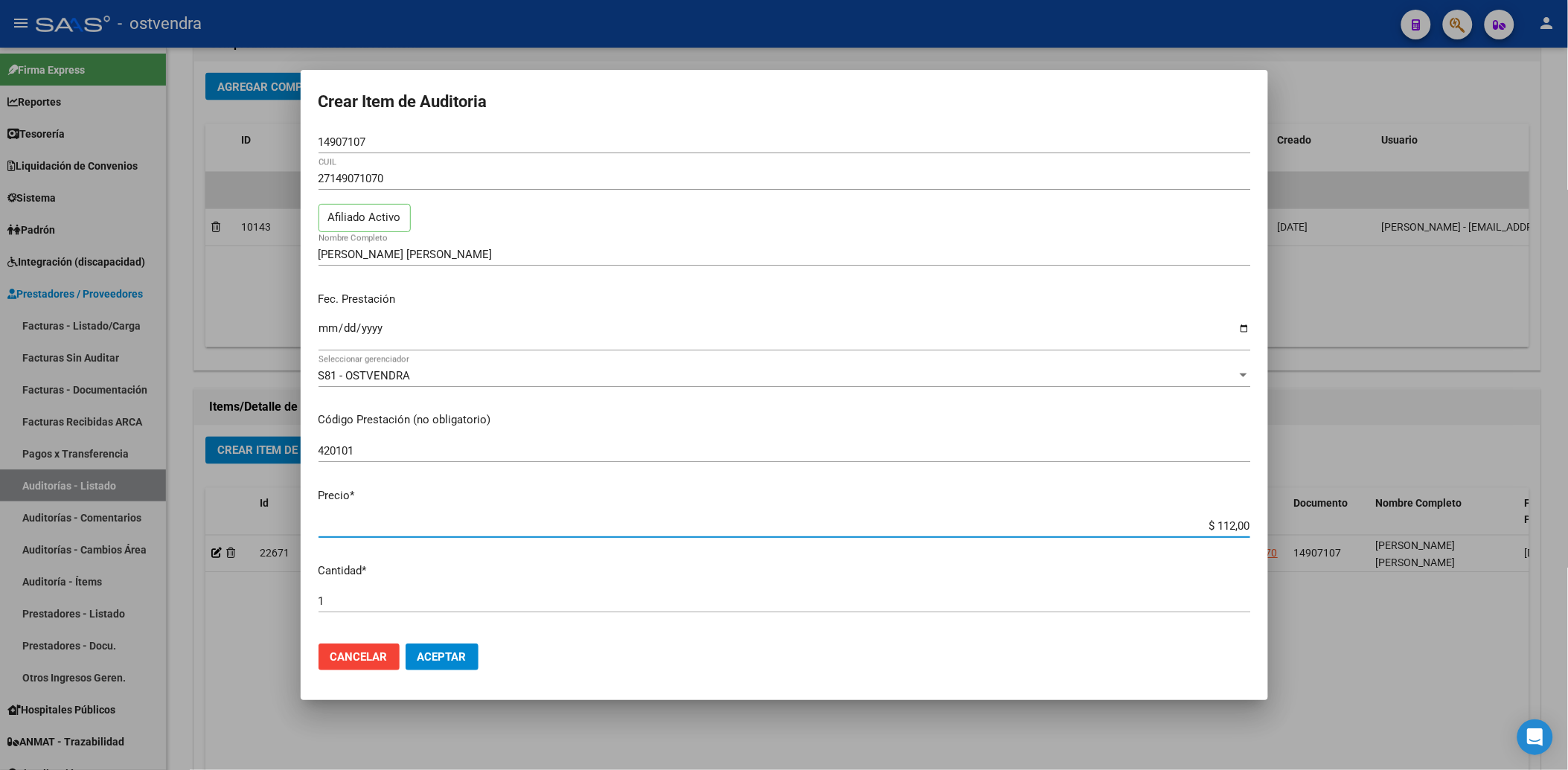
type input "$ 1.120,00"
type input "$ 11.200,00"
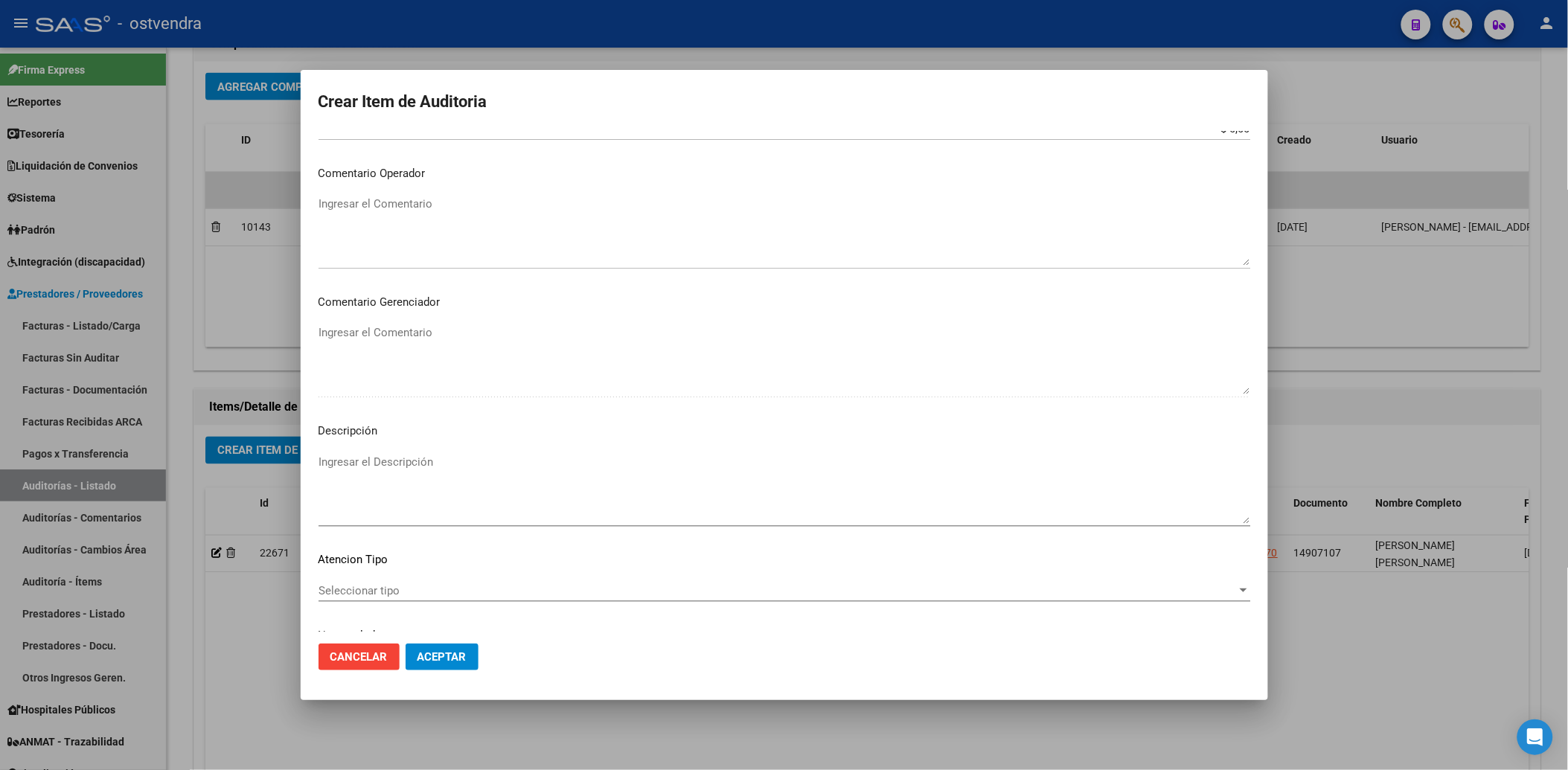
scroll to position [660, 0]
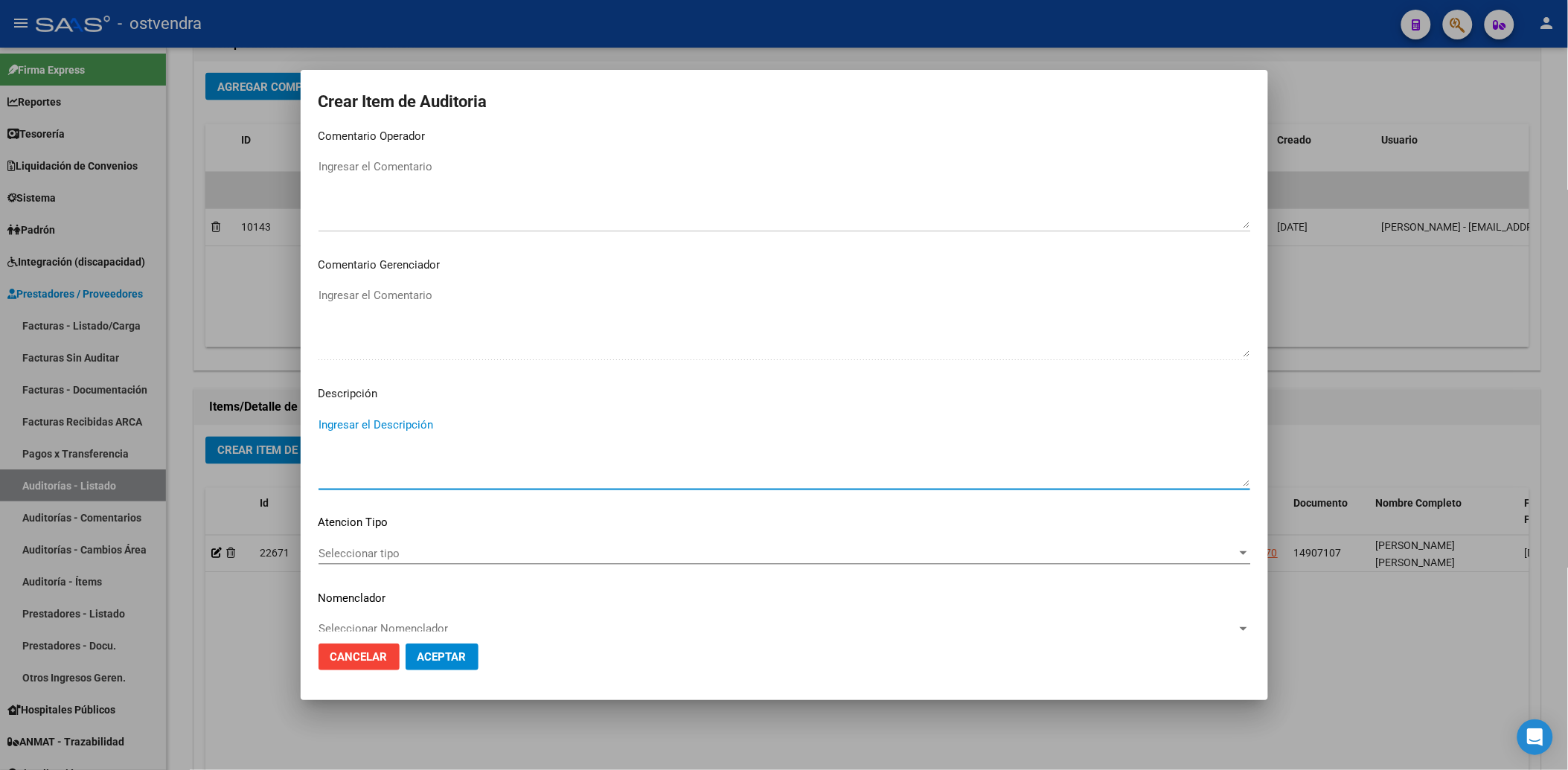
click at [373, 421] on textarea "Ingresar el Descripción" at bounding box center [784, 451] width 931 height 70
type textarea "CONSULTA GUARDIA EXTERNA"
click at [391, 551] on span "Seleccionar tipo" at bounding box center [777, 553] width 918 height 13
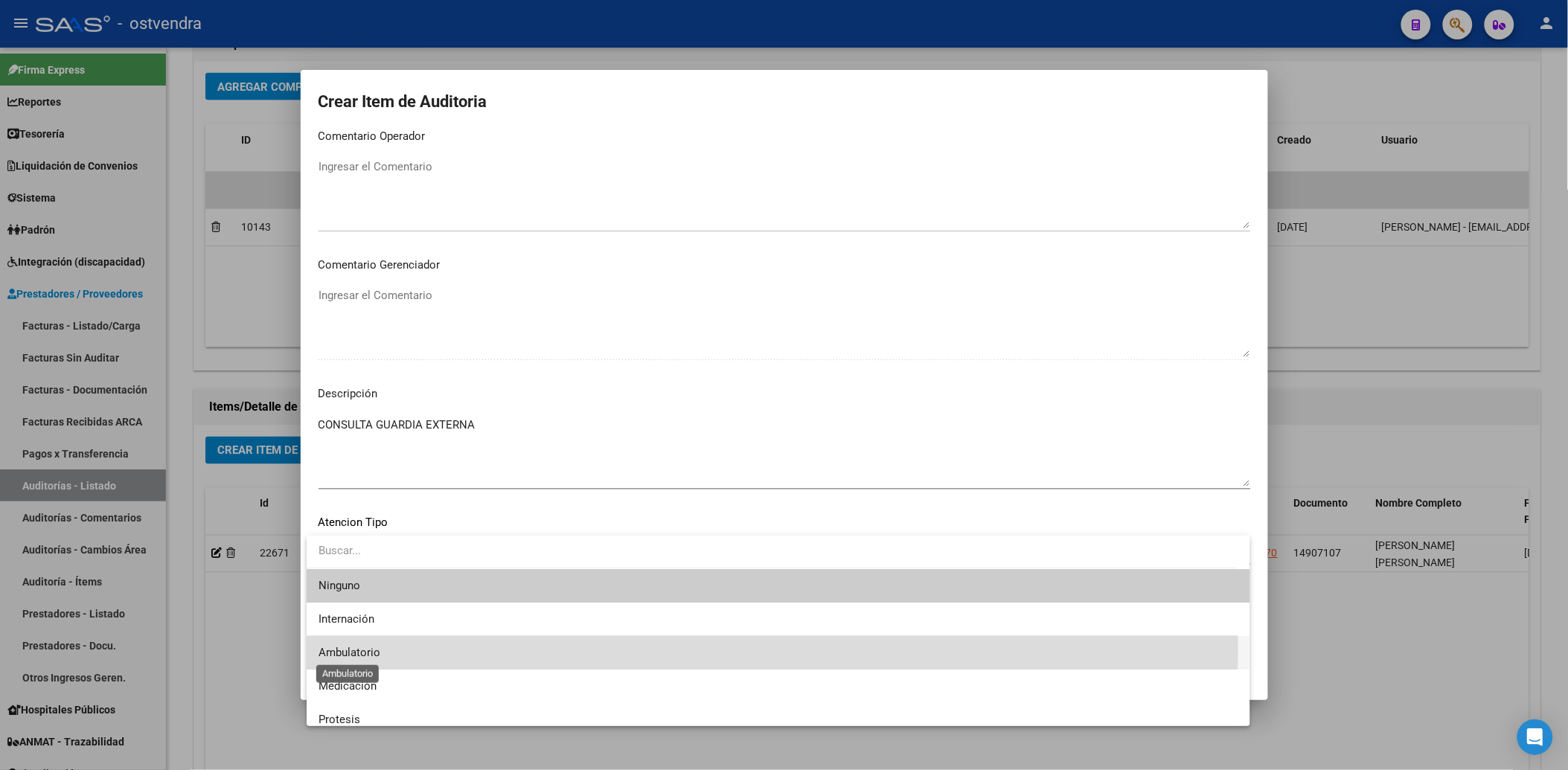
click at [363, 649] on span "Ambulatorio" at bounding box center [349, 652] width 61 height 13
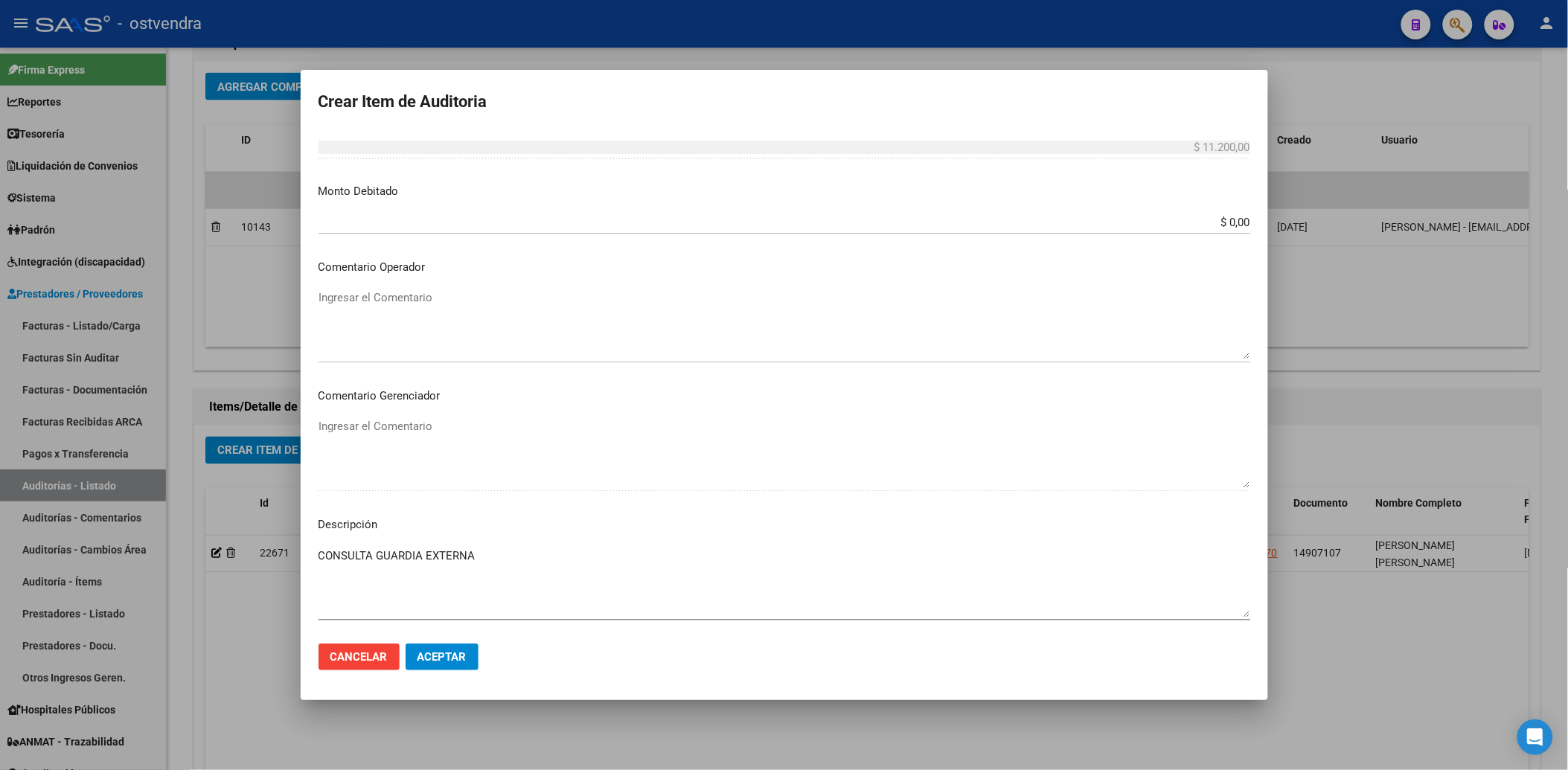
scroll to position [682, 0]
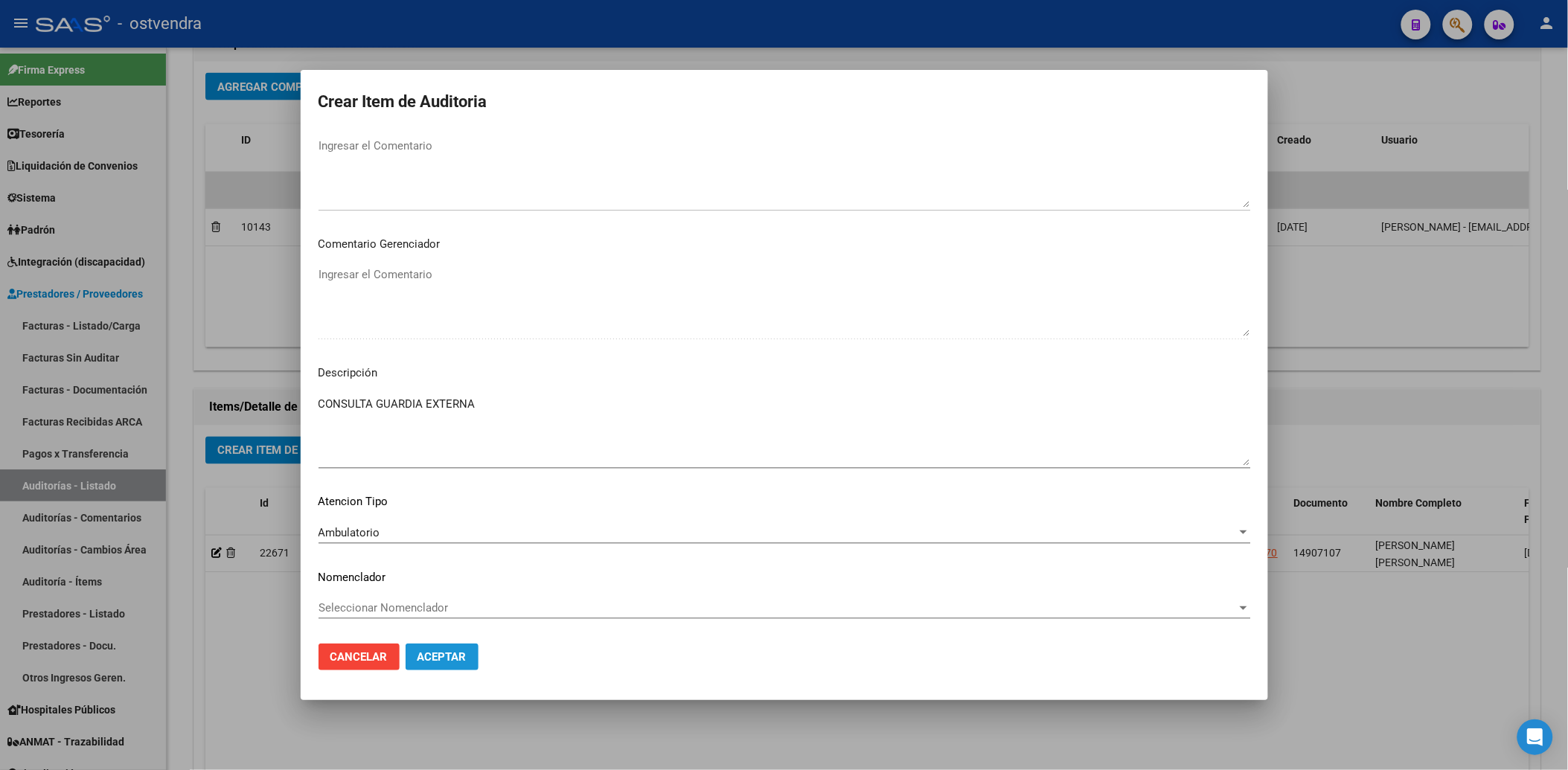
click at [451, 651] on span "Aceptar" at bounding box center [442, 657] width 49 height 13
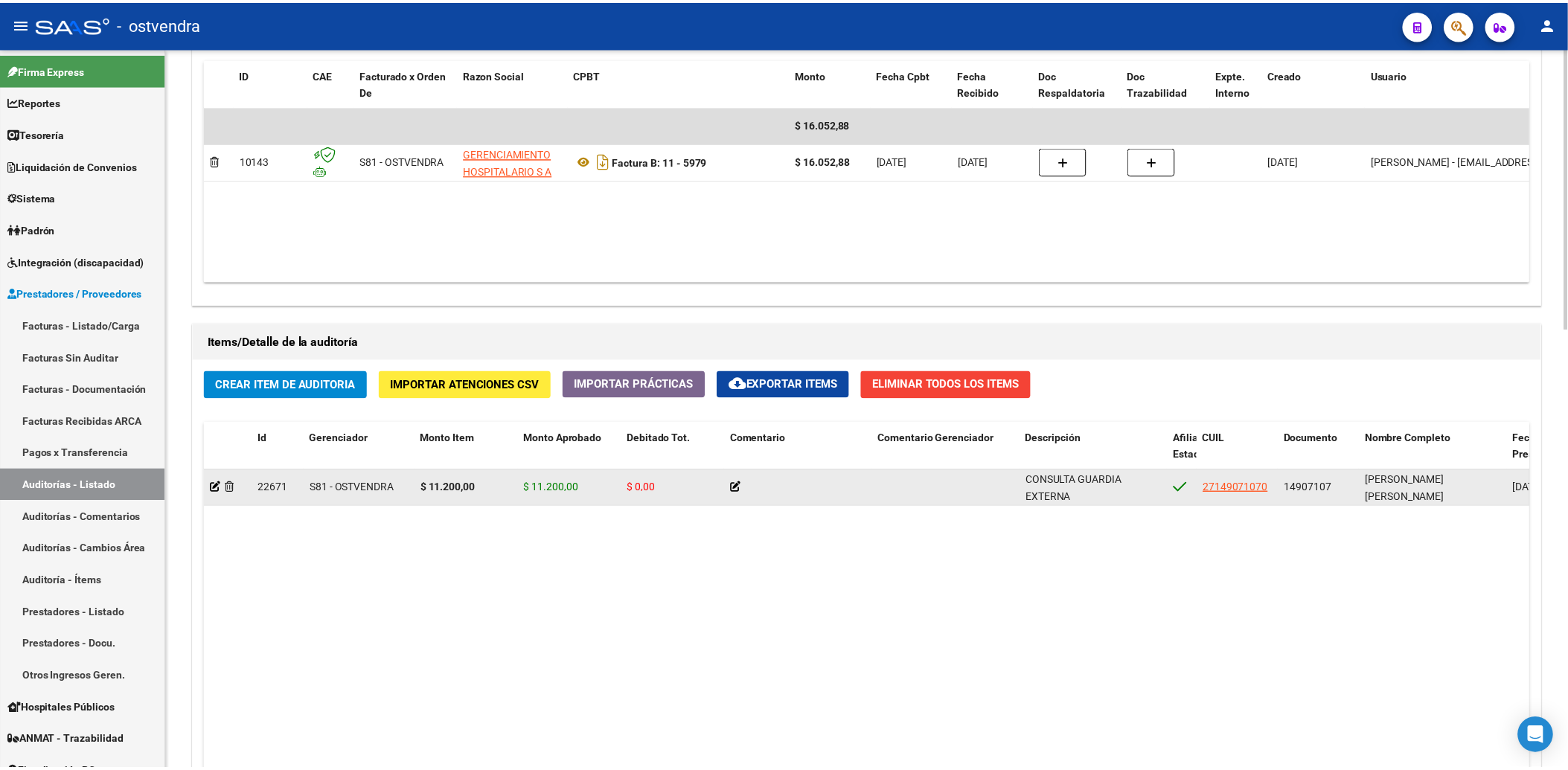
scroll to position [826, 0]
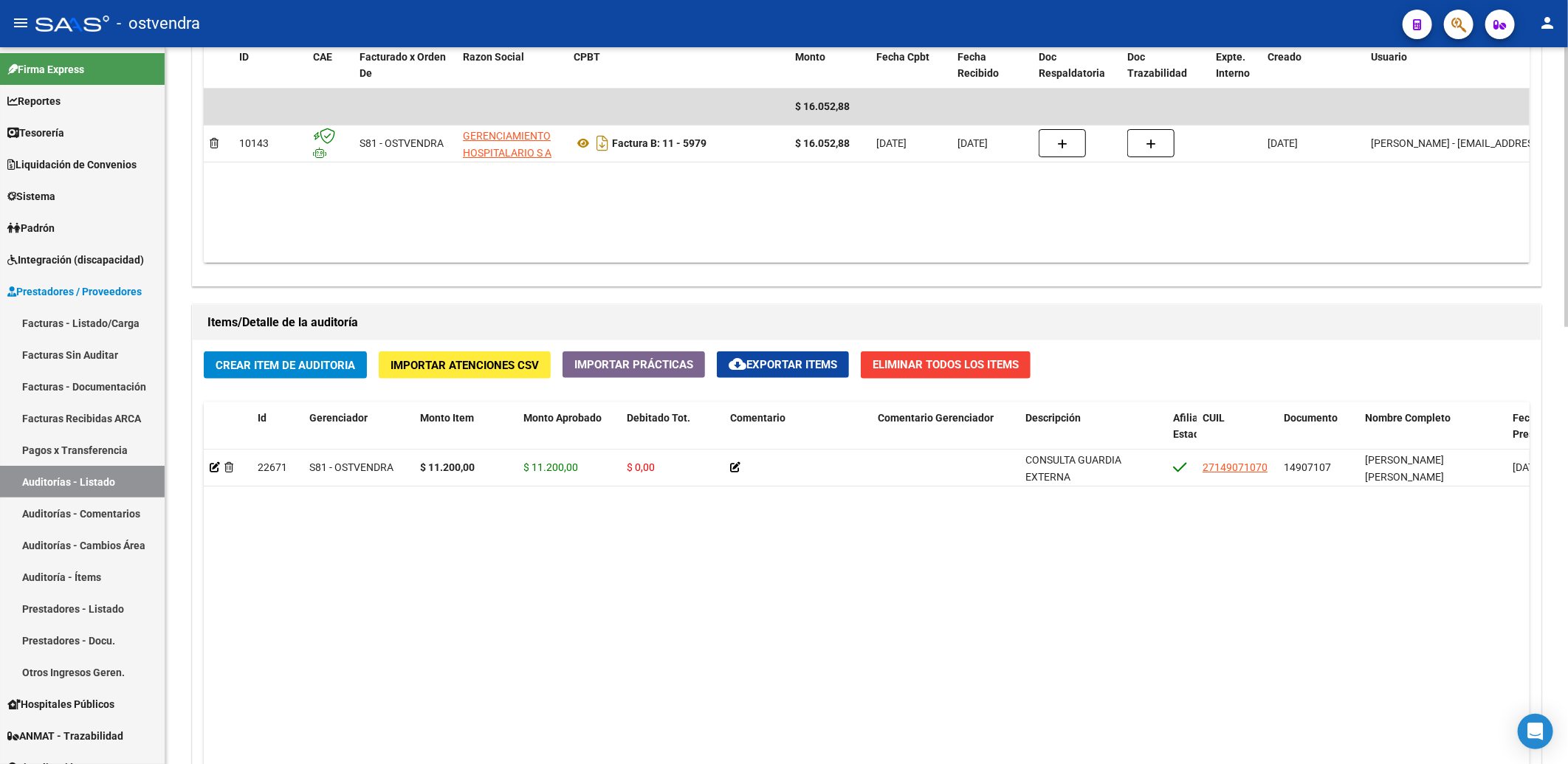
click at [254, 357] on button "Crear Item de Auditoria" at bounding box center [285, 365] width 163 height 28
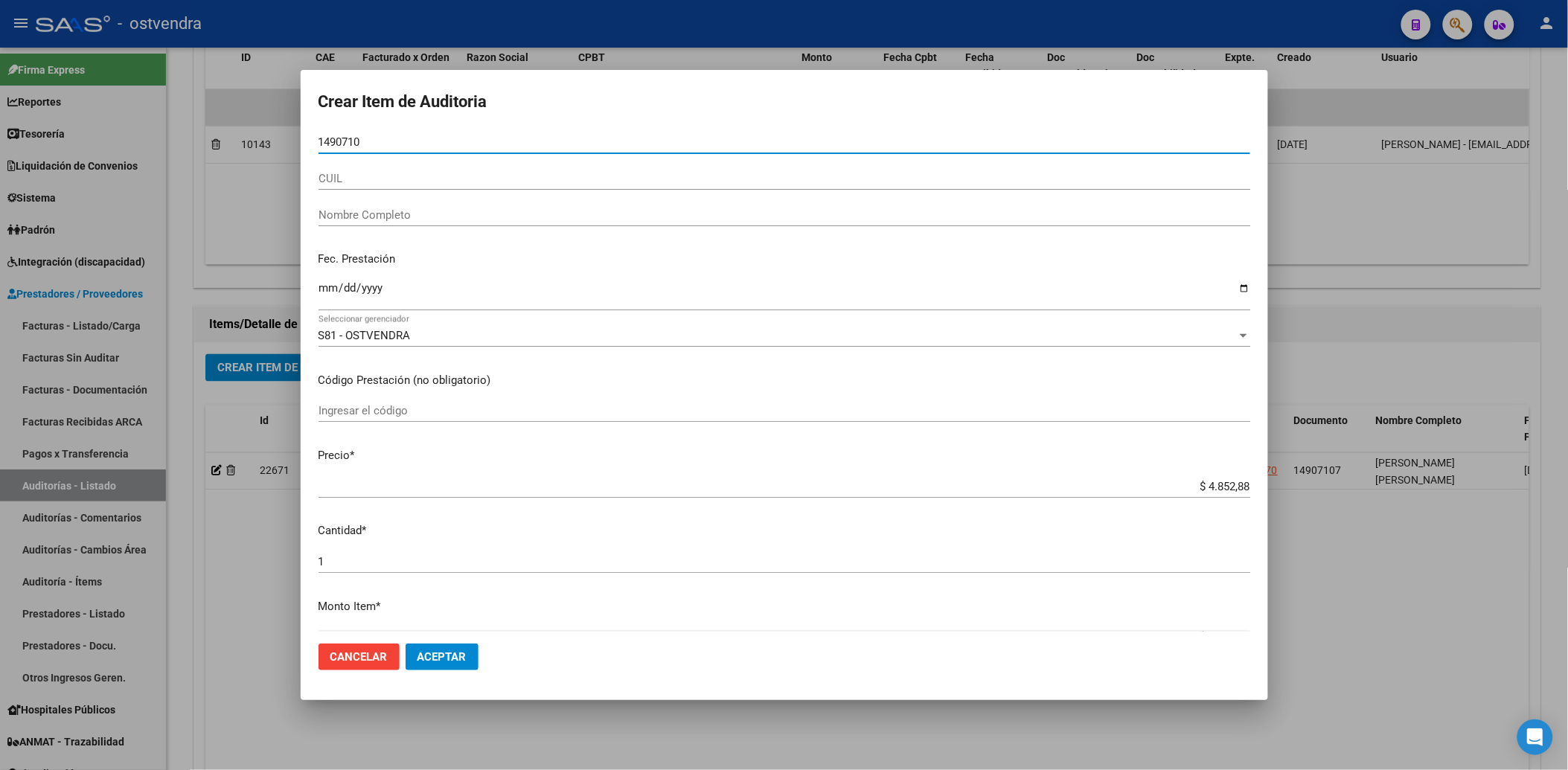
type input "14907107"
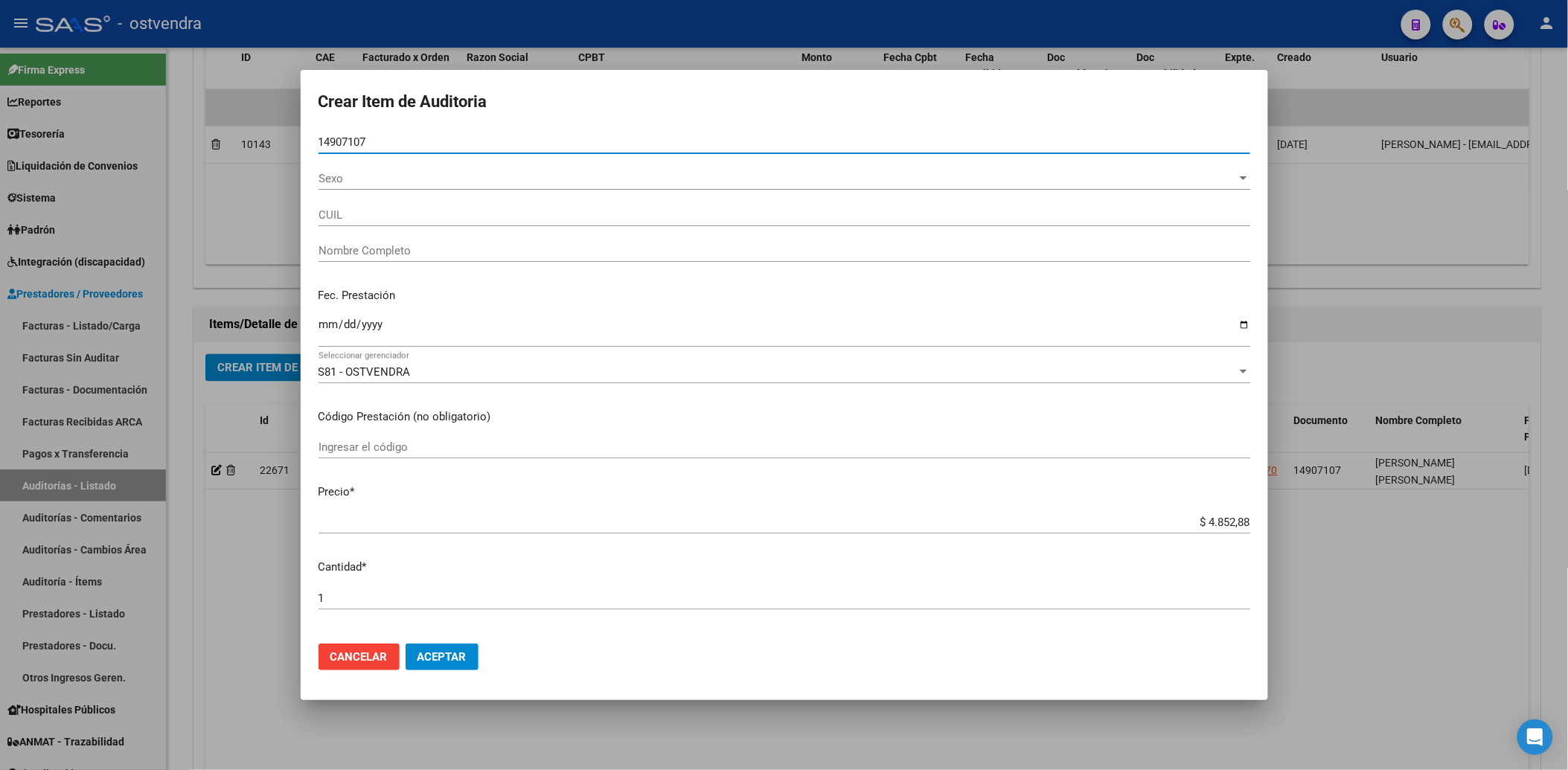
type input "27149071070"
type input "TAHUIL MARTHA ISABEL"
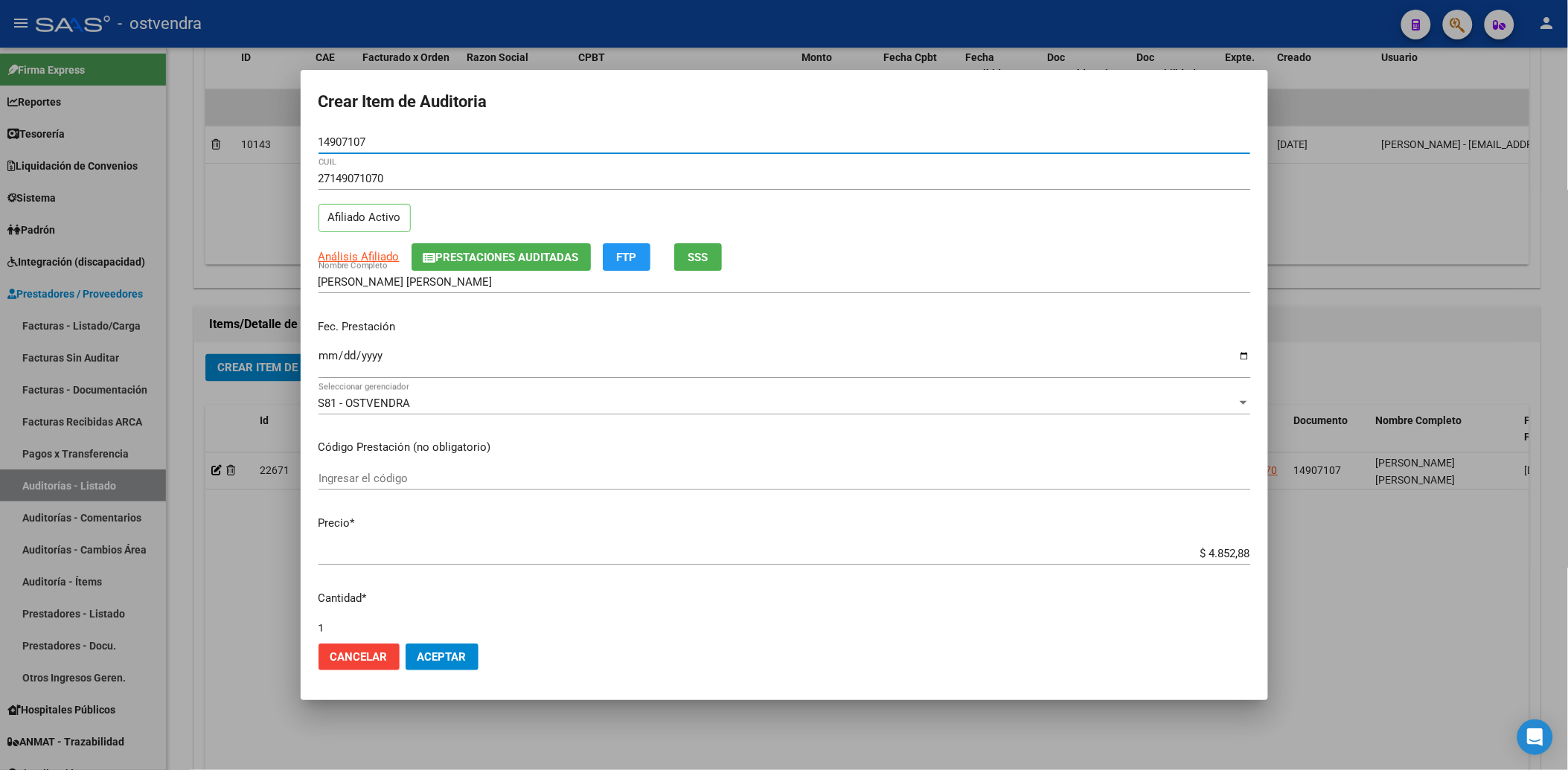
type input "14907107"
click at [320, 356] on input "Ingresar la fecha" at bounding box center [784, 361] width 931 height 24
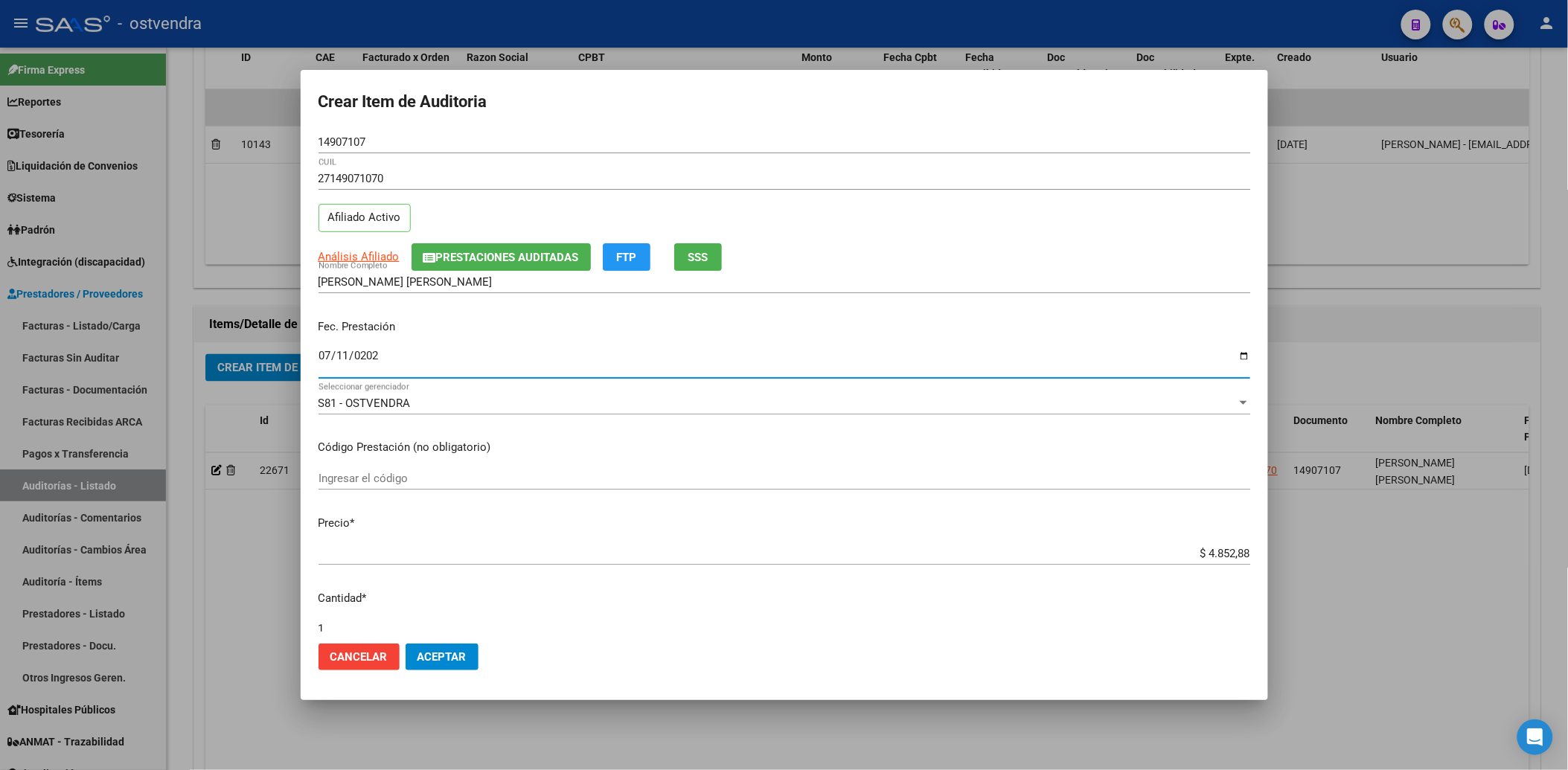
type input "2025-07-11"
click at [426, 480] on input "Ingresar el código" at bounding box center [784, 478] width 931 height 13
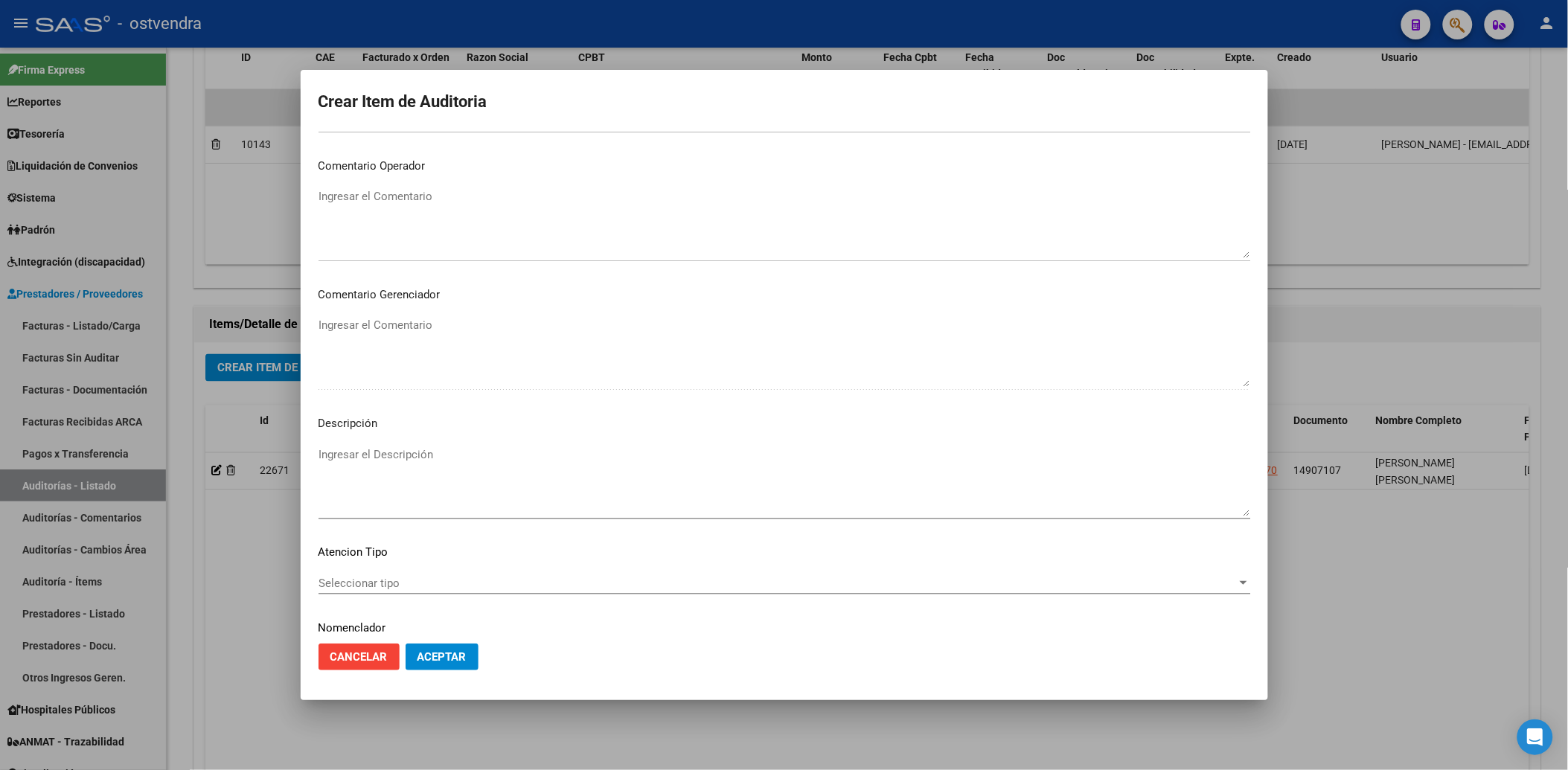
scroll to position [660, 0]
type input "340301"
click at [414, 453] on textarea "Ingresar el Descripción" at bounding box center [784, 479] width 931 height 70
type textarea "RX DE TORAX"
click at [438, 588] on div "Seleccionar tipo Seleccionar tipo" at bounding box center [784, 580] width 931 height 22
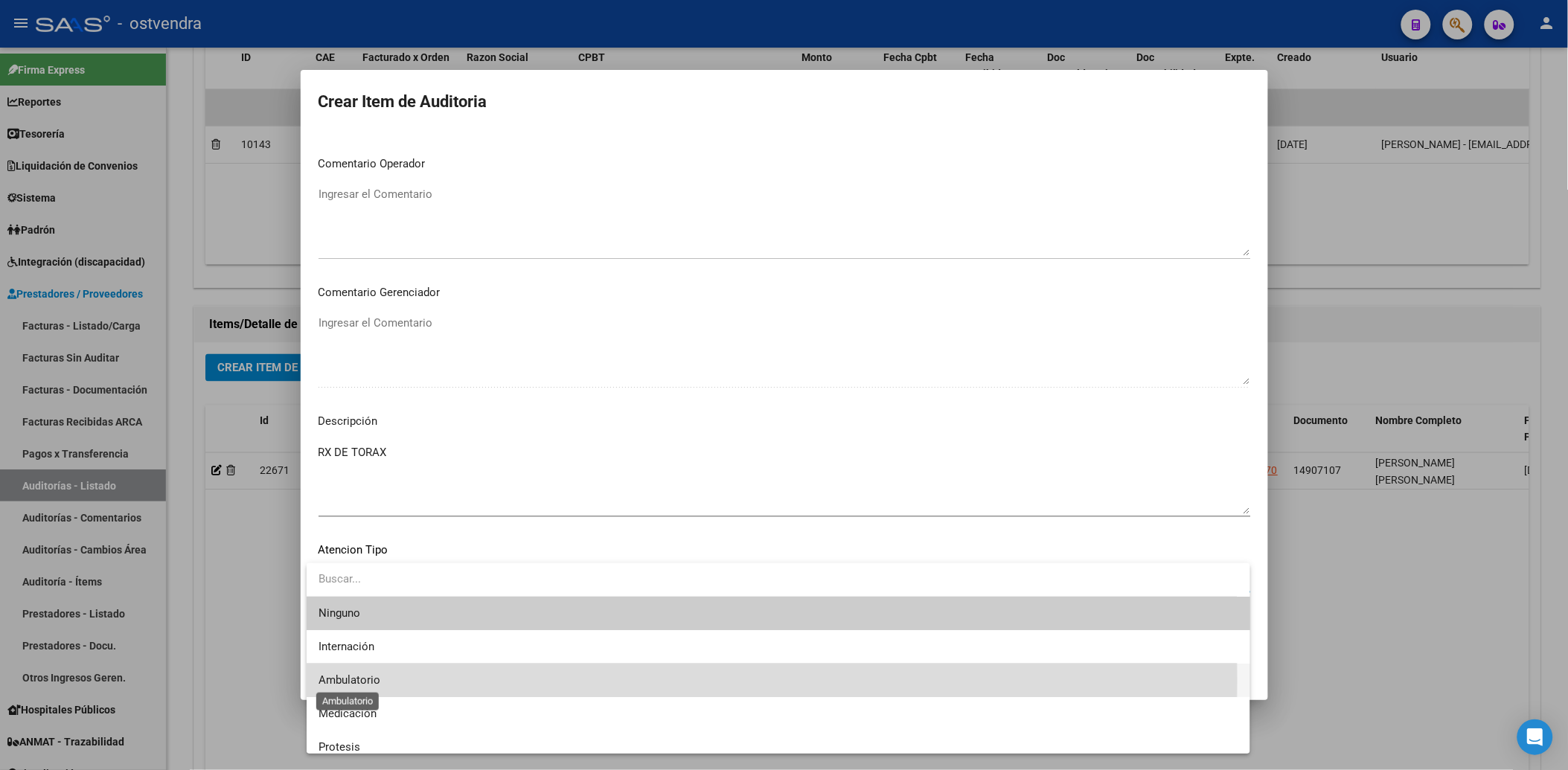
drag, startPoint x: 373, startPoint y: 680, endPoint x: 515, endPoint y: 616, distance: 155.8
click at [373, 679] on span "Ambulatorio" at bounding box center [349, 680] width 61 height 13
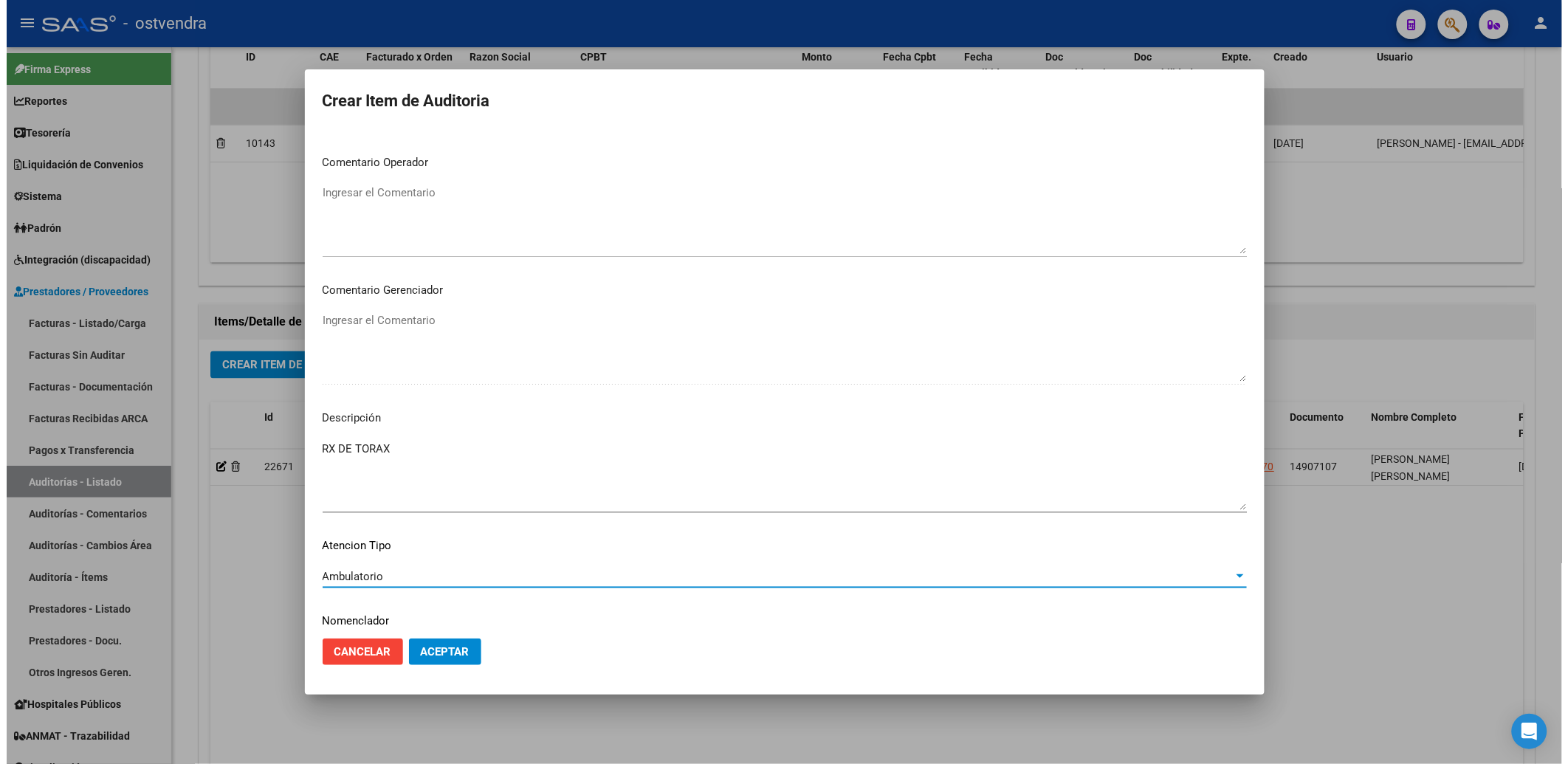
scroll to position [704, 0]
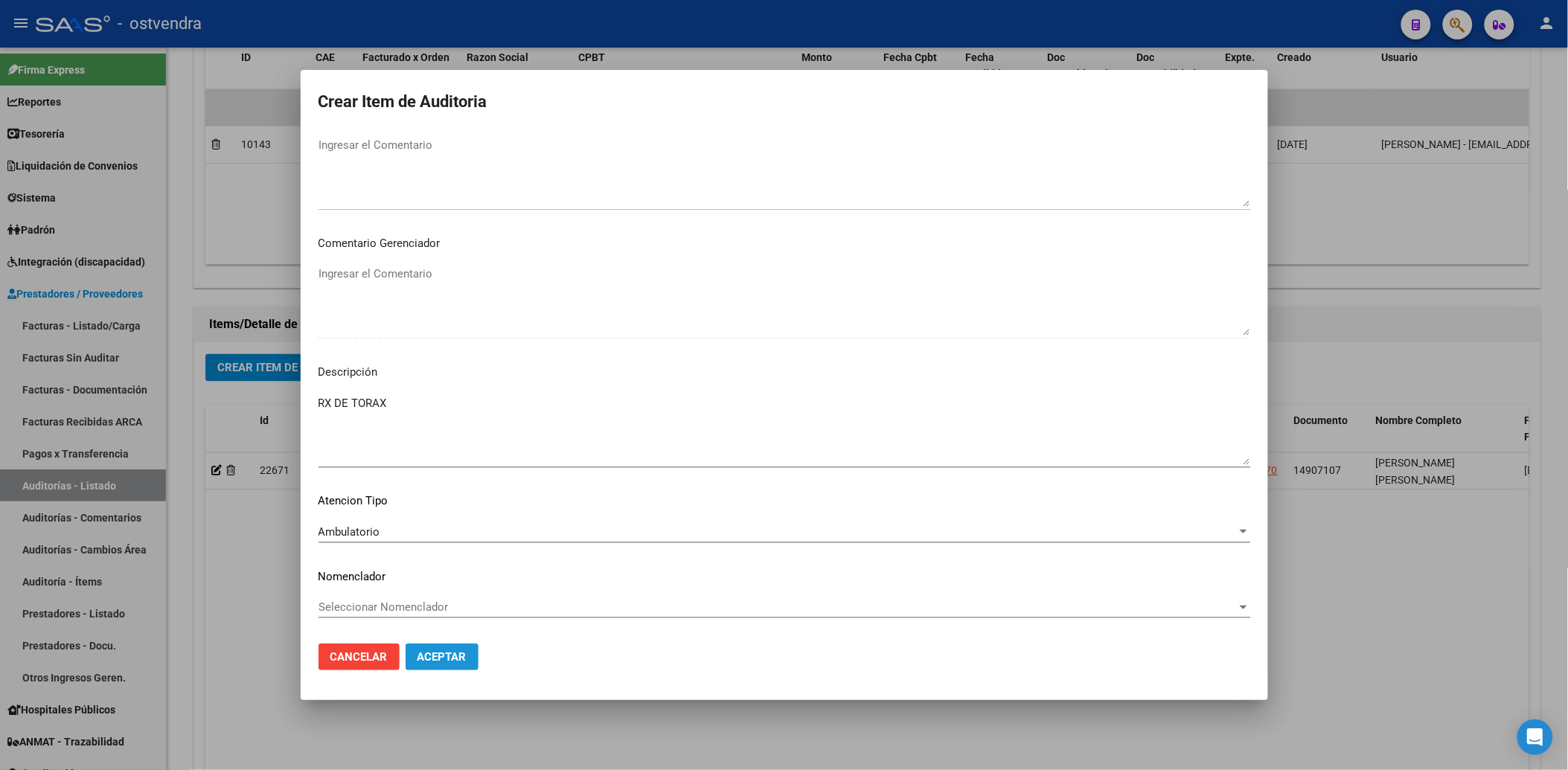
click at [444, 651] on span "Aceptar" at bounding box center [442, 657] width 49 height 13
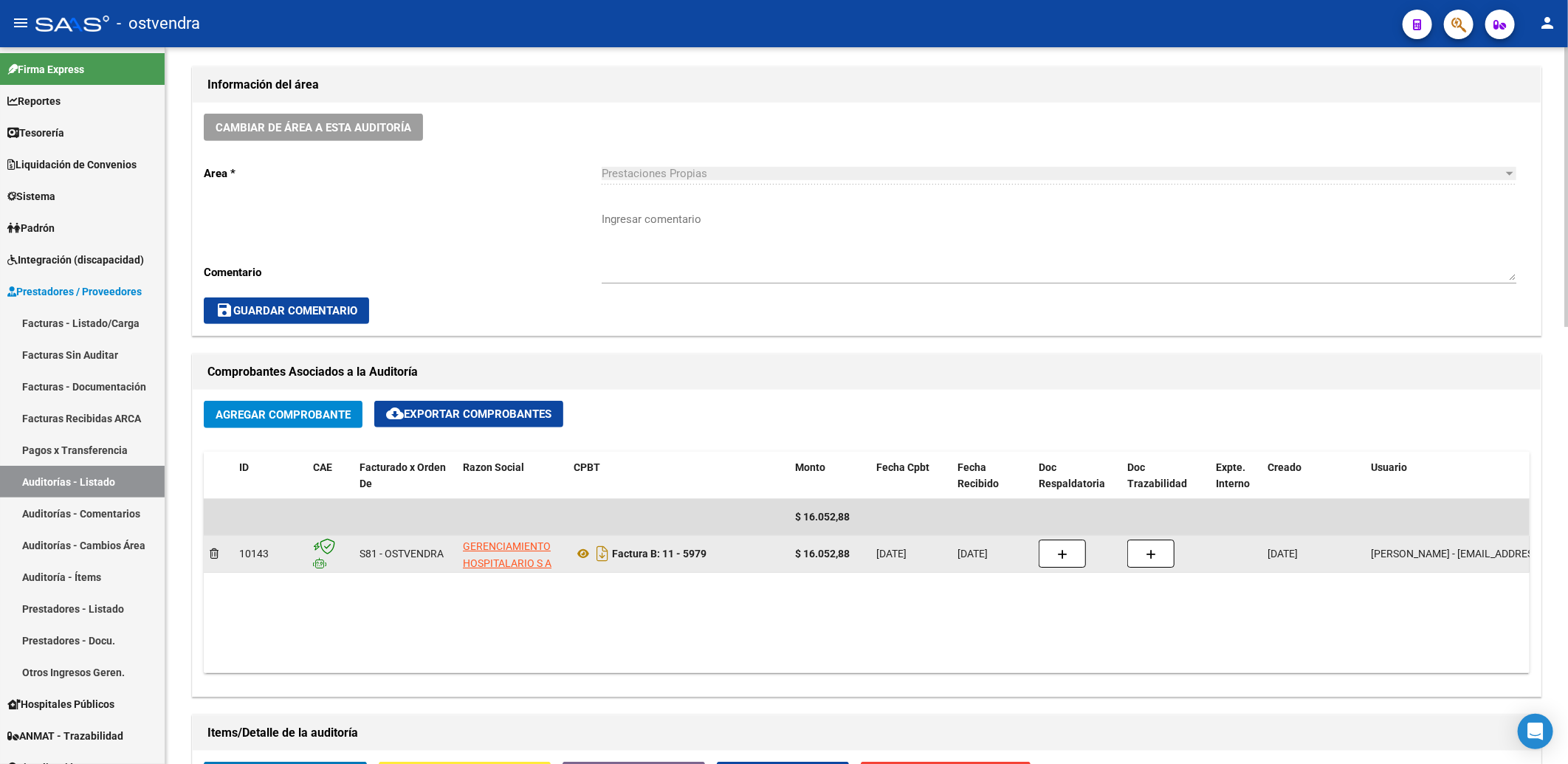
scroll to position [655, 0]
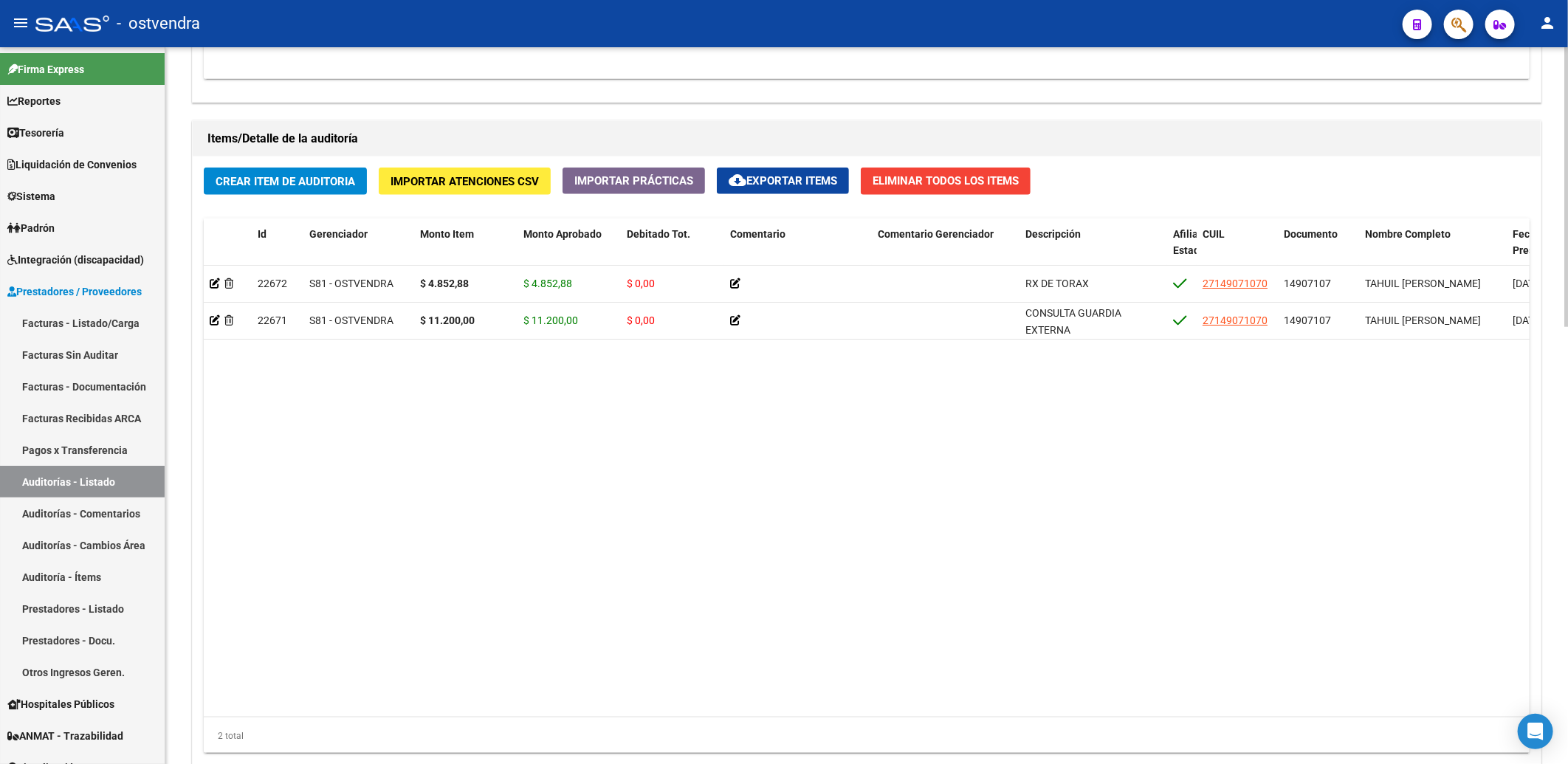
scroll to position [1123, 0]
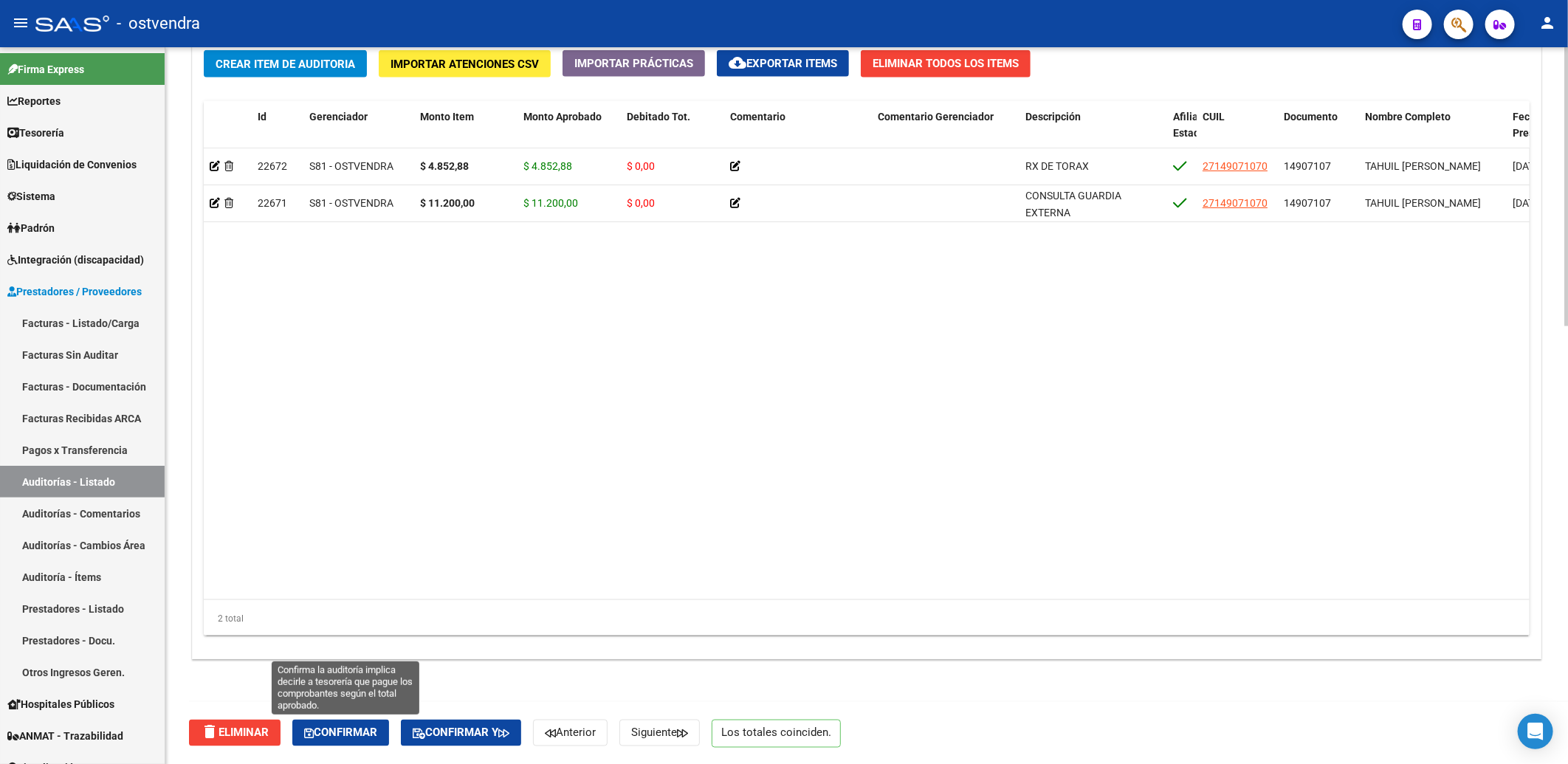
click at [346, 733] on span "Confirmar" at bounding box center [341, 733] width 73 height 13
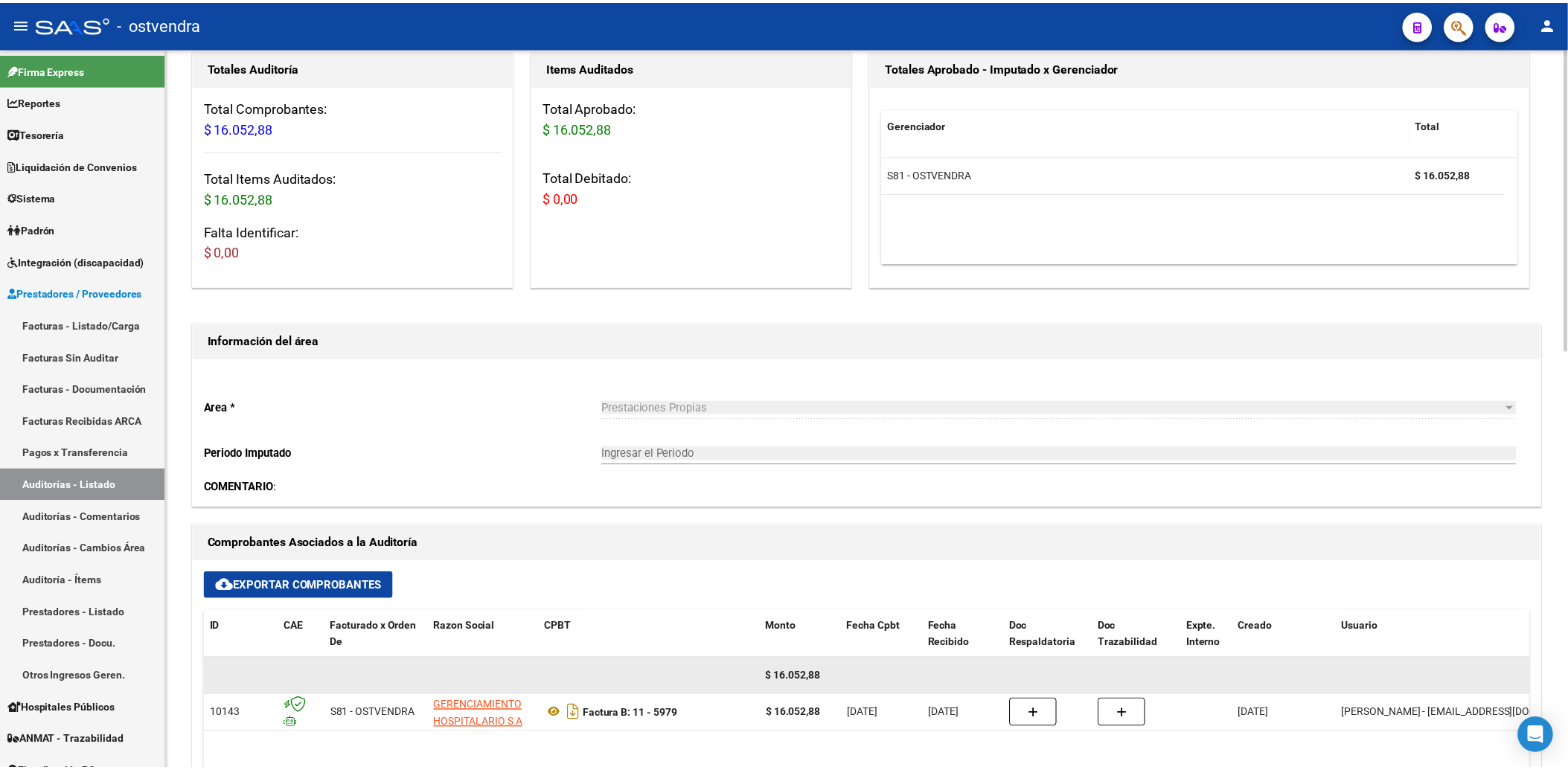
scroll to position [331, 0]
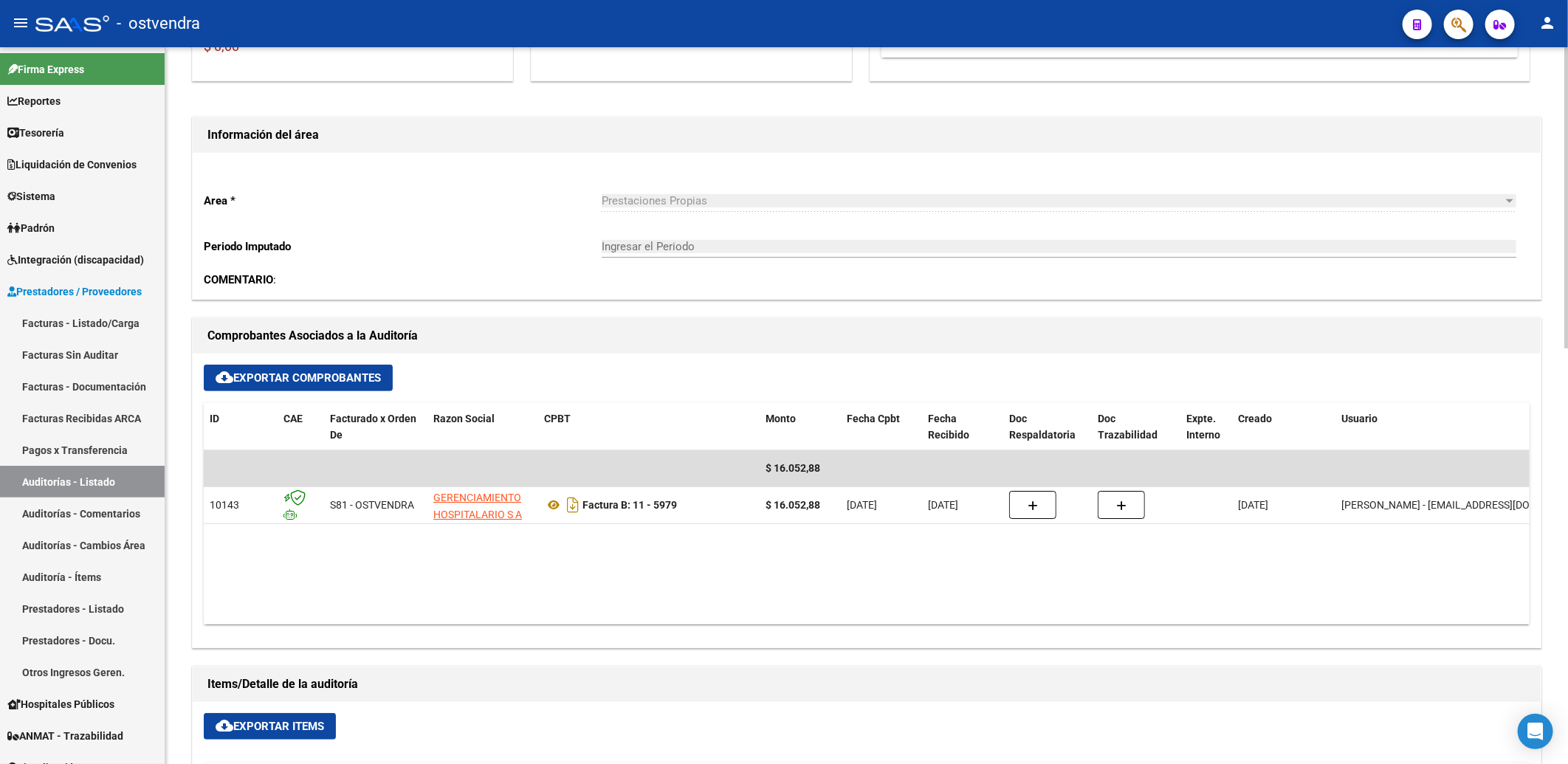
click at [677, 671] on div "Items/Detalle de la auditoría" at bounding box center [866, 684] width 1348 height 36
click at [607, 635] on div "cloud_download Exportar Comprobantes ID CAE Facturado x Orden De Razon Social C…" at bounding box center [866, 501] width 1348 height 294
click at [631, 598] on datatable-body "$ 16.052,88 10143 S81 - OSTVENDRA GERENCIAMIENTO HOSPITALARIO S A Factura B: 11…" at bounding box center [866, 537] width 1326 height 175
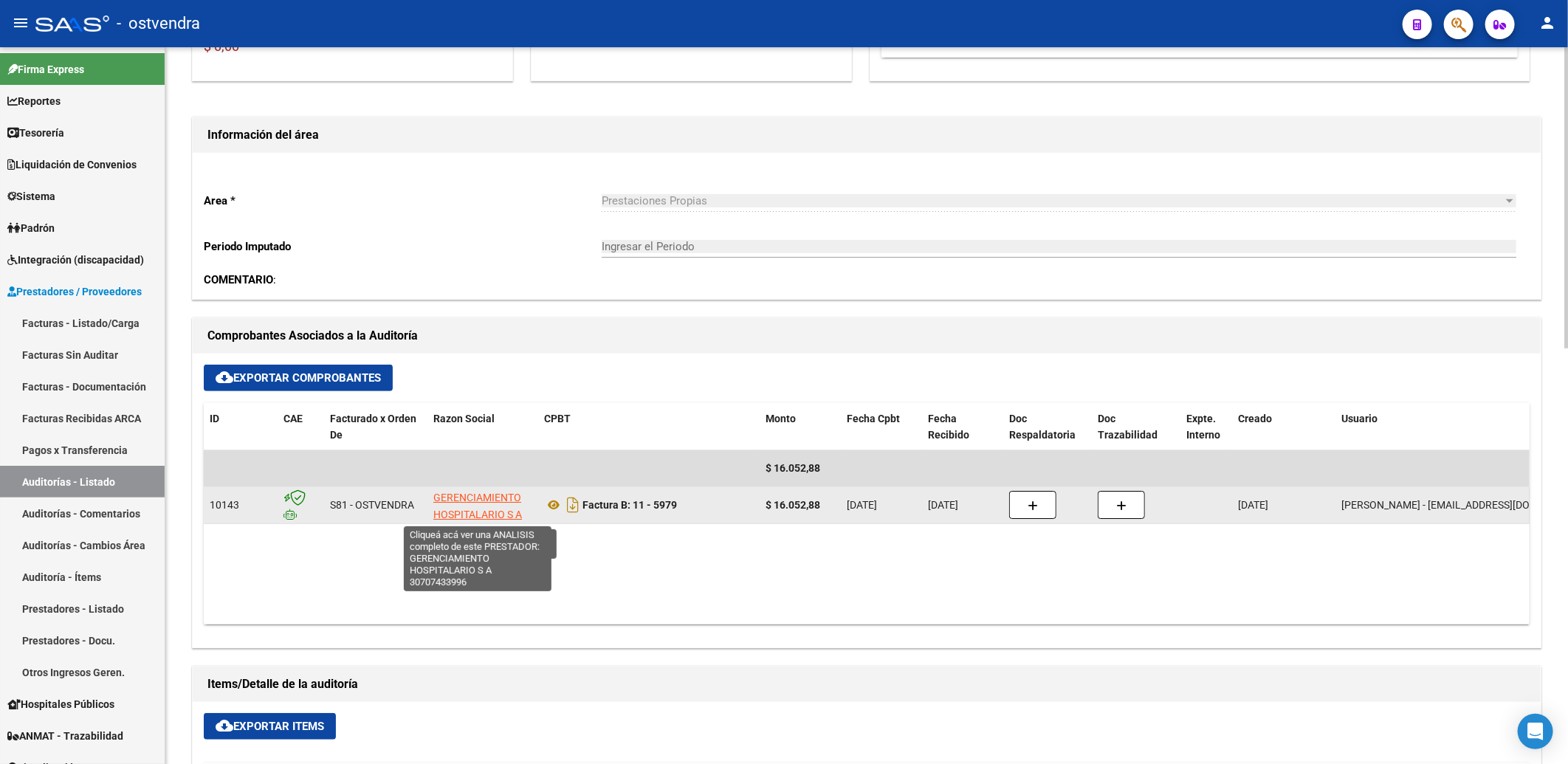
click at [471, 503] on span "GERENCIAMIENTO HOSPITALARIO S A" at bounding box center [477, 506] width 89 height 28
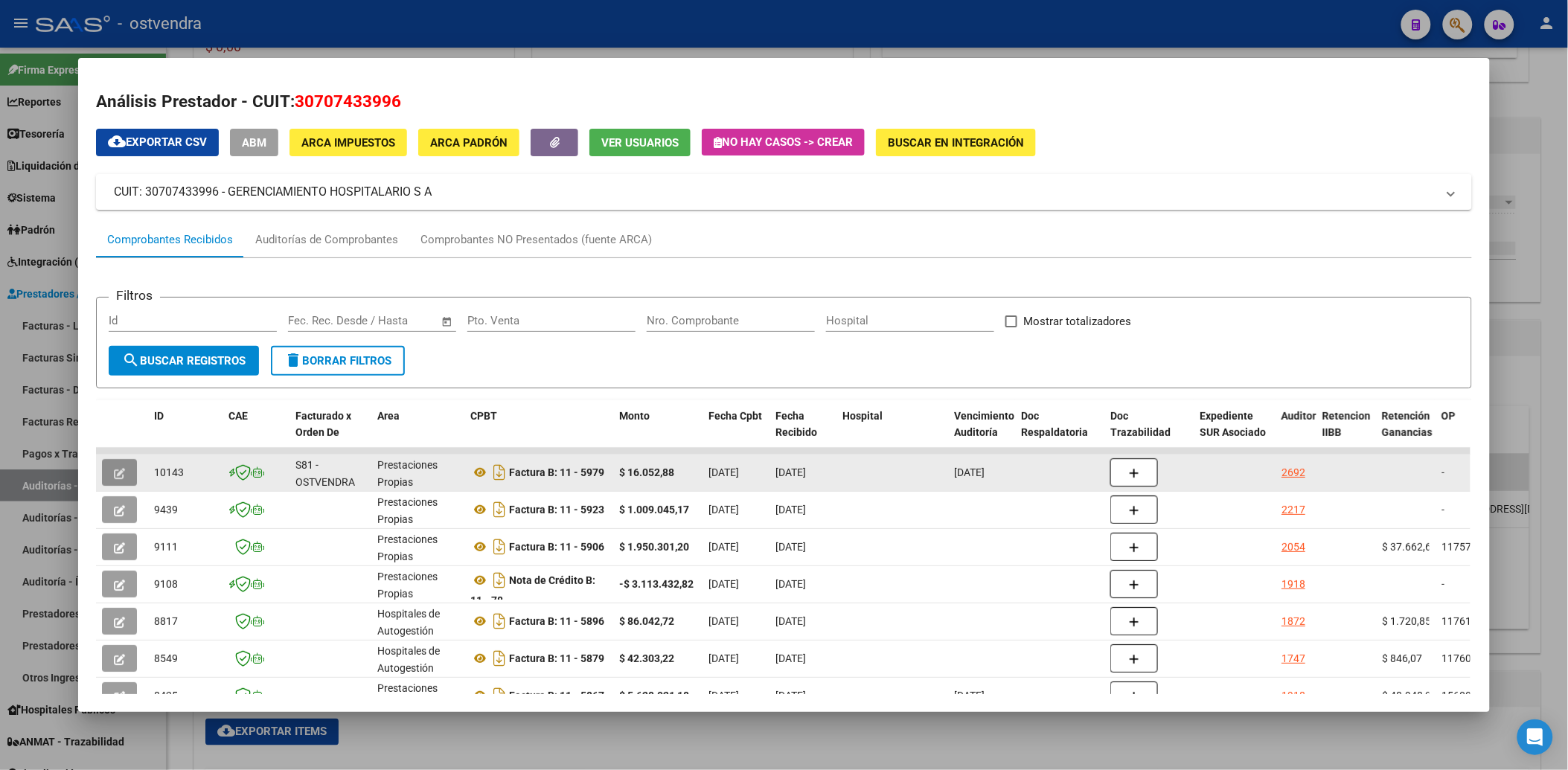
click at [120, 463] on button "button" at bounding box center [119, 472] width 35 height 27
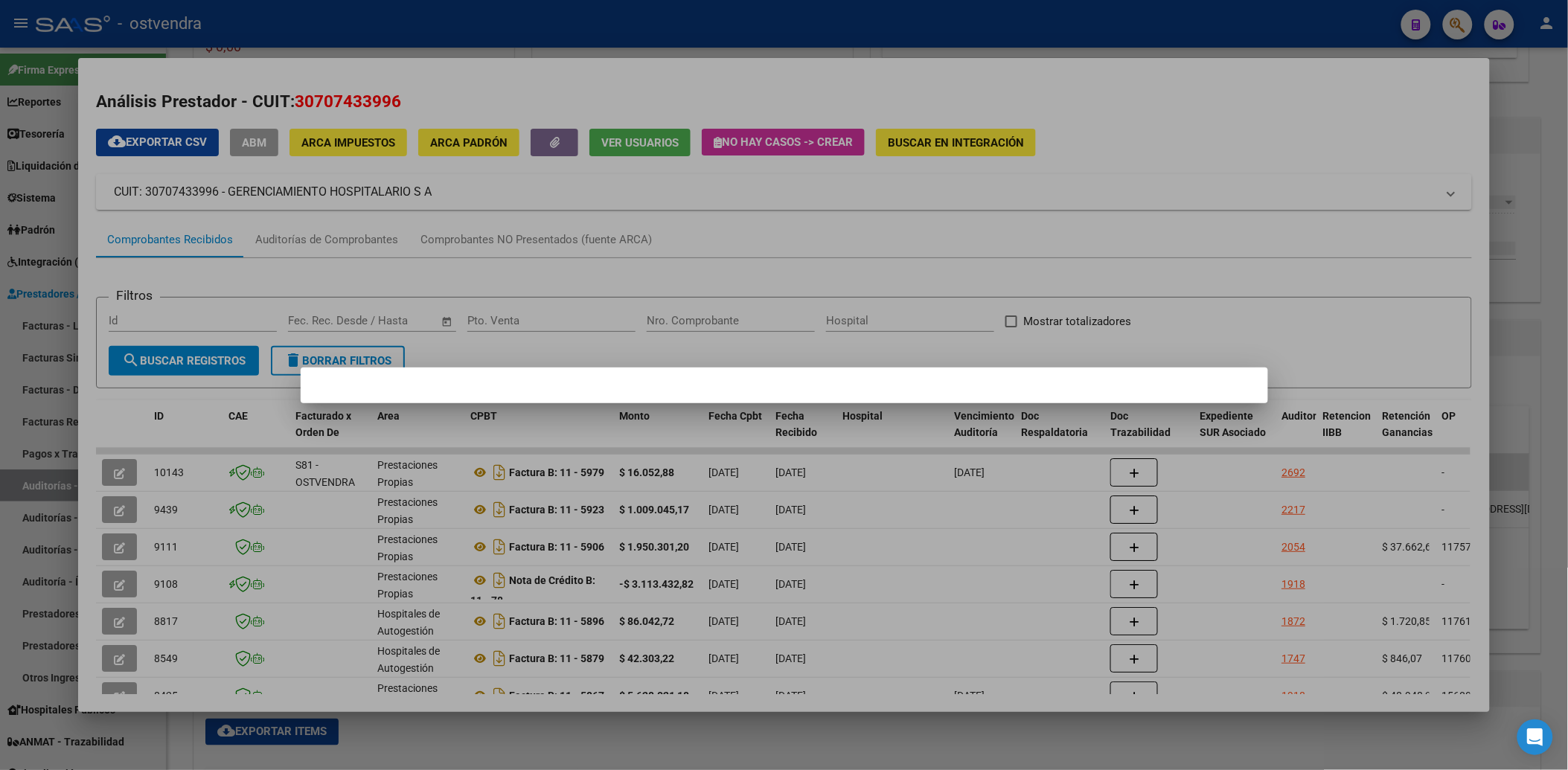
click at [1281, 125] on div at bounding box center [784, 385] width 1568 height 770
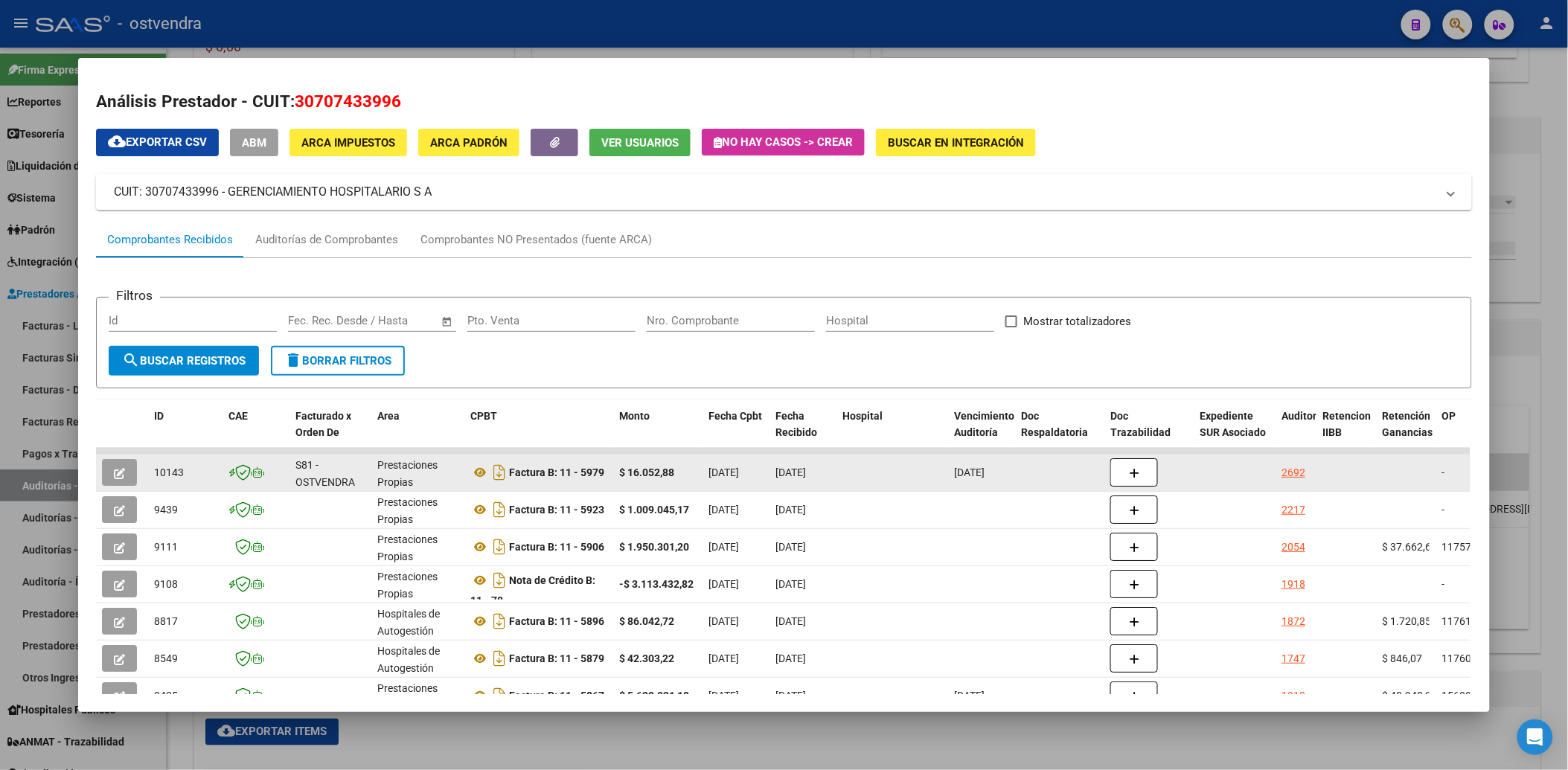
click at [114, 469] on icon "button" at bounding box center [119, 474] width 11 height 11
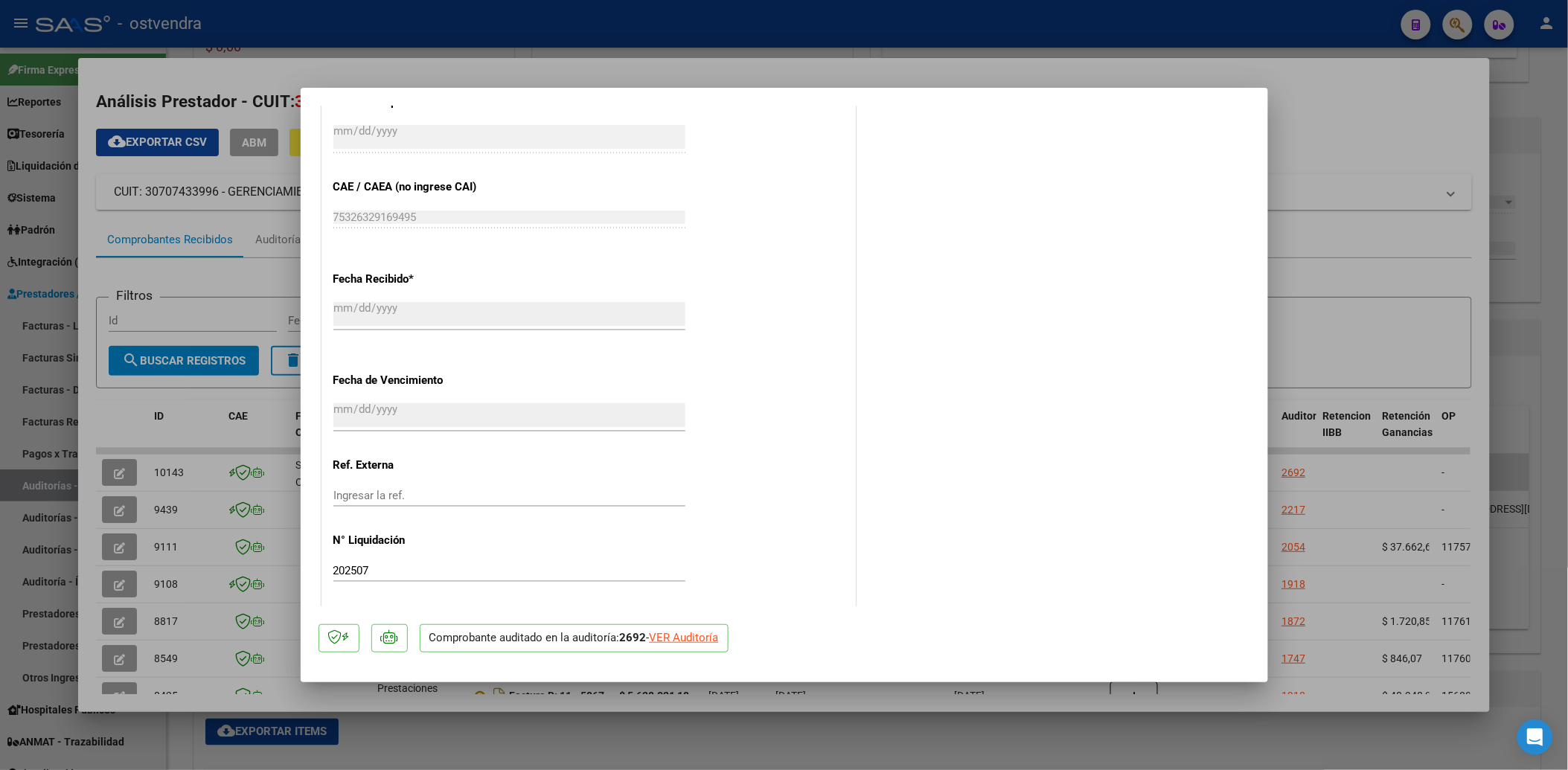
scroll to position [792, 0]
click at [1392, 77] on div at bounding box center [784, 385] width 1568 height 770
type input "$ 0,00"
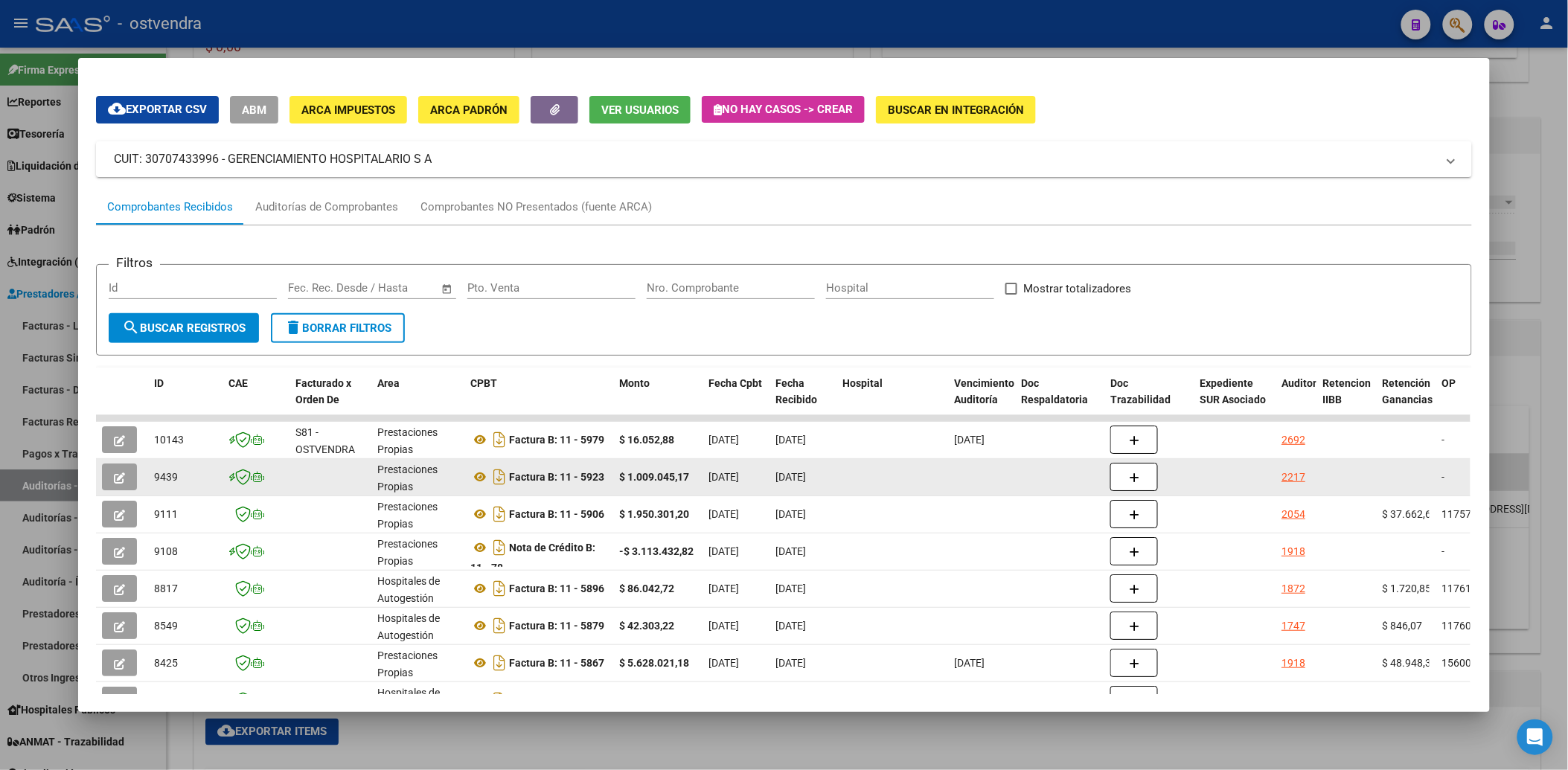
scroll to position [83, 0]
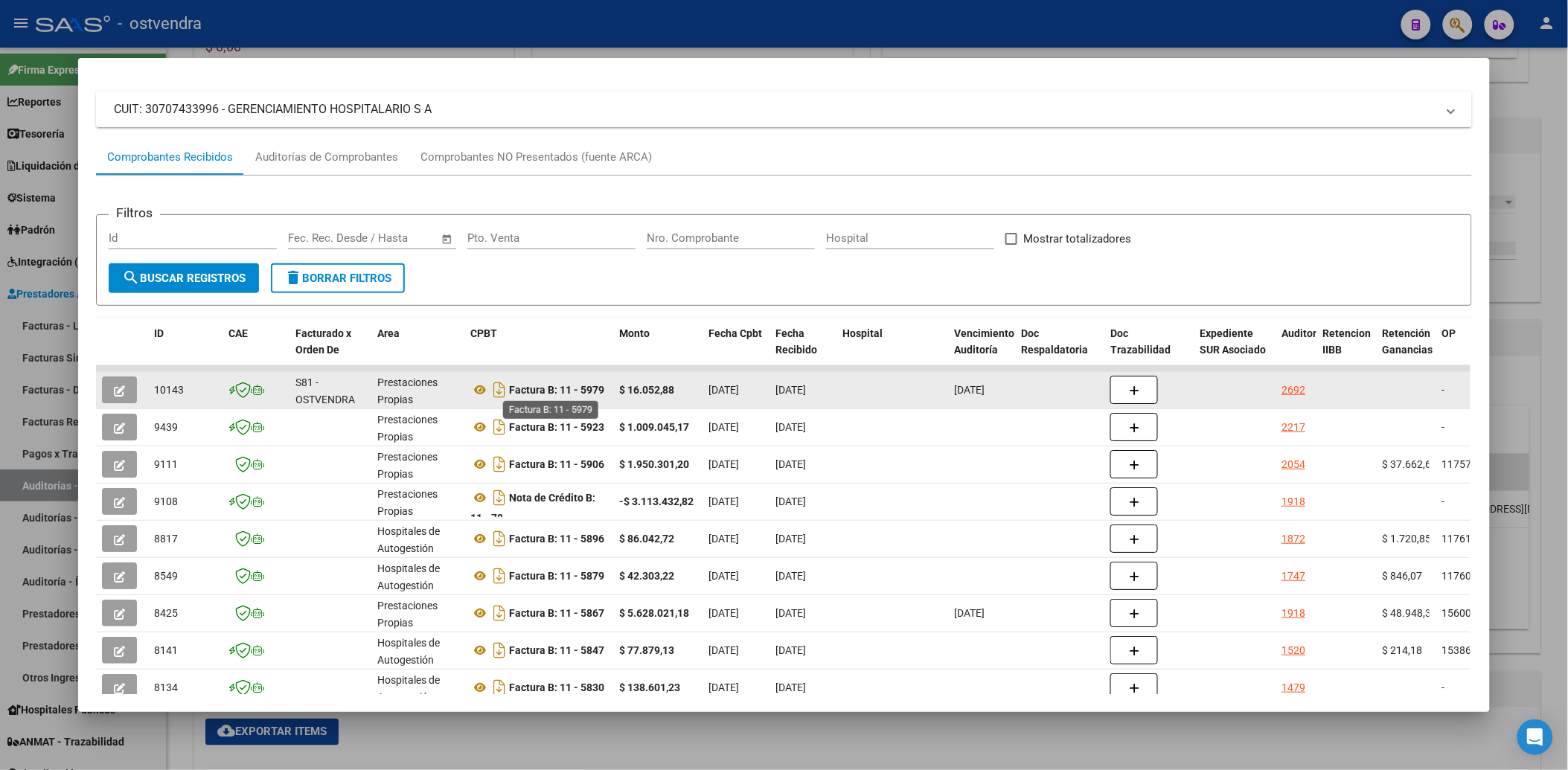
click at [520, 390] on strong "Factura B: 11 - 5979" at bounding box center [556, 390] width 95 height 12
click at [298, 390] on div "S81 - OSTVENDRA" at bounding box center [330, 390] width 70 height 31
click at [430, 390] on div "Prestaciones Propias" at bounding box center [417, 390] width 81 height 31
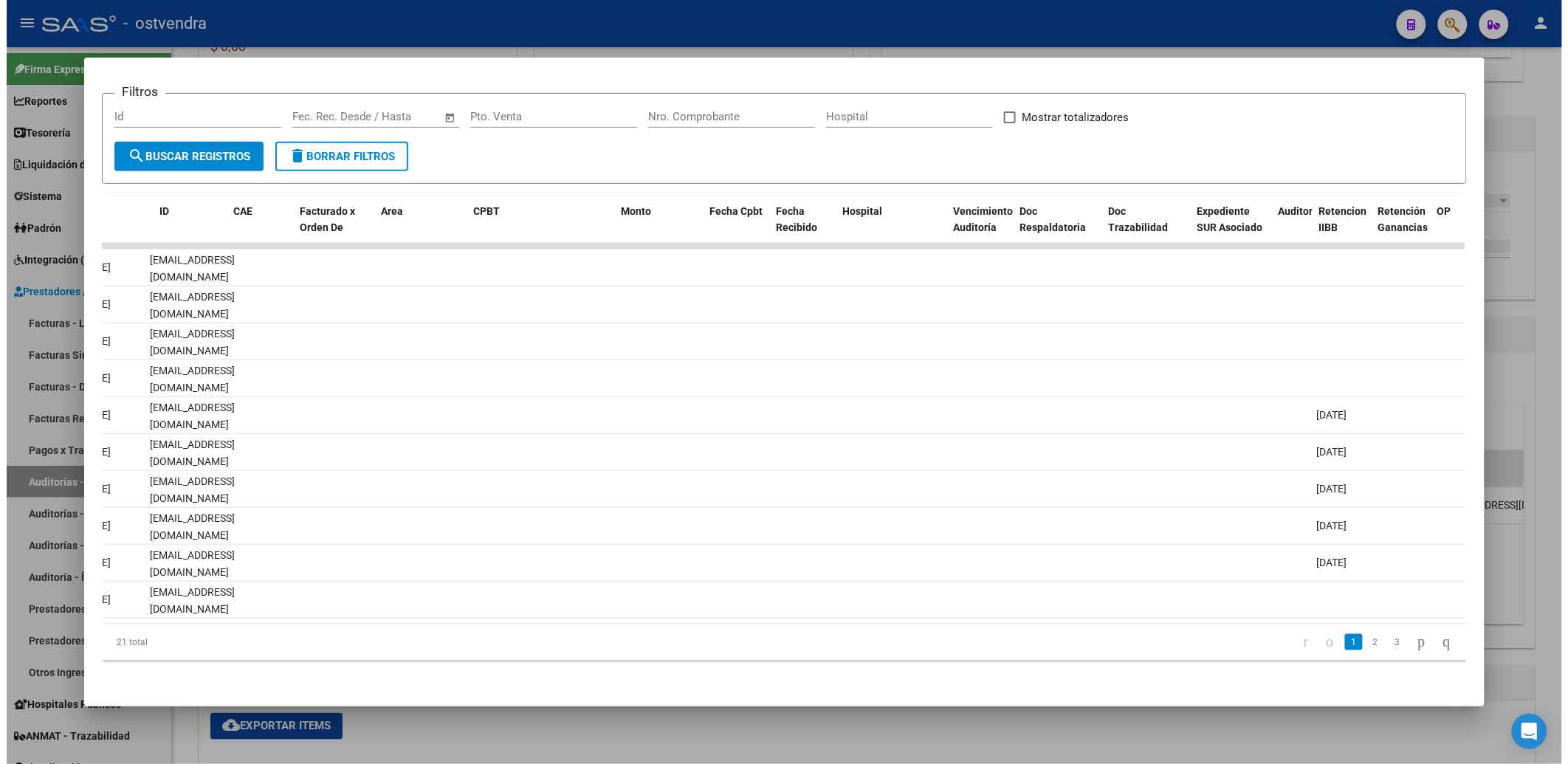
scroll to position [0, 0]
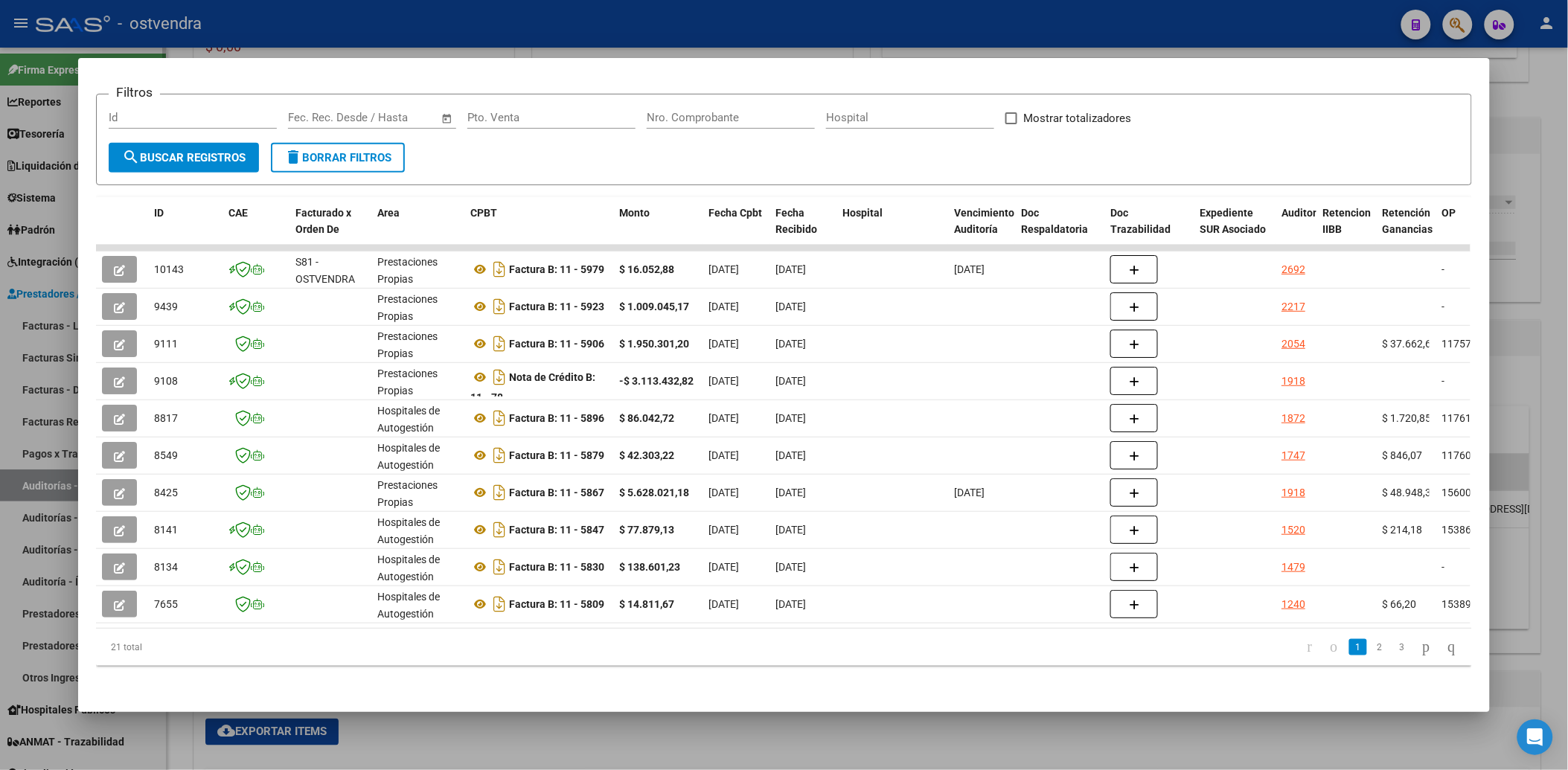
click at [29, 486] on div at bounding box center [784, 385] width 1568 height 770
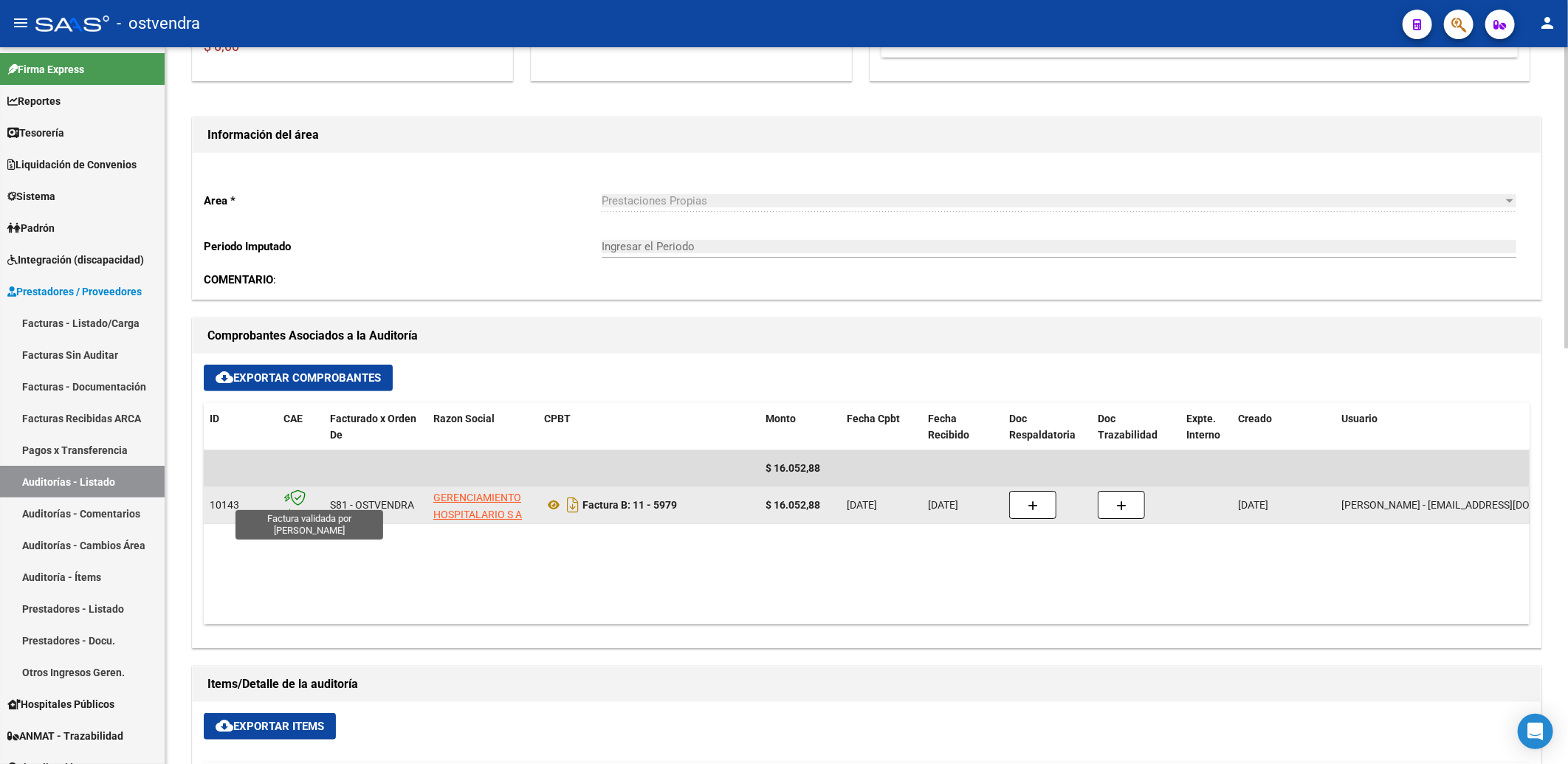
click at [299, 498] on icon at bounding box center [297, 498] width 15 height 16
click at [660, 508] on strong "Factura B: 11 - 5979" at bounding box center [629, 505] width 94 height 12
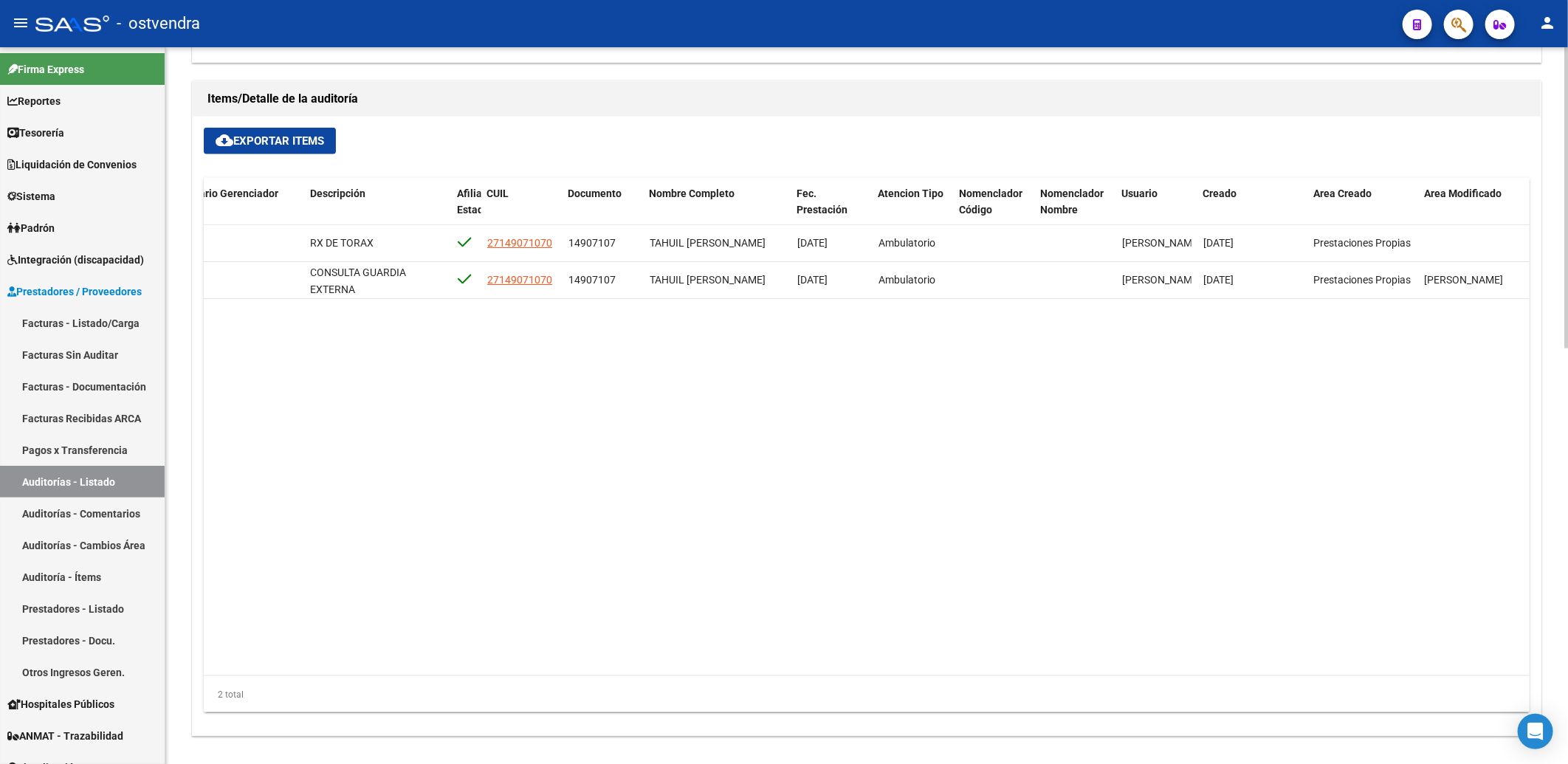
scroll to position [991, 0]
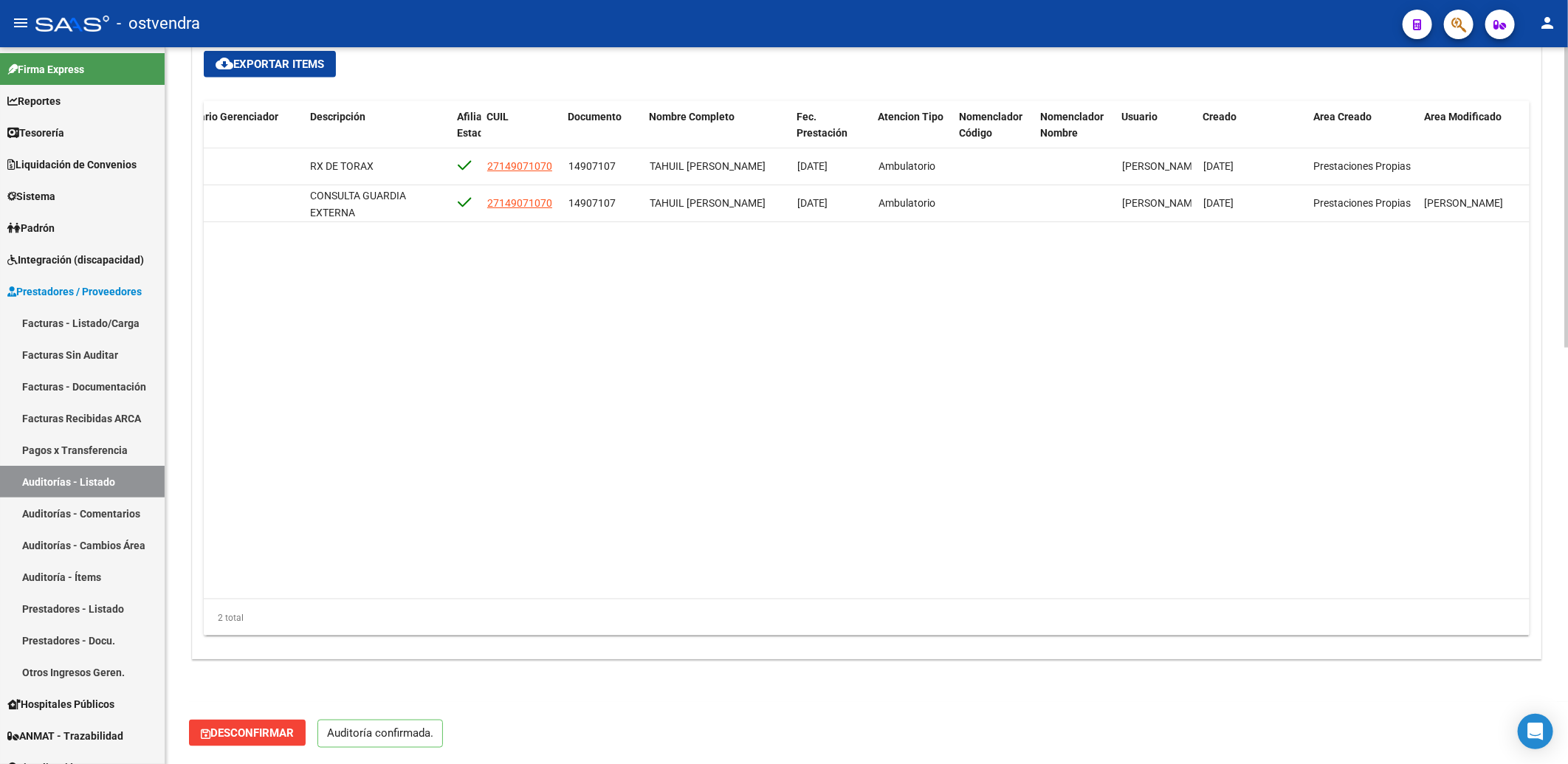
click at [565, 484] on datatable-body "22672 S81 - OSTVENDRA $ 4.852,88 $ 4.852,88 $ 0,00 RX DE TORAX 27149071070 1490…" at bounding box center [866, 374] width 1326 height 451
click at [33, 196] on span "Sistema" at bounding box center [31, 196] width 48 height 16
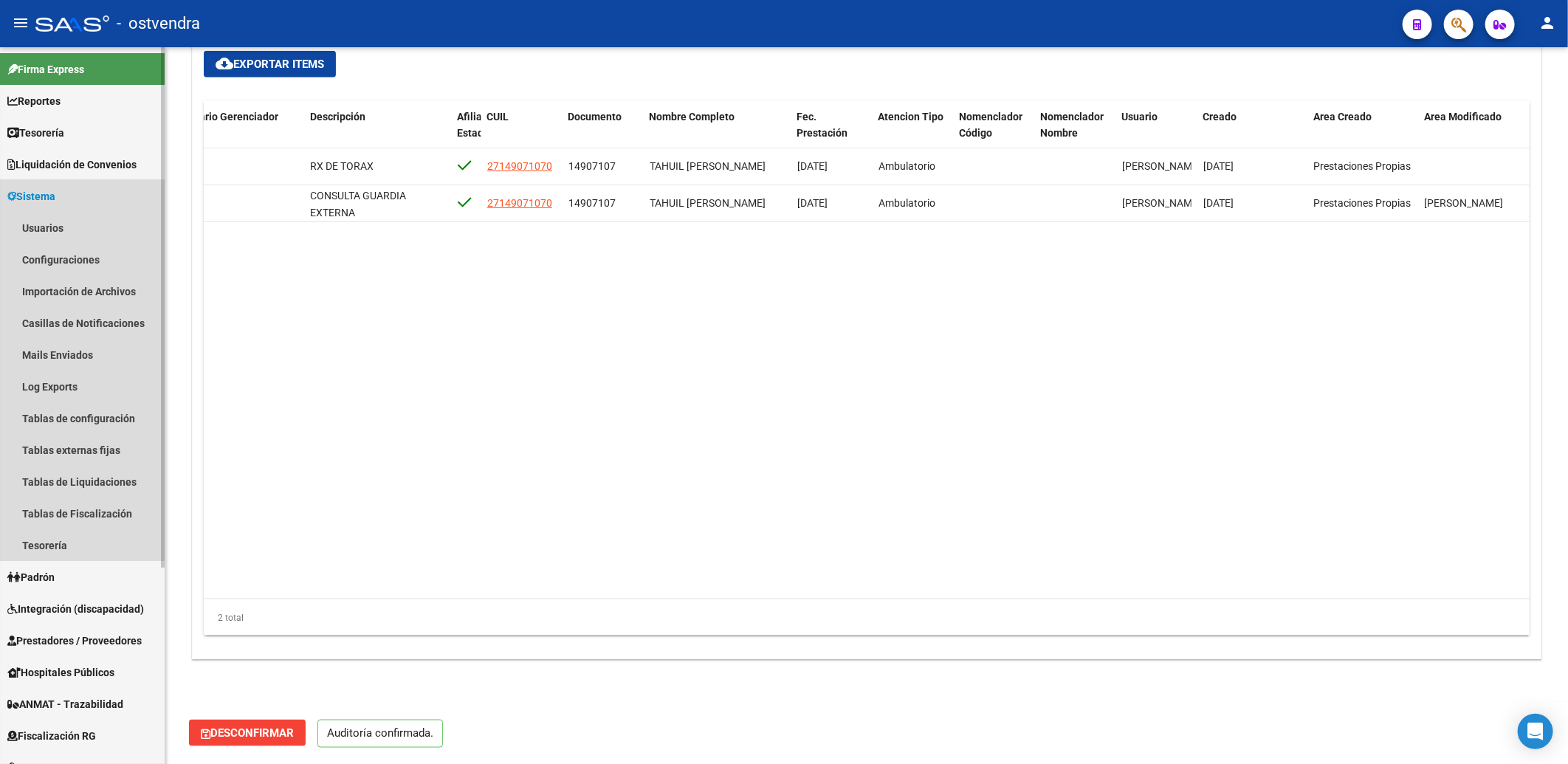
click at [52, 198] on span "Sistema" at bounding box center [31, 196] width 48 height 16
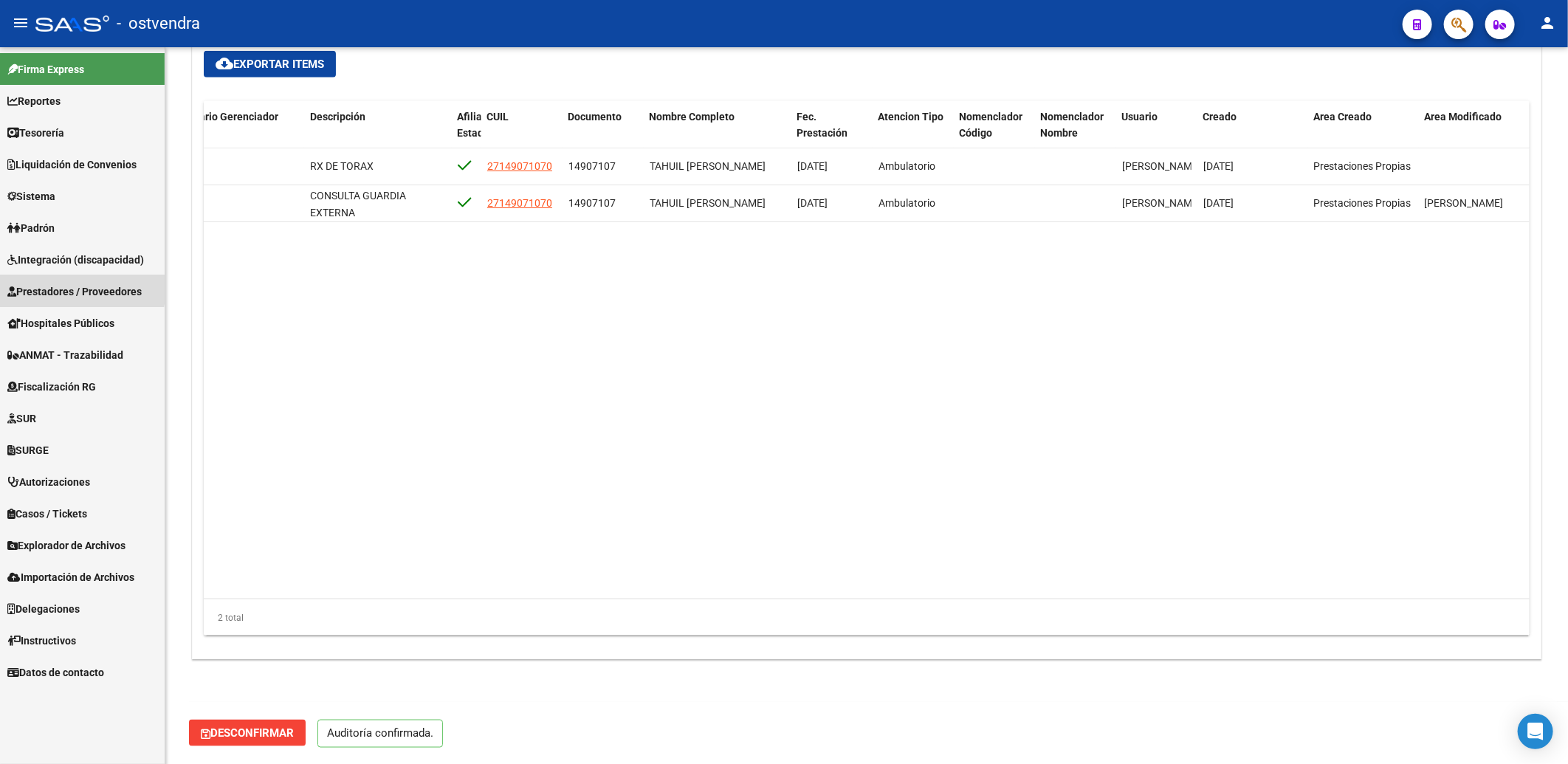
click at [52, 287] on span "Prestadores / Proveedores" at bounding box center [74, 291] width 134 height 16
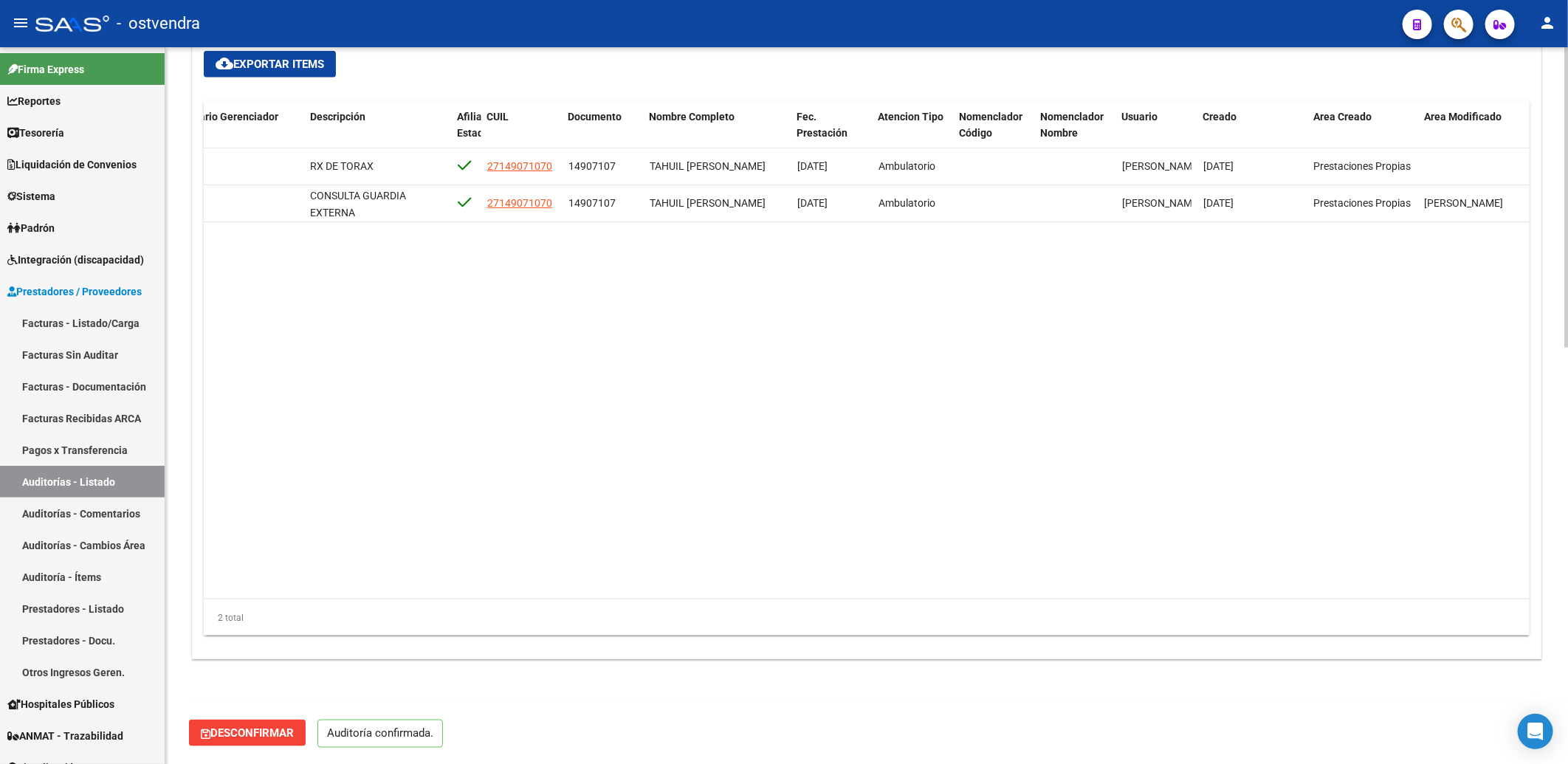
drag, startPoint x: 45, startPoint y: 321, endPoint x: 183, endPoint y: 278, distance: 144.5
click at [45, 322] on link "Facturas - Listado/Carga" at bounding box center [82, 322] width 165 height 32
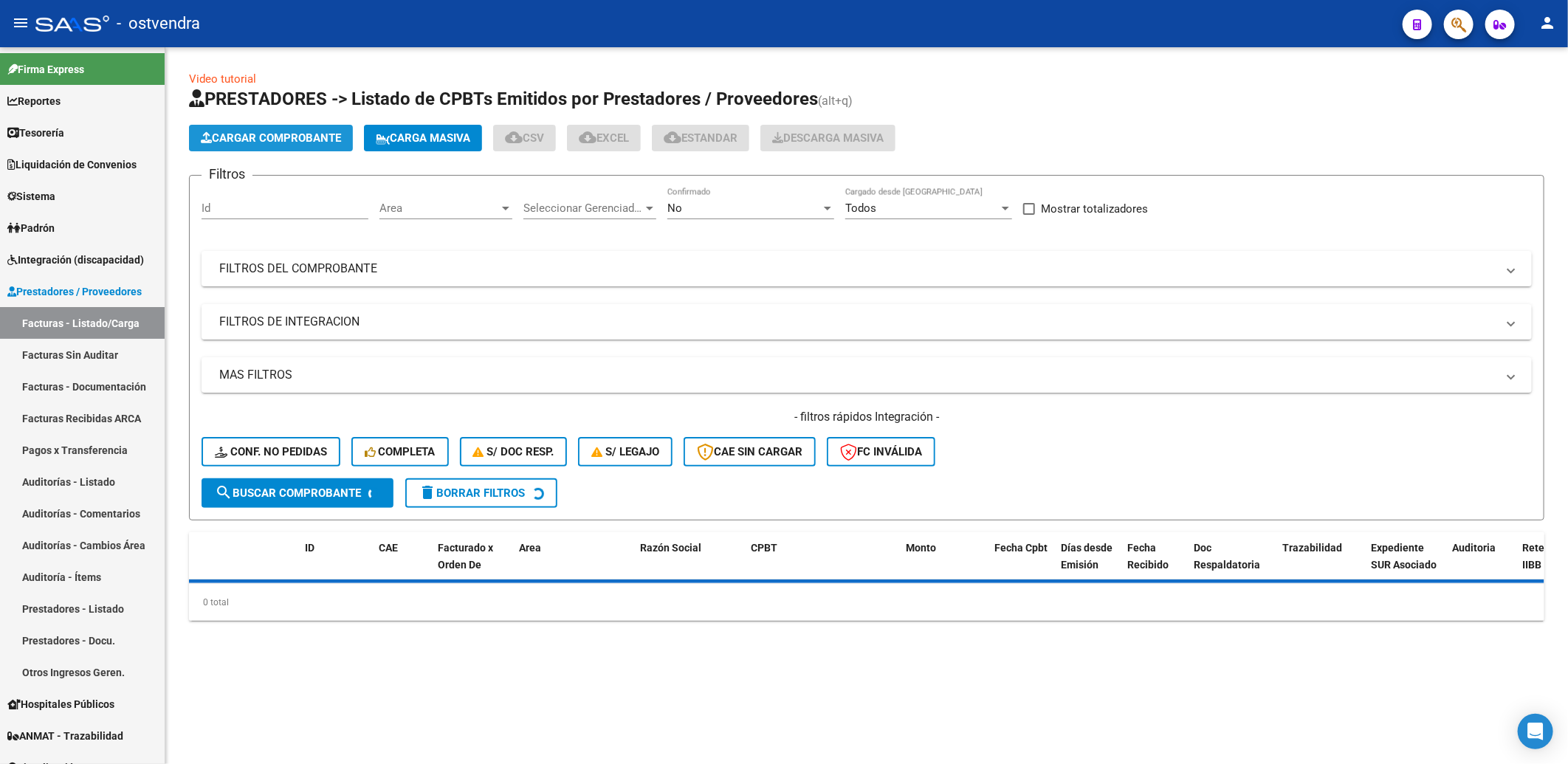
click at [316, 134] on span "Cargar Comprobante" at bounding box center [270, 138] width 140 height 13
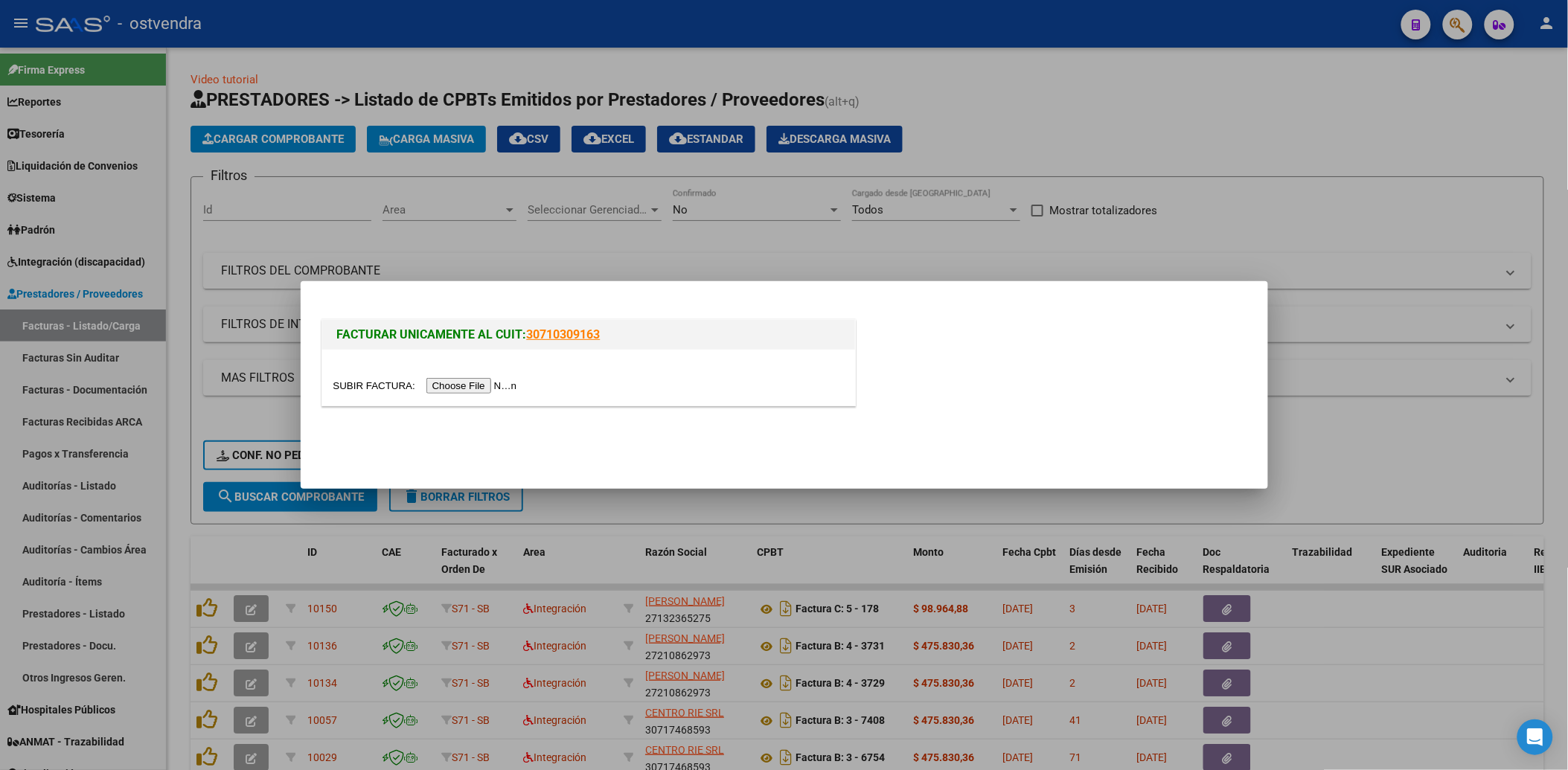
click at [452, 388] on input "file" at bounding box center [427, 385] width 188 height 16
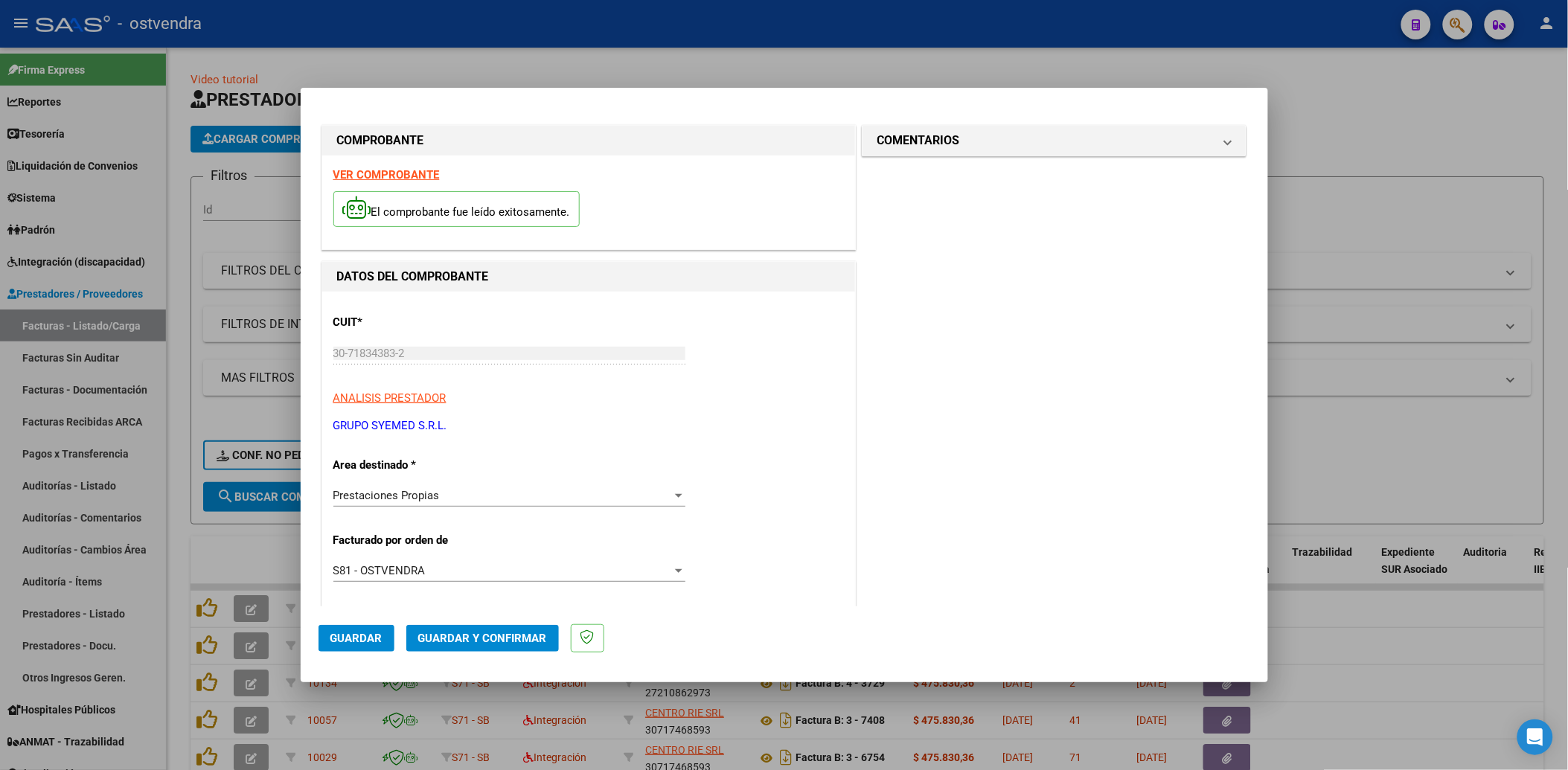
click at [481, 637] on span "Guardar y Confirmar" at bounding box center [482, 638] width 128 height 13
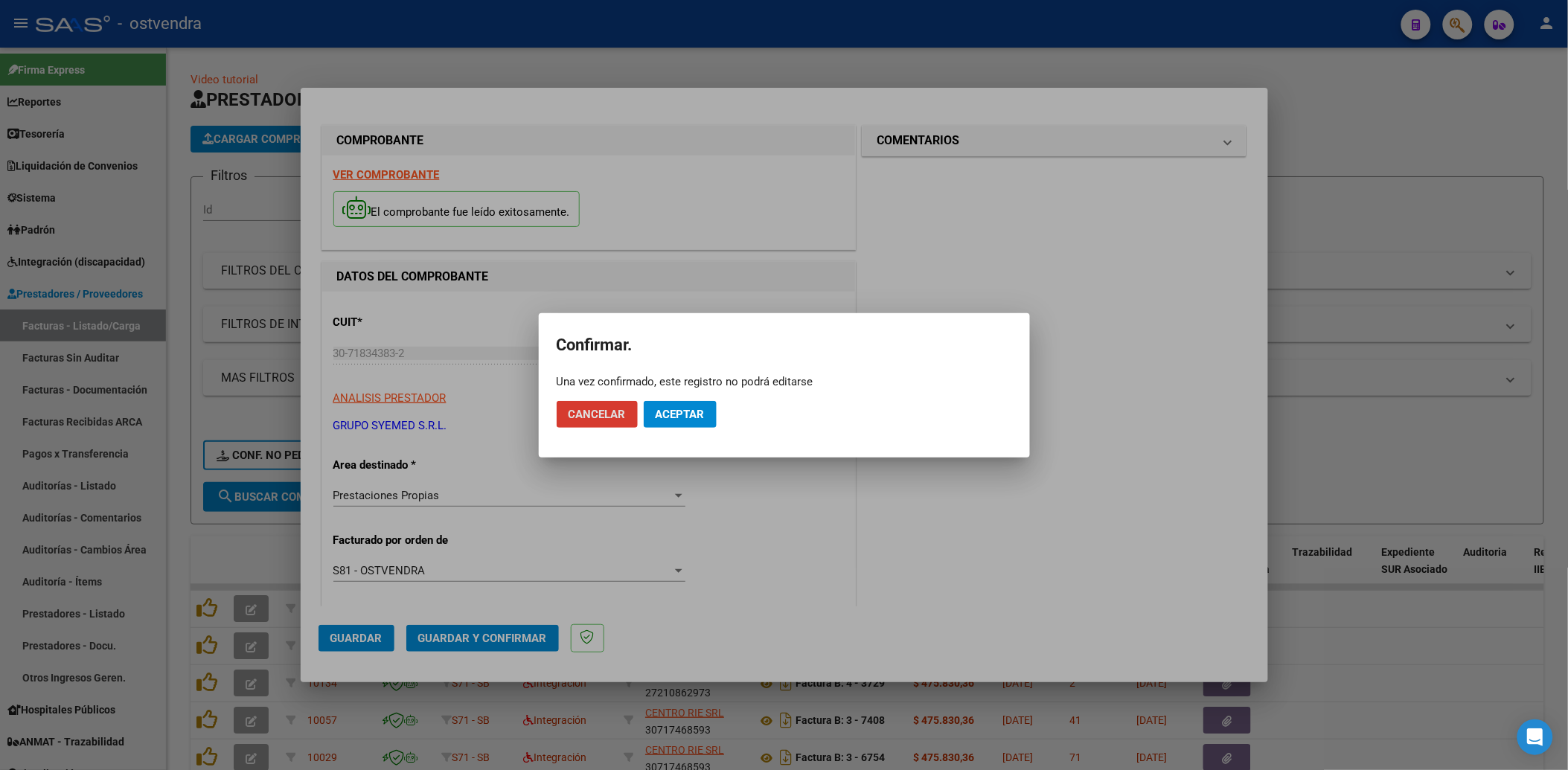
click at [591, 418] on span "Cancelar" at bounding box center [597, 414] width 57 height 13
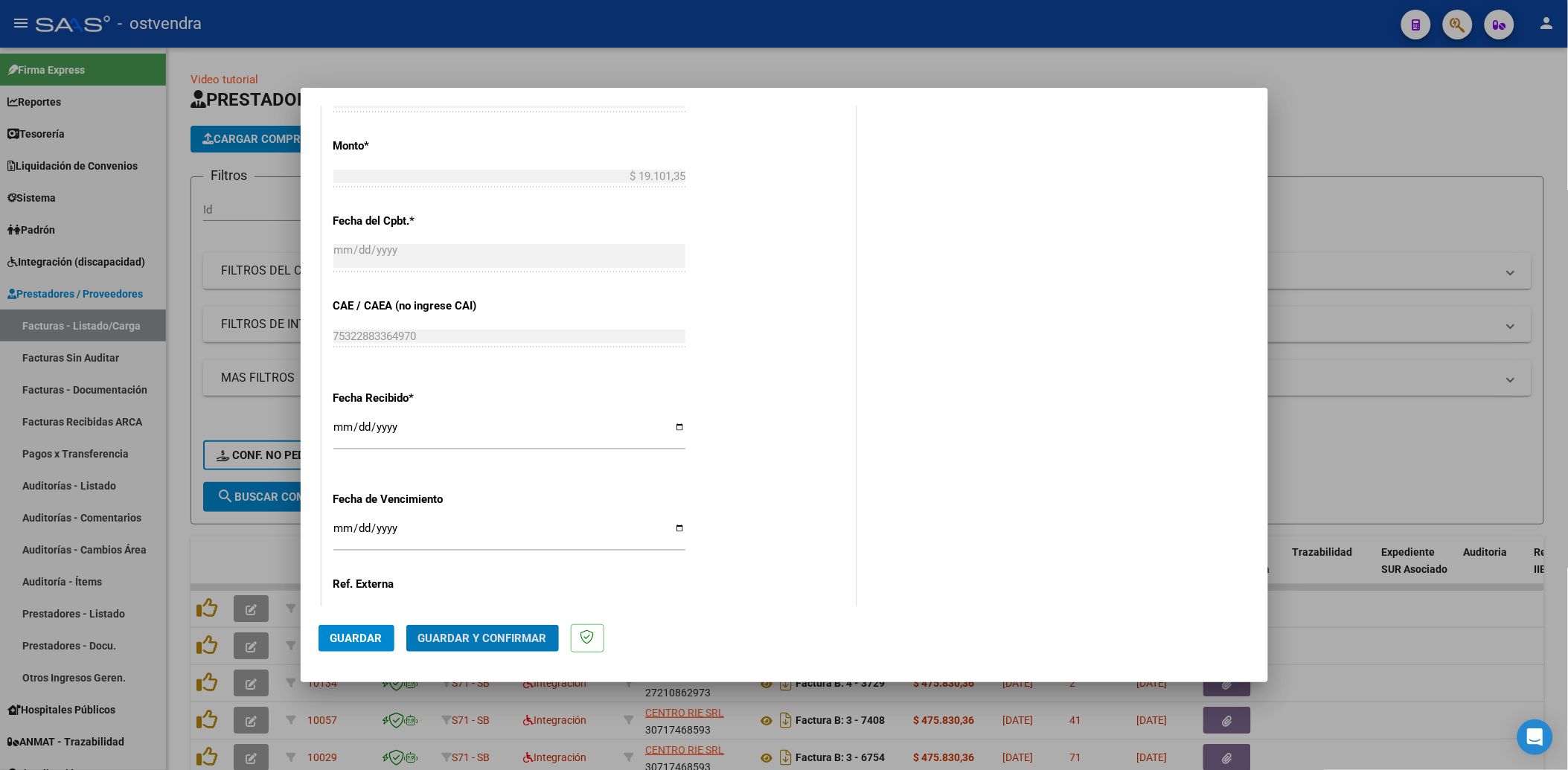
scroll to position [818, 0]
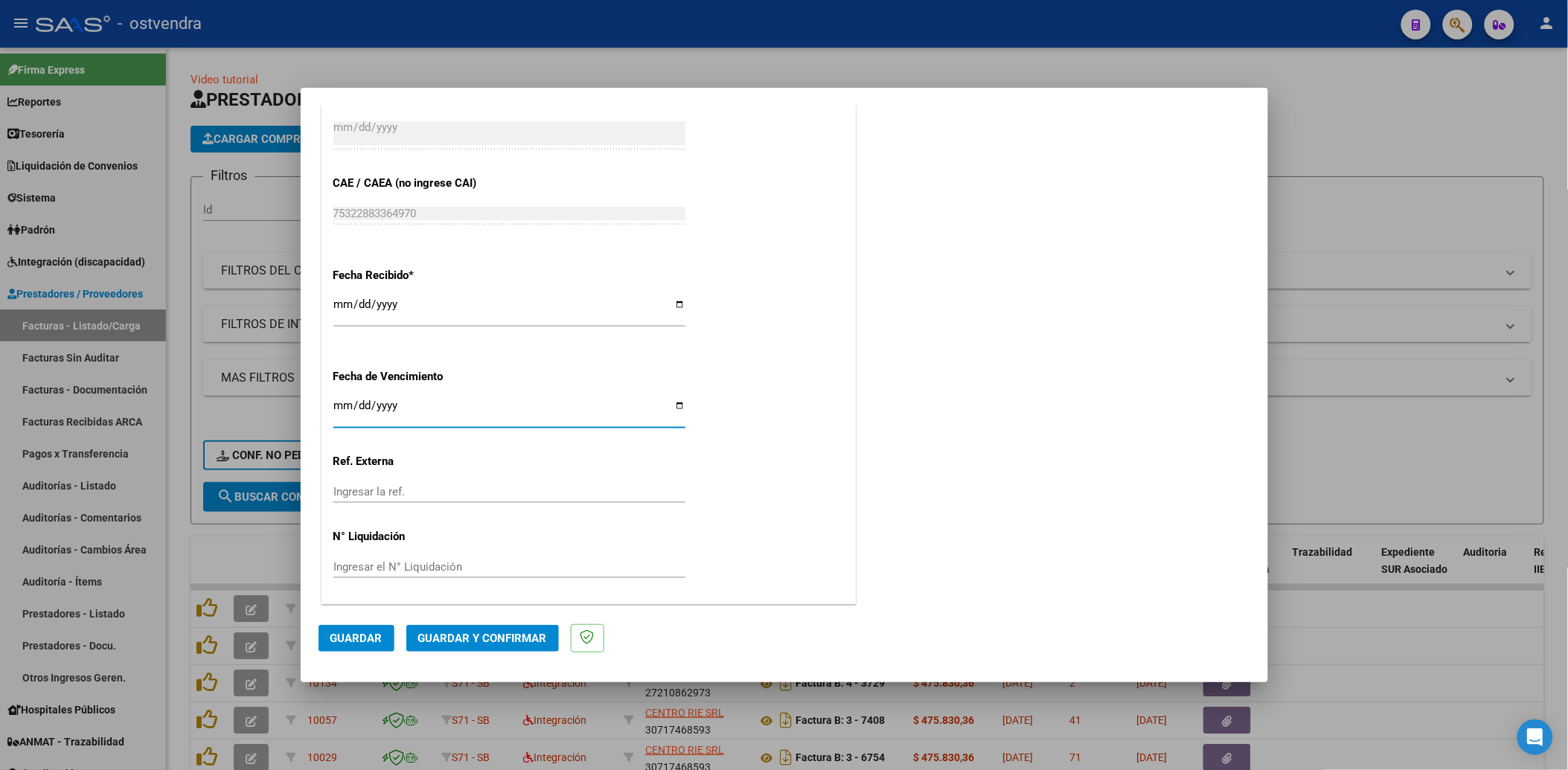
click at [343, 408] on input "Ingresar la fecha" at bounding box center [509, 411] width 352 height 24
type input "[DATE]"
click at [398, 560] on div "Ingresar el N° Liquidación" at bounding box center [509, 566] width 352 height 22
type input "202508"
click at [499, 635] on span "Guardar y Confirmar" at bounding box center [482, 638] width 128 height 13
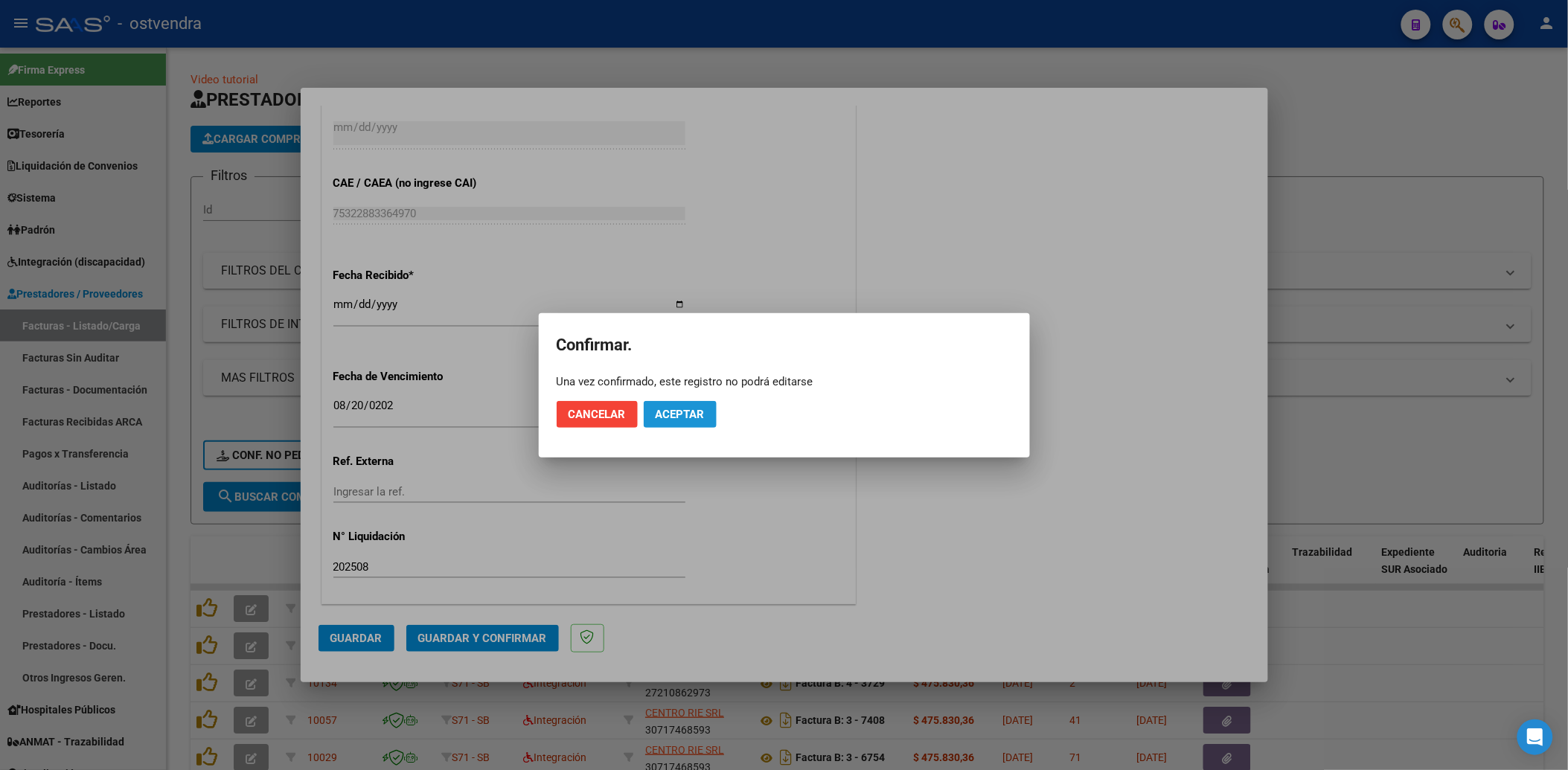
click at [685, 412] on span "Aceptar" at bounding box center [680, 414] width 49 height 13
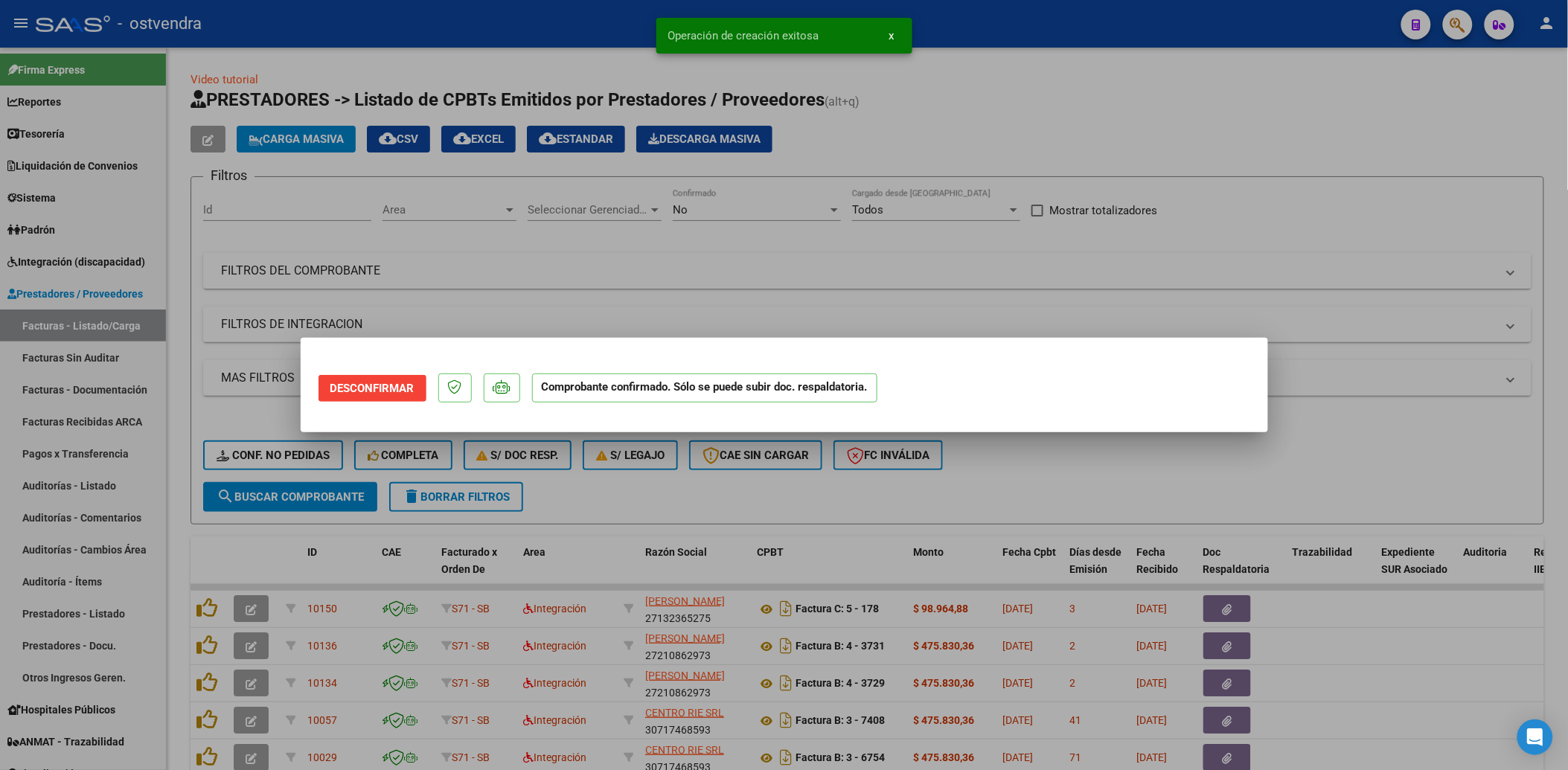
scroll to position [0, 0]
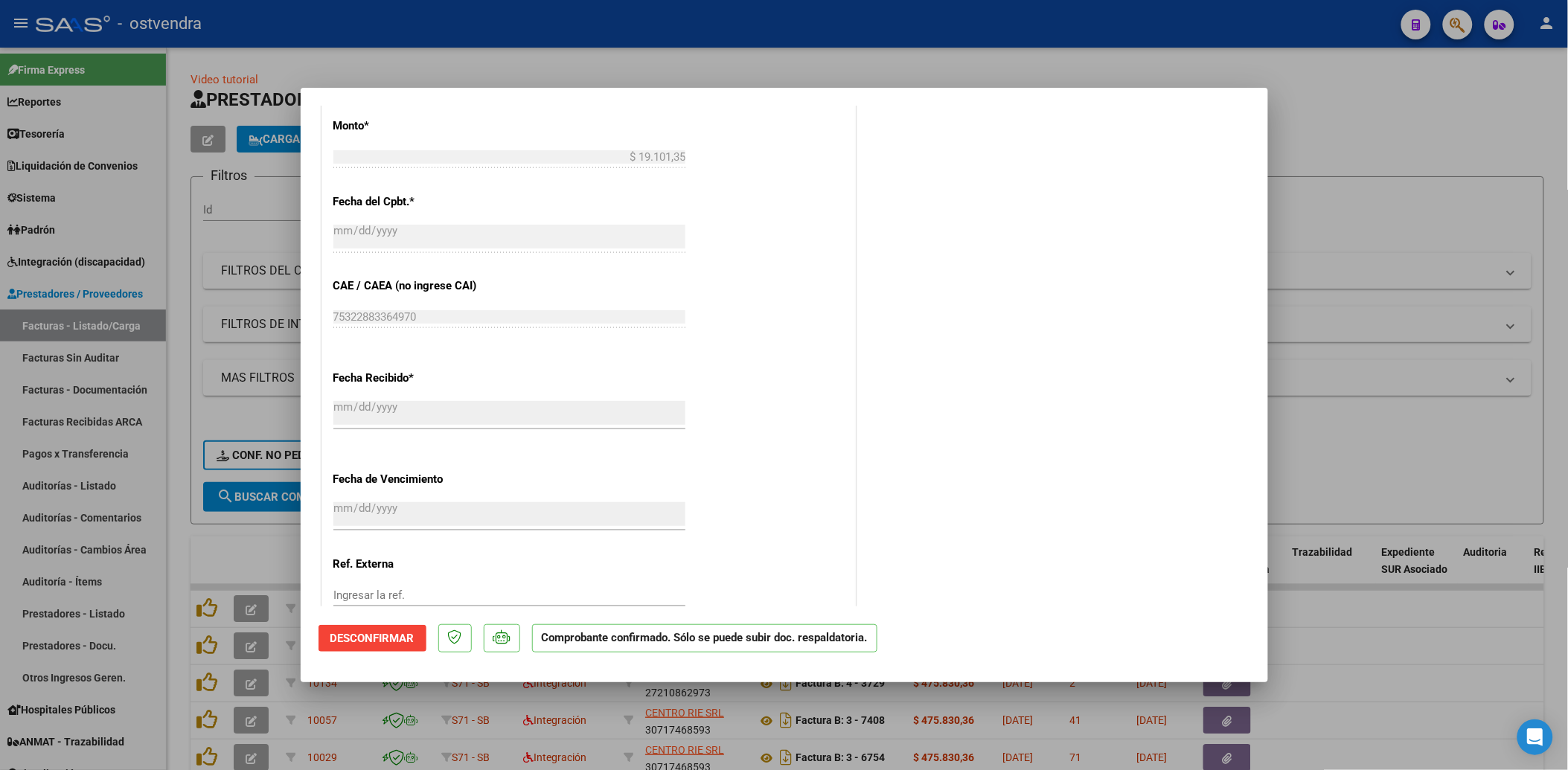
click at [1485, 158] on div at bounding box center [784, 385] width 1568 height 770
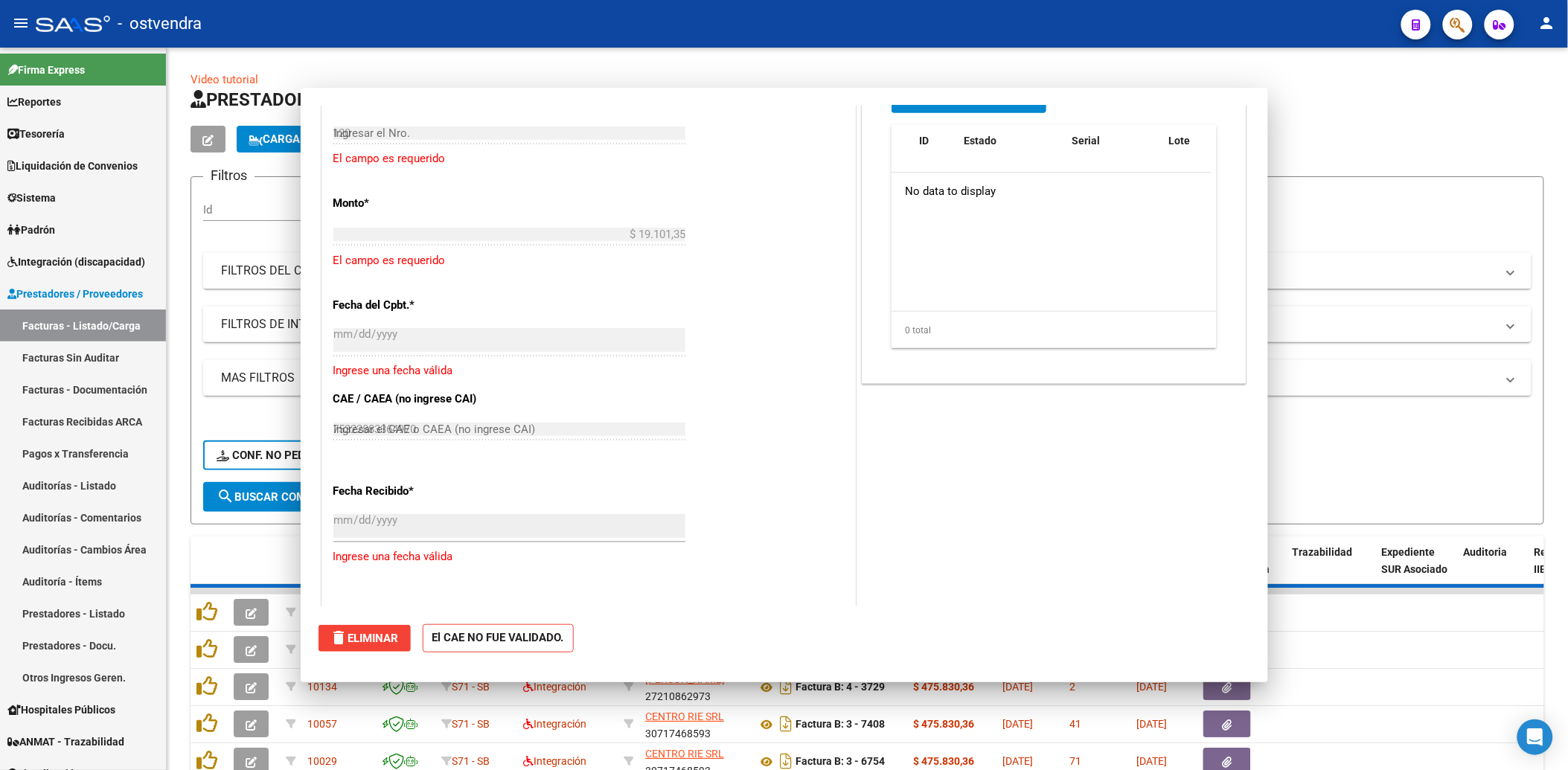
type input "$ 0,00"
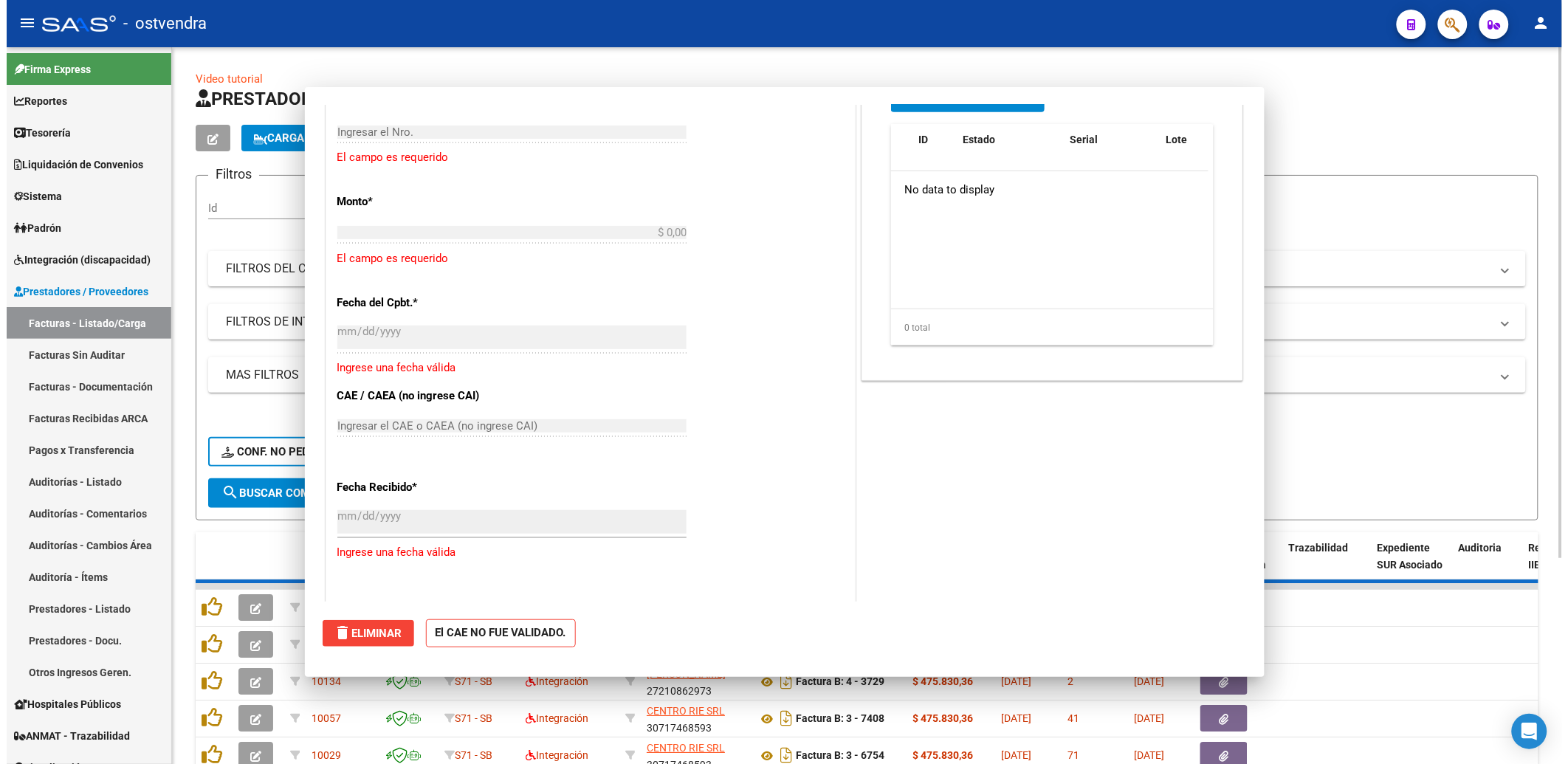
scroll to position [851, 0]
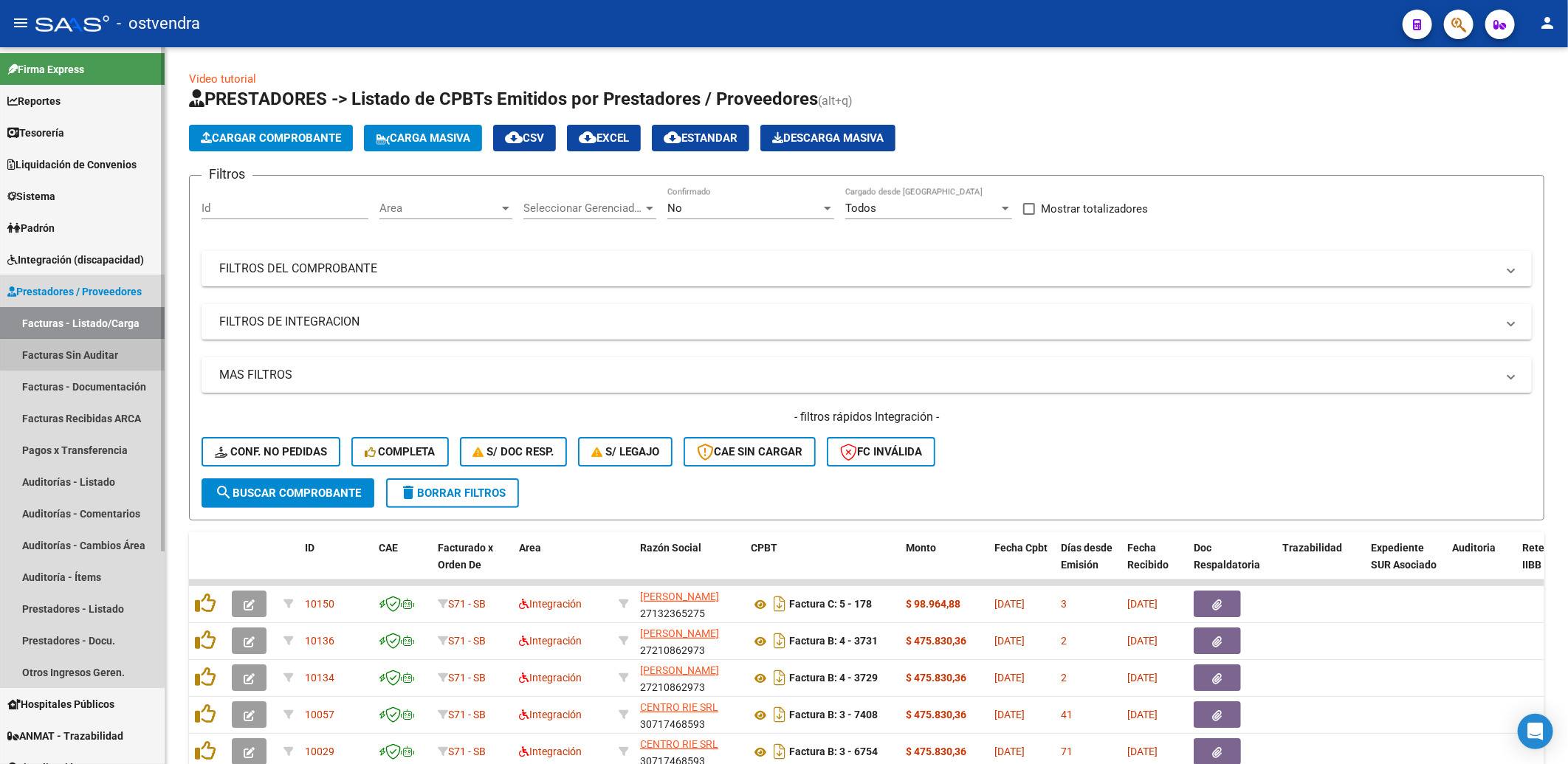
click at [71, 356] on link "Facturas Sin Auditar" at bounding box center [82, 354] width 165 height 32
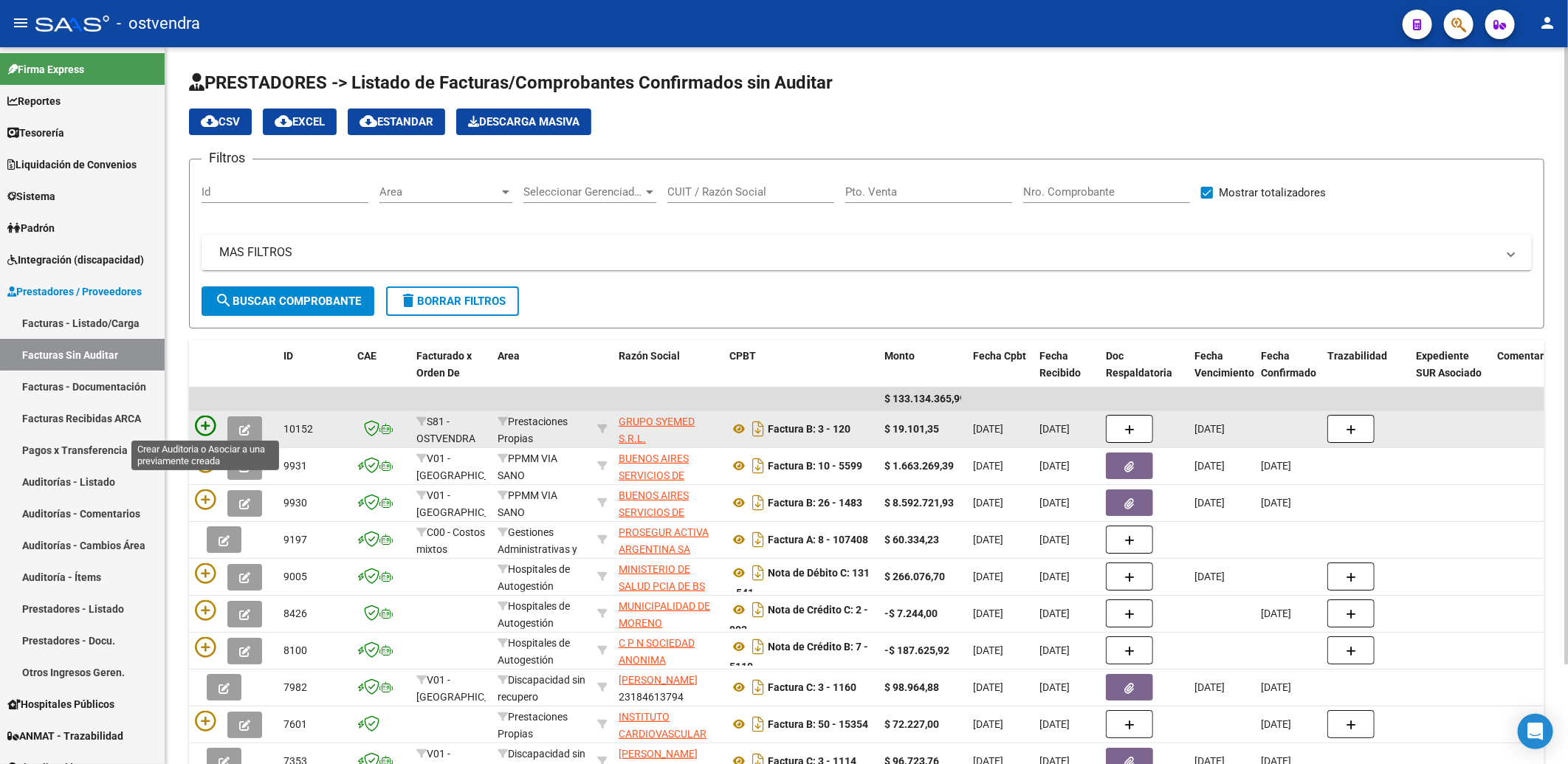
click at [207, 428] on icon at bounding box center [205, 425] width 20 height 20
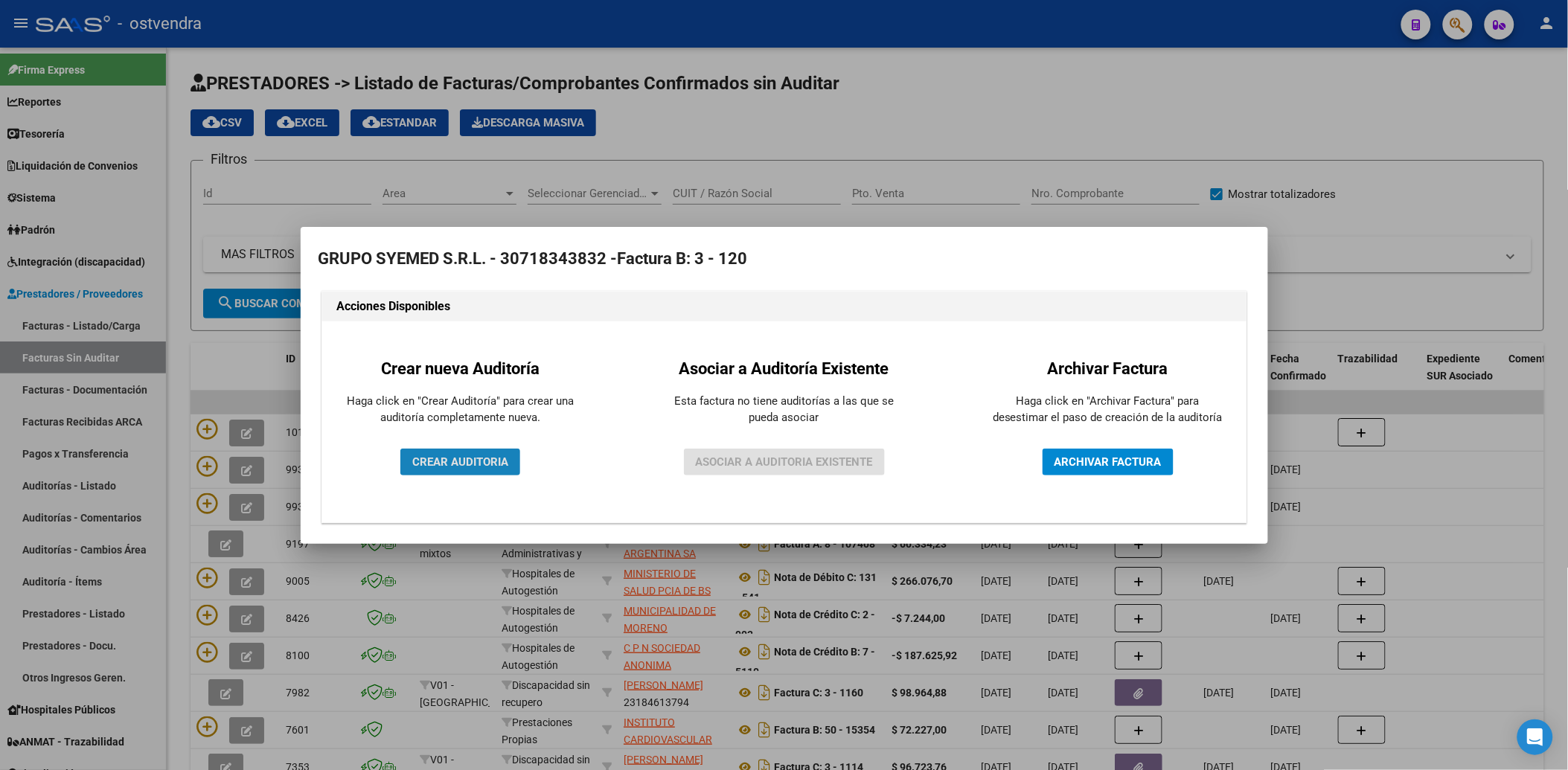
click at [440, 463] on span "CREAR AUDITORIA" at bounding box center [460, 462] width 96 height 13
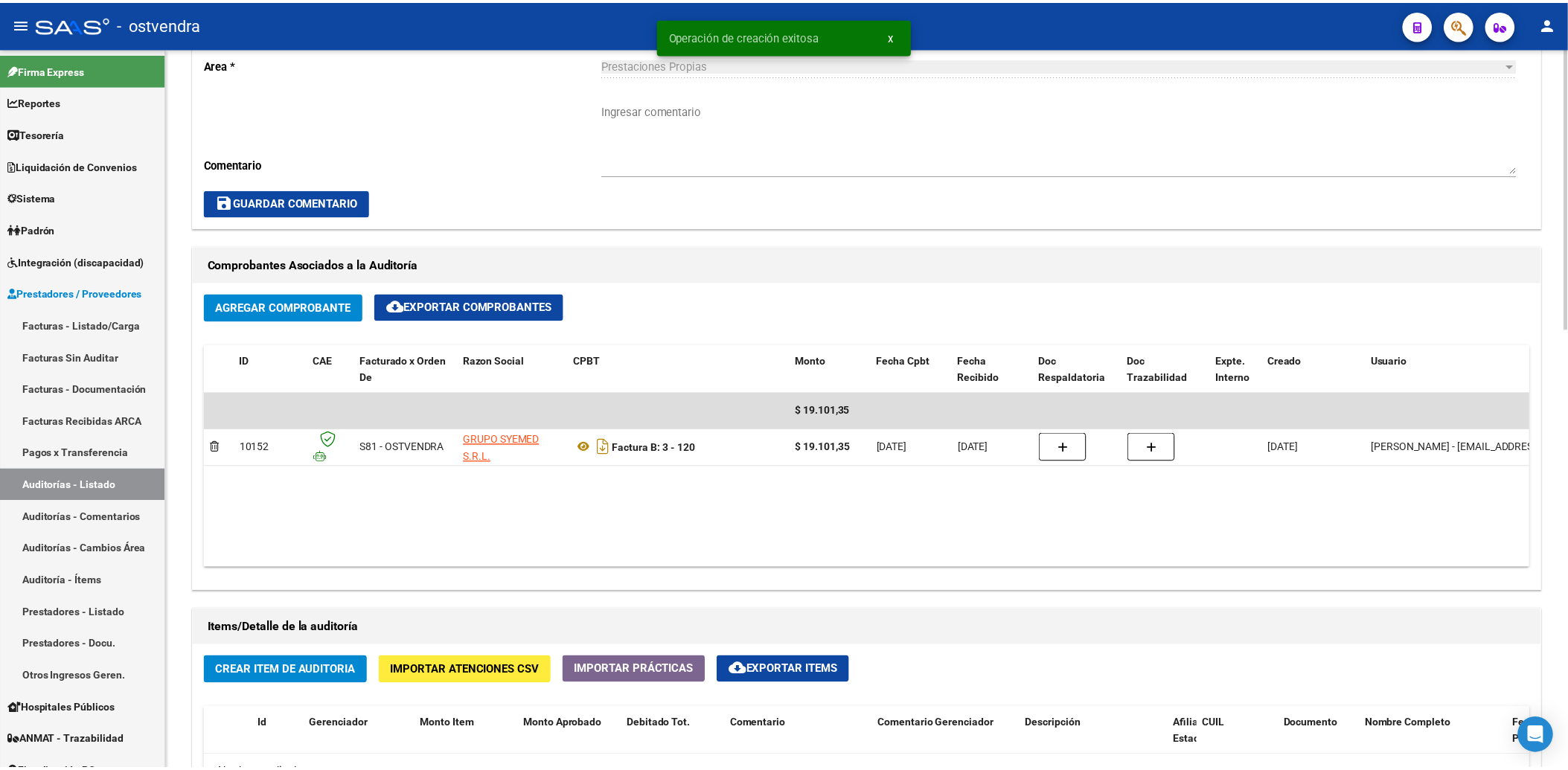
scroll to position [660, 0]
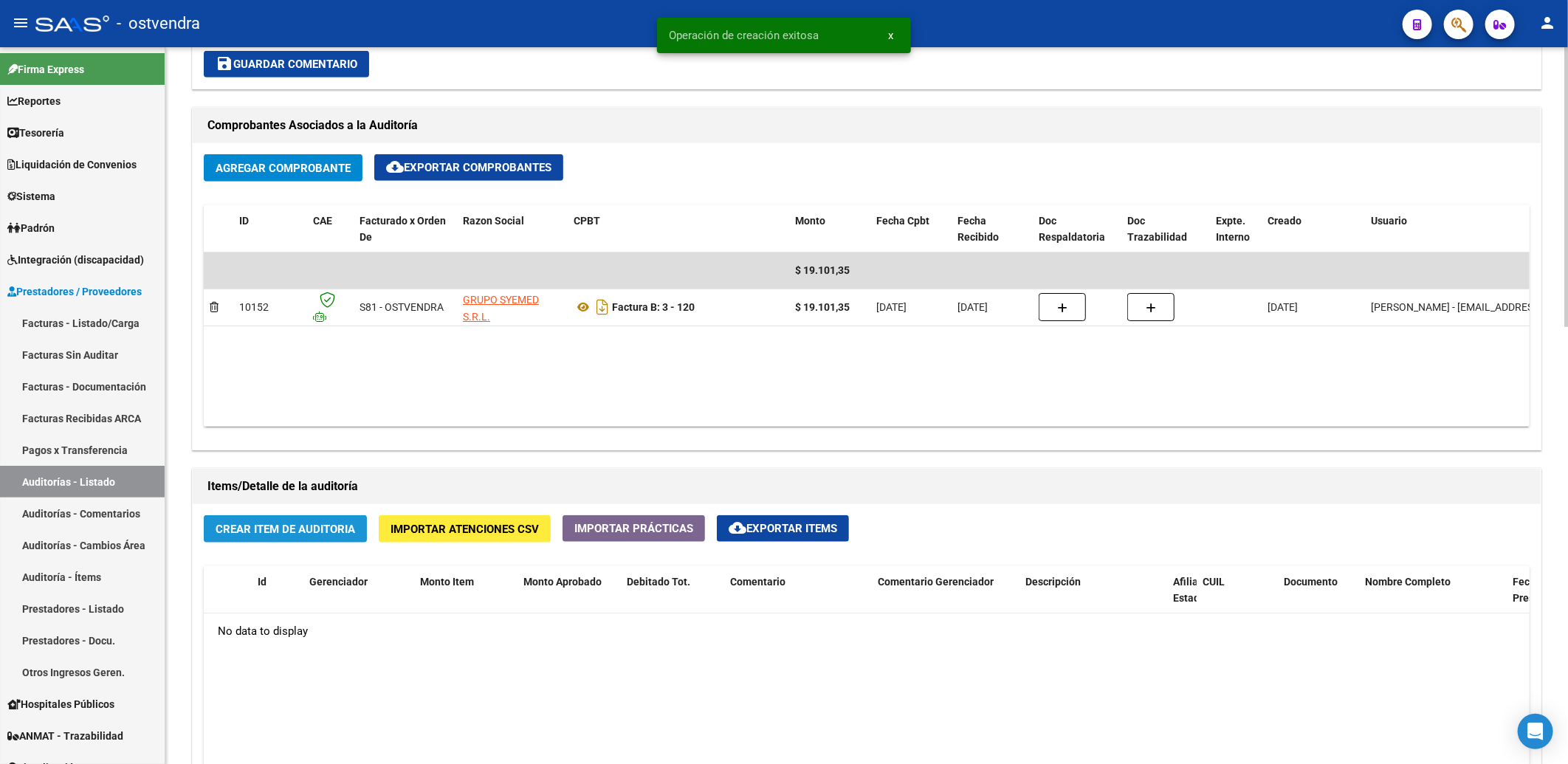
click at [286, 524] on span "Crear Item de Auditoria" at bounding box center [285, 529] width 140 height 13
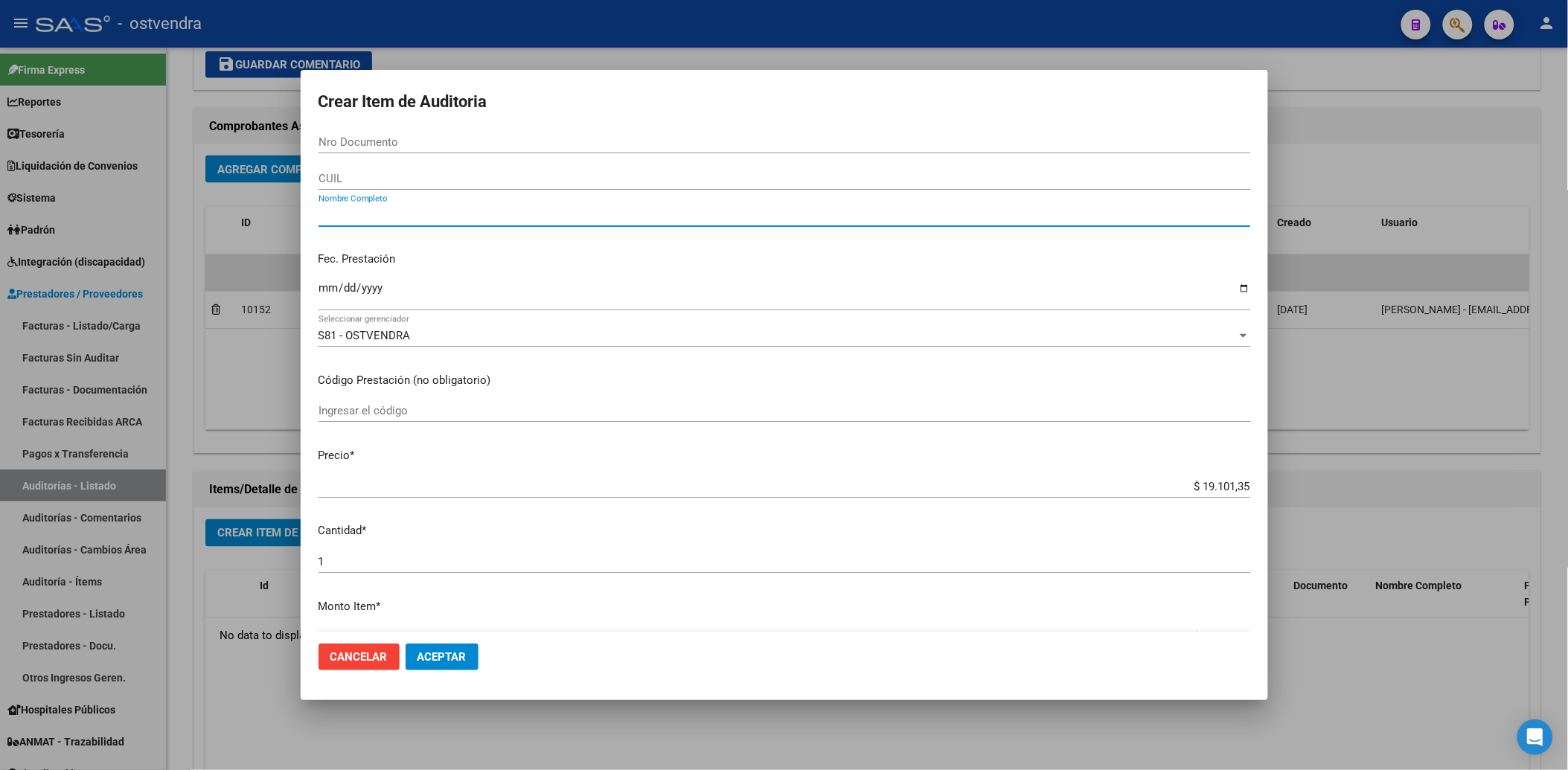
click at [449, 212] on input "Nombre Completo" at bounding box center [784, 215] width 931 height 13
type input "r"
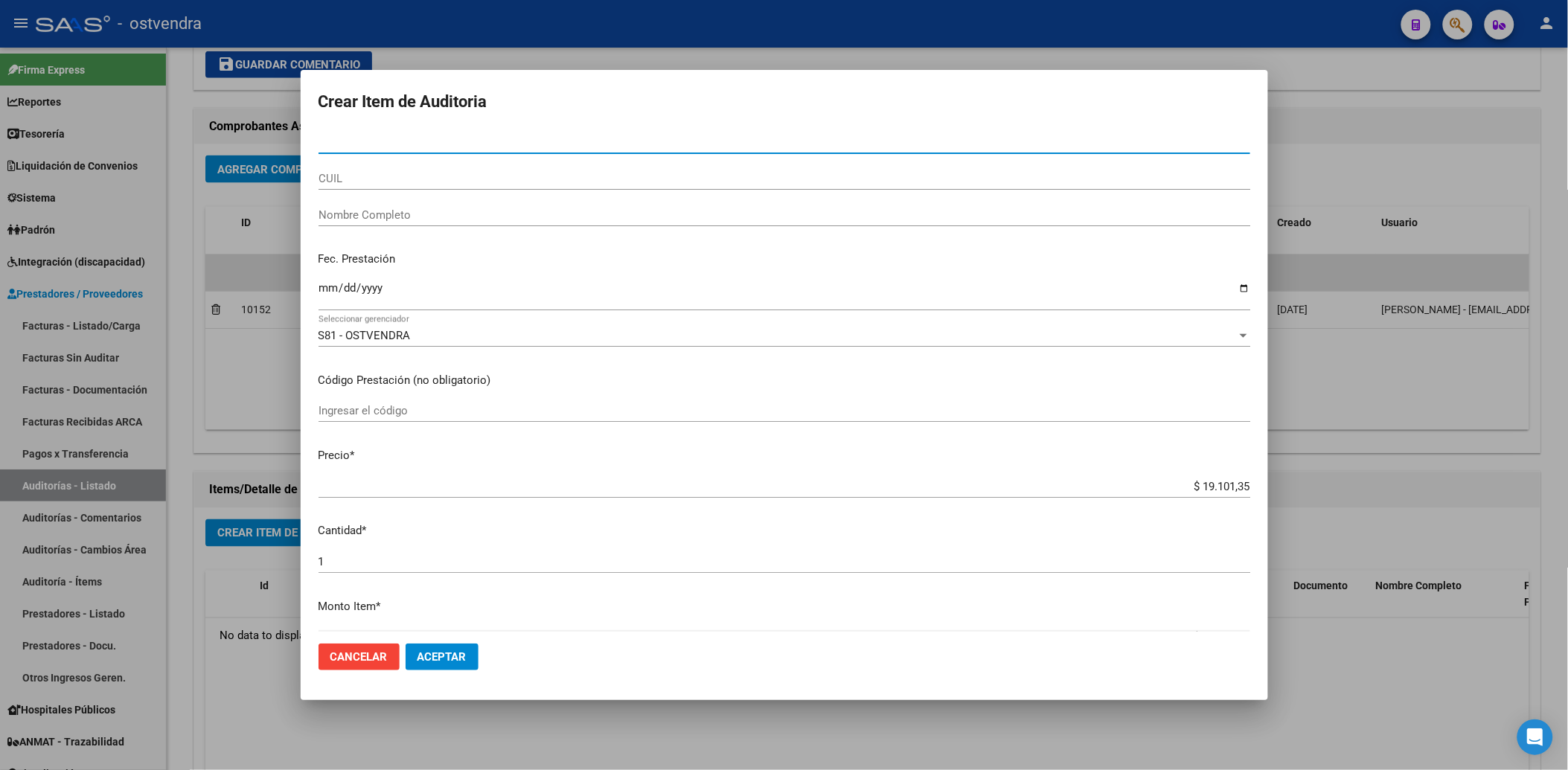
click at [430, 138] on input "Nro Documento" at bounding box center [784, 142] width 931 height 13
paste input "11633464"
type input "11633464"
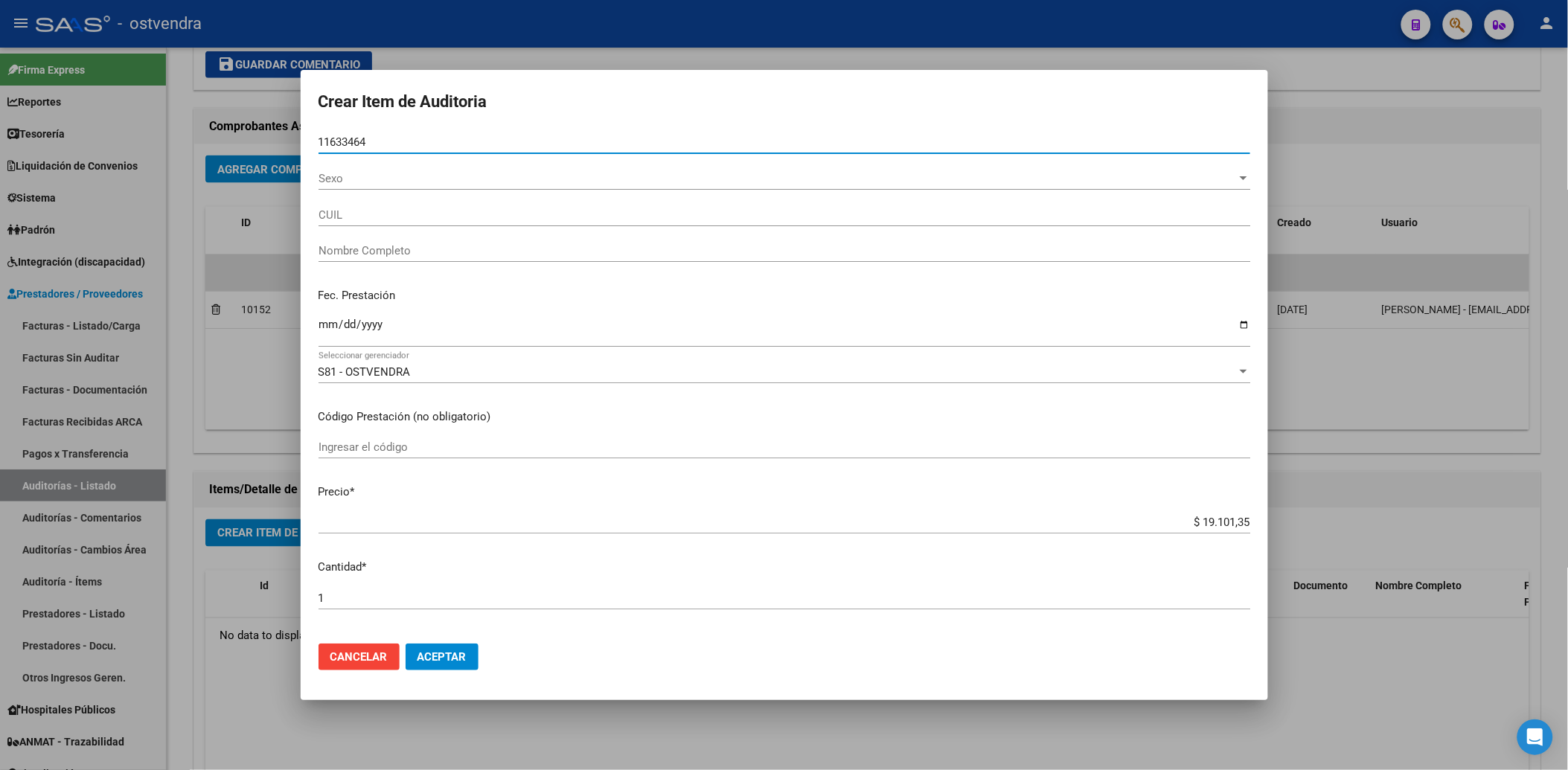
type input "20116334640"
type input "[PERSON_NAME]"
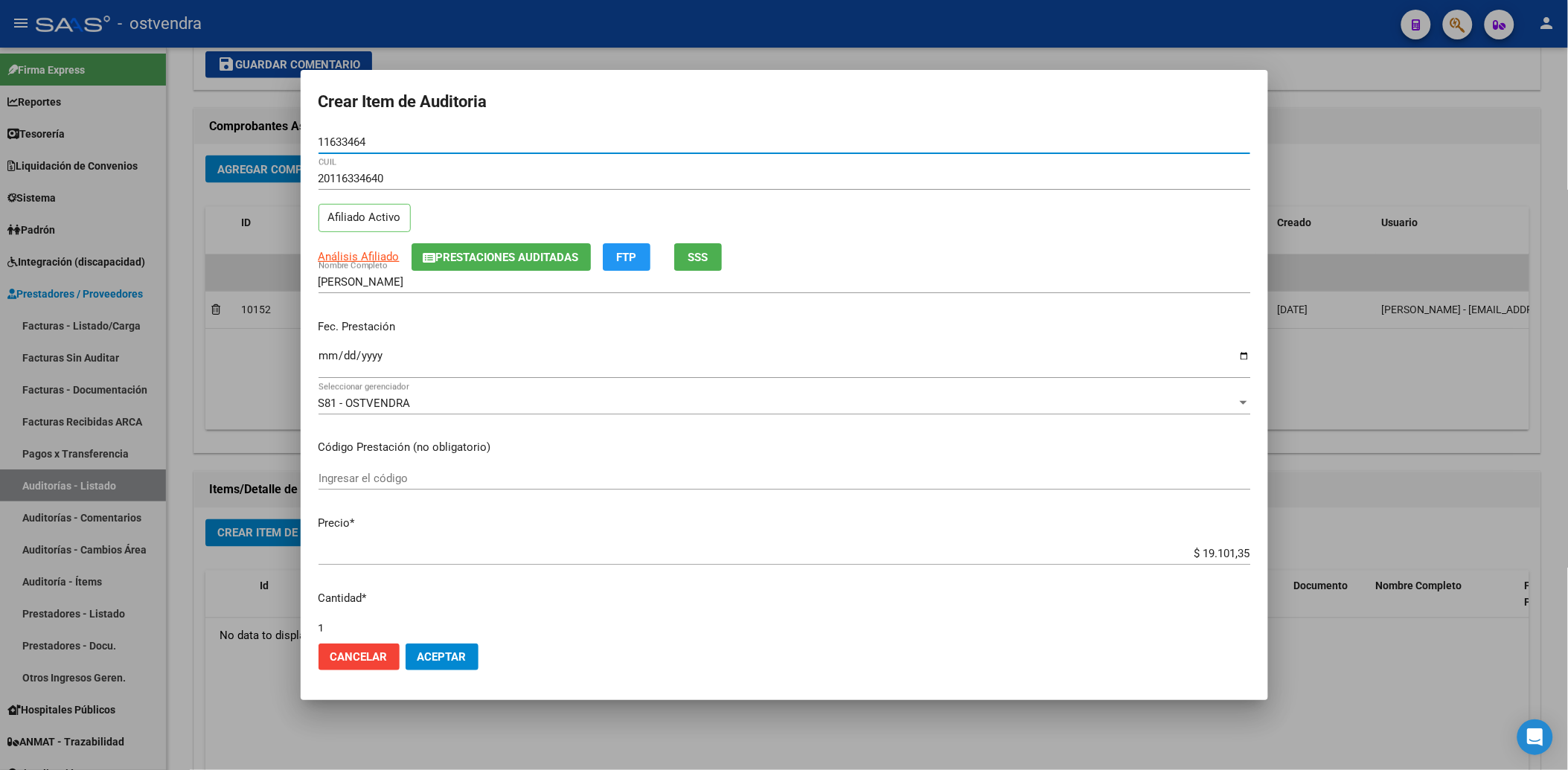
type input "11633464"
click at [328, 358] on input "Ingresar la fecha" at bounding box center [784, 361] width 931 height 24
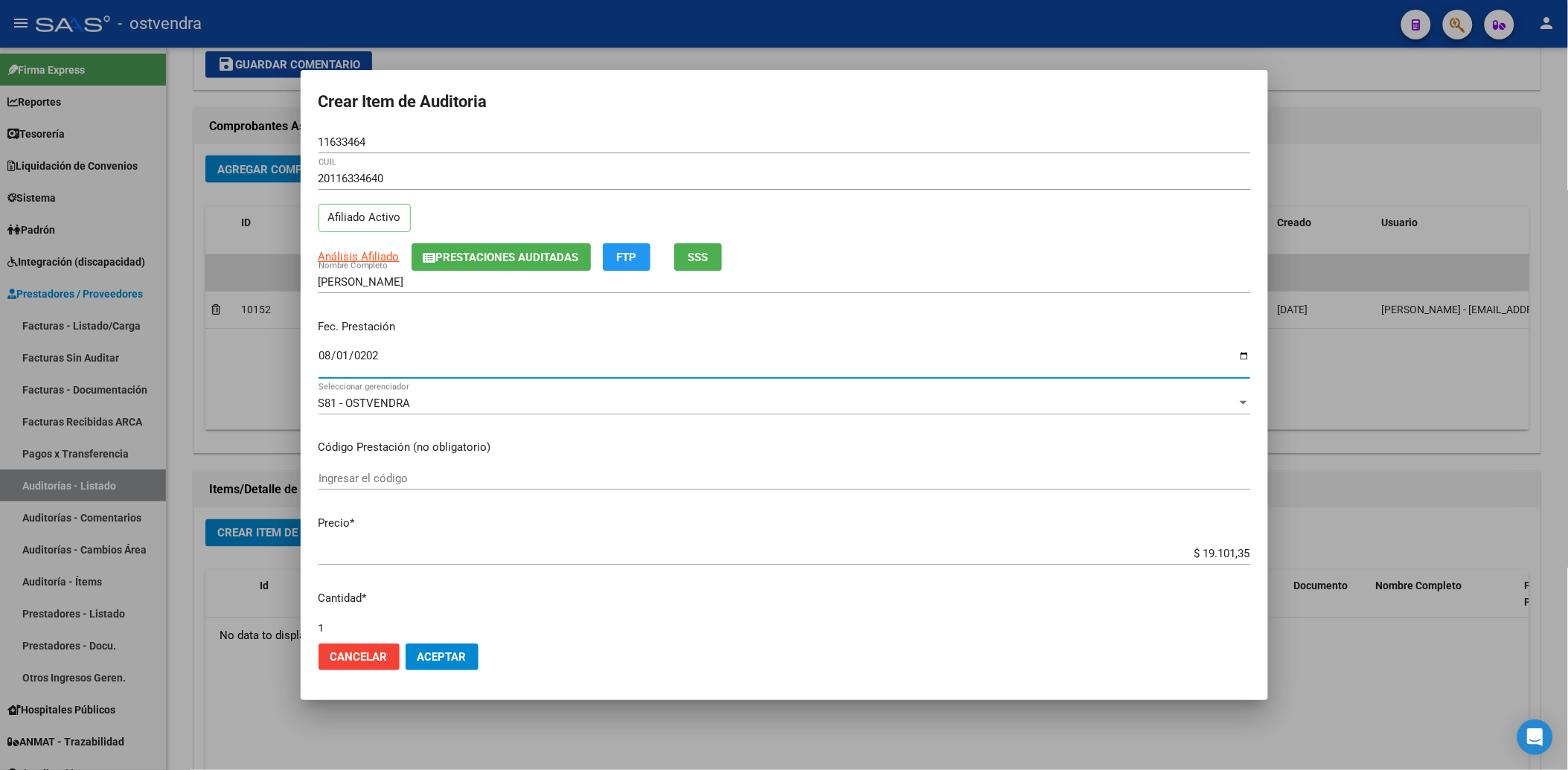
type input "2025-08-01"
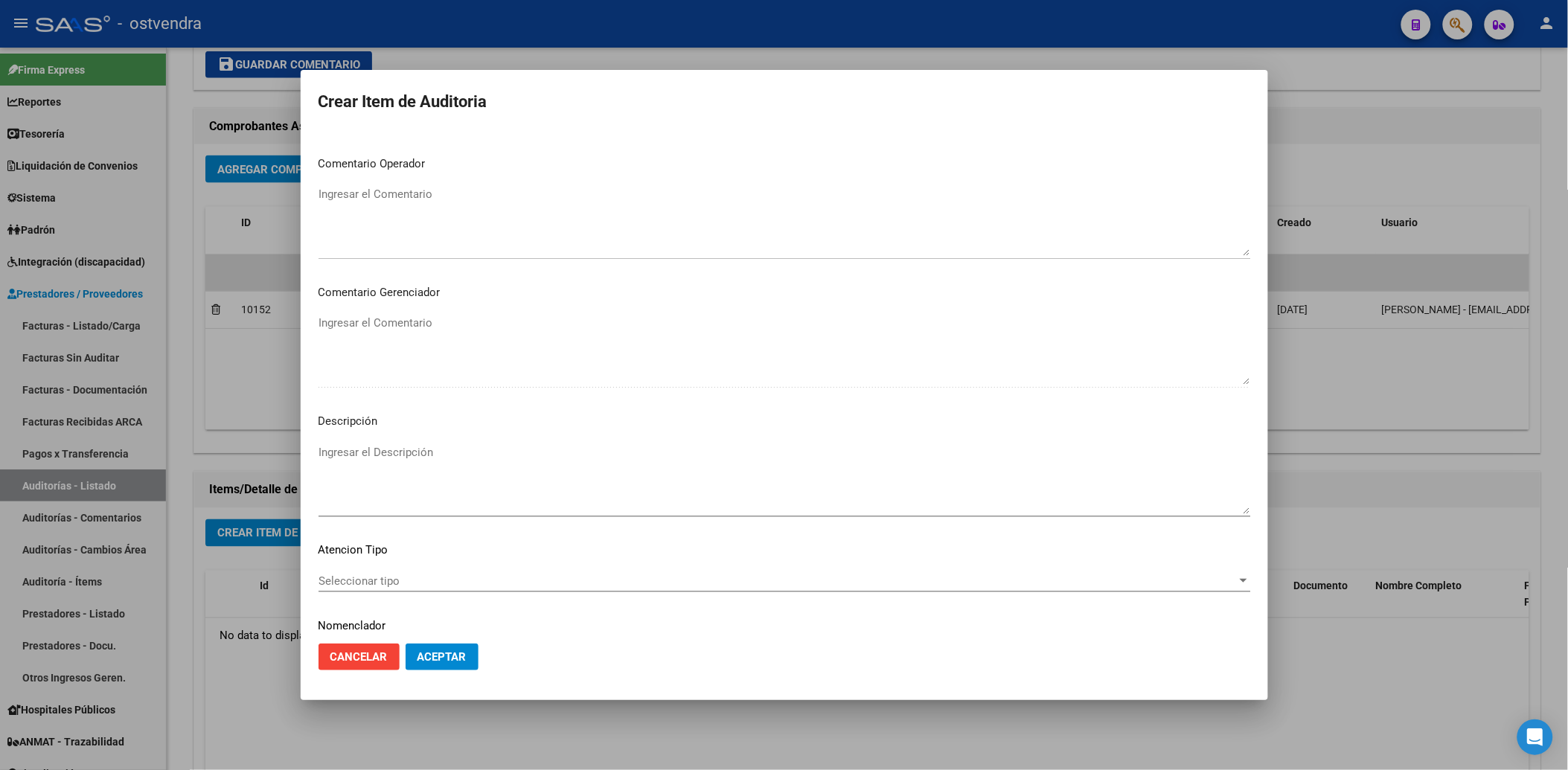
click at [366, 444] on textarea "Ingresar el Descripción" at bounding box center [784, 479] width 931 height 70
type textarea "ALQUILER CPAP"
click at [353, 583] on span "Seleccionar tipo" at bounding box center [777, 581] width 918 height 13
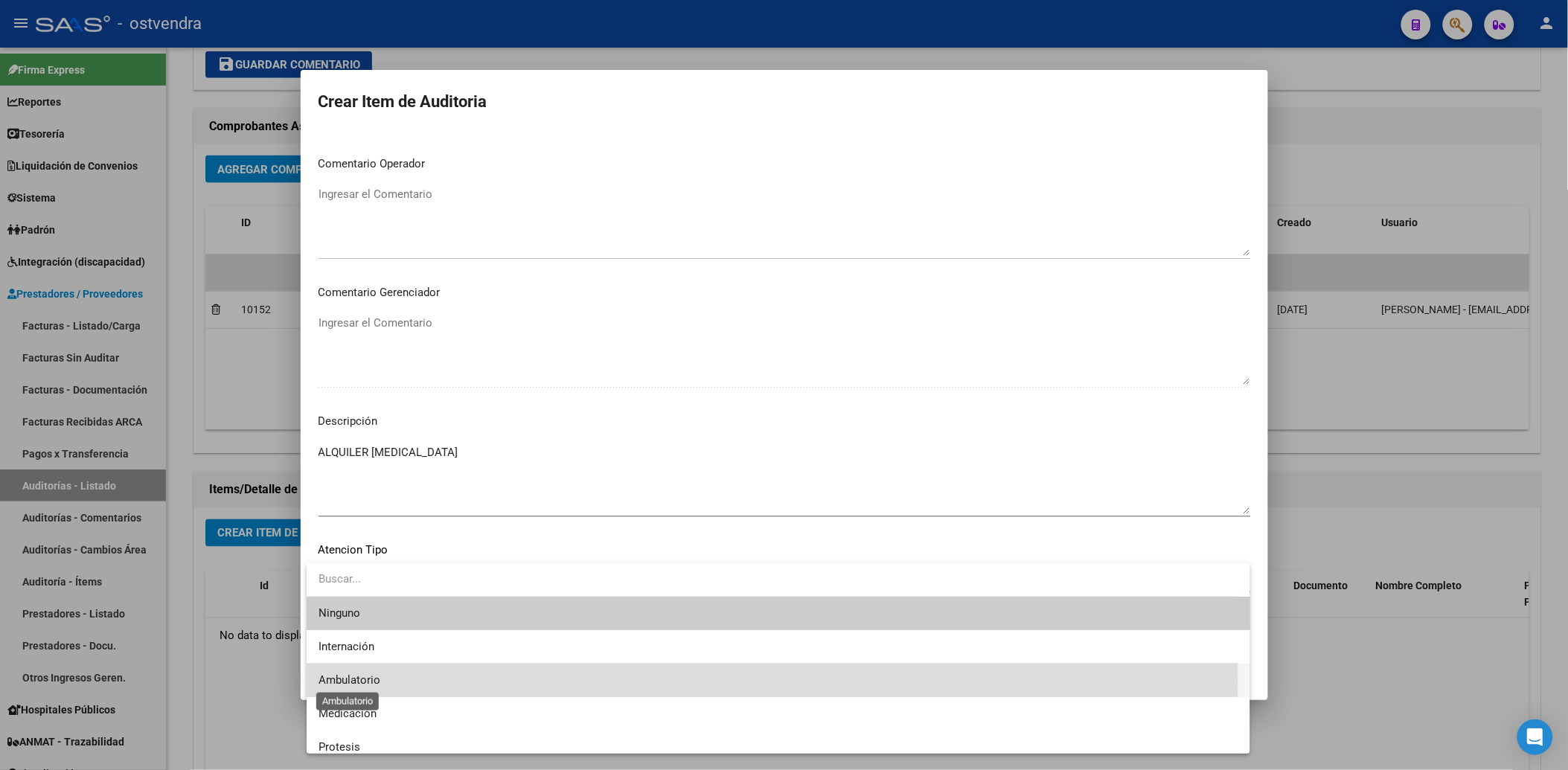
drag, startPoint x: 353, startPoint y: 583, endPoint x: 340, endPoint y: 662, distance: 80.1
click at [336, 678] on span "Ambulatorio" at bounding box center [349, 680] width 61 height 13
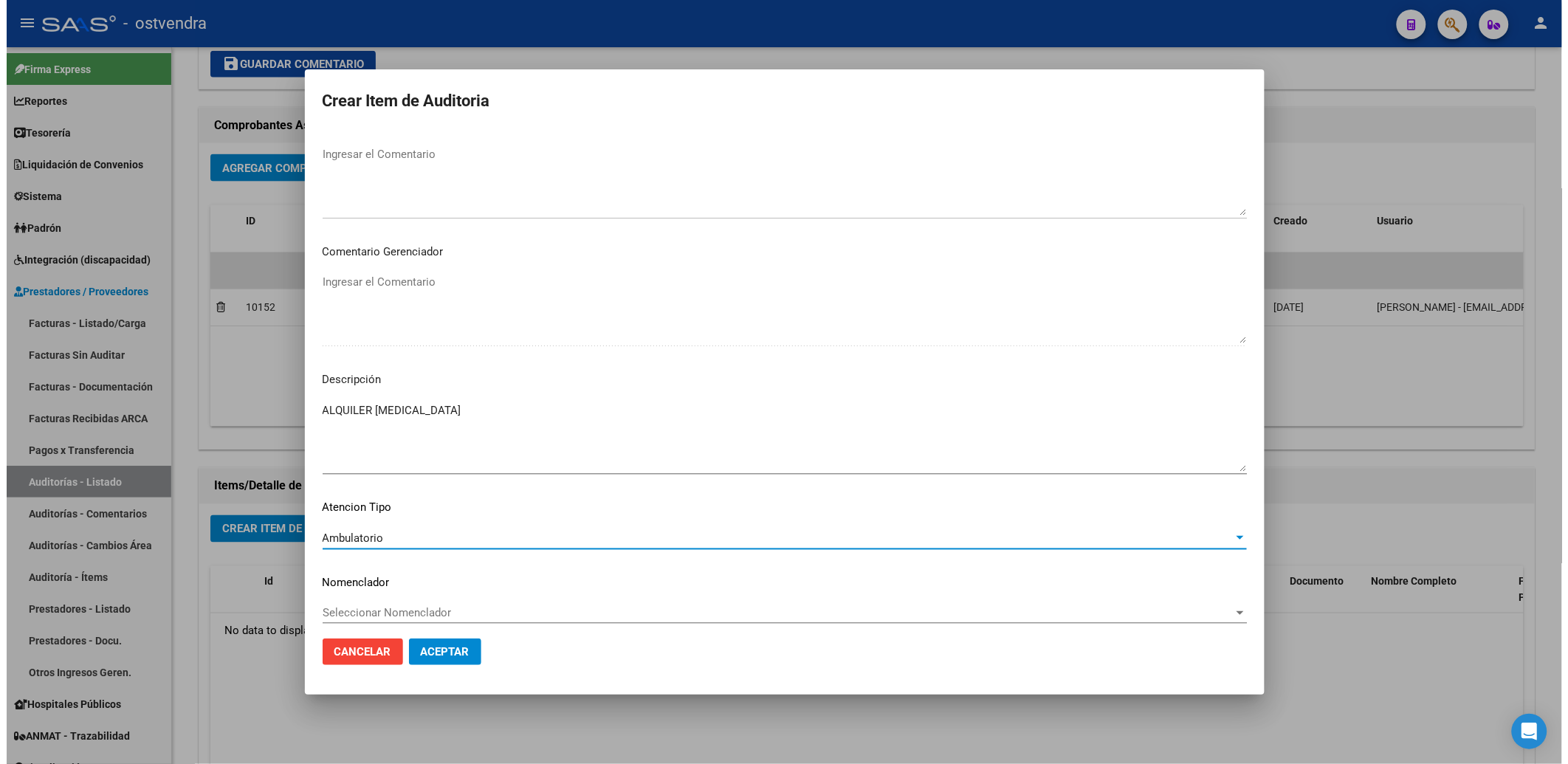
scroll to position [704, 0]
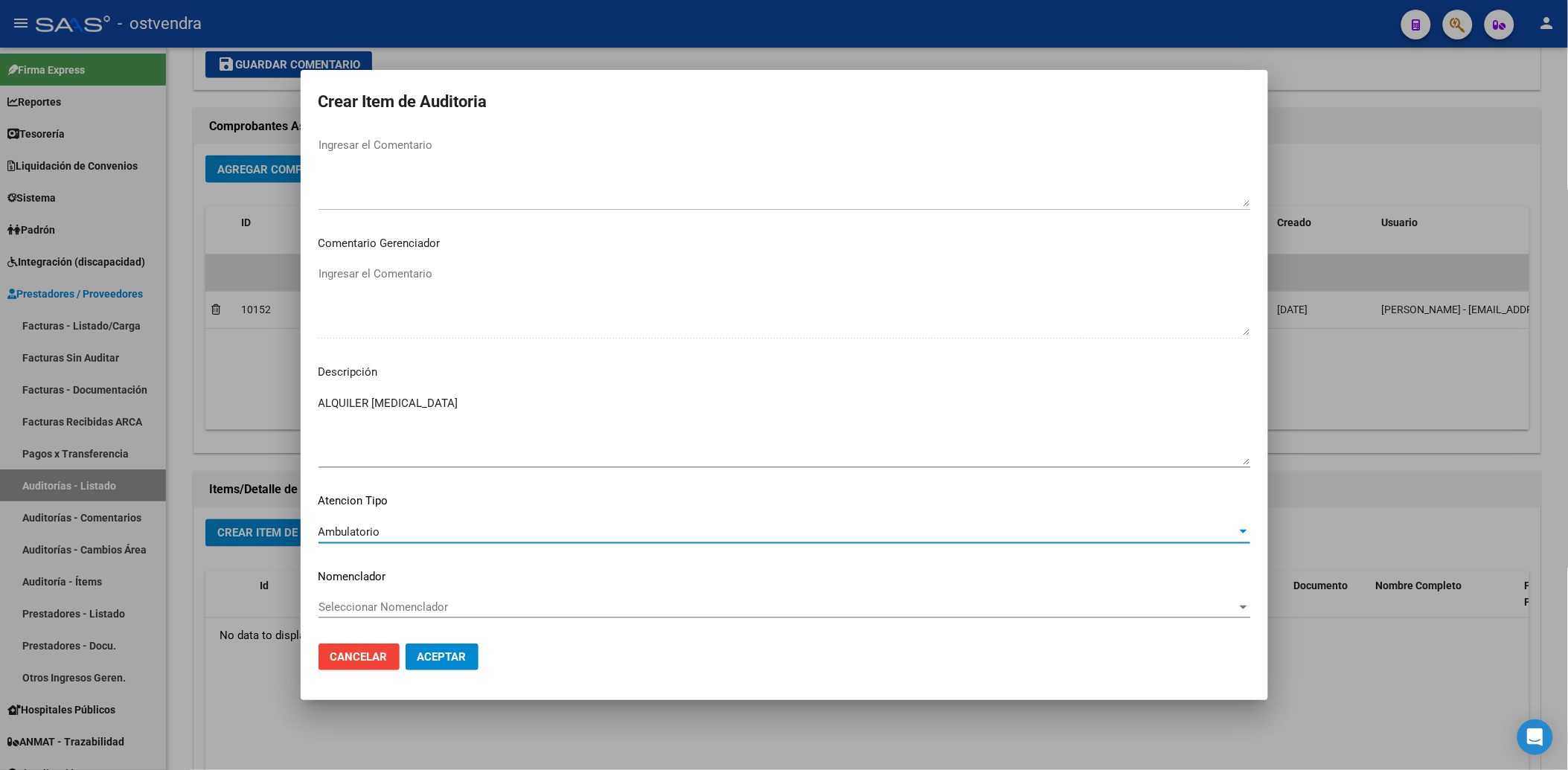
click at [429, 648] on button "Aceptar" at bounding box center [442, 656] width 73 height 27
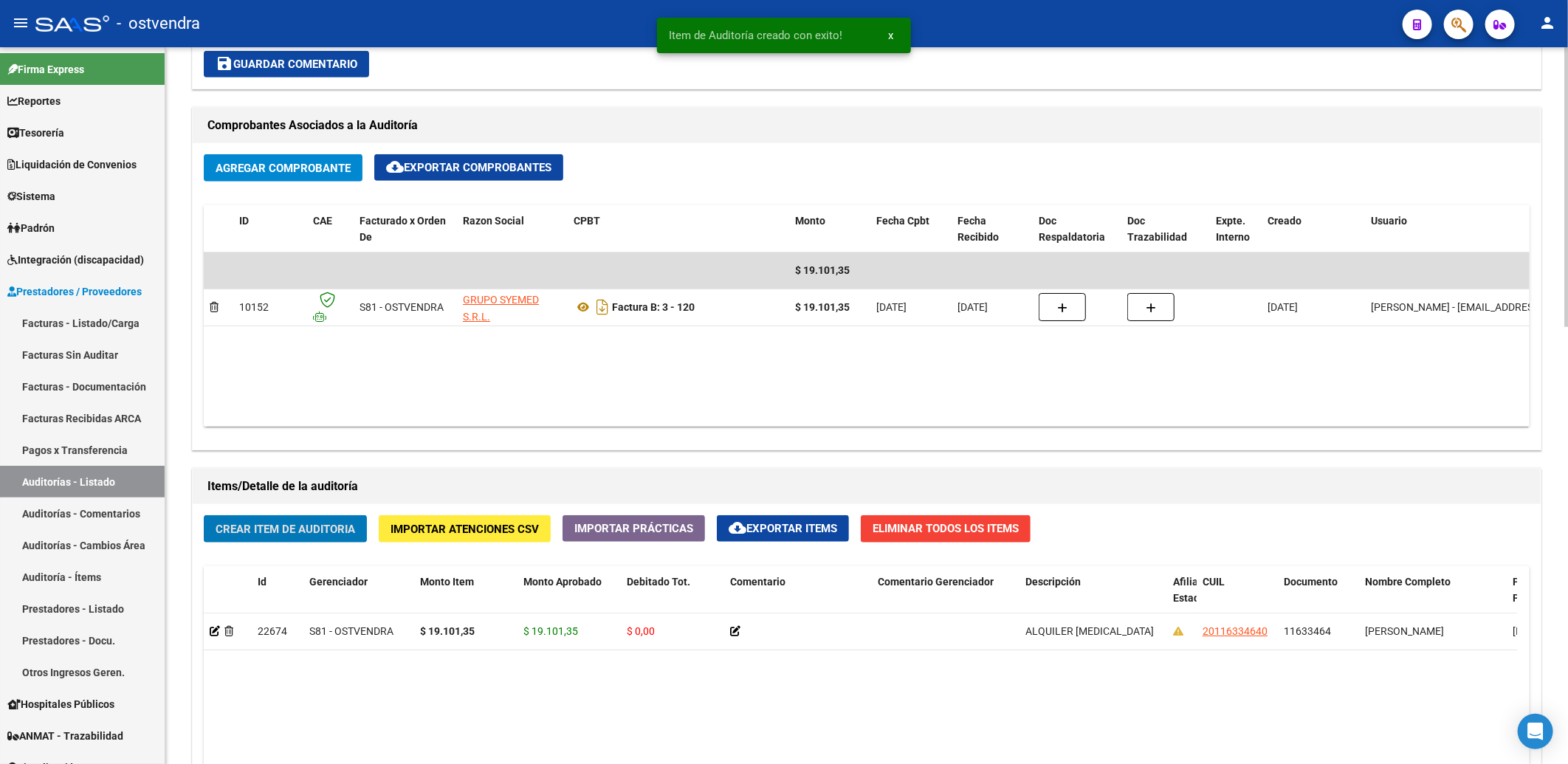
scroll to position [657, 0]
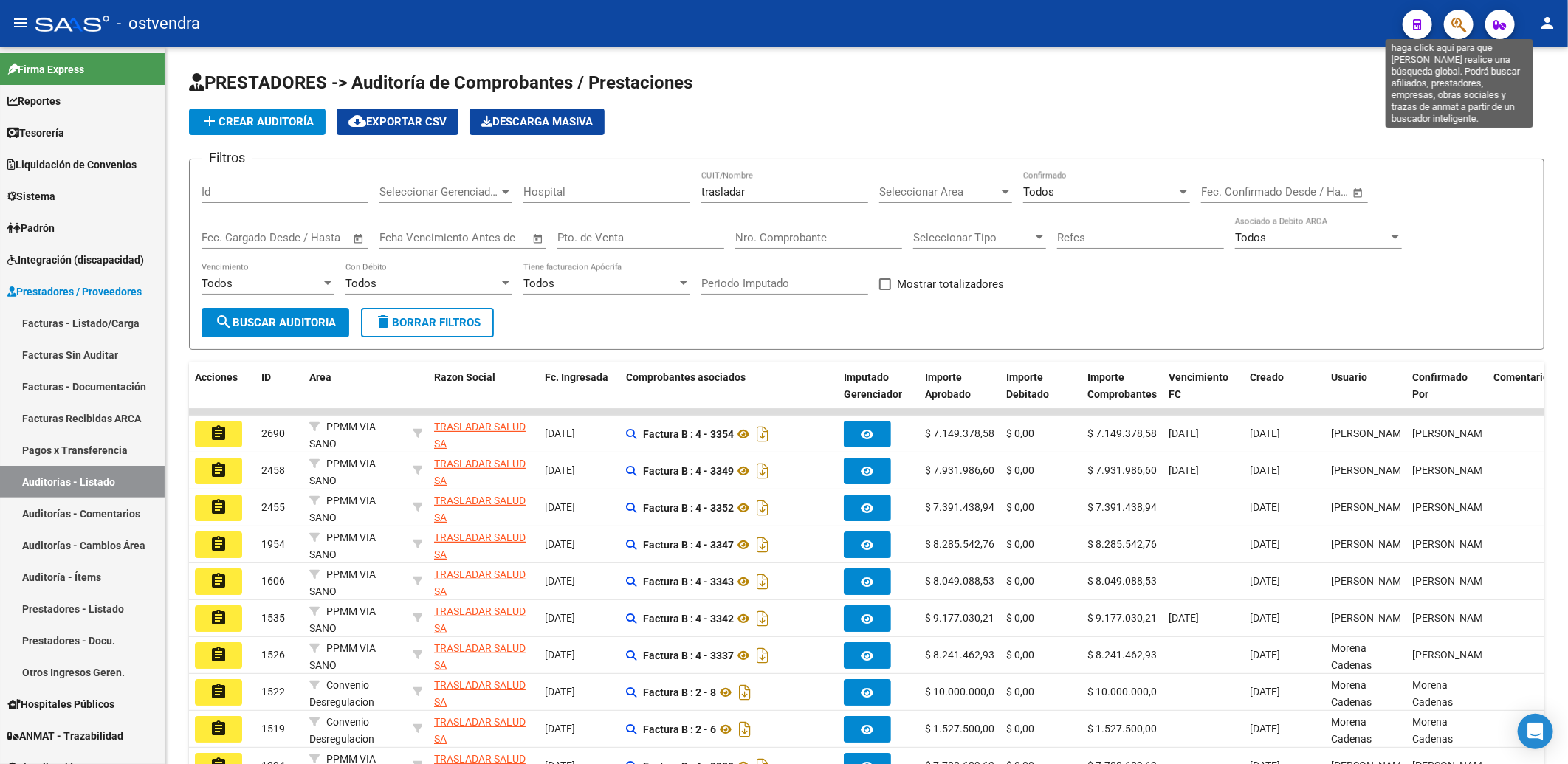
click at [1457, 17] on icon "button" at bounding box center [1459, 24] width 15 height 17
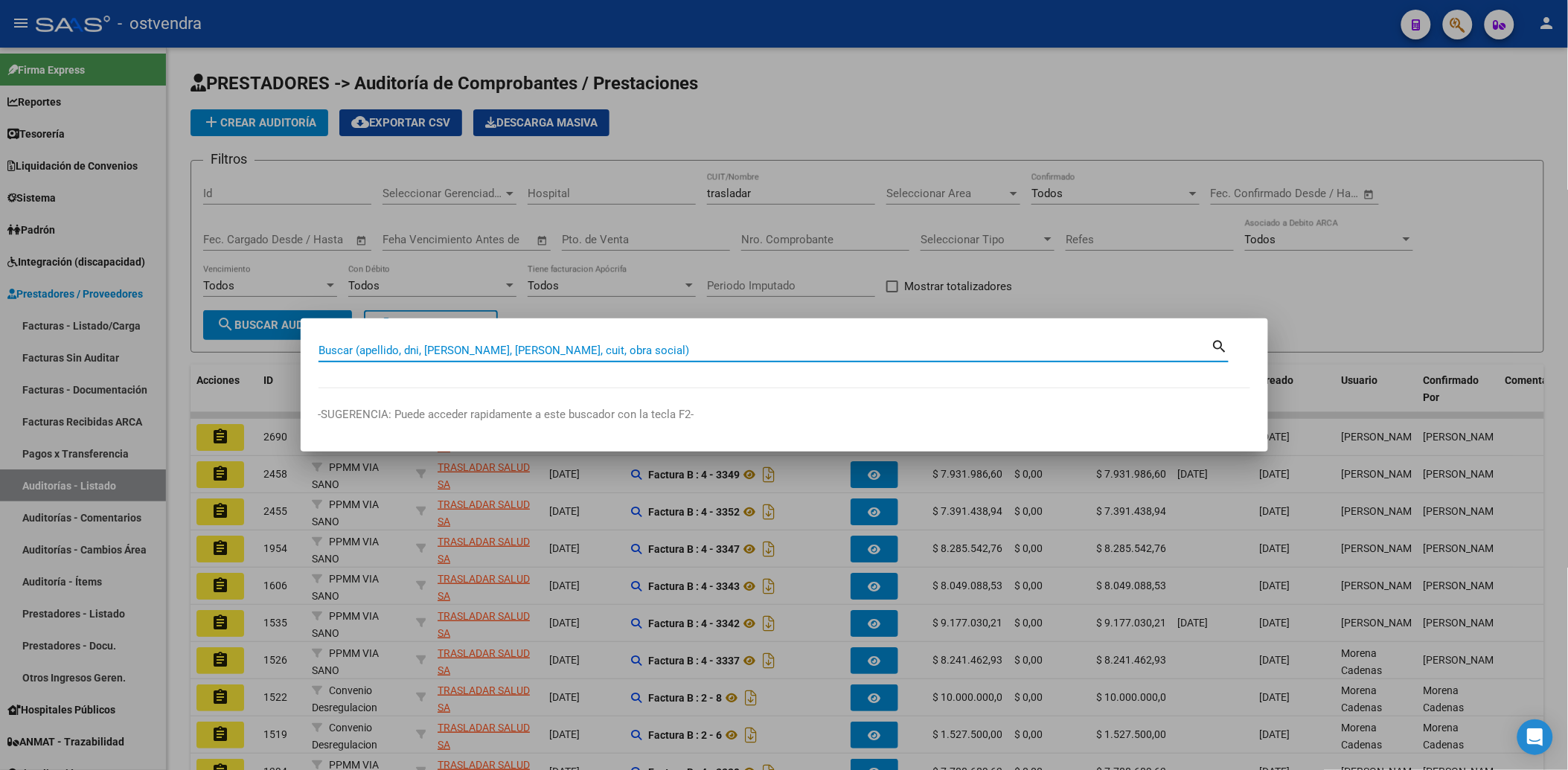
click at [619, 344] on input "Buscar (apellido, dni, [PERSON_NAME], [PERSON_NAME], cuit, obra social)" at bounding box center [764, 350] width 893 height 13
type input "[PERSON_NAME]"
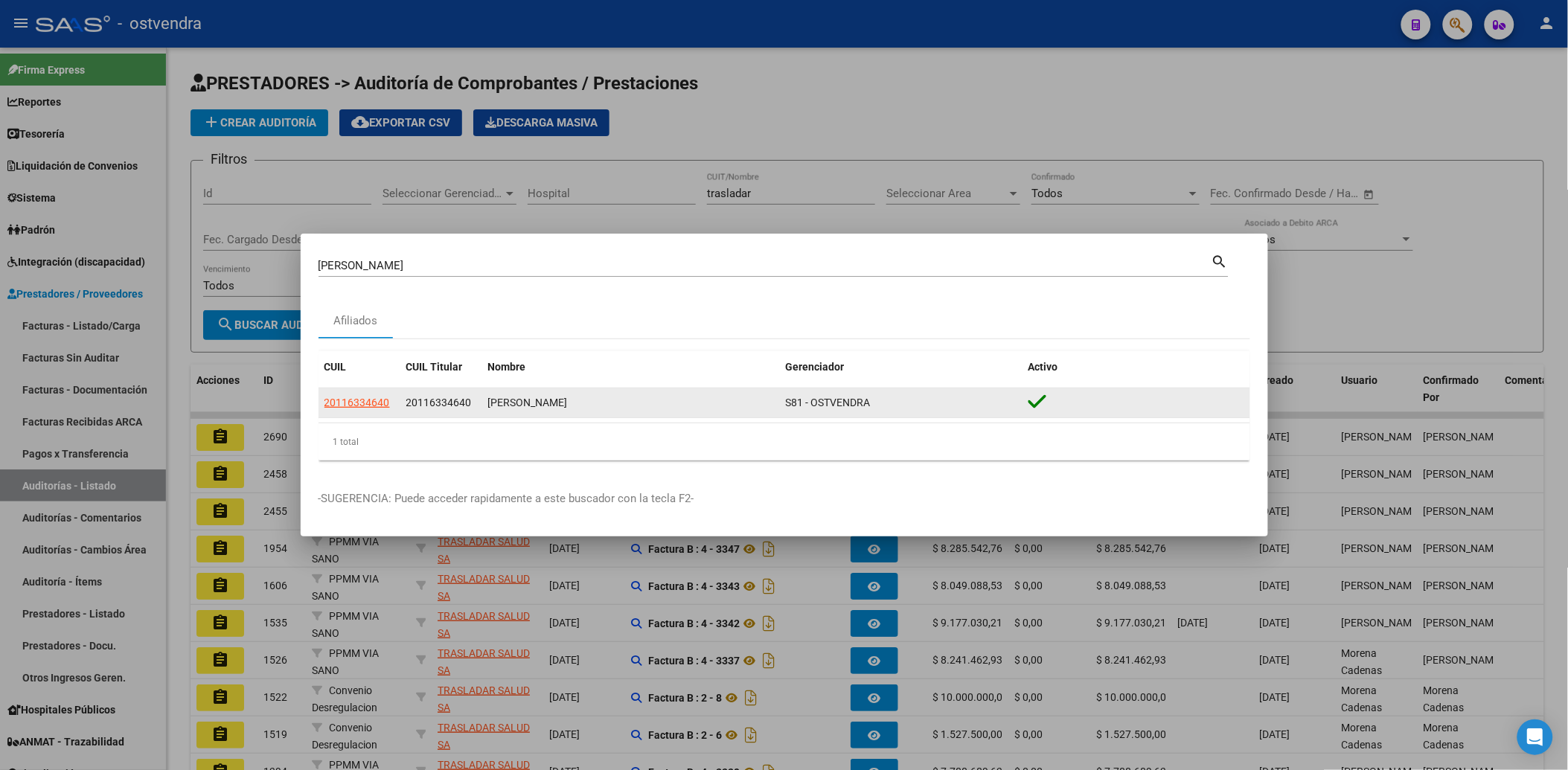
drag, startPoint x: 417, startPoint y: 402, endPoint x: 463, endPoint y: 395, distance: 46.5
click at [463, 395] on div "20116334640" at bounding box center [440, 403] width 70 height 17
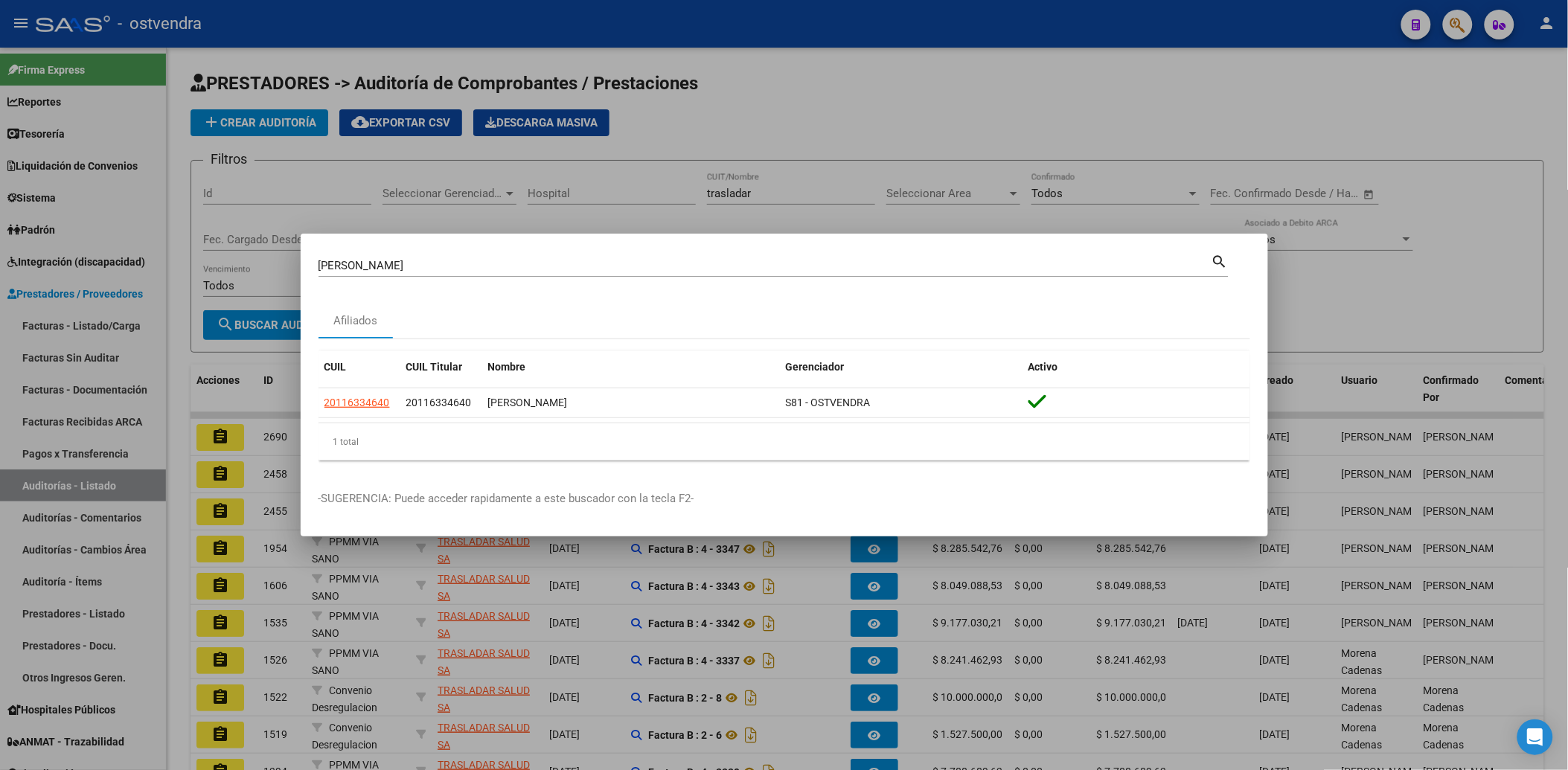
copy span "11633464"
